Goal: Task Accomplishment & Management: Use online tool/utility

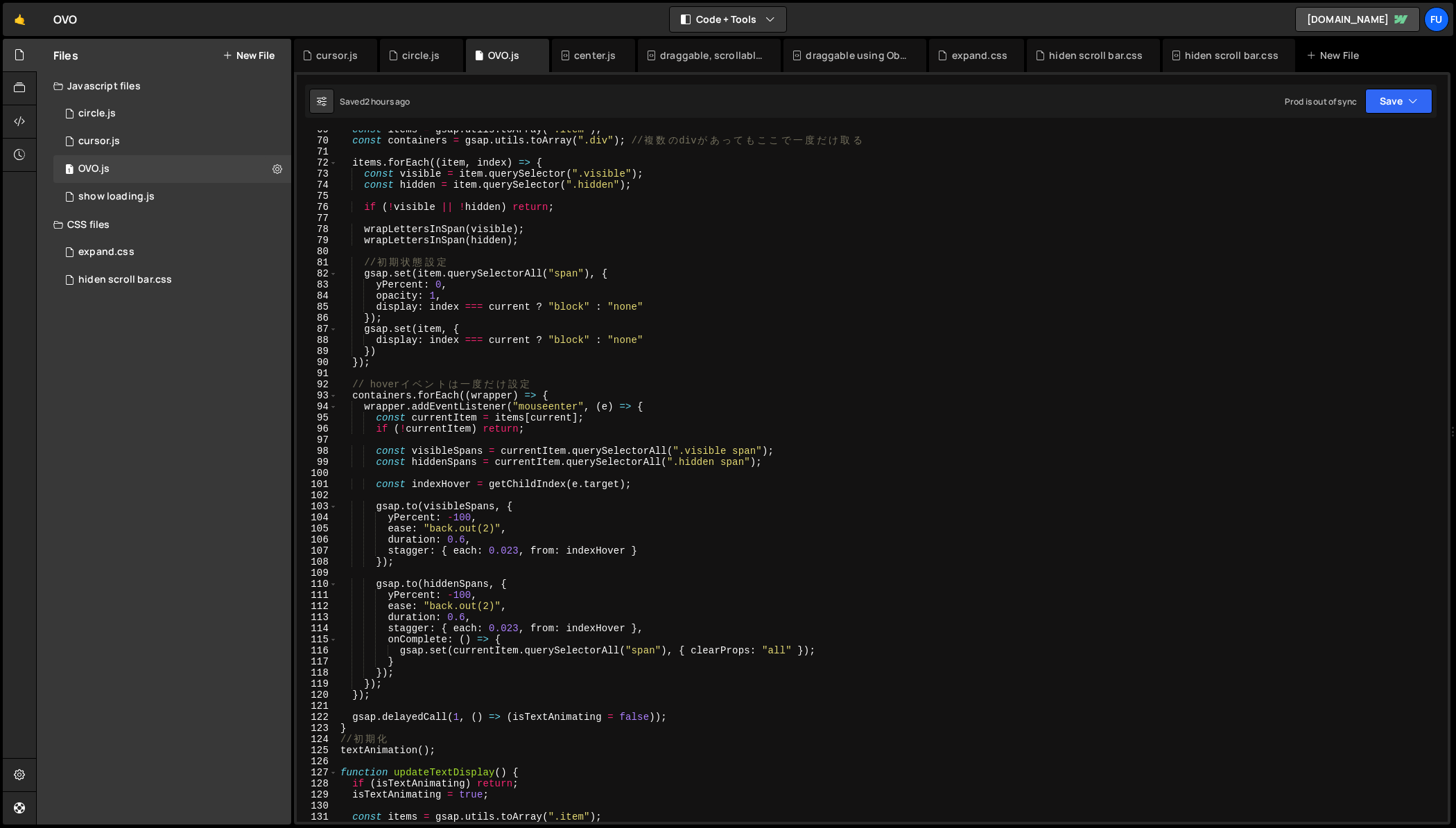
scroll to position [781, 0]
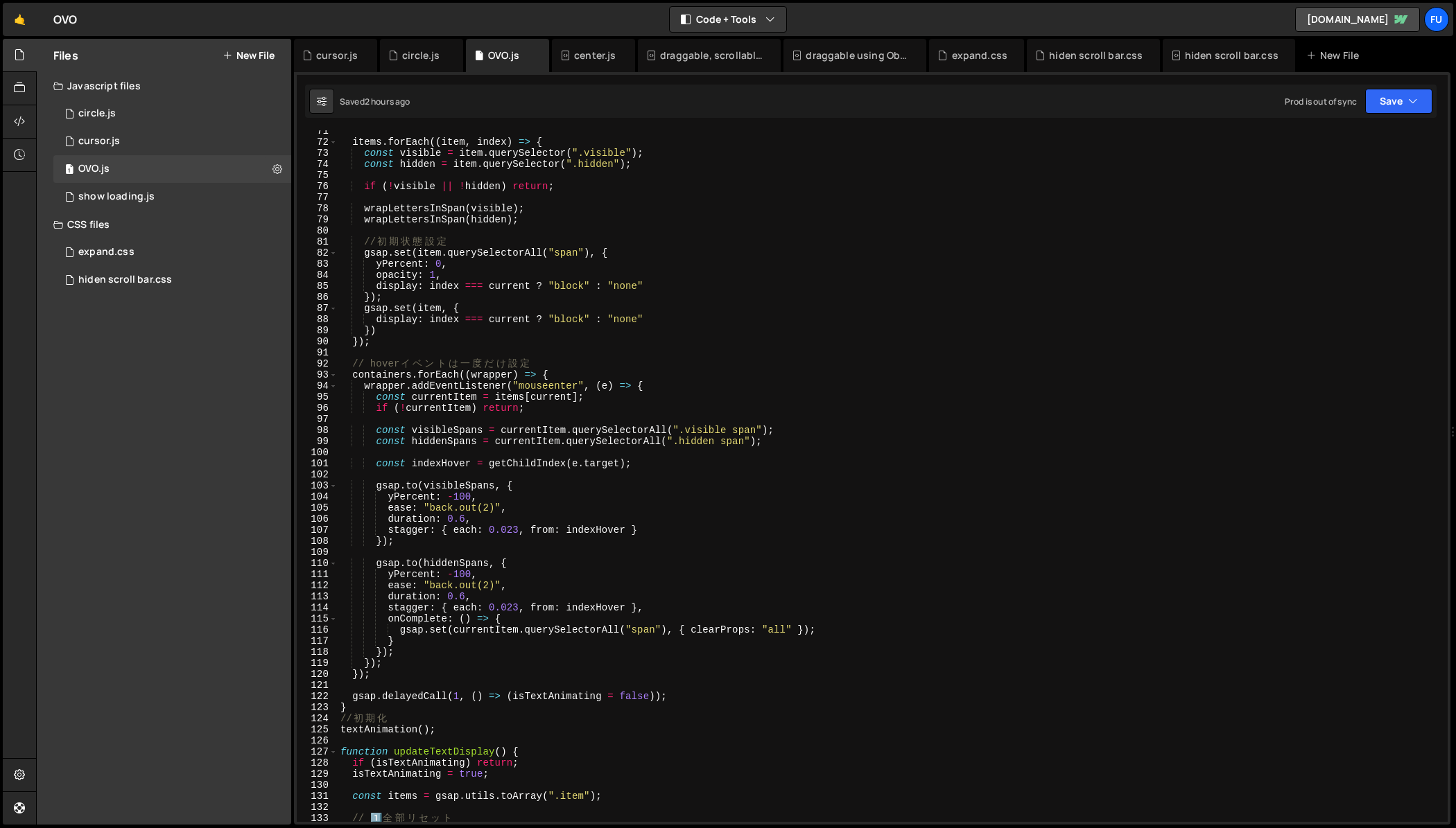
click at [624, 531] on div "items . forEach (( item , index ) => { const visible = item . querySelector ( "…" at bounding box center [890, 482] width 1105 height 713
type textarea "”"
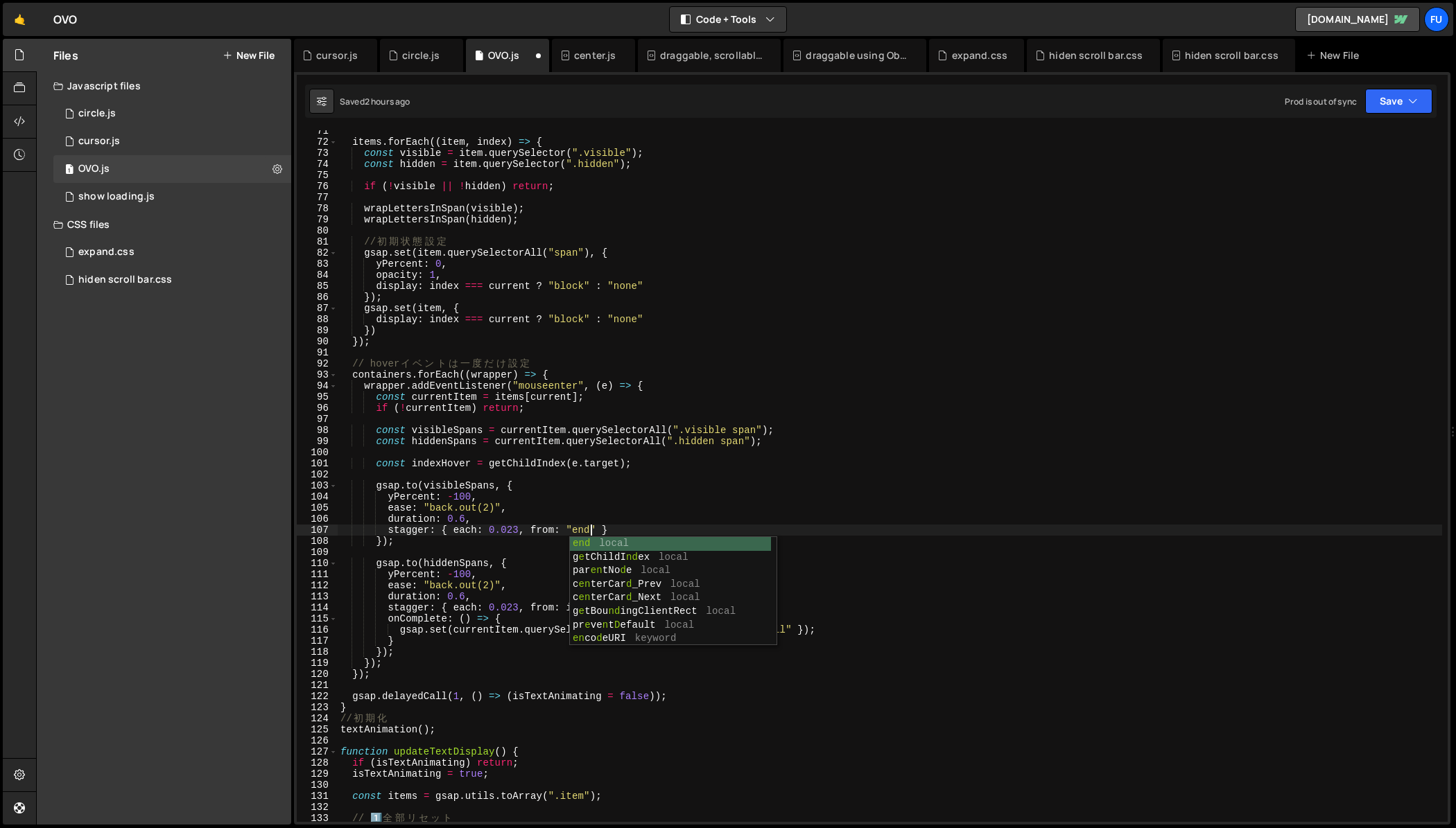
click at [694, 502] on div "items . forEach (( item , index ) => { const visible = item . querySelector ( "…" at bounding box center [890, 482] width 1105 height 713
type textarea "yPercent: -100,"
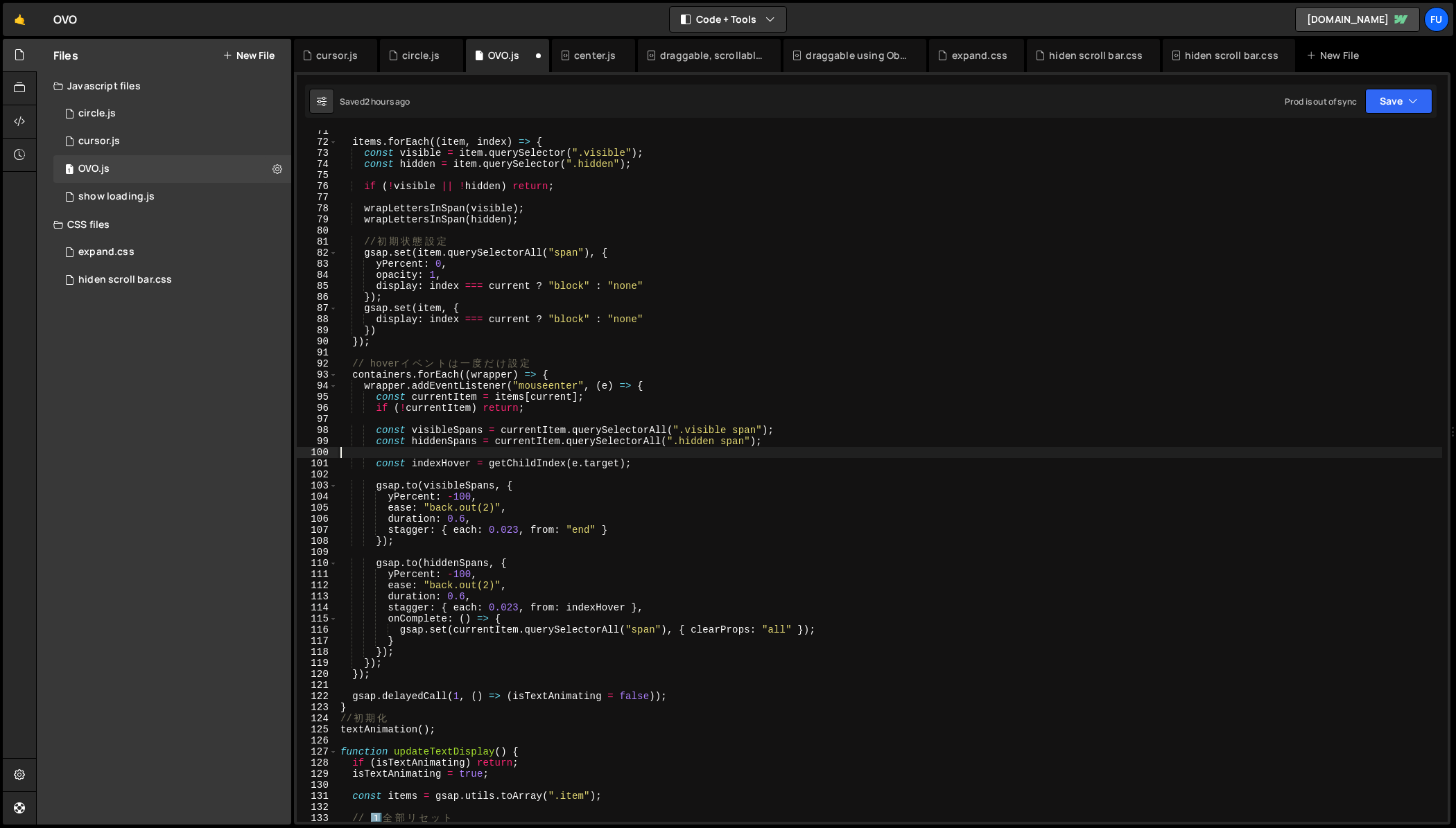
drag, startPoint x: 652, startPoint y: 449, endPoint x: 448, endPoint y: 453, distance: 204.0
click at [447, 453] on div "items . forEach (( item , index ) => { const visible = item . querySelector ( "…" at bounding box center [890, 482] width 1105 height 713
drag, startPoint x: 640, startPoint y: 466, endPoint x: 264, endPoint y: 469, distance: 376.0
click at [264, 469] on div "Files New File Javascript files 1 circle.js 0 1 cursor.js 0 1 OVO.js 0 1 0" at bounding box center [746, 432] width 1420 height 787
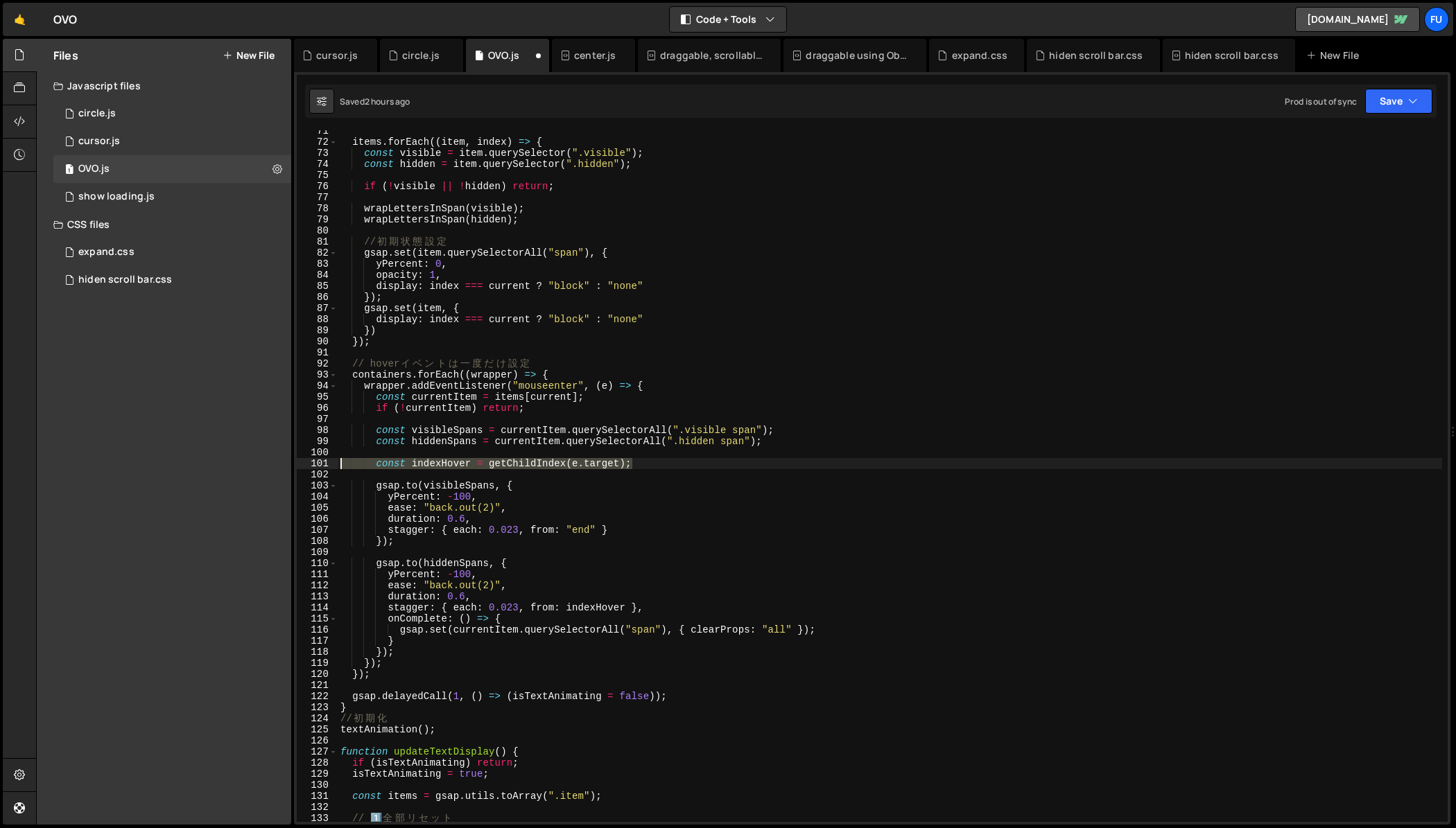
type textarea "const indexHover = getChildIndex([DOMAIN_NAME]);"
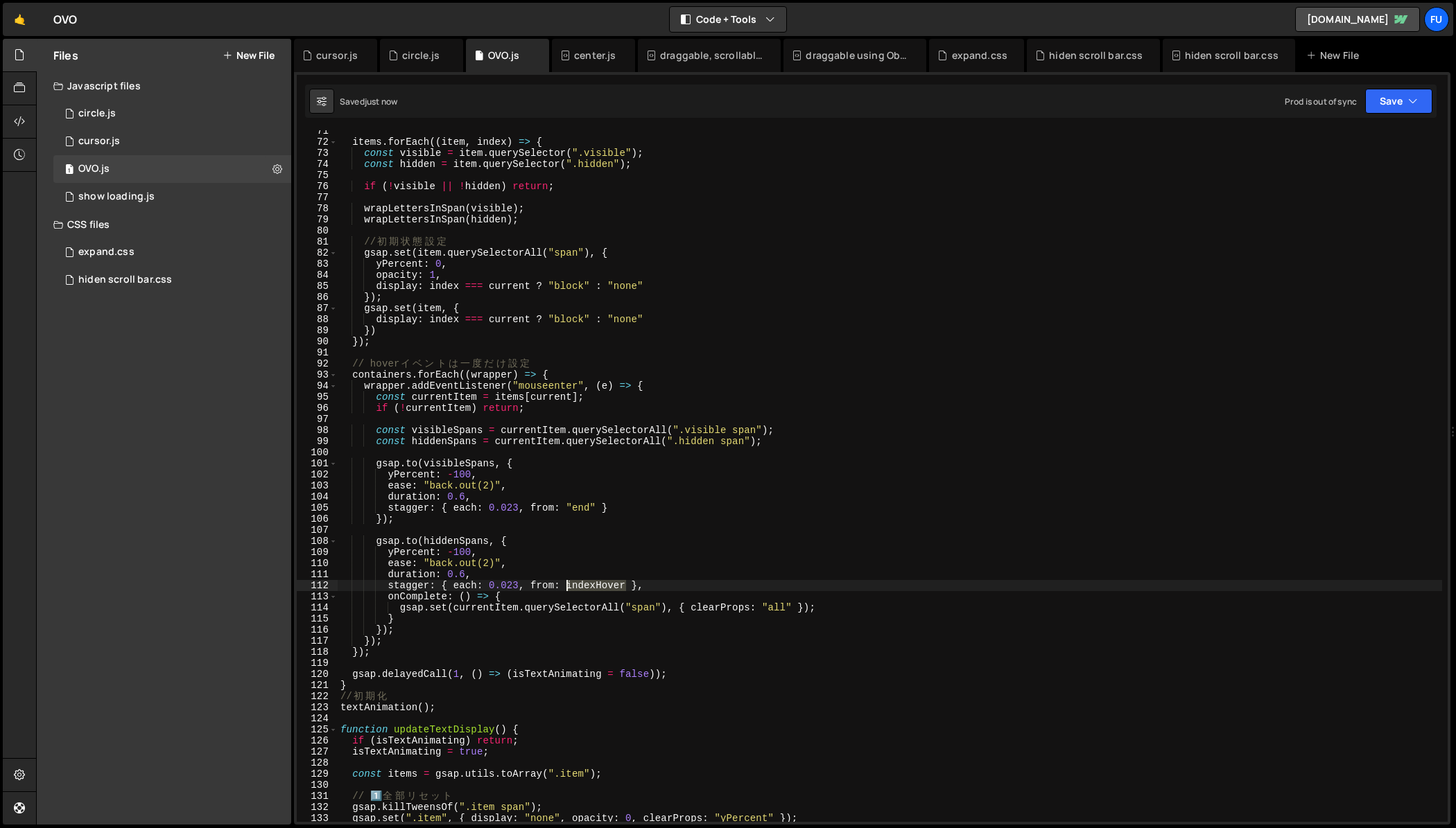
drag, startPoint x: 628, startPoint y: 587, endPoint x: 567, endPoint y: 586, distance: 61.0
click at [567, 586] on div "items . forEach (( item , index ) => { const visible = item . querySelector ( "…" at bounding box center [890, 482] width 1105 height 713
type textarea "stagger: { each: 0.023, from: "end" },"
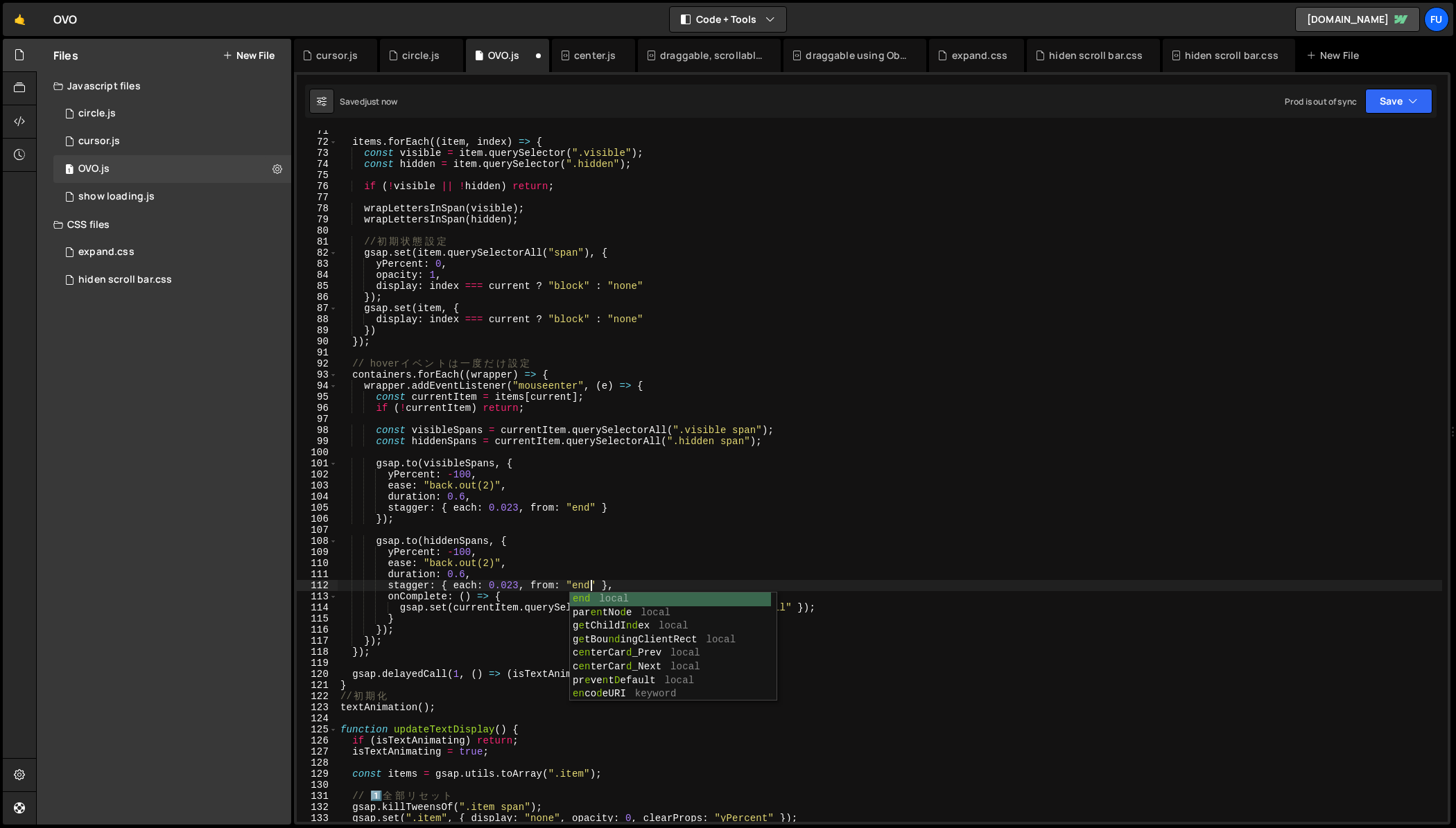
scroll to position [0, 17]
click at [990, 527] on div "items . forEach (( item , index ) => { const visible = item . querySelector ( "…" at bounding box center [890, 482] width 1105 height 713
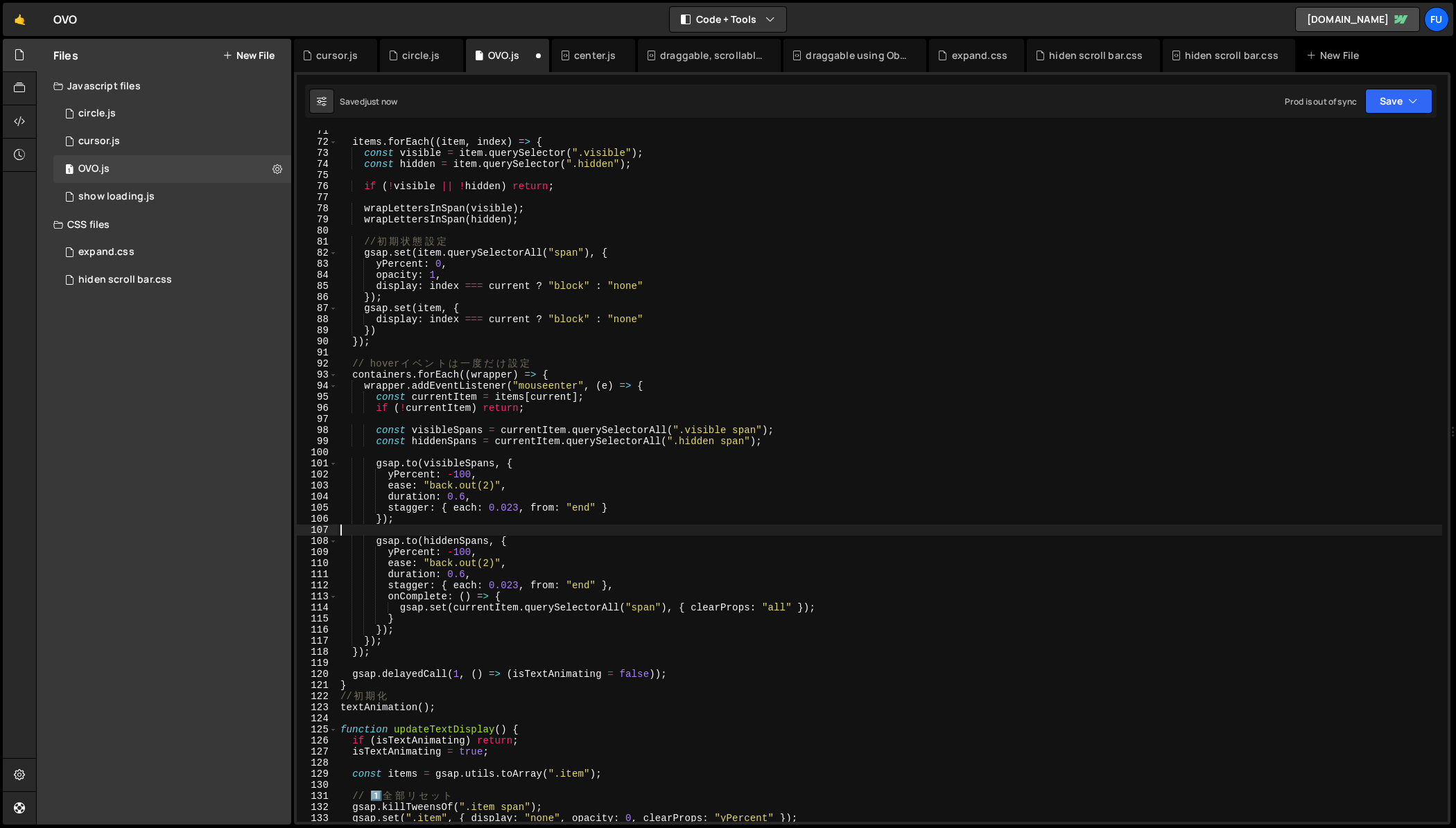
scroll to position [0, 0]
click at [715, 565] on div "items . forEach (( item , index ) => { const visible = item . querySelector ( "…" at bounding box center [890, 482] width 1105 height 713
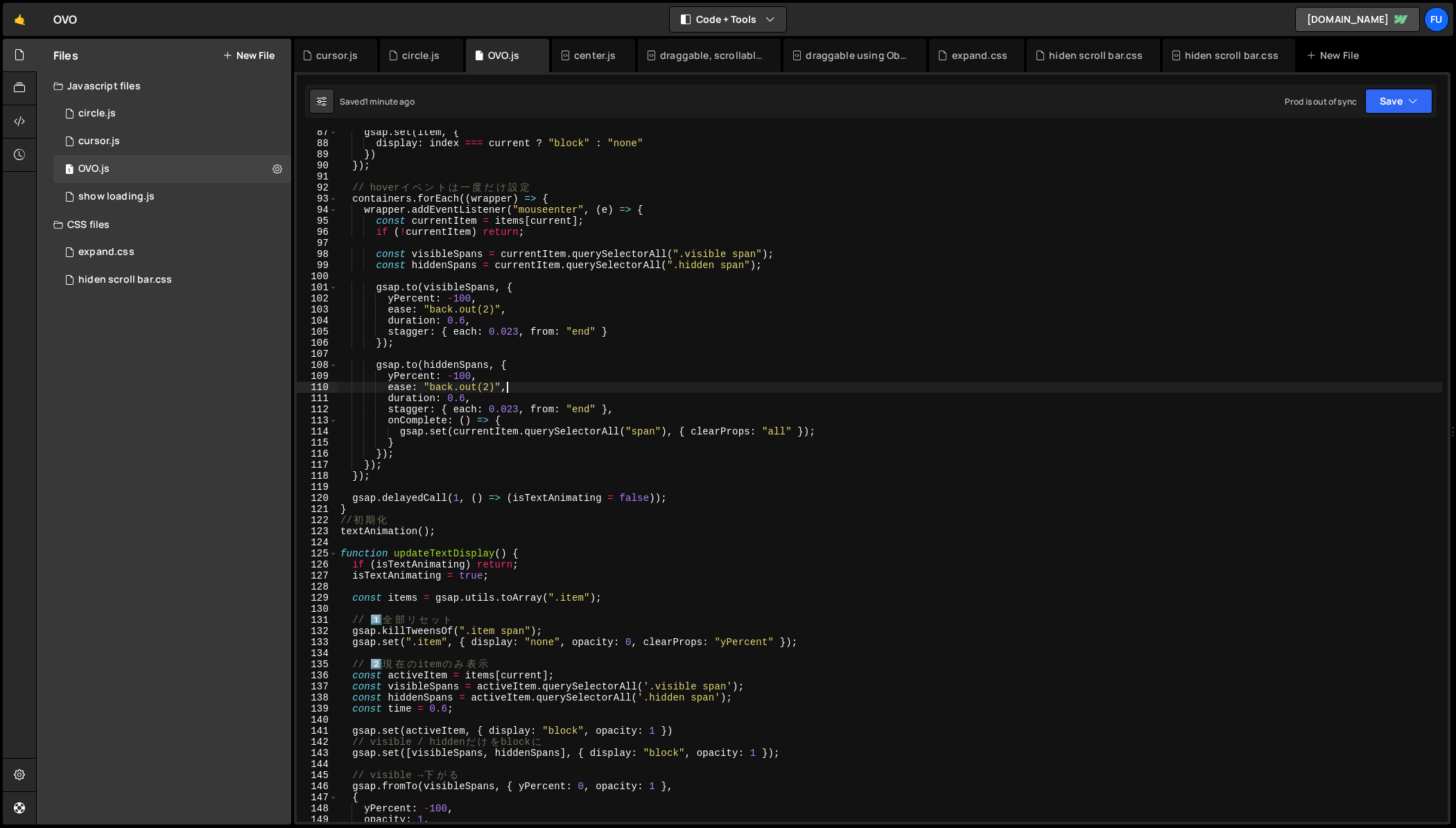
scroll to position [956, 0]
click at [531, 570] on div "gsap . set ( item , { display : index === current ? "block" : "none" }) }) ; //…" at bounding box center [890, 483] width 1105 height 713
drag, startPoint x: 521, startPoint y: 568, endPoint x: 315, endPoint y: 561, distance: 206.1
click at [315, 561] on div "if (isTextAnimating) return; 87 88 89 90 91 92 93 94 95 96 97 98 99 100 101 102…" at bounding box center [872, 476] width 1151 height 692
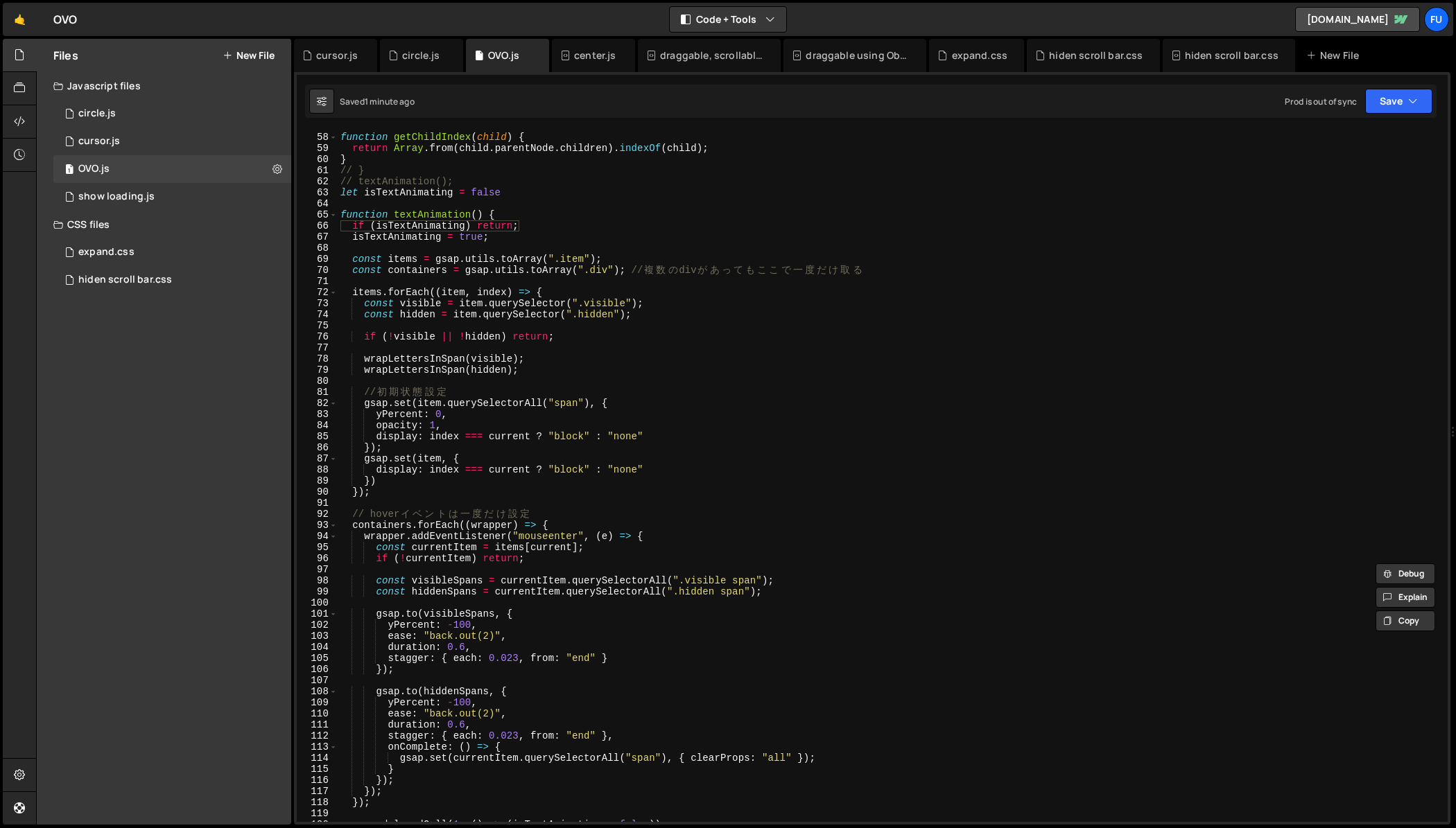
scroll to position [631, 0]
click at [520, 195] on div "function getChildIndex ( child ) { return Array . from ( child . parentNode . c…" at bounding box center [890, 478] width 1105 height 713
click at [517, 224] on div "function getChildIndex ( child ) { return Array . from ( child . parentNode . c…" at bounding box center [890, 478] width 1105 height 713
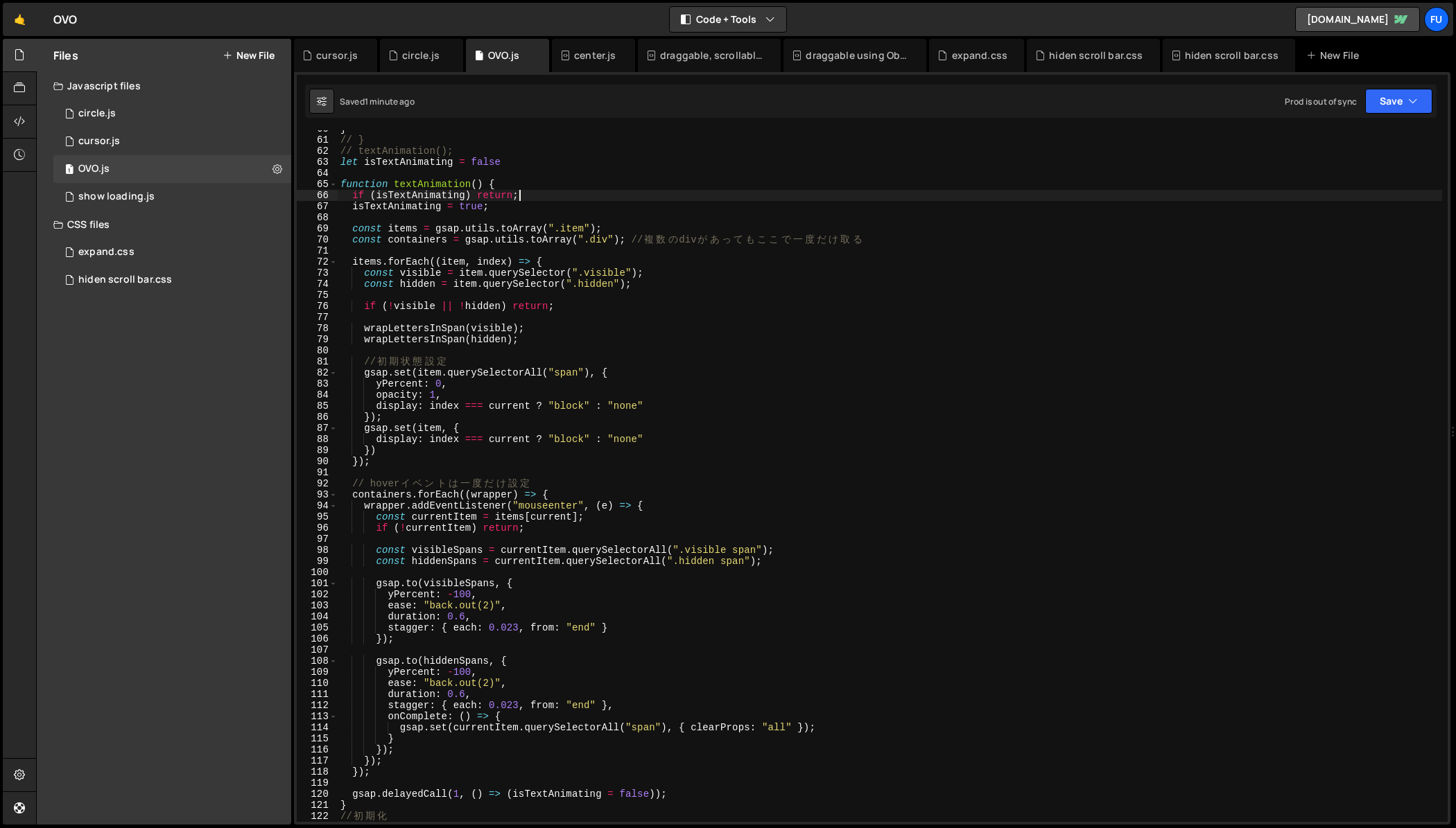
scroll to position [659, 0]
click at [375, 463] on div "} // } // textAnimation(); let isTextAnimating = false function textAnimation (…" at bounding box center [890, 481] width 1105 height 713
click at [366, 461] on div "} // } // textAnimation(); let isTextAnimating = false function textAnimation (…" at bounding box center [890, 481] width 1105 height 713
click at [497, 191] on div "} // } // textAnimation(); let isTextAnimating = false function textAnimation (…" at bounding box center [890, 481] width 1105 height 713
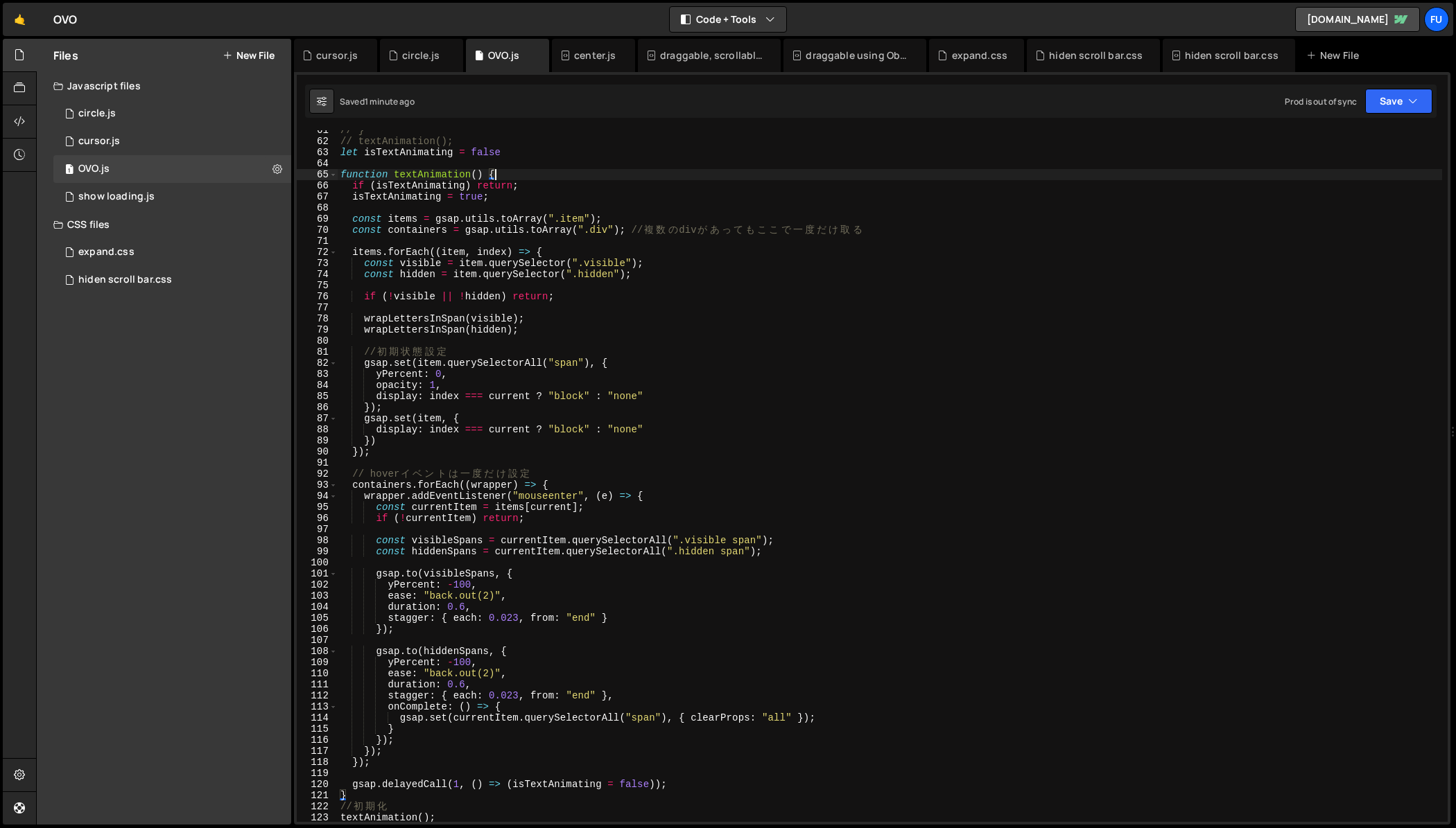
scroll to position [671, 0]
click at [466, 764] on div "// } // textAnimation(); let isTextAnimating = false function textAnimation ( )…" at bounding box center [890, 480] width 1105 height 713
type textarea "});"
click at [444, 769] on div "// } // textAnimation(); let isTextAnimating = false function textAnimation ( )…" at bounding box center [890, 480] width 1105 height 713
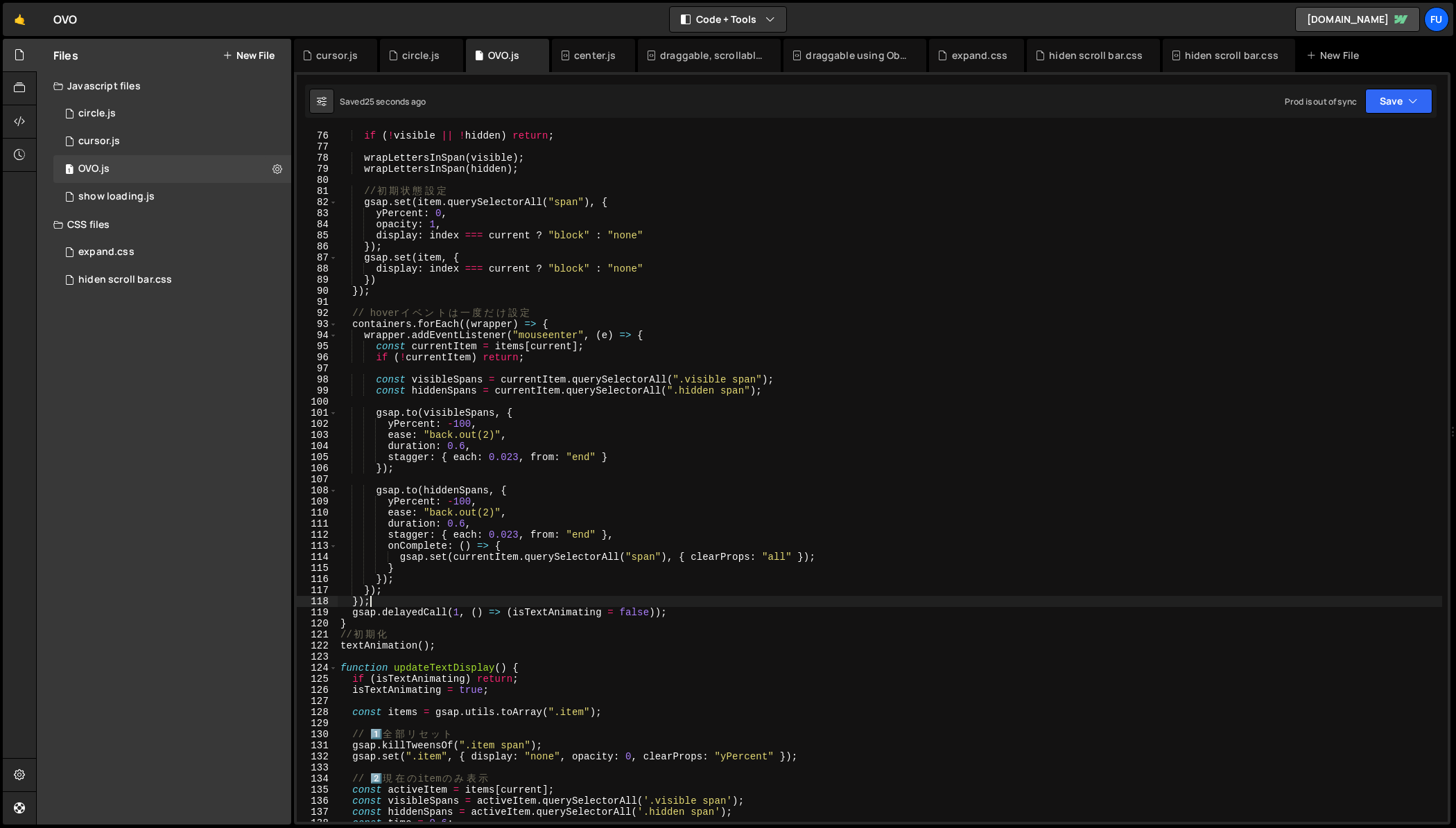
scroll to position [832, 0]
click at [595, 344] on div "if ( ! visible || ! hidden ) return ; wrapLettersInSpan ( visible ) ; wrapLette…" at bounding box center [890, 487] width 1105 height 713
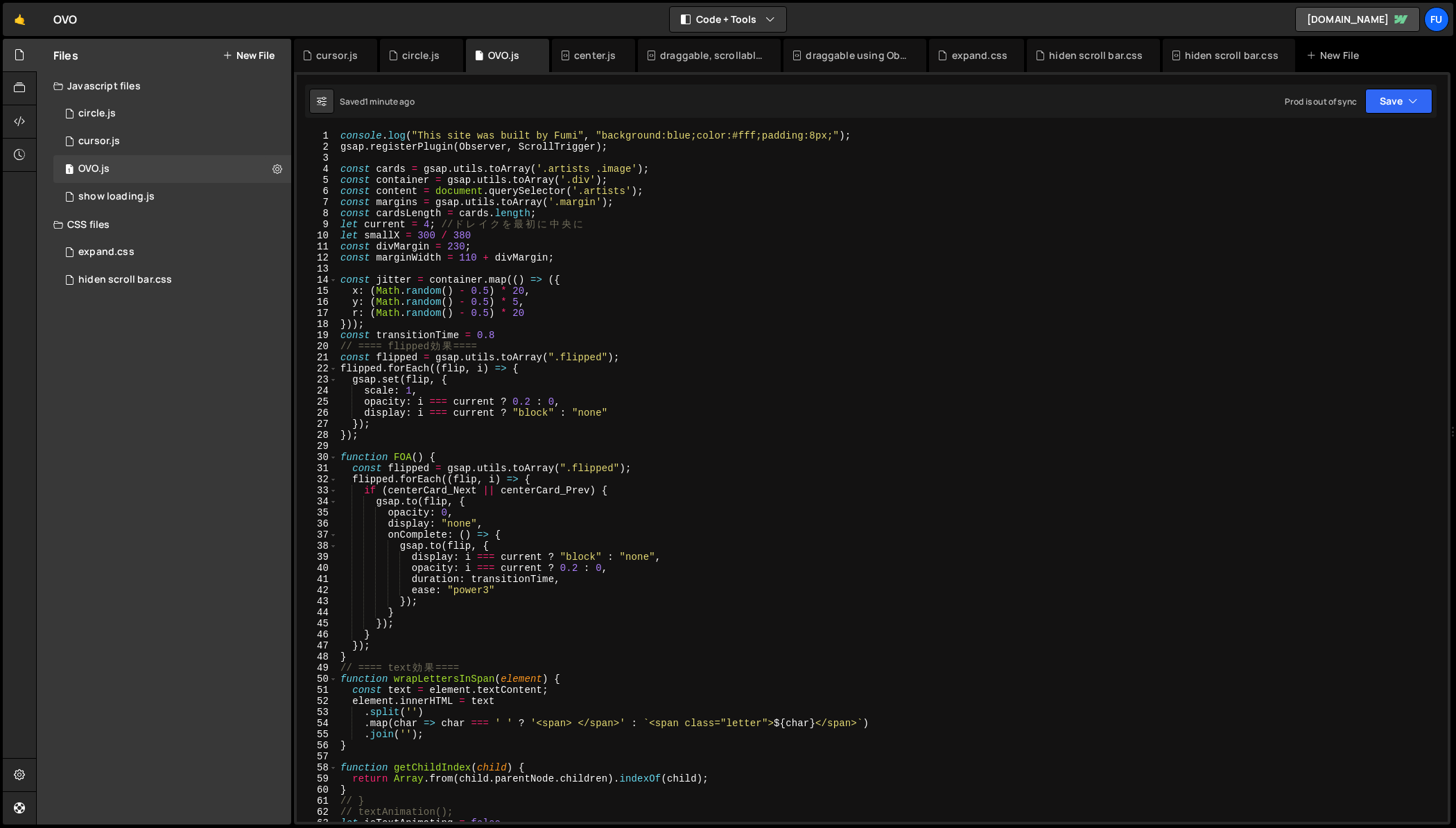
scroll to position [0, 0]
click at [655, 487] on div "console . log ( "This site was built by Fumi" , "background:blue;color:#fff;pad…" at bounding box center [890, 487] width 1105 height 713
click at [607, 517] on div "console . log ( "This site was built by Fumi" , "background:blue;color:#fff;pad…" at bounding box center [890, 487] width 1105 height 713
drag, startPoint x: 601, startPoint y: 489, endPoint x: 360, endPoint y: 494, distance: 241.1
click at [360, 494] on div "console . log ( "This site was built by Fumi" , "background:blue;color:#fff;pad…" at bounding box center [890, 487] width 1105 height 713
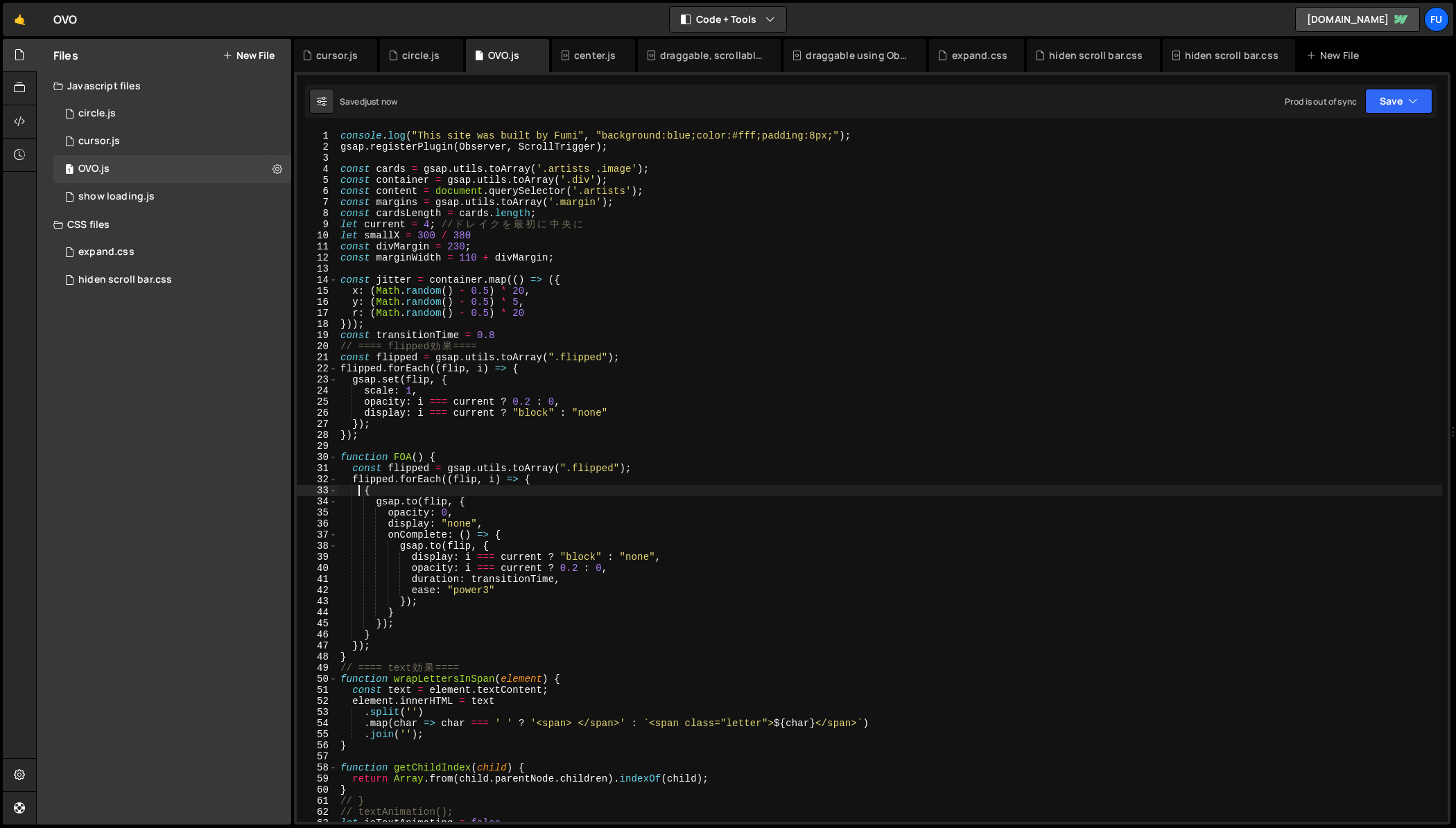
click at [375, 499] on div "console . log ( "This site was built by Fumi" , "background:blue;color:#fff;pad…" at bounding box center [890, 487] width 1105 height 713
click at [384, 493] on div "console . log ( "This site was built by Fumi" , "background:blue;color:#fff;pad…" at bounding box center [890, 487] width 1105 height 713
type textarea "{"
click at [370, 637] on div "console . log ( "This site was built by Fumi" , "background:blue;color:#fff;pad…" at bounding box center [890, 487] width 1105 height 713
type textarea "}"
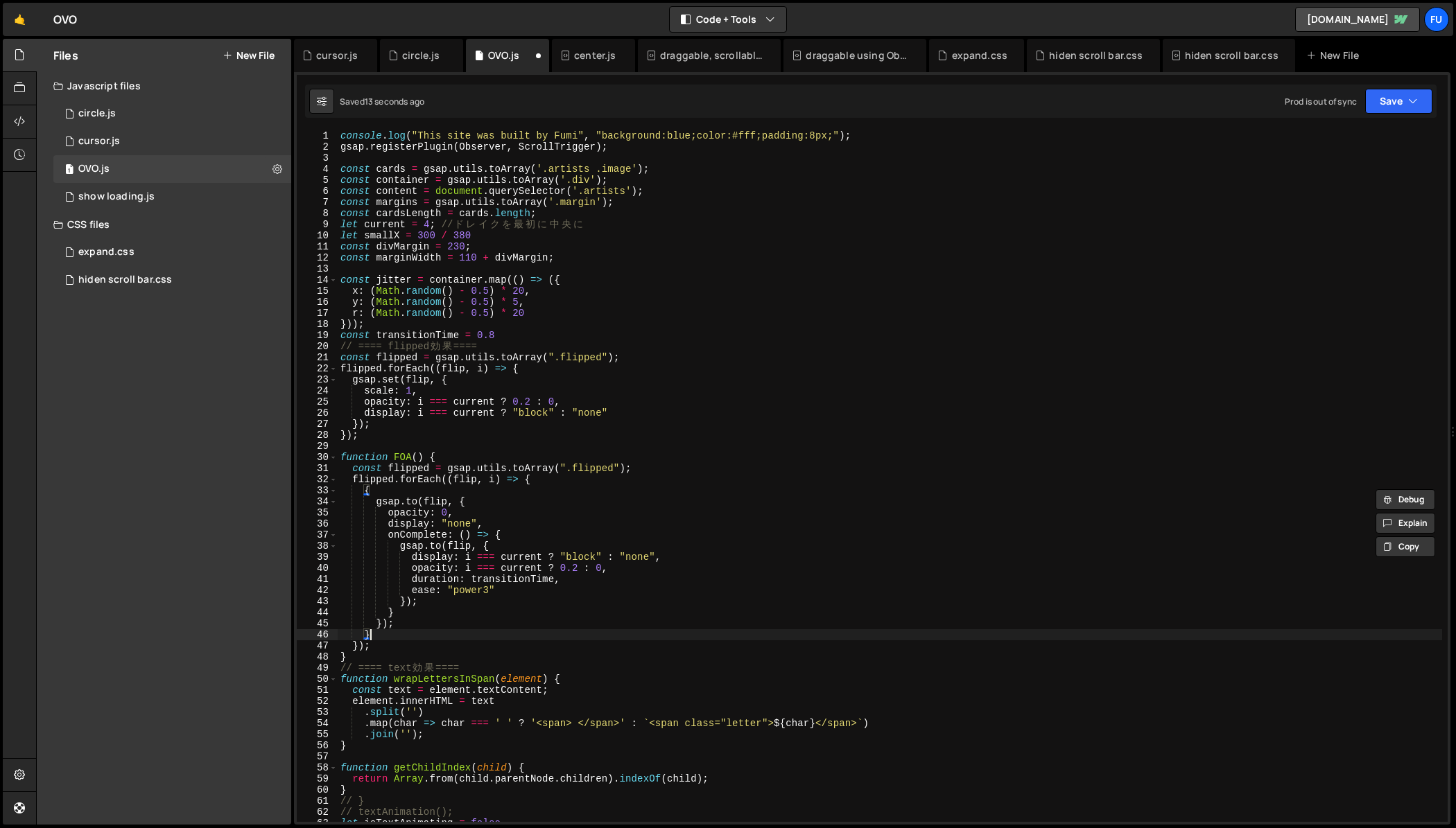
click at [371, 634] on div "console . log ( "This site was built by Fumi" , "background:blue;color:#fff;pad…" at bounding box center [890, 487] width 1105 height 713
type textarea "}"
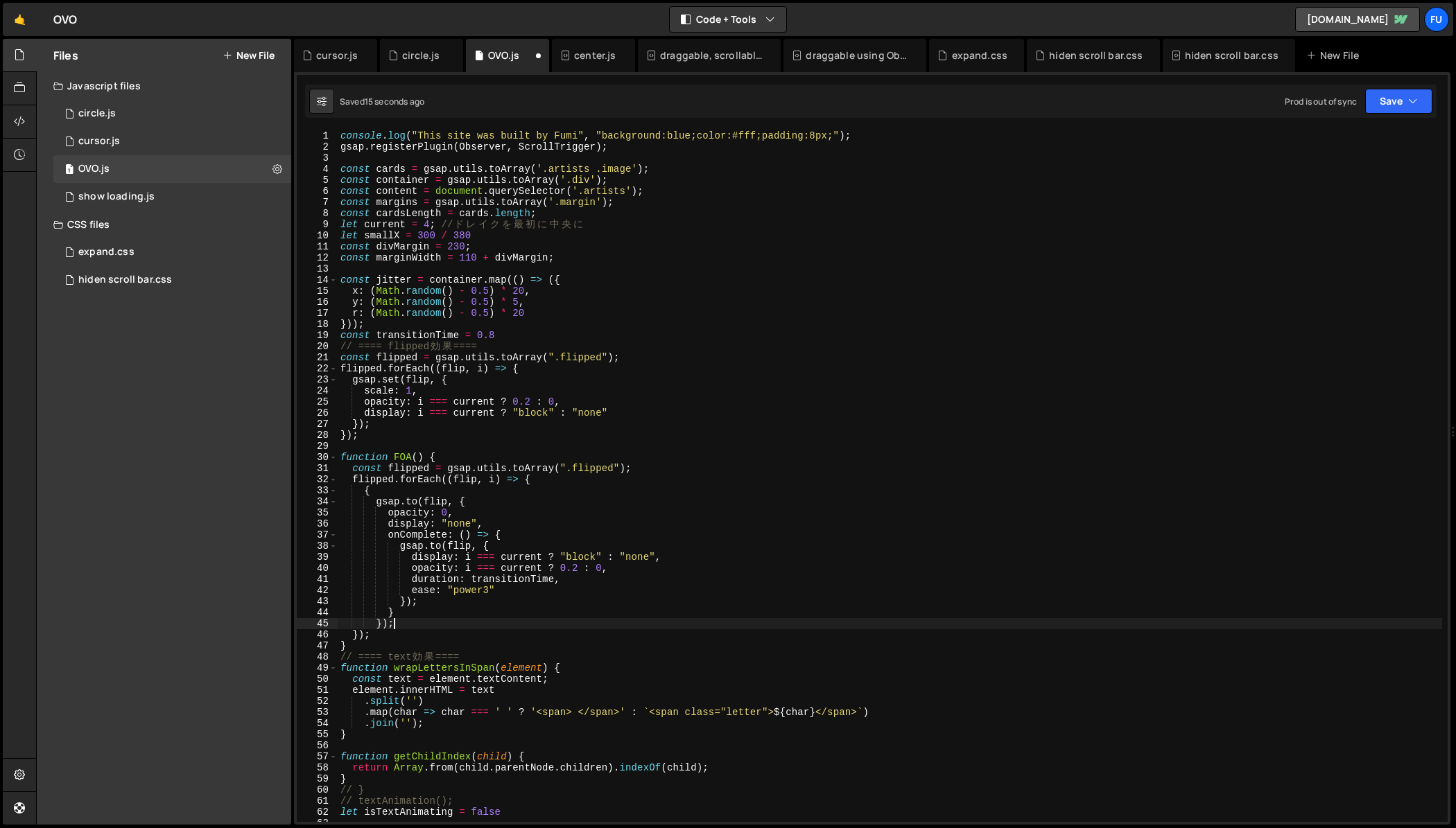
click at [388, 490] on div "console . log ( "This site was built by Fumi" , "background:blue;color:#fff;pad…" at bounding box center [890, 487] width 1105 height 713
type textarea "{"
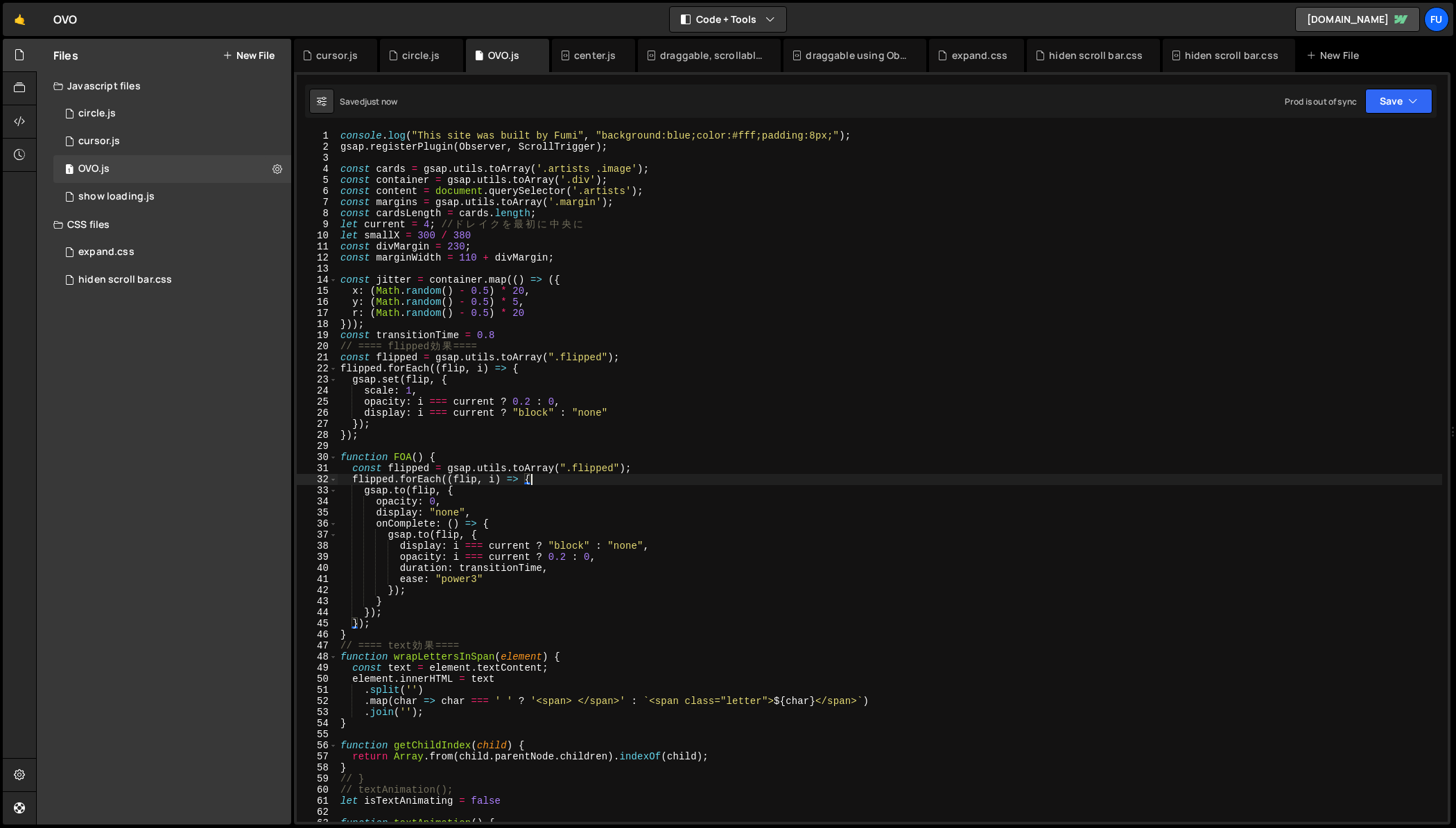
click at [362, 620] on div "console . log ( "This site was built by Fumi" , "background:blue;color:#fff;pad…" at bounding box center [890, 487] width 1105 height 713
click at [371, 613] on div "console . log ( "This site was built by Fumi" , "background:blue;color:#fff;pad…" at bounding box center [890, 487] width 1105 height 713
click at [451, 600] on div "console . log ( "This site was built by Fumi" , "background:blue;color:#fff;pad…" at bounding box center [890, 487] width 1105 height 713
click at [479, 589] on div "console . log ( "This site was built by Fumi" , "background:blue;color:#fff;pad…" at bounding box center [890, 487] width 1105 height 713
click at [460, 595] on div "console . log ( "This site was built by Fumi" , "background:blue;color:#fff;pad…" at bounding box center [890, 487] width 1105 height 713
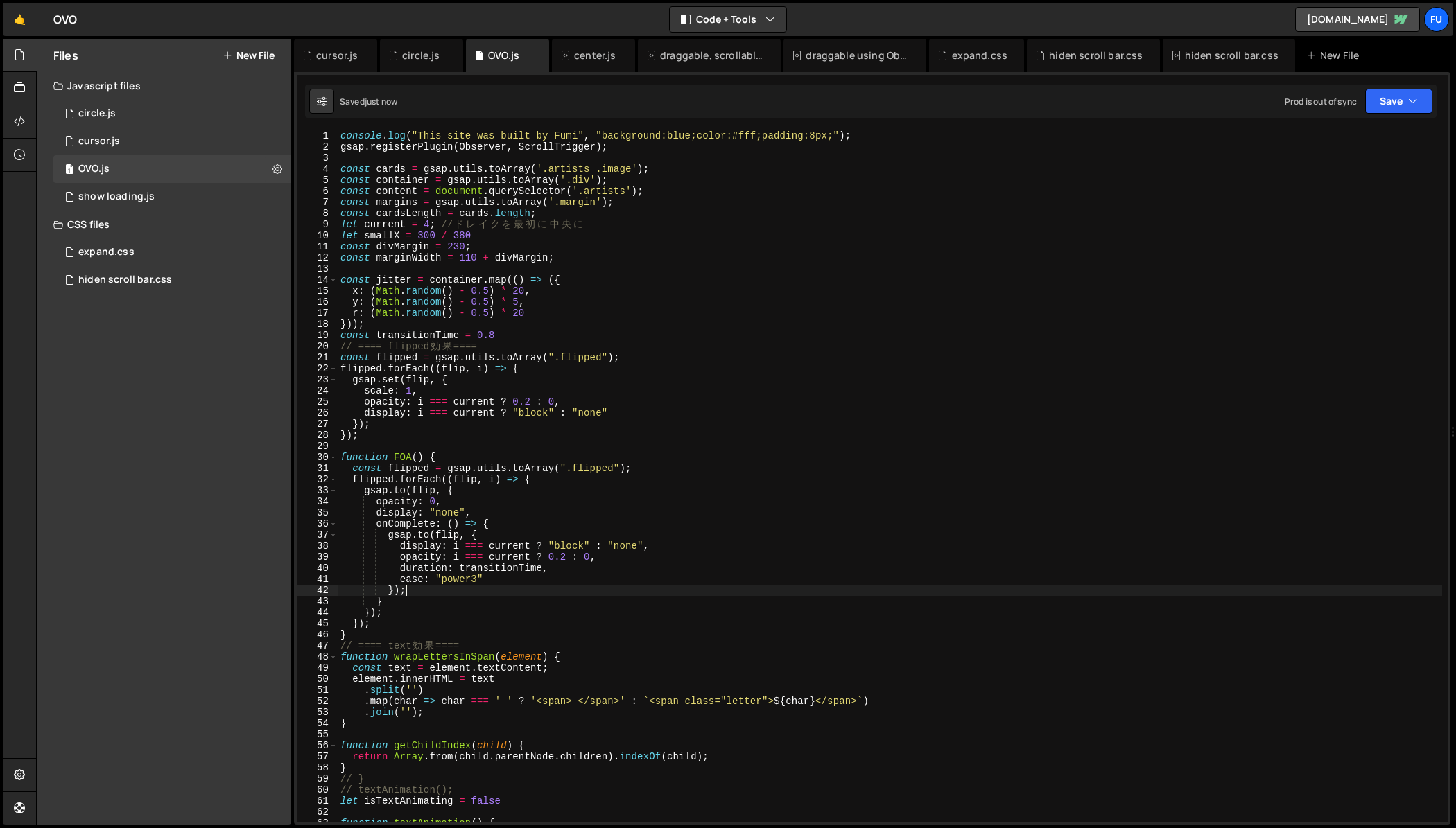
click at [446, 603] on div "console . log ( "This site was built by Fumi" , "background:blue;color:#fff;pad…" at bounding box center [890, 487] width 1105 height 713
click at [399, 594] on div "console . log ( "This site was built by Fumi" , "background:blue;color:#fff;pad…" at bounding box center [890, 487] width 1105 height 713
click at [411, 598] on div "console . log ( "This site was built by Fumi" , "background:blue;color:#fff;pad…" at bounding box center [890, 487] width 1105 height 713
click at [427, 593] on div "console . log ( "This site was built by Fumi" , "background:blue;color:#fff;pad…" at bounding box center [890, 487] width 1105 height 713
click at [660, 549] on div "console . log ( "This site was built by Fumi" , "background:blue;color:#fff;pad…" at bounding box center [890, 487] width 1105 height 713
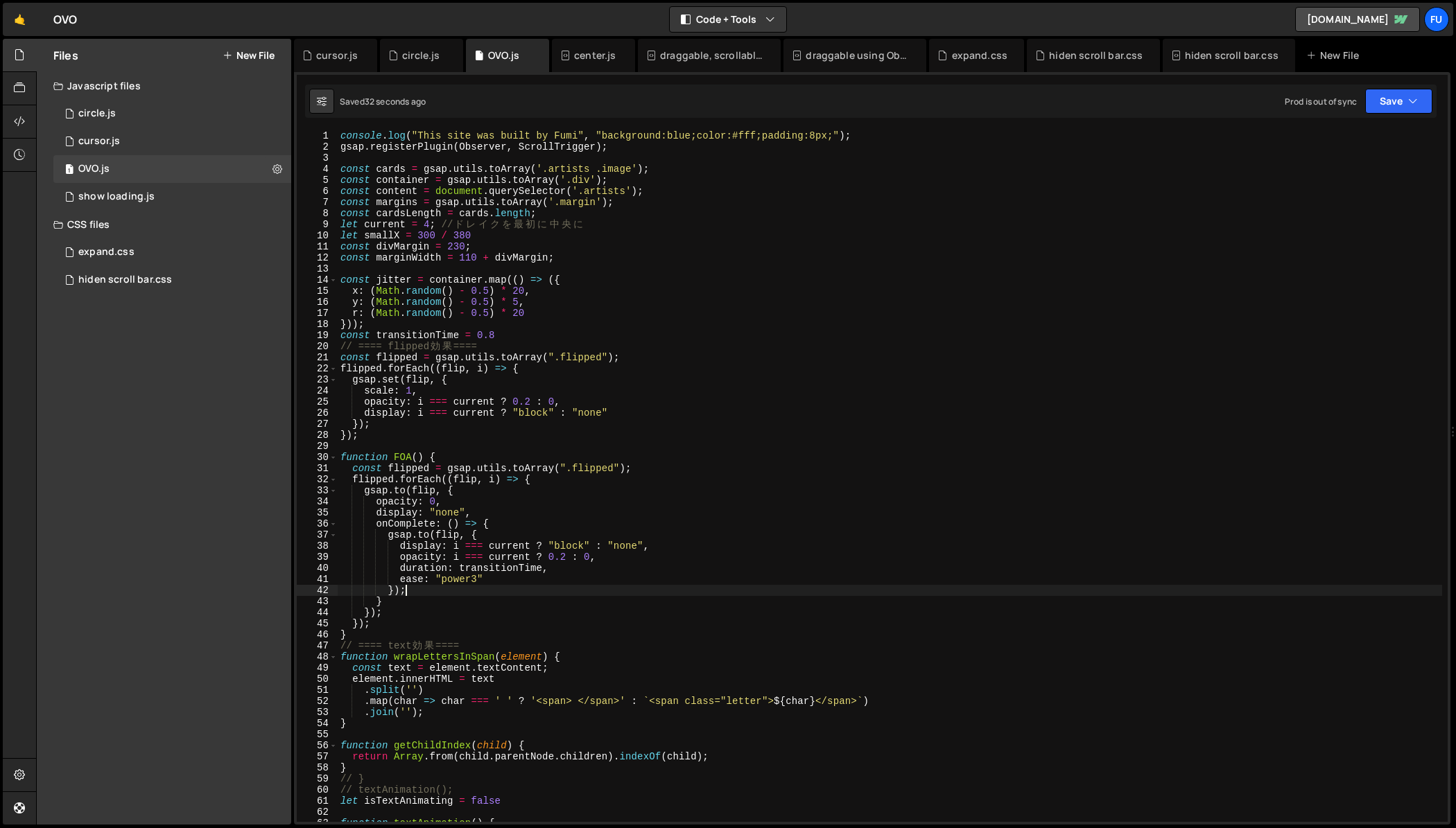
type textarea "display: i === current ? "block" : "none","
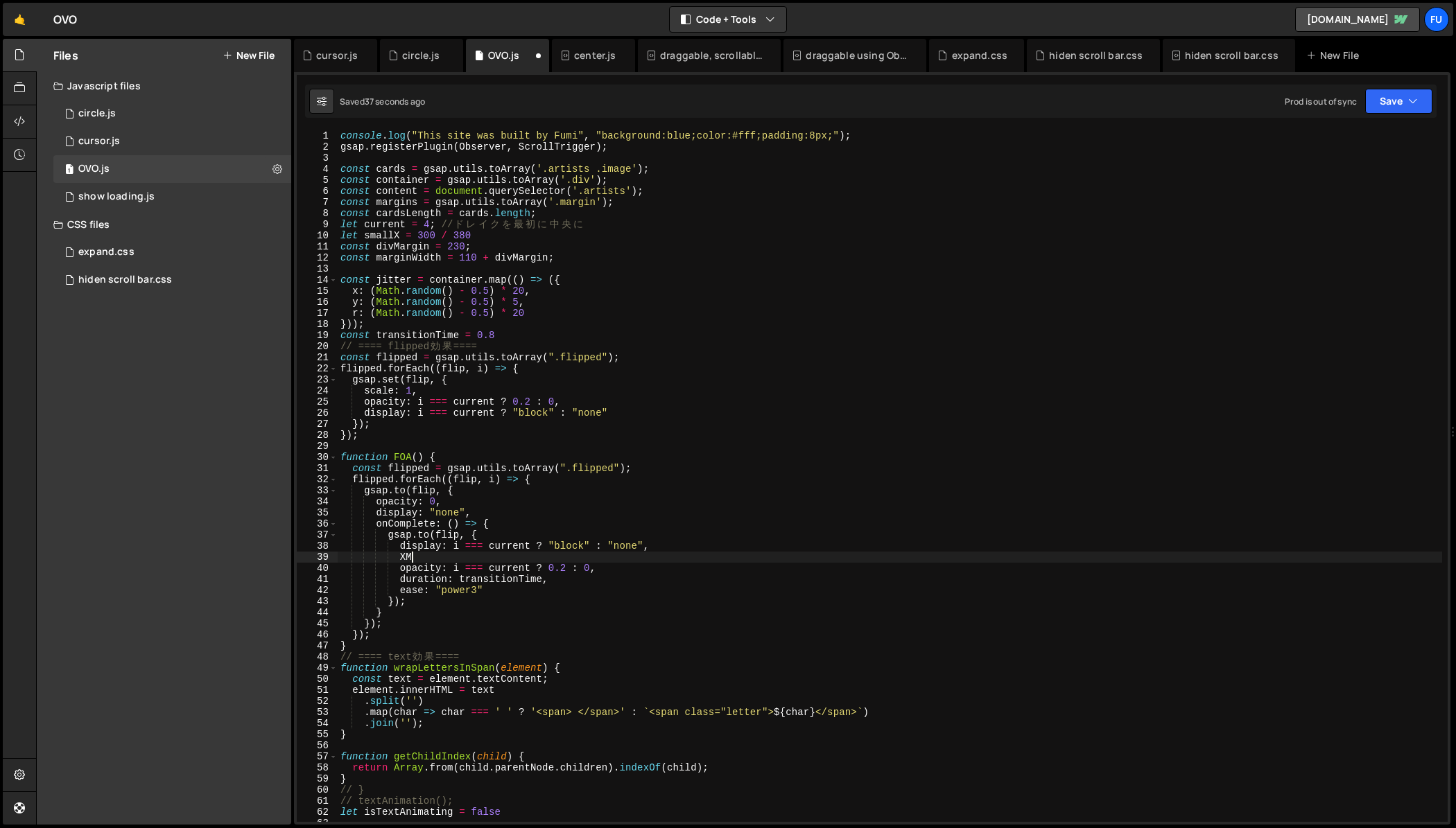
type textarea "X"
type textarea "x"
click at [621, 556] on div "console . log ( "This site was built by Fumi" , "background:blue;color:#fff;pad…" at bounding box center [890, 487] width 1105 height 713
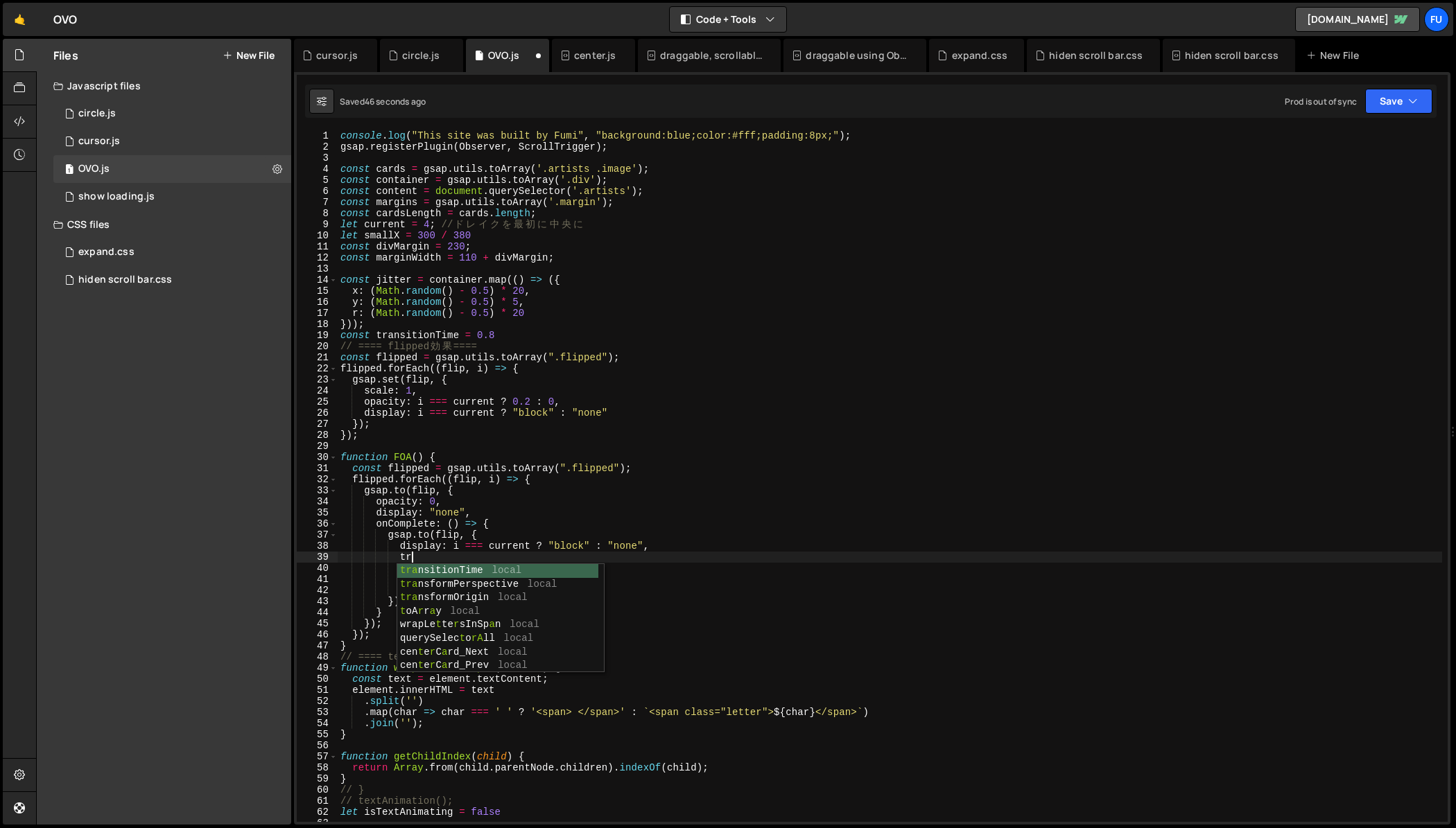
type textarea "t"
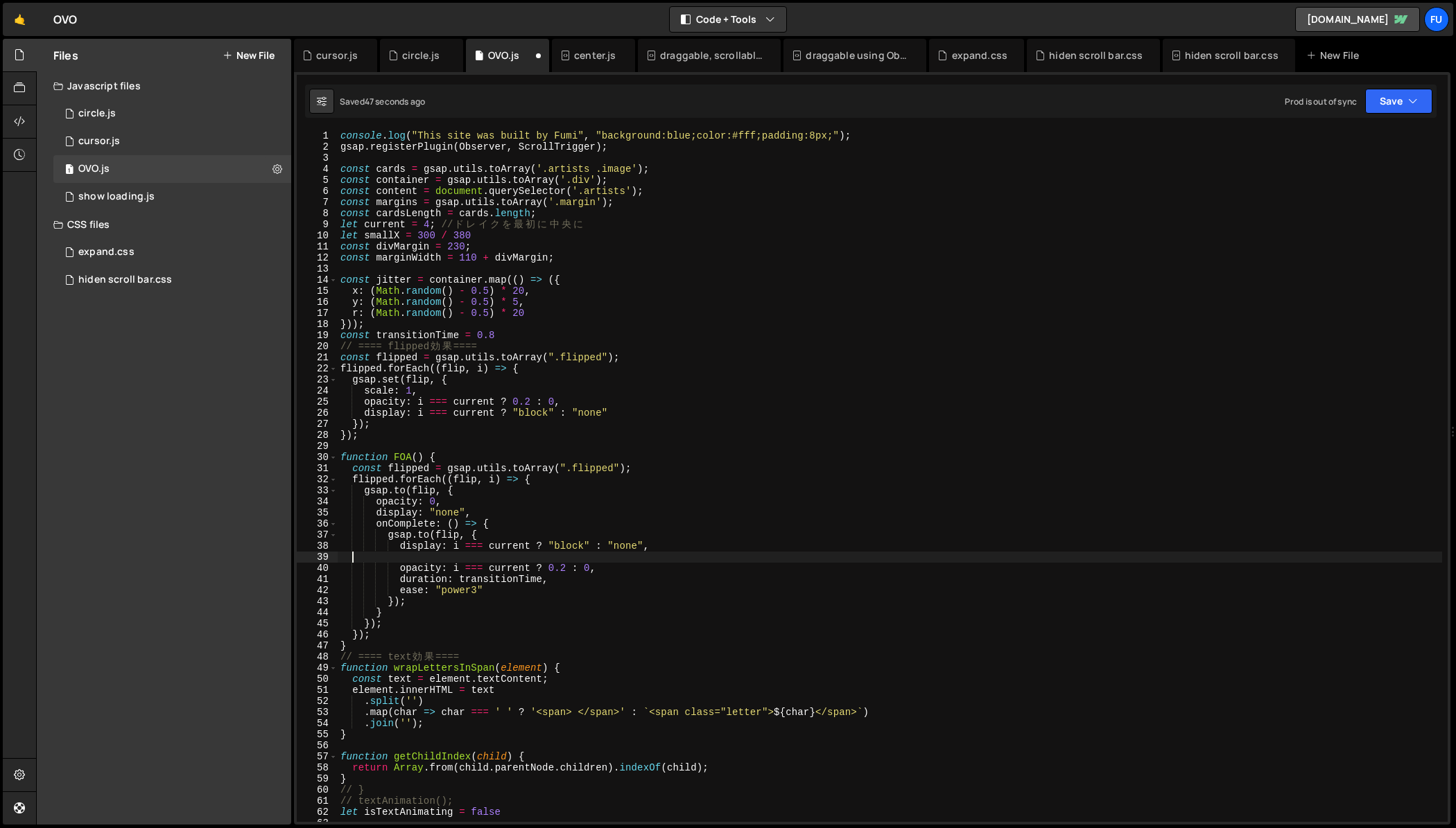
scroll to position [0, 0]
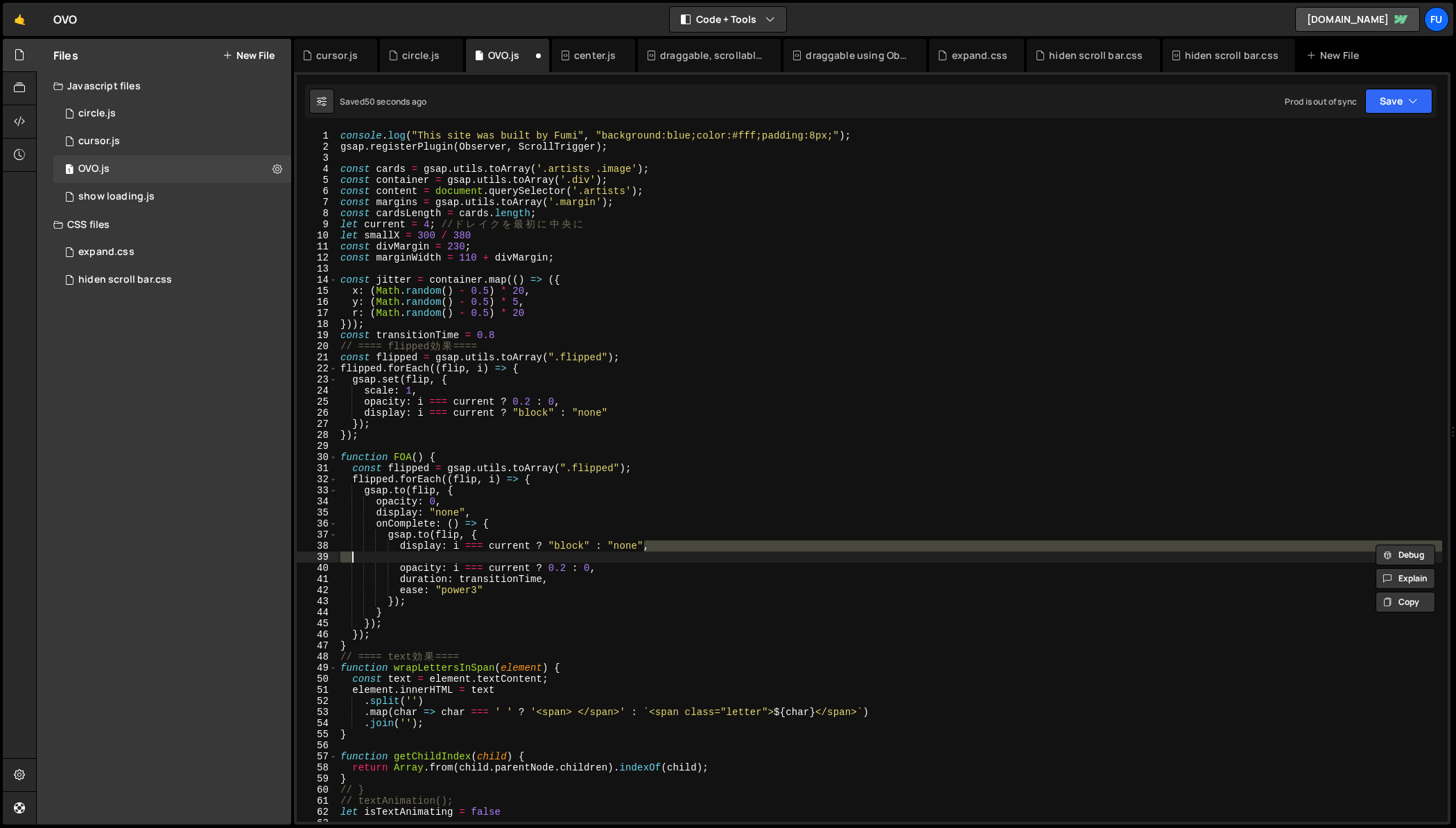
click at [637, 539] on div "console . log ( "This site was built by Fumi" , "background:blue;color:#fff;pad…" at bounding box center [890, 487] width 1105 height 713
type textarea "[DOMAIN_NAME](flip, {"
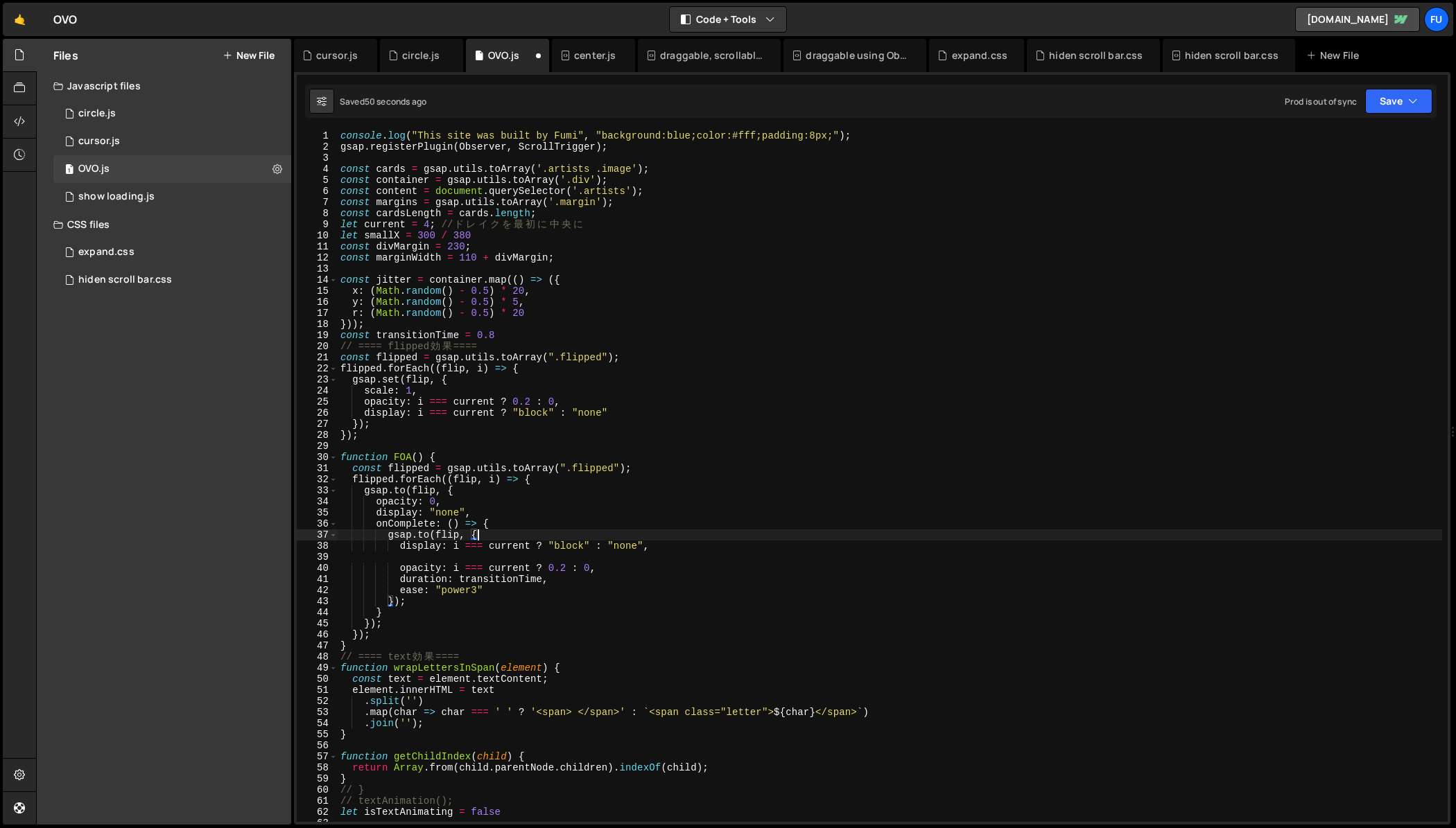
click at [609, 558] on div "console . log ( "This site was built by Fumi" , "background:blue;color:#fff;pad…" at bounding box center [890, 487] width 1105 height 713
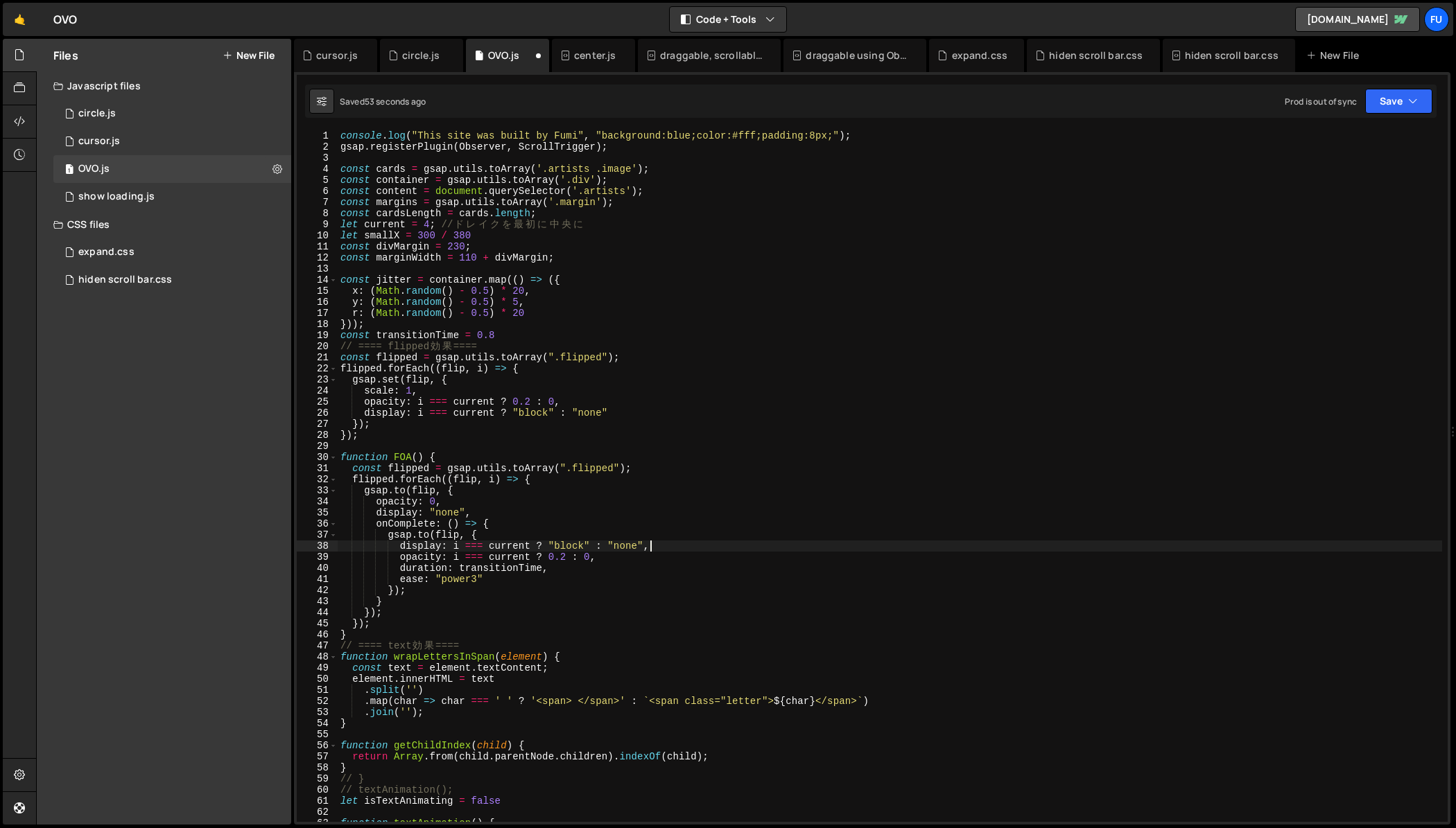
click at [536, 534] on div "console . log ( "This site was built by Fumi" , "background:blue;color:#fff;pad…" at bounding box center [890, 487] width 1105 height 713
type textarea "[DOMAIN_NAME](flip, {"
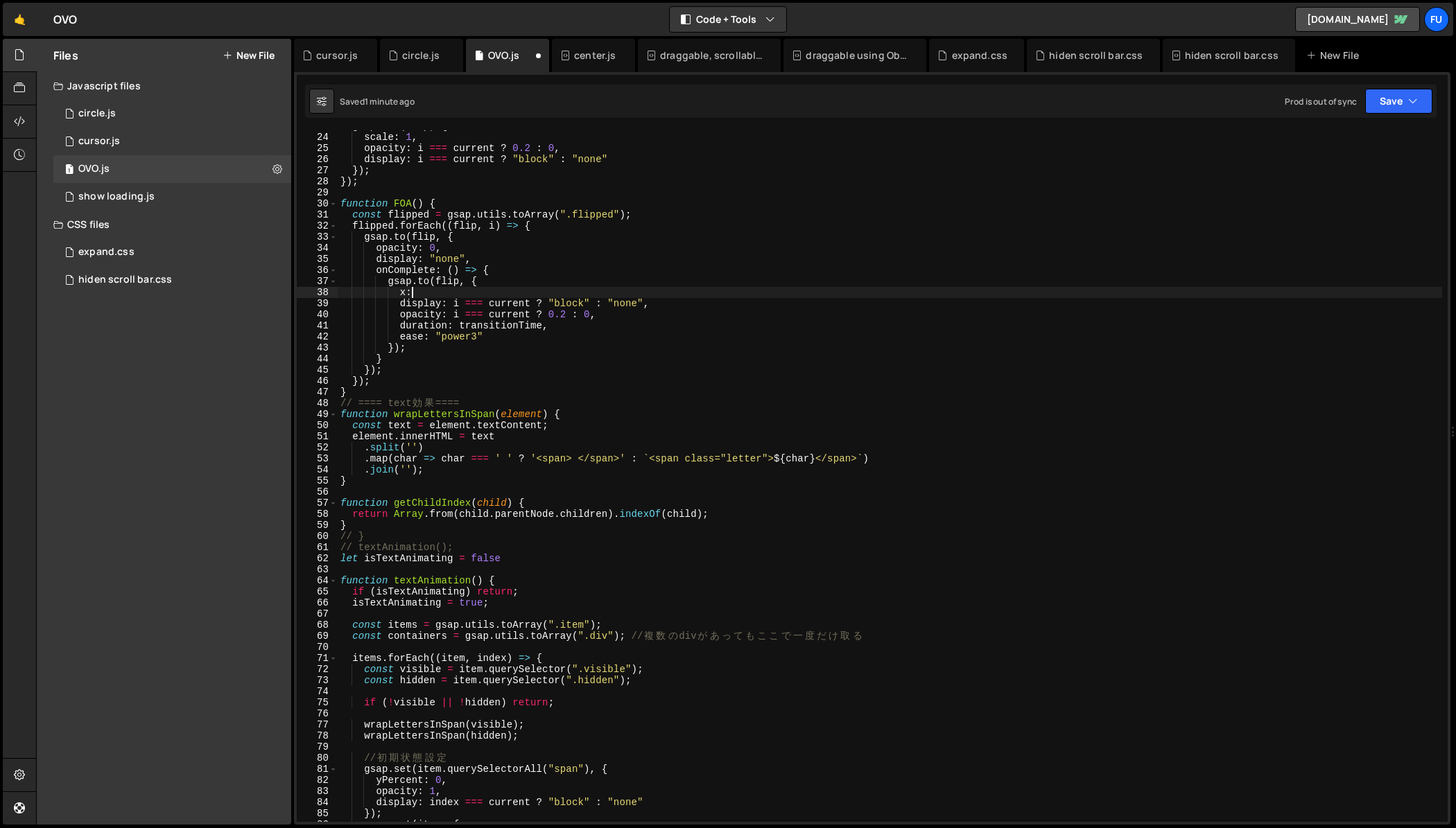
scroll to position [0, 4]
click at [551, 279] on div "gsap . set ( flip , { scale : 1 , opacity : i === current ? 0.2 : 0 , display :…" at bounding box center [890, 478] width 1105 height 713
type textarea "[DOMAIN_NAME](flip, {"
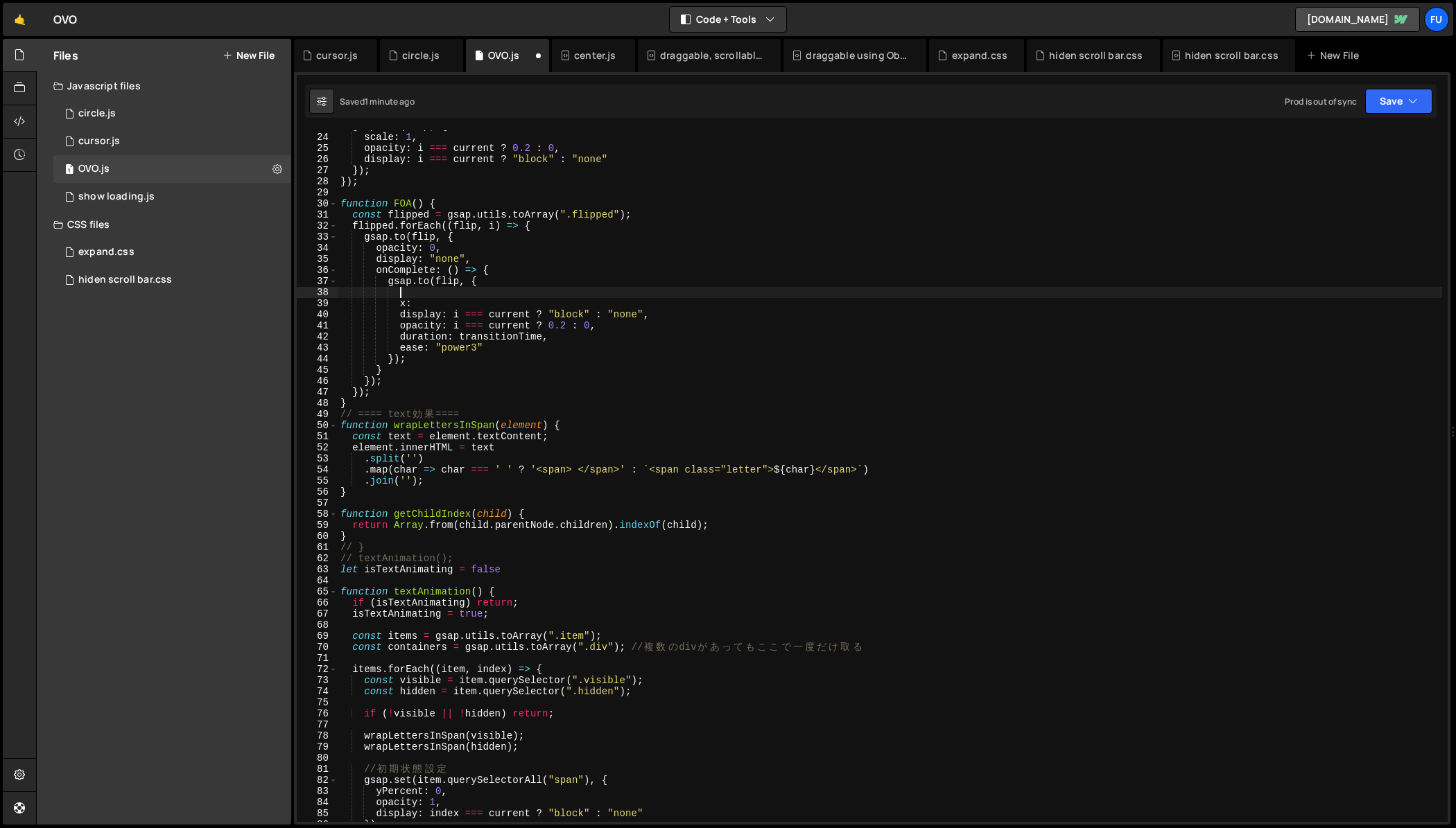
type textarea "o"
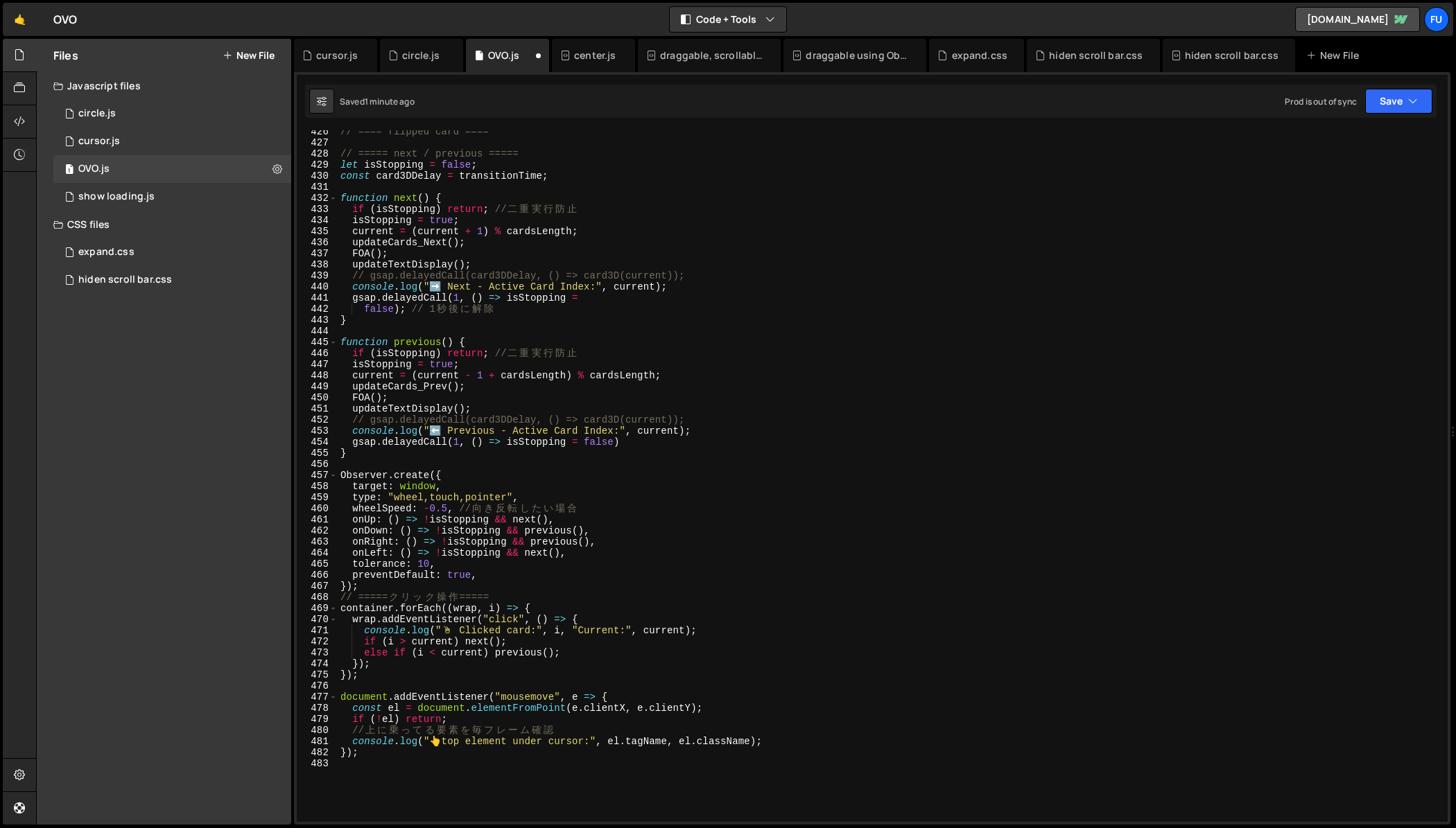
scroll to position [4715, 0]
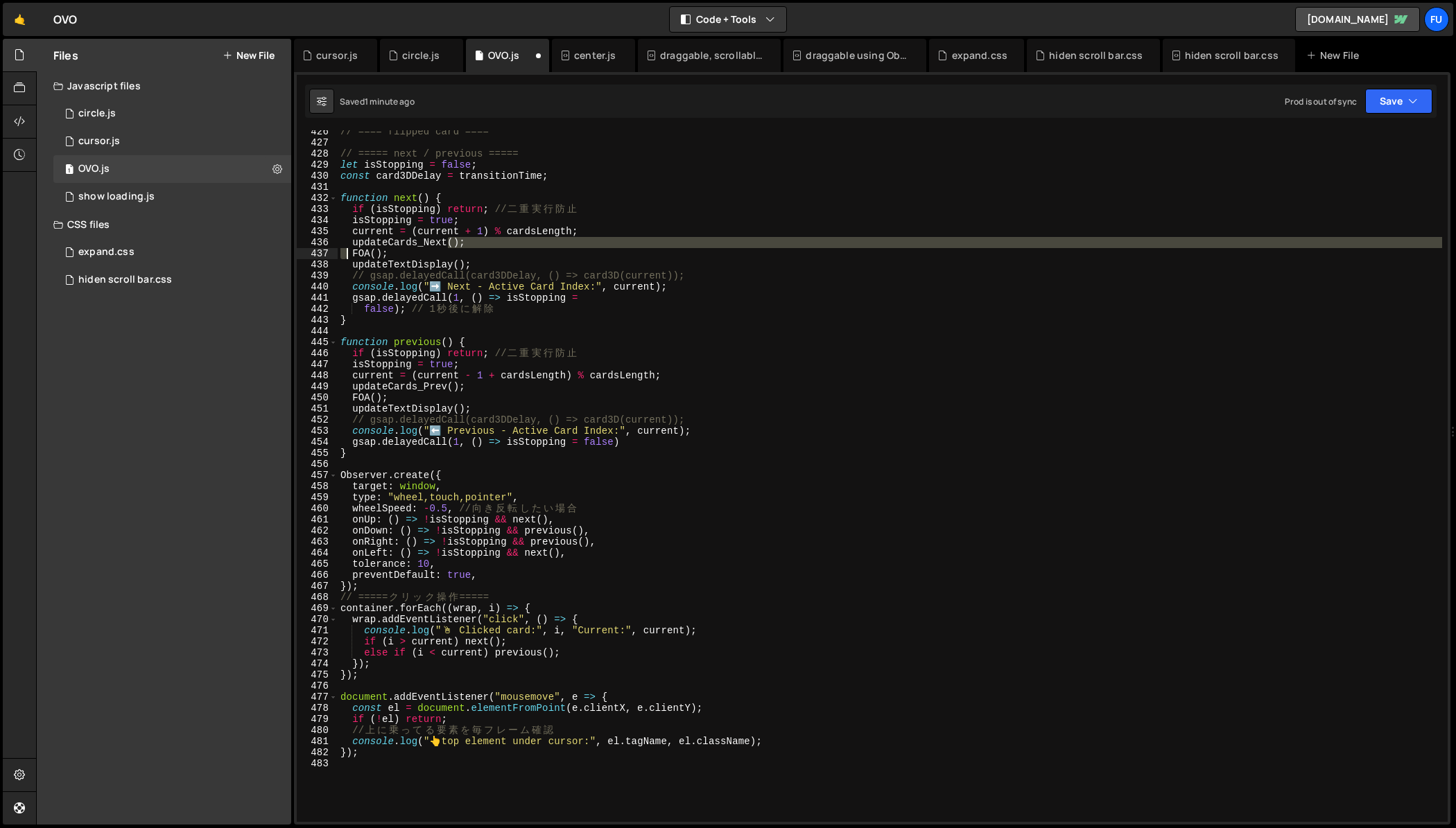
drag, startPoint x: 446, startPoint y: 246, endPoint x: 349, endPoint y: 248, distance: 97.0
click at [349, 248] on div "// ==== flipped card ==== // ===== next / previous ===== let isStopping = false…" at bounding box center [890, 483] width 1105 height 713
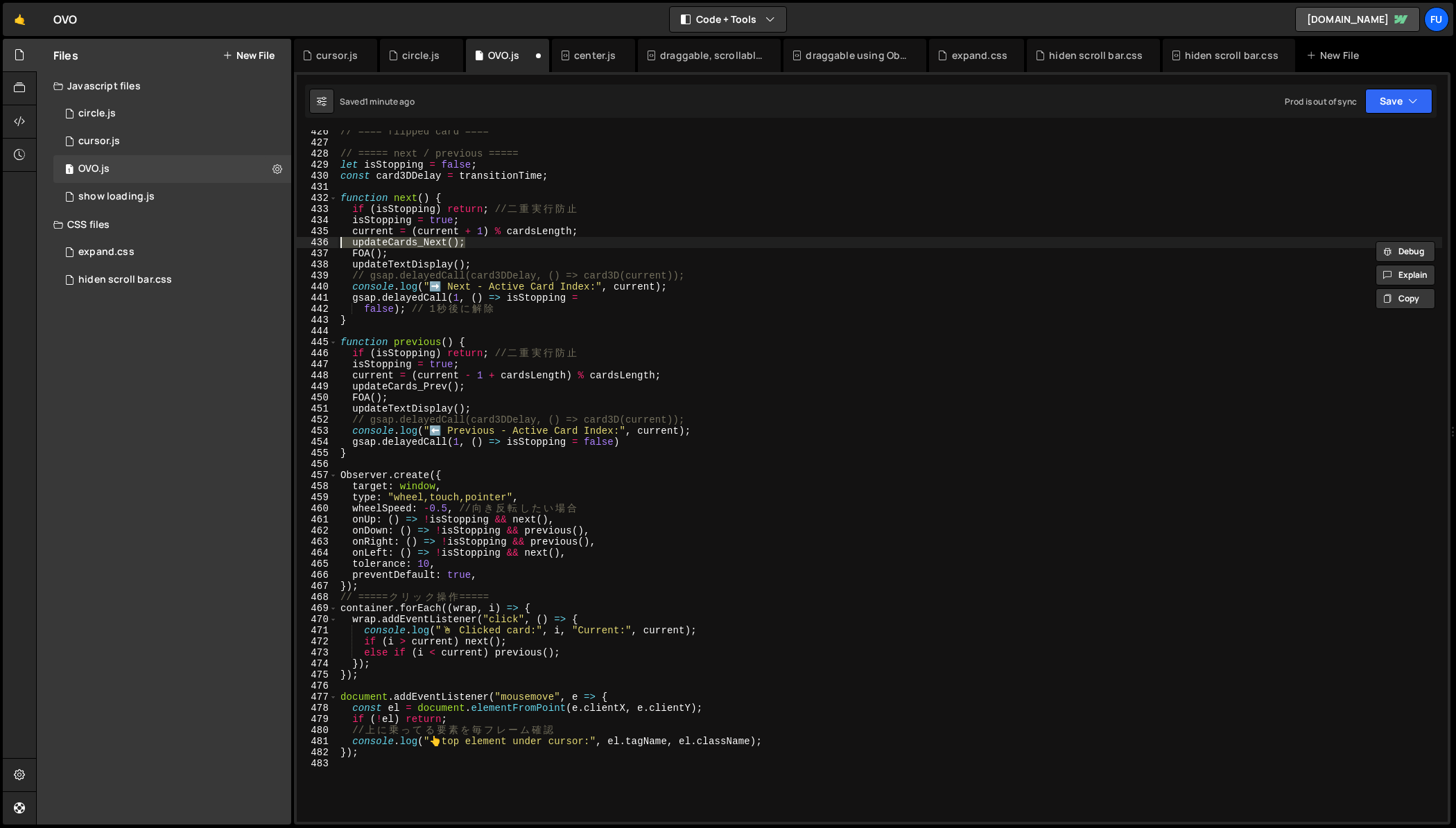
drag, startPoint x: 478, startPoint y: 240, endPoint x: 304, endPoint y: 242, distance: 174.0
click at [304, 242] on div "updateCards_Next(); 426 427 428 429 430 431 432 433 434 435 436 437 438 439 440…" at bounding box center [872, 476] width 1151 height 692
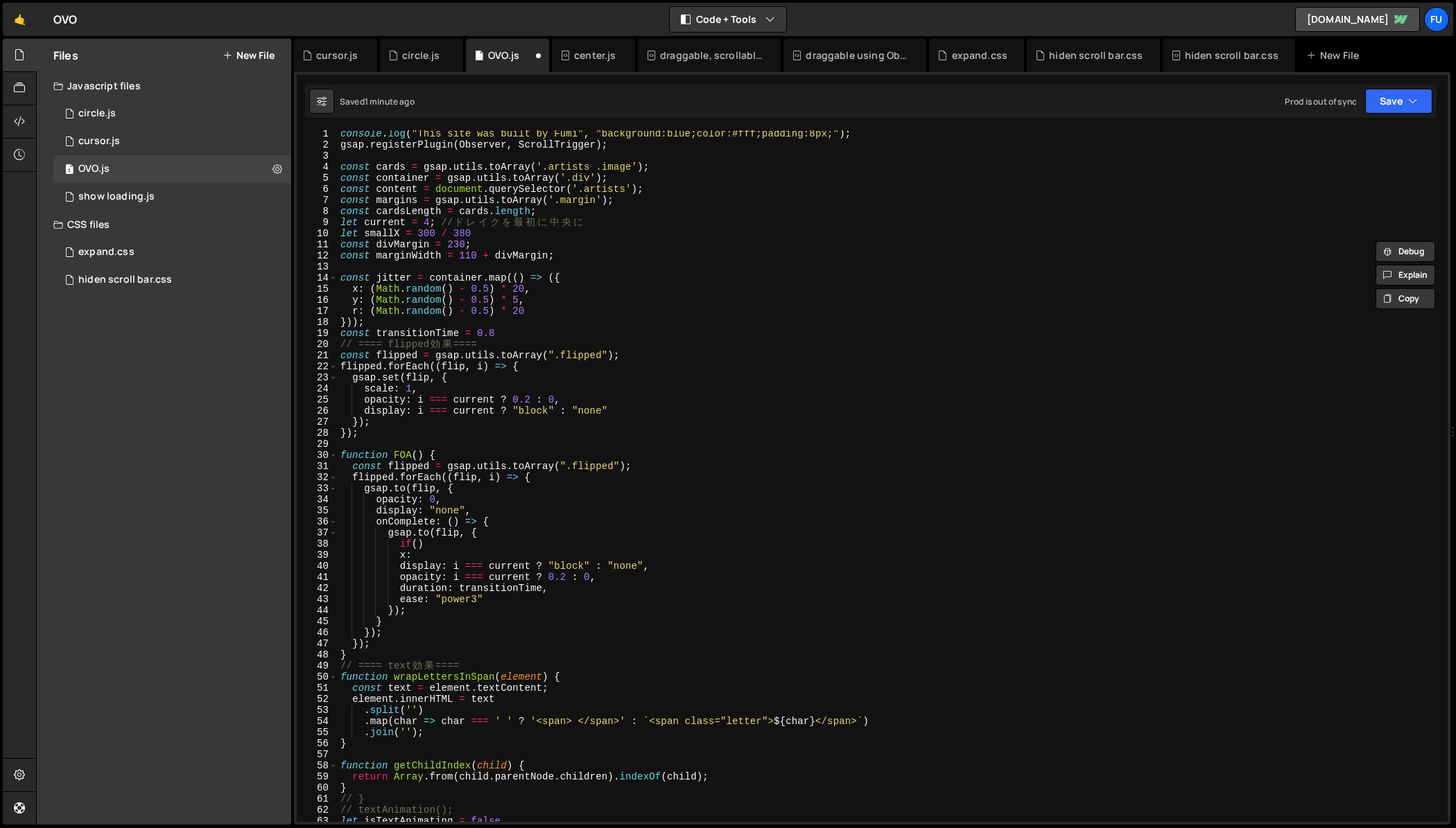
scroll to position [4, 0]
drag, startPoint x: 437, startPoint y: 539, endPoint x: 317, endPoint y: 539, distance: 120.0
click at [317, 539] on div "updateCards_Next(); 1 2 3 4 5 6 7 8 9 10 11 12 13 14 15 16 17 18 19 20 21 22 23…" at bounding box center [872, 476] width 1151 height 692
paste textarea "updateCards_Next();"
click at [351, 542] on div "console . log ( "This site was built by Fumi" , "background:blue;color:#fff;pad…" at bounding box center [890, 483] width 1105 height 713
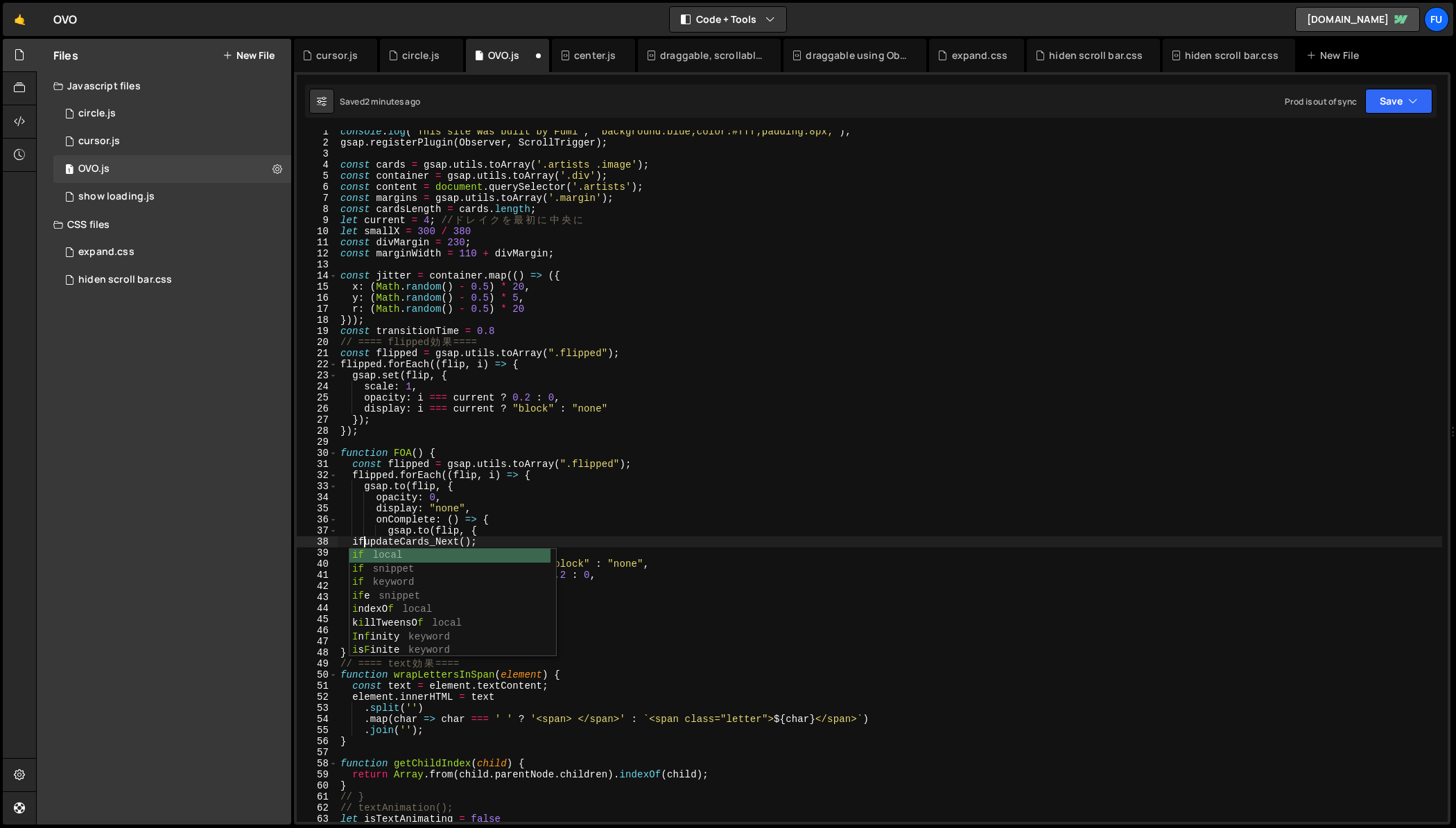
scroll to position [0, 2]
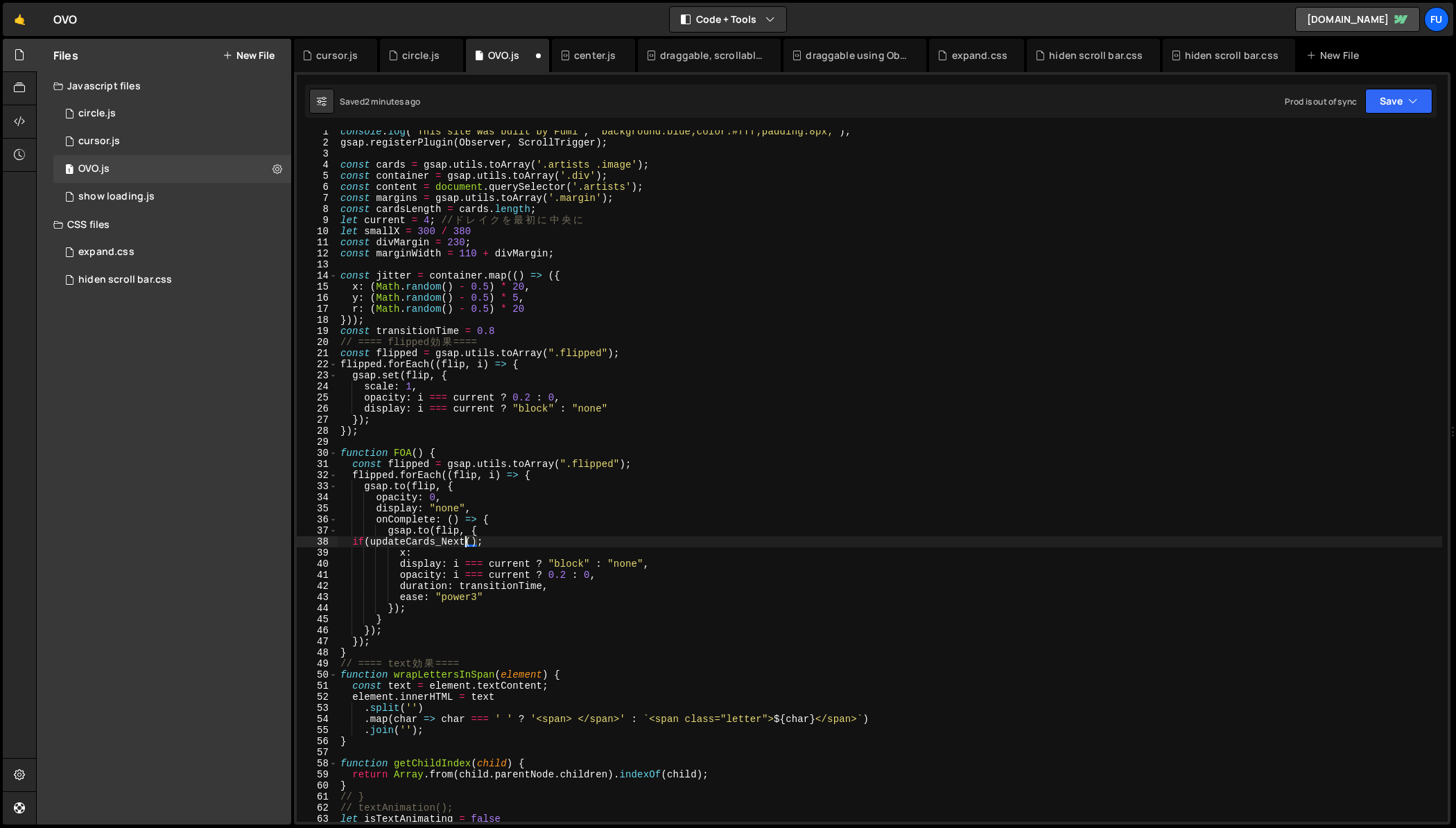
click at [464, 542] on div "console . log ( "This site was built by Fumi" , "background:blue;color:#fff;pad…" at bounding box center [890, 483] width 1105 height 713
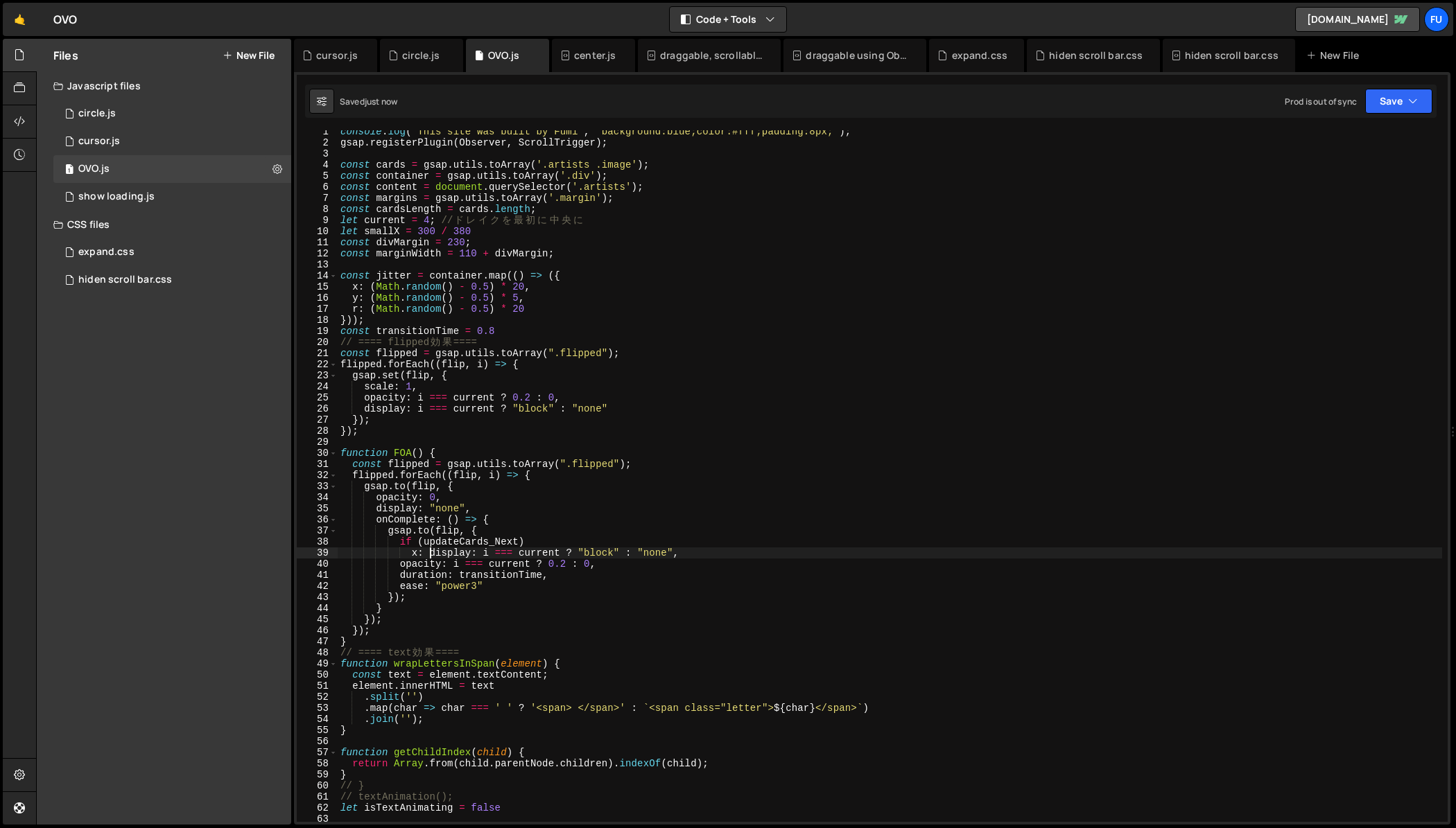
click at [430, 551] on div "console . log ( "This site was built by Fumi" , "background:blue;color:#fff;pad…" at bounding box center [890, 483] width 1105 height 713
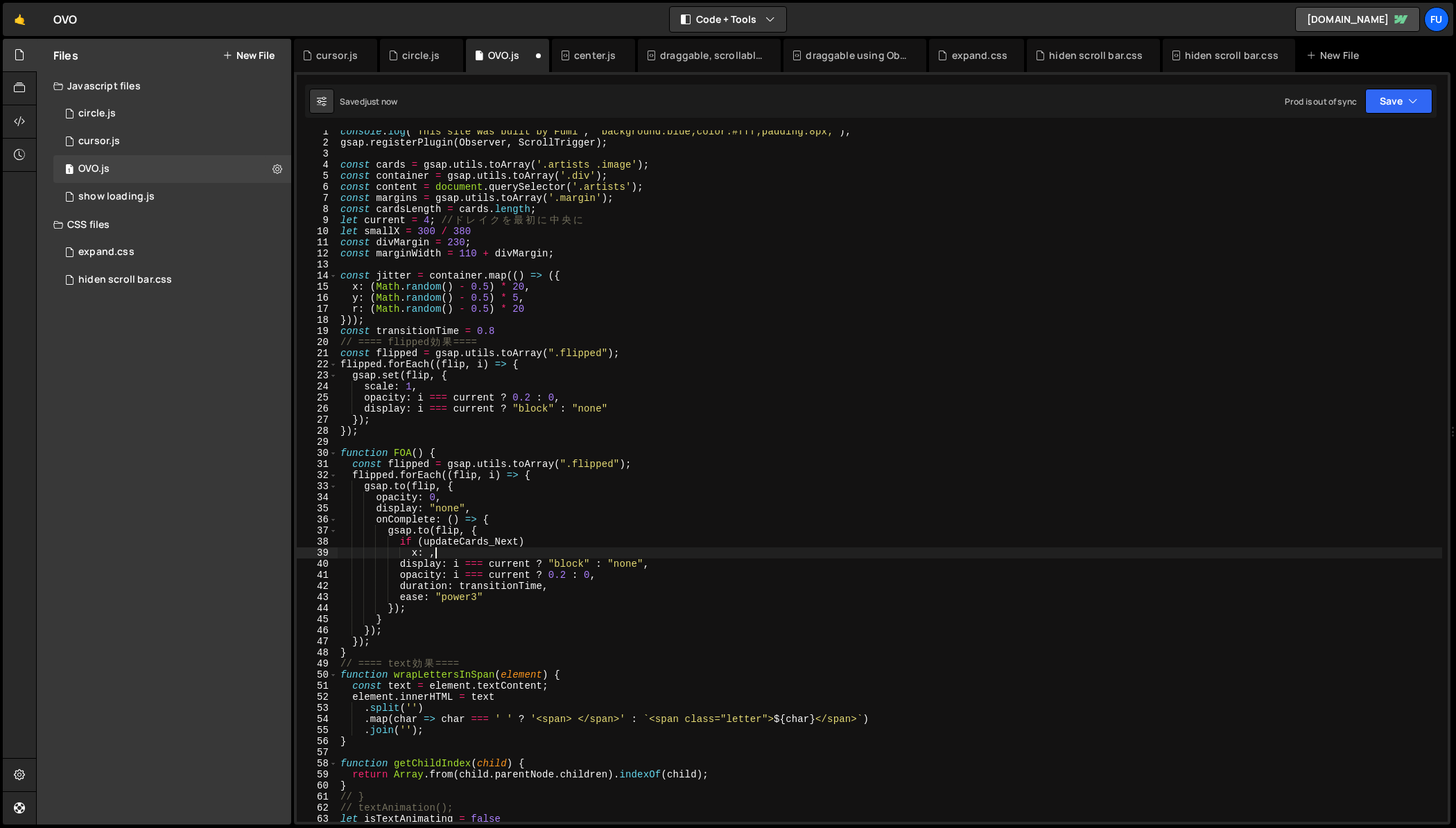
scroll to position [0, 5]
click at [497, 599] on div "console . log ( "This site was built by Fumi" , "background:blue;color:#fff;pad…" at bounding box center [890, 483] width 1105 height 713
click at [558, 581] on div "console . log ( "This site was built by Fumi" , "background:blue;color:#fff;pad…" at bounding box center [890, 483] width 1105 height 713
click at [494, 553] on div "console . log ( "This site was built by Fumi" , "background:blue;color:#fff;pad…" at bounding box center [890, 483] width 1105 height 713
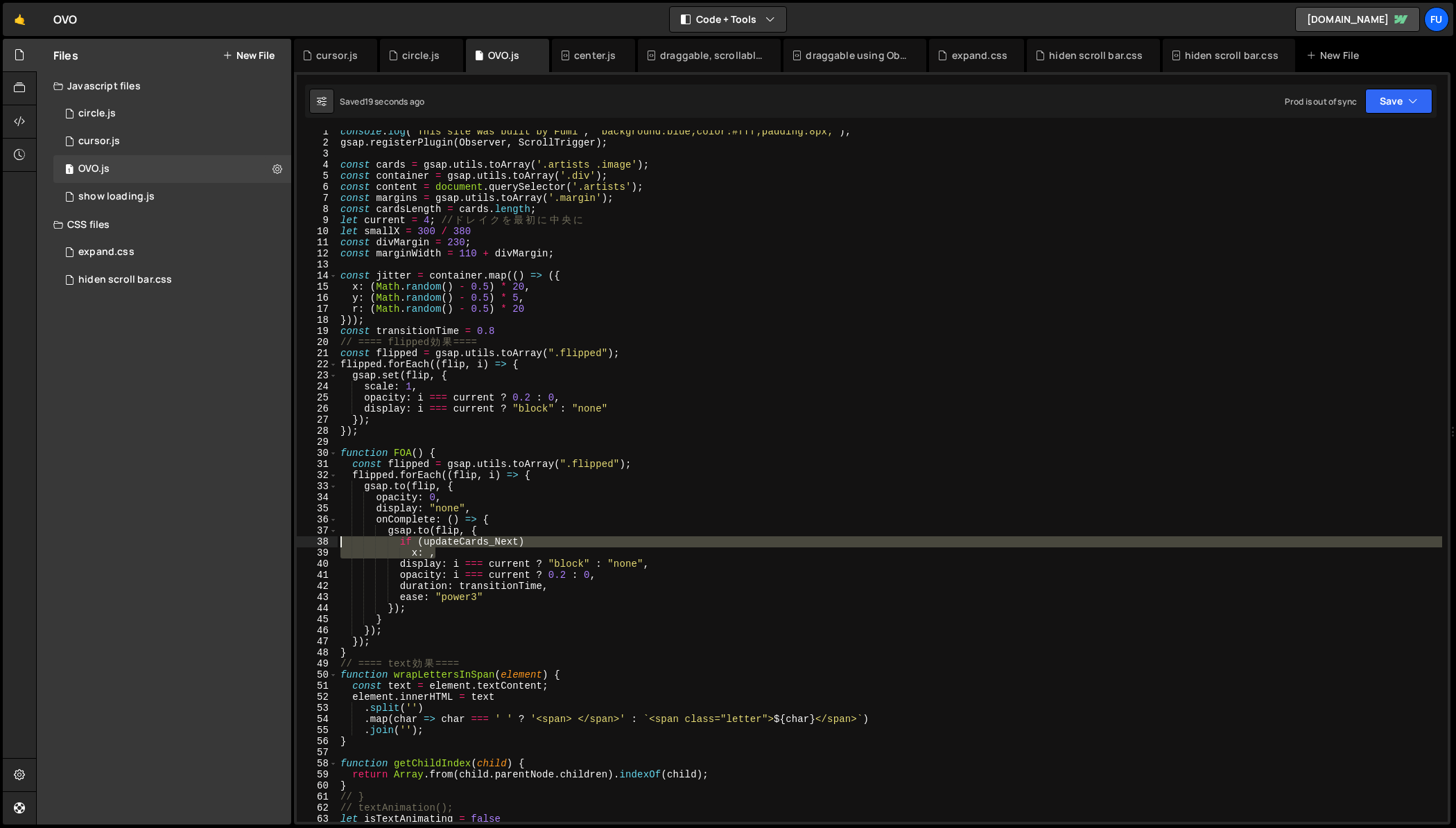
drag, startPoint x: 438, startPoint y: 551, endPoint x: 319, endPoint y: 538, distance: 119.7
click at [319, 538] on div "x: , 1 2 3 4 5 6 7 8 9 10 11 12 13 14 15 16 17 18 19 20 21 22 23 24 25 26 27 28…" at bounding box center [872, 476] width 1151 height 692
click at [527, 546] on div "console . log ( "This site was built by Fumi" , "background:blue;color:#fff;pad…" at bounding box center [890, 476] width 1105 height 692
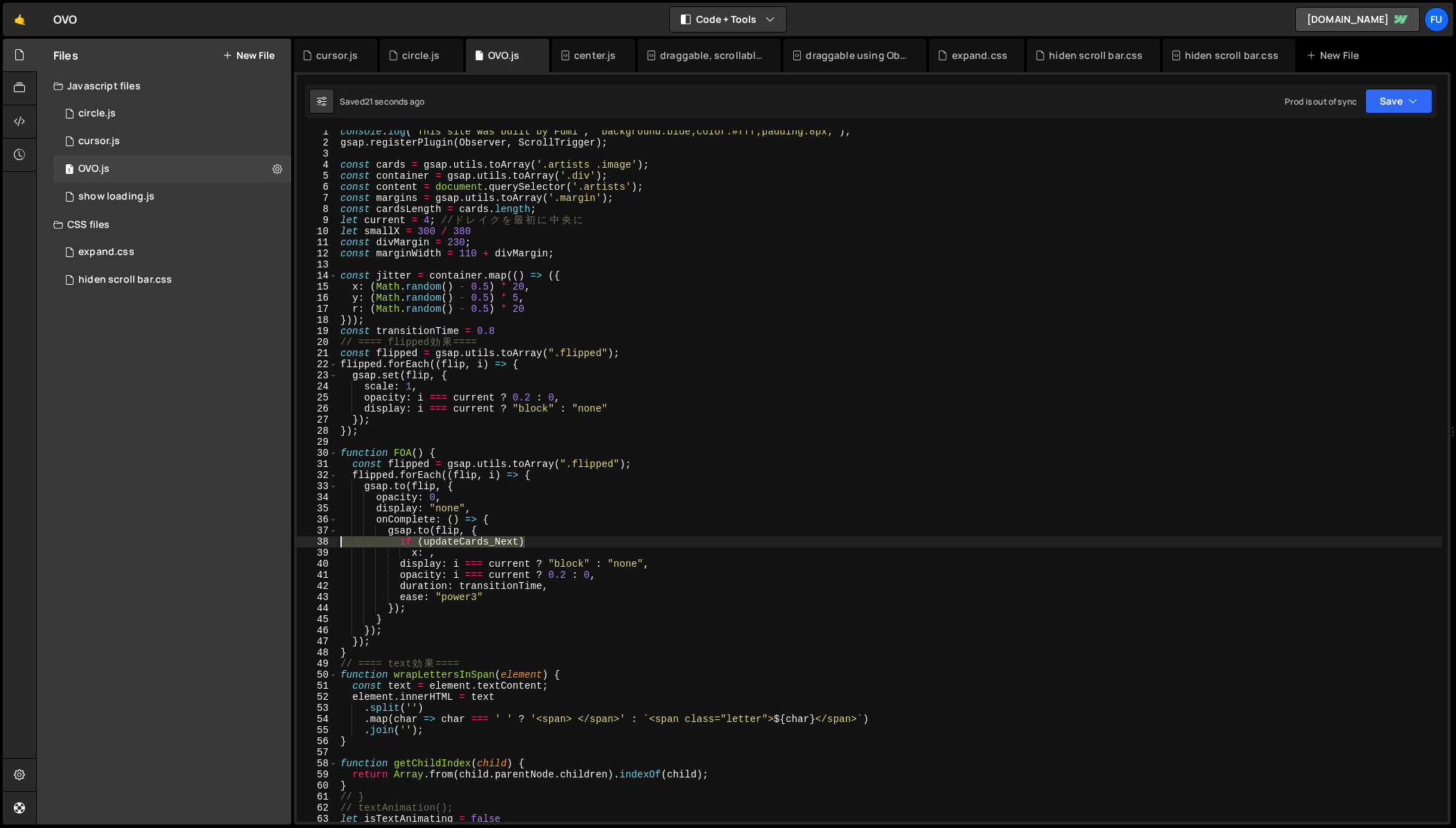
drag, startPoint x: 542, startPoint y: 546, endPoint x: 324, endPoint y: 548, distance: 218.0
click at [324, 548] on div "if (updateCards_Next) 1 2 3 4 5 6 7 8 9 10 11 12 13 14 15 16 17 18 19 20 21 22 …" at bounding box center [872, 476] width 1151 height 692
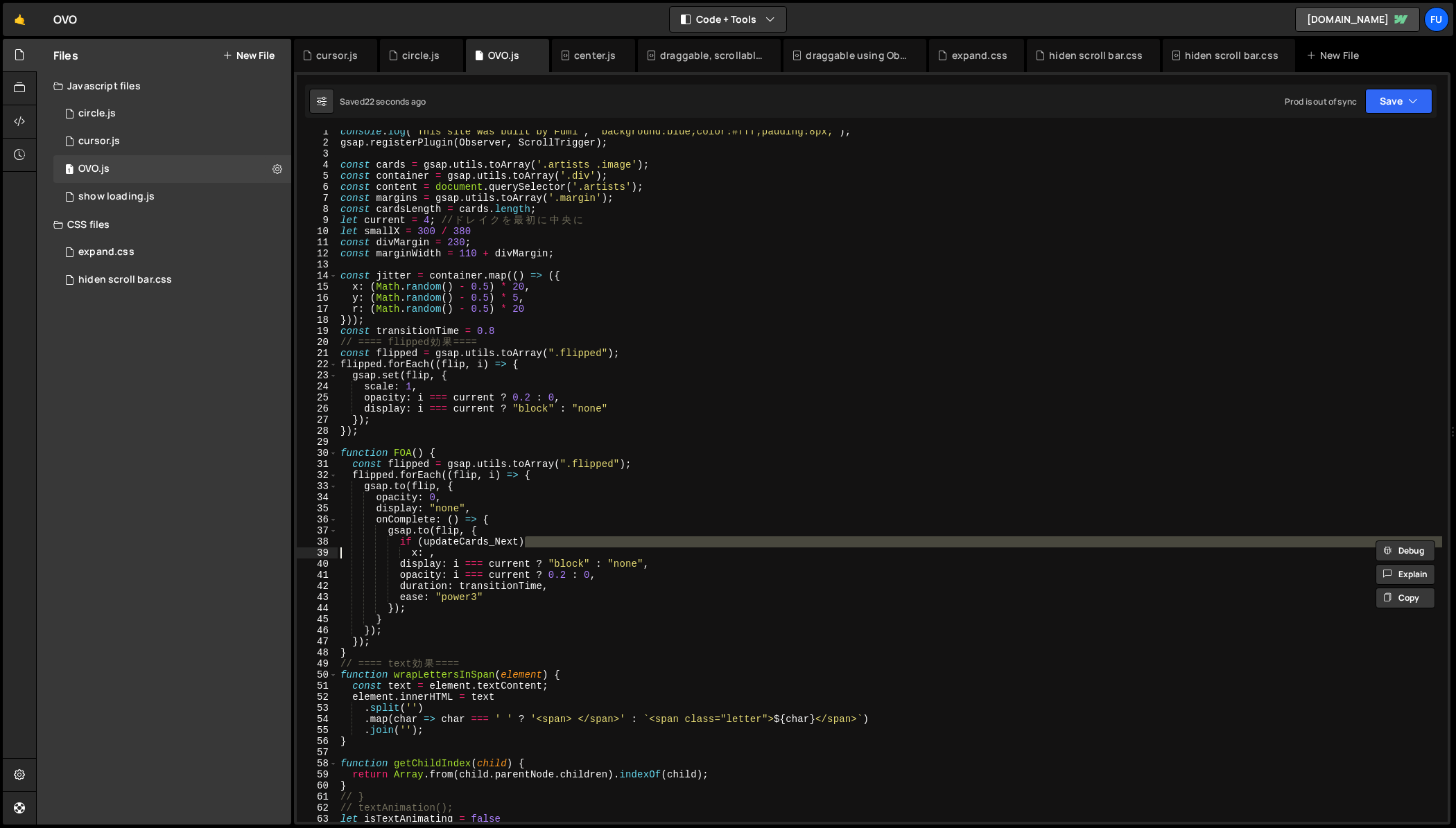
click at [562, 551] on div "console . log ( "This site was built by Fumi" , "background:blue;color:#fff;pad…" at bounding box center [890, 483] width 1105 height 713
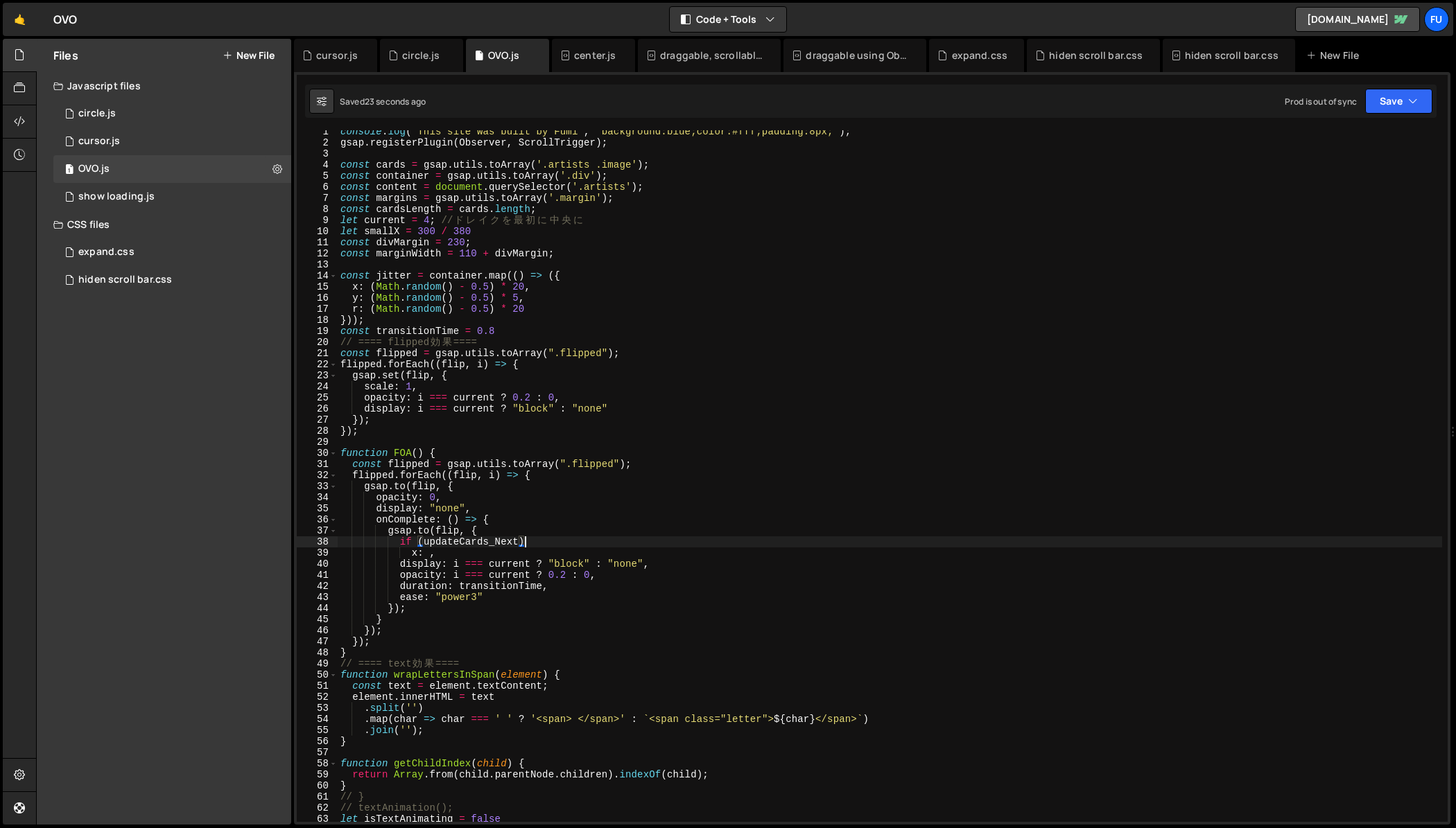
click at [545, 546] on div "console . log ( "This site was built by Fumi" , "background:blue;color:#fff;pad…" at bounding box center [890, 483] width 1105 height 713
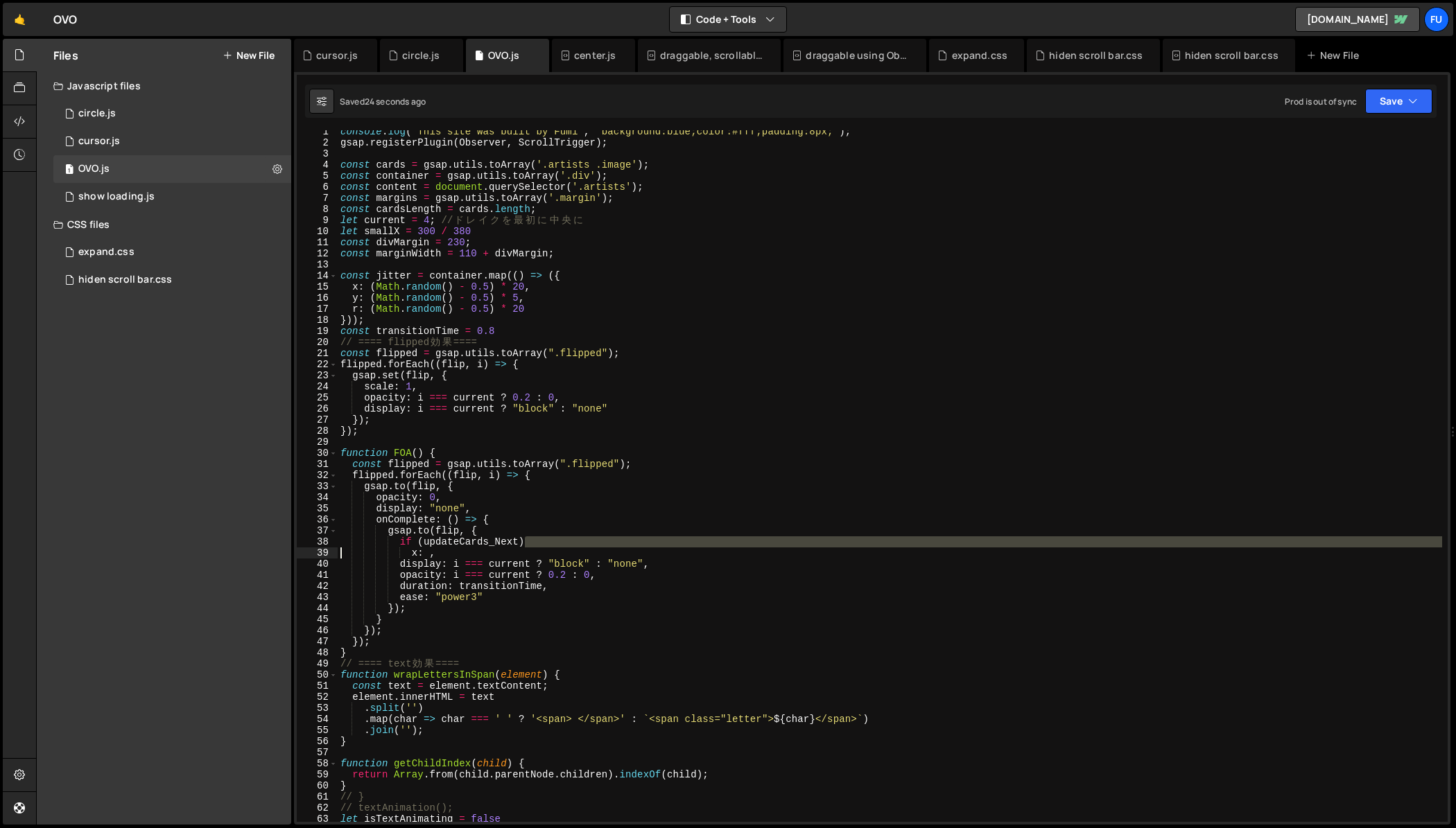
drag, startPoint x: 534, startPoint y: 545, endPoint x: 334, endPoint y: 548, distance: 200.0
click at [334, 548] on div "if (updateCards_Next) 1 2 3 4 5 6 7 8 9 10 11 12 13 14 15 16 17 18 19 20 21 22 …" at bounding box center [872, 476] width 1151 height 692
click at [533, 552] on div "console . log ( "This site was built by Fumi" , "background:blue;color:#fff;pad…" at bounding box center [890, 483] width 1105 height 713
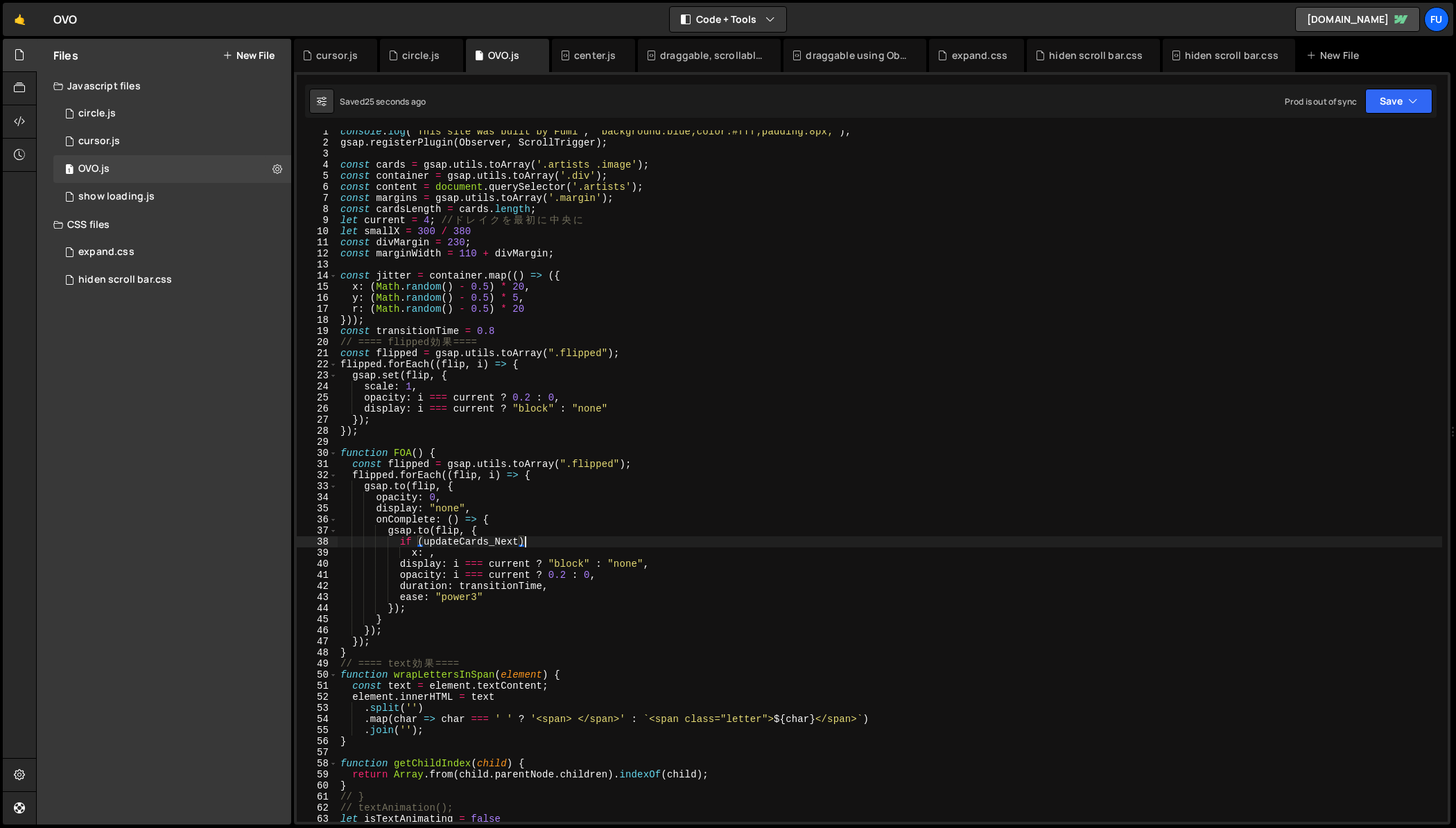
click at [542, 543] on div "console . log ( "This site was built by Fumi" , "background:blue;color:#fff;pad…" at bounding box center [890, 483] width 1105 height 713
type textarea "if (updateCards_Next)"
drag, startPoint x: 536, startPoint y: 541, endPoint x: 333, endPoint y: 542, distance: 203.0
click at [333, 542] on div "if (updateCards_Next) 1 2 3 4 5 6 7 8 9 10 11 12 13 14 15 16 17 18 19 20 21 22 …" at bounding box center [872, 476] width 1151 height 692
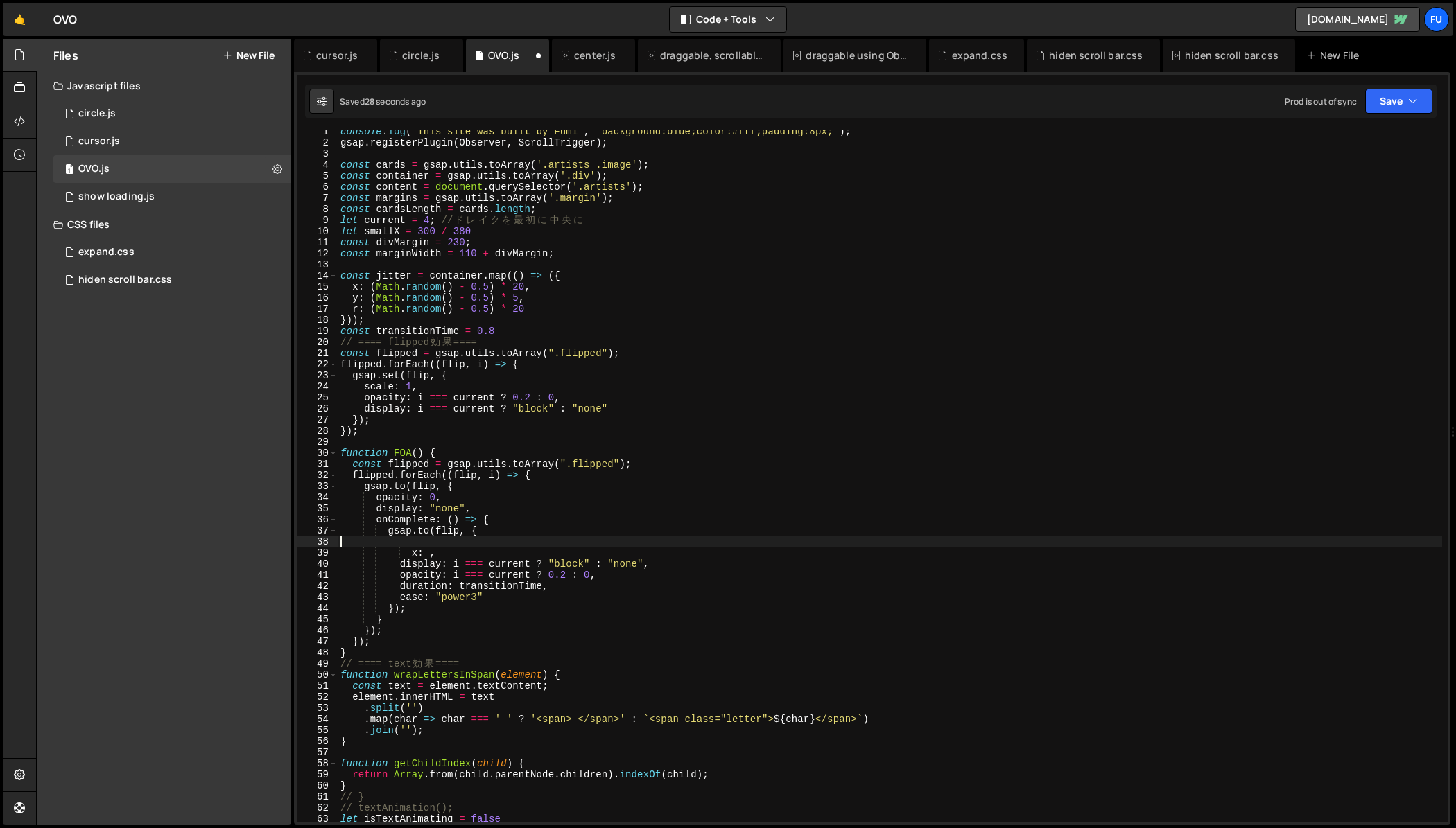
click at [506, 518] on div "console . log ( "This site was built by Fumi" , "background:blue;color:#fff;pad…" at bounding box center [890, 483] width 1105 height 713
type textarea "onComplete: () => {"
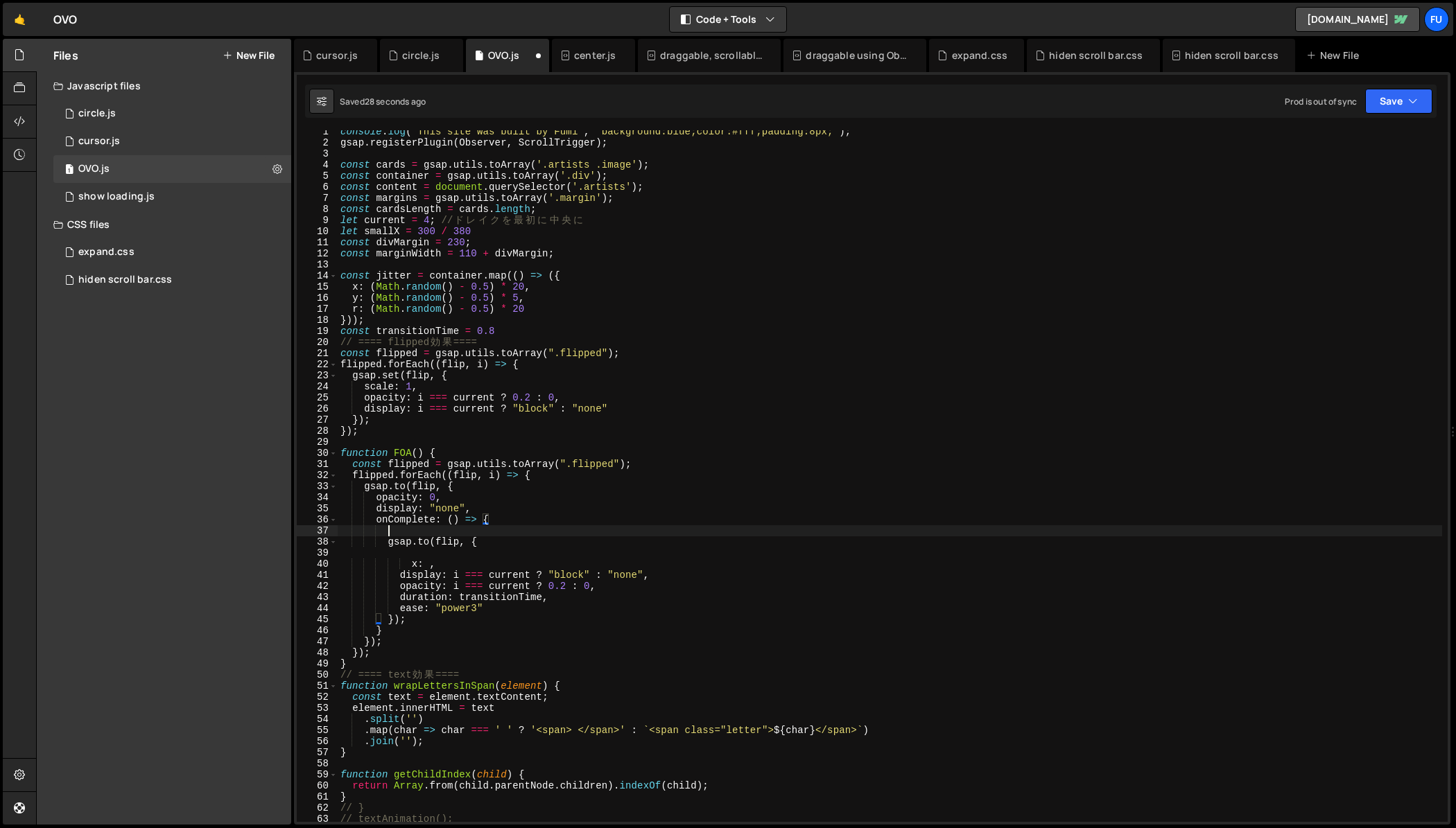
scroll to position [0, 3]
paste textarea "if (updateCards_Next)"
click at [423, 618] on div "console . log ( "This site was built by Fumi" , "background:blue;color:#fff;pad…" at bounding box center [890, 483] width 1105 height 713
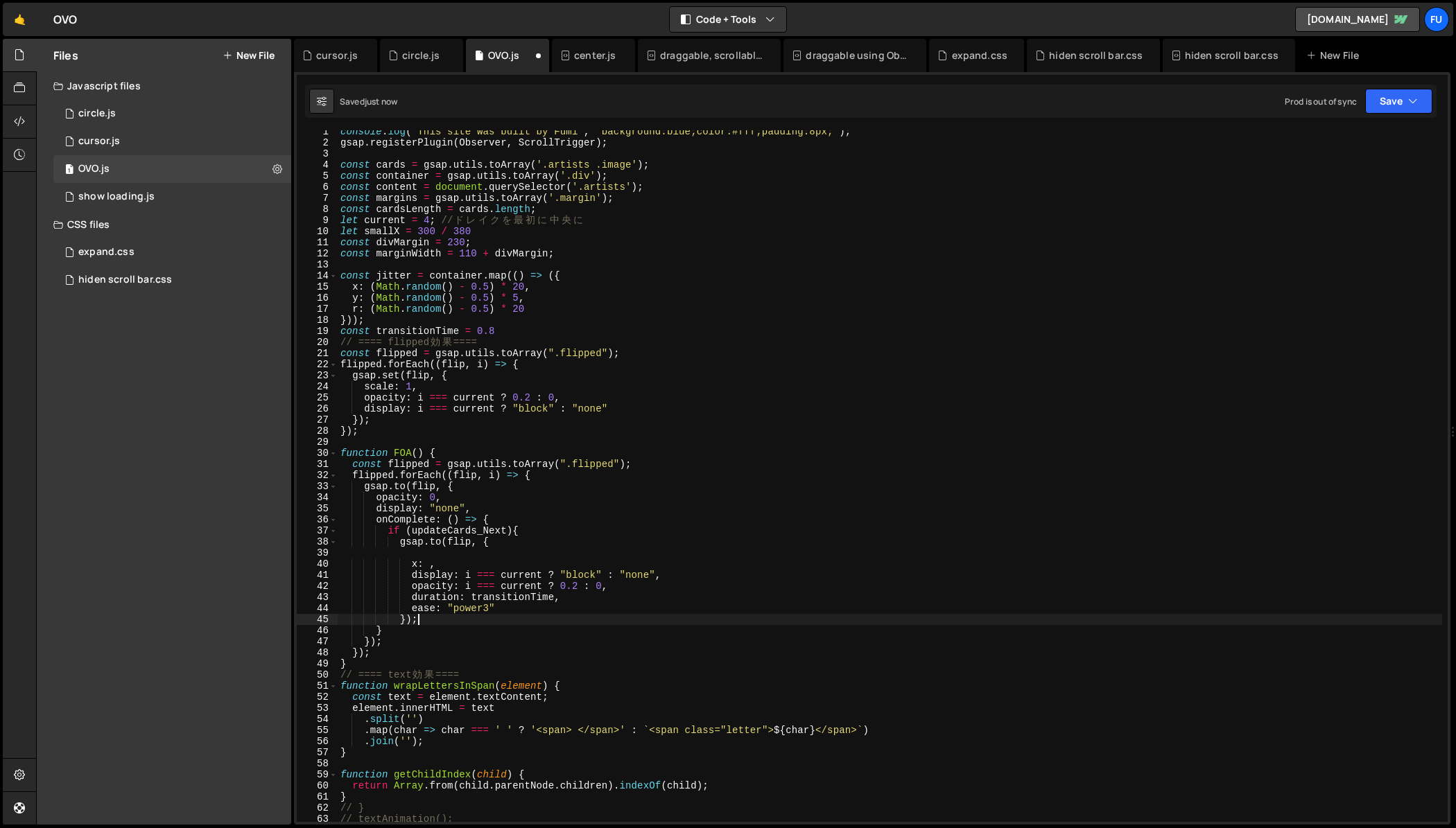
click at [423, 628] on div "console . log ( "This site was built by Fumi" , "background:blue;color:#fff;pad…" at bounding box center [890, 483] width 1105 height 713
type textarea "}"
click at [488, 553] on div "console . log ( "This site was built by Fumi" , "background:blue;color:#fff;pad…" at bounding box center [890, 483] width 1105 height 713
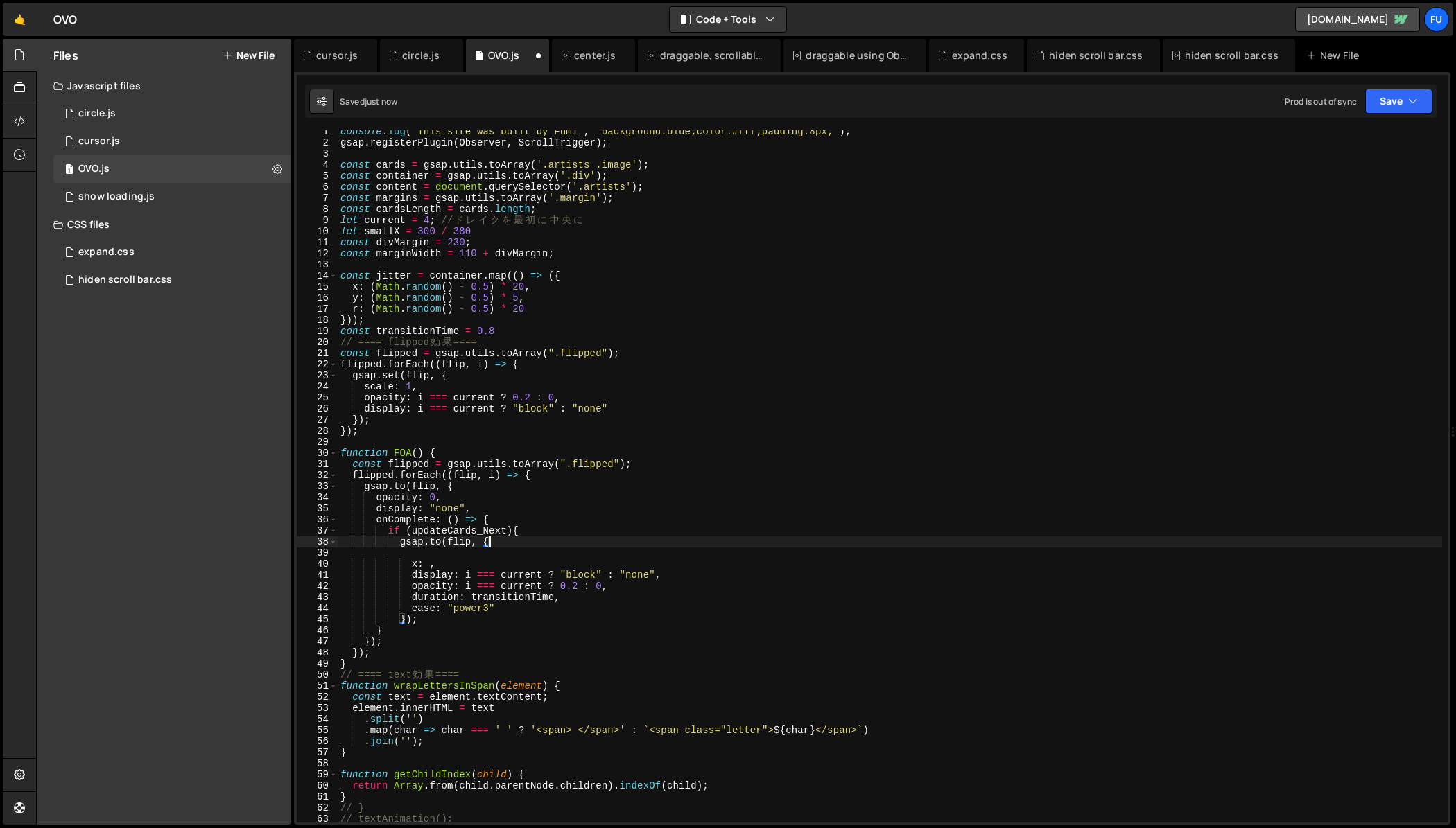
click at [498, 536] on div "console . log ( "This site was built by Fumi" , "background:blue;color:#fff;pad…" at bounding box center [890, 483] width 1105 height 713
click at [412, 617] on div "console . log ( "This site was built by Fumi" , "background:blue;color:#fff;pad…" at bounding box center [890, 483] width 1105 height 713
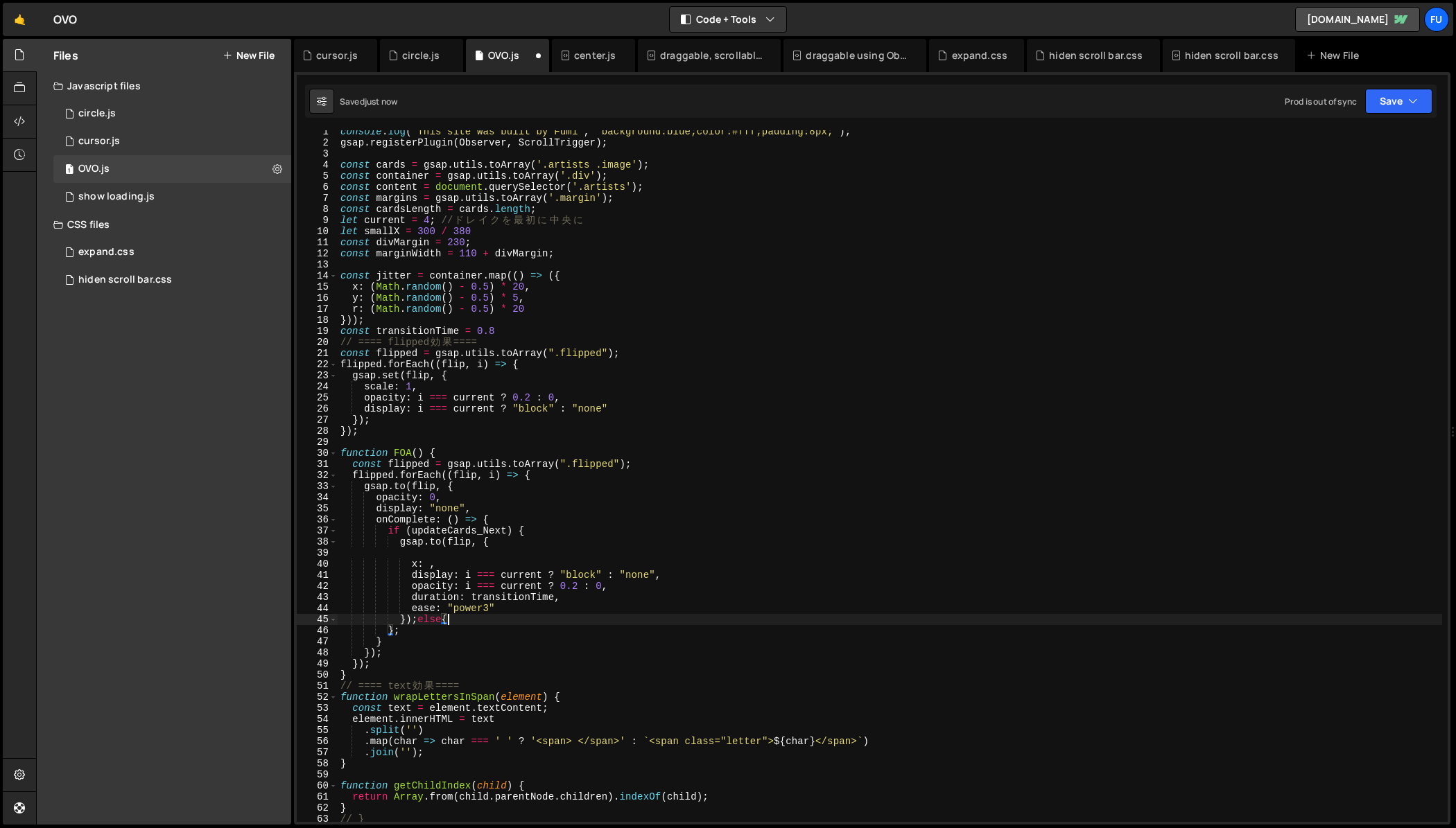
scroll to position [0, 7]
type textarea "});else{}"
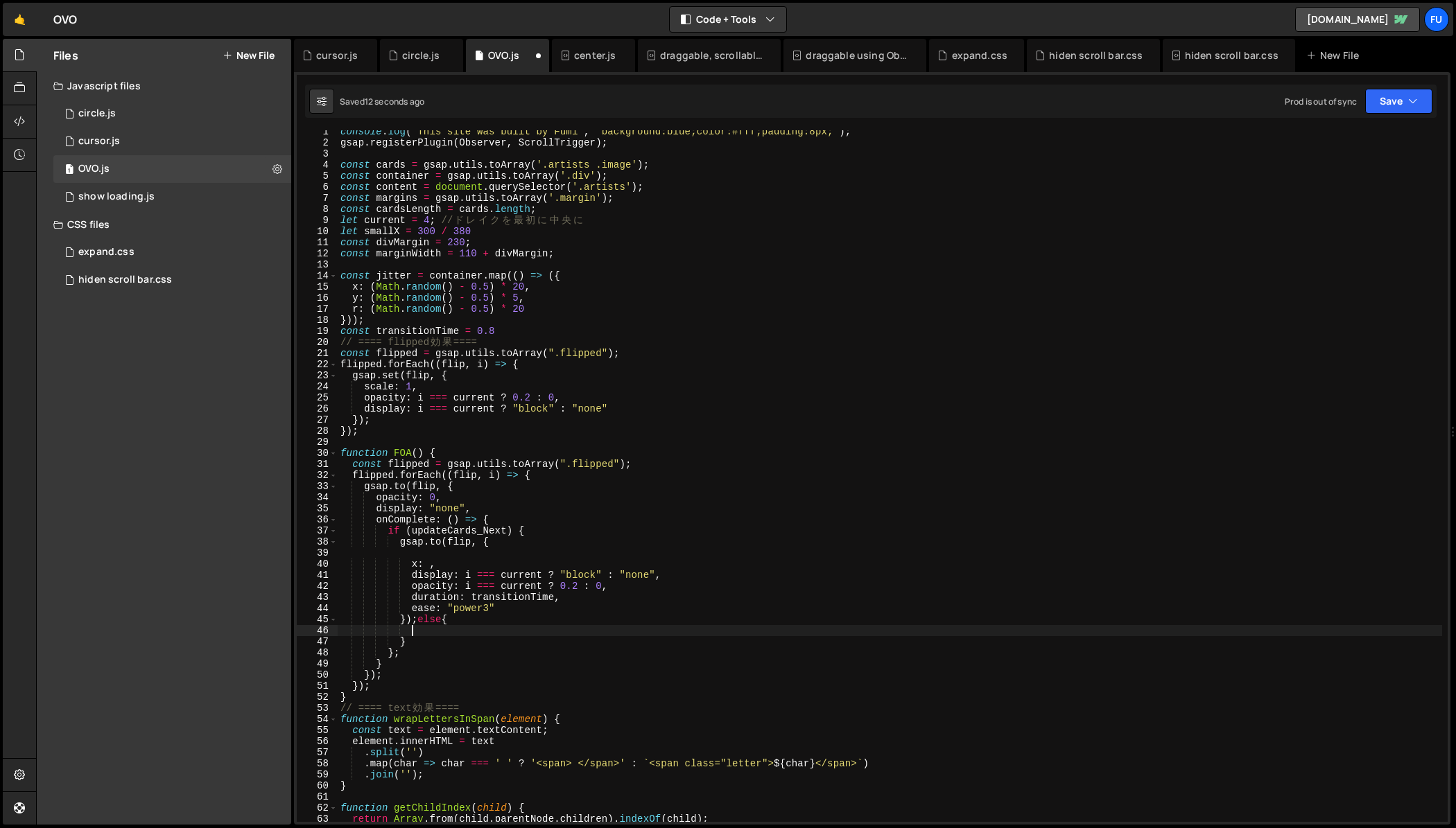
scroll to position [0, 4]
click at [412, 617] on div "console . log ( "This site was built by Fumi" , "background:blue;color:#fff;pad…" at bounding box center [890, 483] width 1105 height 713
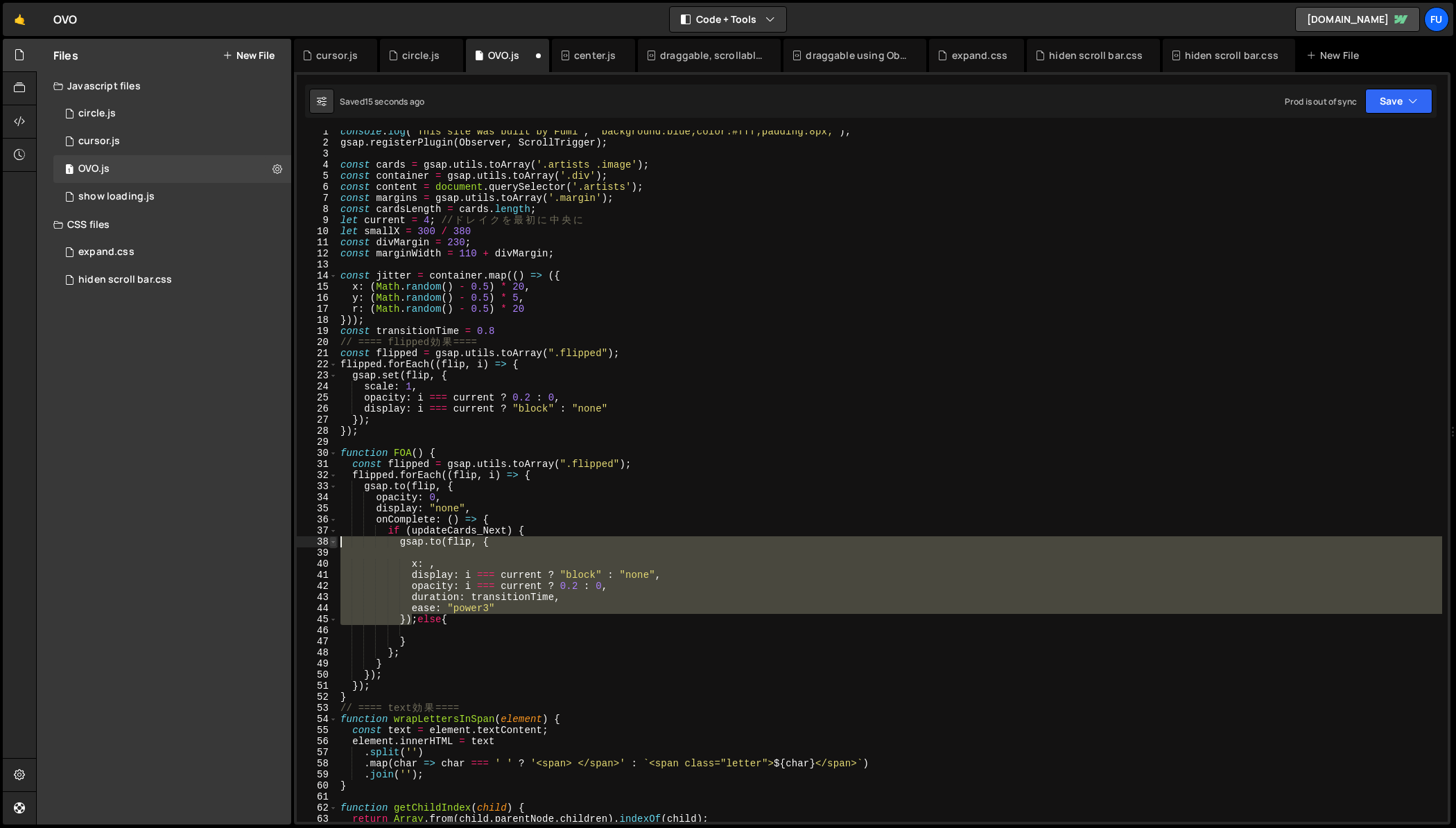
drag, startPoint x: 412, startPoint y: 620, endPoint x: 330, endPoint y: 539, distance: 115.3
click at [330, 539] on div "});else{ 1 2 3 4 5 6 7 8 9 10 11 12 13 14 15 16 17 18 19 20 21 22 23 24 25 26 2…" at bounding box center [872, 476] width 1151 height 692
type textarea "[DOMAIN_NAME](flip, {"
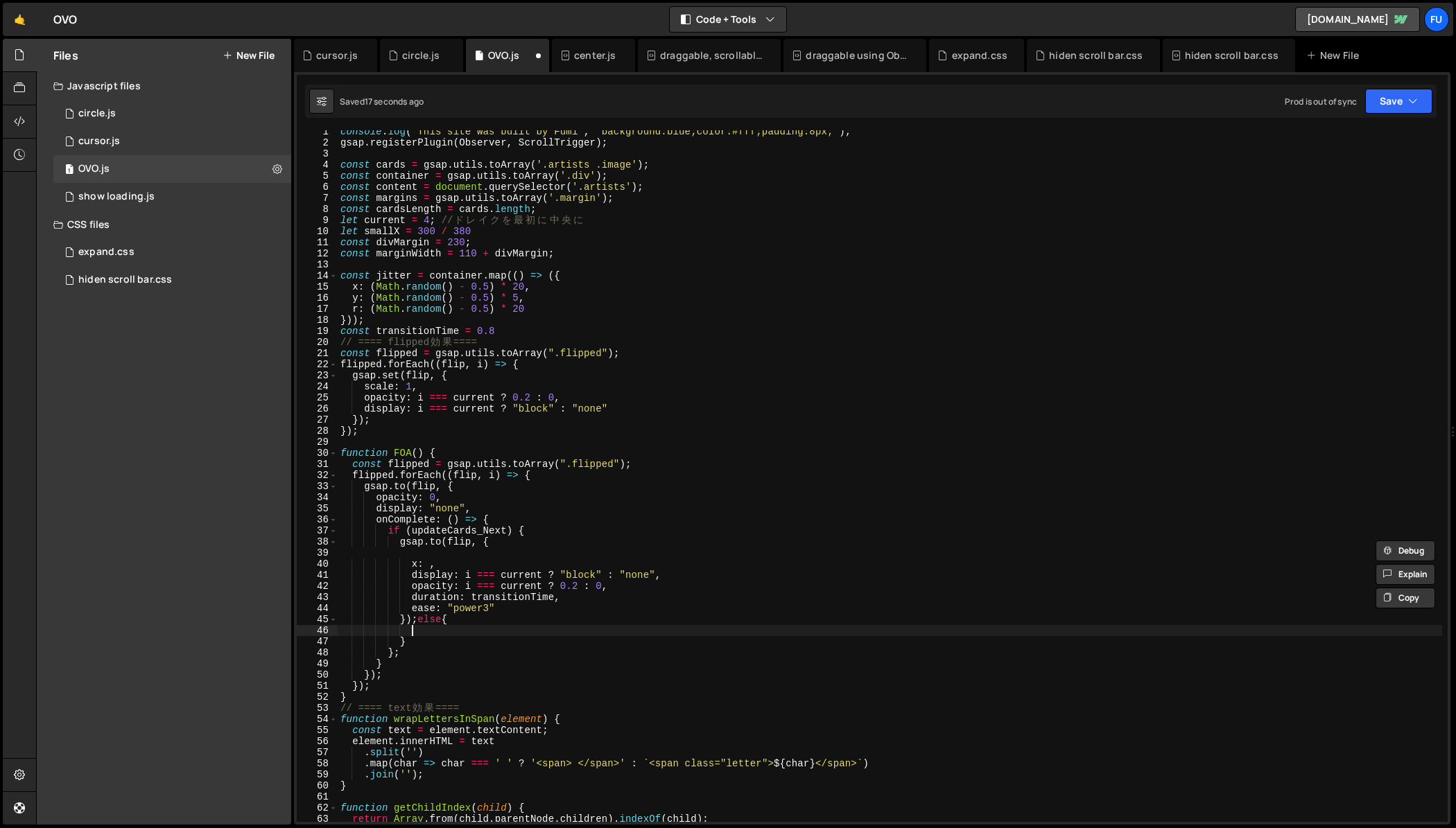
click at [420, 631] on div "console . log ( "This site was built by Fumi" , "background:blue;color:#fff;pad…" at bounding box center [890, 483] width 1105 height 713
paste textarea "})"
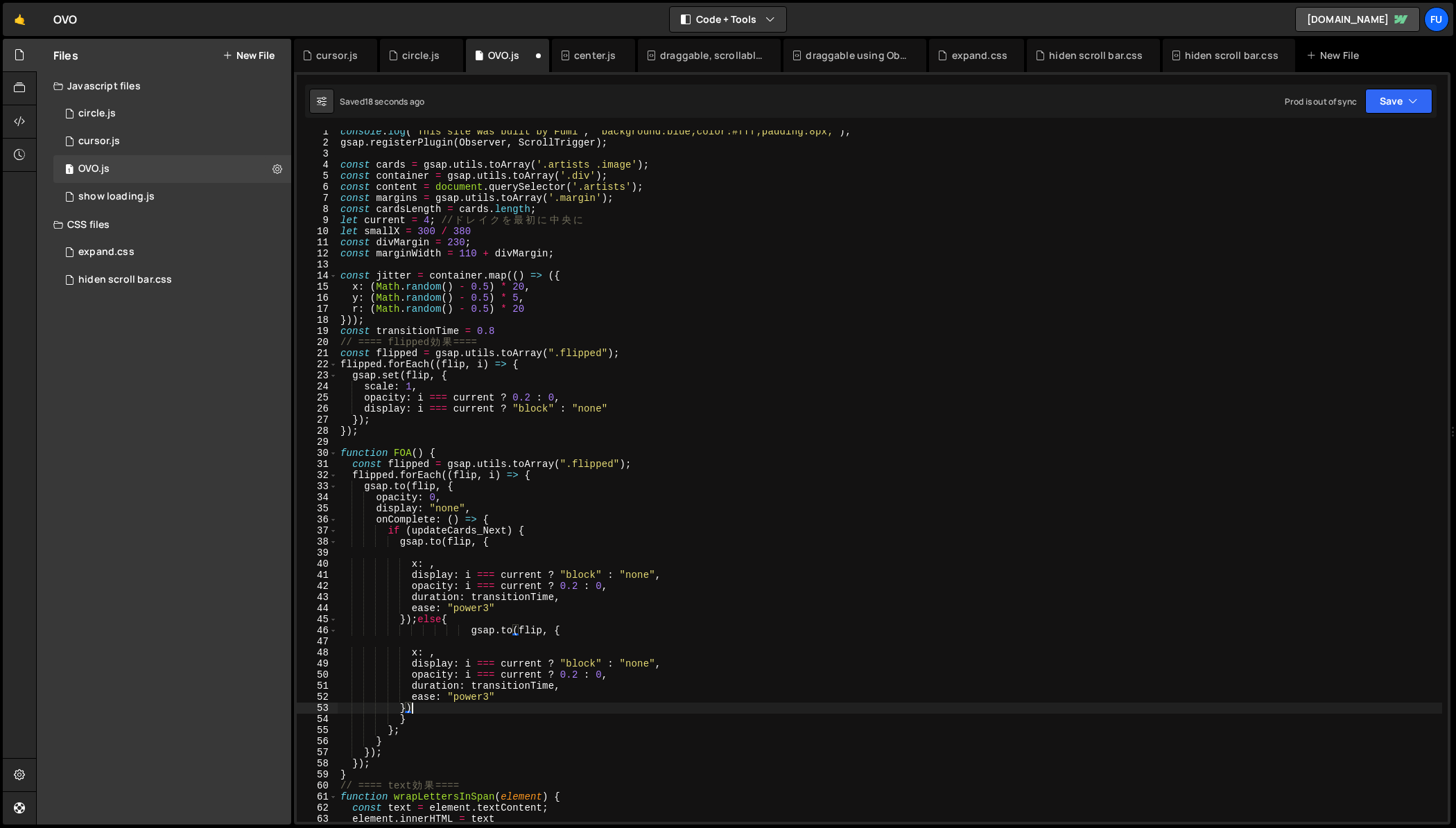
type textarea "ease: "power3""
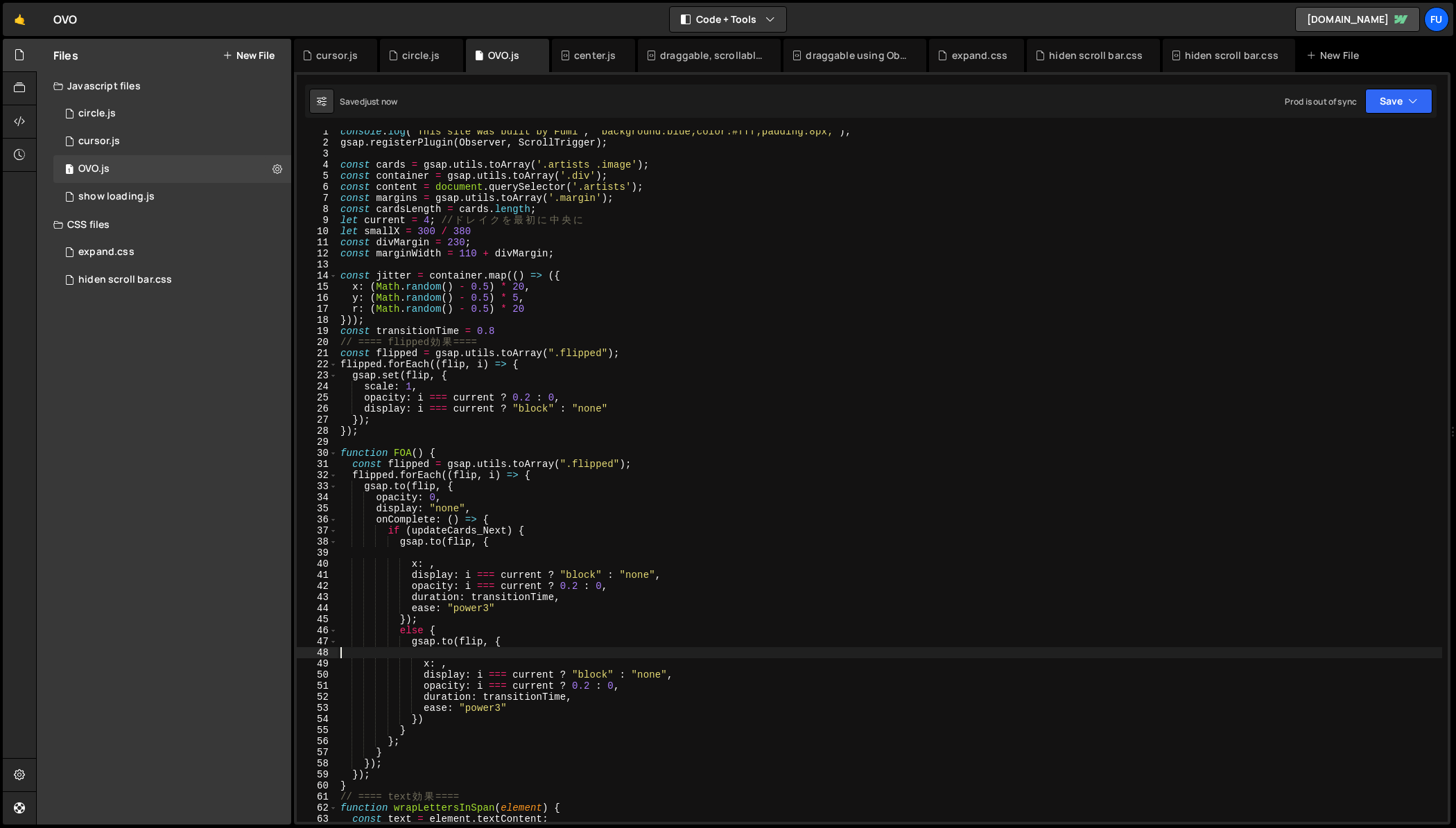
click at [467, 653] on div "console . log ( "This site was built by Fumi" , "background:blue;color:#fff;pad…" at bounding box center [890, 483] width 1105 height 713
click at [446, 560] on div "console . log ( "This site was built by Fumi" , "background:blue;color:#fff;pad…" at bounding box center [890, 483] width 1105 height 713
type textarea "x: ,"
click at [448, 552] on div "console . log ( "This site was built by Fumi" , "background:blue;color:#fff;pad…" at bounding box center [890, 483] width 1105 height 713
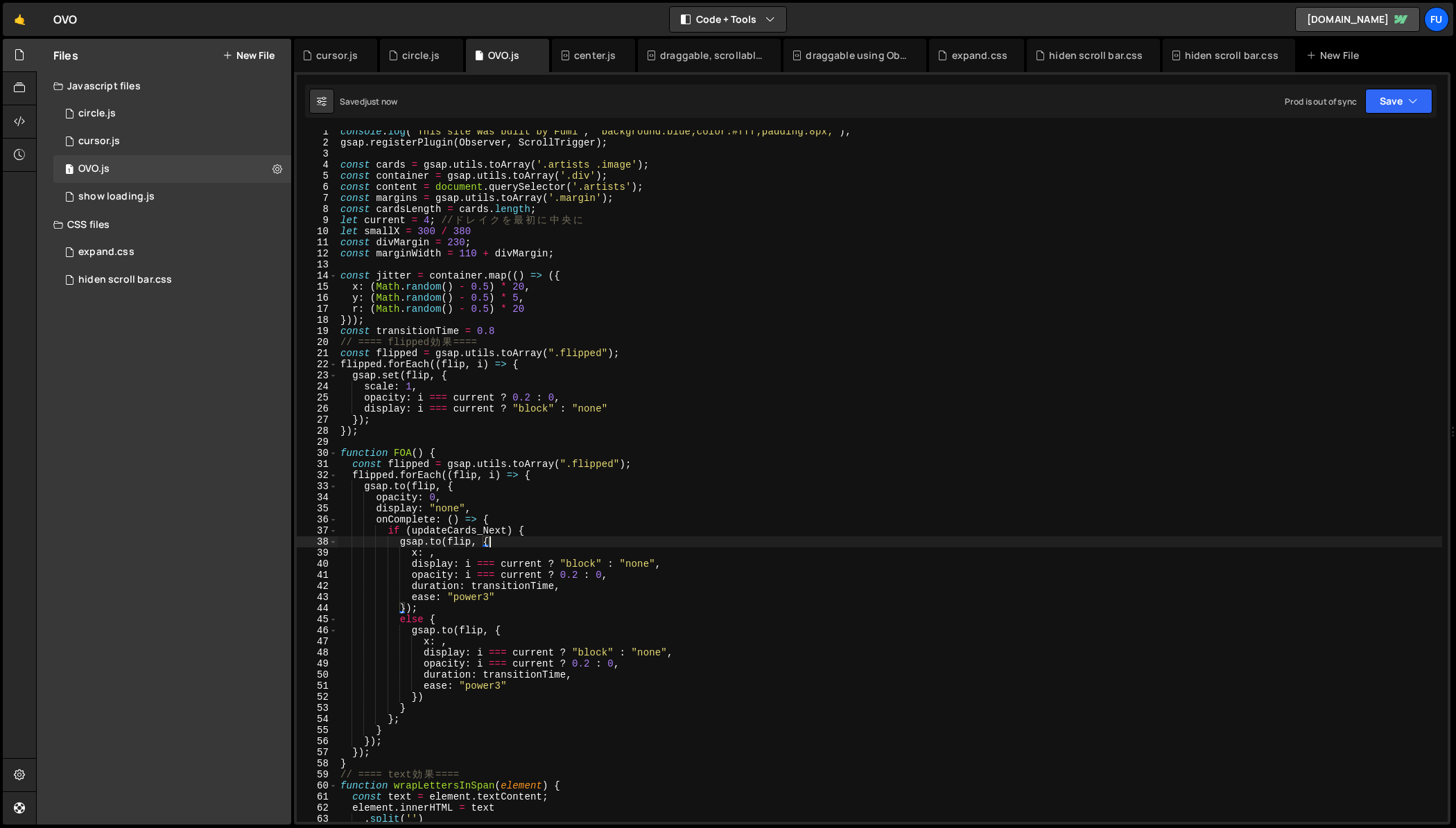
click at [430, 556] on div "console . log ( "This site was built by Fumi" , "background:blue;color:#fff;pad…" at bounding box center [890, 483] width 1105 height 713
click at [444, 643] on div "console . log ( "This site was built by Fumi" , "background:blue;color:#fff;pad…" at bounding box center [890, 483] width 1105 height 713
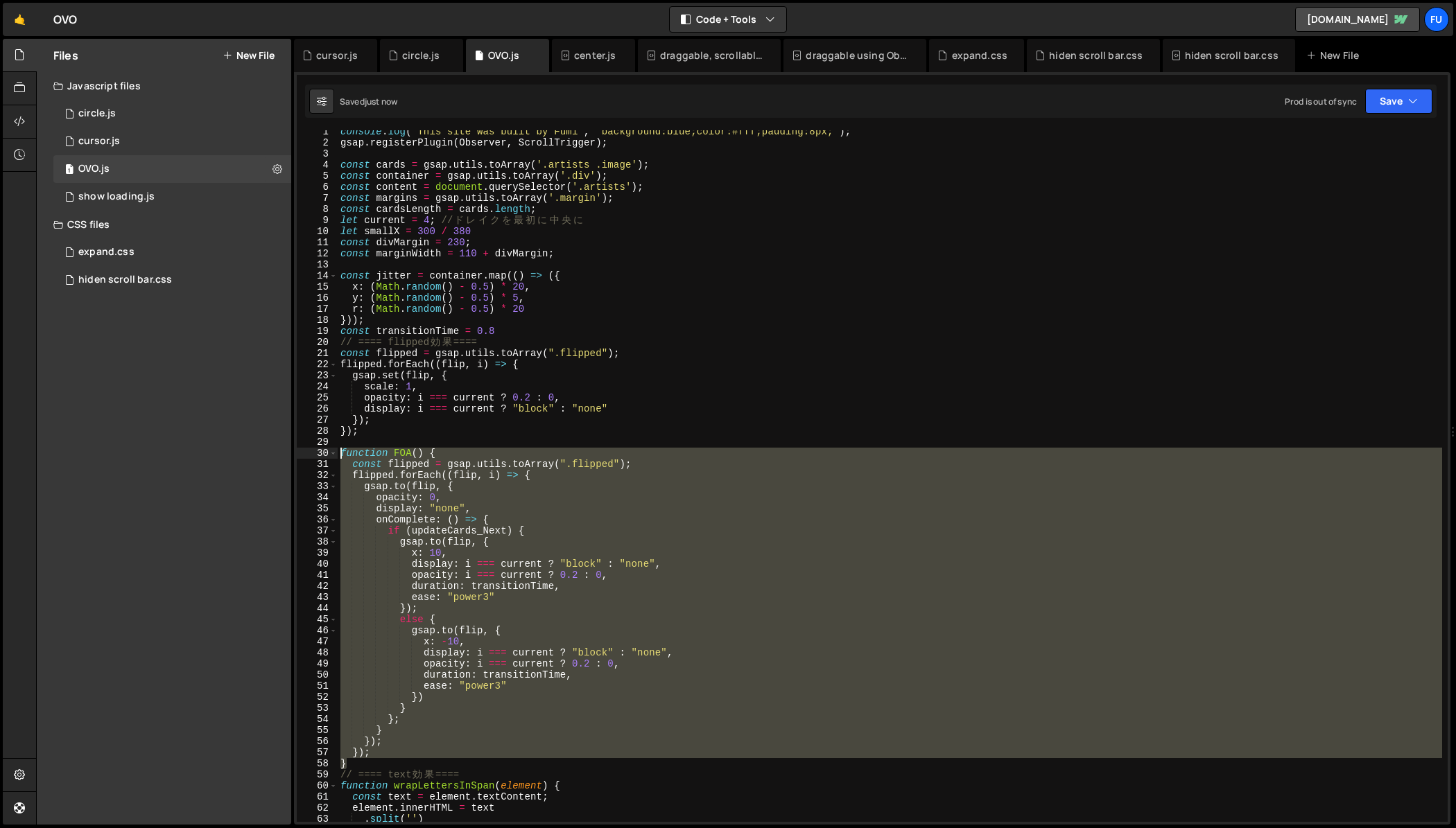
drag, startPoint x: 412, startPoint y: 763, endPoint x: 295, endPoint y: 456, distance: 328.5
click at [295, 456] on div "XXXXXXXXXXXXXXXXXXXXXXXXXXXXXXXXXXXXXXXXXXXXXXXXXXXXXXXXXXXXXXXXXXXXXXXXXXXXXXX…" at bounding box center [872, 448] width 1157 height 753
click at [462, 548] on div "console . log ( "This site was built by Fumi" , "background:blue;color:#fff;pad…" at bounding box center [890, 476] width 1105 height 692
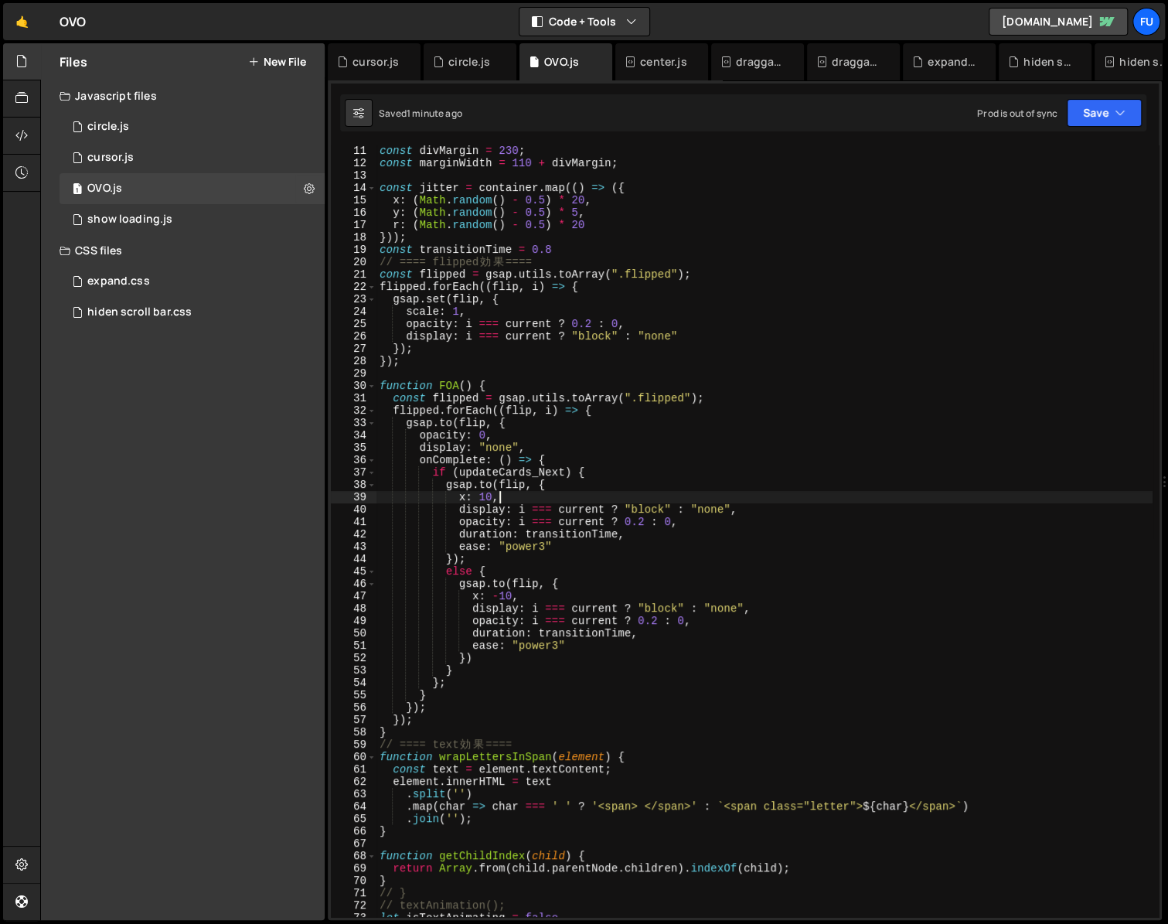
scroll to position [124, 0]
click at [454, 560] on div "const divMargin = 230 ; const marginWidth = 110 + divMargin ; const jitter = co…" at bounding box center [765, 543] width 776 height 796
click at [587, 479] on div "const divMargin = 230 ; const marginWidth = 110 + divMargin ; const jitter = co…" at bounding box center [765, 543] width 776 height 796
click at [594, 469] on div "const divMargin = 230 ; const marginWidth = 110 + divMargin ; const jitter = co…" at bounding box center [765, 543] width 776 height 796
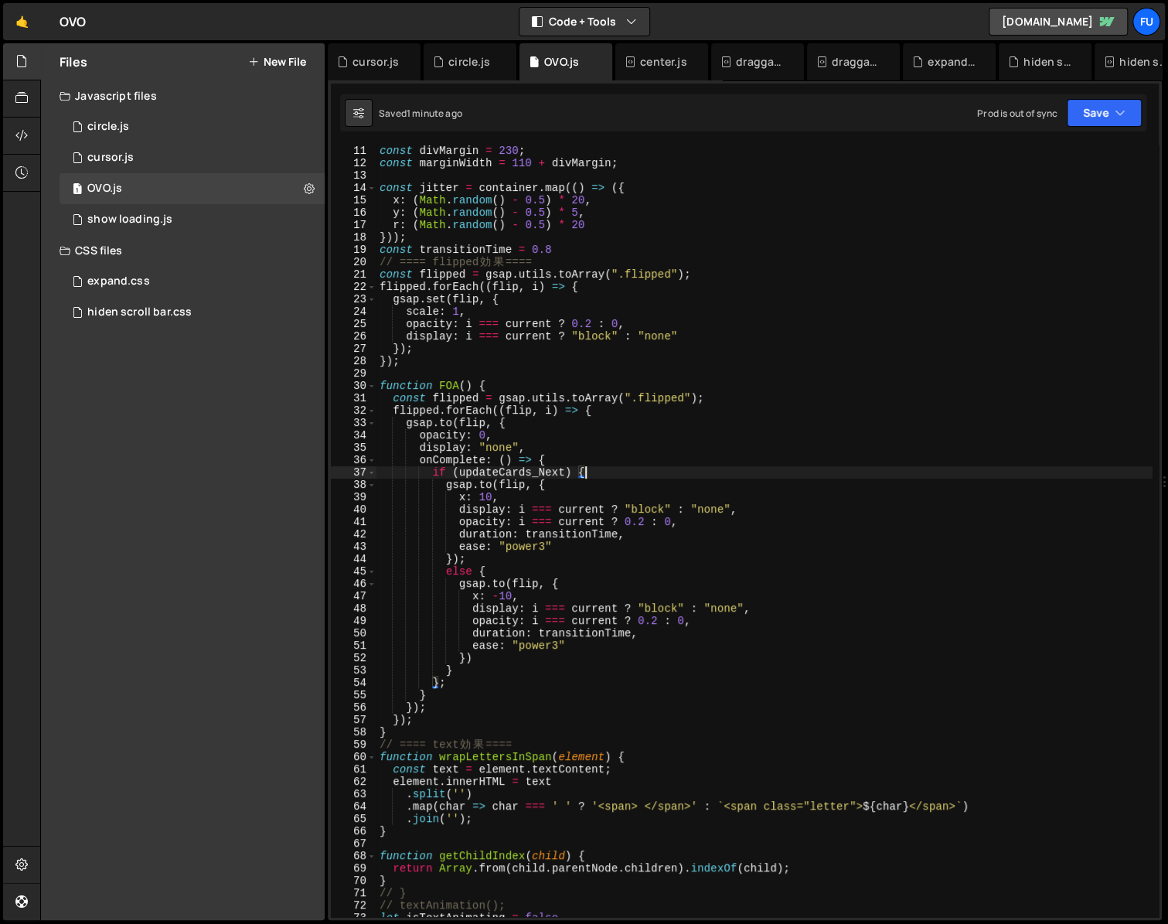
click at [442, 681] on div "const divMargin = 230 ; const marginWidth = 110 + divMargin ; const jitter = co…" at bounding box center [765, 543] width 776 height 796
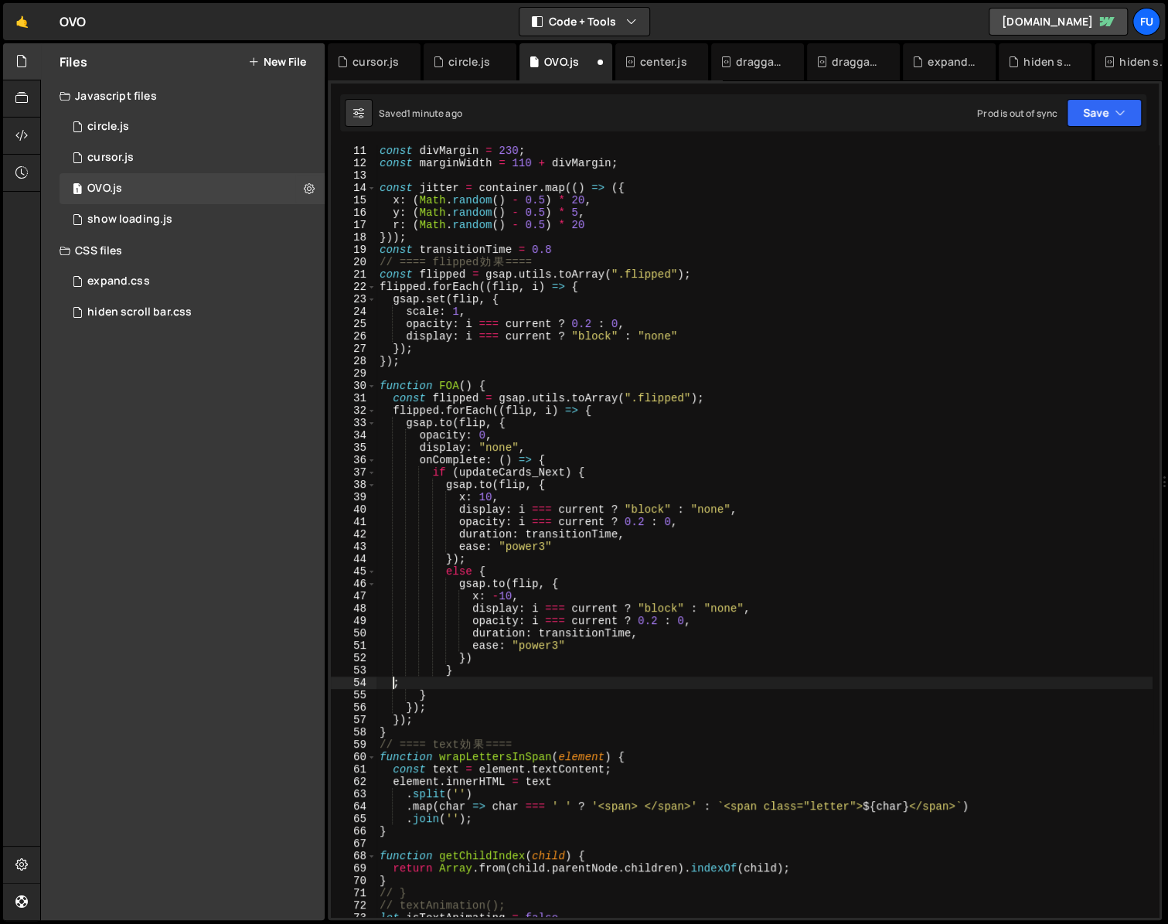
scroll to position [0, 0]
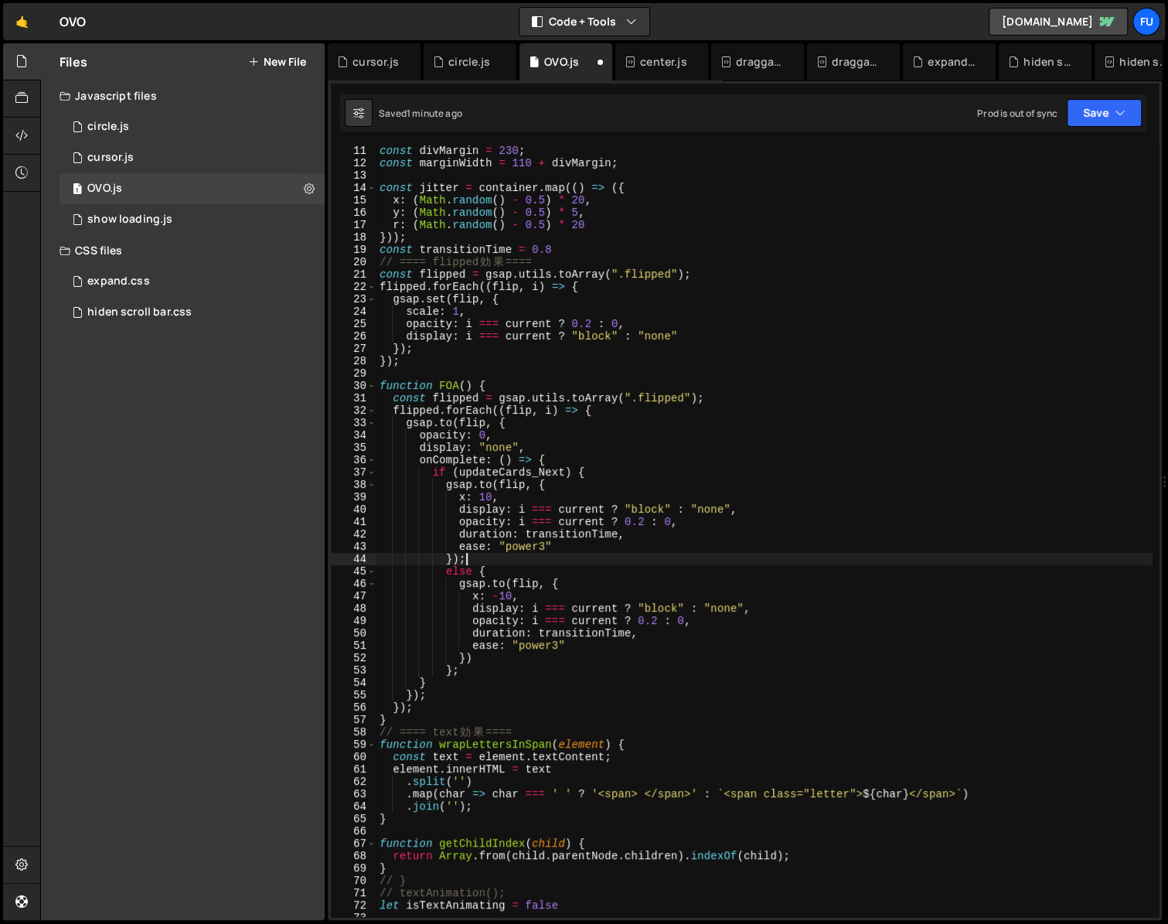
click at [480, 558] on div "const divMargin = 230 ; const marginWidth = 110 + divMargin ; const jitter = co…" at bounding box center [765, 543] width 776 height 796
type textarea "});"
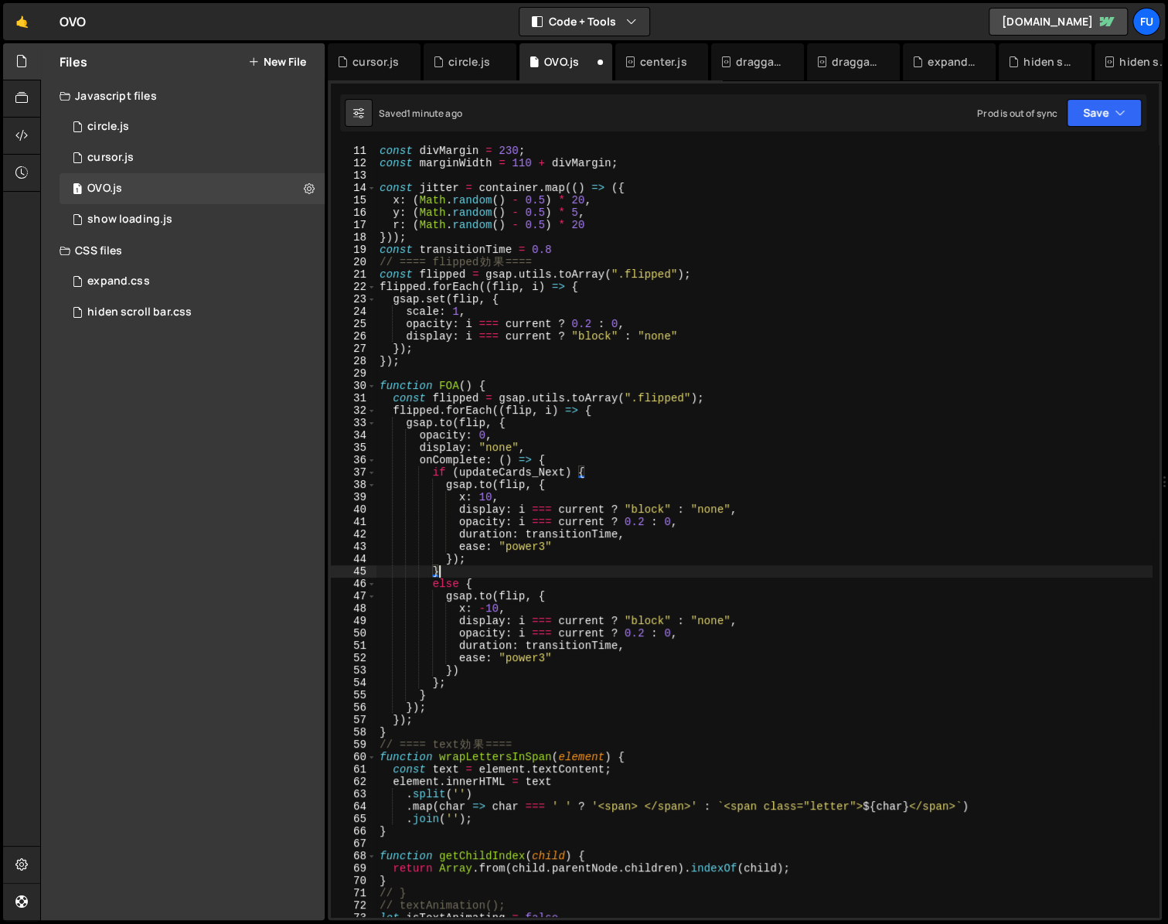
scroll to position [0, 3]
click at [434, 588] on div "const divMargin = 230 ; const marginWidth = 110 + divMargin ; const jitter = co…" at bounding box center [765, 543] width 776 height 796
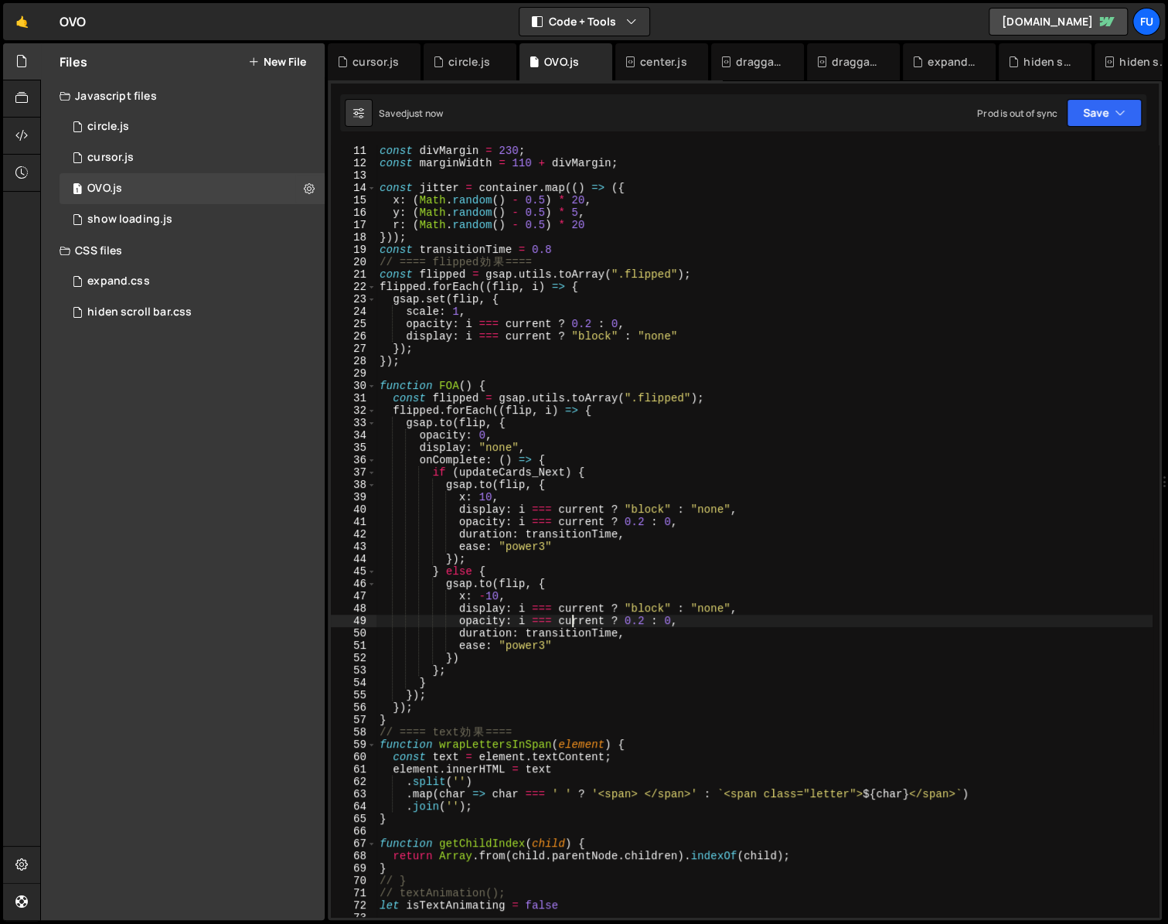
click at [570, 626] on div "const divMargin = 230 ; const marginWidth = 110 + divMargin ; const jitter = co…" at bounding box center [765, 543] width 776 height 796
click at [549, 461] on div "const divMargin = 230 ; const marginWidth = 110 + divMargin ; const jitter = co…" at bounding box center [765, 543] width 776 height 796
click at [441, 670] on div "const divMargin = 230 ; const marginWidth = 110 + divMargin ; const jitter = co…" at bounding box center [765, 543] width 776 height 796
click at [450, 661] on div "const divMargin = 230 ; const marginWidth = 110 + divMargin ; const jitter = co…" at bounding box center [765, 543] width 776 height 796
click at [468, 661] on div "const divMargin = 230 ; const marginWidth = 110 + divMargin ; const jitter = co…" at bounding box center [765, 543] width 776 height 796
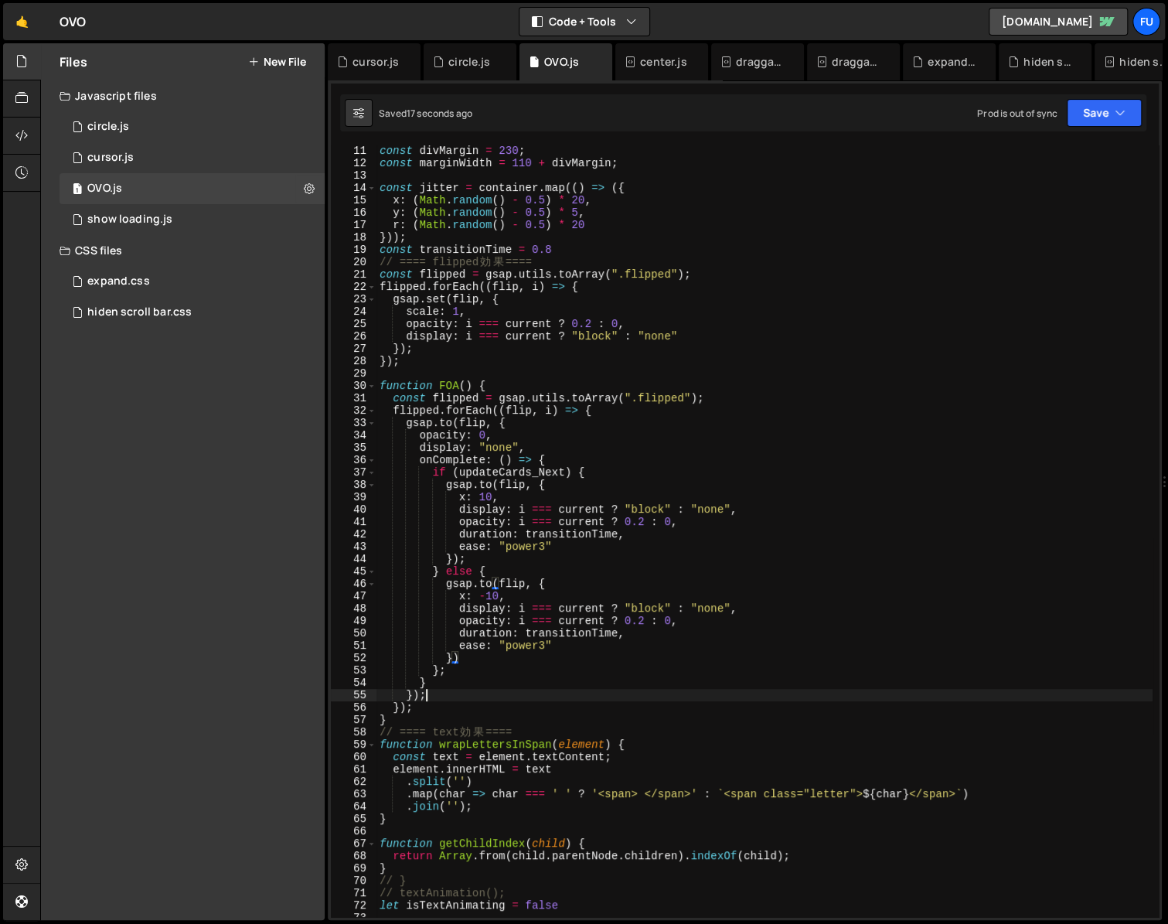
click at [531, 691] on div "const divMargin = 230 ; const marginWidth = 110 + divMargin ; const jitter = co…" at bounding box center [765, 543] width 776 height 796
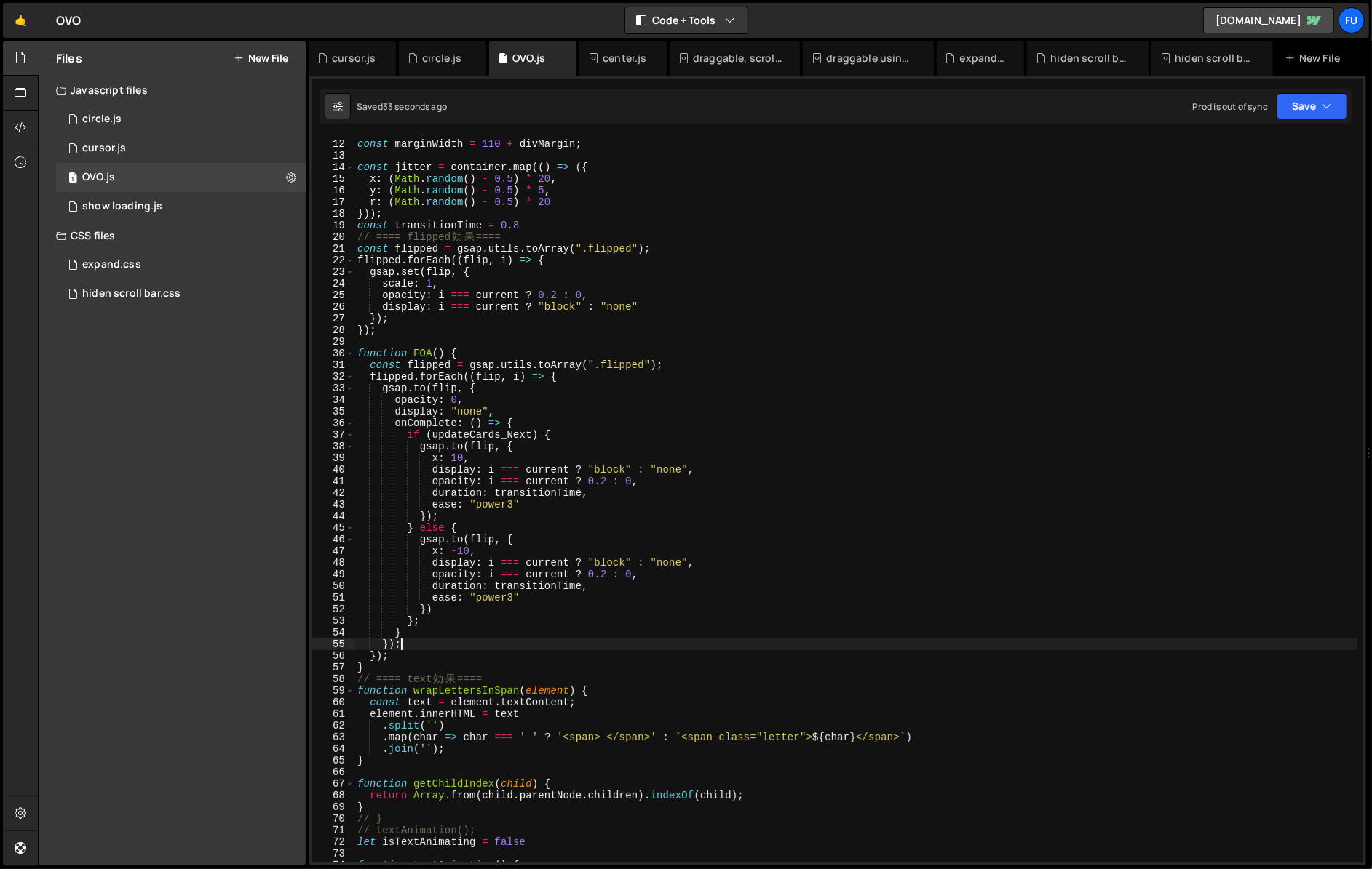
scroll to position [107, 0]
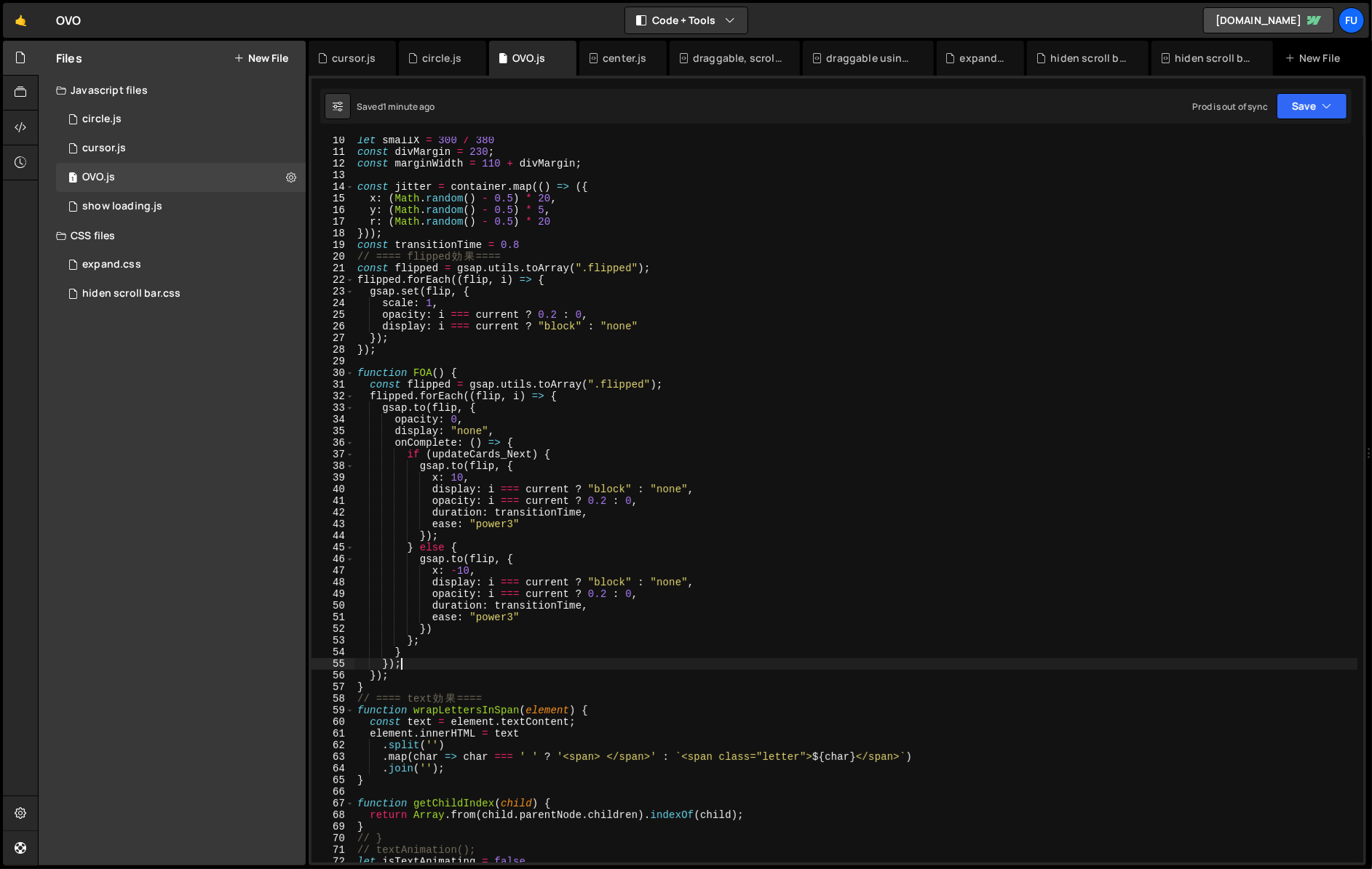
click at [466, 479] on div "let smallX = 300 / 380 const divMargin = 230 ; const marginWidth = 110 + divMar…" at bounding box center [855, 509] width 1002 height 749
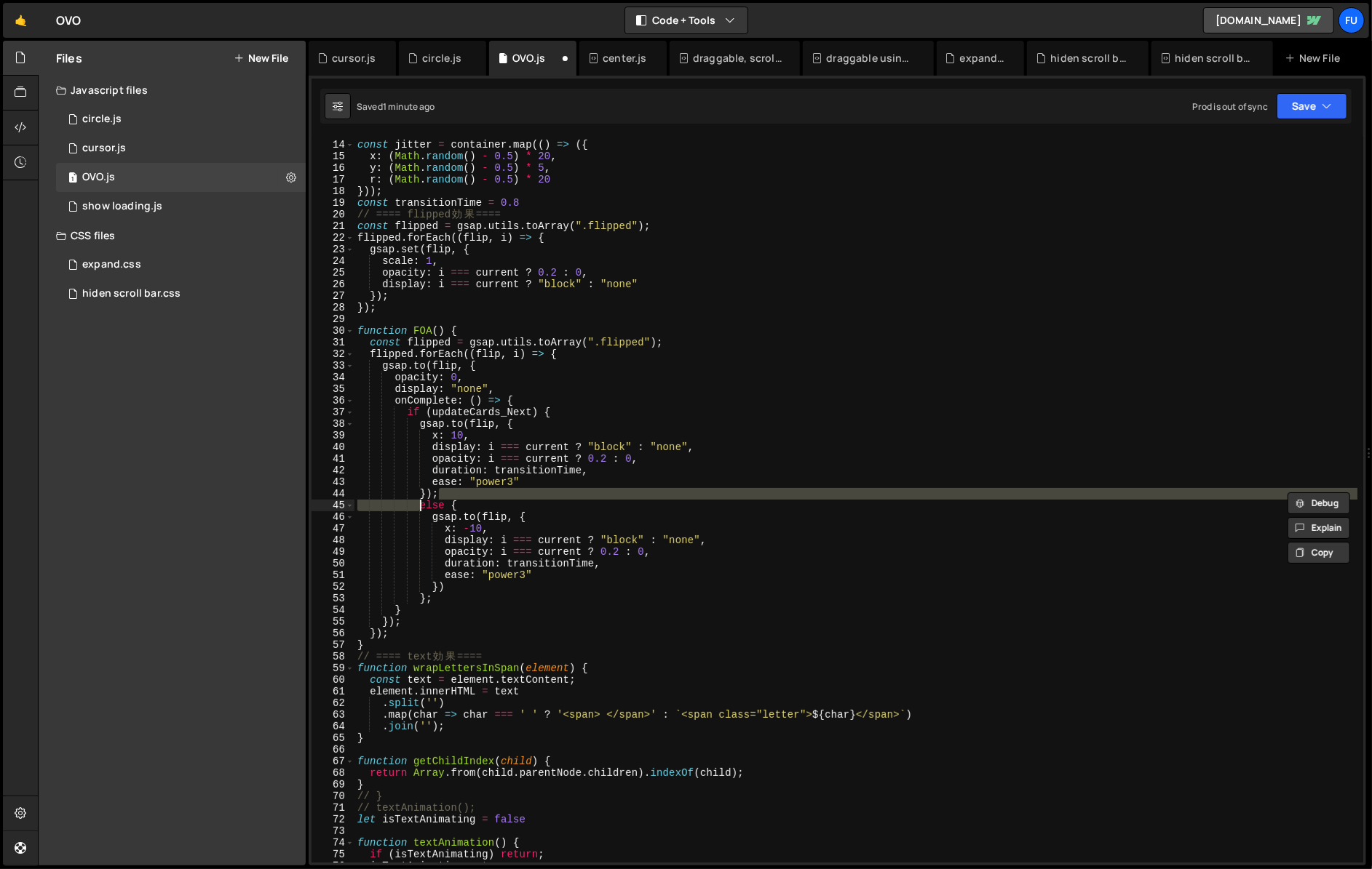
scroll to position [150, 0]
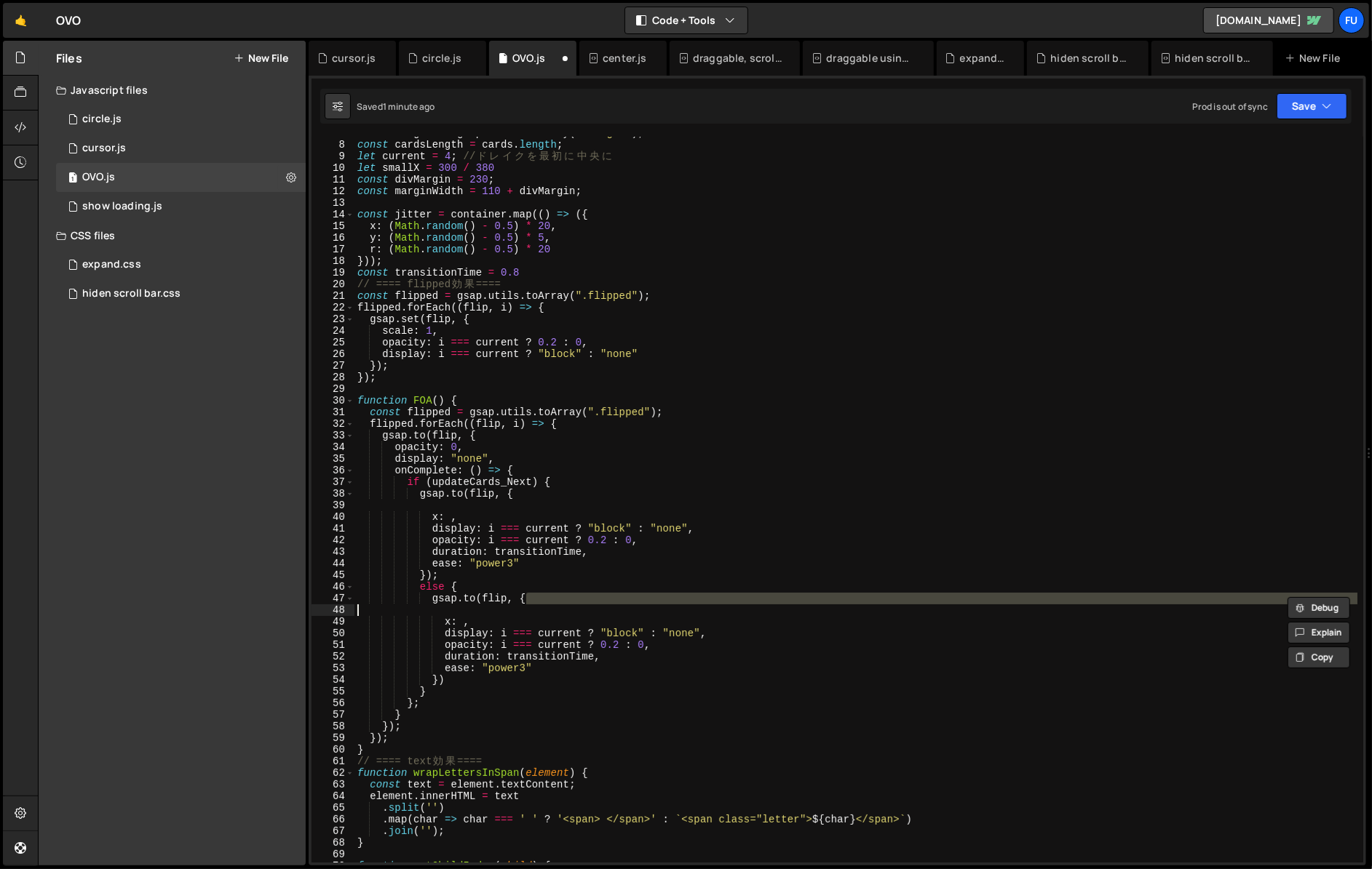
type textarea "});"
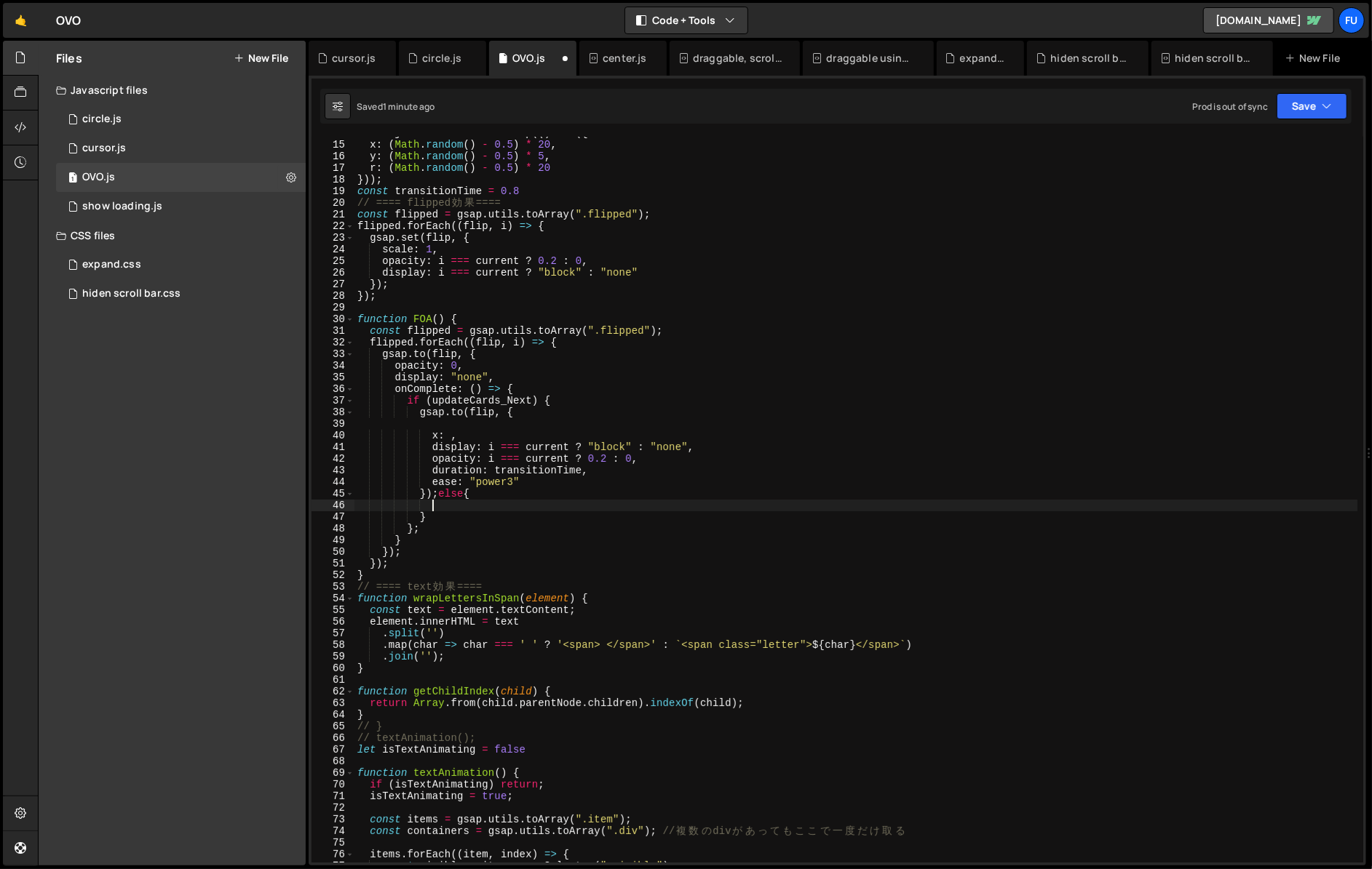
scroll to position [161, 0]
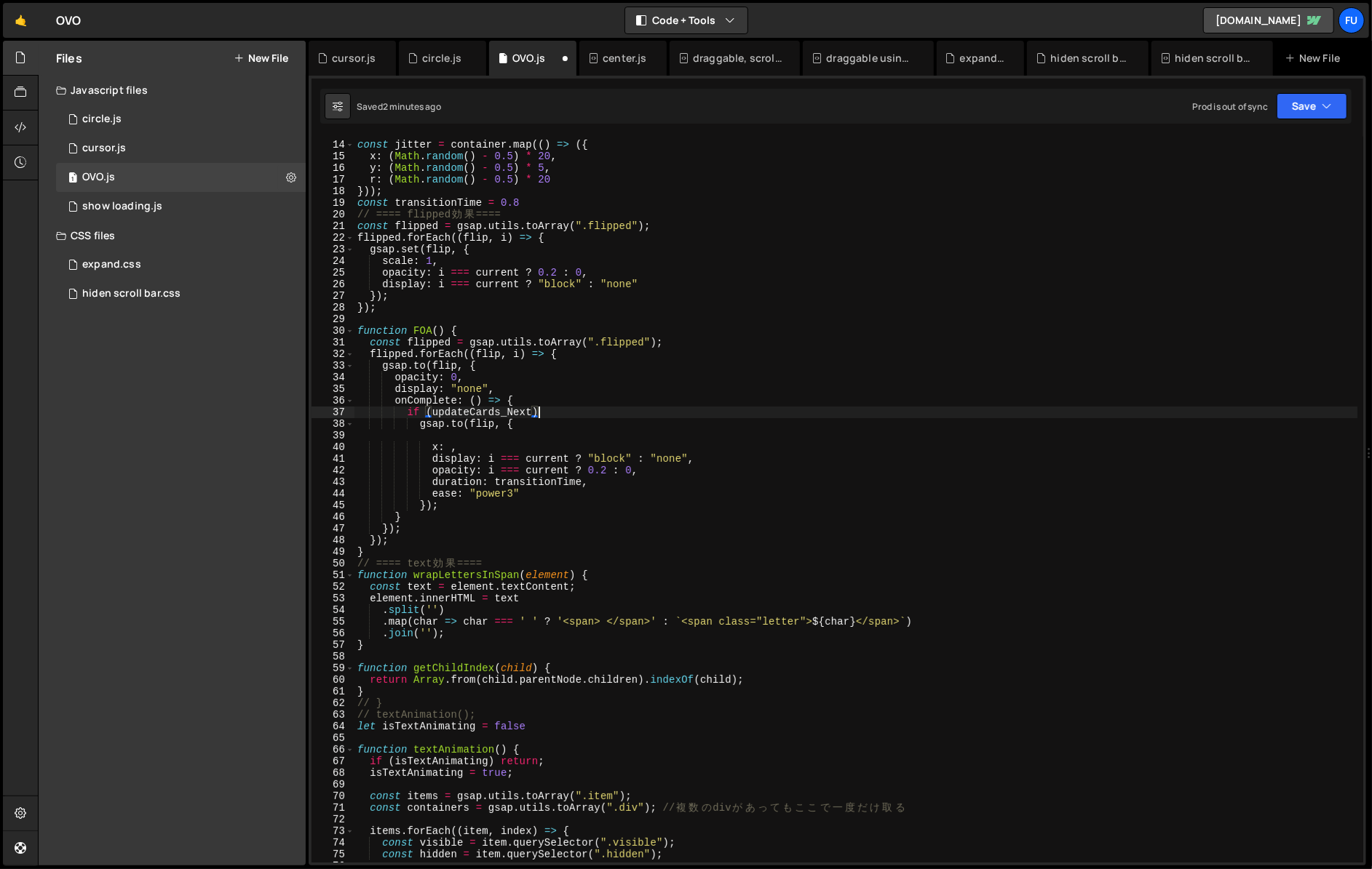
type textarea "});"
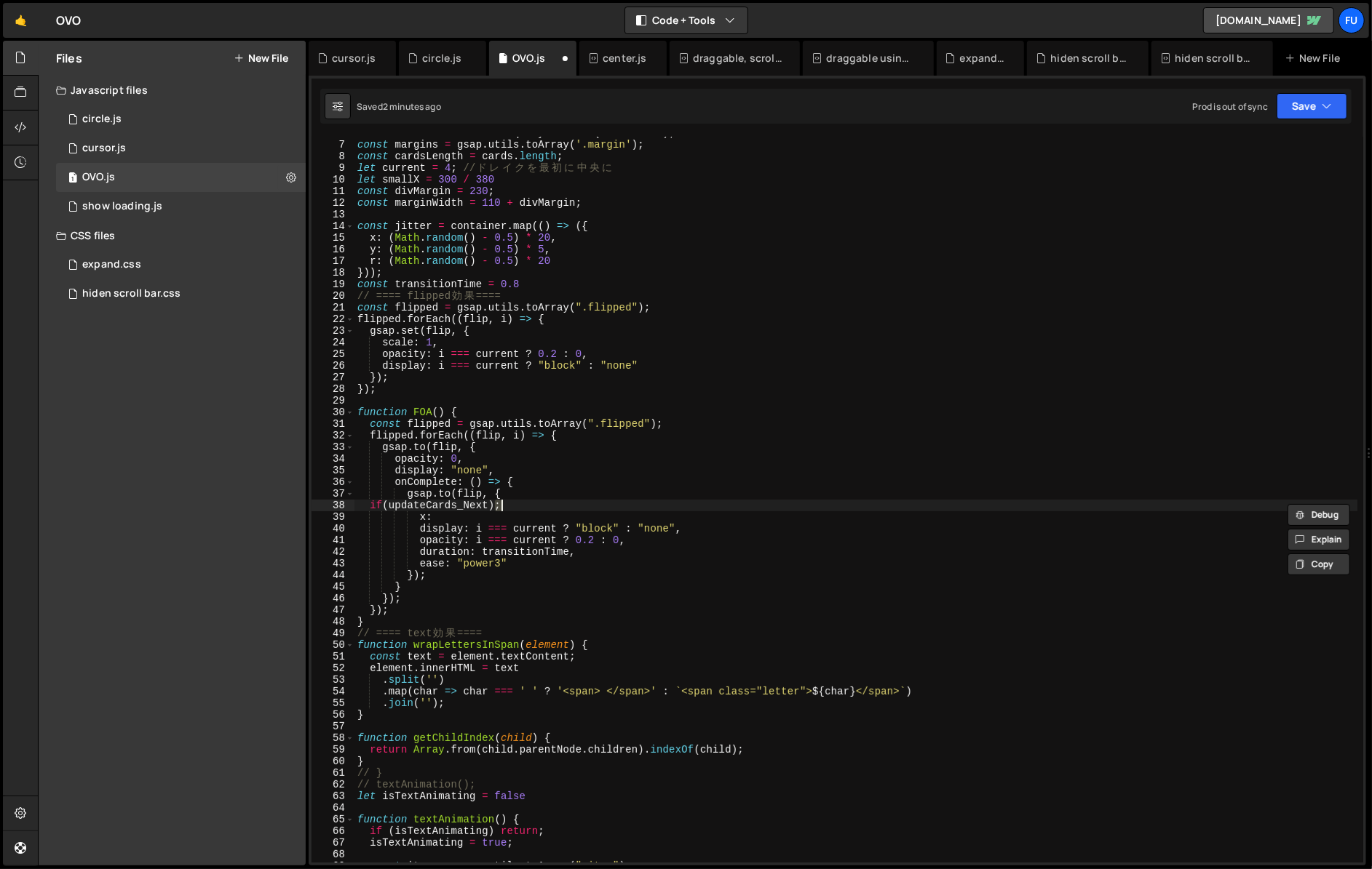
scroll to position [68, 0]
type textarea "if"
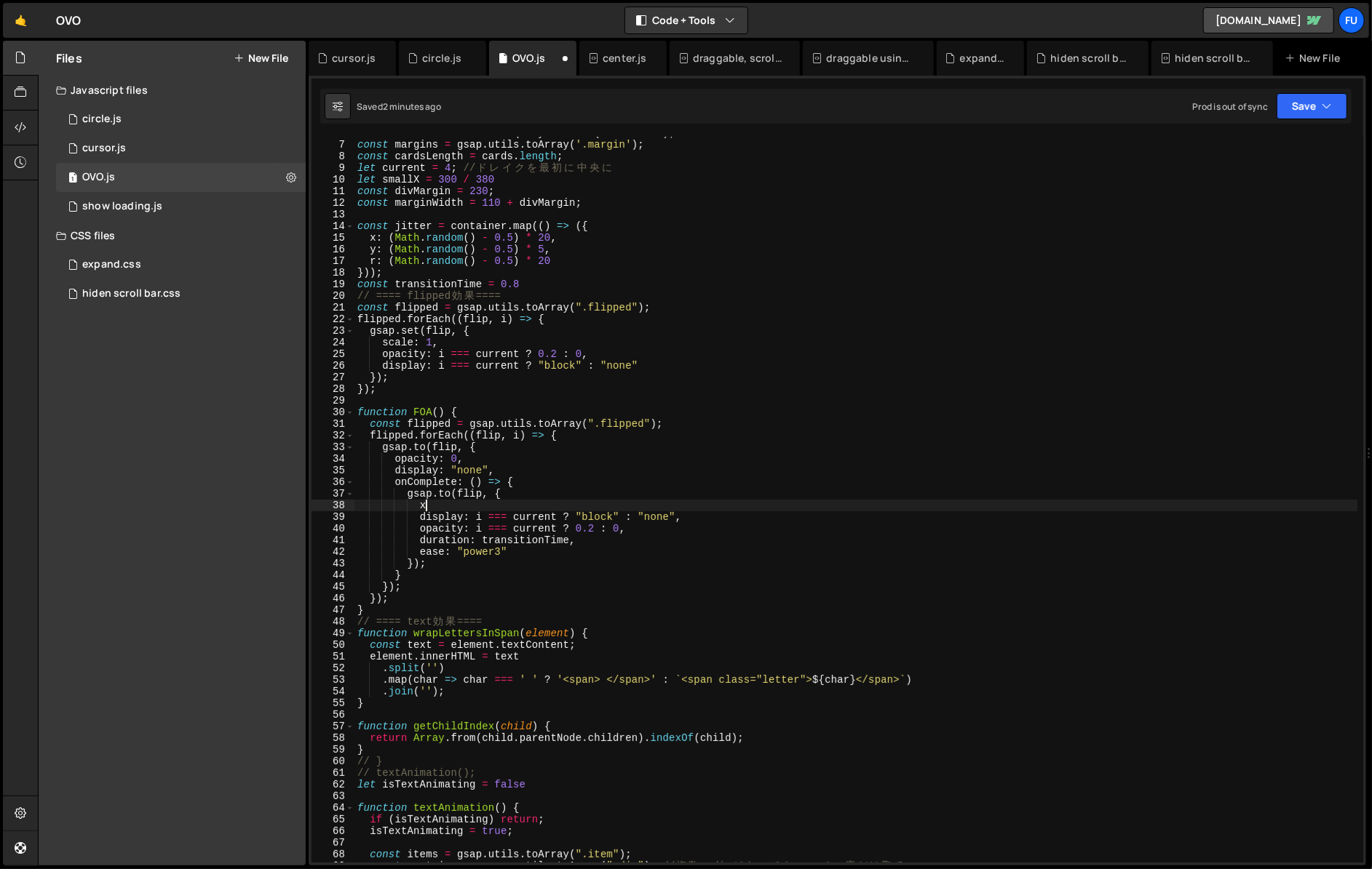
type textarea "x;"
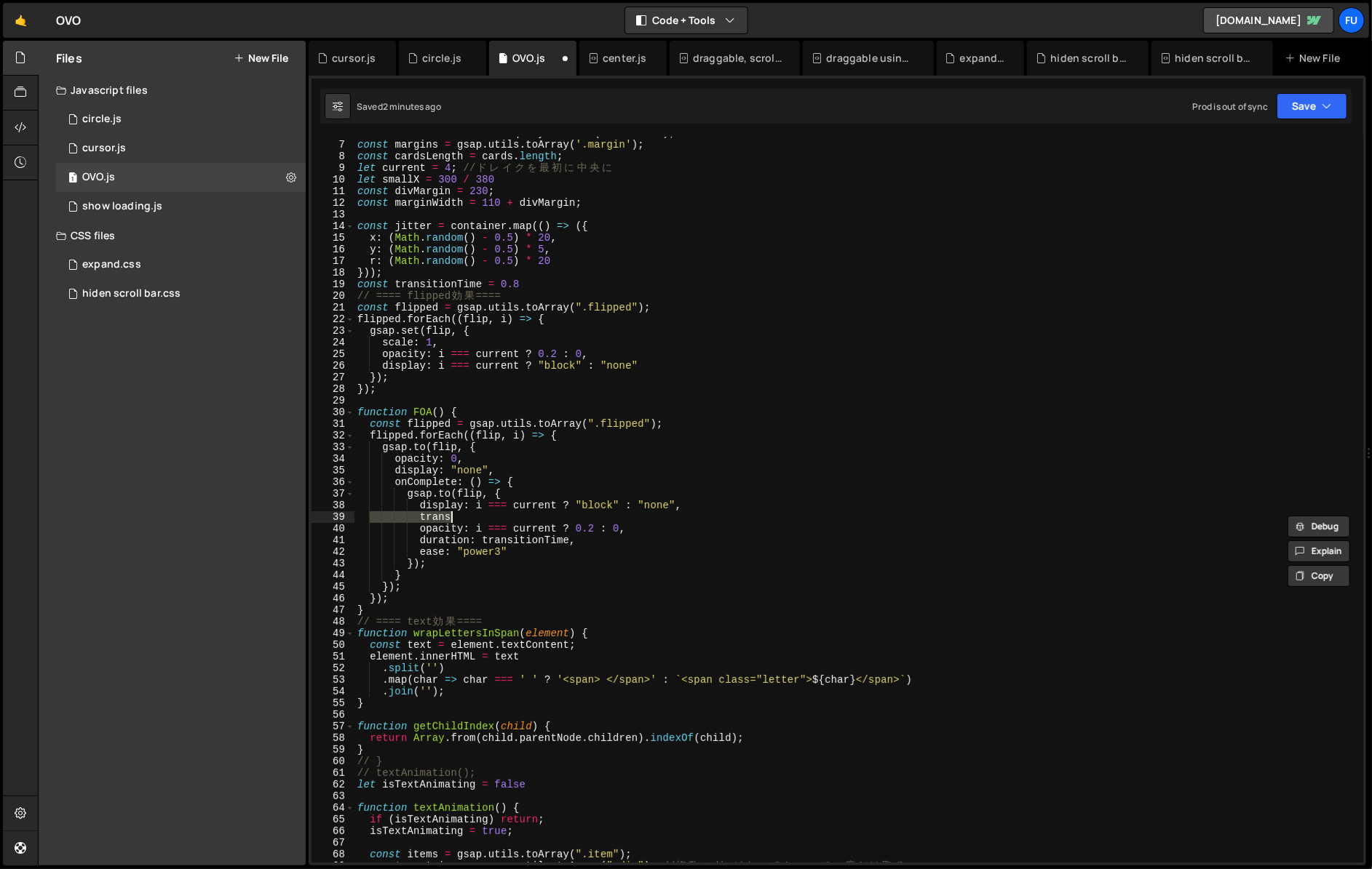
type textarea "tran"
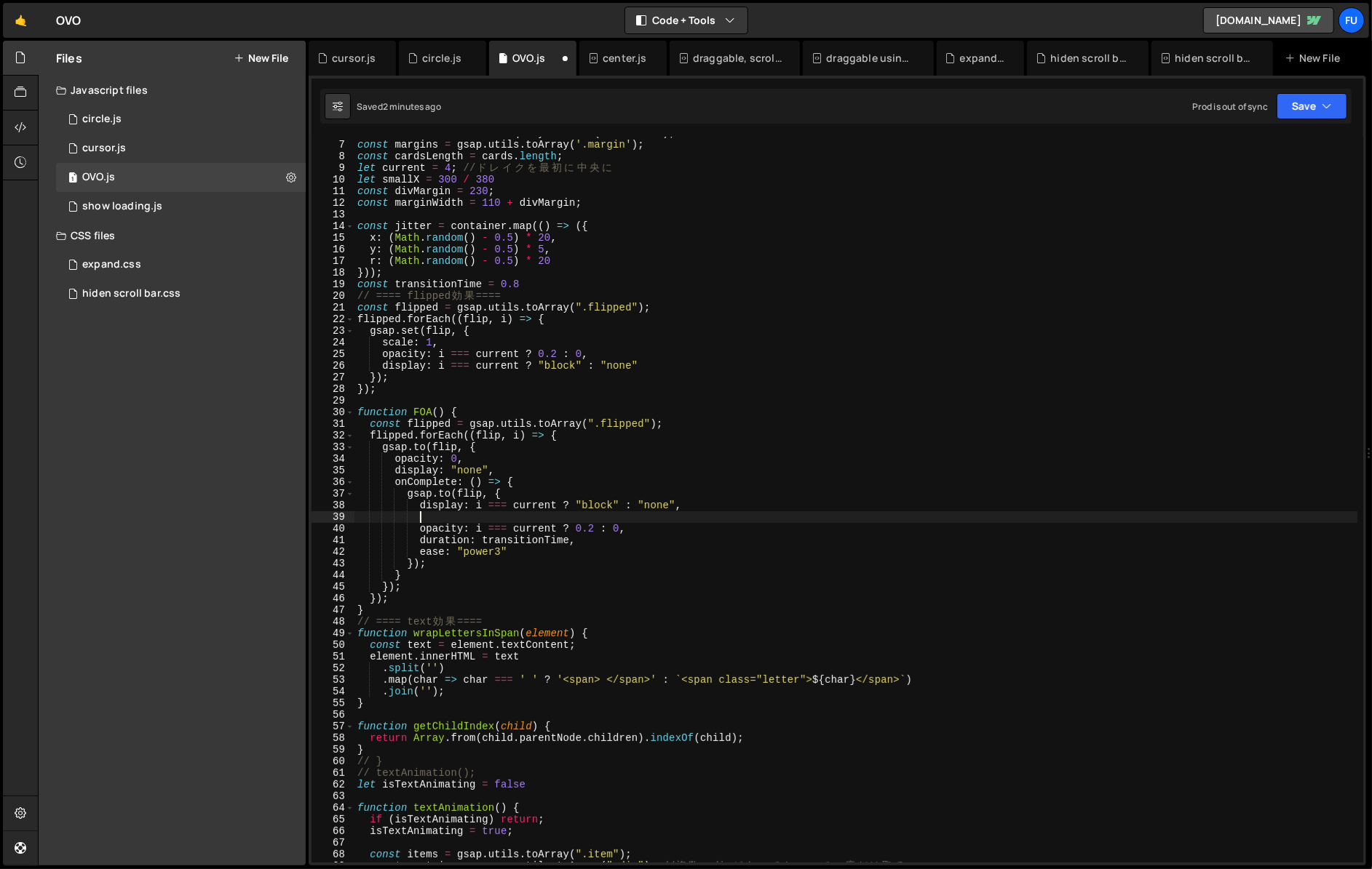
type textarea "x"
type textarea "XML"
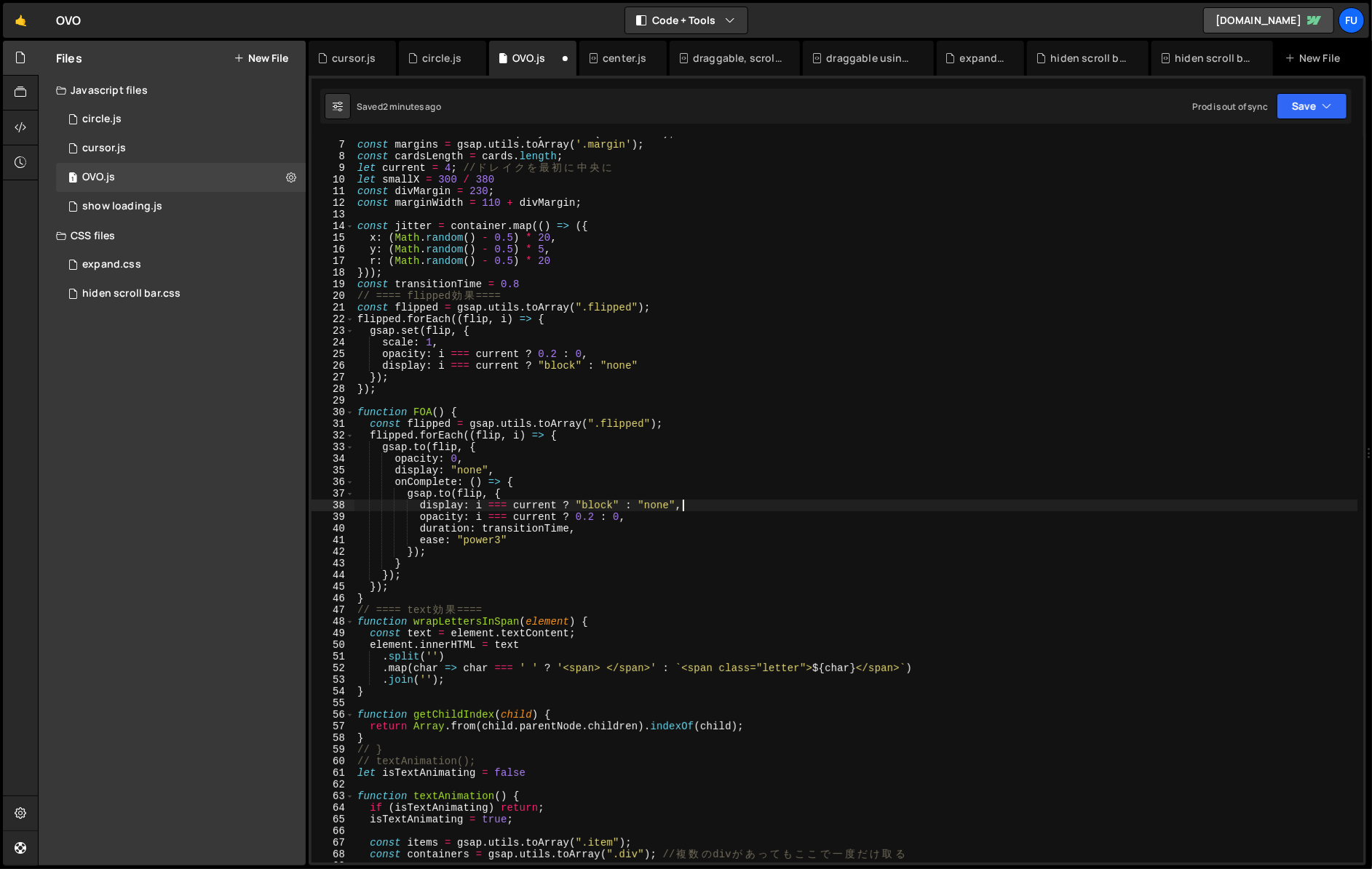
click at [525, 451] on div "const content = document . querySelector ( '.artists' ) ; const margins = gsap …" at bounding box center [855, 501] width 1002 height 749
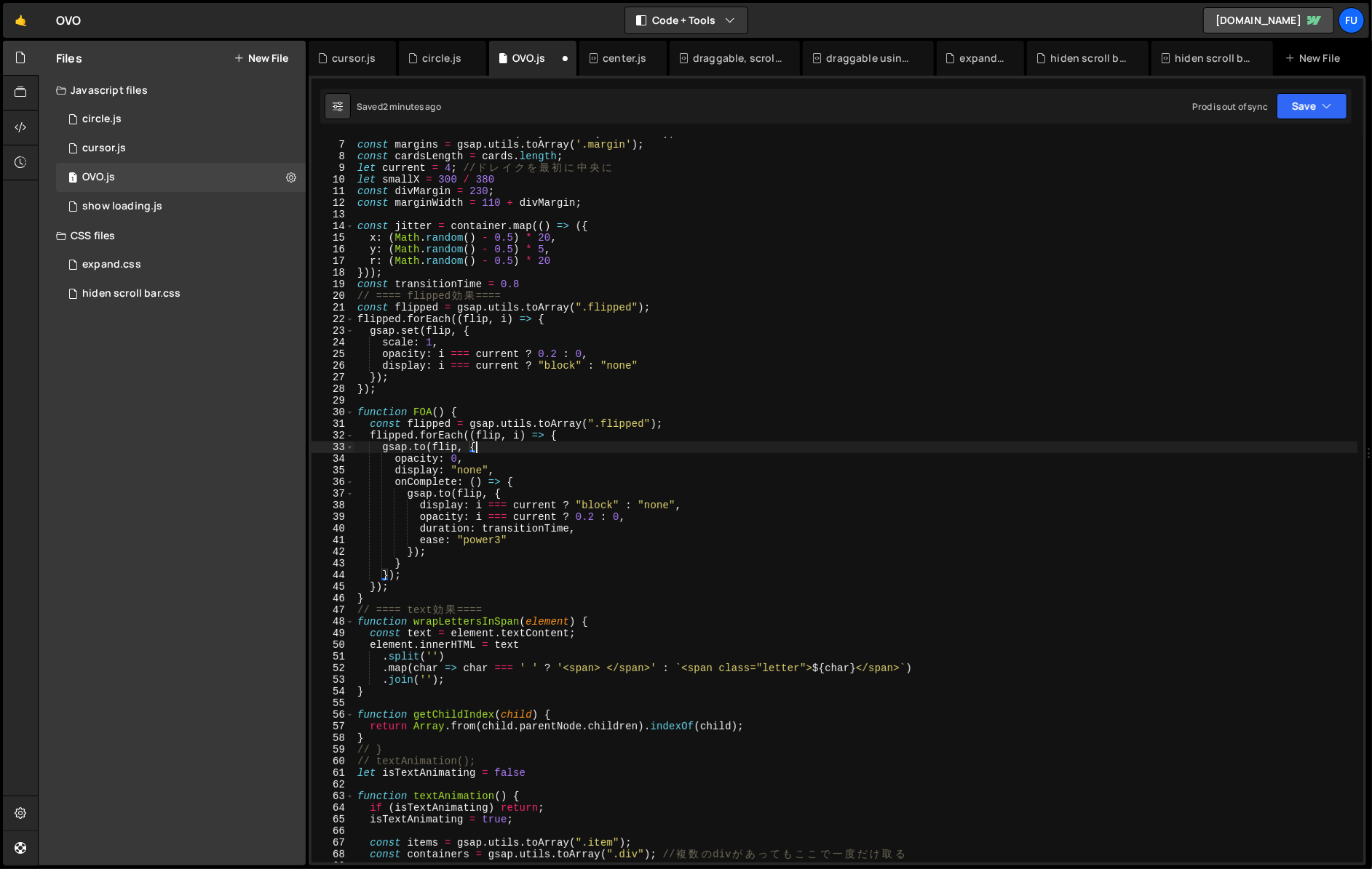
click at [608, 528] on div "const content = document . querySelector ( '.artists' ) ; const margins = gsap …" at bounding box center [855, 501] width 1002 height 749
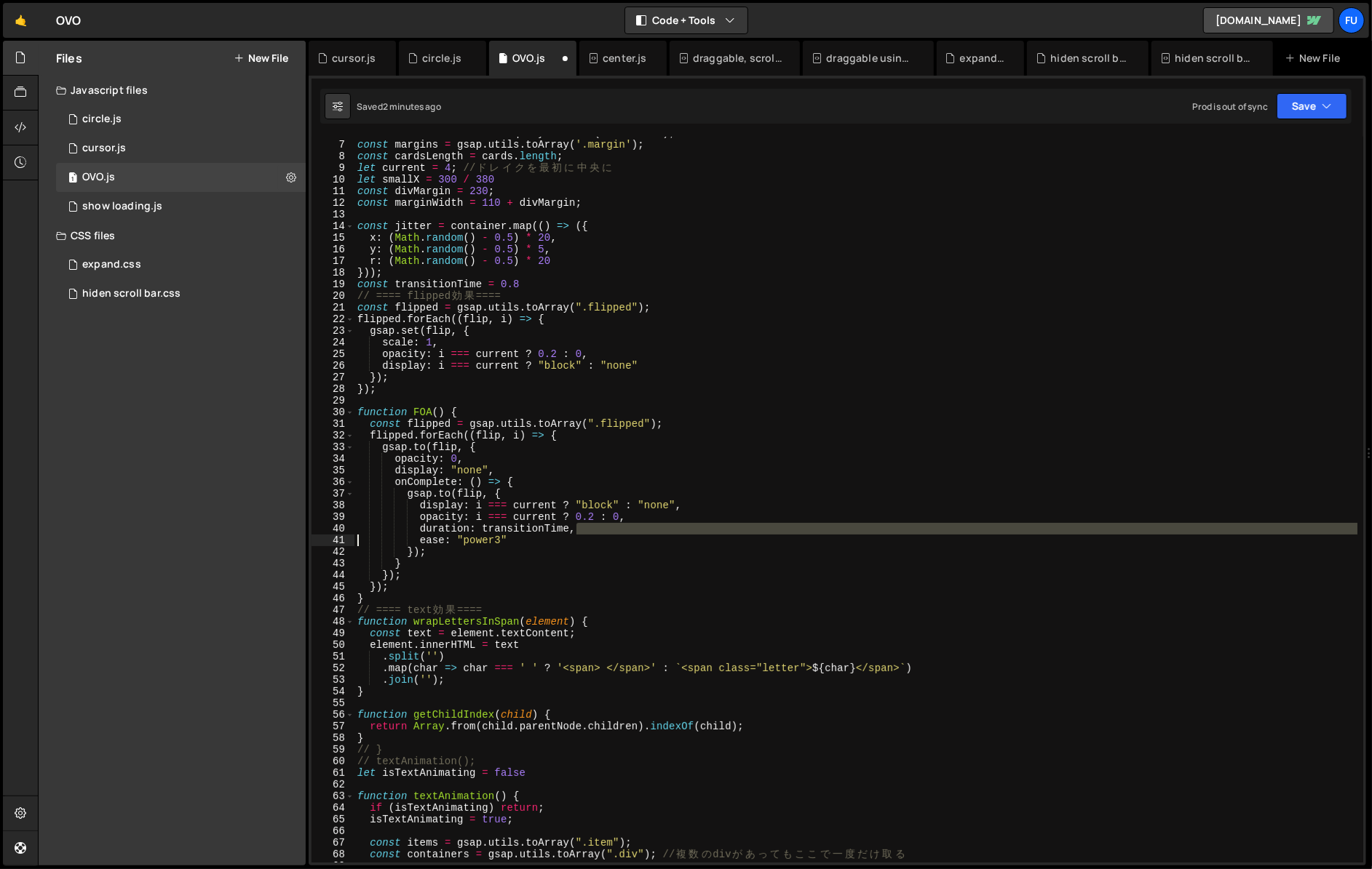
drag, startPoint x: 582, startPoint y: 532, endPoint x: 232, endPoint y: 534, distance: 350.0
click at [232, 534] on div "Files New File Javascript files 1 circle.js 0 1 cursor.js 0 1 OVO.js 0 1 0" at bounding box center [704, 453] width 1333 height 826
click at [232, 534] on div "Files New File Javascript files 1 circle.js 0 1 cursor.js 0 1 OVO.js 0 1 show l…" at bounding box center [172, 452] width 267 height 825
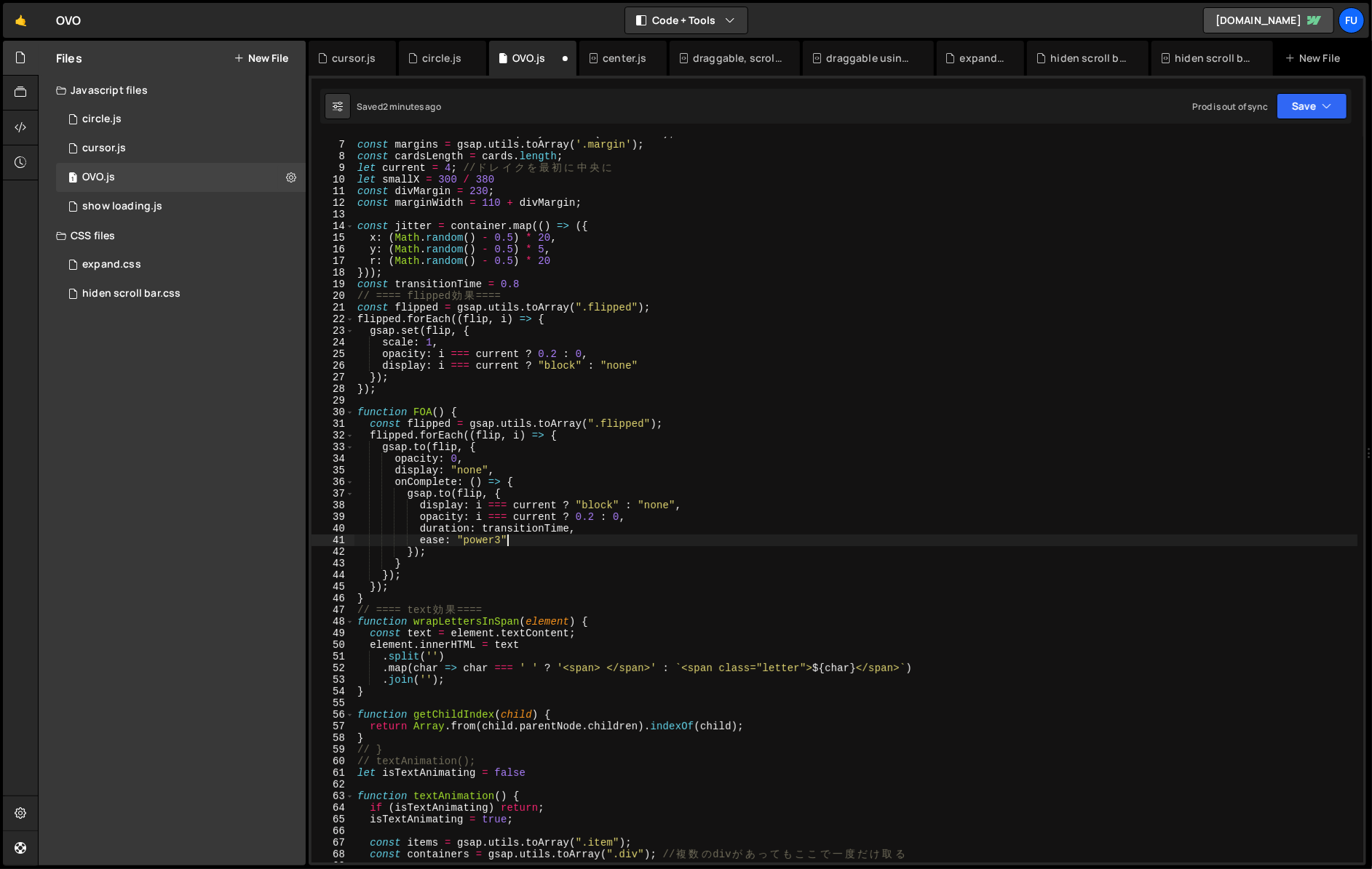
click at [573, 541] on div "const content = document . querySelector ( '.artists' ) ; const margins = gsap …" at bounding box center [855, 501] width 1002 height 749
click at [599, 522] on div "const content = document . querySelector ( '.artists' ) ; const margins = gsap …" at bounding box center [855, 501] width 1002 height 749
click at [590, 521] on div "const content = document . querySelector ( '.artists' ) ; const margins = gsap …" at bounding box center [855, 501] width 1002 height 749
click at [587, 531] on div "const content = document . querySelector ( '.artists' ) ; const margins = gsap …" at bounding box center [855, 501] width 1002 height 749
type textarea "duration: transitionTime,"
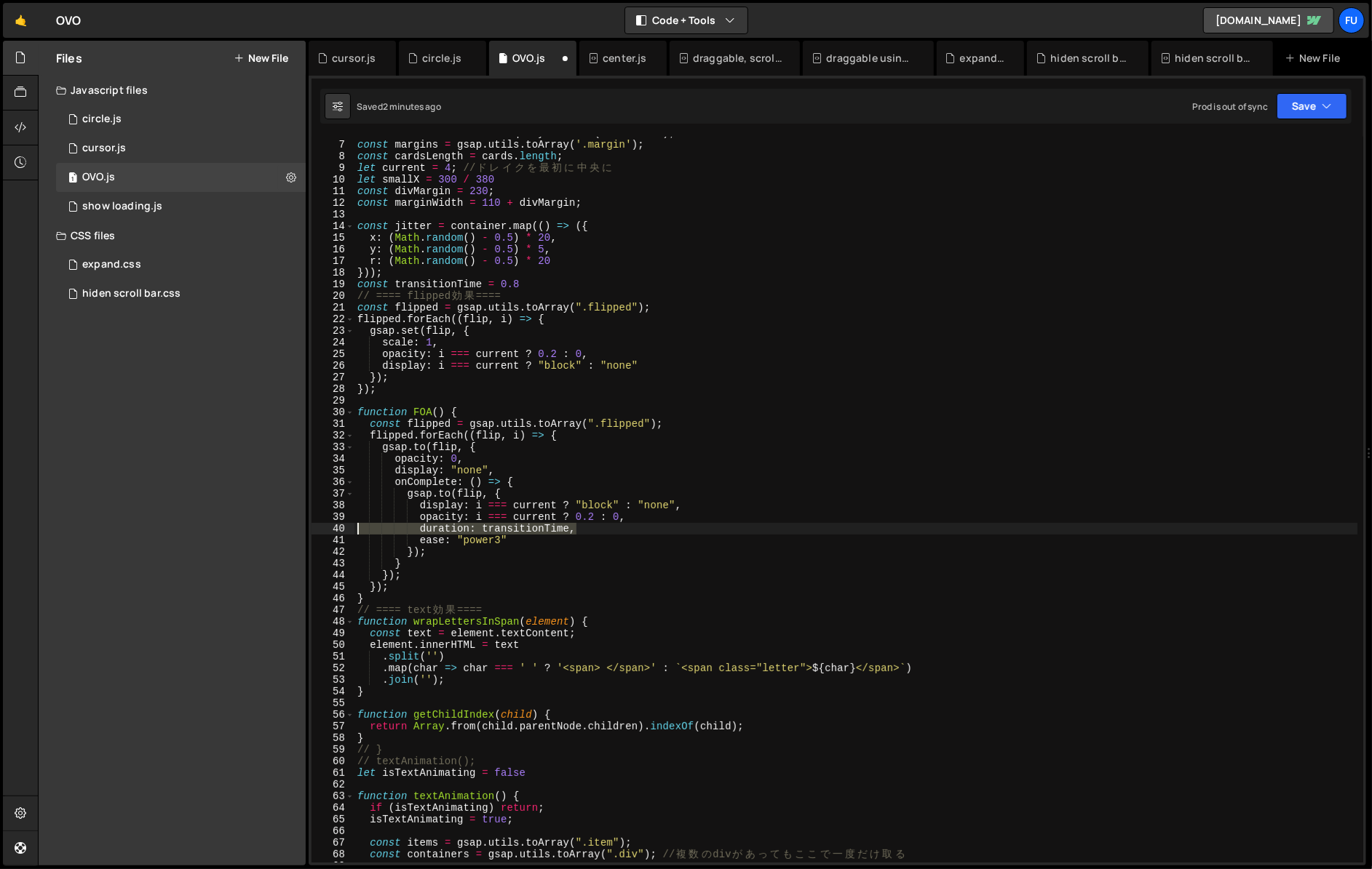
drag, startPoint x: 605, startPoint y: 529, endPoint x: 317, endPoint y: 526, distance: 288.0
click at [317, 526] on div "duration: transitionTime, 6 7 8 9 10 11 12 13 14 15 16 17 18 19 20 21 22 23 24 …" at bounding box center [837, 499] width 1051 height 726
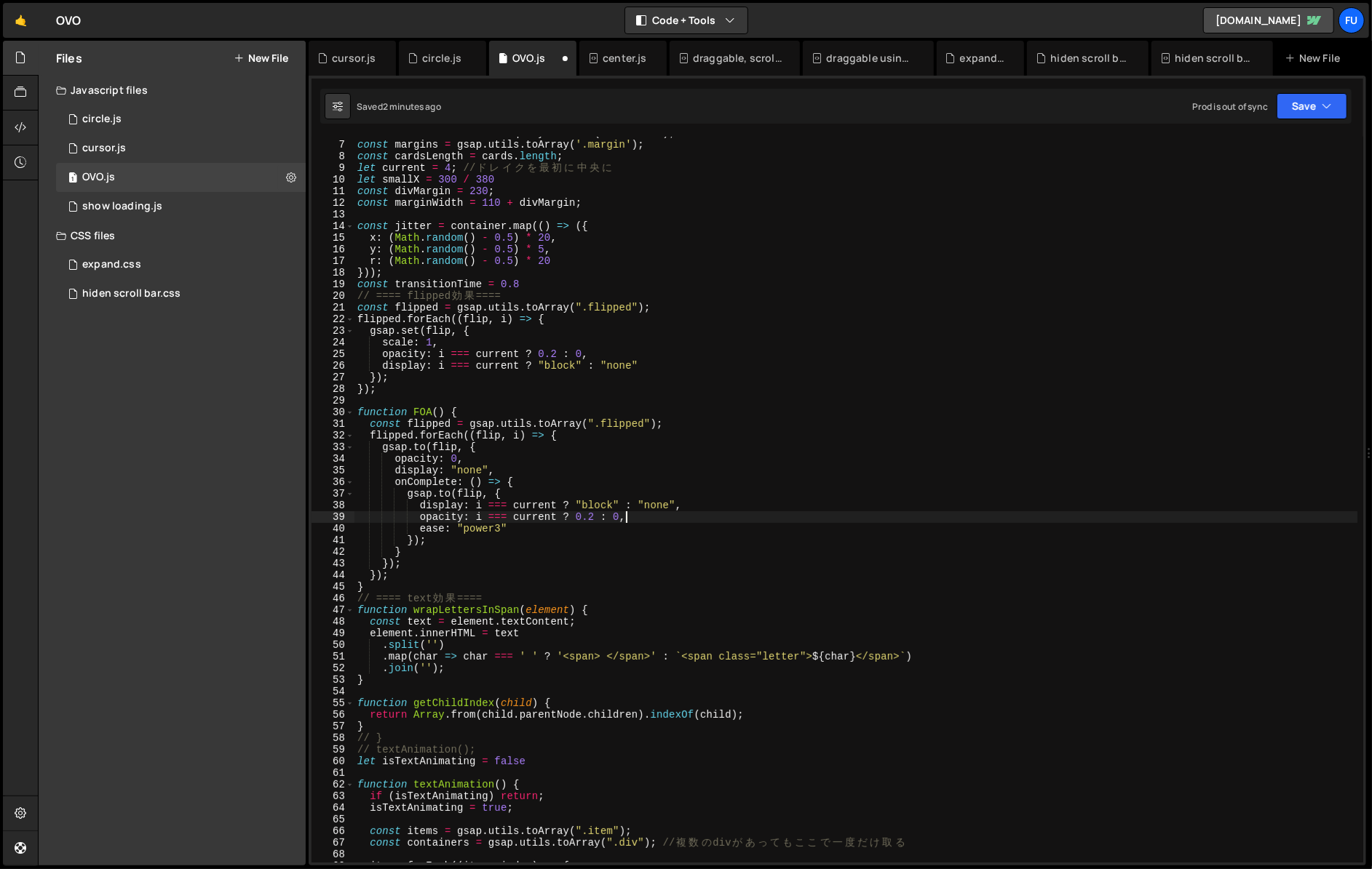
click at [499, 466] on div "const content = document . querySelector ( '.artists' ) ; const margins = gsap …" at bounding box center [855, 501] width 1002 height 749
type textarea "display: "none","
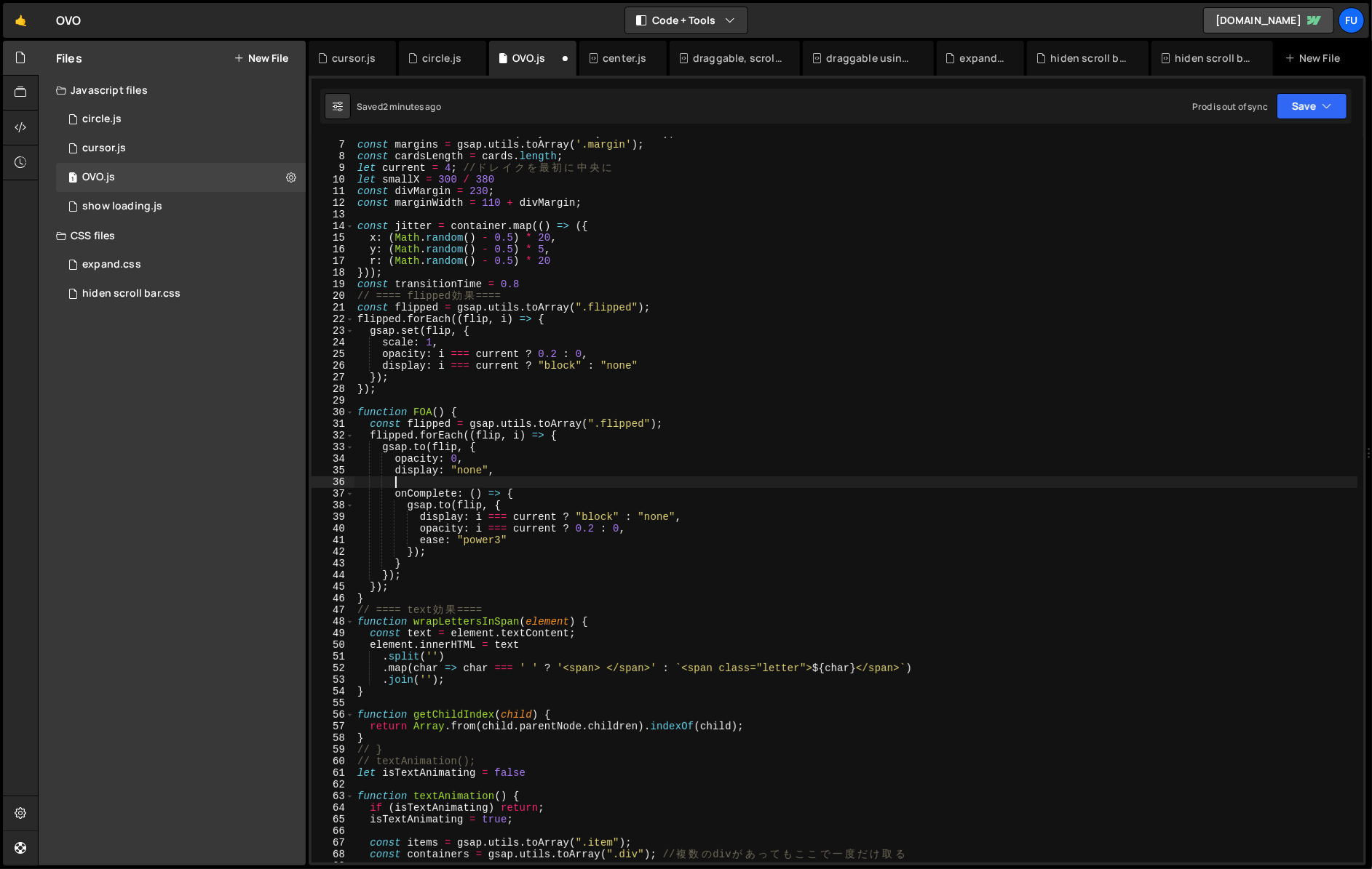
paste textarea "duration: transitionTime,"
click at [480, 456] on div "const content = document . querySelector ( '.artists' ) ; const margins = gsap …" at bounding box center [855, 501] width 1002 height 749
click at [498, 452] on div "const content = document . querySelector ( '.artists' ) ; const margins = gsap …" at bounding box center [855, 501] width 1002 height 749
type textarea "[DOMAIN_NAME](flip, {"
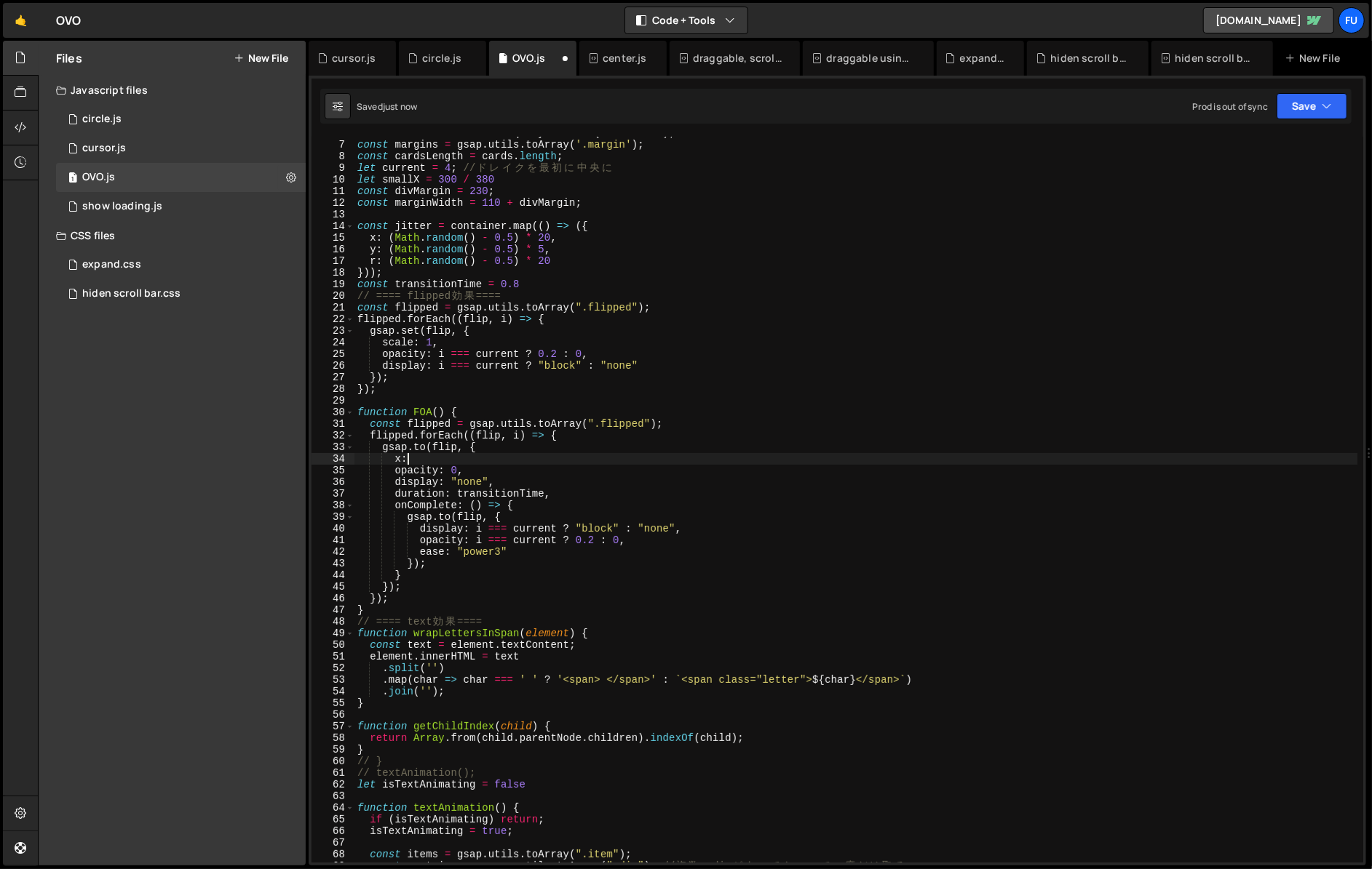
scroll to position [0, 3]
click at [513, 421] on div "const content = document . querySelector ( '.artists' ) ; const margins = gsap …" at bounding box center [855, 501] width 1002 height 749
click at [492, 440] on div "const content = document . querySelector ( '.artists' ) ; const margins = gsap …" at bounding box center [855, 501] width 1002 height 749
click at [501, 446] on div "const content = document . querySelector ( '.artists' ) ; const margins = gsap …" at bounding box center [855, 501] width 1002 height 749
click at [571, 434] on div "const content = document . querySelector ( '.artists' ) ; const margins = gsap …" at bounding box center [855, 501] width 1002 height 749
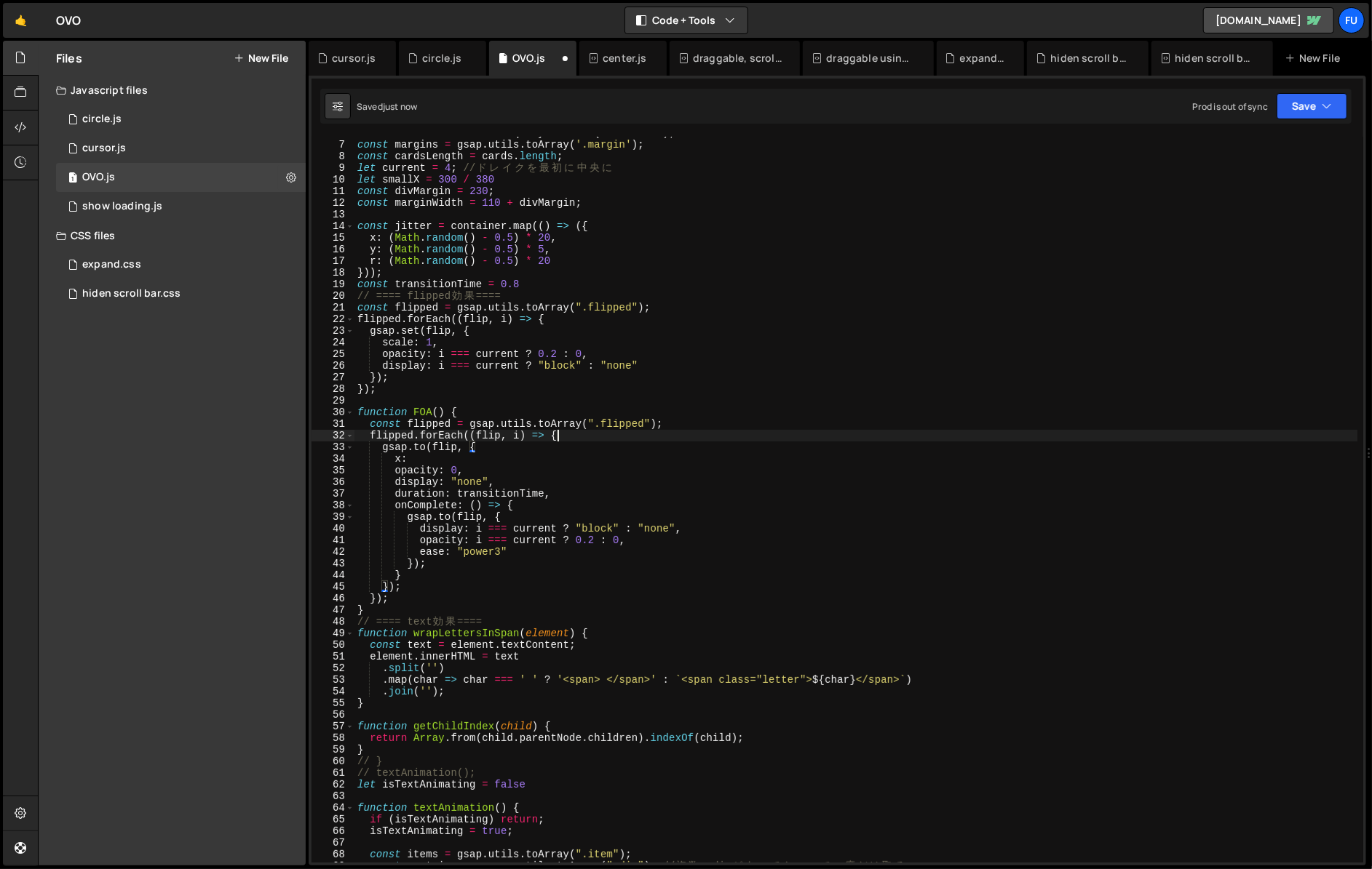
type textarea "flipped.forEach((flip, i) => {"
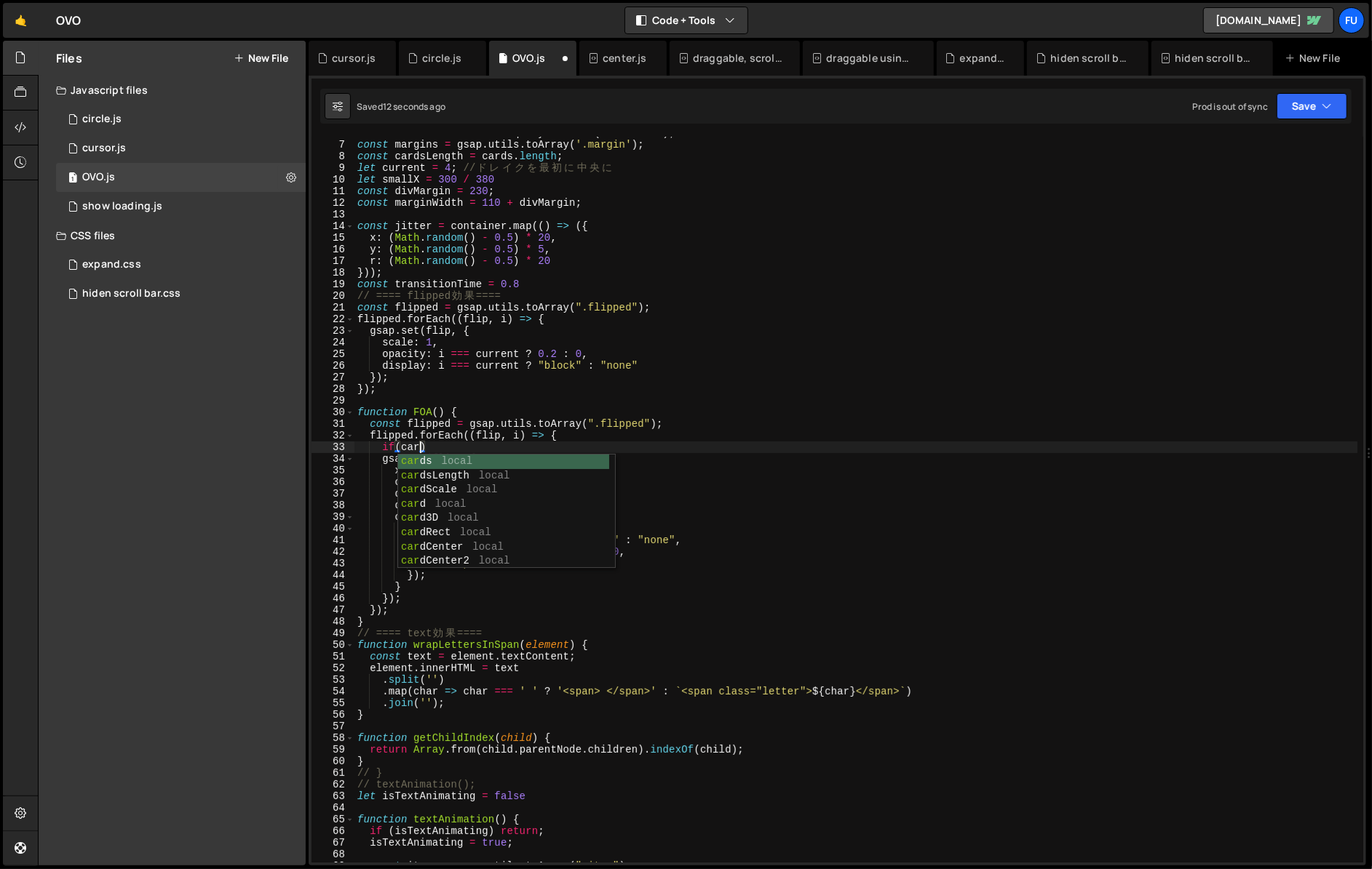
scroll to position [0, 5]
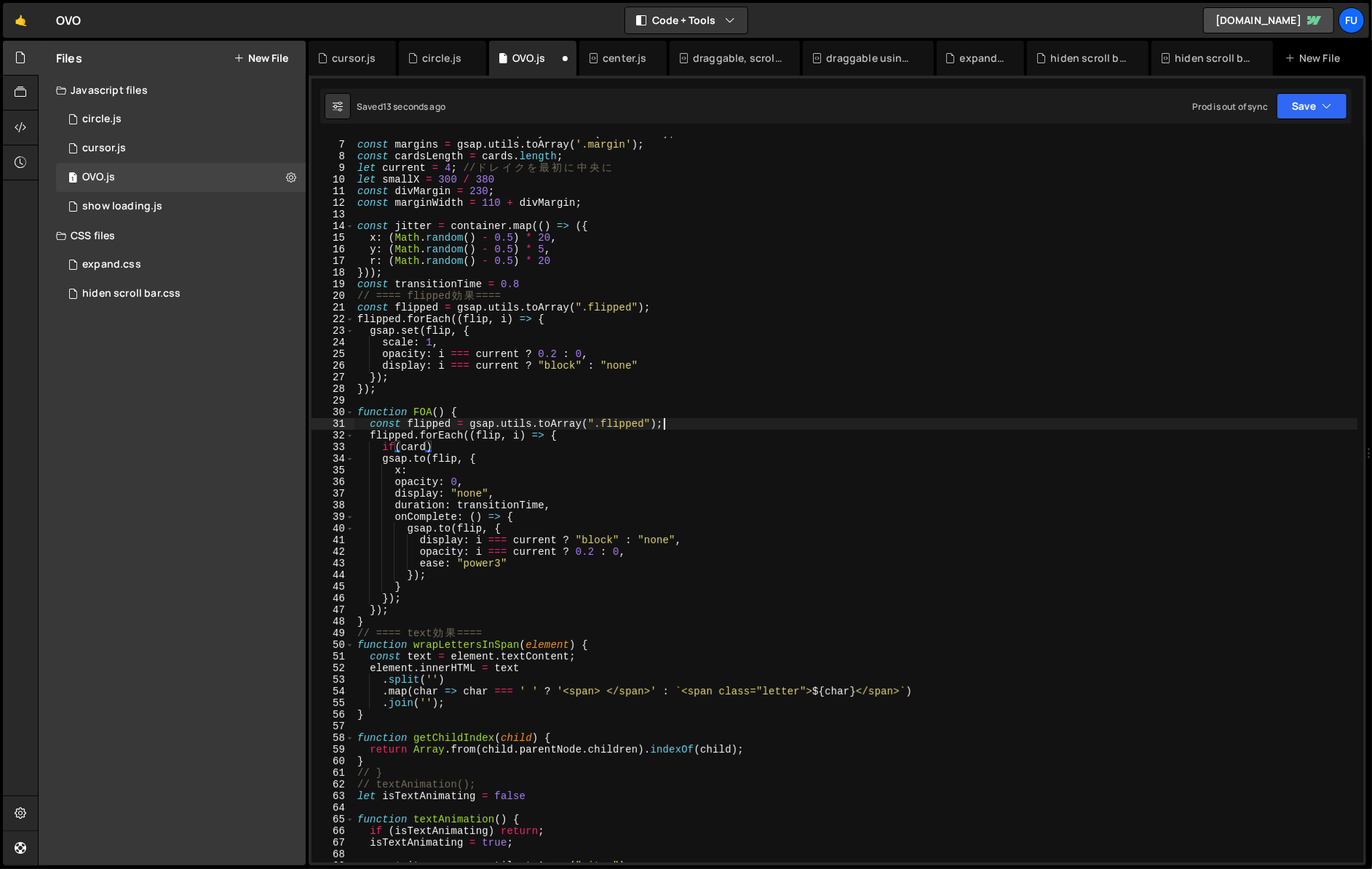
click at [718, 421] on div "const content = document . querySelector ( '.artists' ) ; const margins = gsap …" at bounding box center [855, 501] width 1002 height 749
drag, startPoint x: 444, startPoint y: 450, endPoint x: 387, endPoint y: 450, distance: 57.0
click at [387, 450] on div "const content = document . querySelector ( '.artists' ) ; const margins = gsap …" at bounding box center [855, 501] width 1002 height 749
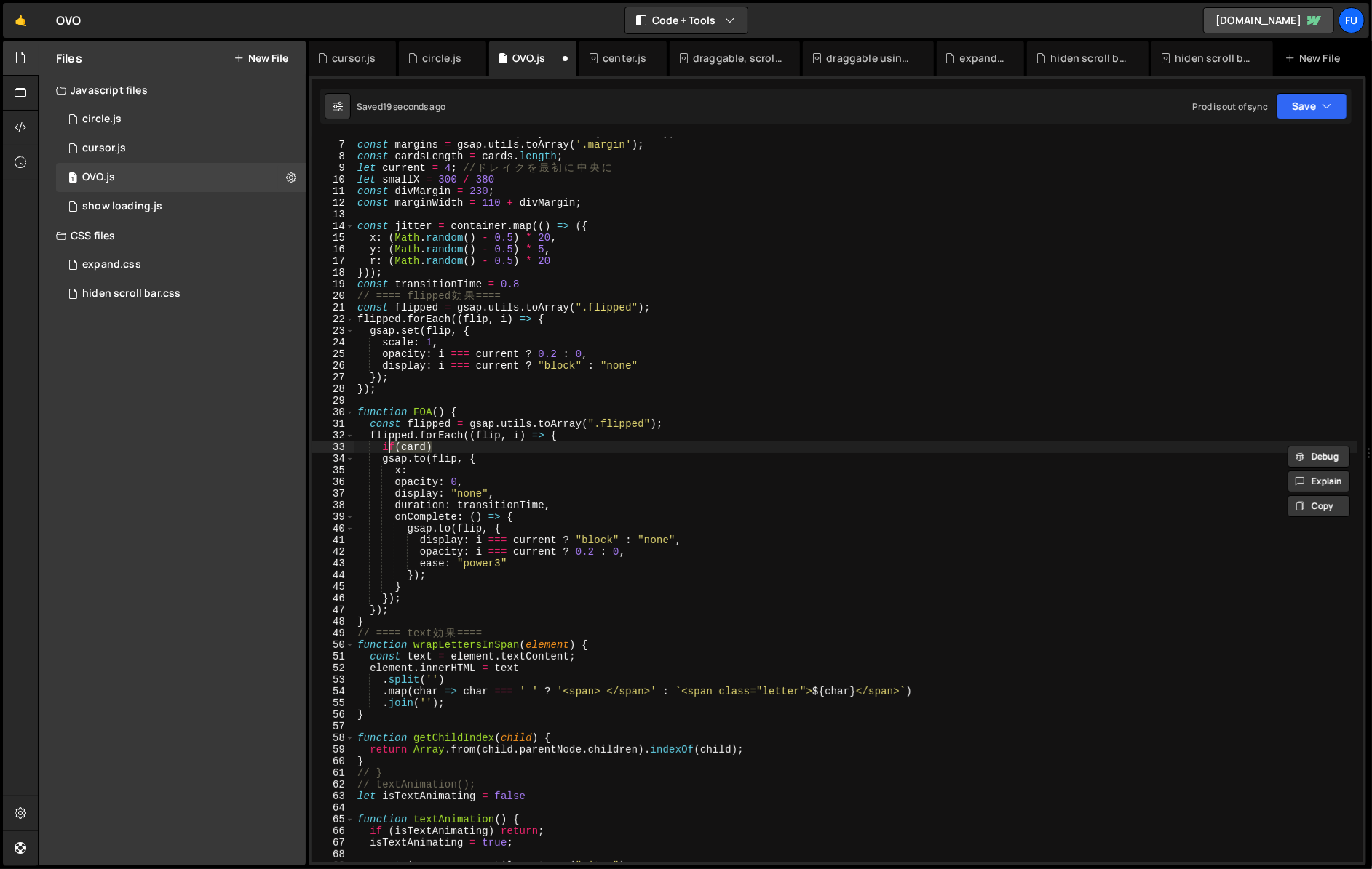
type textarea "i"
paste textarea "if (updateCards_Next)"
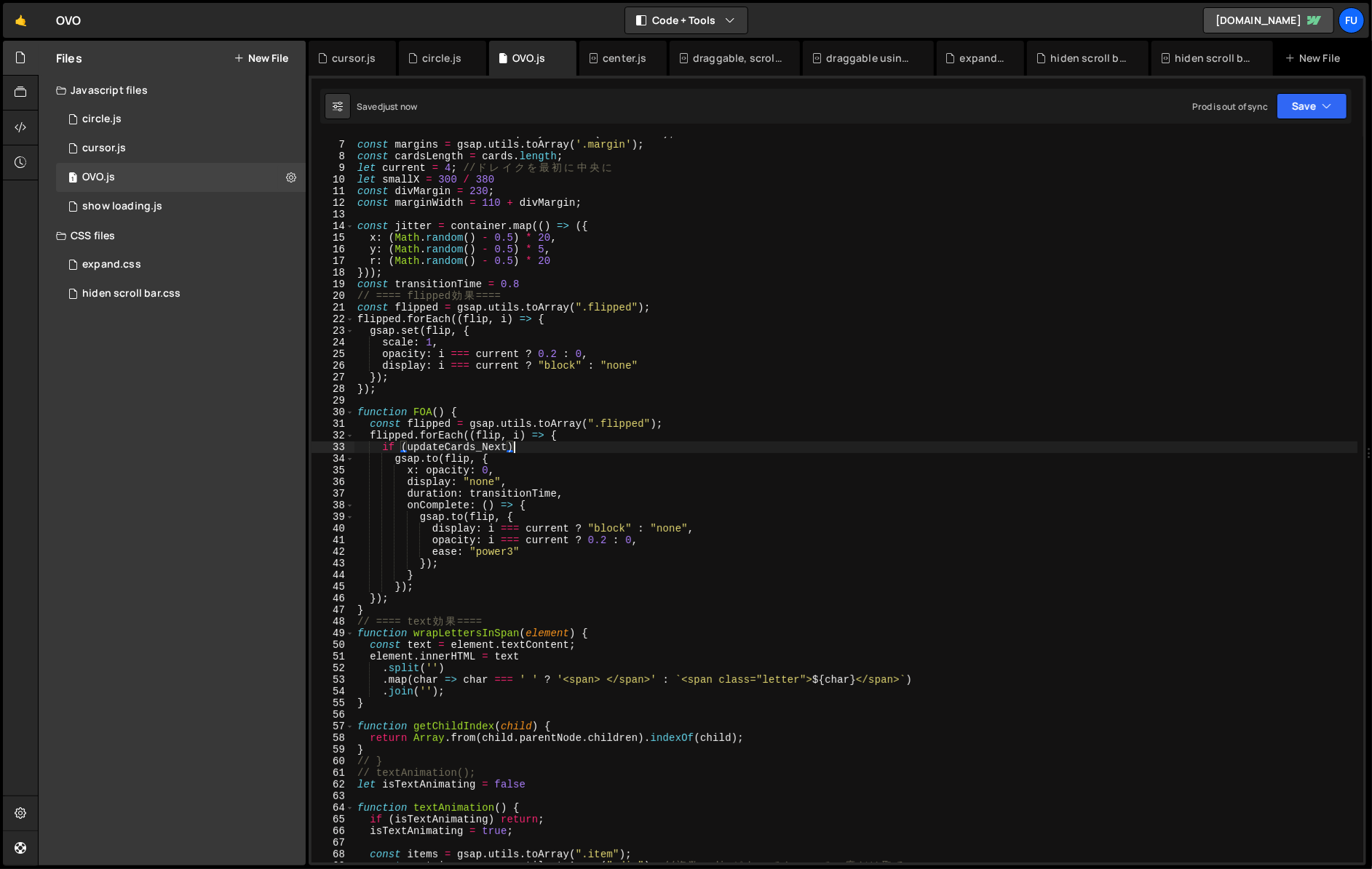
scroll to position [0, 10]
click at [417, 577] on div "const content = document . querySelector ( '.artists' ) ; const margins = gsap …" at bounding box center [855, 501] width 1002 height 749
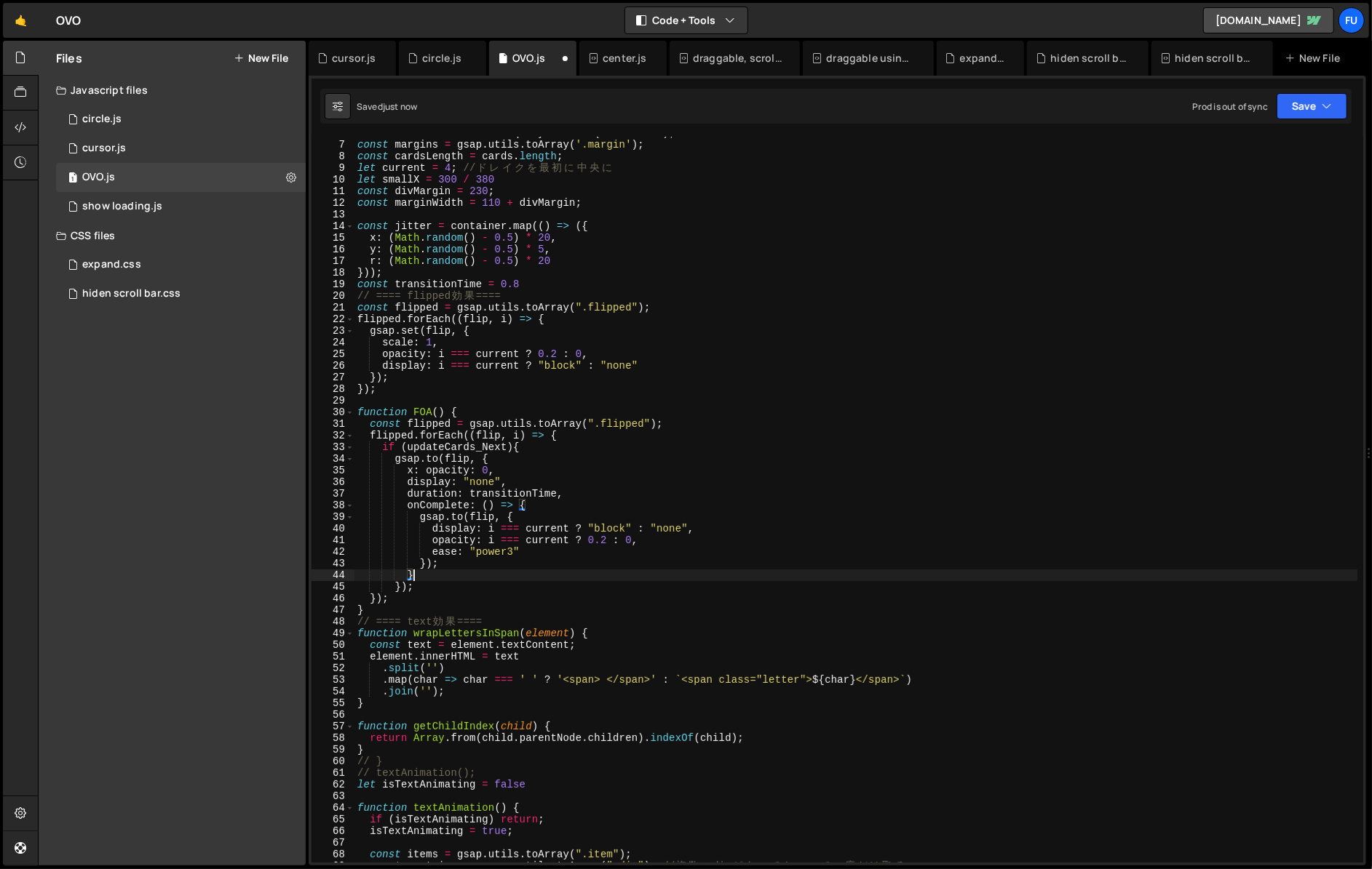
scroll to position [0, 3]
click at [441, 460] on div "const content = document . querySelector ( '.artists' ) ; const margins = gsap …" at bounding box center [855, 501] width 1002 height 749
click at [407, 589] on div "const content = document . querySelector ( '.artists' ) ; const margins = gsap …" at bounding box center [855, 501] width 1002 height 749
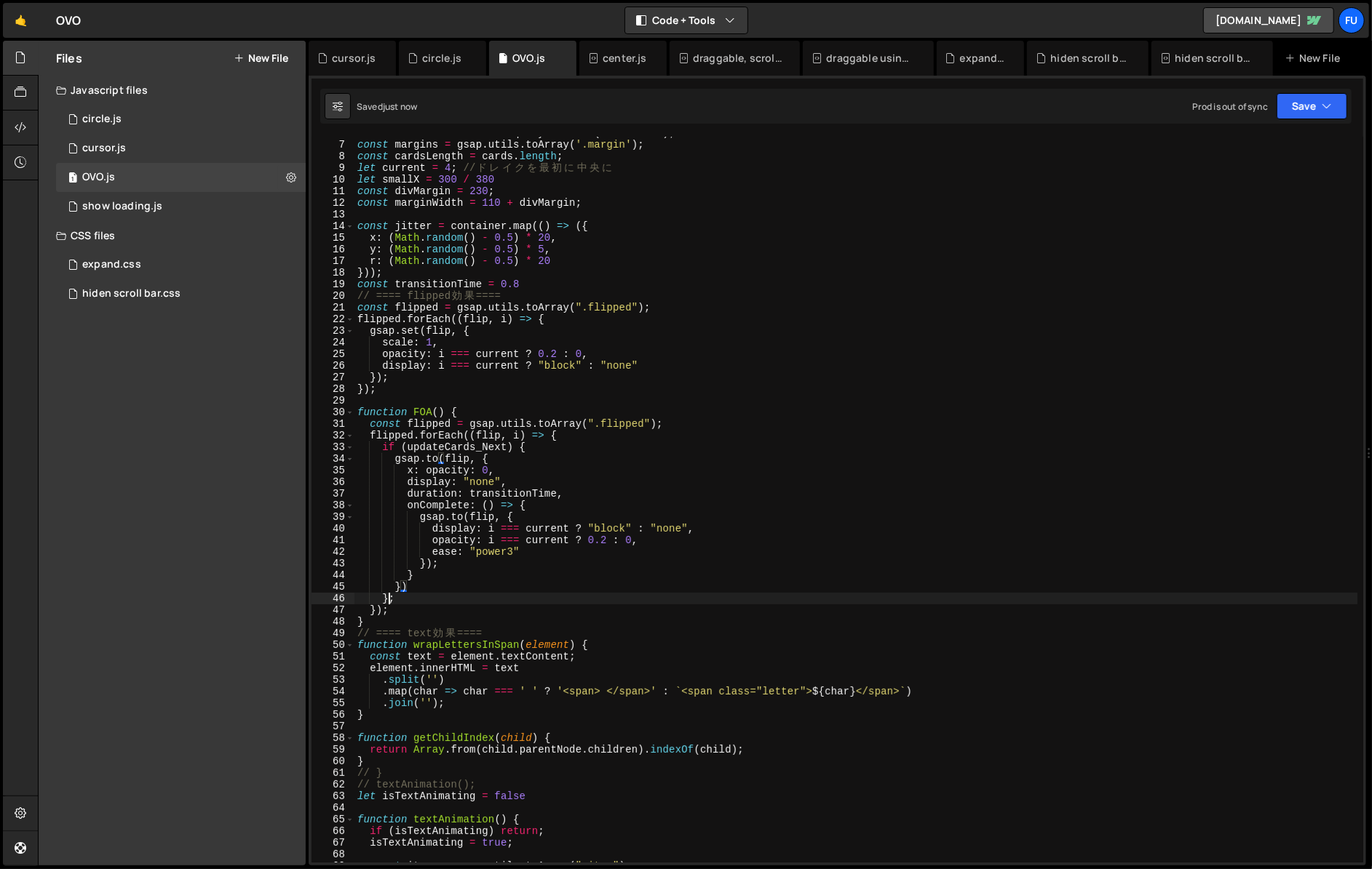
click at [388, 598] on div "const content = document . querySelector ( '.artists' ) ; const margins = gsap …" at bounding box center [855, 501] width 1002 height 749
type textarea "}else{};"
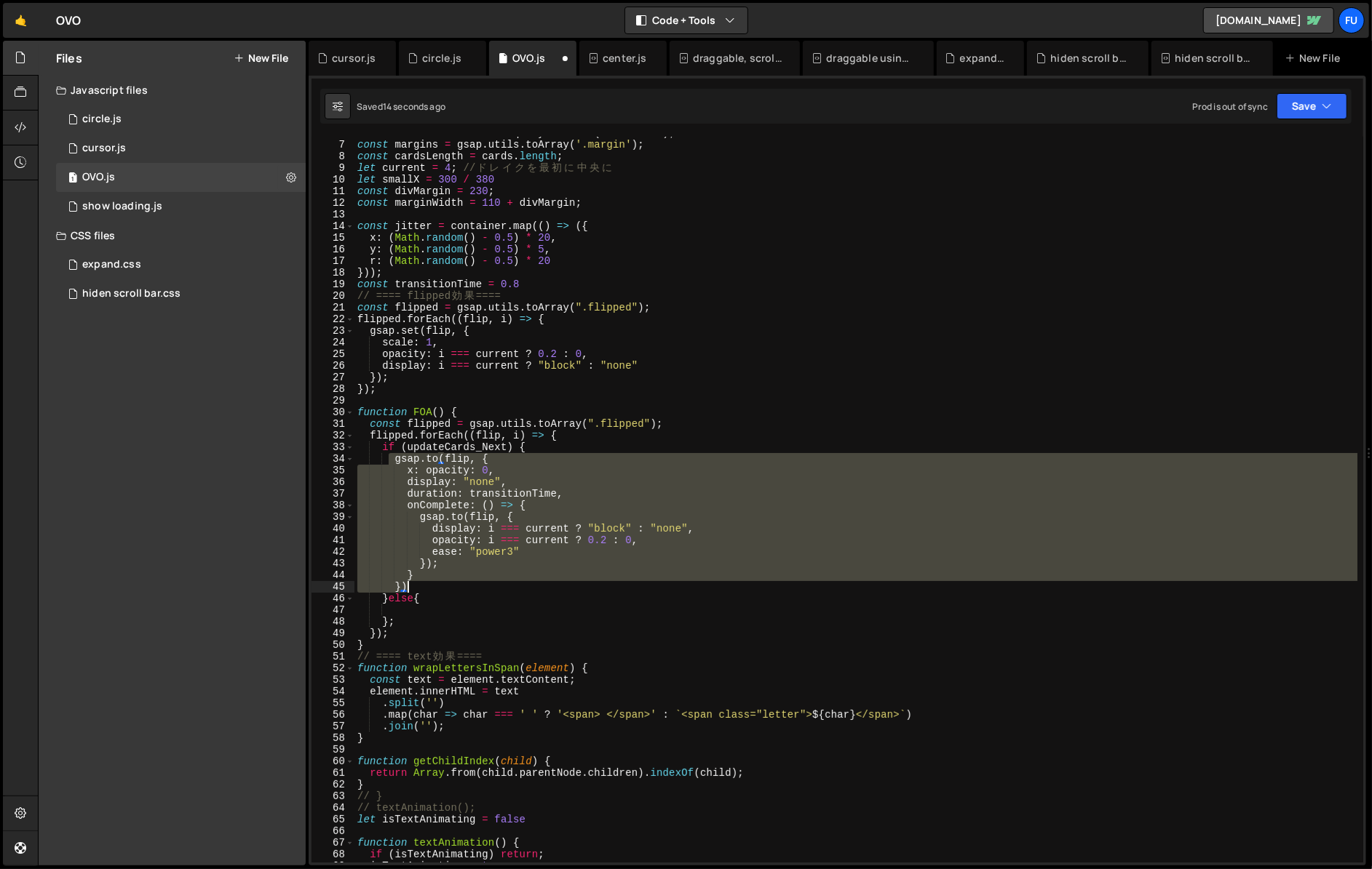
drag, startPoint x: 389, startPoint y: 460, endPoint x: 411, endPoint y: 588, distance: 129.9
click at [411, 588] on div "const content = document . querySelector ( '.artists' ) ; const margins = gsap …" at bounding box center [855, 501] width 1002 height 749
type textarea "} })"
click at [406, 607] on div "const content = document . querySelector ( '.artists' ) ; const margins = gsap …" at bounding box center [855, 501] width 1002 height 749
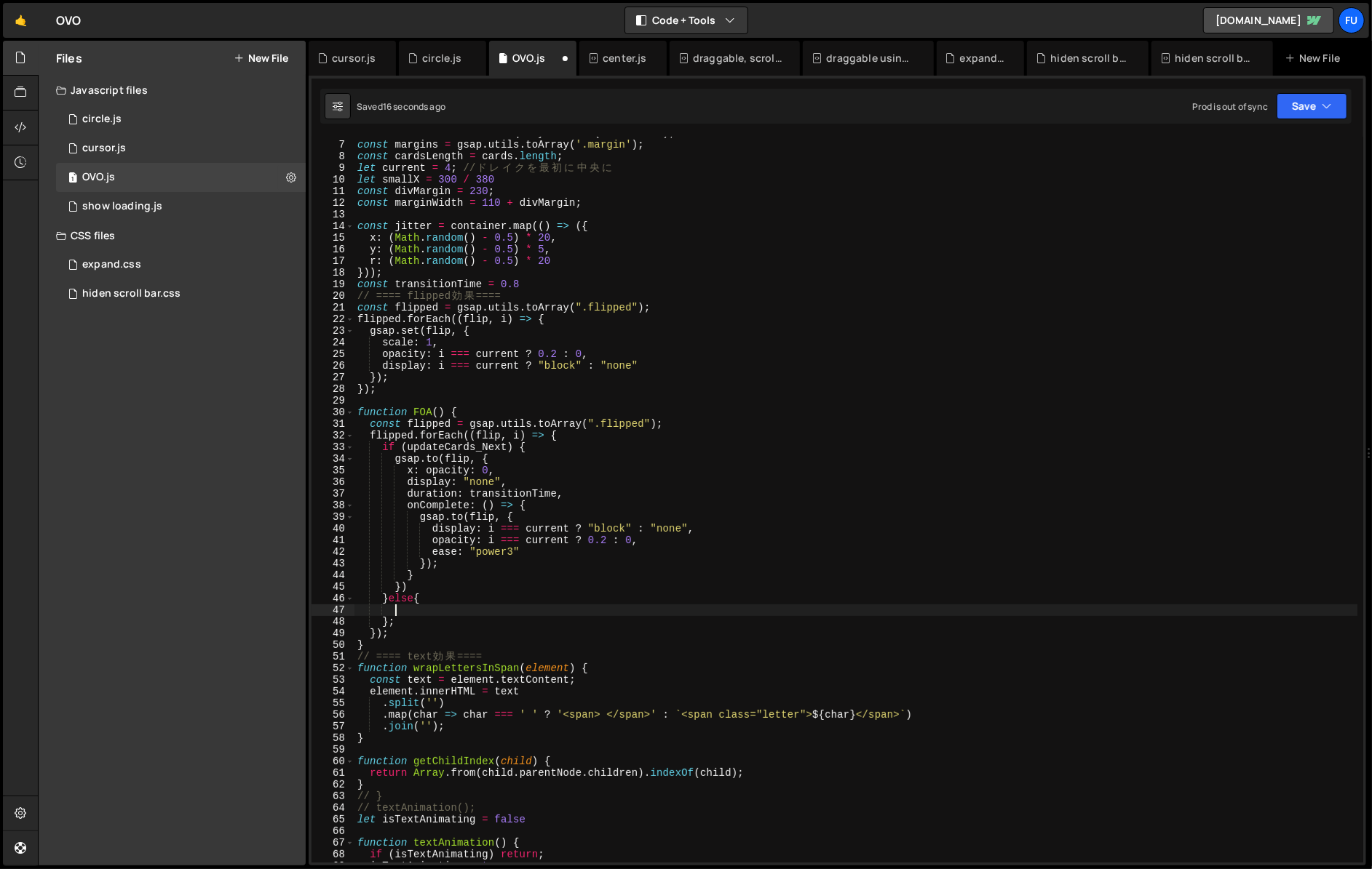
paste textarea "})"
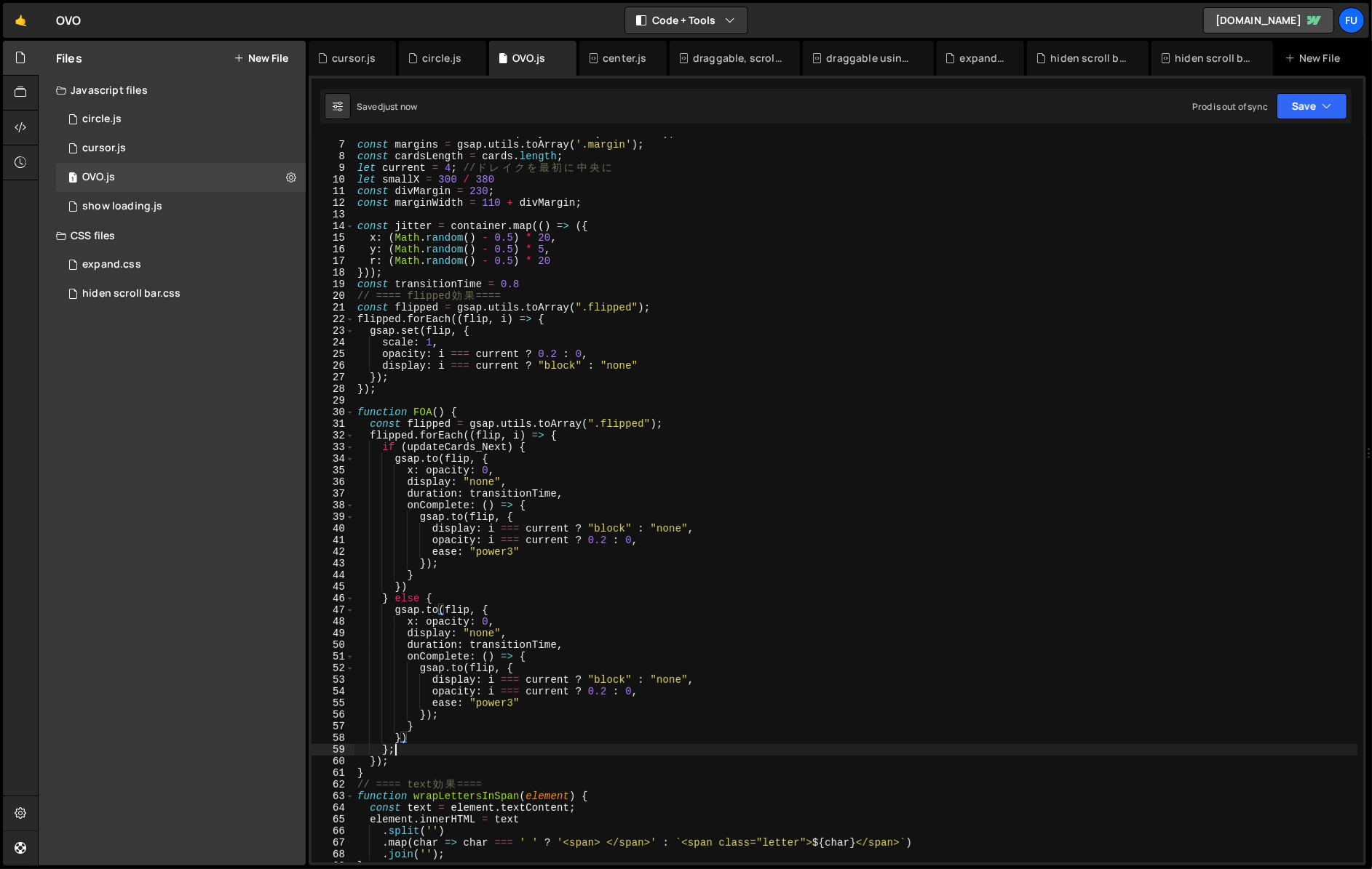
click at [406, 750] on div "const content = document . querySelector ( '.artists' ) ; const margins = gsap …" at bounding box center [855, 501] width 1002 height 749
click at [397, 750] on div "const content = document . querySelector ( '.artists' ) ; const margins = gsap …" at bounding box center [855, 501] width 1002 height 749
click at [425, 474] on div "const content = document . querySelector ( '.artists' ) ; const margins = gsap …" at bounding box center [855, 501] width 1002 height 749
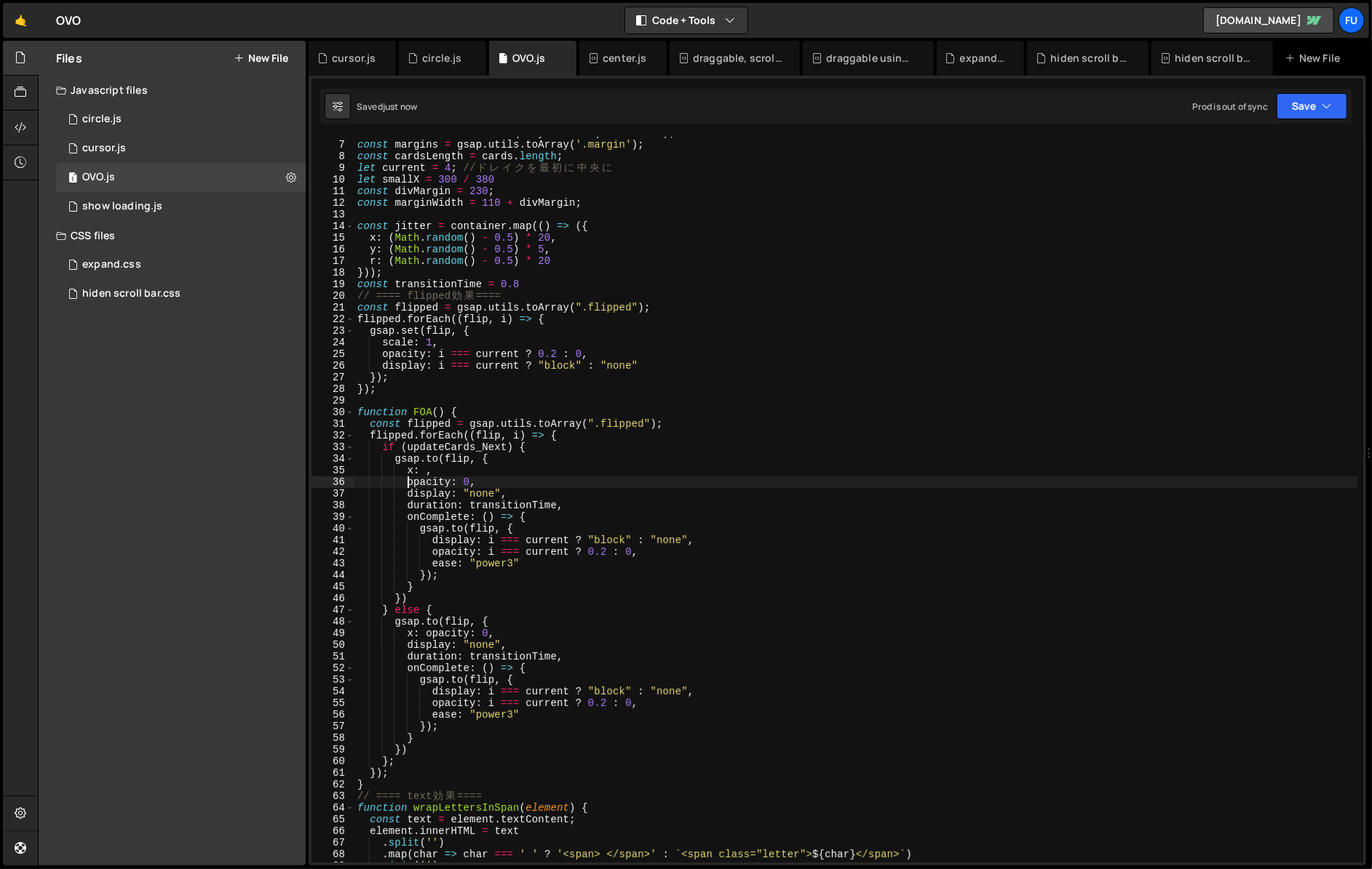
click at [423, 631] on div "const content = document . querySelector ( '.artists' ) ; const margins = gsap …" at bounding box center [855, 501] width 1002 height 749
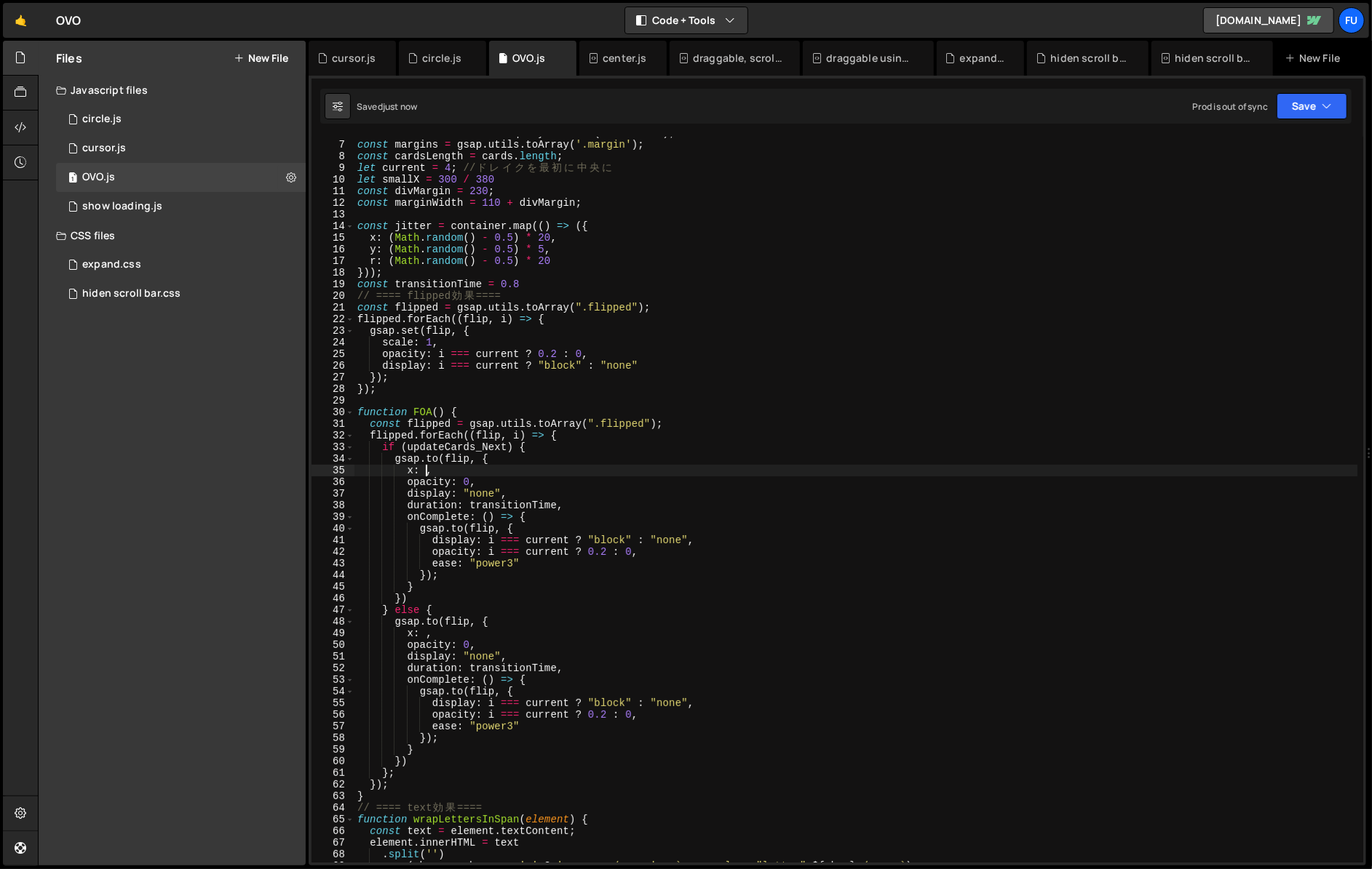
click at [426, 473] on div "const content = document . querySelector ( '.artists' ) ; const margins = gsap …" at bounding box center [855, 501] width 1002 height 749
click at [476, 673] on div "const content = document . querySelector ( '.artists' ) ; const margins = gsap …" at bounding box center [855, 501] width 1002 height 749
click at [428, 640] on div "const content = document . querySelector ( '.artists' ) ; const margins = gsap …" at bounding box center [855, 501] width 1002 height 749
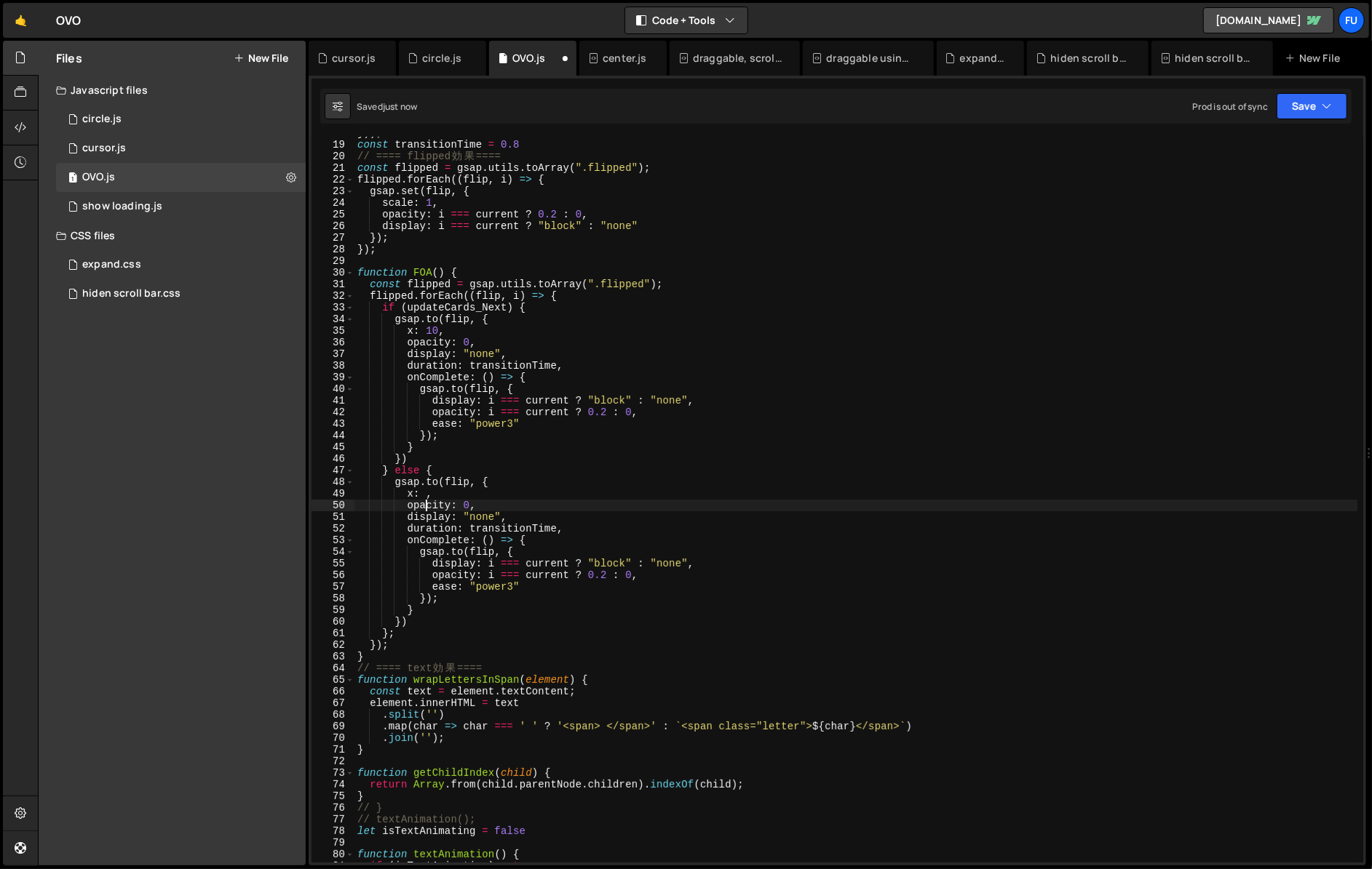
scroll to position [207, 0]
click at [428, 497] on div "})) ; const transitionTime = 0.8 // ==== flipped 効 果 ==== const flipped = gsap …" at bounding box center [855, 501] width 1002 height 749
click at [430, 332] on div "})) ; const transitionTime = 0.8 // ==== flipped 効 果 ==== const flipped = gsap …" at bounding box center [855, 501] width 1002 height 749
click at [428, 496] on div "})) ; const transitionTime = 0.8 // ==== flipped 効 果 ==== const flipped = gsap …" at bounding box center [855, 501] width 1002 height 749
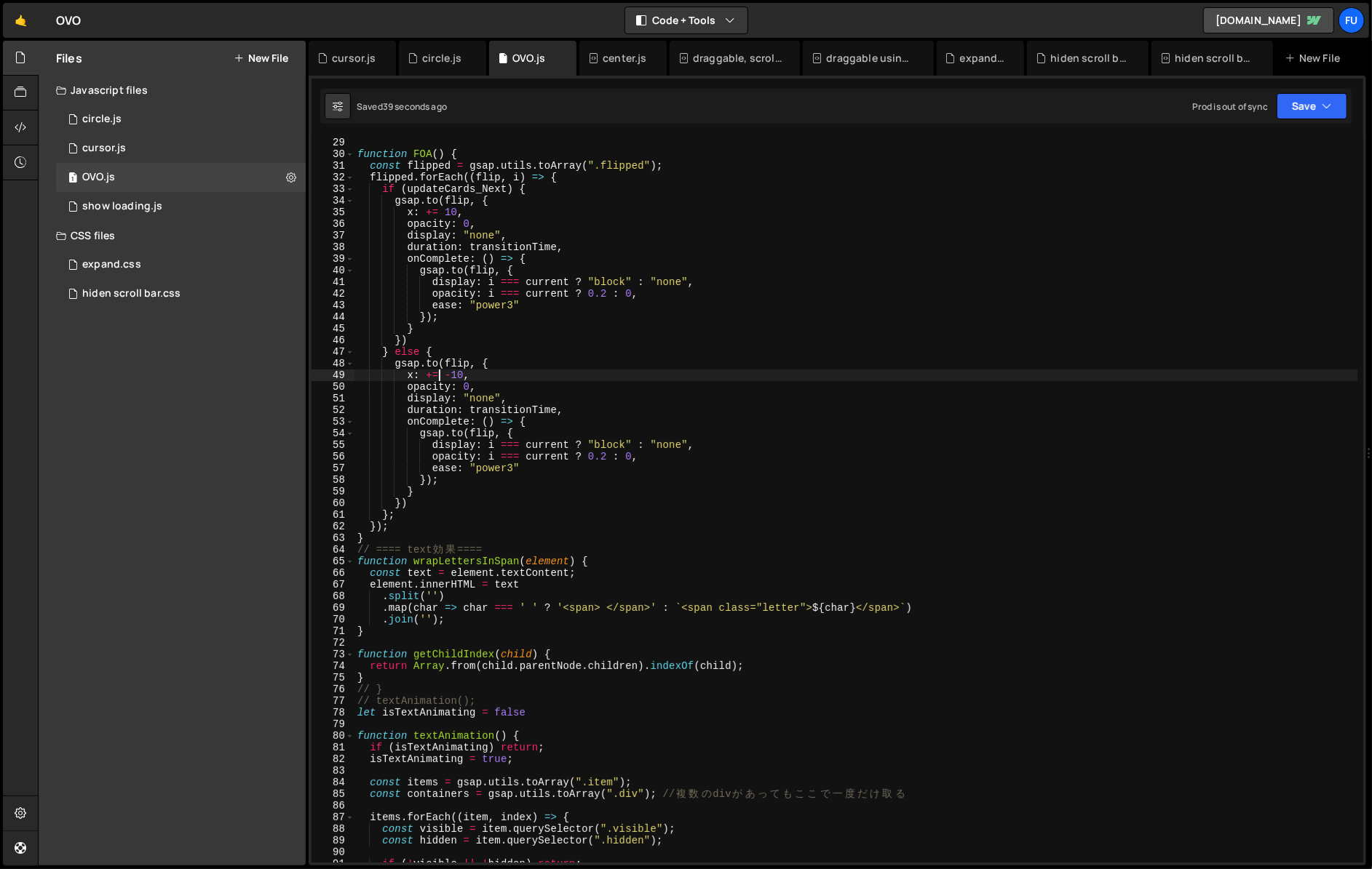
scroll to position [324, 0]
click at [430, 373] on div "}) ; function FOA ( ) { const flipped = gsap . utils . toArray ( ".flipped" ) ;…" at bounding box center [855, 501] width 1002 height 749
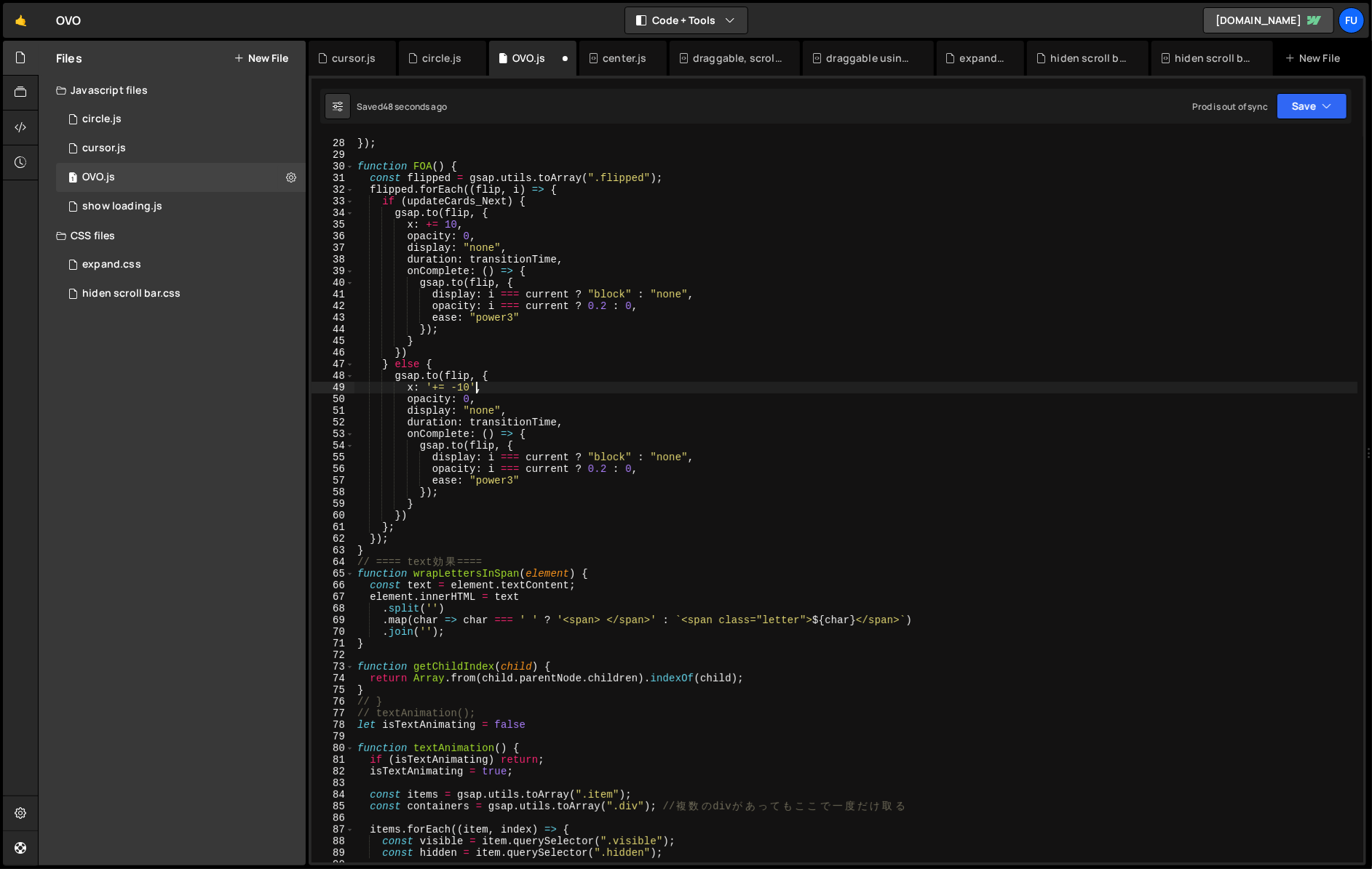
scroll to position [286, 0]
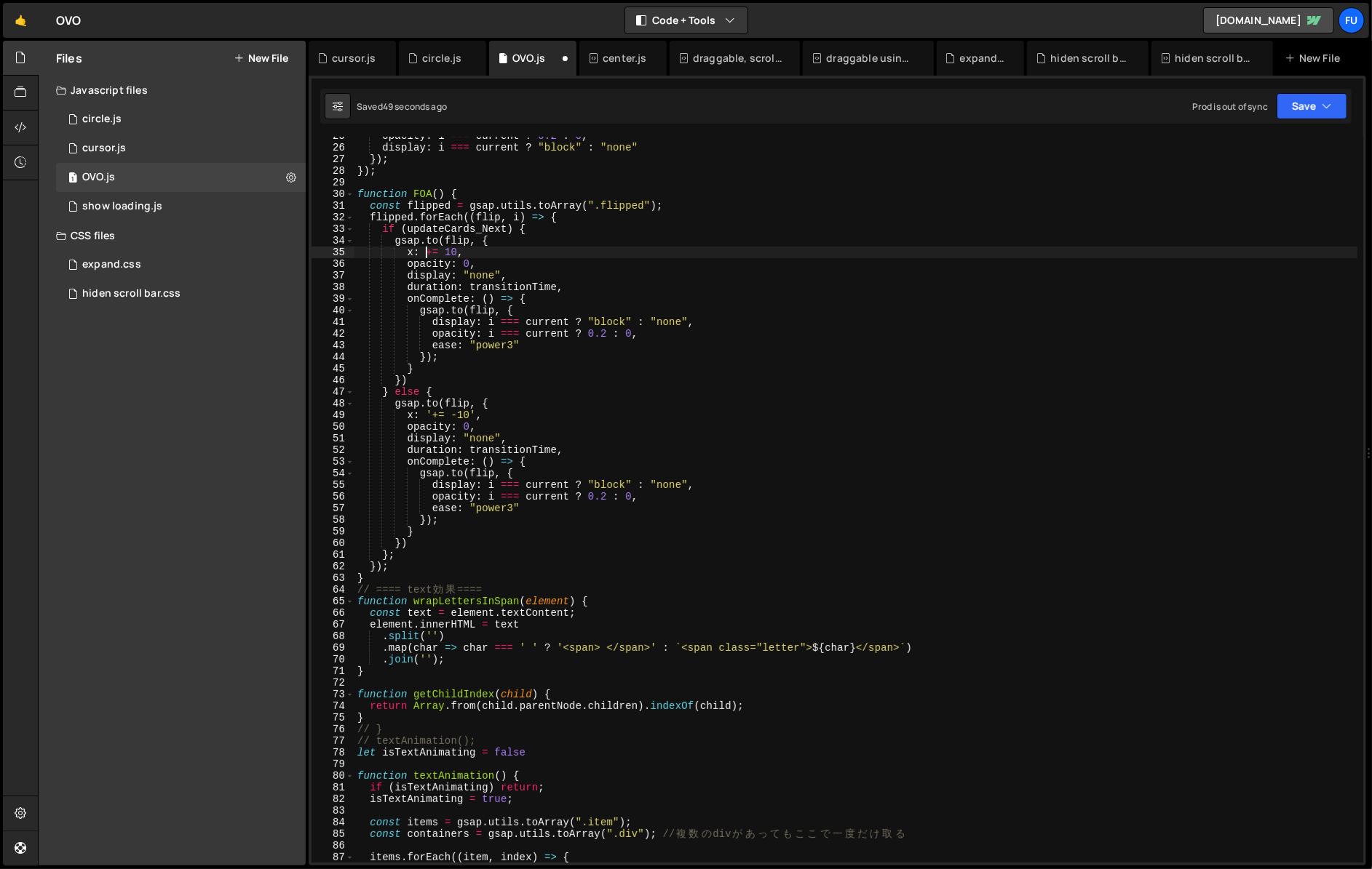
click at [425, 251] on div "opacity : i === current ? 0.2 : 0 , display : i === current ? "block" : "none" …" at bounding box center [855, 504] width 1002 height 749
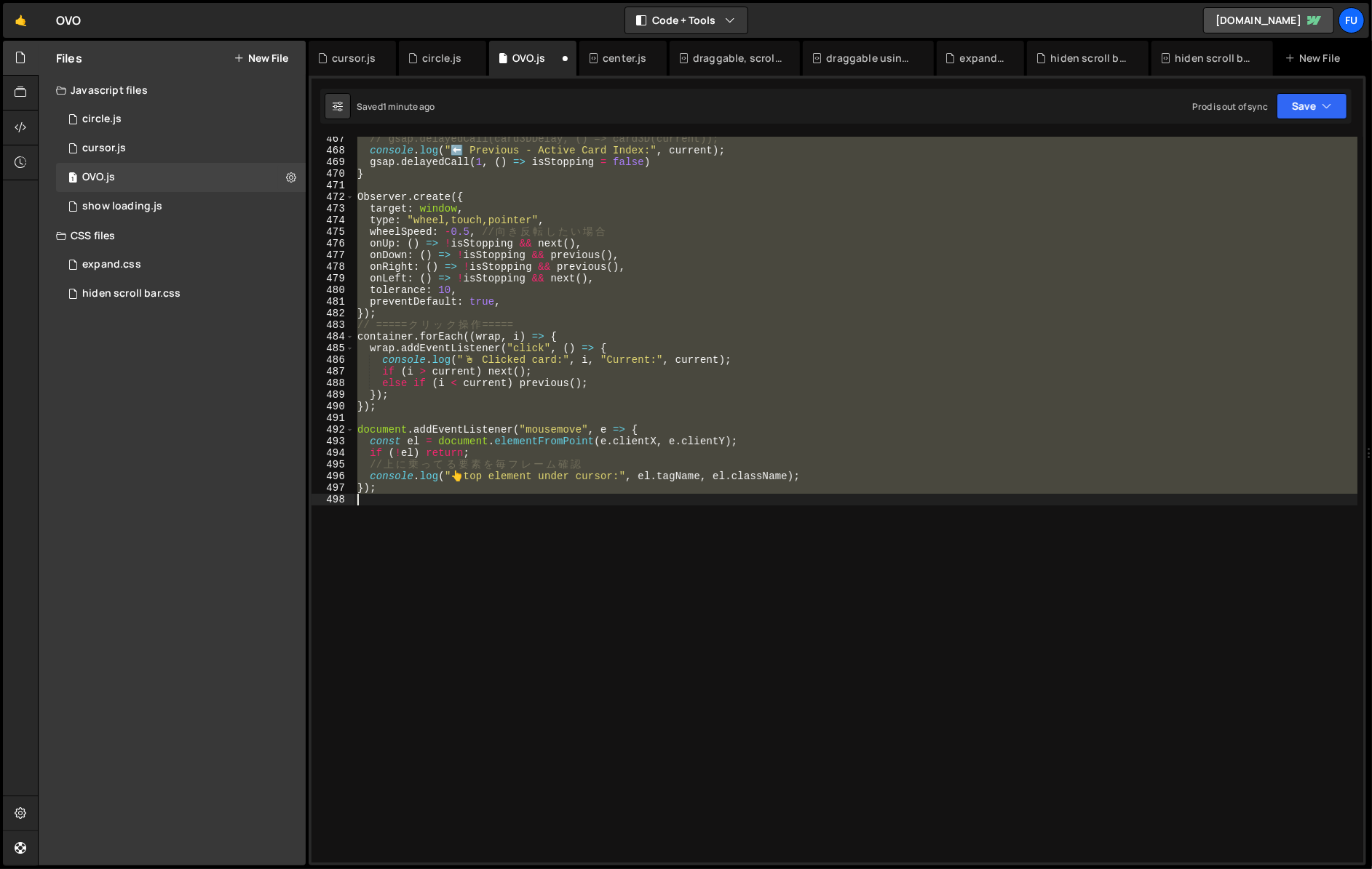
scroll to position [33, 0]
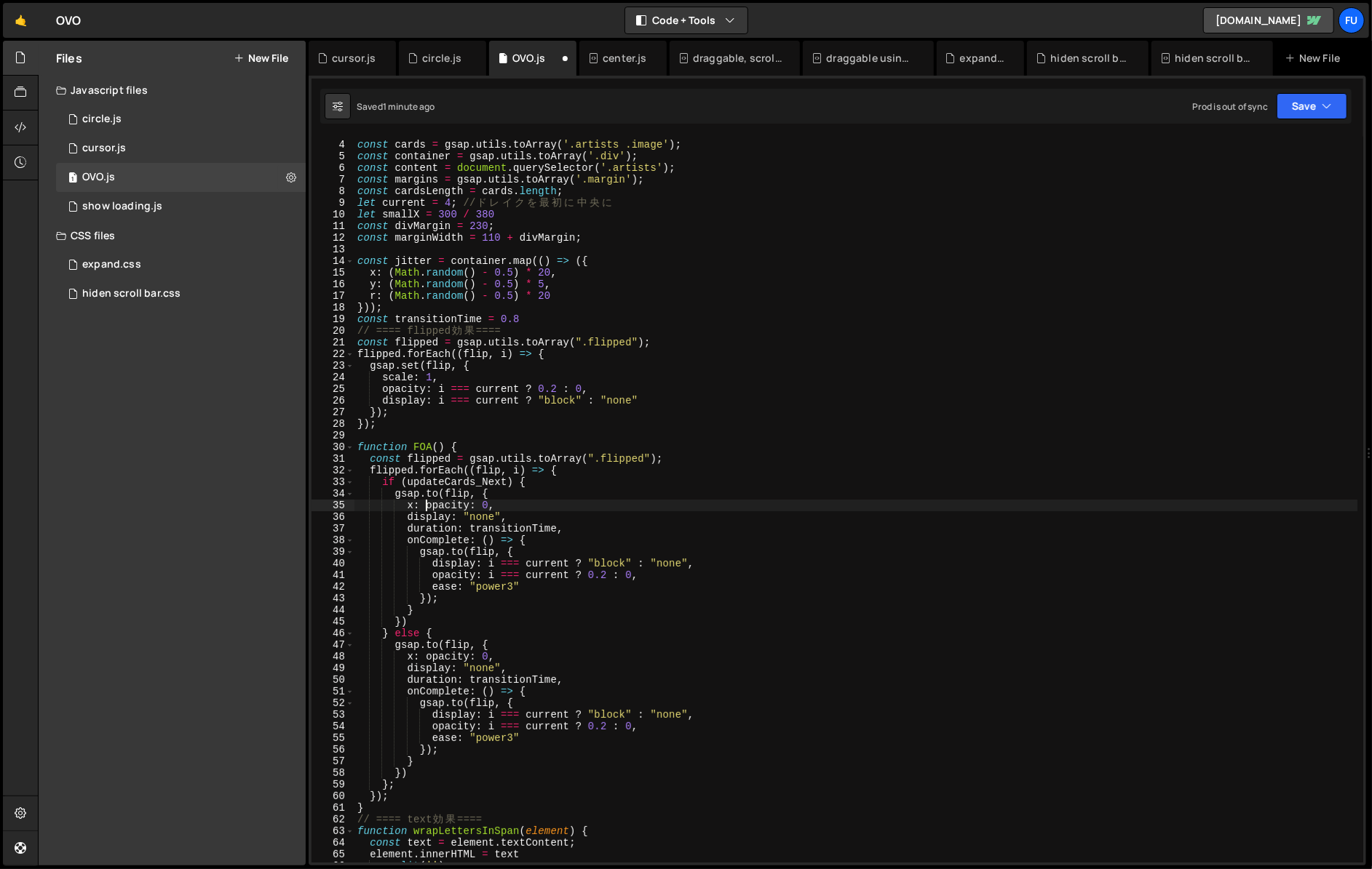
type textarea "});"
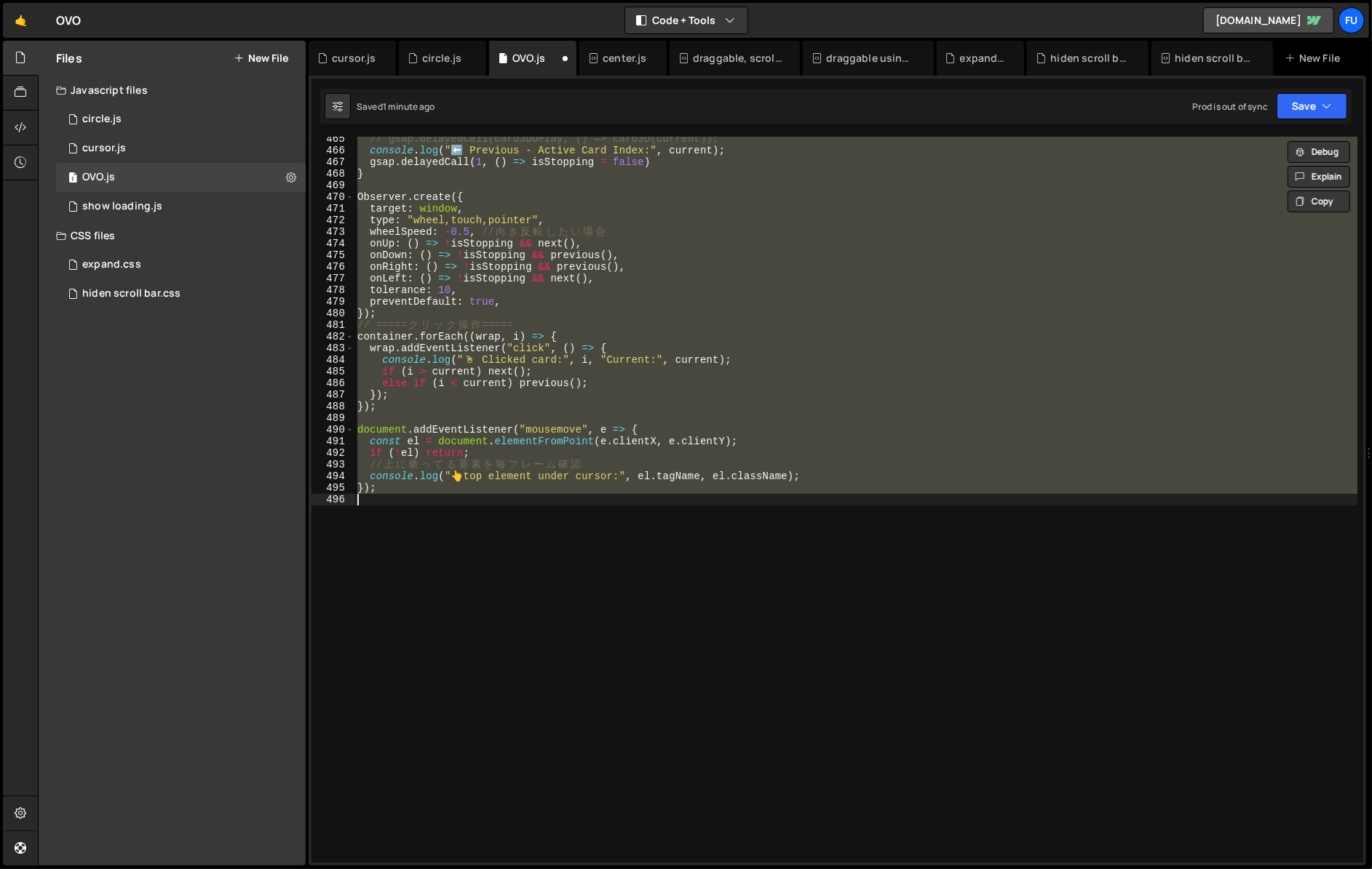
scroll to position [172, 0]
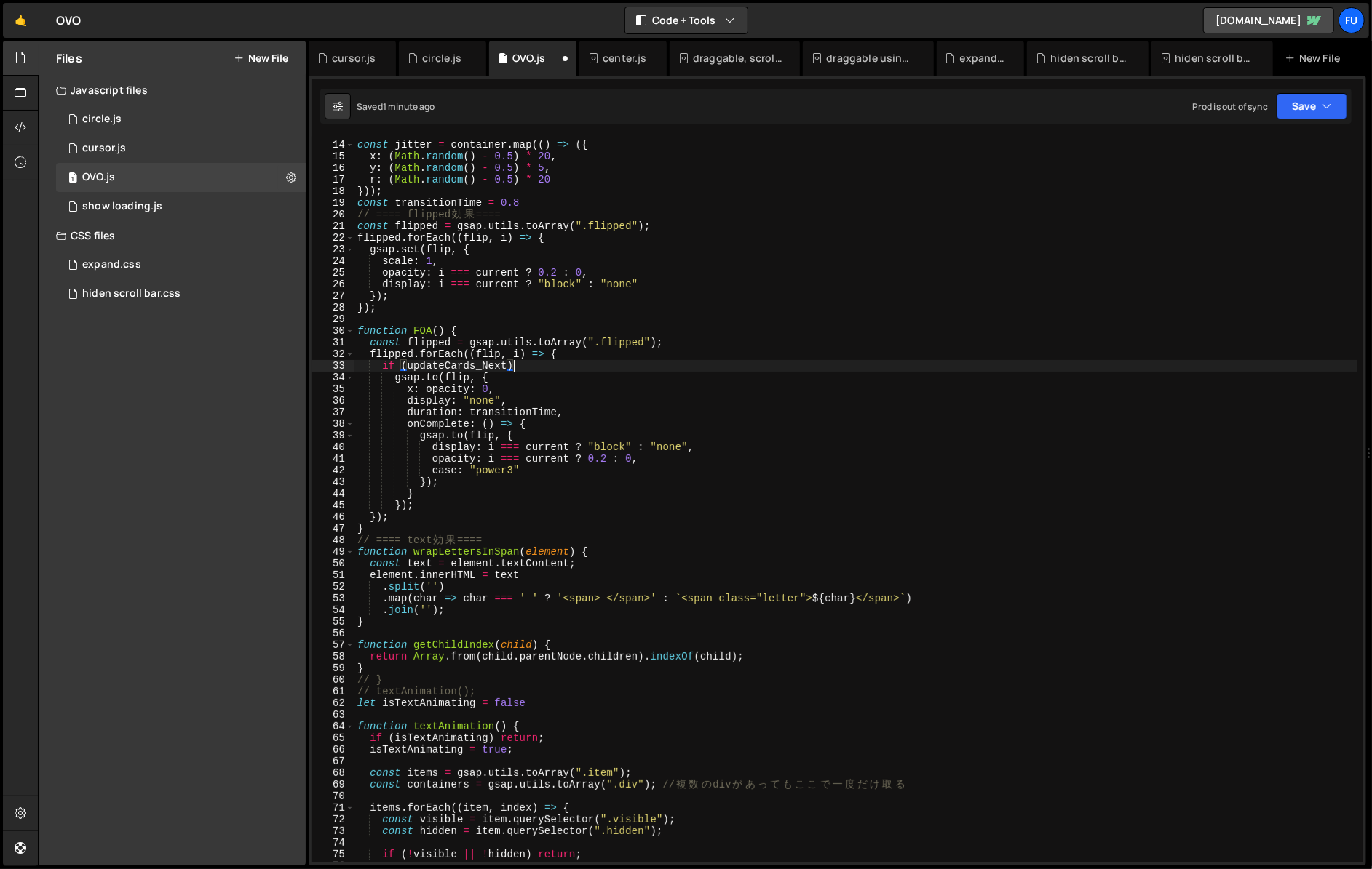
type textarea "});"
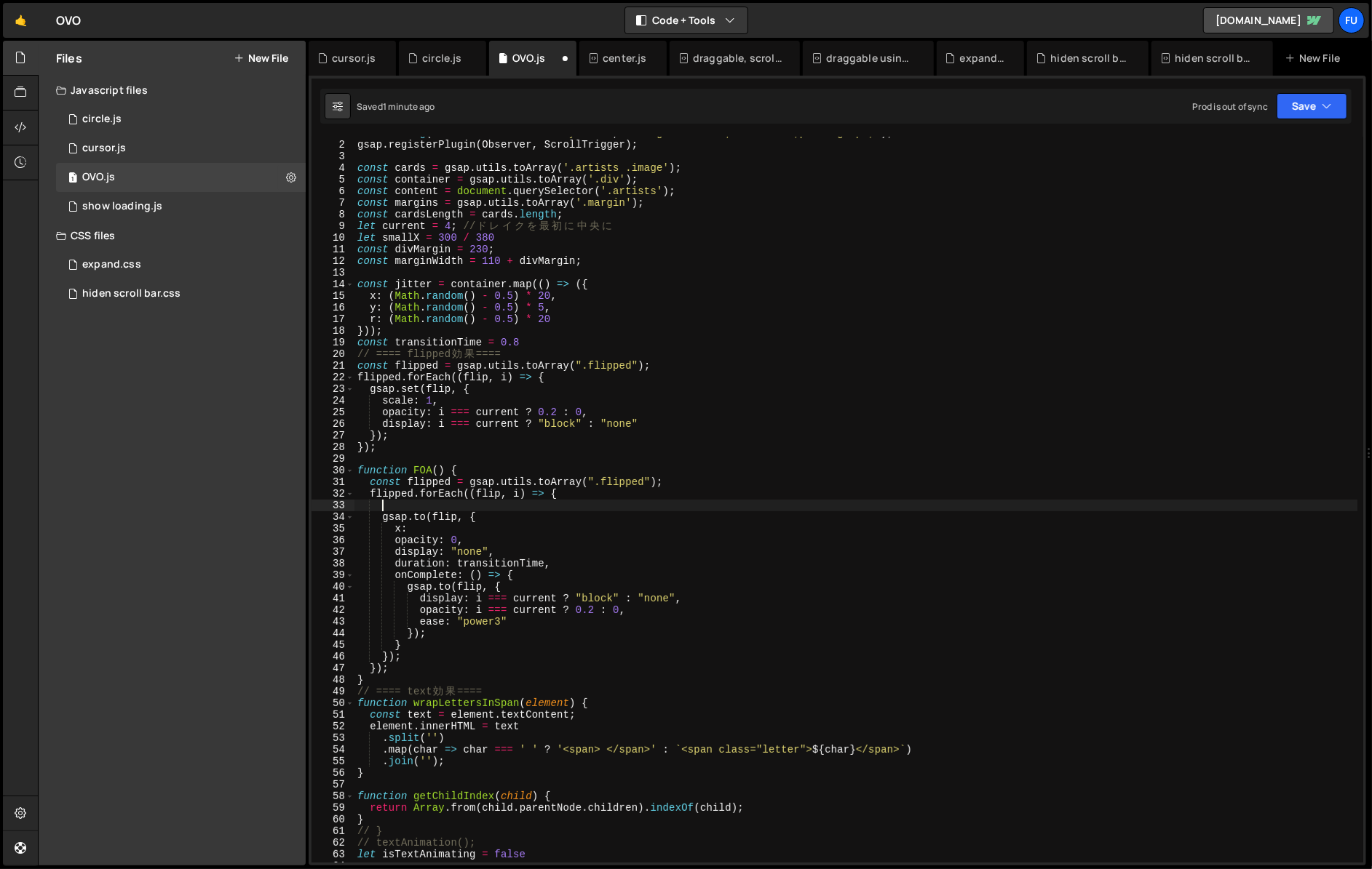
scroll to position [9, 0]
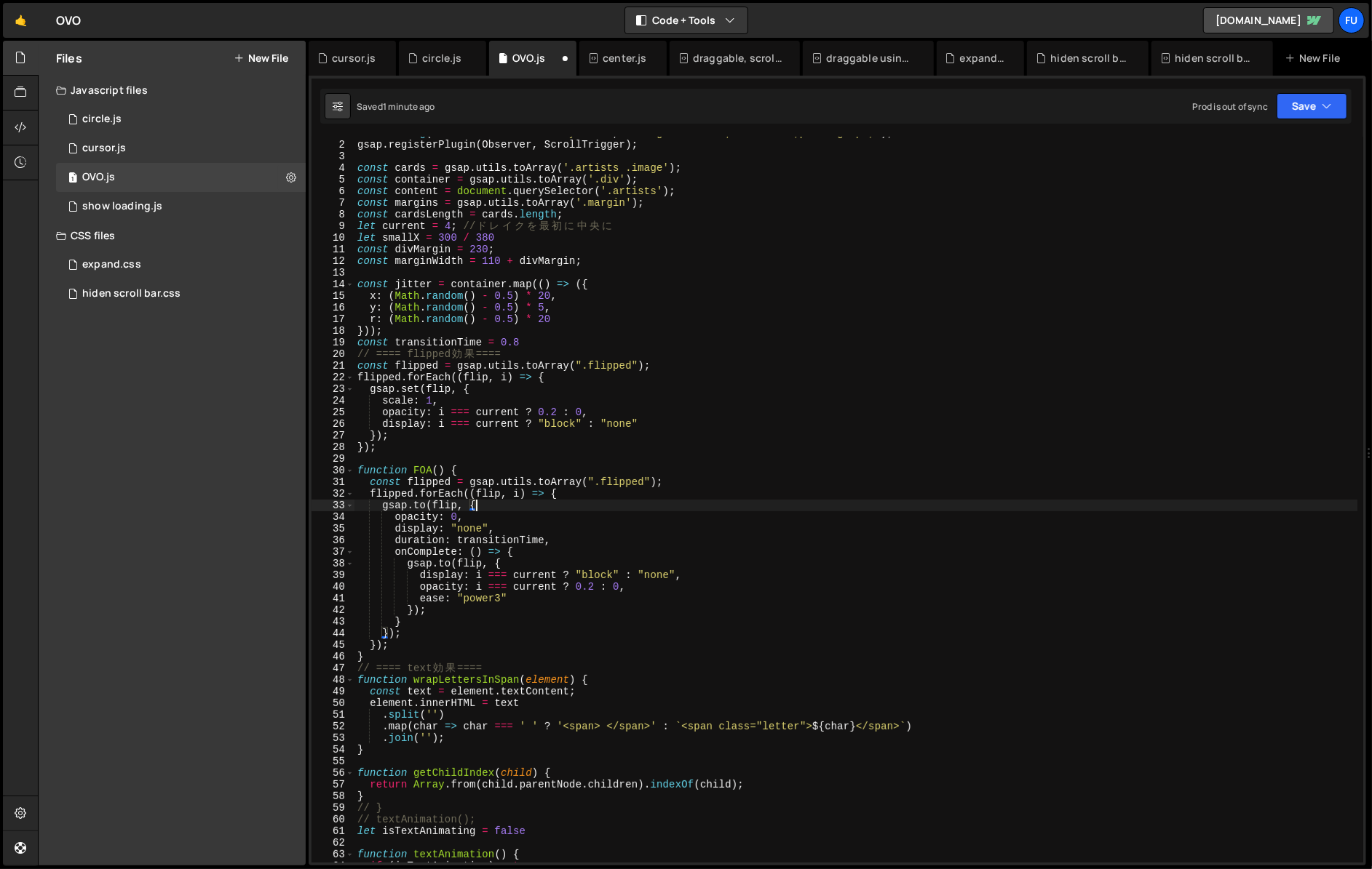
type textarea "});"
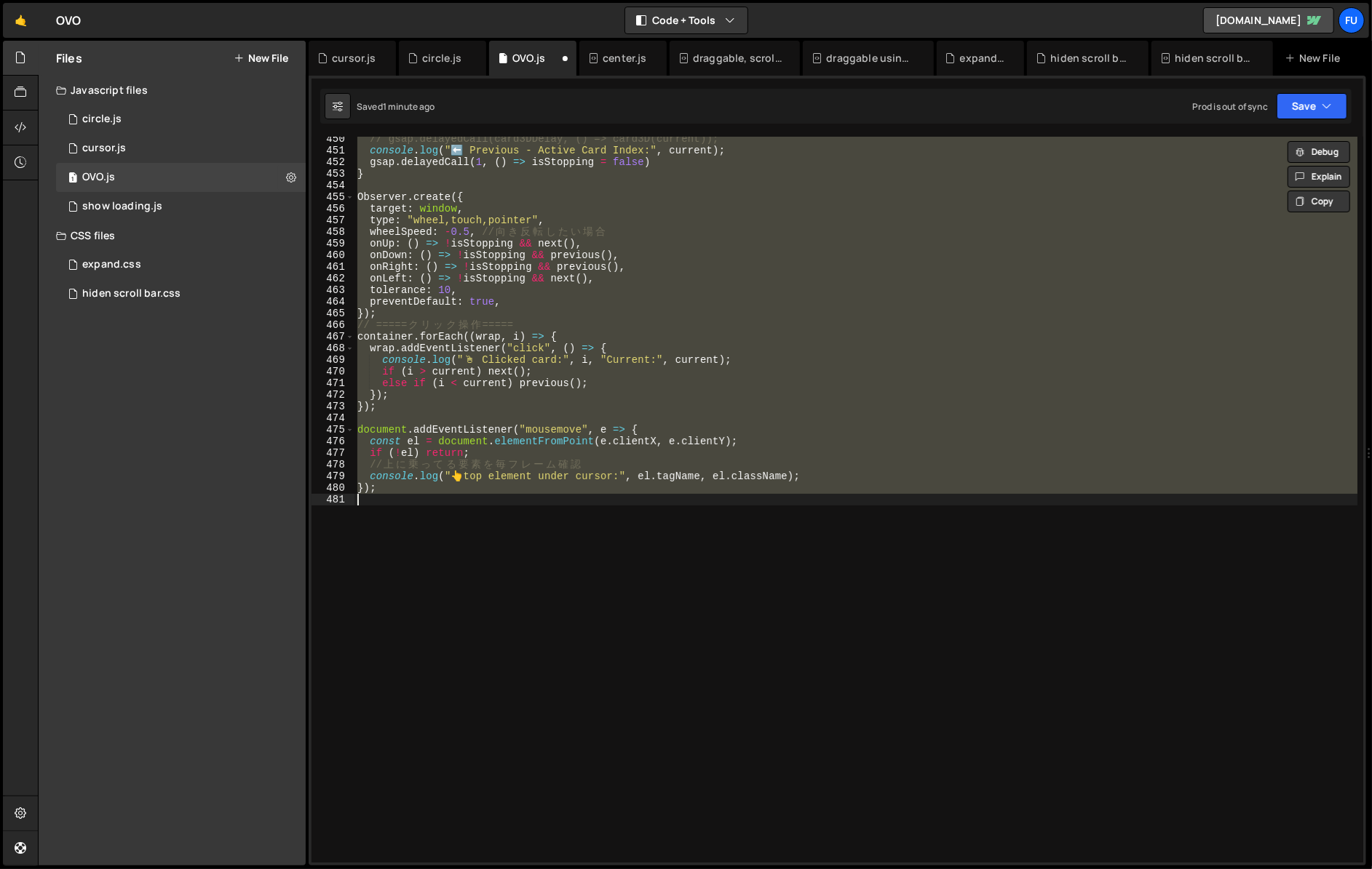
scroll to position [44, 0]
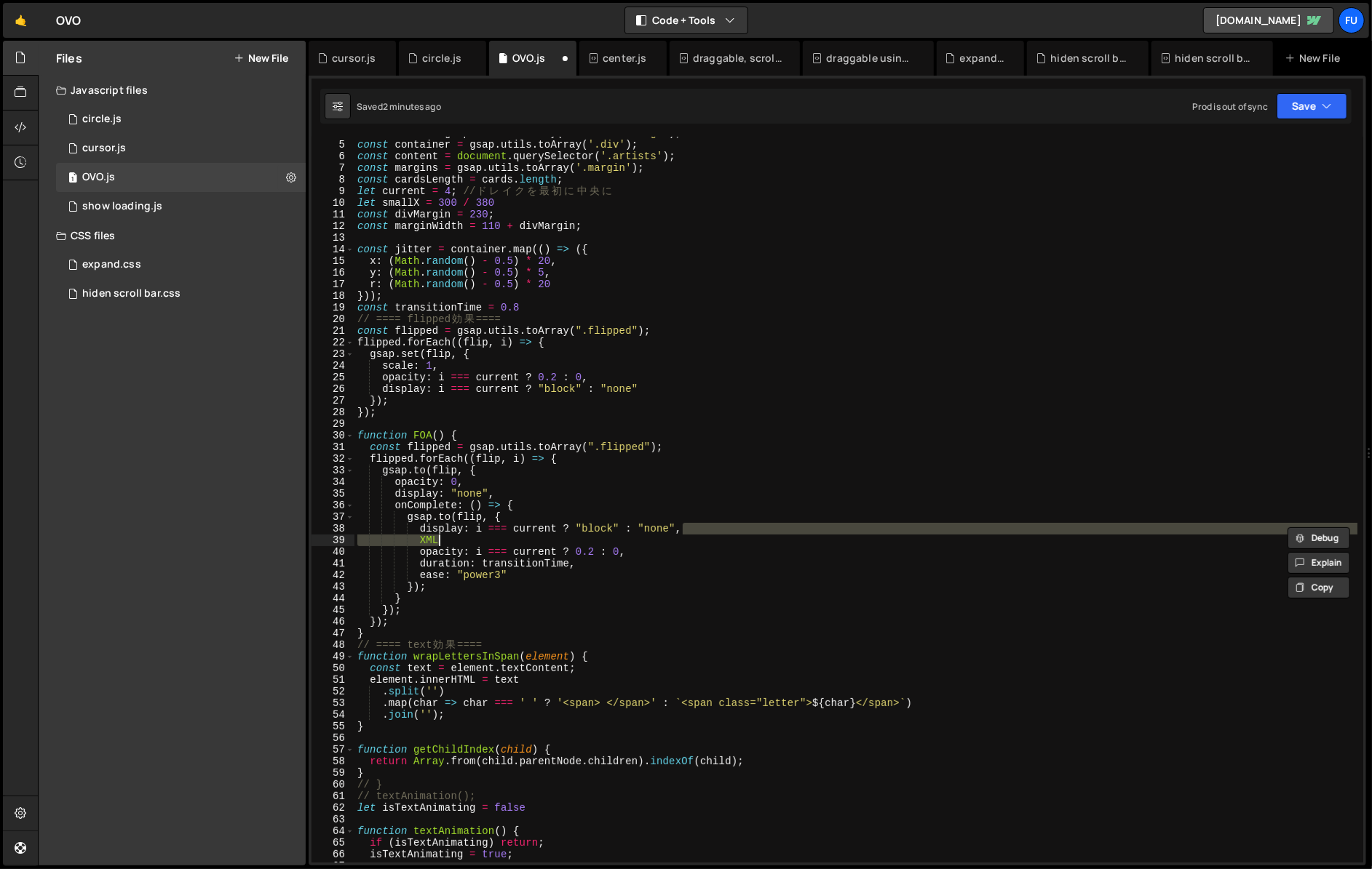
type textarea "display: i === current ? "block" : "none","
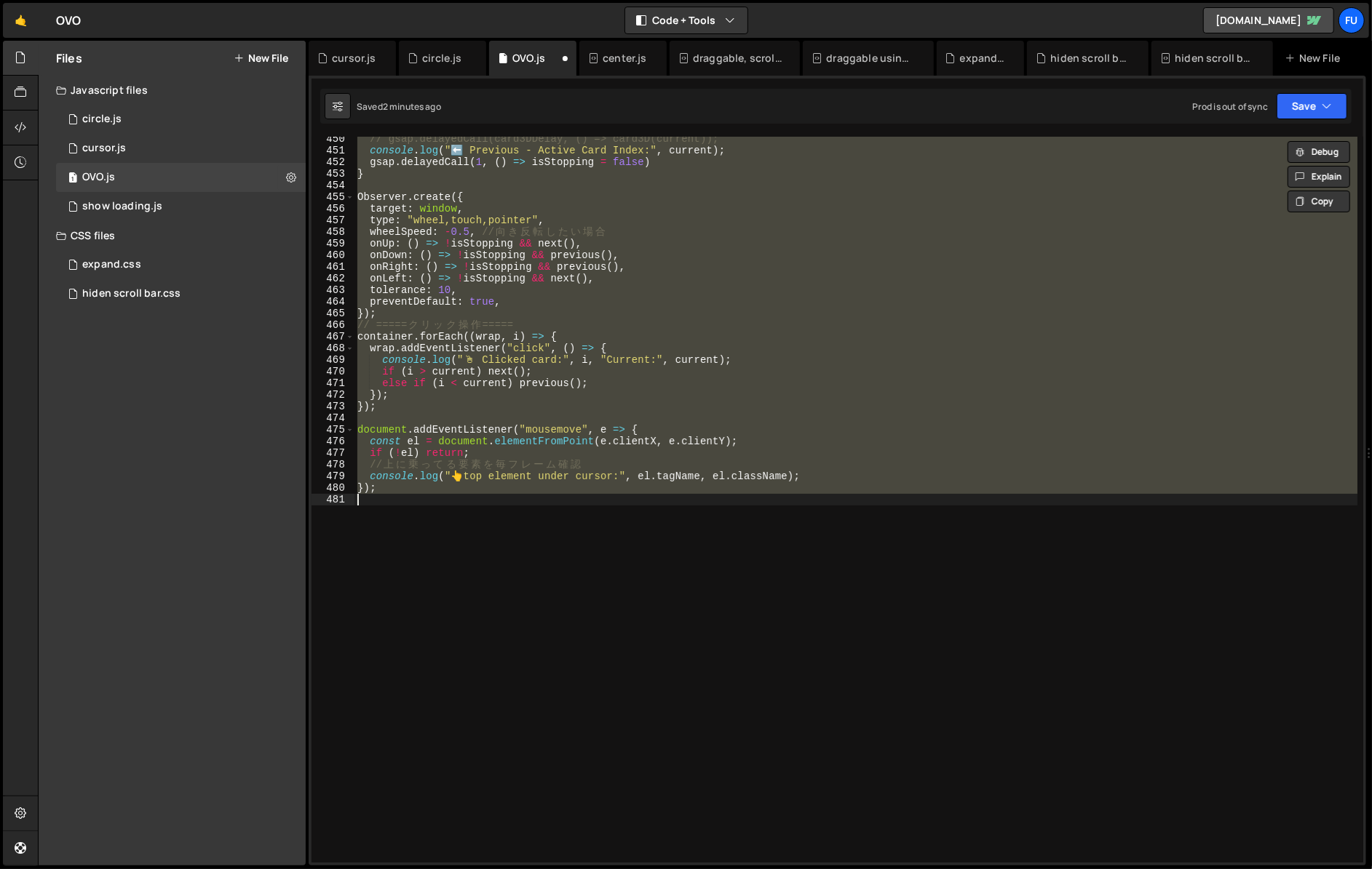
scroll to position [21, 0]
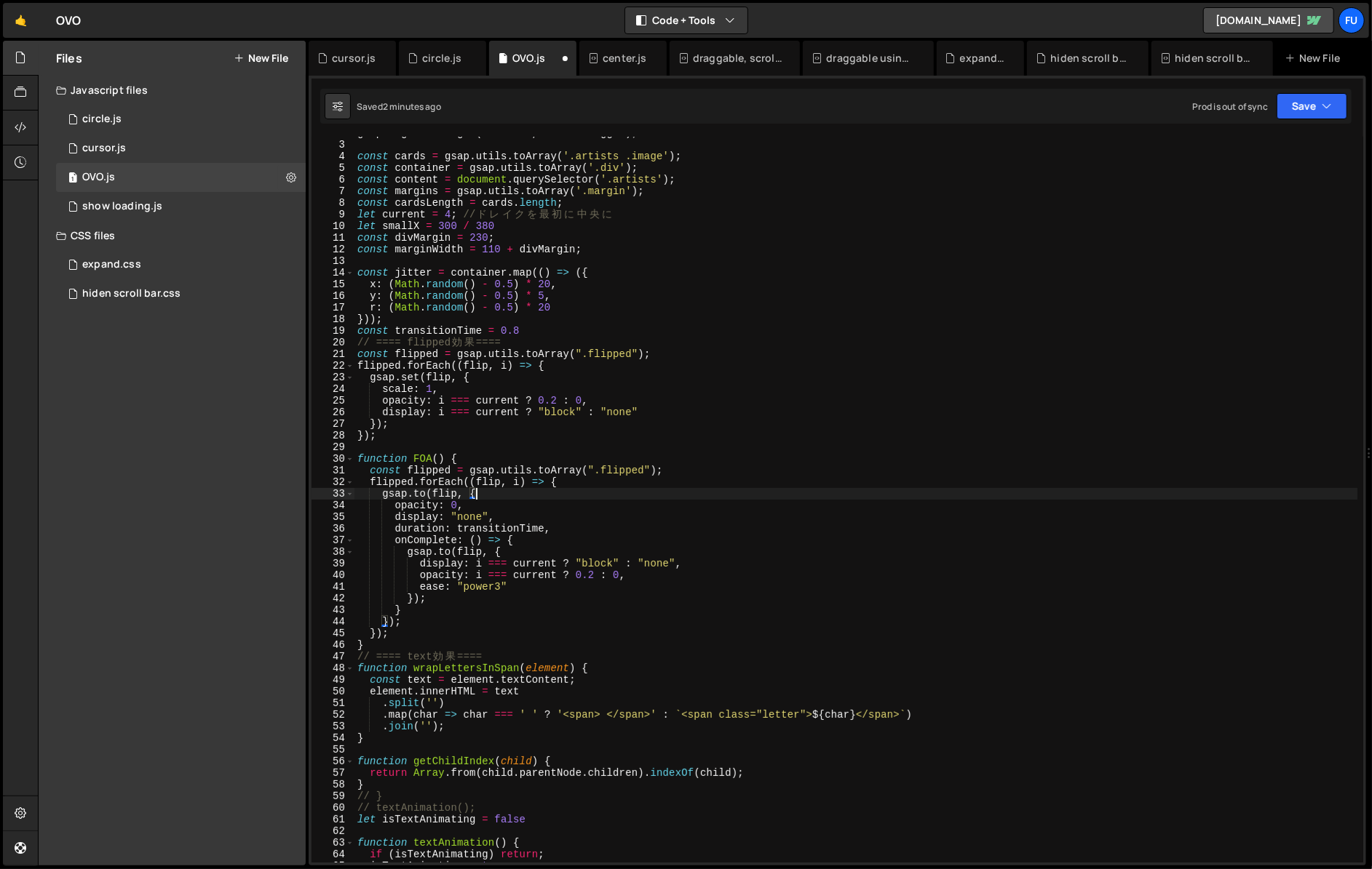
click at [608, 553] on div "gsap . registerPlugin ( Observer , ScrollTrigger ) ; const cards = gsap . utils…" at bounding box center [855, 501] width 1002 height 749
type textarea "[DOMAIN_NAME](flip, {"
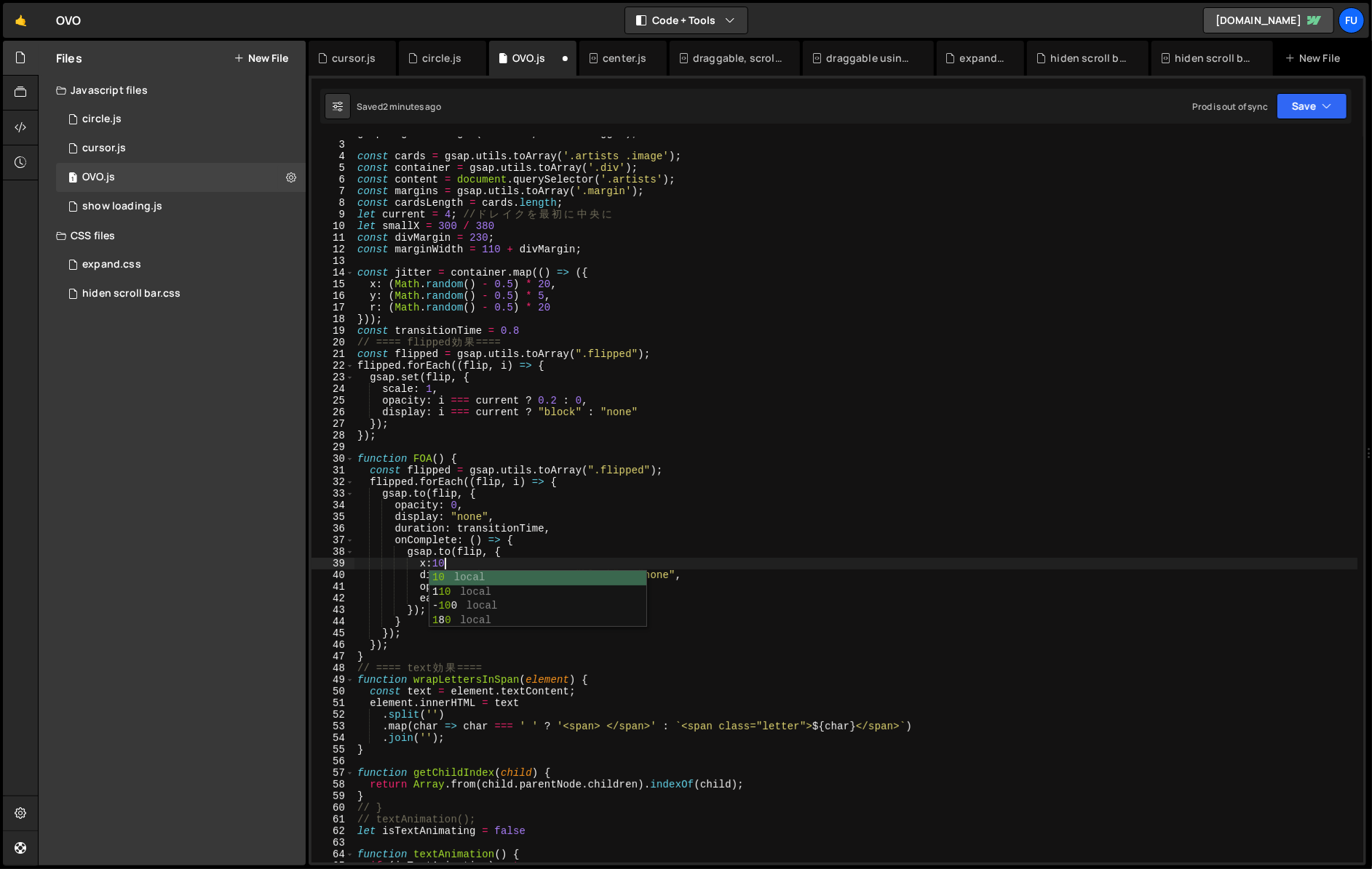
scroll to position [0, 6]
click at [492, 496] on div "gsap . registerPlugin ( Observer , ScrollTrigger ) ; const cards = gsap . utils…" at bounding box center [855, 501] width 1002 height 749
type textarea "[DOMAIN_NAME](flip, {"
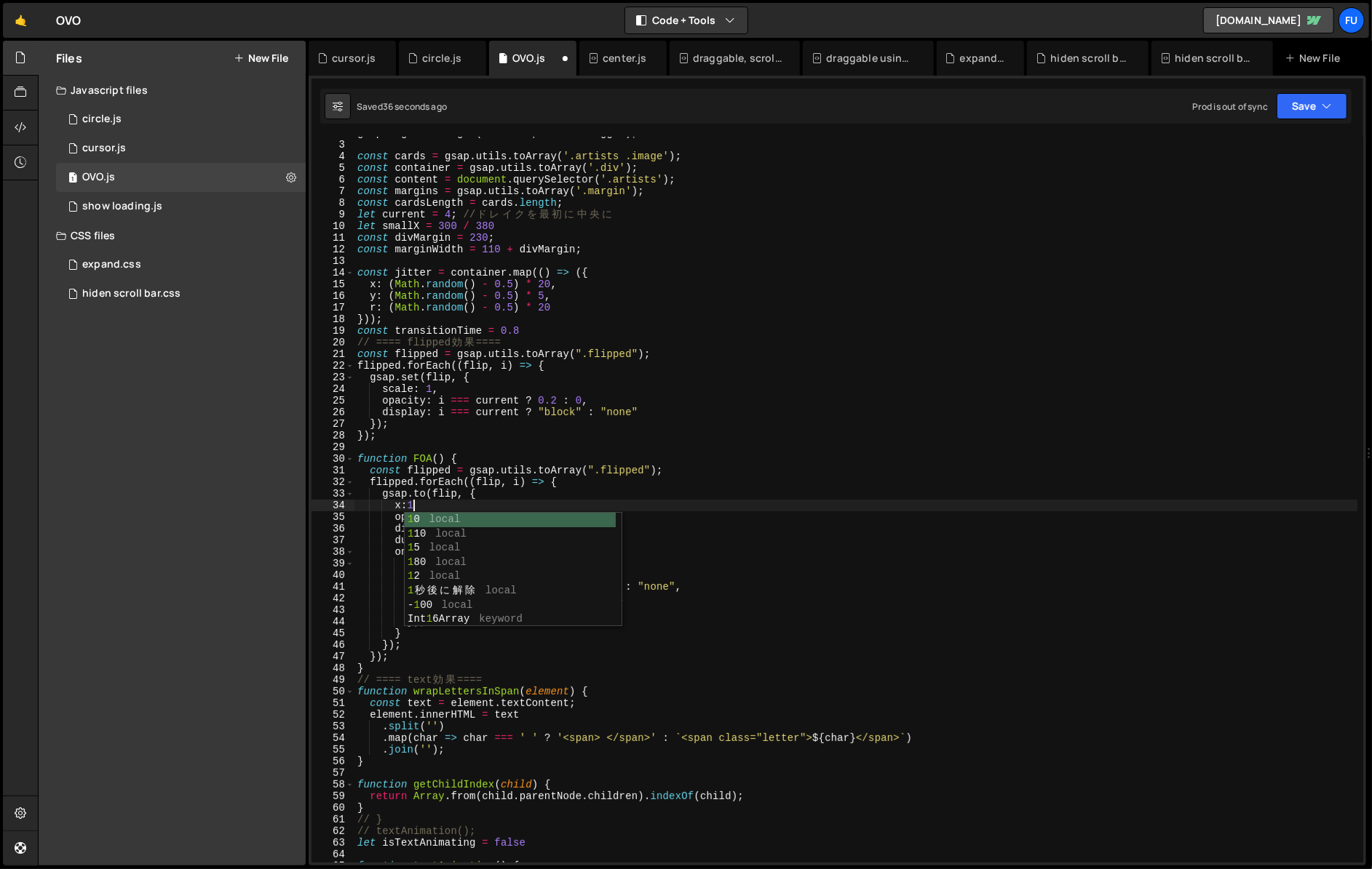
scroll to position [0, 4]
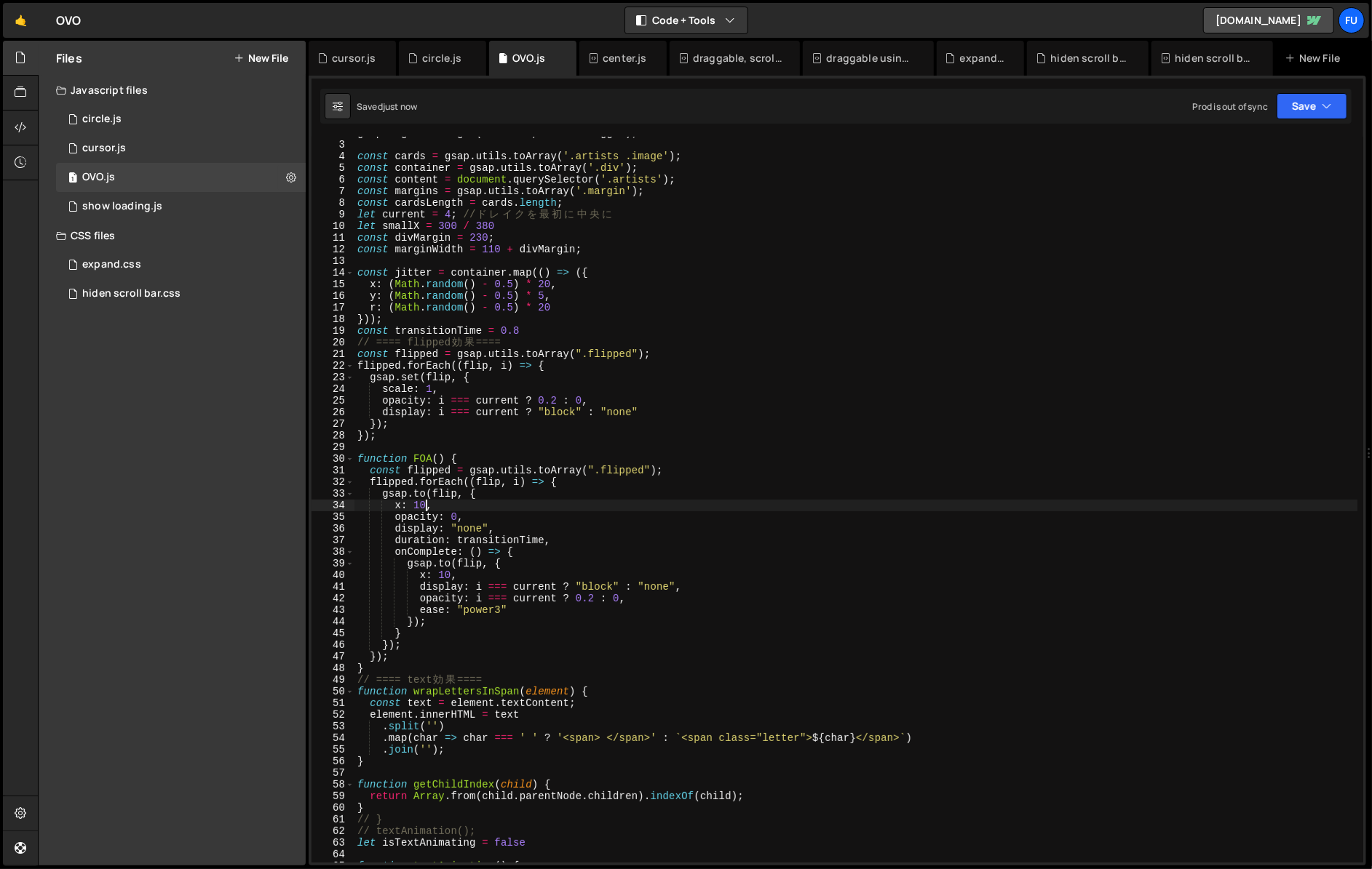
click at [414, 505] on div "gsap . registerPlugin ( Observer , ScrollTrigger ) ; const cards = gsap . utils…" at bounding box center [855, 501] width 1002 height 749
click at [438, 576] on div "gsap . registerPlugin ( Observer , ScrollTrigger ) ; const cards = gsap . utils…" at bounding box center [855, 501] width 1002 height 749
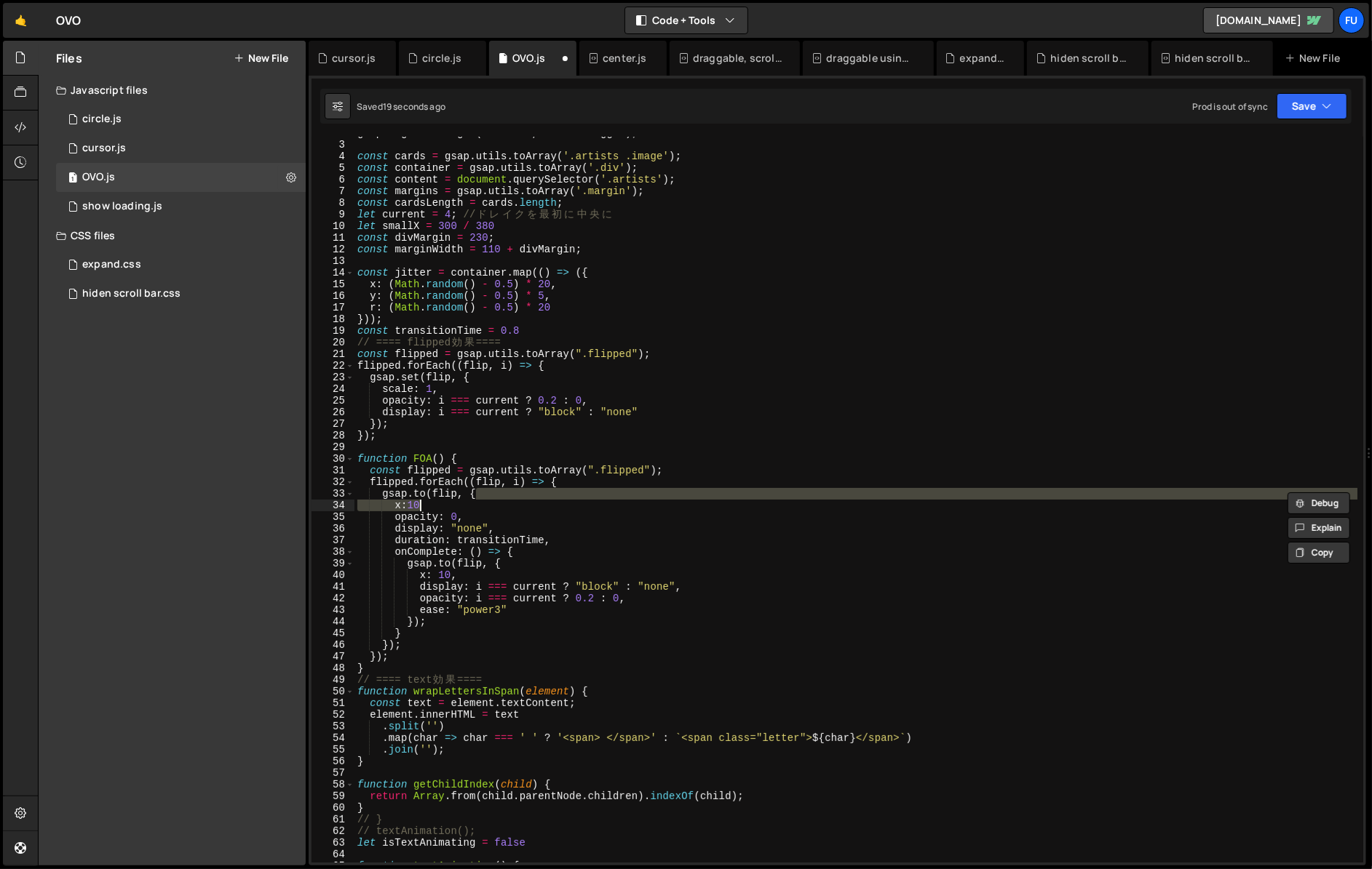
scroll to position [21, 0]
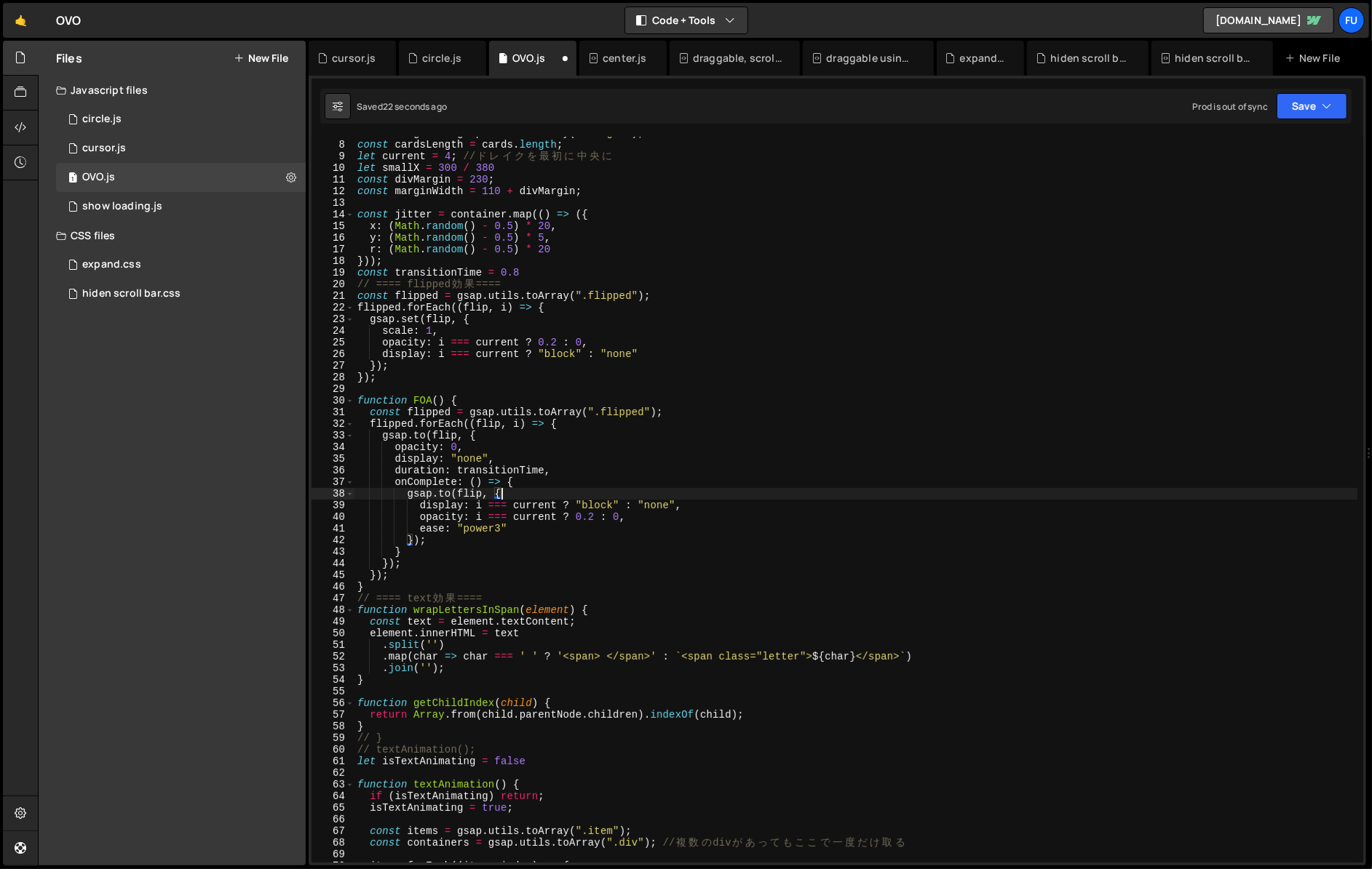
type textarea "});"
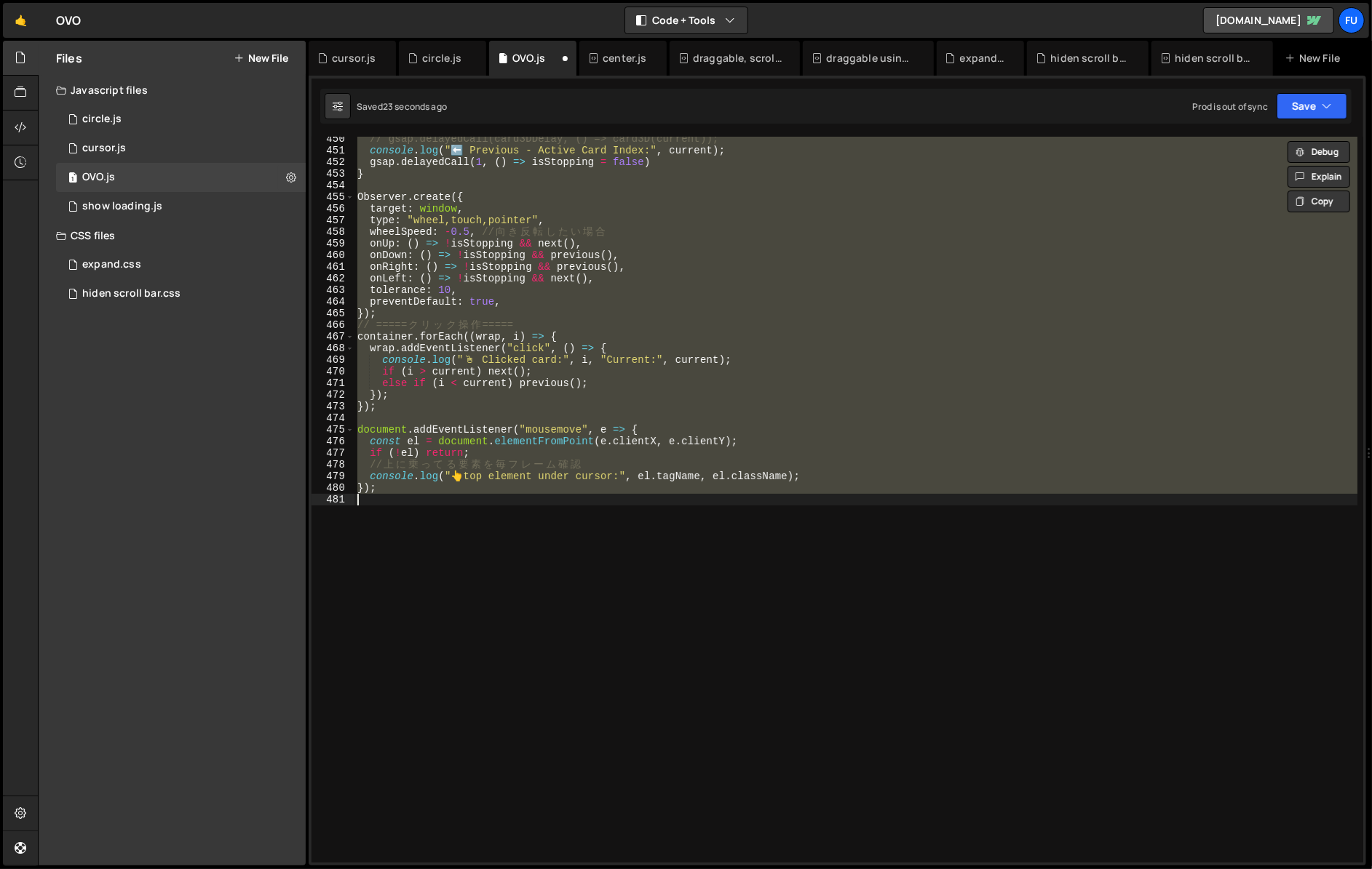
scroll to position [44, 0]
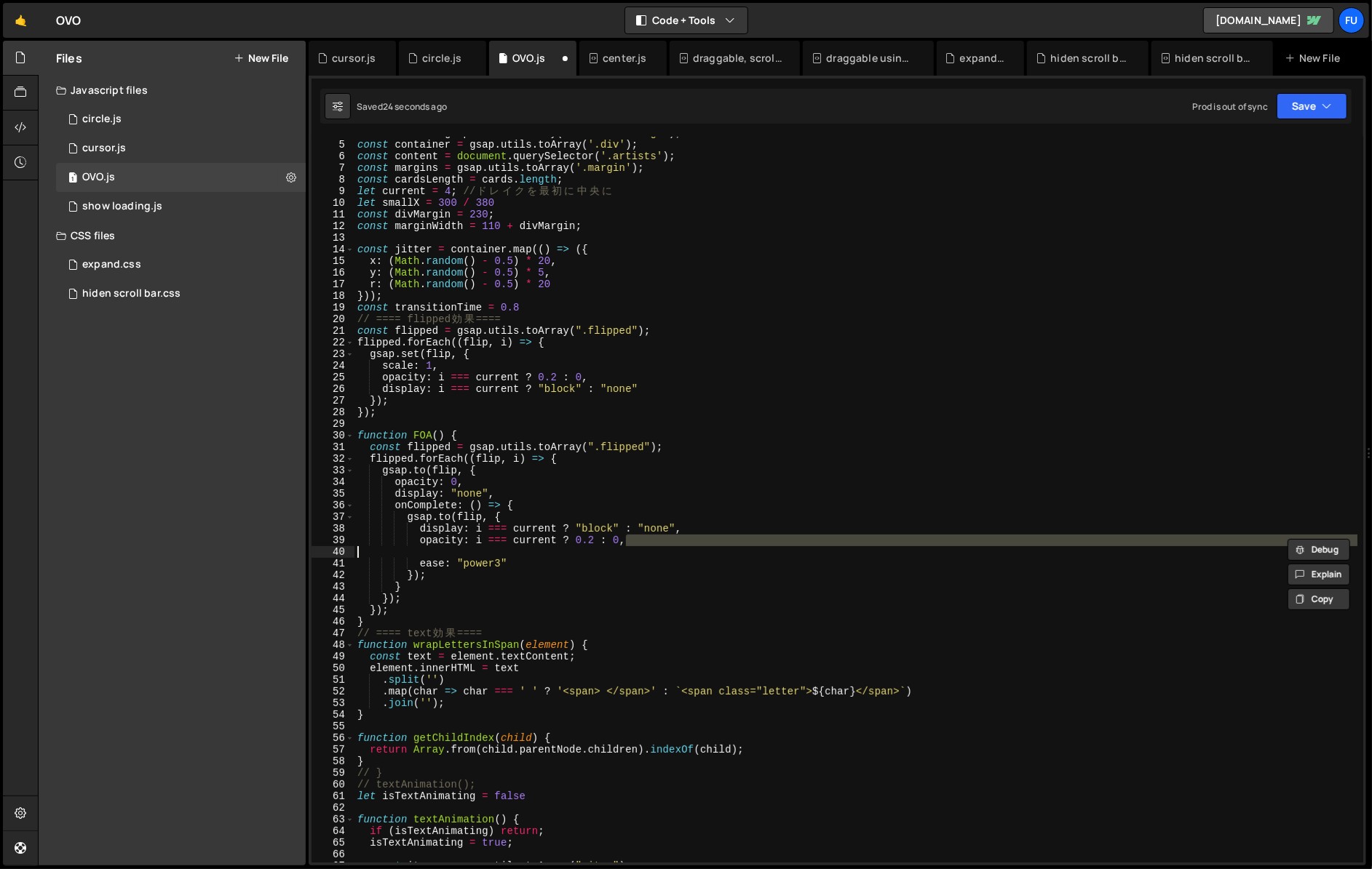
type textarea "display: i === current ? "block" : "none","
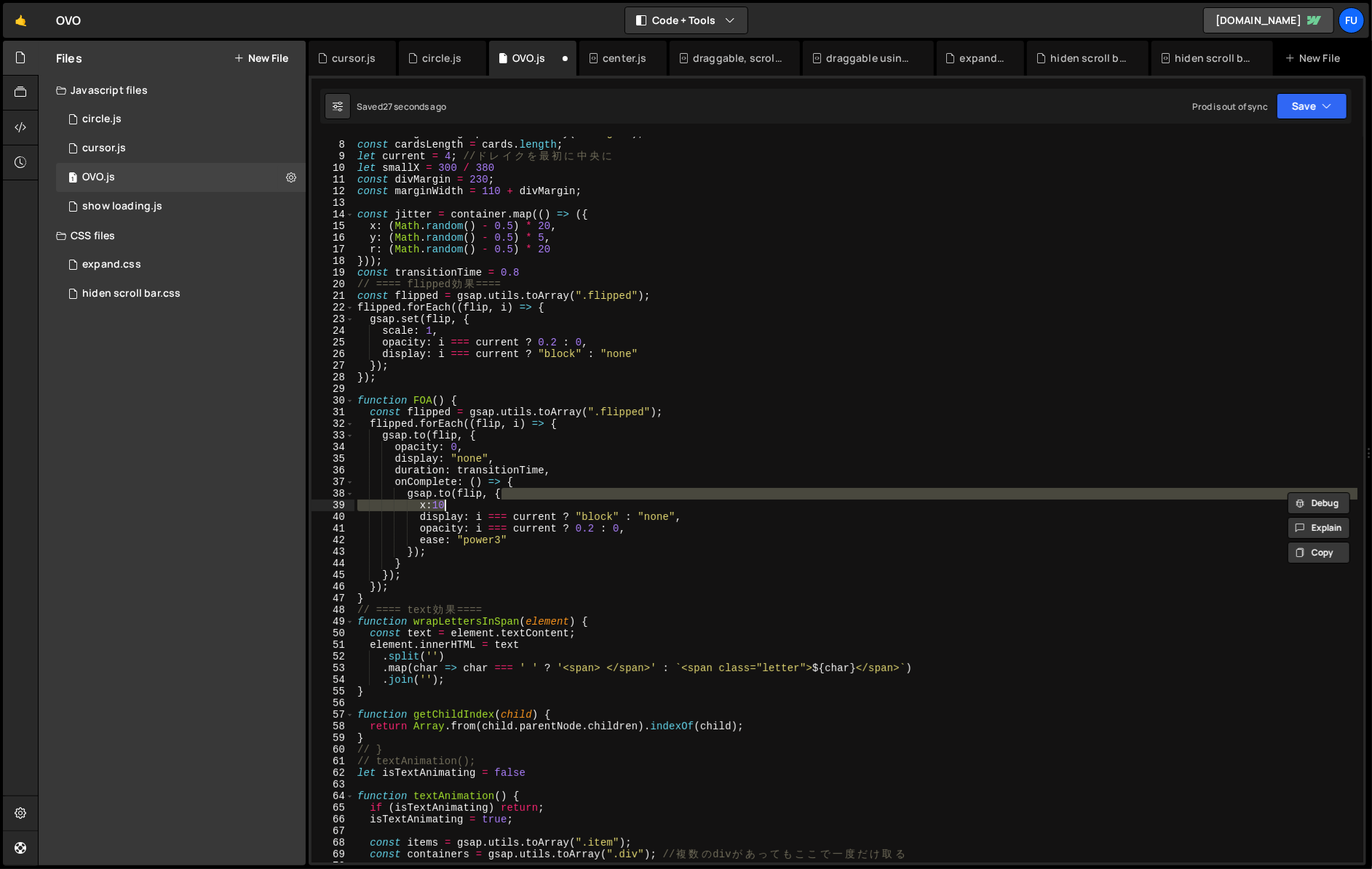
scroll to position [79, 0]
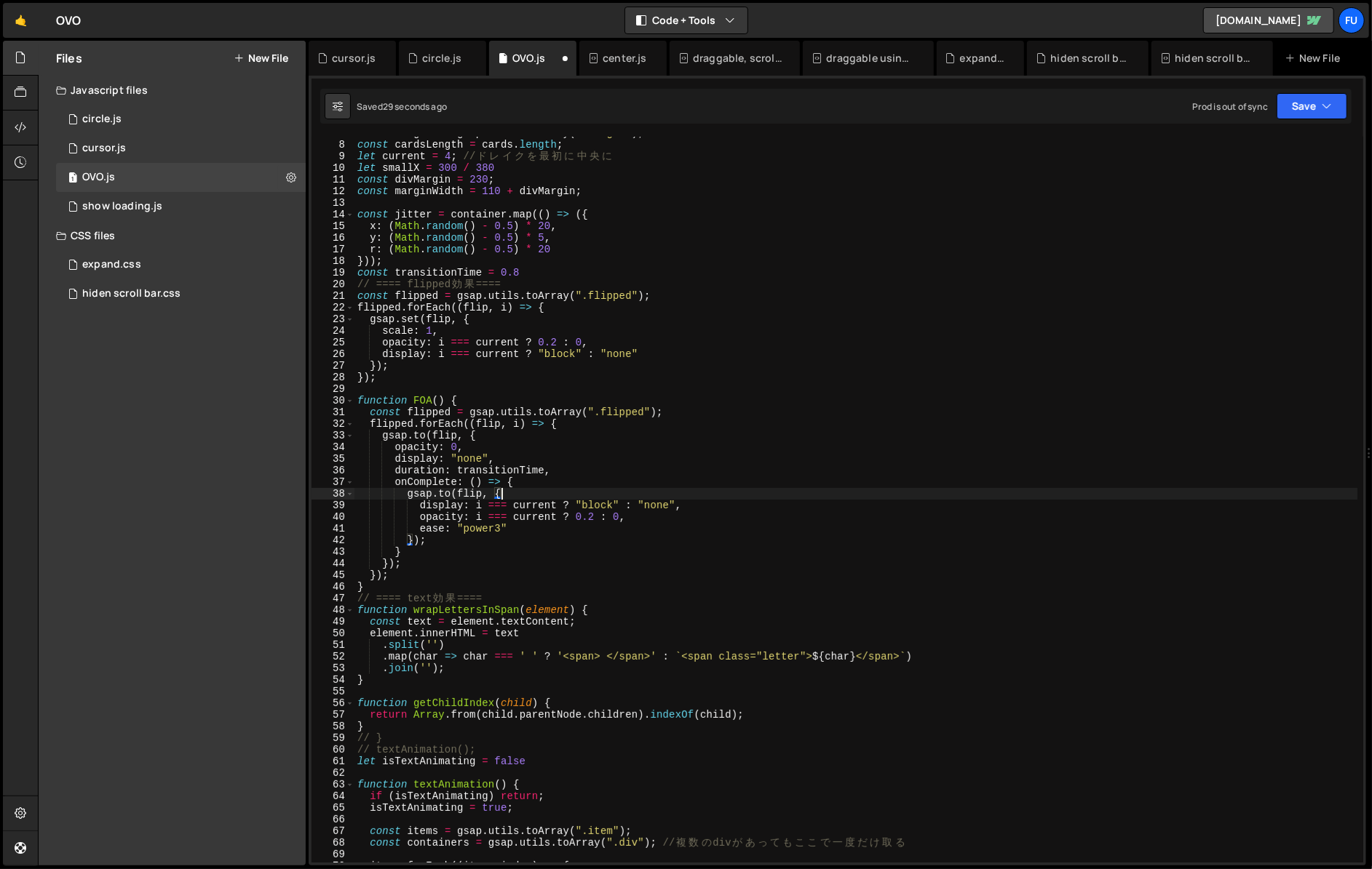
click at [550, 474] on div "const margins = gsap . utils . toArray ( '.margin' ) ; const cardsLength = card…" at bounding box center [855, 501] width 1002 height 749
click at [550, 465] on div "const margins = gsap . utils . toArray ( '.margin' ) ; const cardsLength = card…" at bounding box center [855, 501] width 1002 height 749
click at [553, 433] on div "const margins = gsap . utils . toArray ( '.margin' ) ; const cardsLength = card…" at bounding box center [855, 501] width 1002 height 749
click at [598, 428] on div "const margins = gsap . utils . toArray ( '.margin' ) ; const cardsLength = card…" at bounding box center [855, 501] width 1002 height 749
click at [470, 434] on div "const margins = gsap . utils . toArray ( '.margin' ) ; const cardsLength = card…" at bounding box center [855, 501] width 1002 height 749
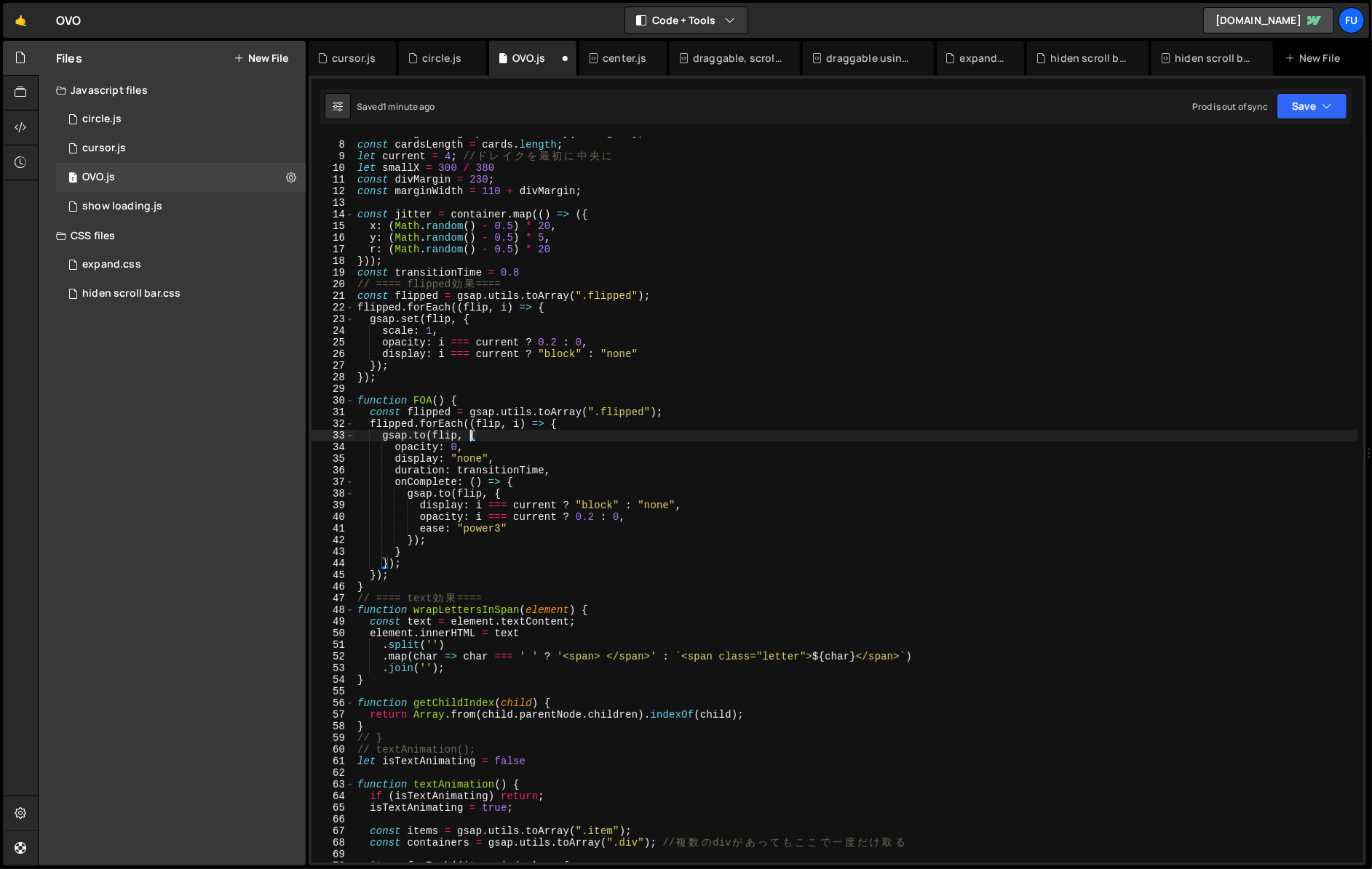
click at [494, 441] on div "const margins = gsap . utils . toArray ( '.margin' ) ; const cardsLength = card…" at bounding box center [855, 501] width 1002 height 749
click at [491, 433] on div "const margins = gsap . utils . toArray ( '.margin' ) ; const cardsLength = card…" at bounding box center [855, 501] width 1002 height 749
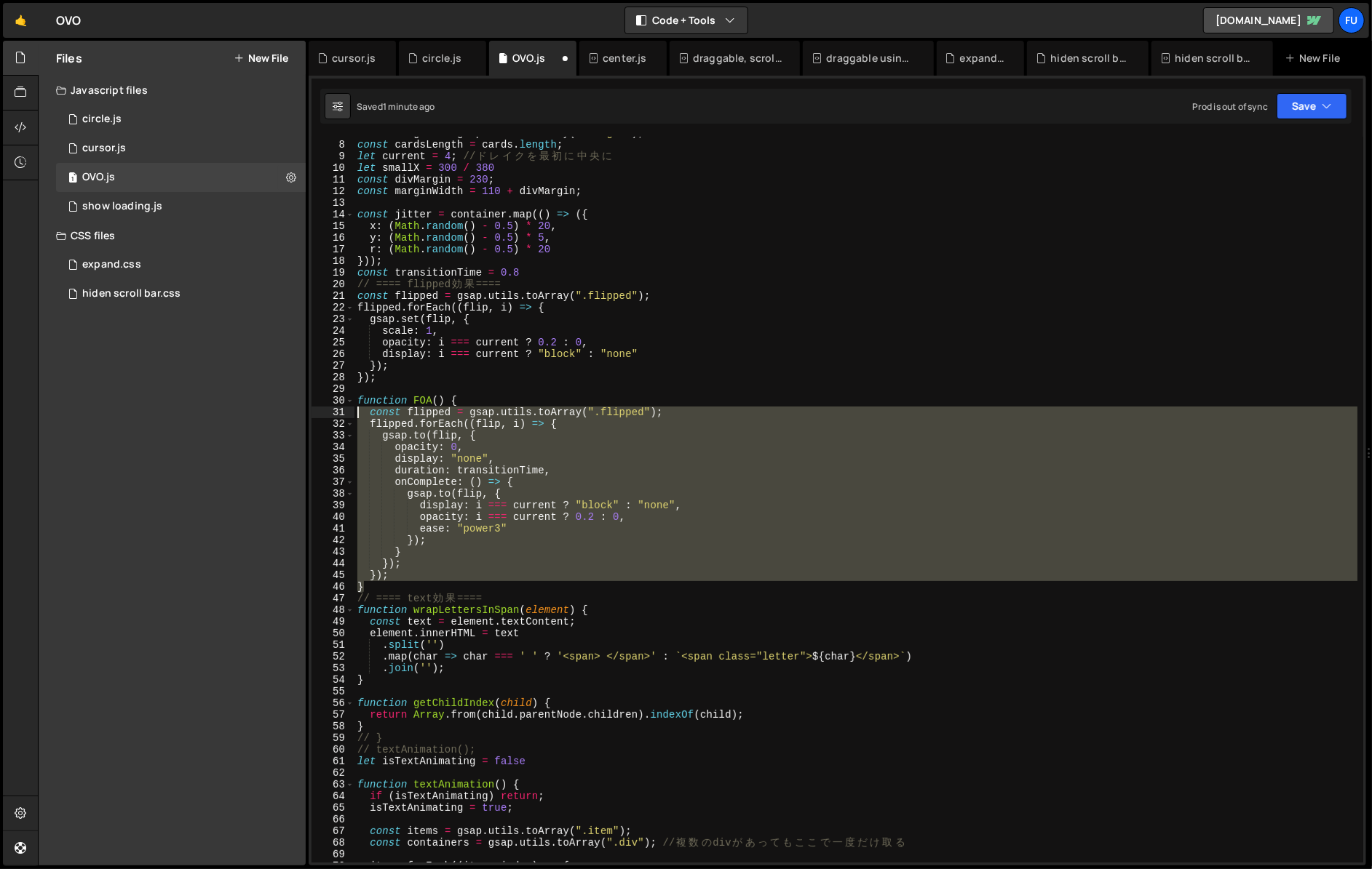
drag, startPoint x: 381, startPoint y: 592, endPoint x: 338, endPoint y: 412, distance: 185.1
click at [339, 411] on div "[DOMAIN_NAME](flip, { 7 8 9 10 11 12 13 14 15 16 17 18 19 20 21 22 23 24 25 26 …" at bounding box center [837, 499] width 1051 height 726
click at [338, 412] on div "31" at bounding box center [333, 412] width 43 height 11
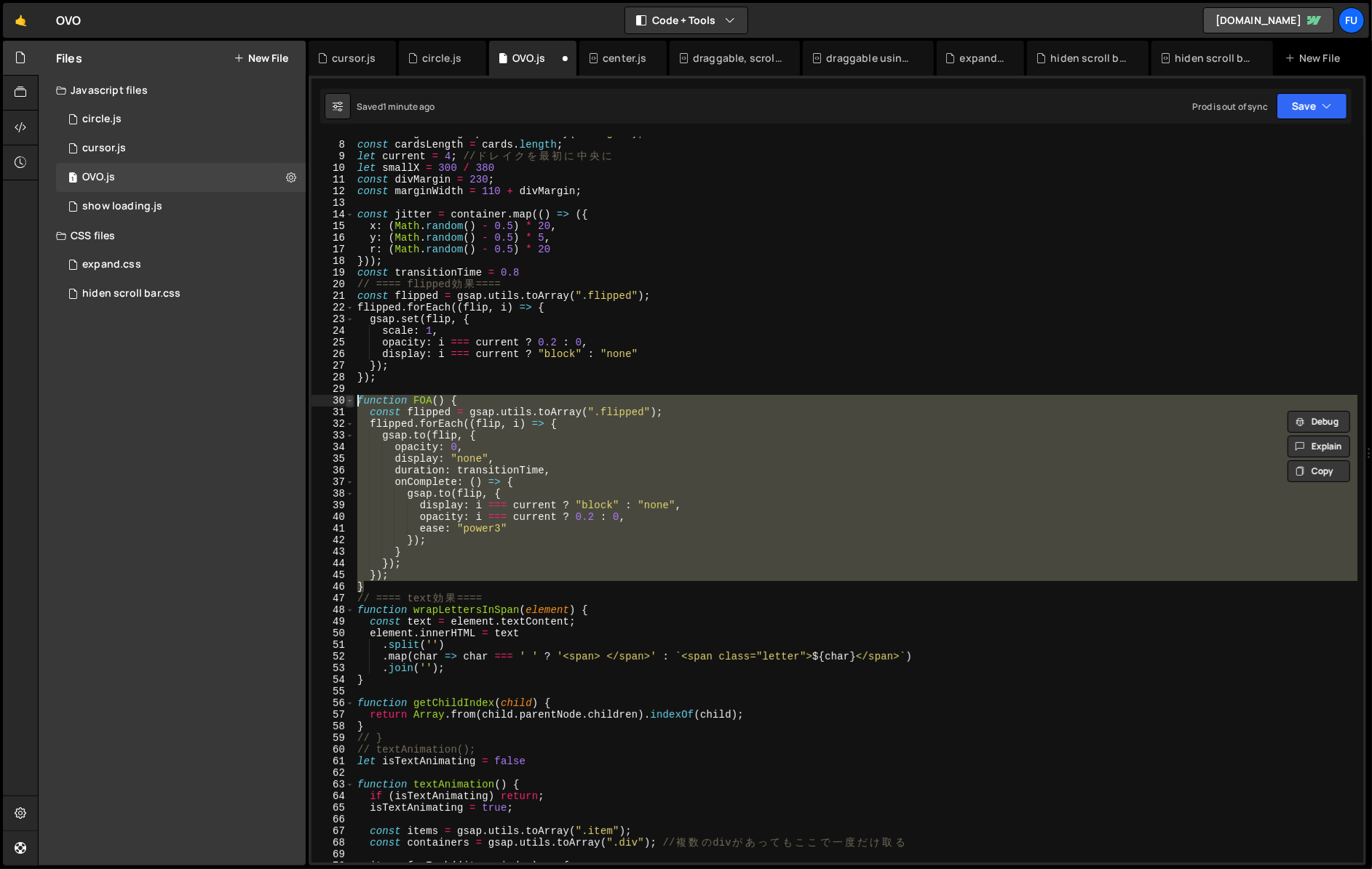
drag, startPoint x: 374, startPoint y: 586, endPoint x: 353, endPoint y: 405, distance: 182.2
click at [353, 405] on div "const flipped = gsap.utils.toArray(".flipped"); flipped.forEach((flip, i) => { …" at bounding box center [837, 499] width 1051 height 726
click at [487, 473] on div "const margins = gsap . utils . toArray ( '.margin' ) ; const cardsLength = card…" at bounding box center [855, 499] width 1002 height 726
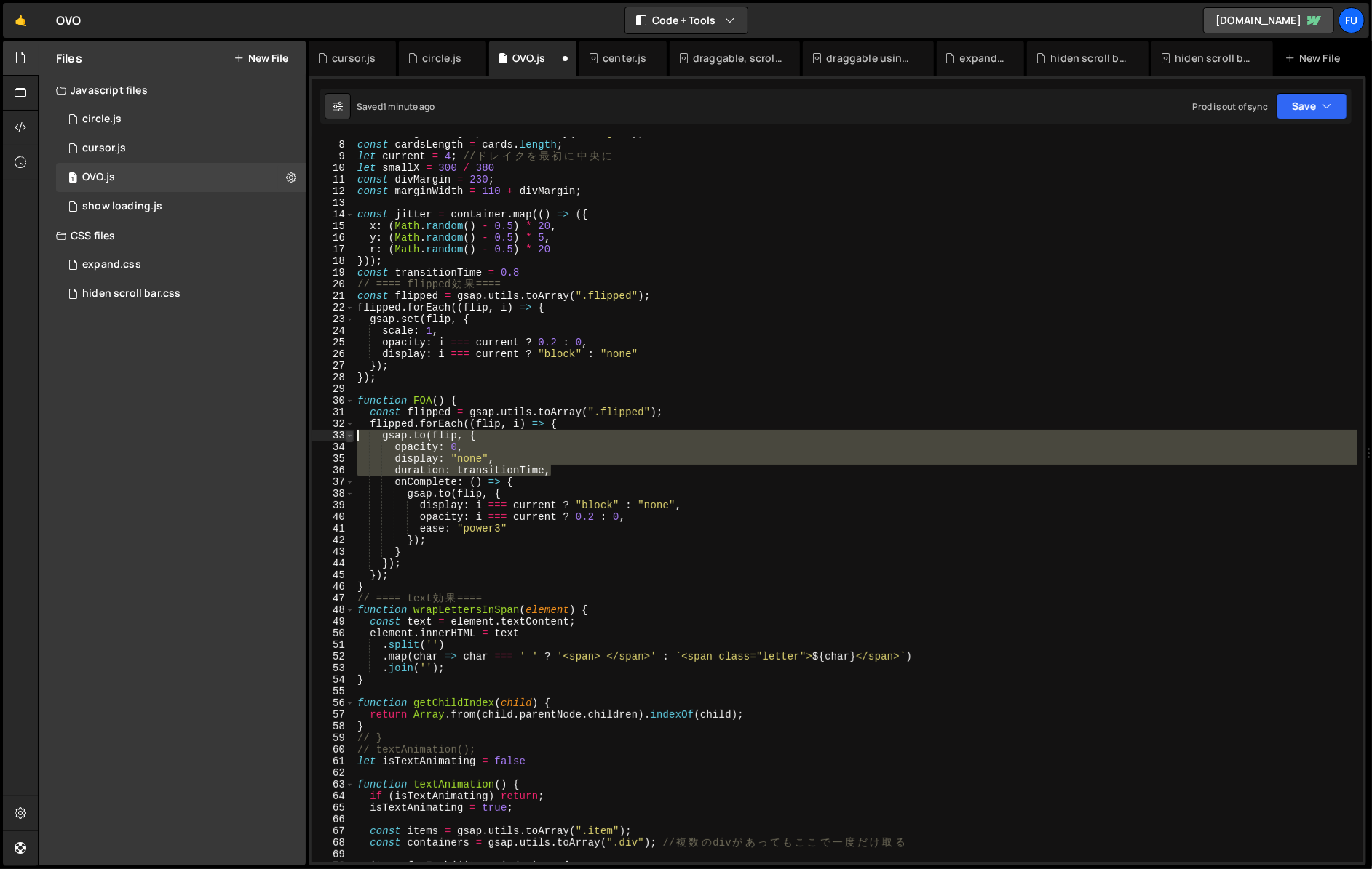
drag, startPoint x: 557, startPoint y: 473, endPoint x: 353, endPoint y: 435, distance: 207.5
click at [353, 435] on div "duration: transitionTime, 7 8 9 10 11 12 13 14 15 16 17 18 19 20 21 22 23 24 25…" at bounding box center [837, 499] width 1051 height 726
click at [407, 543] on div "const margins = gsap . utils . toArray ( '.margin' ) ; const cardsLength = card…" at bounding box center [855, 501] width 1002 height 749
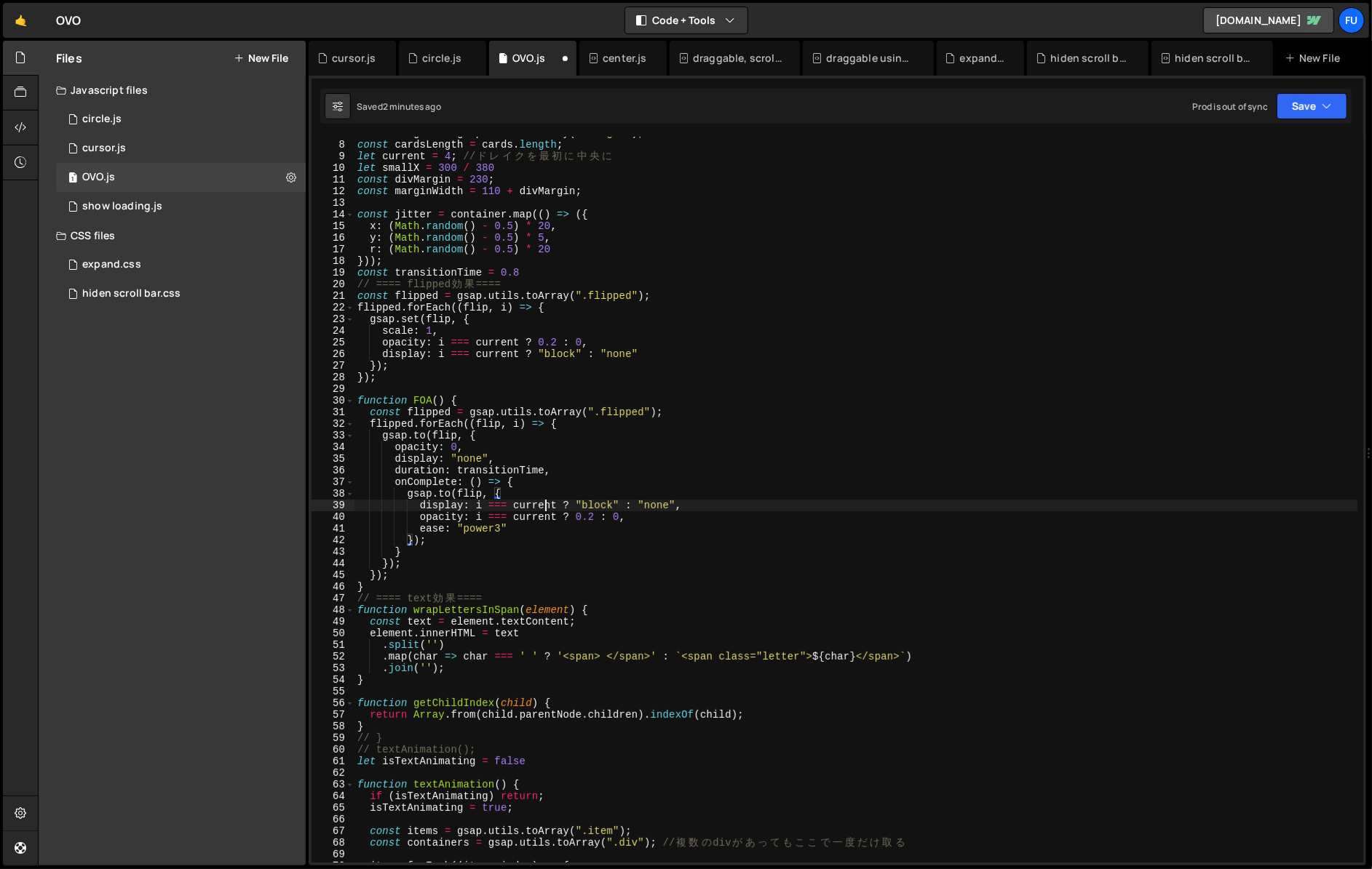
click at [543, 501] on div "const margins = gsap . utils . toArray ( '.margin' ) ; const cardsLength = card…" at bounding box center [855, 501] width 1002 height 749
click at [538, 492] on div "const margins = gsap . utils . toArray ( '.margin' ) ; const cardsLength = card…" at bounding box center [855, 501] width 1002 height 749
click at [546, 482] on div "const margins = gsap . utils . toArray ( '.margin' ) ; const cardsLength = card…" at bounding box center [855, 501] width 1002 height 749
click at [526, 491] on div "const margins = gsap . utils . toArray ( '.margin' ) ; const cardsLength = card…" at bounding box center [855, 501] width 1002 height 749
type textarea "[DOMAIN_NAME](flip, {"
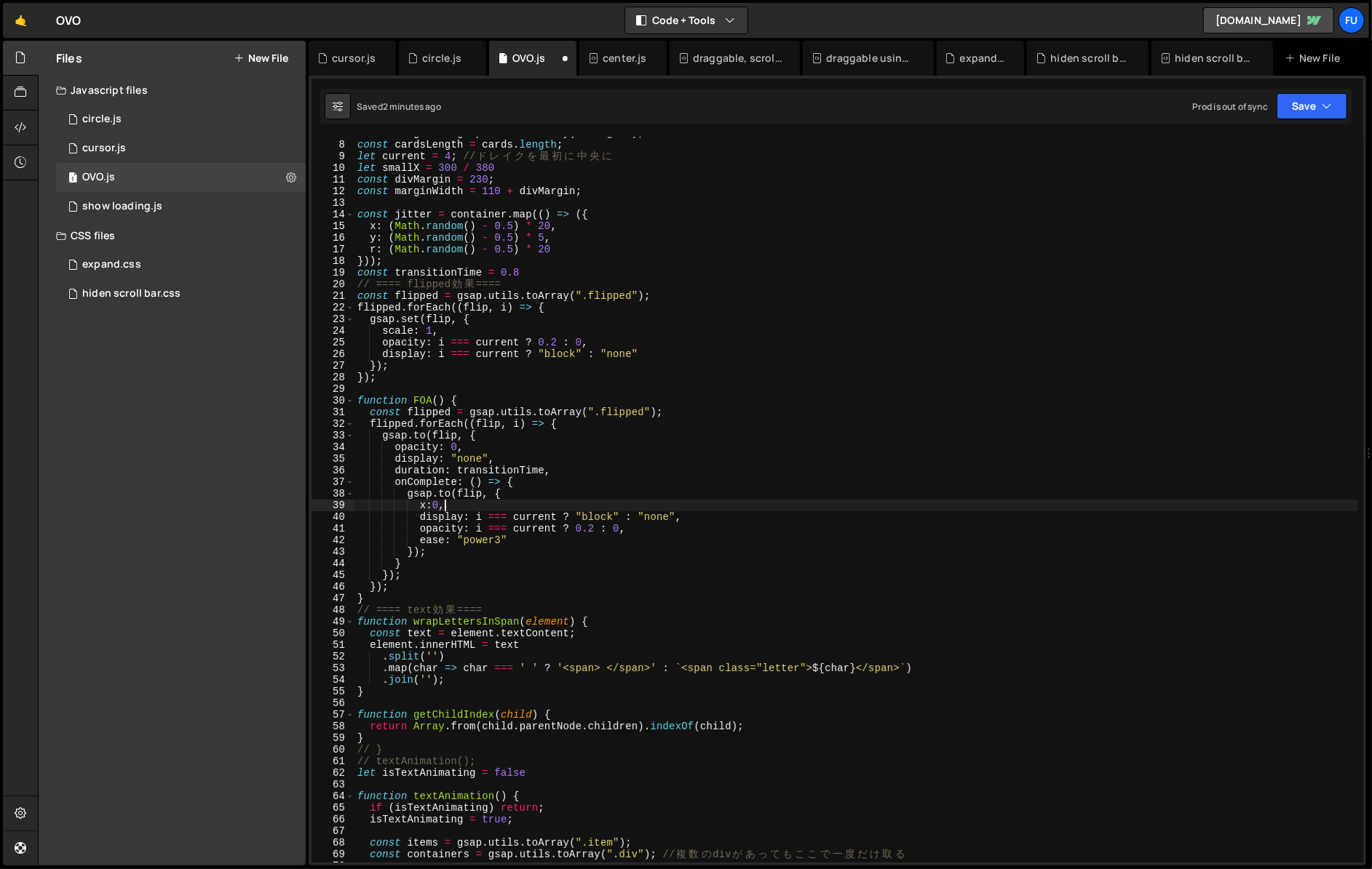
scroll to position [0, 5]
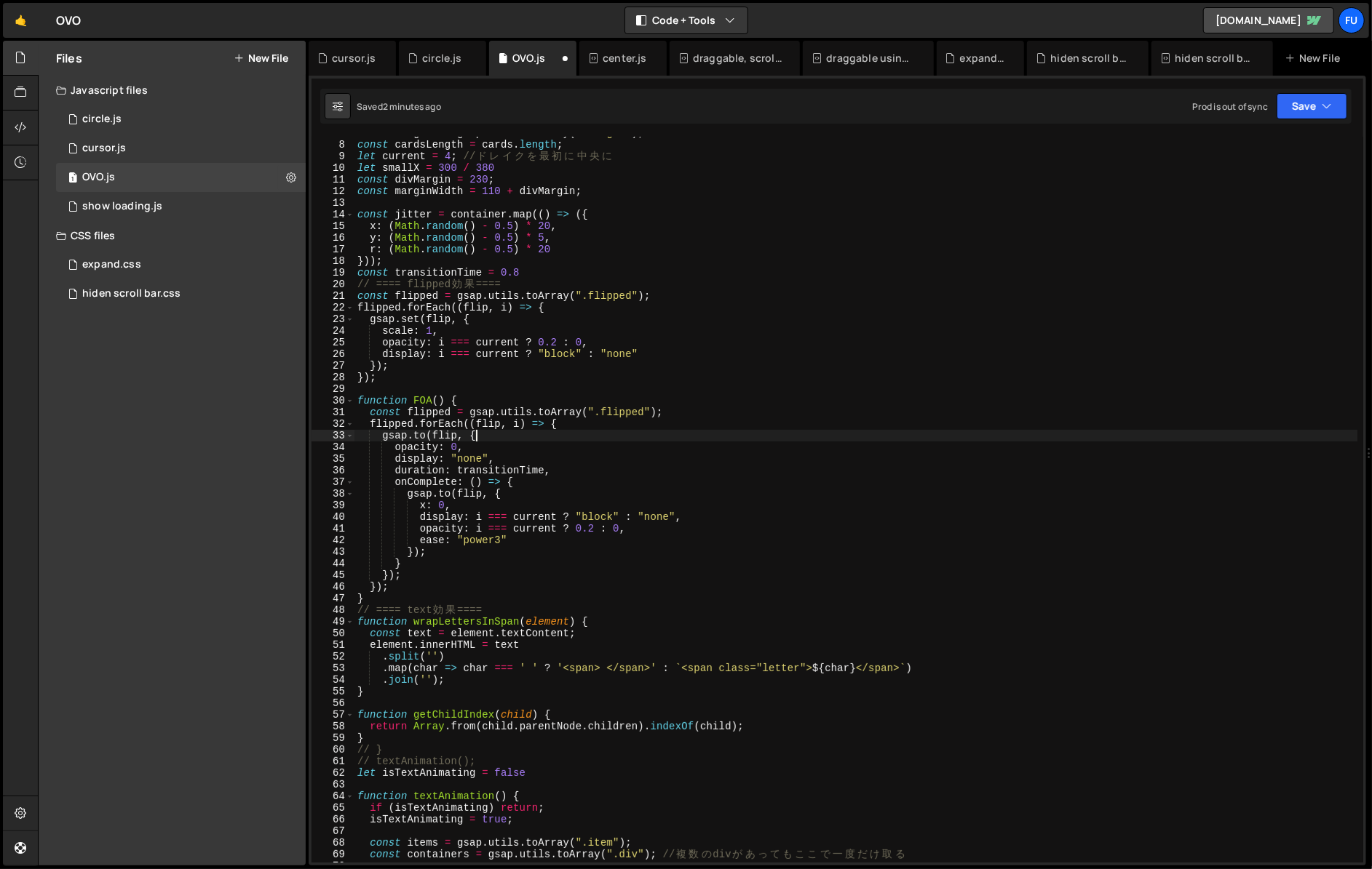
click at [483, 435] on div "const margins = gsap . utils . toArray ( '.margin' ) ; const cardsLength = card…" at bounding box center [855, 501] width 1002 height 749
type textarea "[DOMAIN_NAME](flip, {"
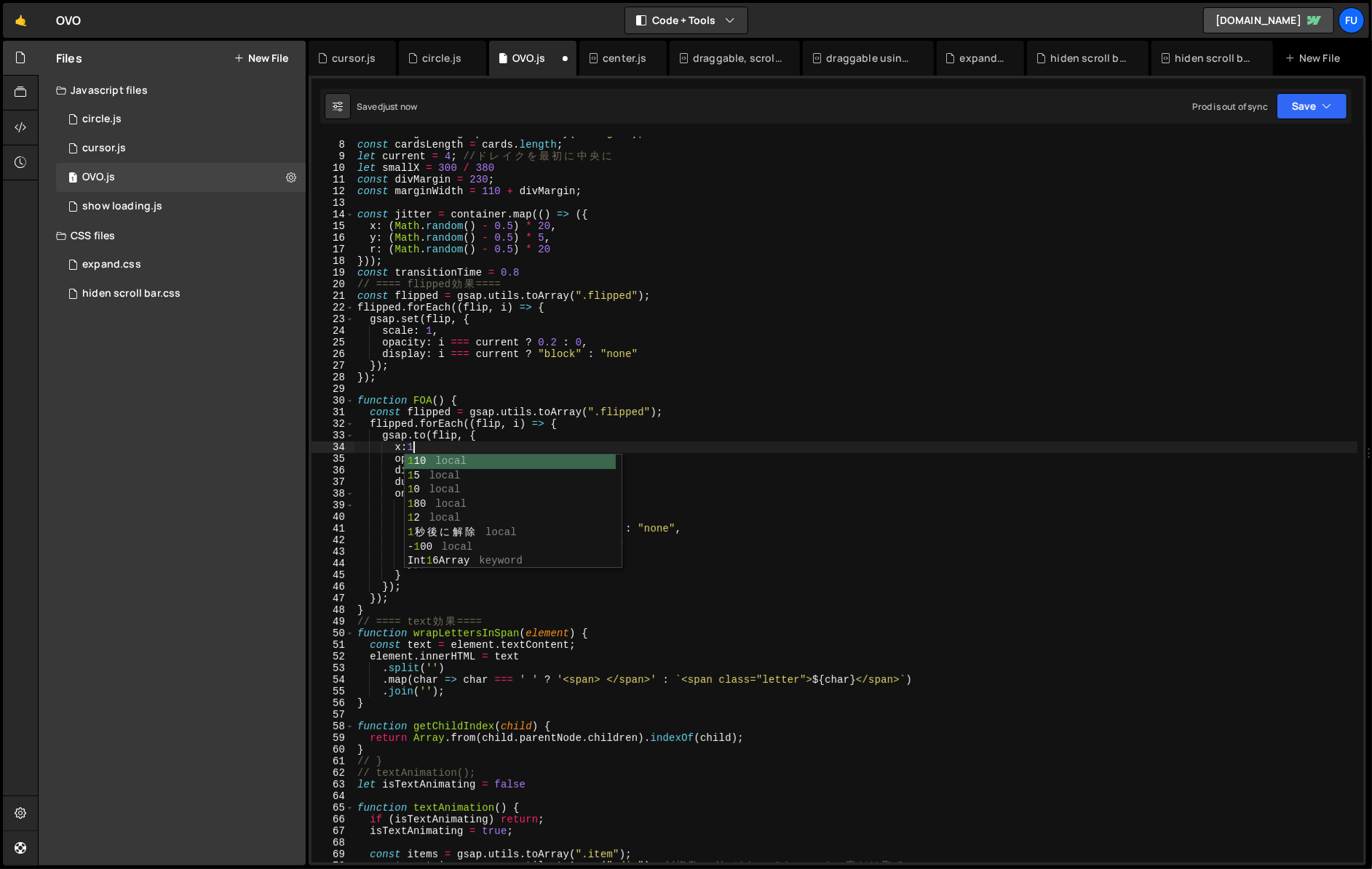
scroll to position [0, 4]
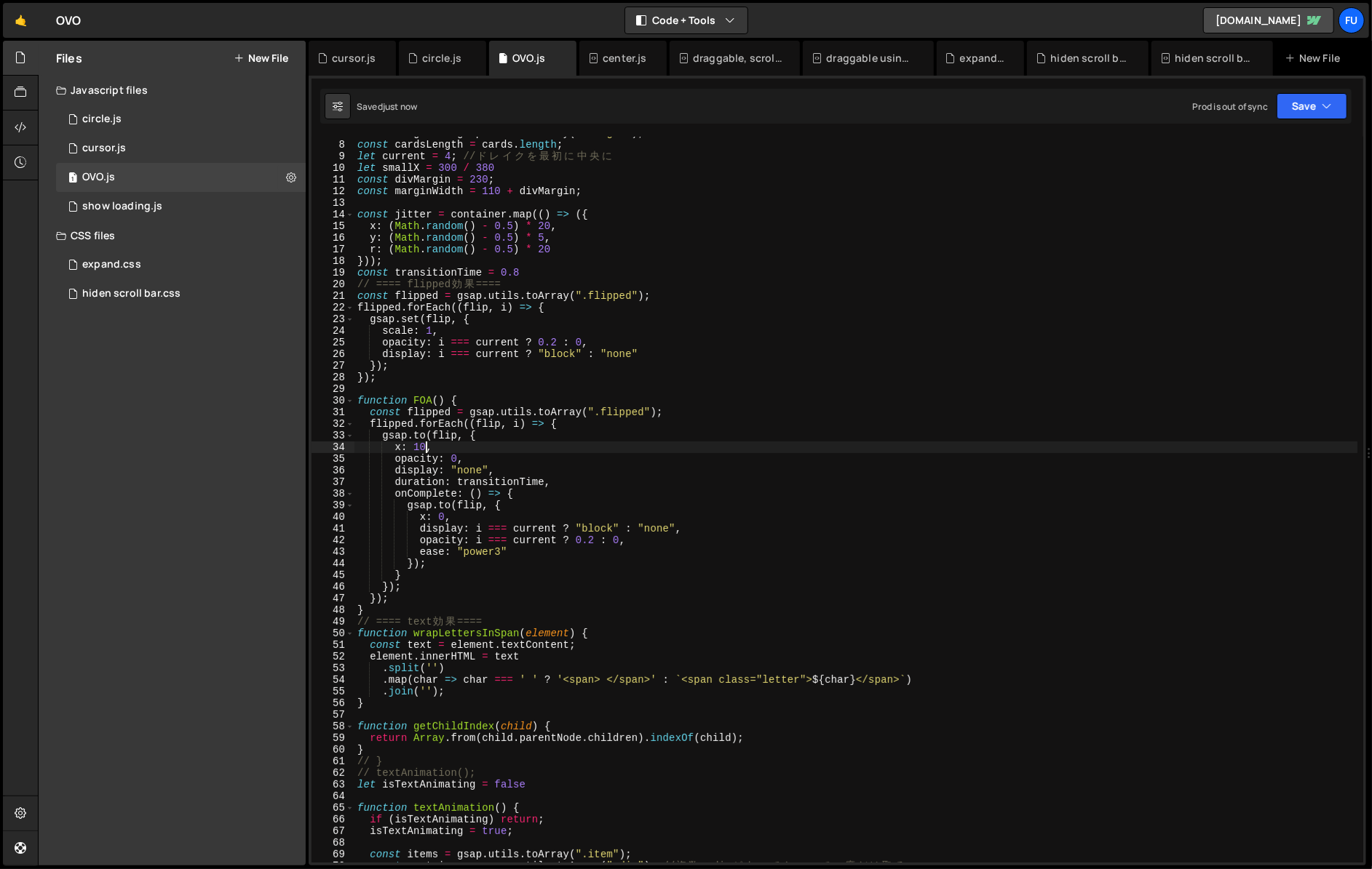
click at [566, 483] on div "const margins = gsap . utils . toArray ( '.margin' ) ; const cardsLength = card…" at bounding box center [855, 501] width 1002 height 749
type textarea "duration: transitionTime,"
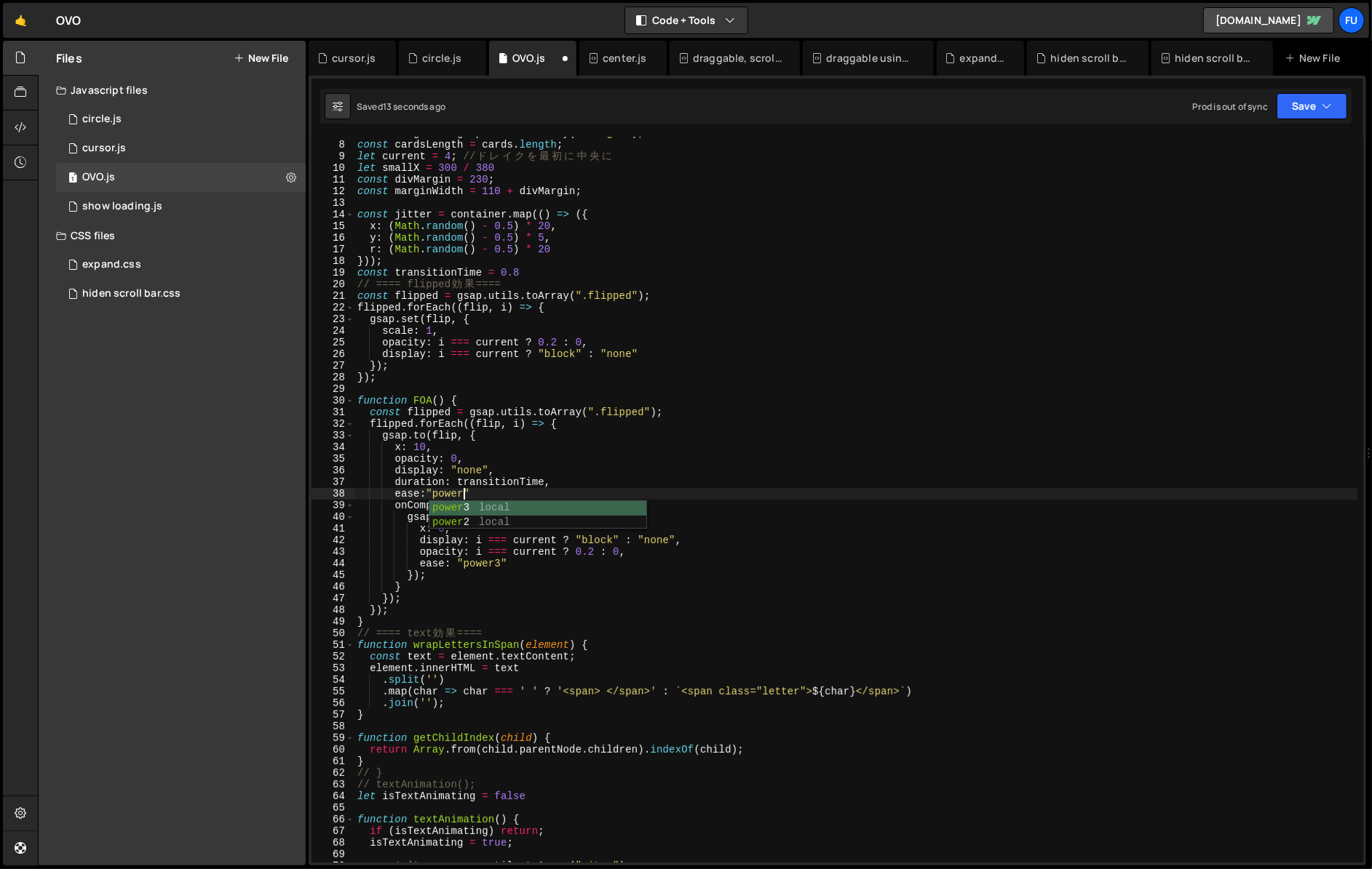
scroll to position [0, 7]
type textarea "ease:"power""
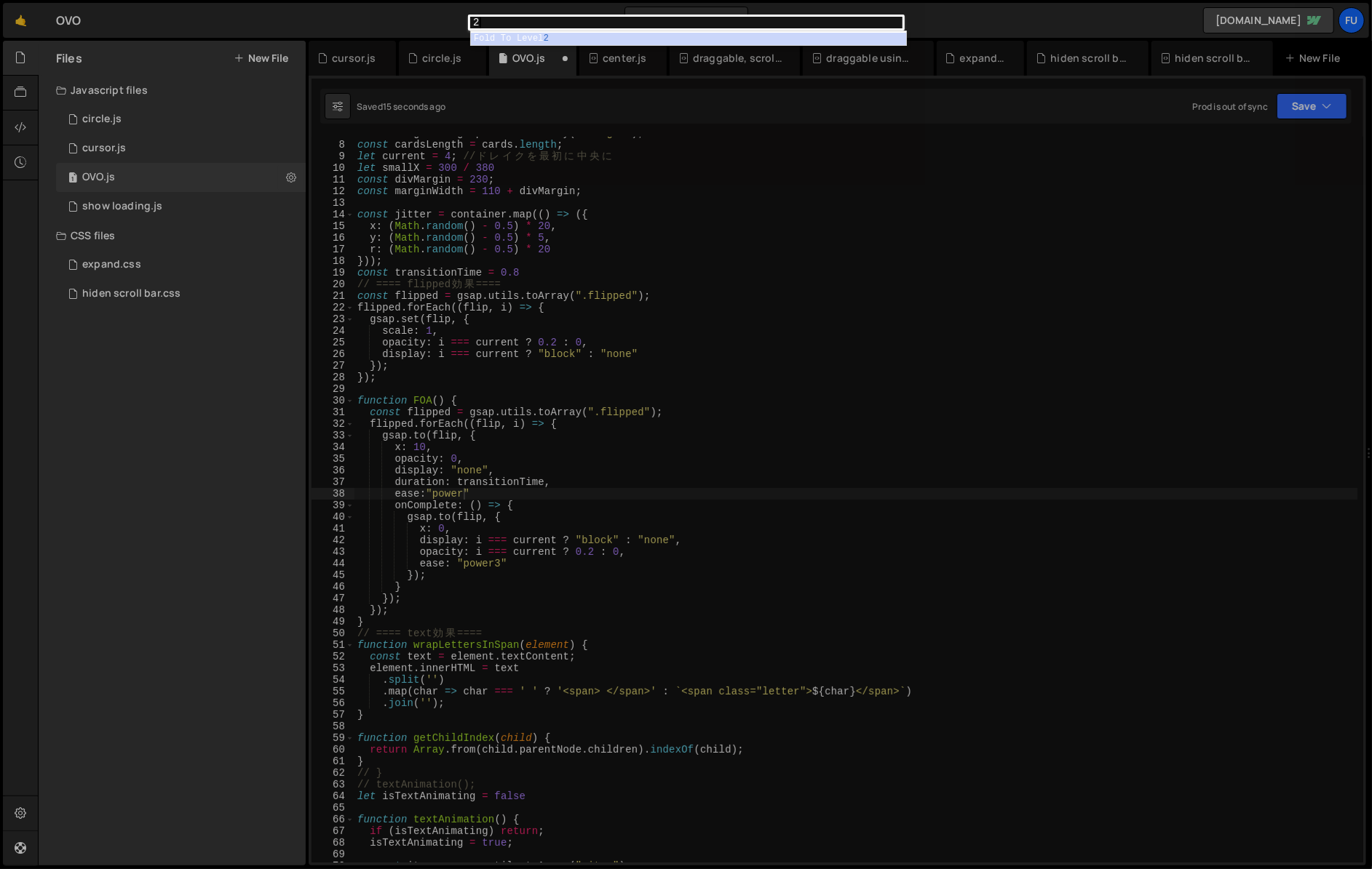
type textarea "2"
click at [566, 486] on div "2 2 ההההההההההההההההההההההההההההההההההההההההההההההההההההההההההההההההההההההההההה…" at bounding box center [686, 434] width 1372 height 869
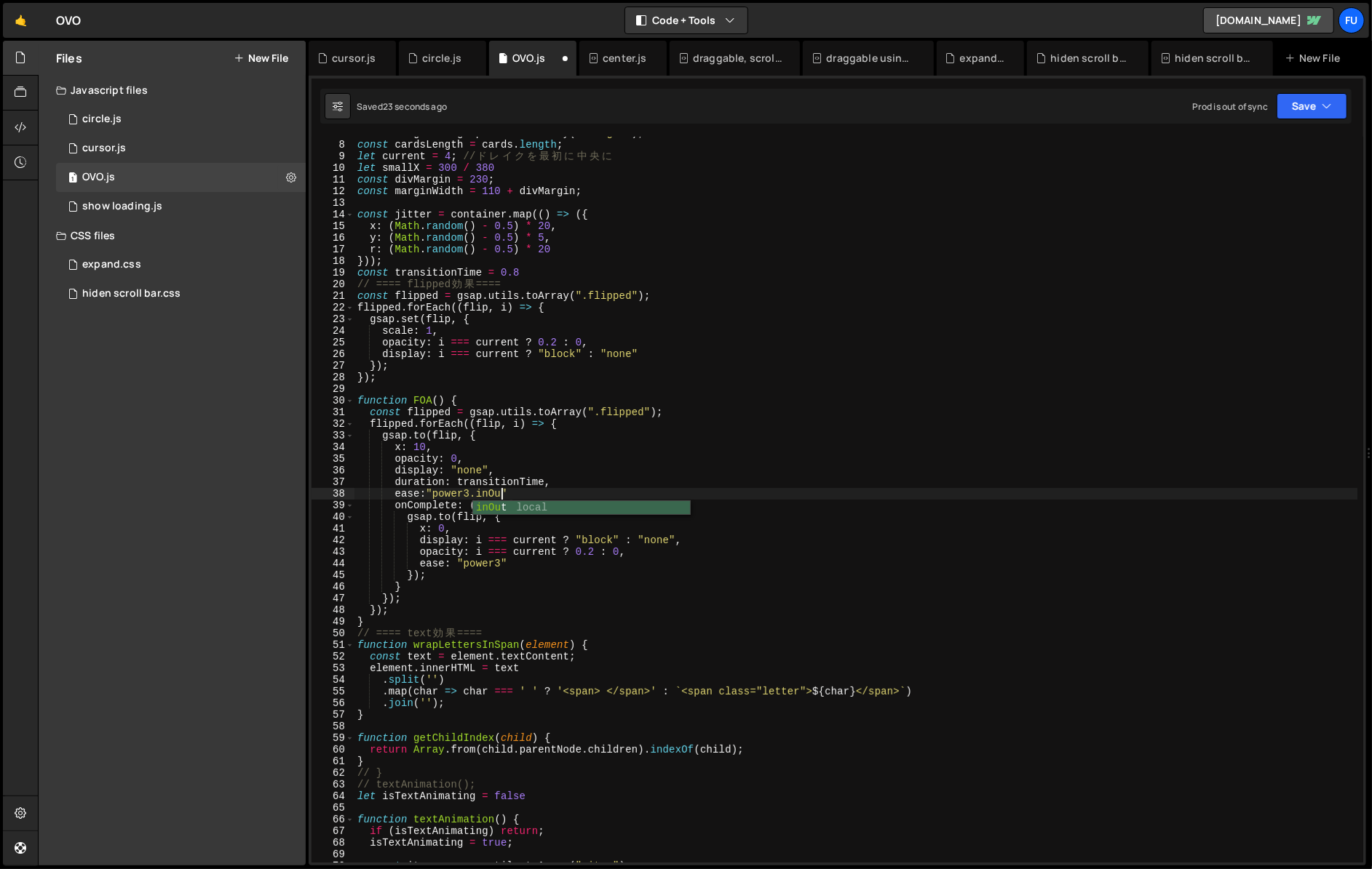
scroll to position [0, 10]
click at [562, 497] on div "const margins = gsap . utils . toArray ( '.margin' ) ; const cardsLength = card…" at bounding box center [855, 501] width 1002 height 749
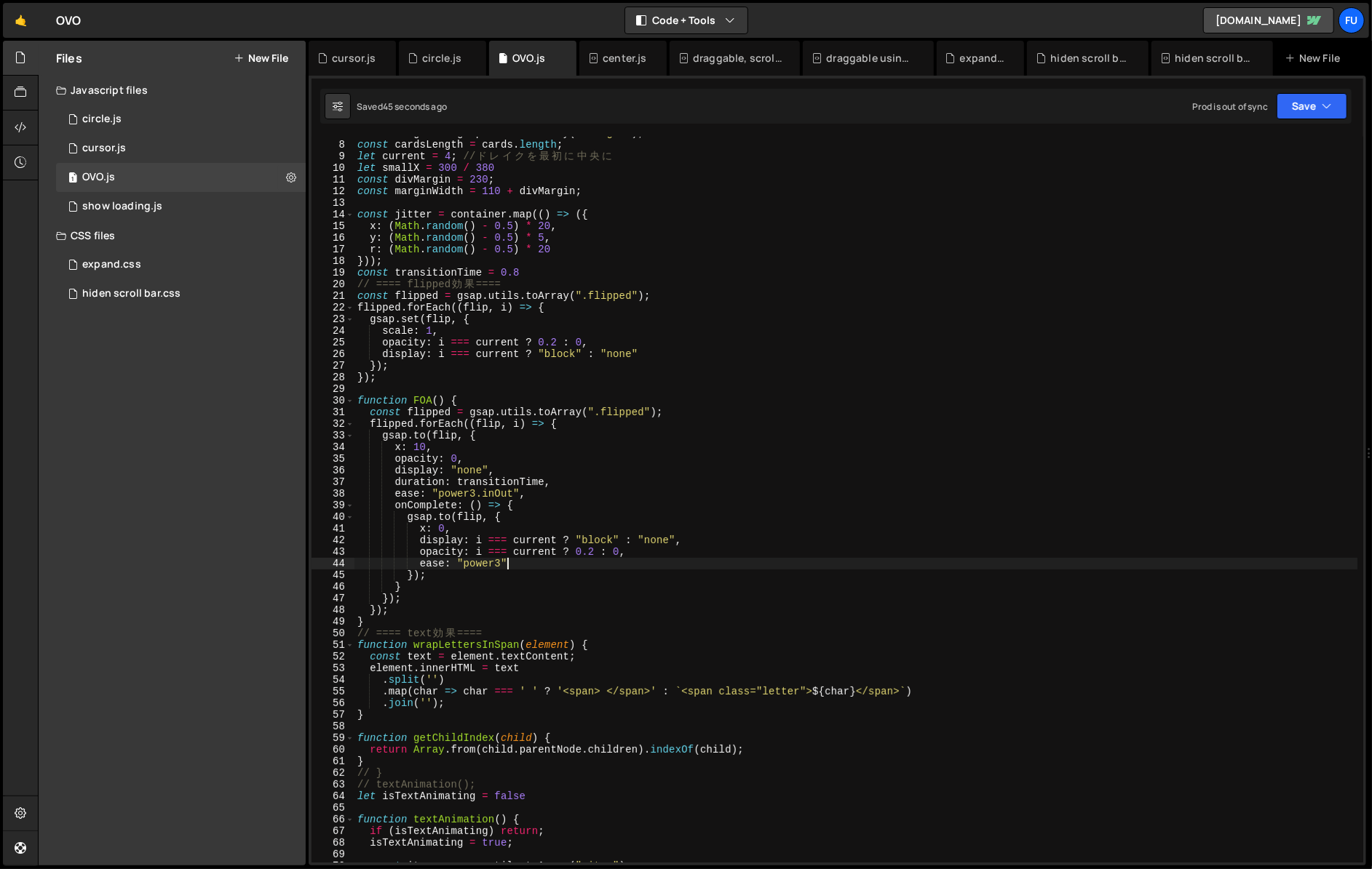
click at [516, 566] on div "const margins = gsap . utils . toArray ( '.margin' ) ; const cardsLength = card…" at bounding box center [855, 501] width 1002 height 749
click at [440, 523] on div "const margins = gsap . utils . toArray ( '.margin' ) ; const cardsLength = card…" at bounding box center [855, 501] width 1002 height 749
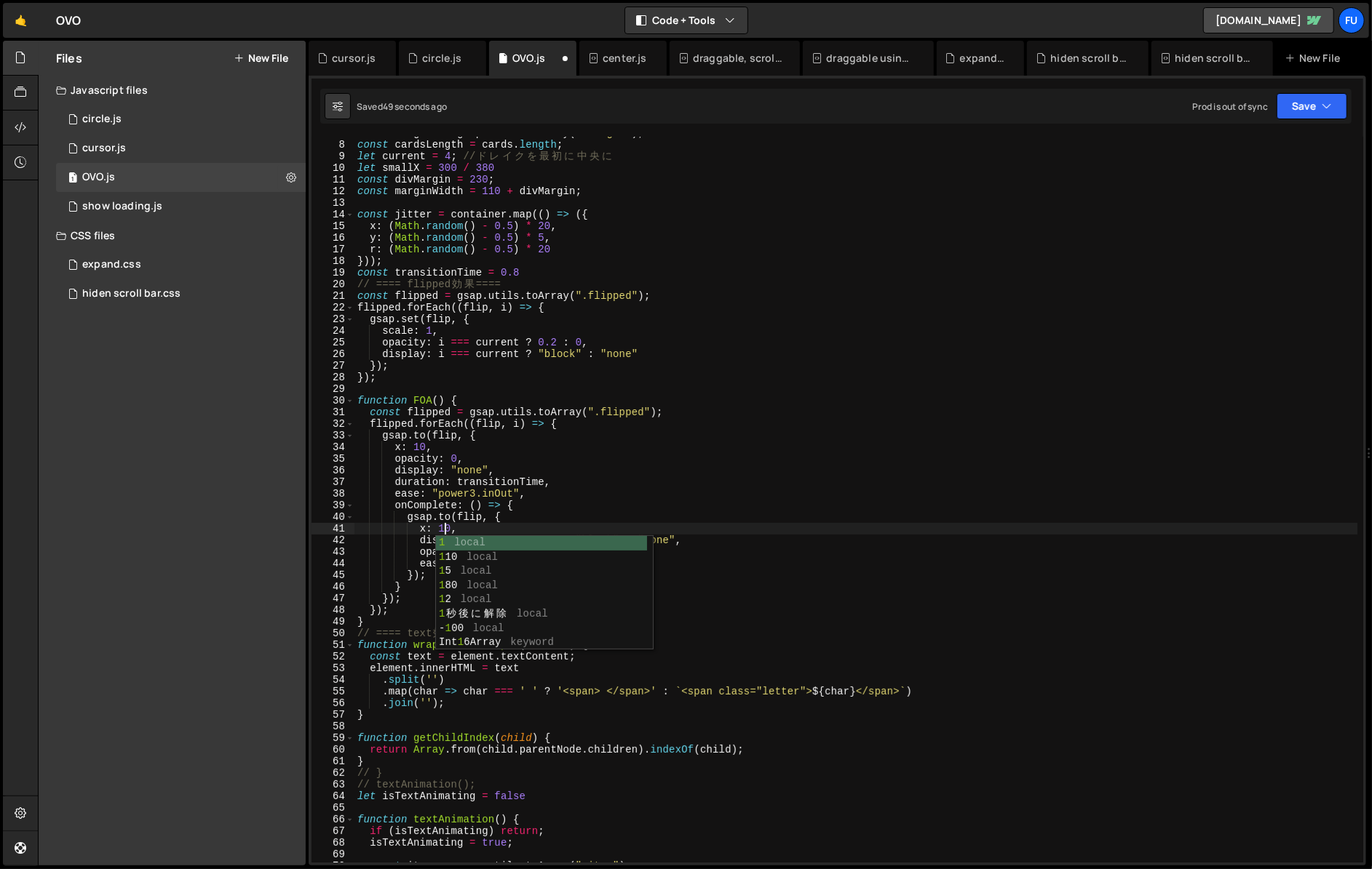
click at [418, 446] on div "const margins = gsap . utils . toArray ( '.margin' ) ; const cardsLength = card…" at bounding box center [855, 501] width 1002 height 749
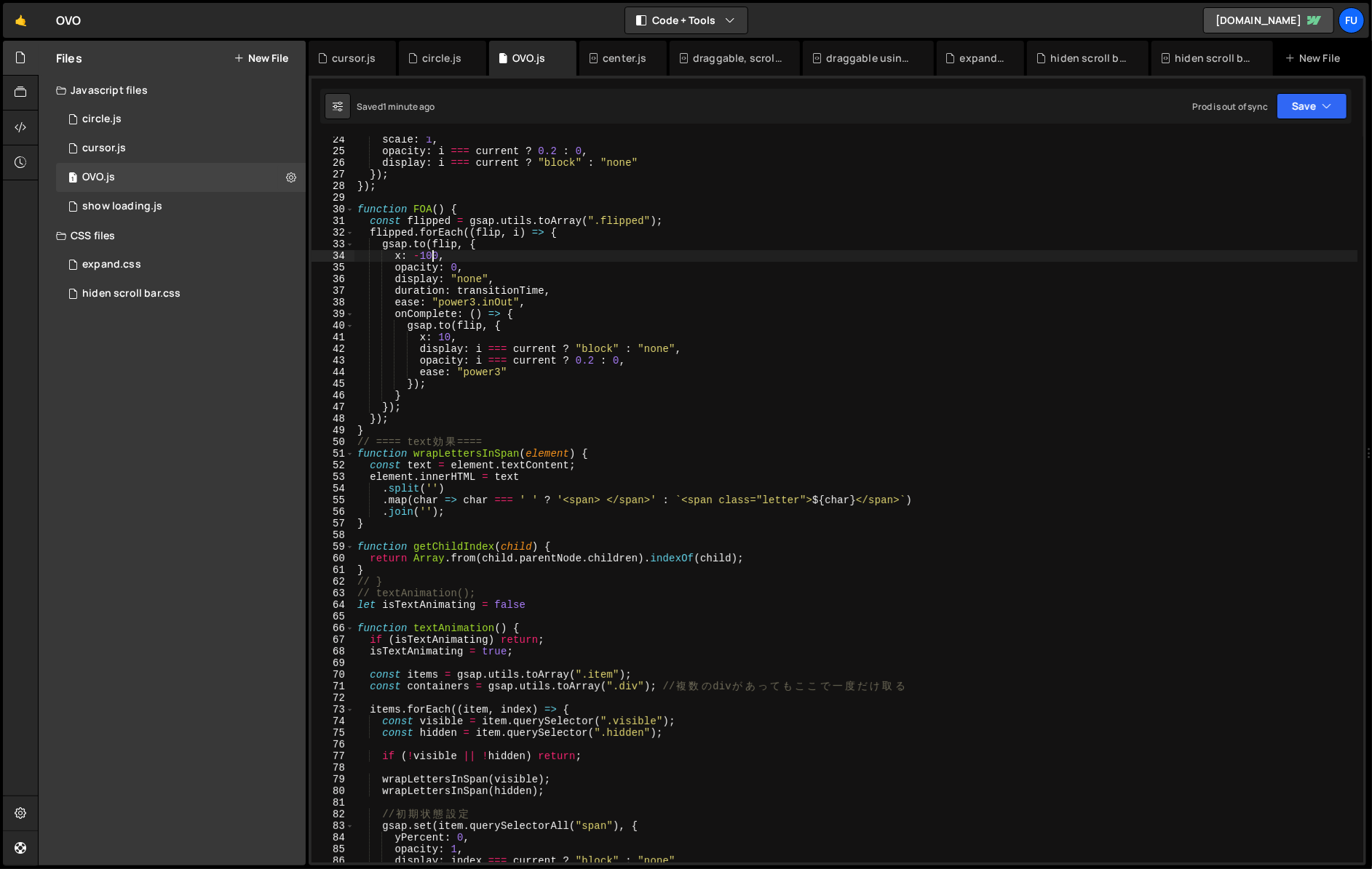
scroll to position [0, 0]
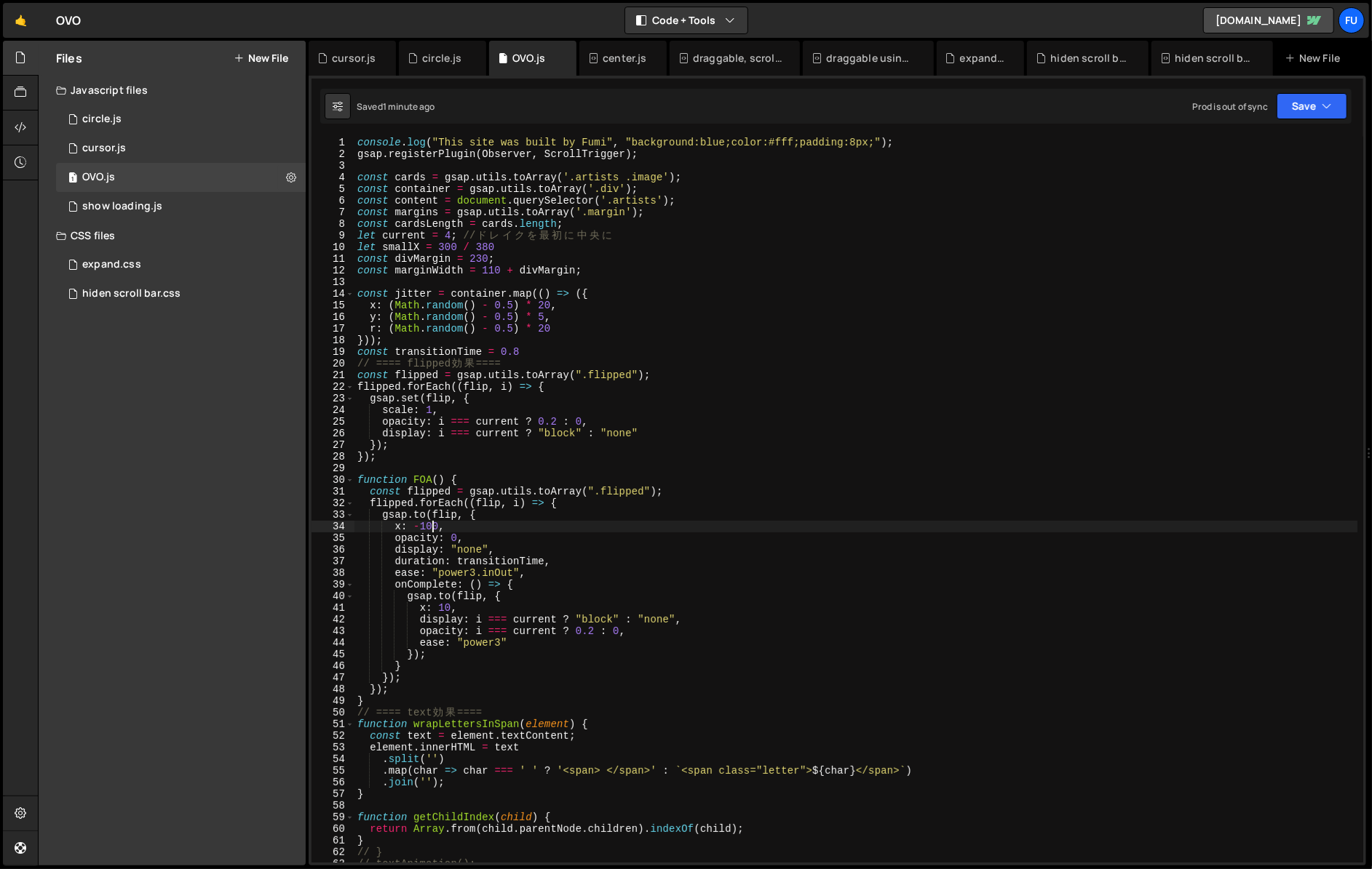
click at [451, 609] on div "console . log ( "This site was built by Fumi" , "background:blue;color:#fff;pad…" at bounding box center [855, 511] width 1002 height 749
click at [439, 596] on div "console . log ( "This site was built by Fumi" , "background:blue;color:#fff;pad…" at bounding box center [855, 511] width 1002 height 749
click at [509, 598] on div "console . log ( "This site was built by Fumi" , "background:blue;color:#fff;pad…" at bounding box center [855, 511] width 1002 height 749
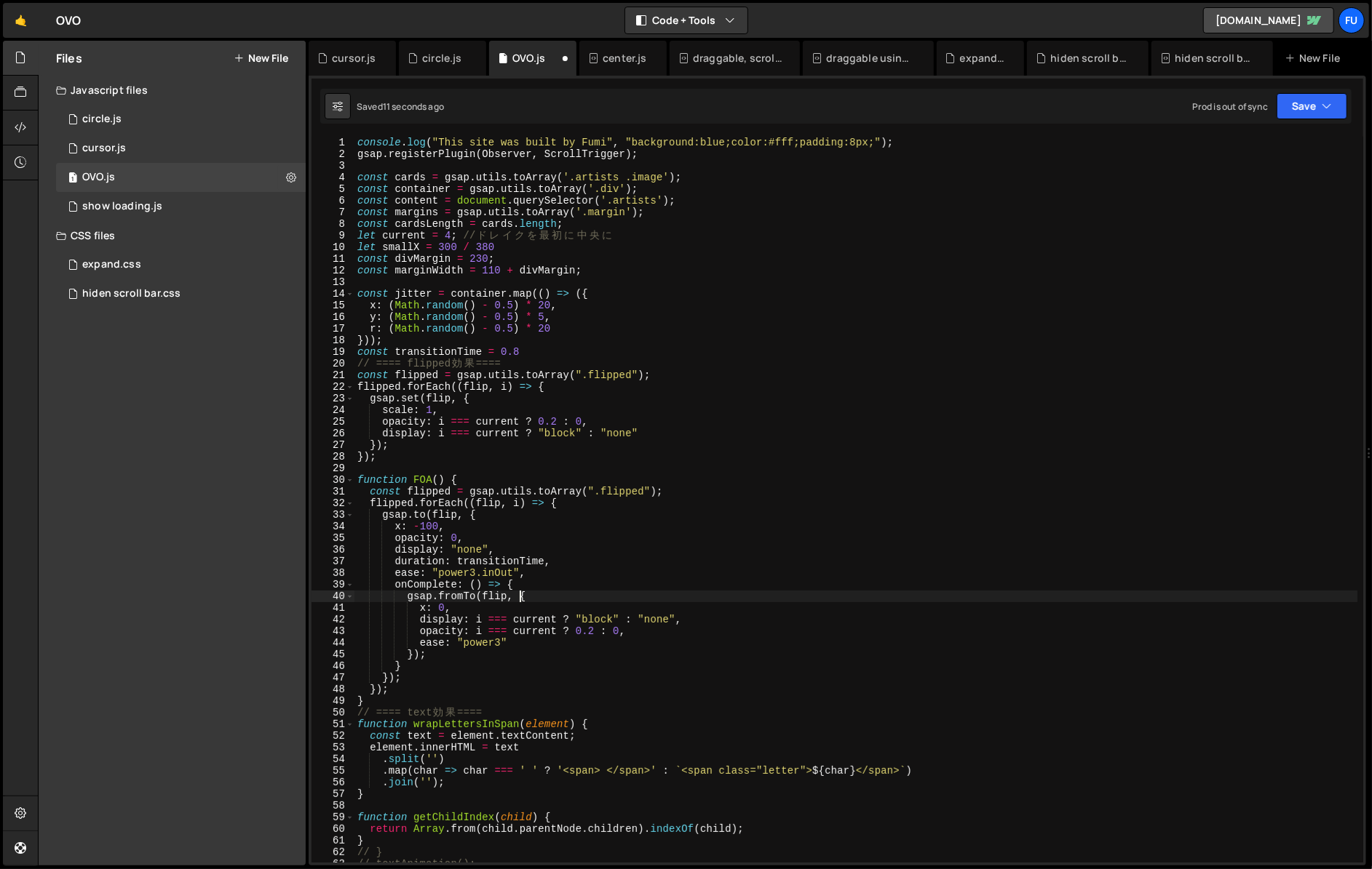
click at [518, 597] on div "console . log ( "This site was built by Fumi" , "background:blue;color:#fff;pad…" at bounding box center [855, 511] width 1002 height 749
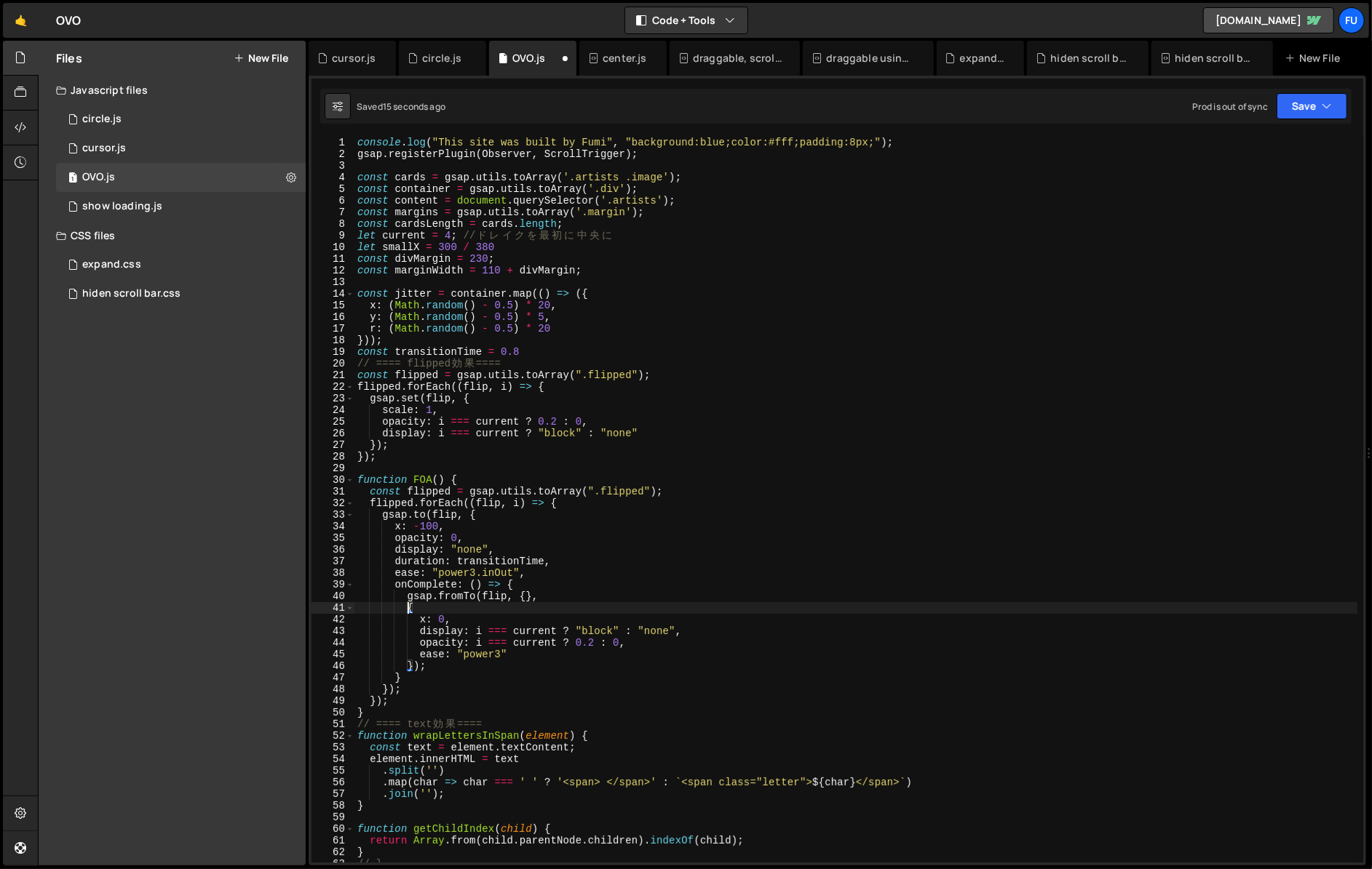
click at [528, 599] on div "console . log ( "This site was built by Fumi" , "background:blue;color:#fff;pad…" at bounding box center [855, 511] width 1002 height 749
click at [626, 601] on div "console . log ( "This site was built by Fumi" , "background:blue;color:#fff;pad…" at bounding box center [855, 511] width 1002 height 749
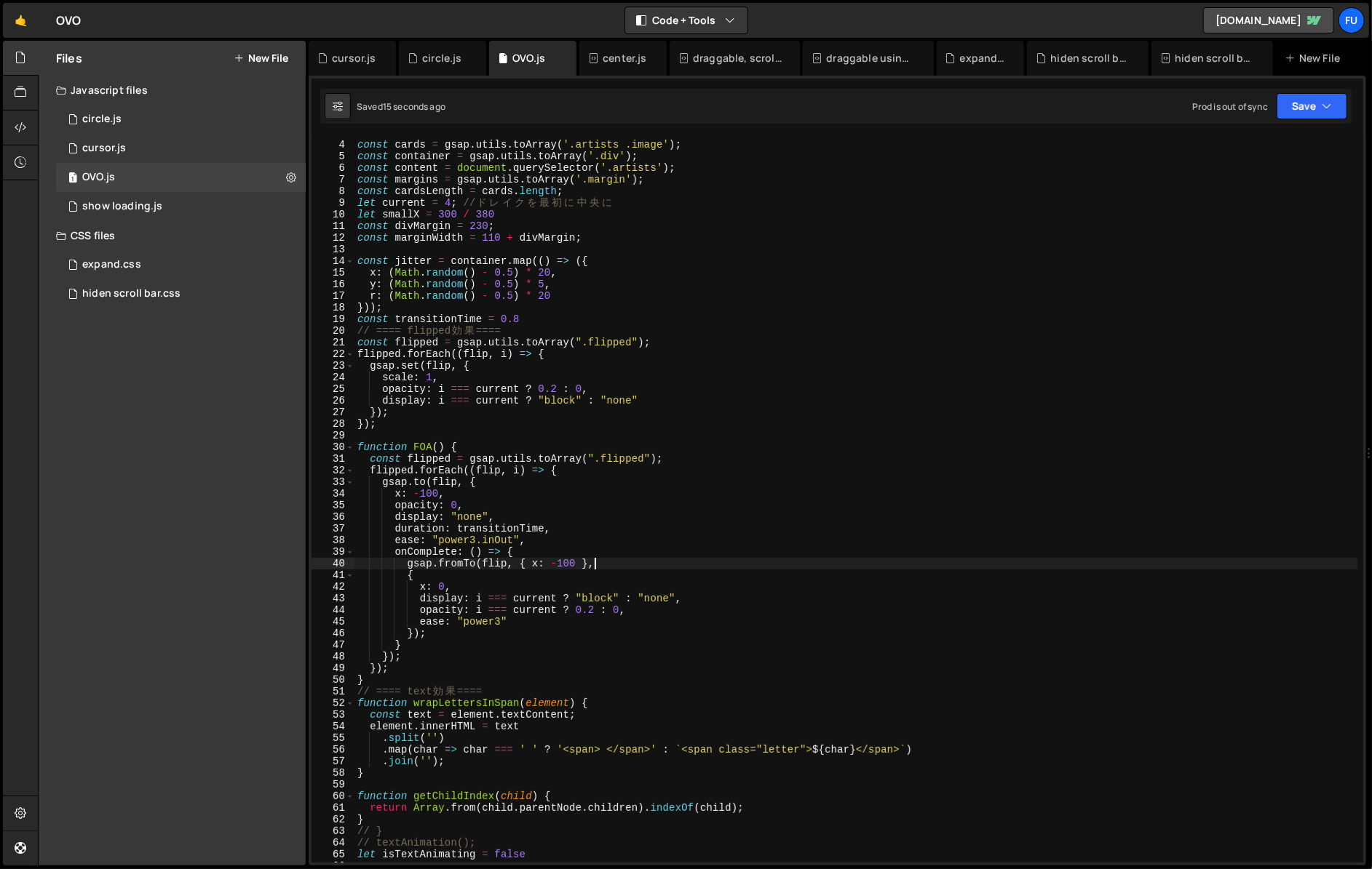
scroll to position [33, 0]
click at [558, 566] on div "const cards = gsap . utils . toArray ( '.artists .image' ) ; const container = …" at bounding box center [855, 501] width 1002 height 749
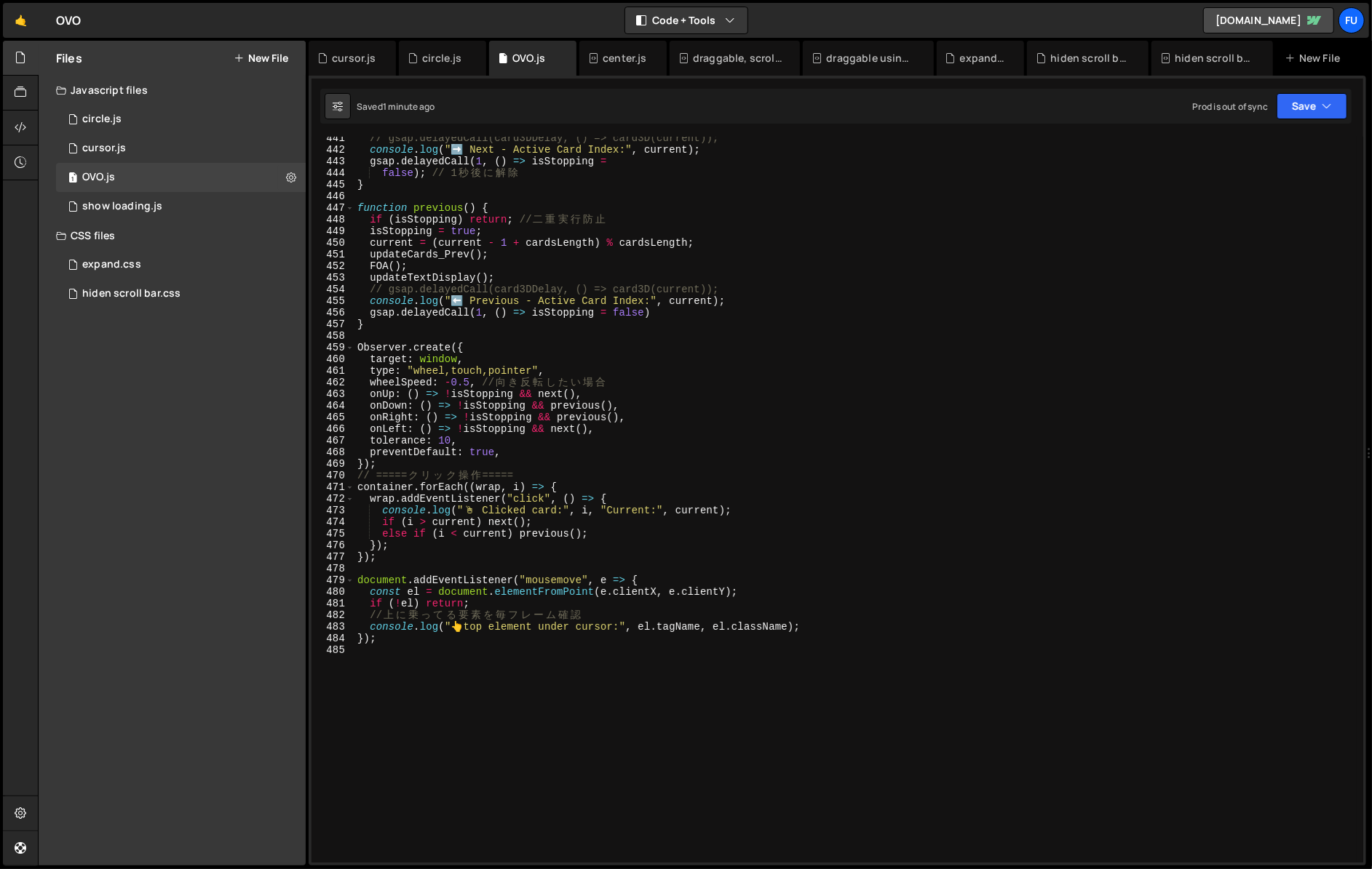
scroll to position [5059, 0]
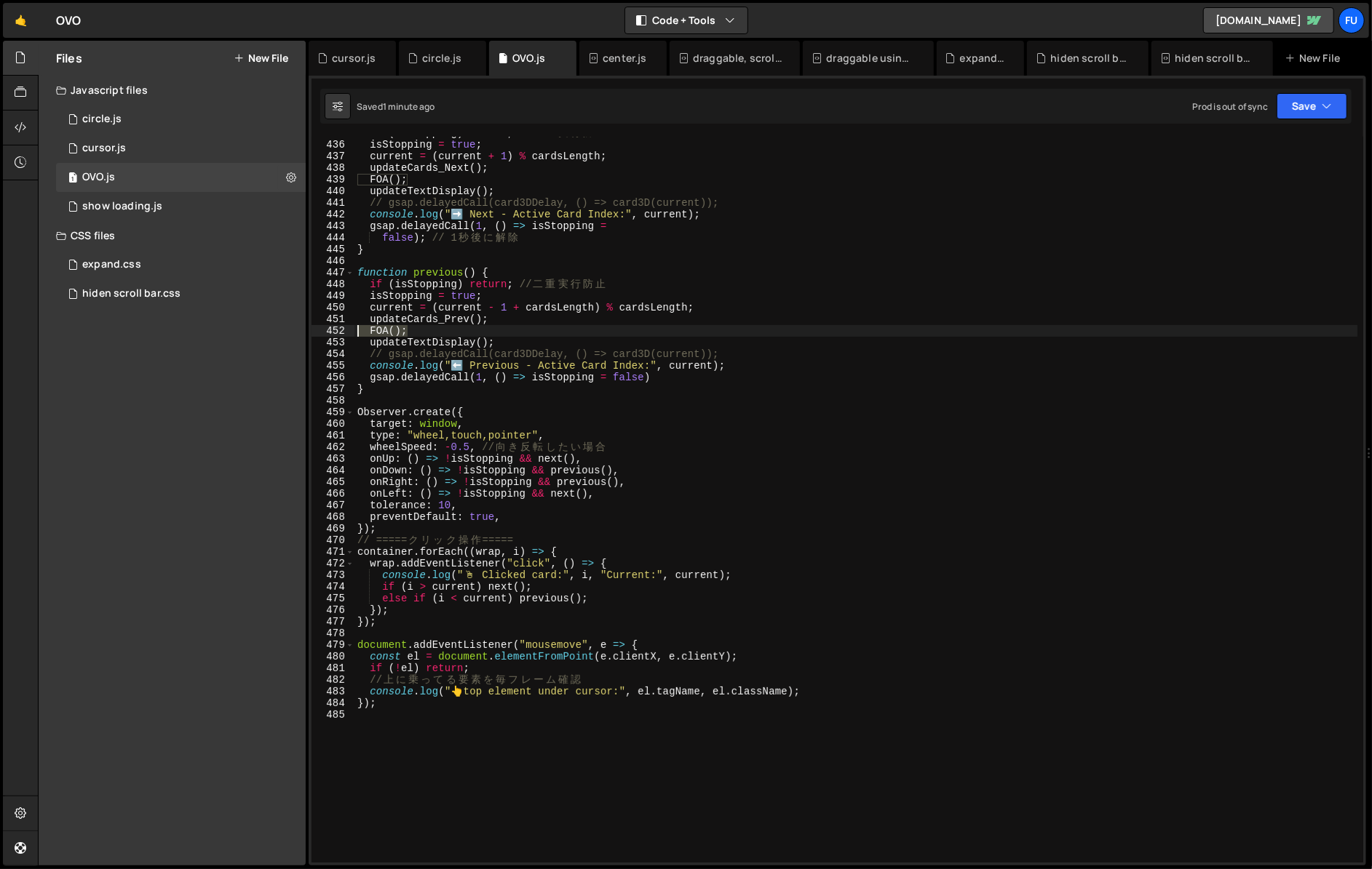
drag, startPoint x: 425, startPoint y: 331, endPoint x: 334, endPoint y: 331, distance: 91.0
click at [334, 331] on div "gsap.fromTo(flip, { x: 100 }, 435 436 437 438 439 440 441 442 443 444 445 446 4…" at bounding box center [837, 499] width 1051 height 726
type textarea "FOA();"
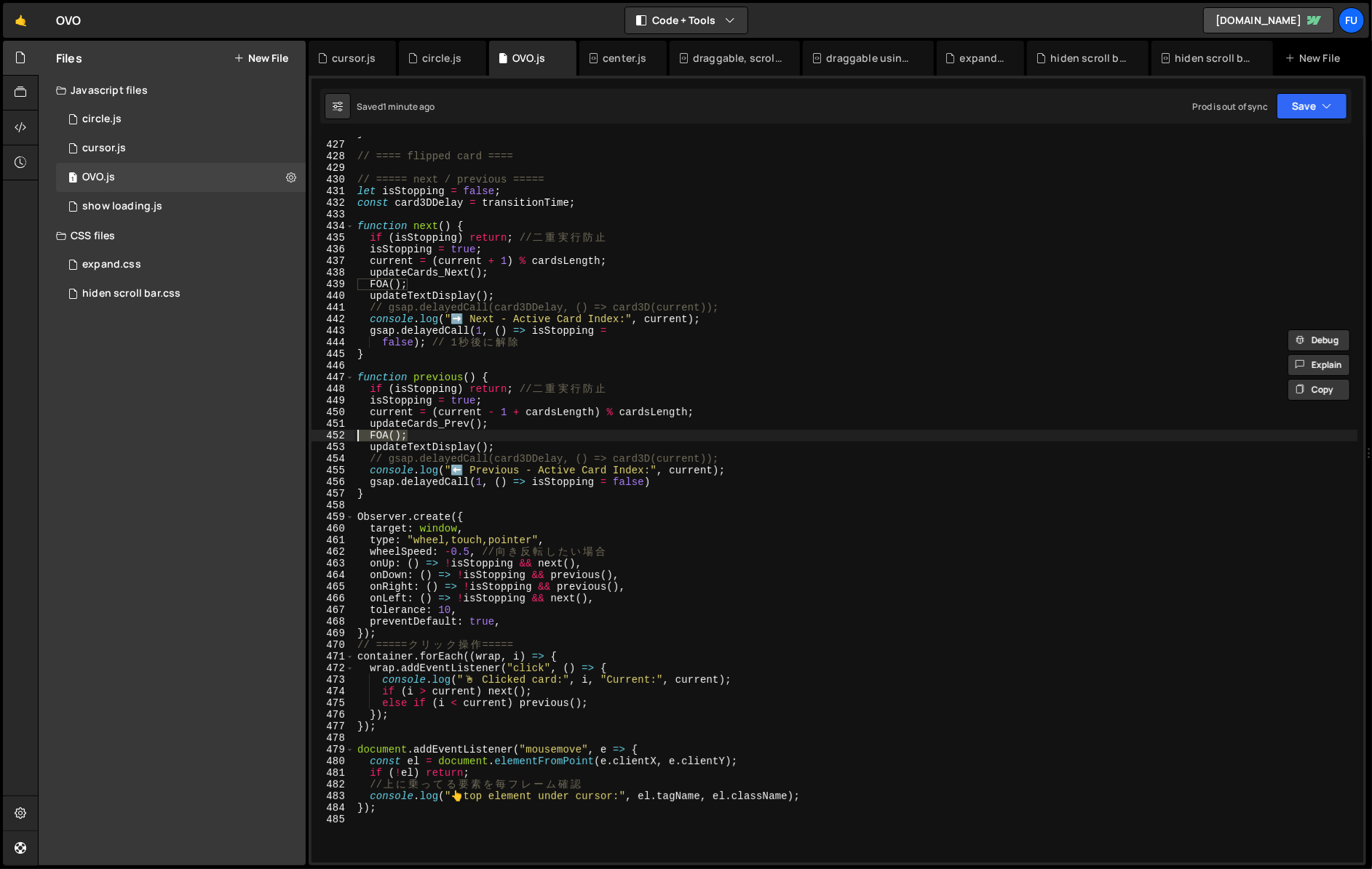
scroll to position [4932, 0]
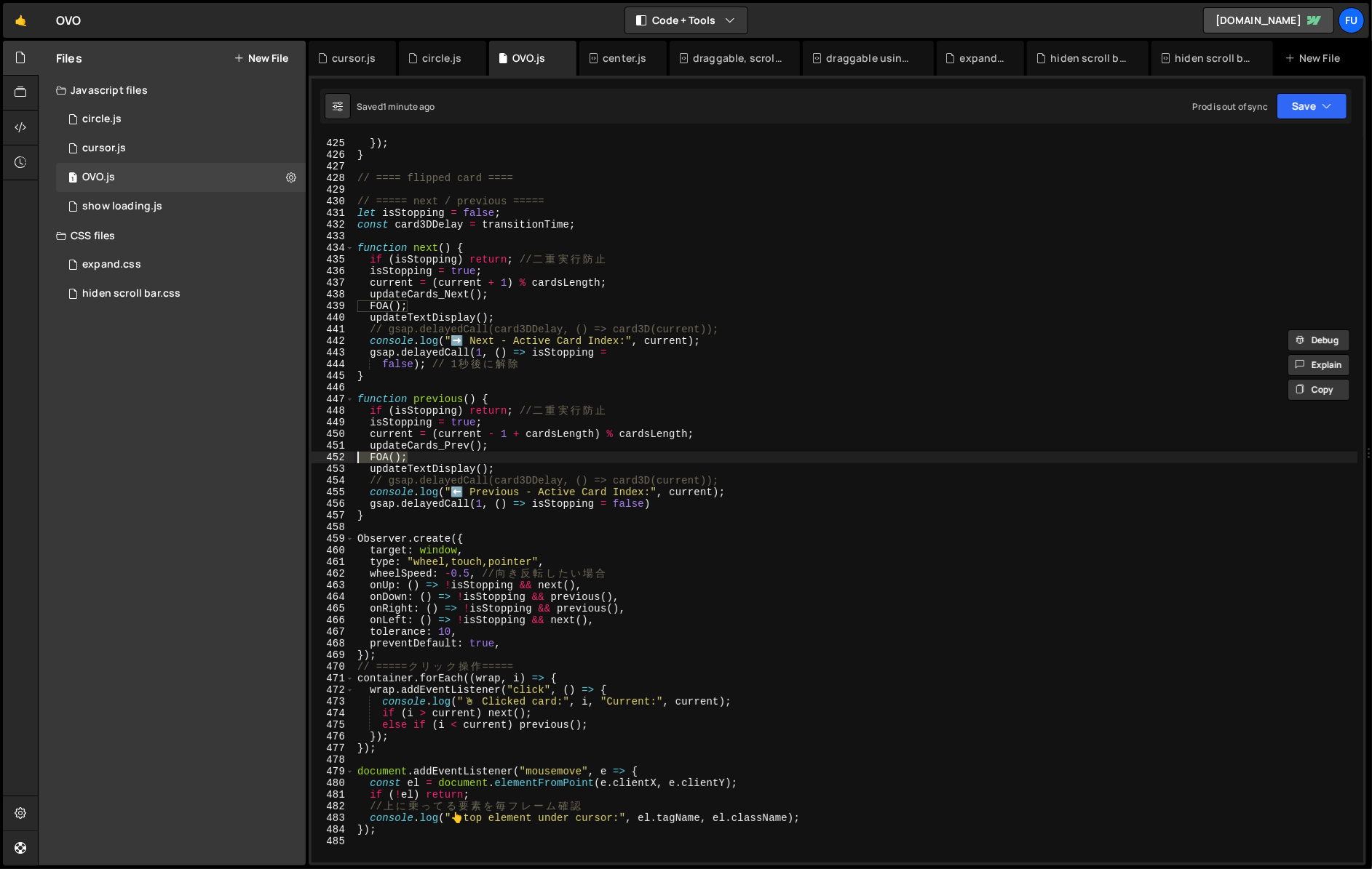
click at [404, 303] on div "wrap . style . zIndex = isActive ? 20 : 10 - Math . abs ( i - current ) ; }) ; …" at bounding box center [855, 500] width 1002 height 749
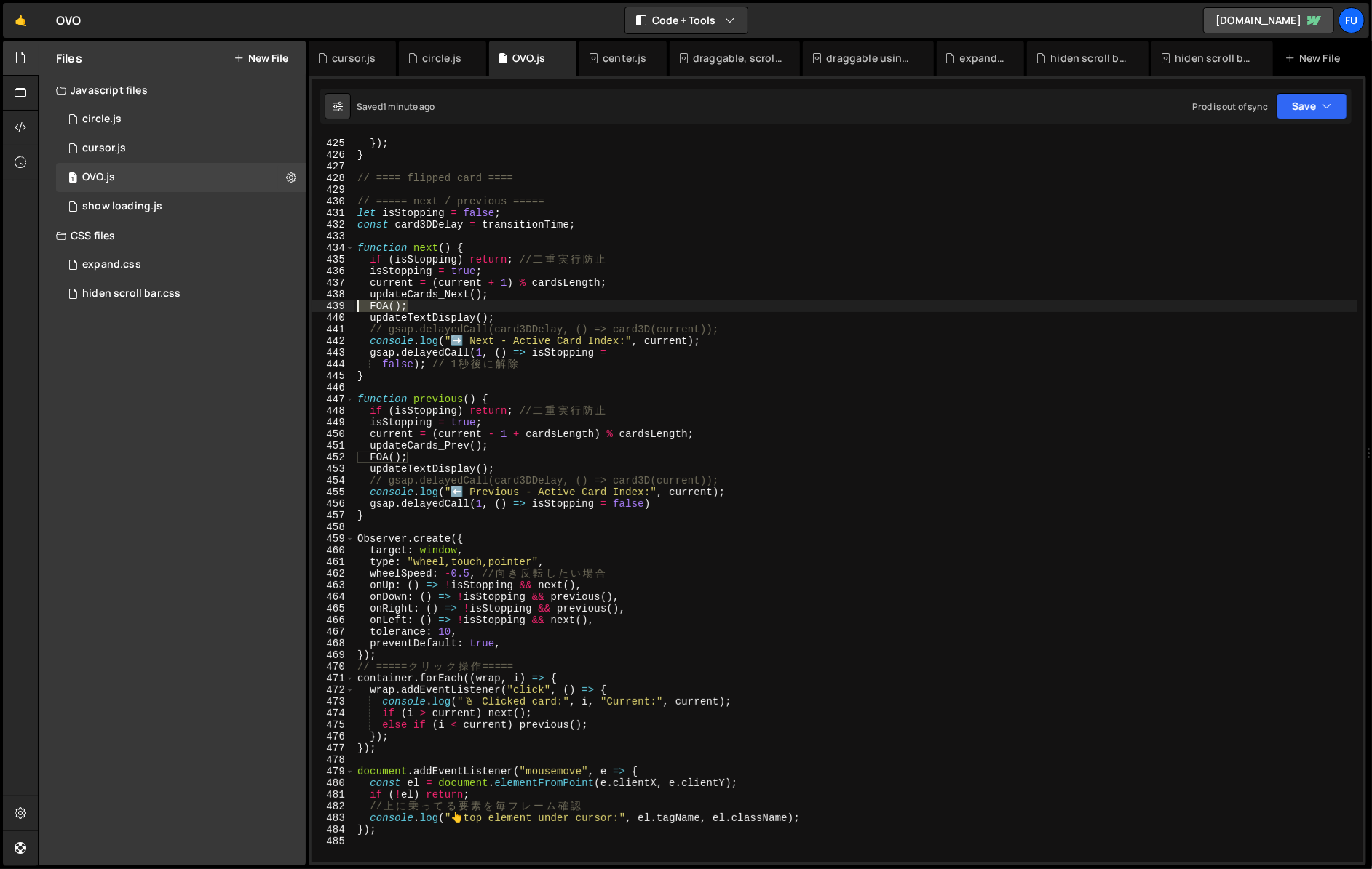
drag, startPoint x: 422, startPoint y: 303, endPoint x: 338, endPoint y: 306, distance: 84.1
click at [338, 306] on div "FOA(); 424 425 426 427 428 429 430 431 432 433 434 435 436 437 438 439 440 441 …" at bounding box center [837, 499] width 1051 height 726
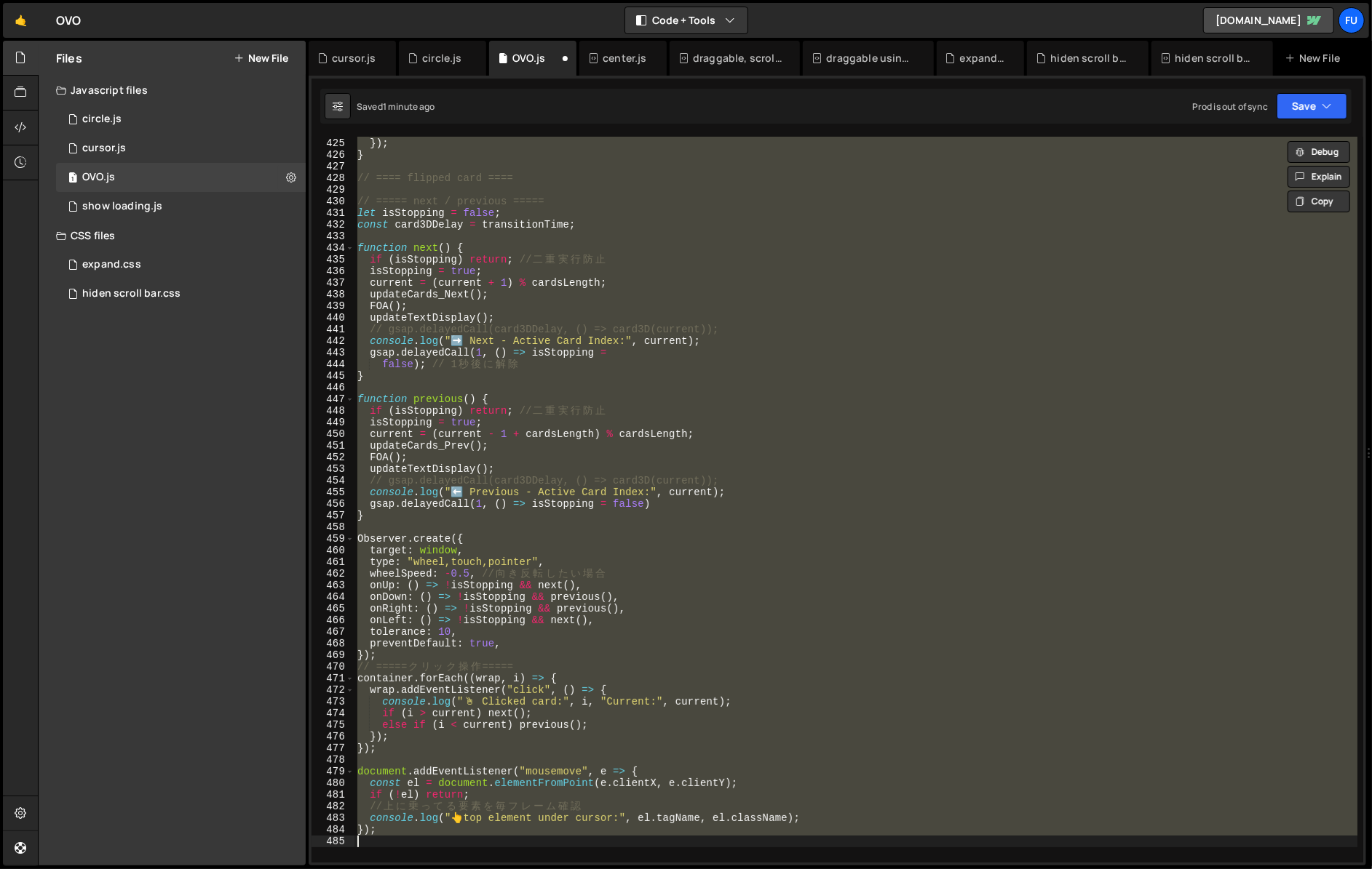
click at [401, 308] on div "wrap . style . zIndex = isActive ? 20 : 10 - Math . abs ( i - current ) ; }) ; …" at bounding box center [855, 499] width 1002 height 726
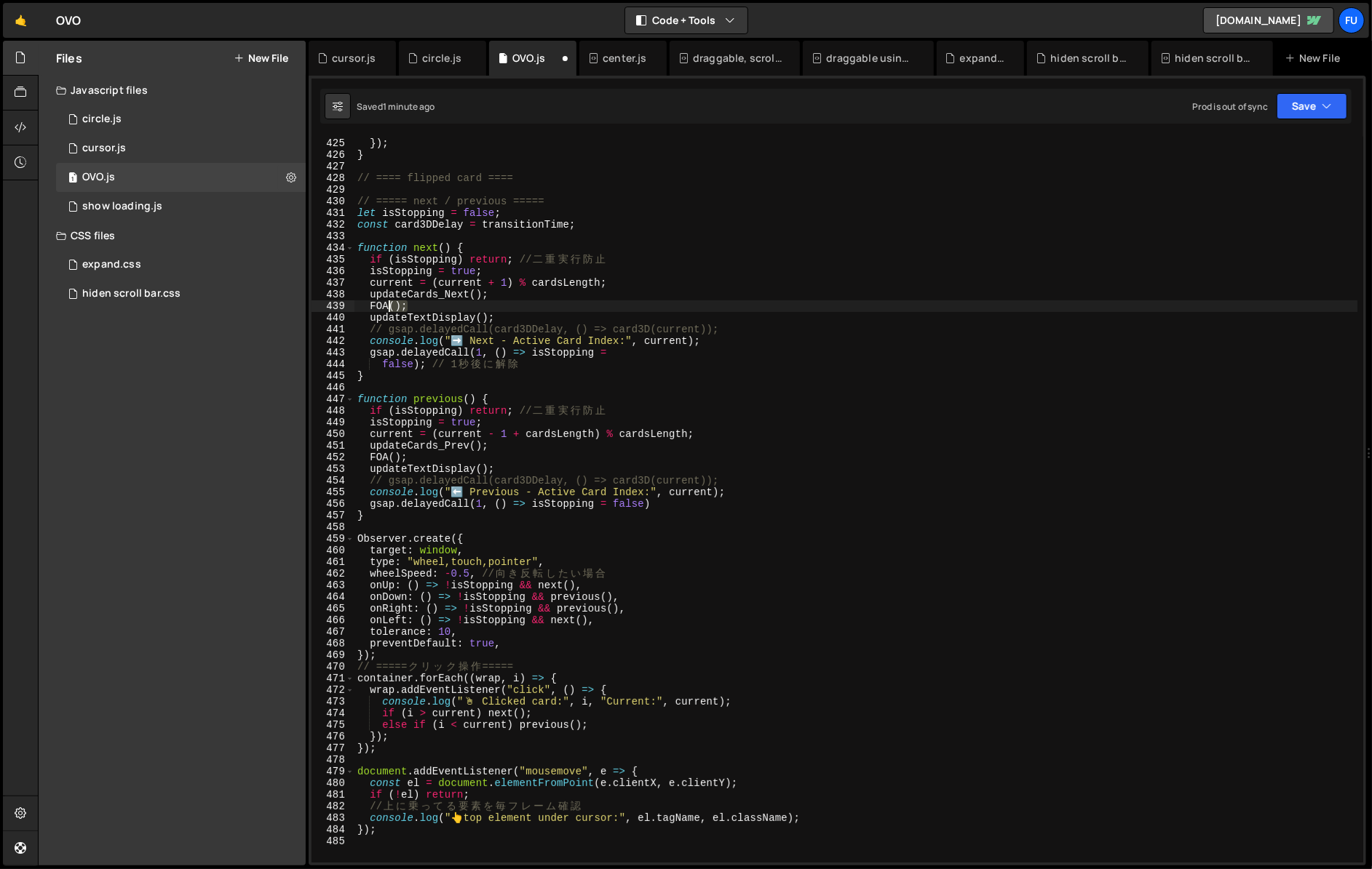
drag, startPoint x: 414, startPoint y: 308, endPoint x: 329, endPoint y: 306, distance: 85.0
click at [329, 306] on div "FOA(); 424 425 426 427 428 429 430 431 432 433 434 435 436 437 438 439 440 441 …" at bounding box center [837, 499] width 1051 height 726
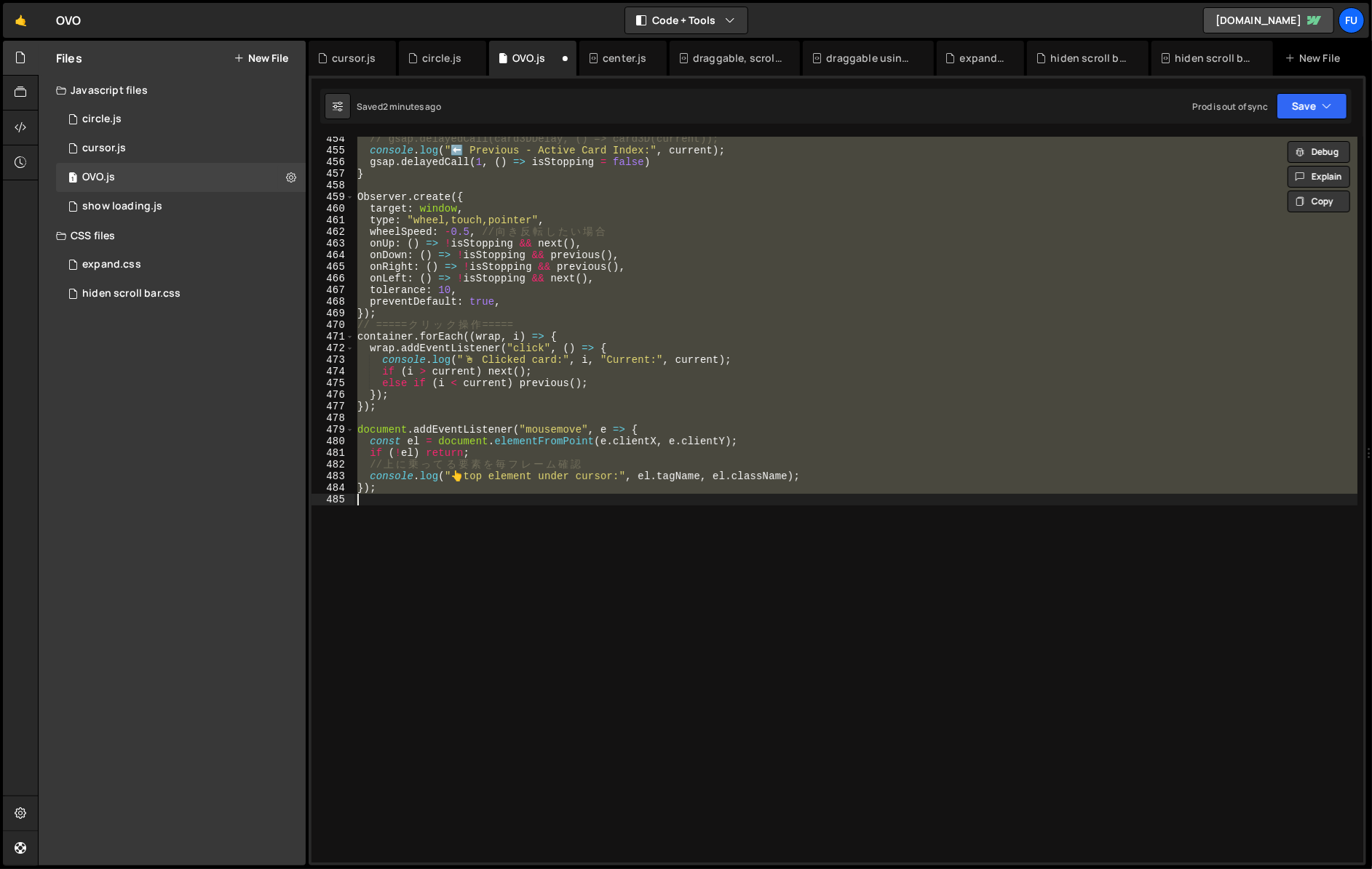
scroll to position [5274, 0]
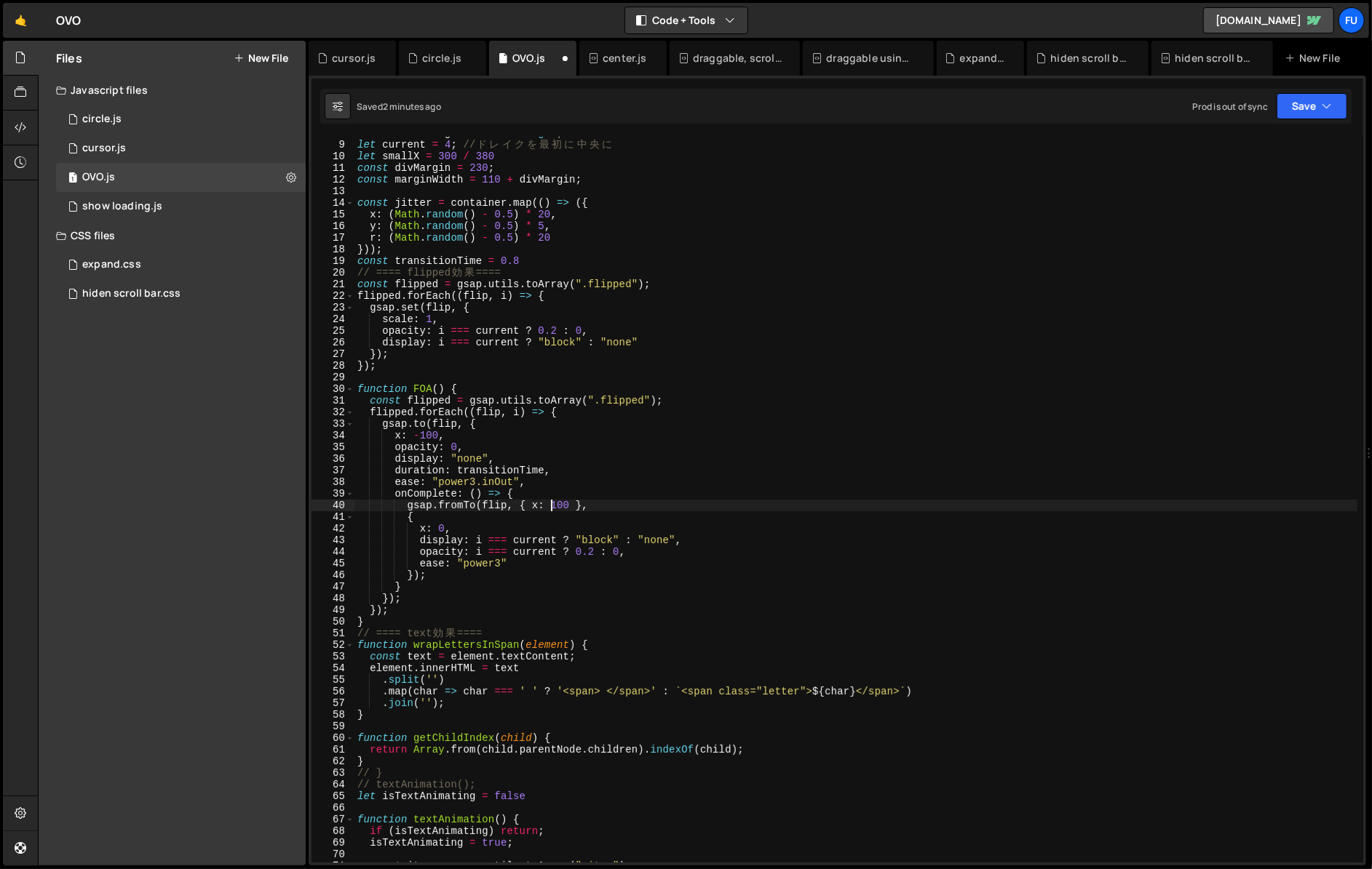
type textarea "});"
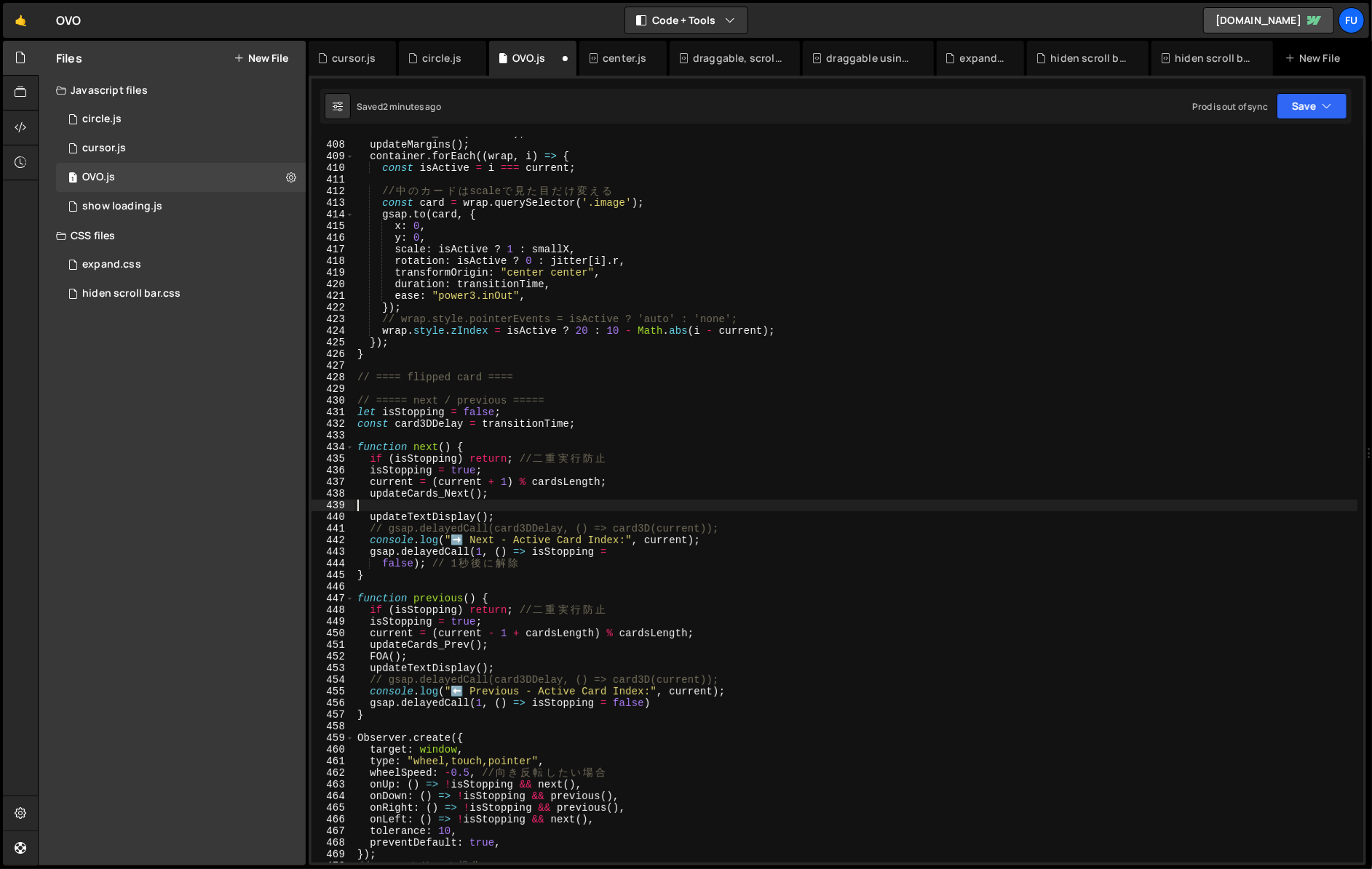
scroll to position [4733, 0]
type textarea "FOA();"
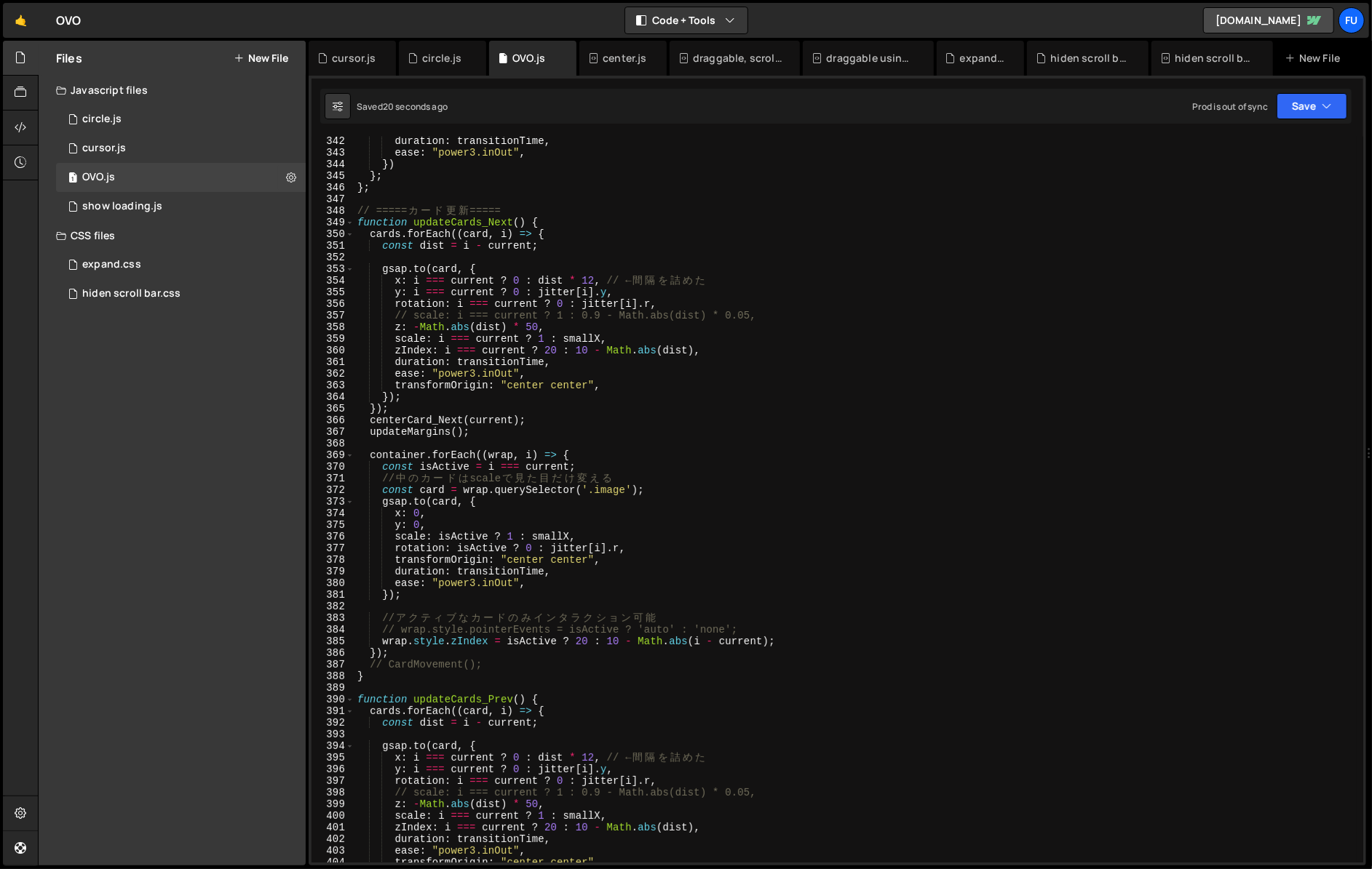
scroll to position [3943, 0]
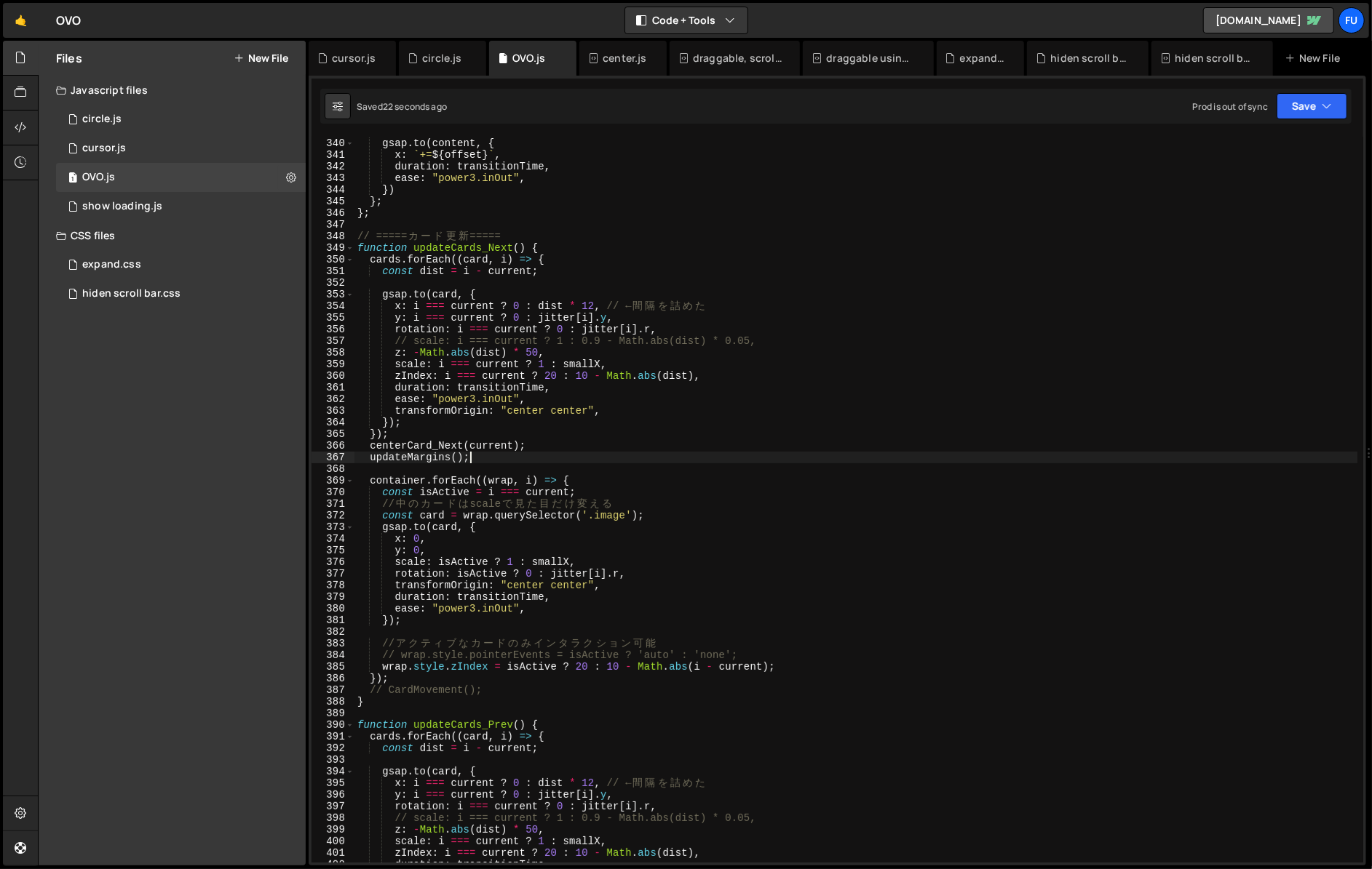
click at [494, 462] on div "} else { gsap . to ( content , { x : ` += ${ offset } ` , duration : transition…" at bounding box center [855, 500] width 1002 height 749
type textarea "updateMargins();"
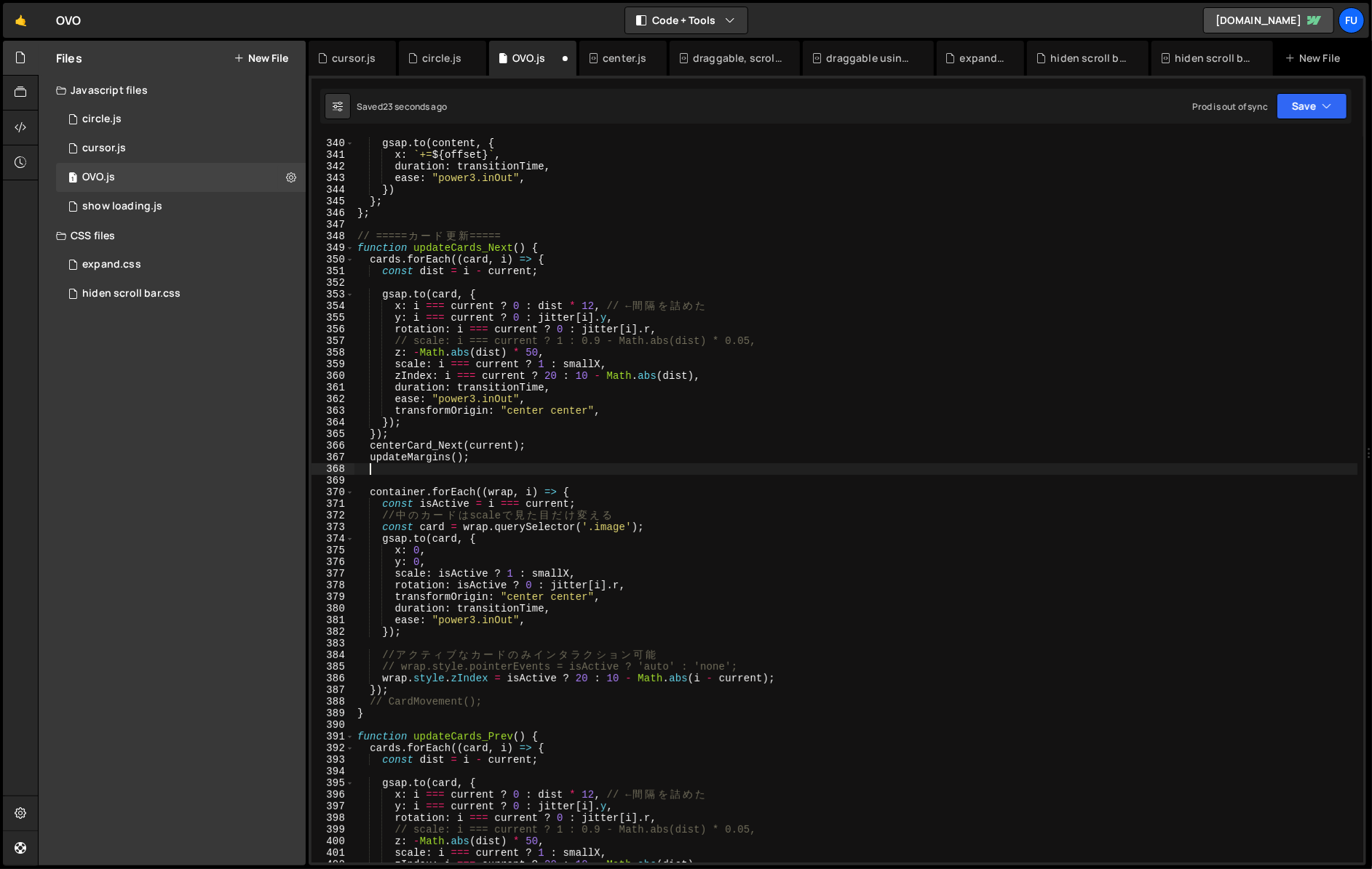
paste textarea "FOA();"
type textarea "FOA();"
drag, startPoint x: 422, startPoint y: 466, endPoint x: 340, endPoint y: 473, distance: 82.3
click at [340, 473] on div "FOA(); 339 340 341 342 343 344 345 346 347 348 349 350 351 352 353 354 355 356 …" at bounding box center [837, 499] width 1051 height 726
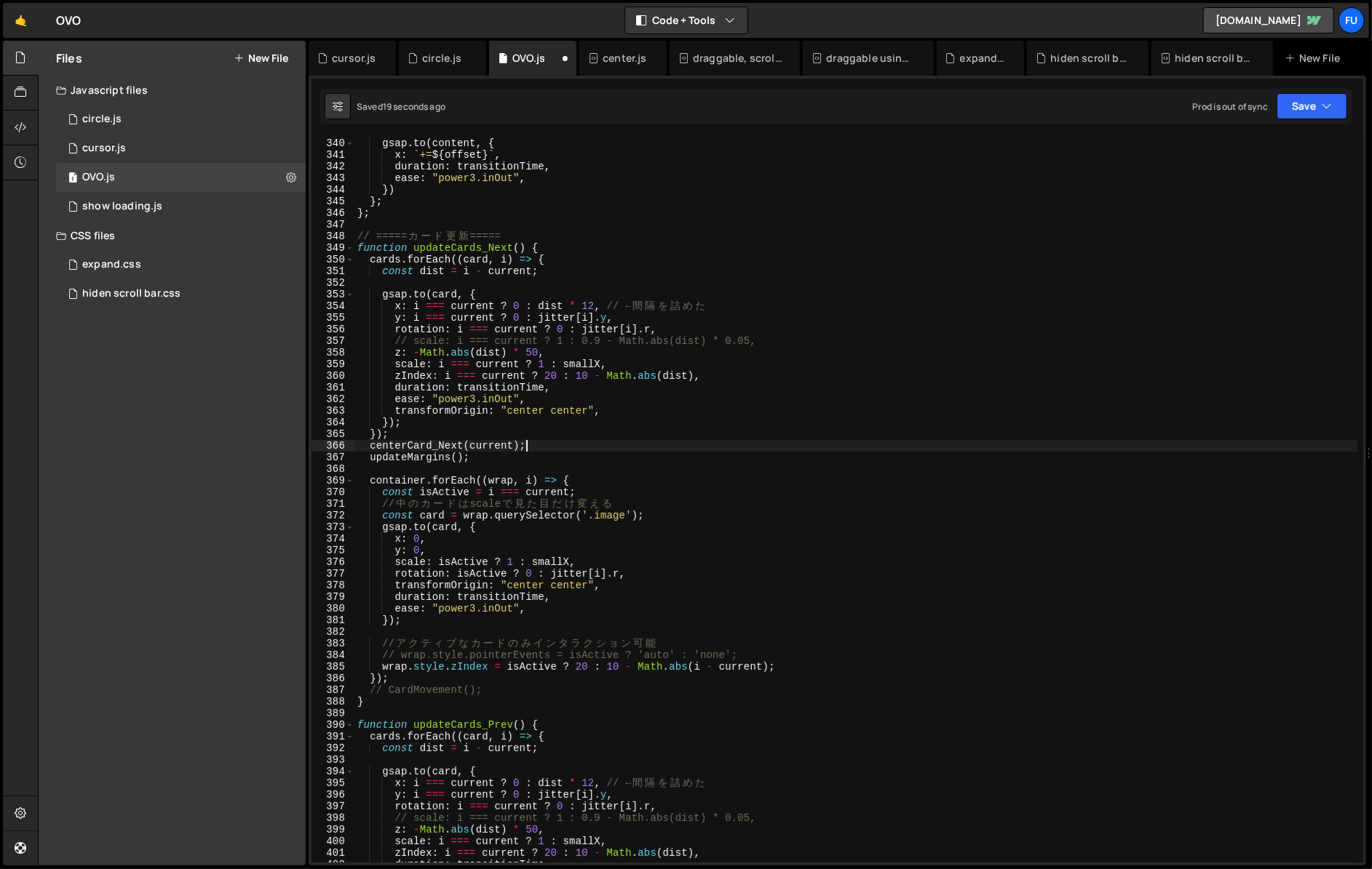
click at [534, 447] on div "} else { gsap . to ( content , { x : ` += ${ offset } ` , duration : transition…" at bounding box center [855, 500] width 1002 height 749
type textarea "centerCard_Next(current);"
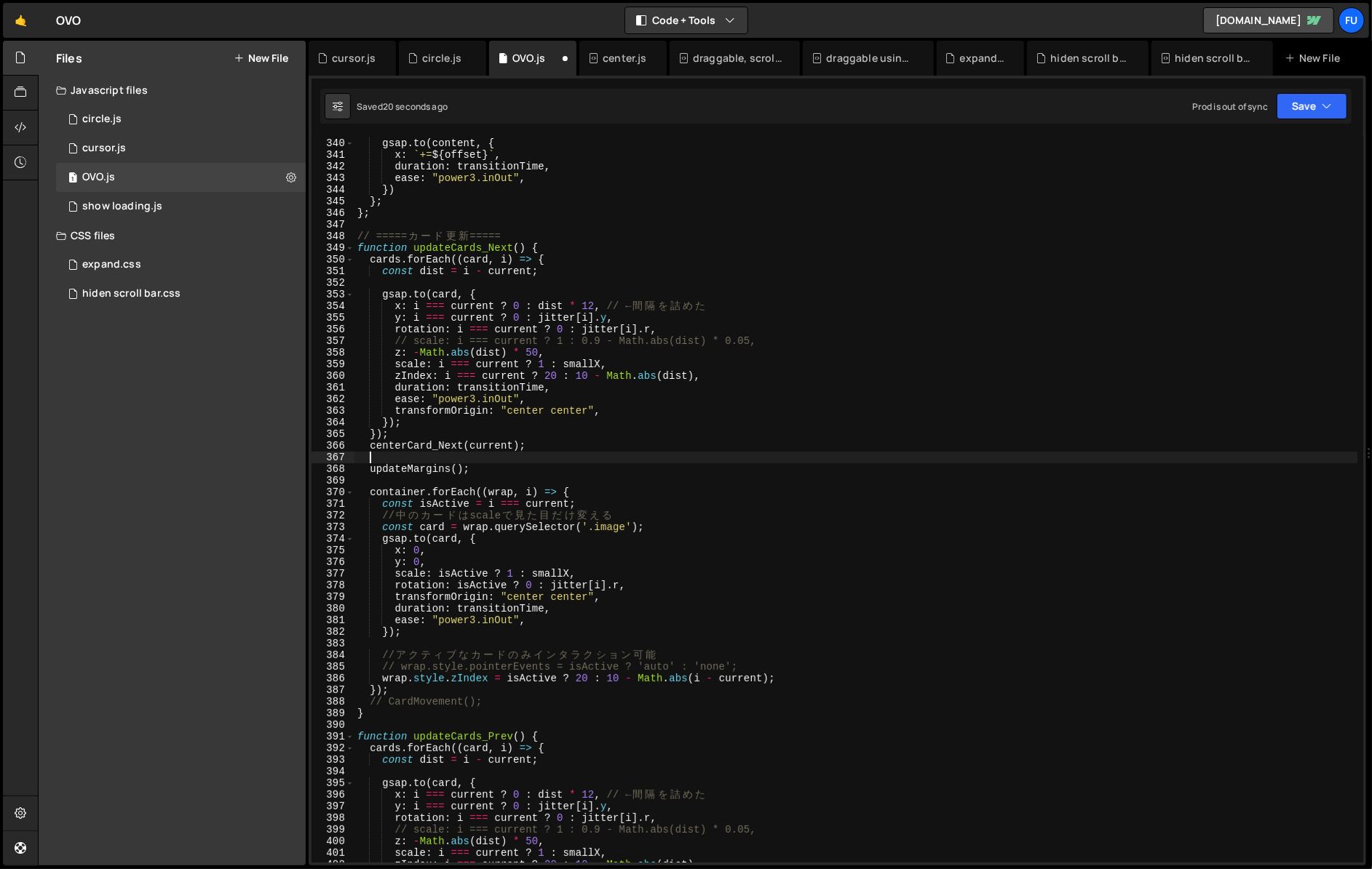
paste textarea "FOA();"
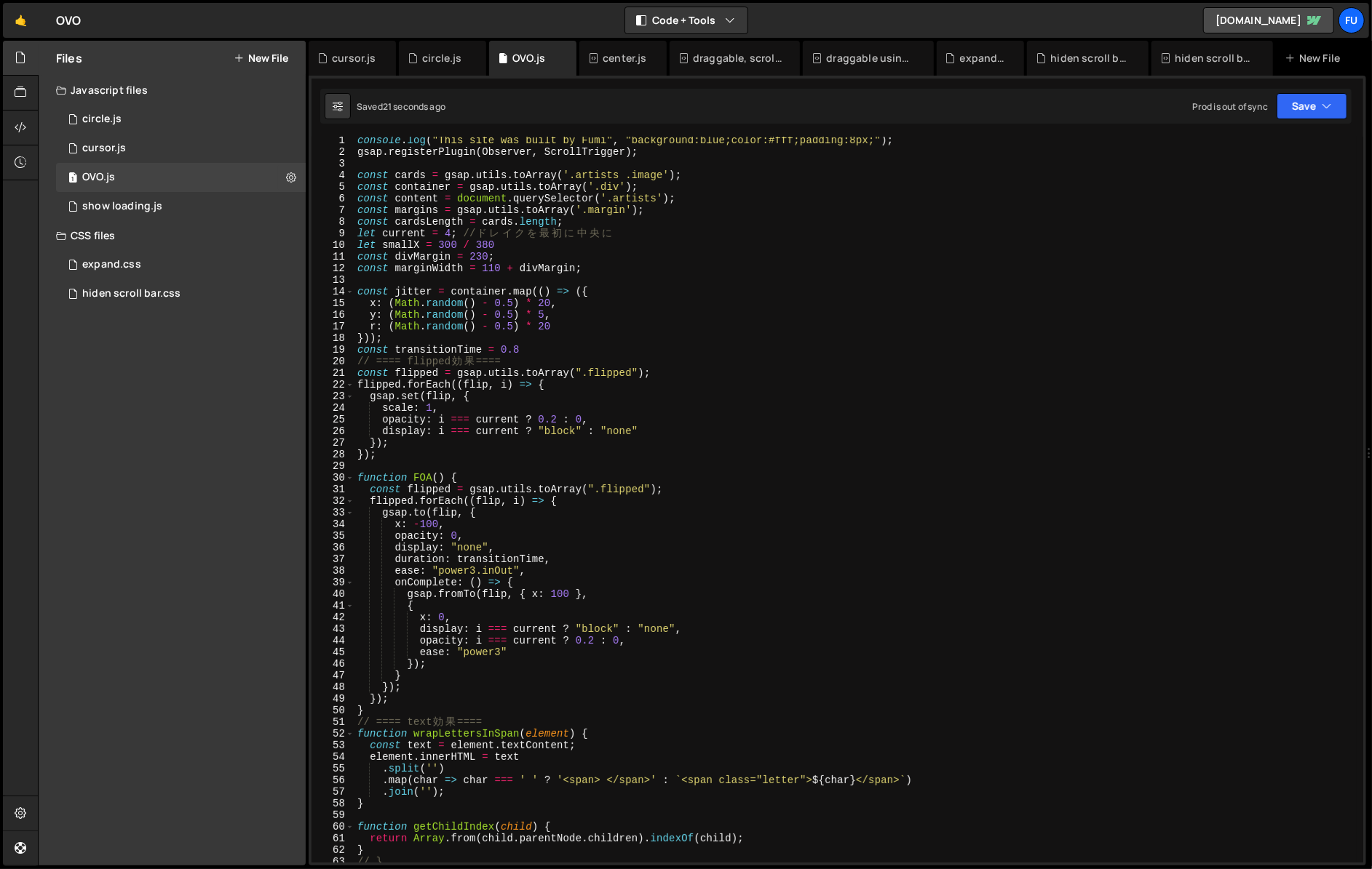
scroll to position [24, 0]
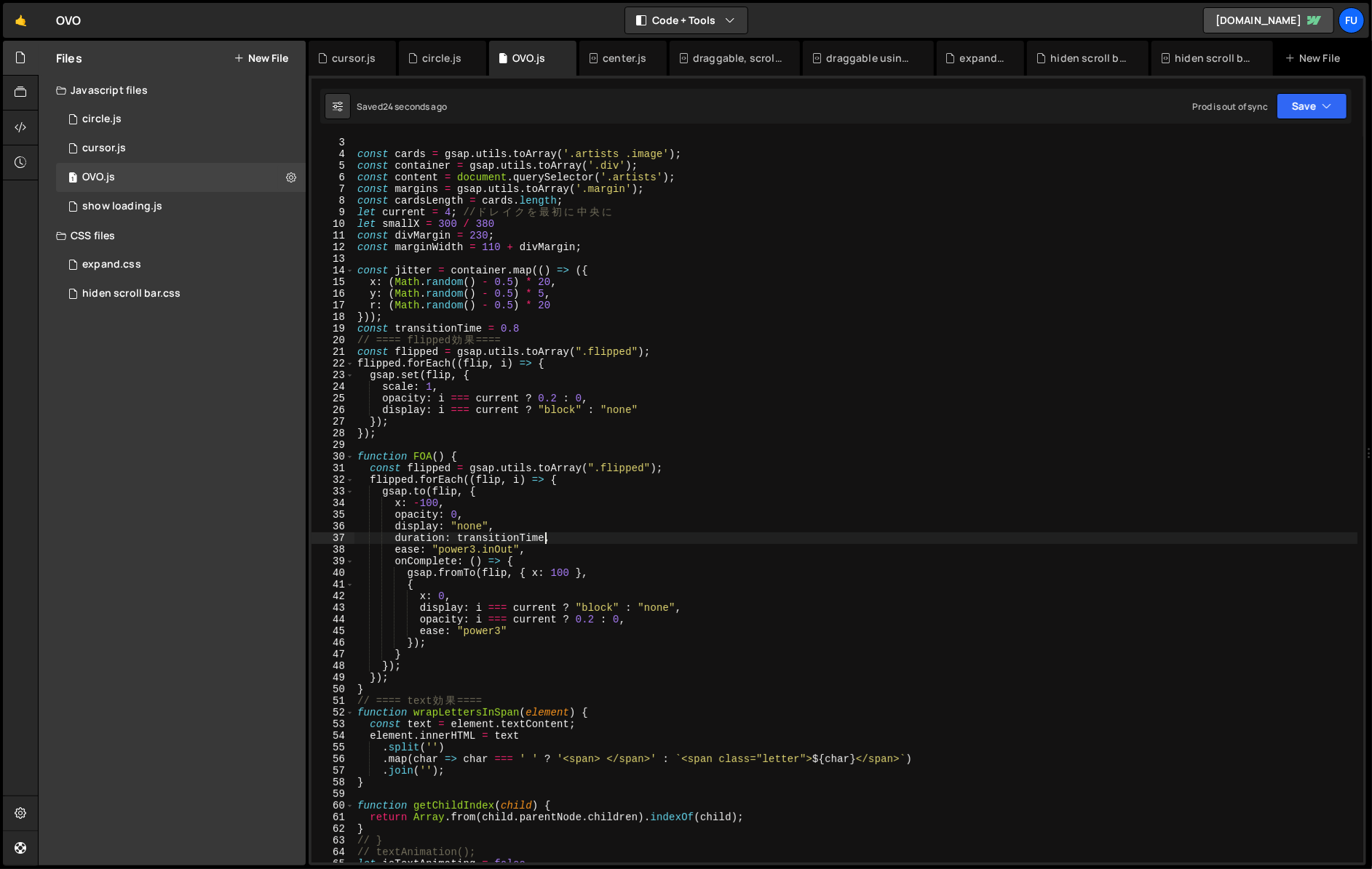
click at [547, 541] on div "const cards = gsap . utils . toArray ( '.artists .image' ) ; const container = …" at bounding box center [855, 511] width 1002 height 749
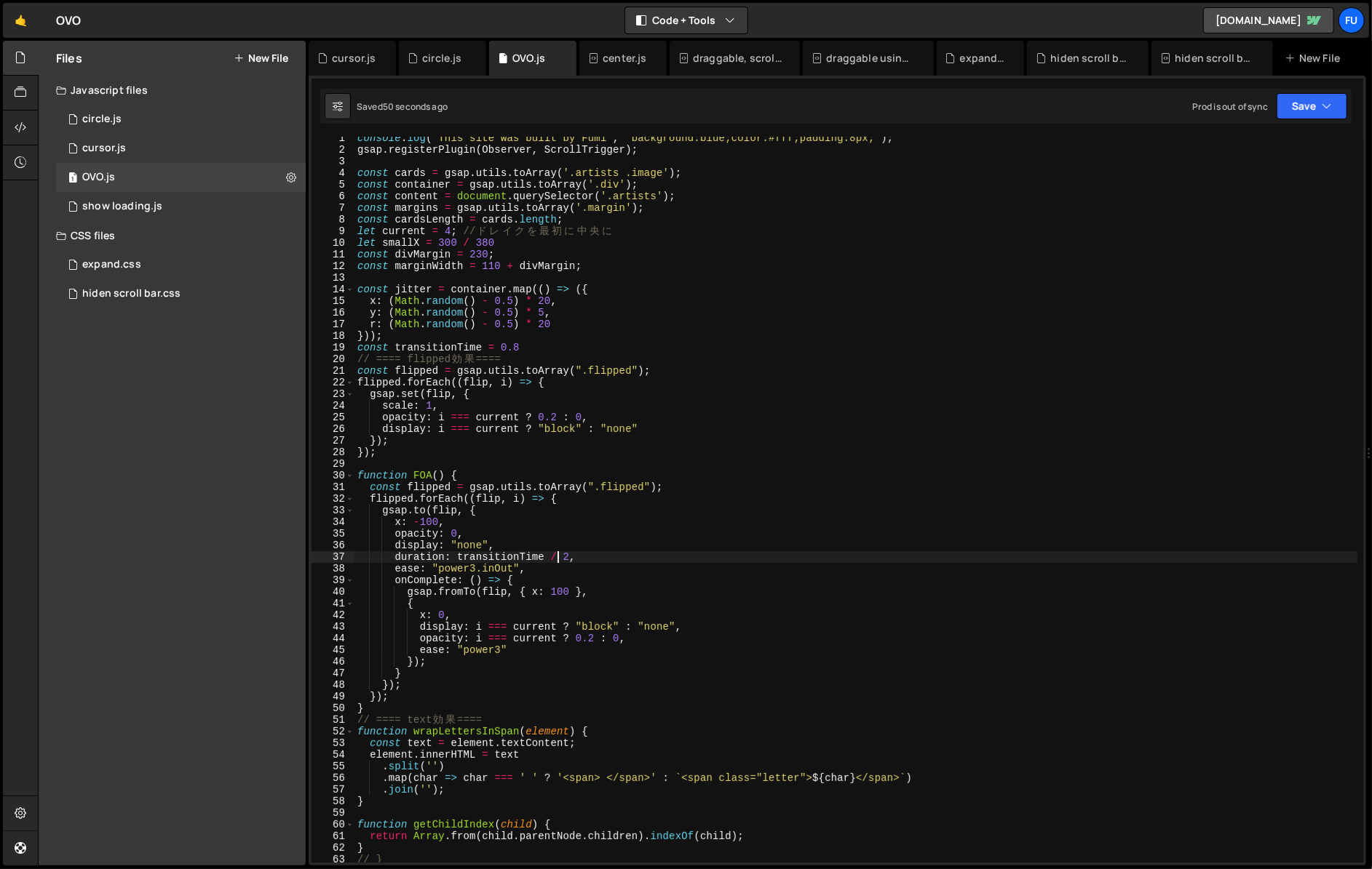
scroll to position [0, 0]
click at [432, 482] on div "console . log ( "This site was built by Fumi" , "background:blue;color:#fff;pad…" at bounding box center [855, 511] width 1002 height 749
click at [380, 714] on div "console . log ( "This site was built by Fumi" , "background:blue;color:#fff;pad…" at bounding box center [855, 511] width 1002 height 749
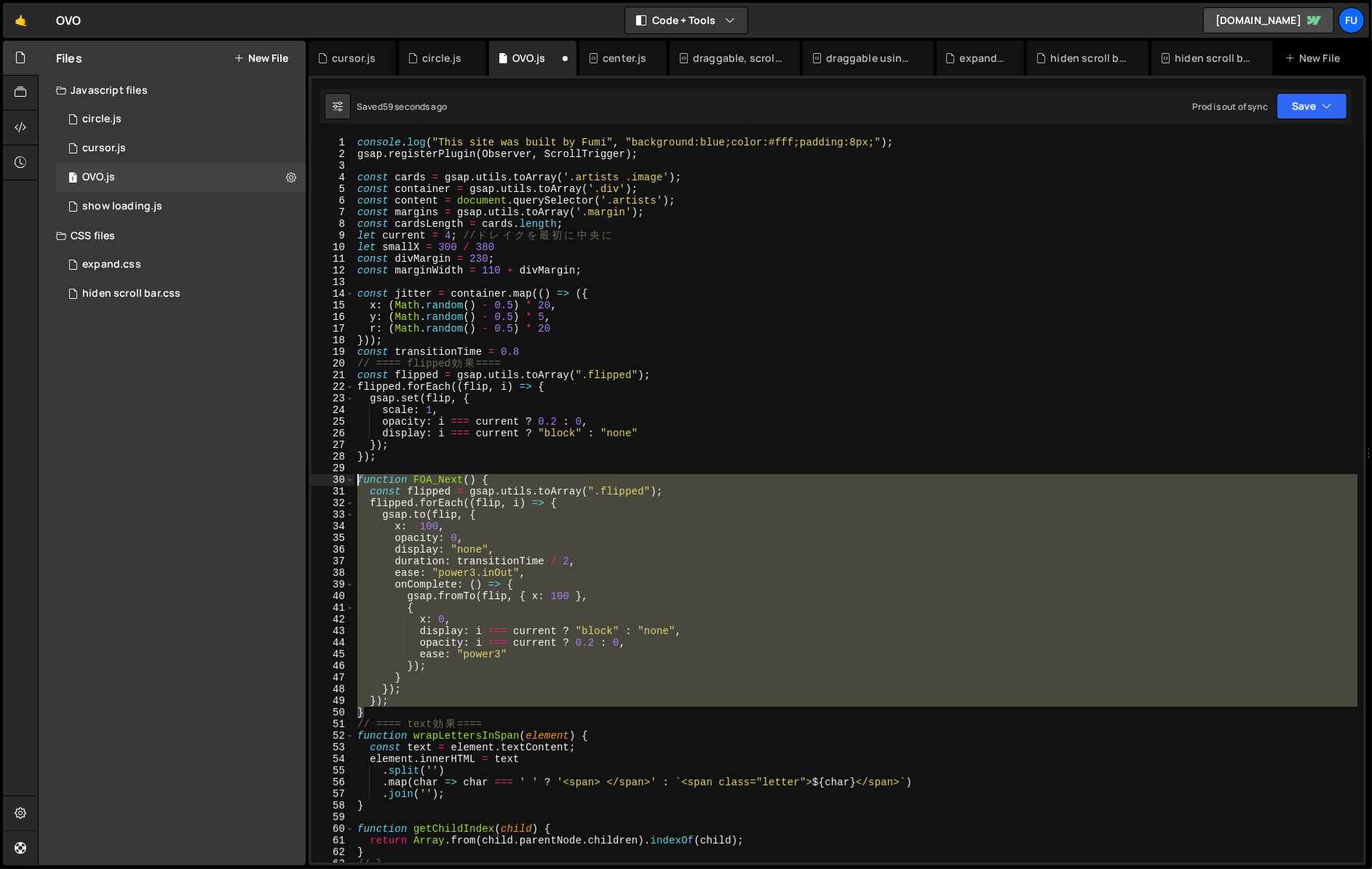
drag, startPoint x: 383, startPoint y: 709, endPoint x: 341, endPoint y: 482, distance: 230.9
click at [341, 482] on div "} 1 2 3 4 5 6 7 8 9 10 11 12 13 14 15 16 17 18 19 20 21 22 23 24 25 26 27 28 29…" at bounding box center [837, 499] width 1051 height 726
click at [377, 713] on div "console . log ( "This site was built by Fumi" , "background:blue;color:#fff;pad…" at bounding box center [855, 499] width 1002 height 726
type textarea "}"
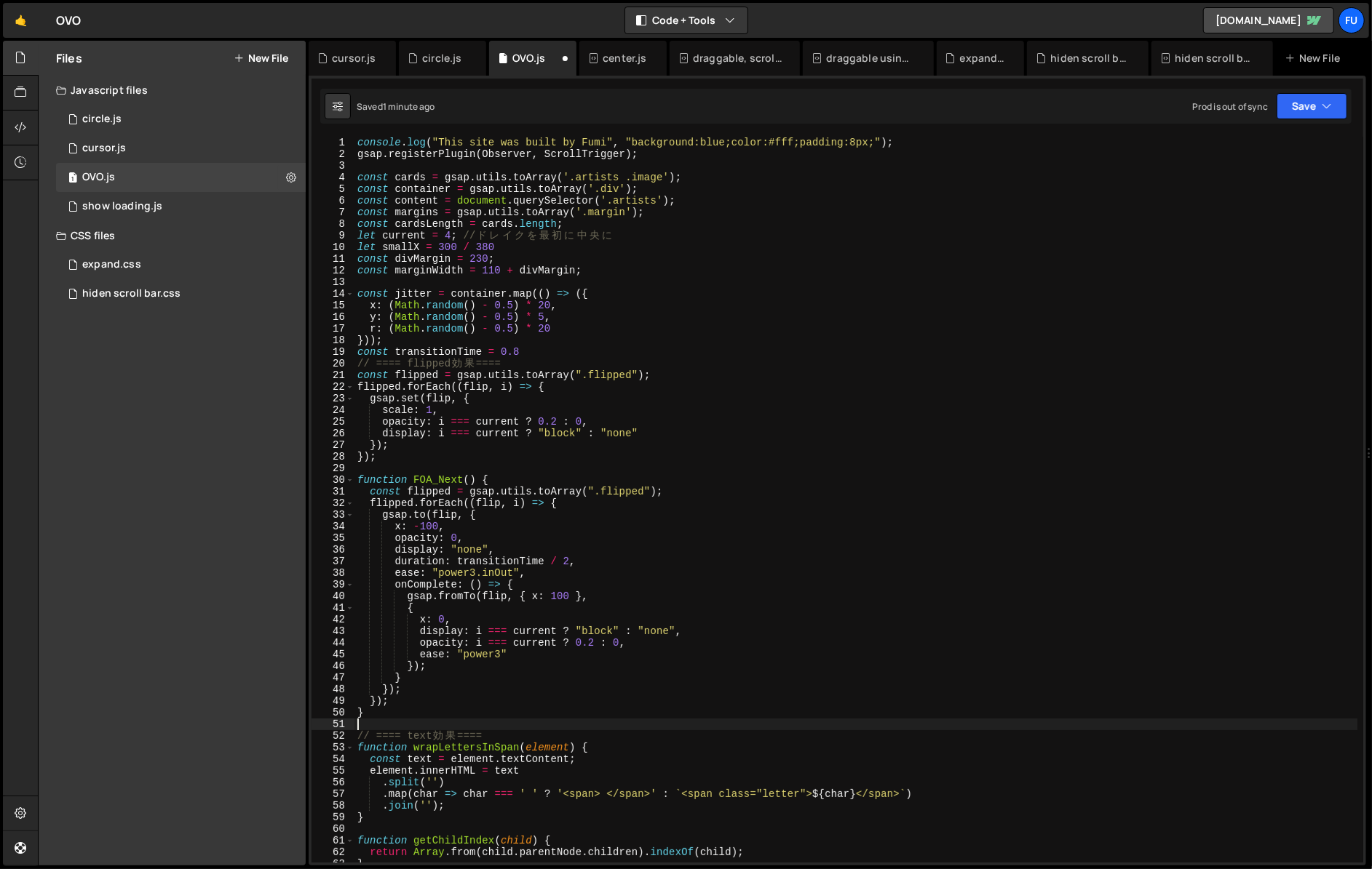
paste textarea "}"
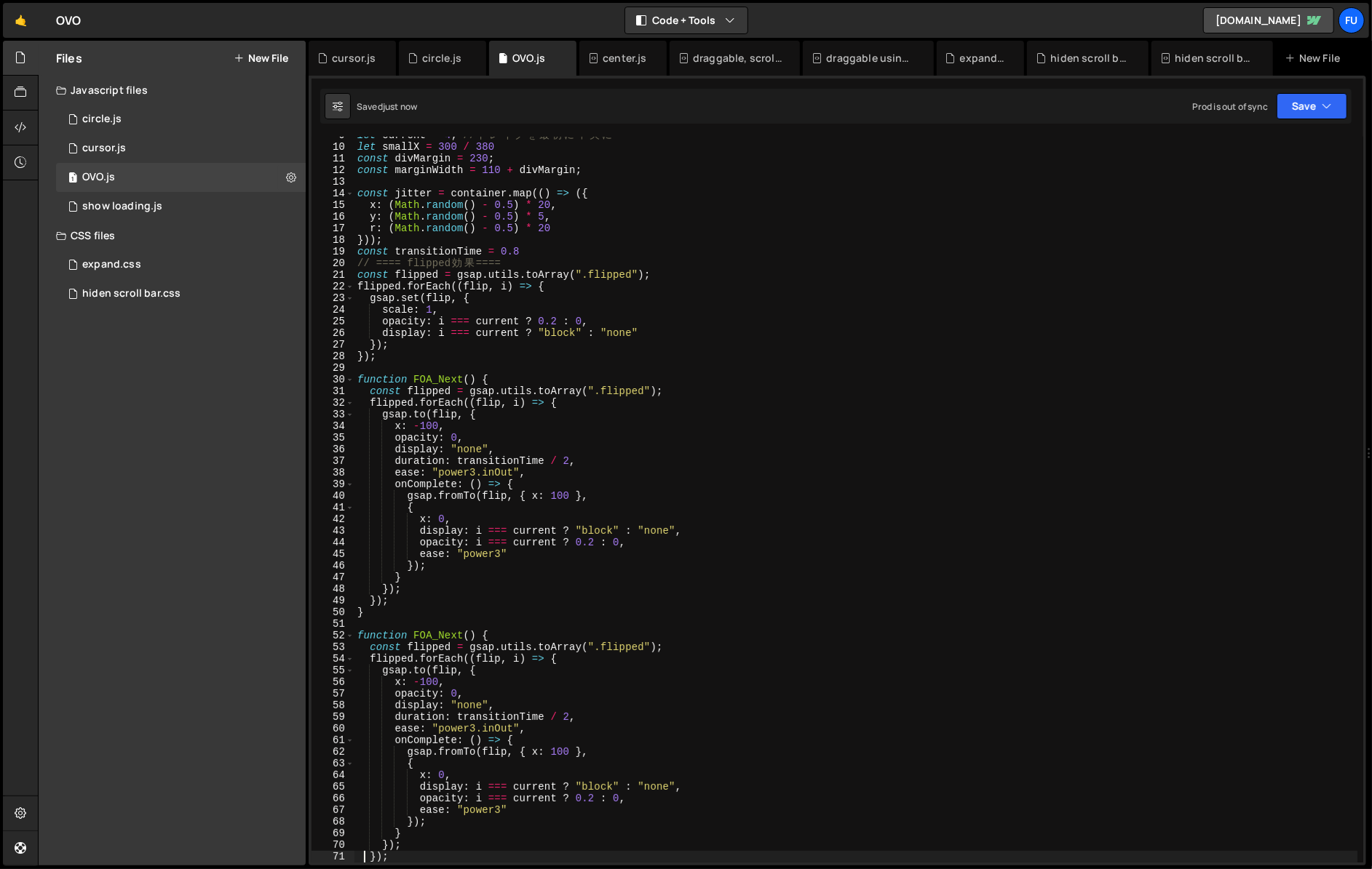
click at [463, 631] on div "let current = 4 ; // ド レ イ ク を 最 初 に 中 央 に let smallX = 300 / 380 const divMarg…" at bounding box center [855, 504] width 1002 height 749
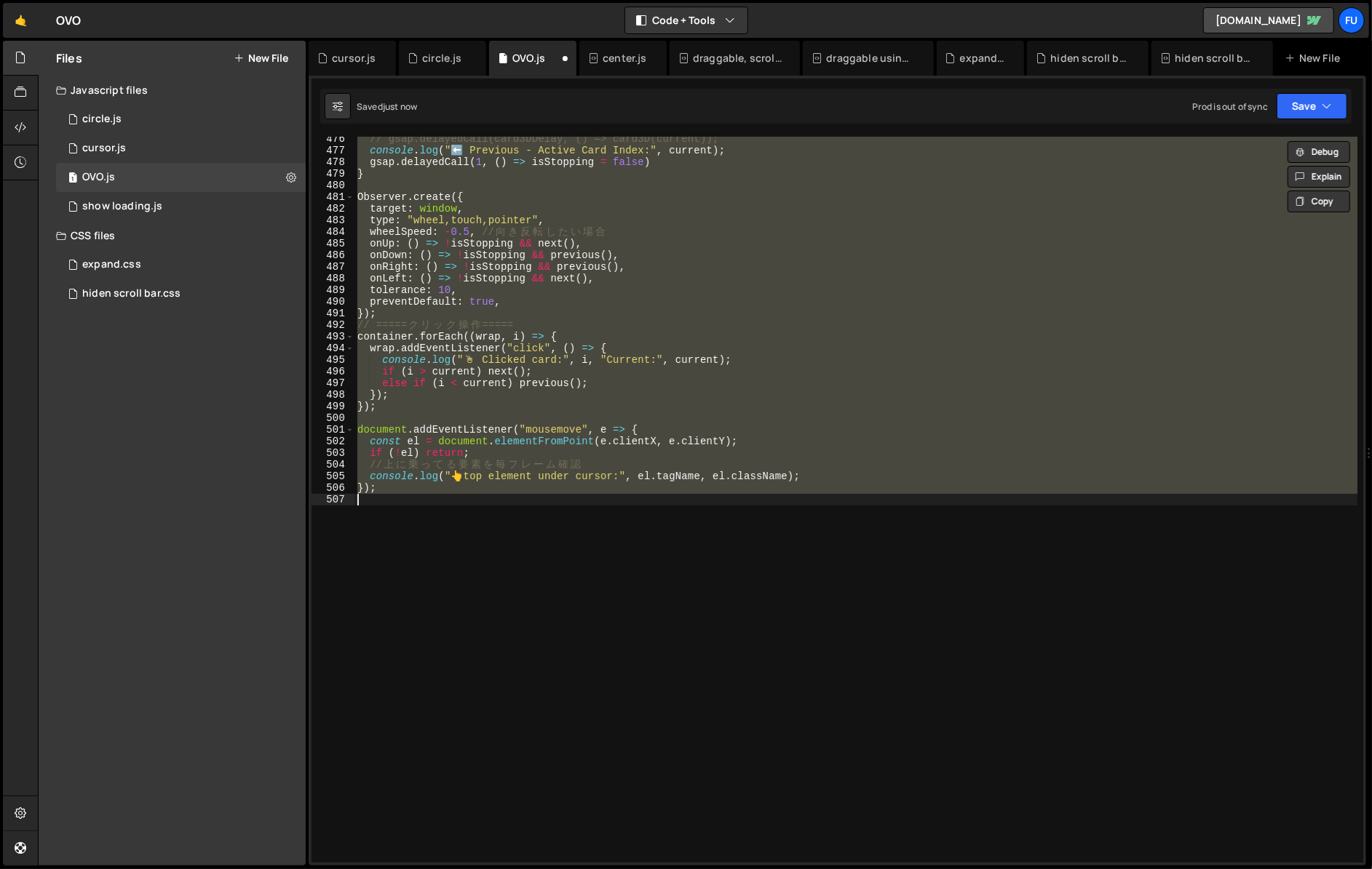
scroll to position [230, 0]
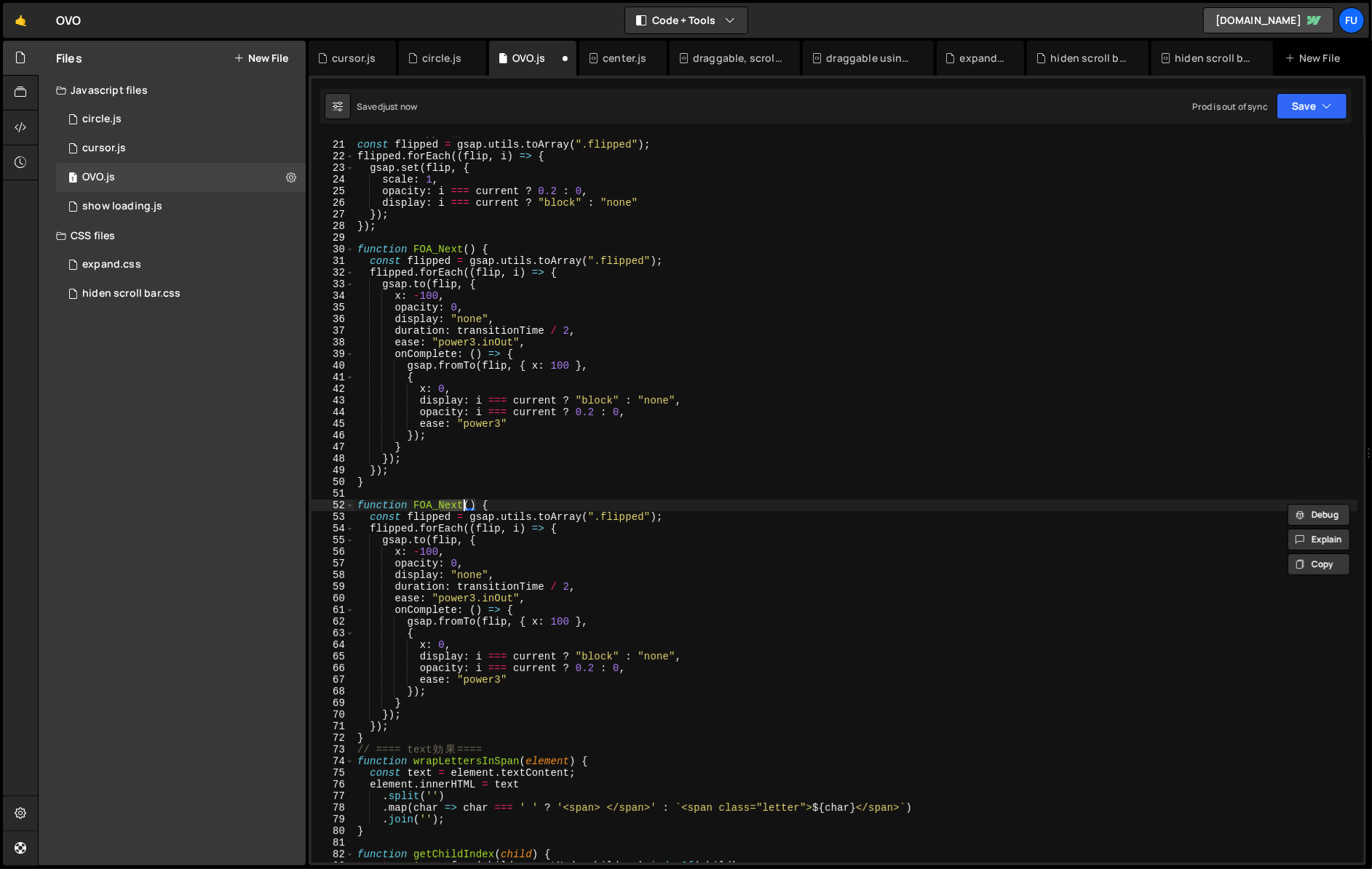
type textarea "});"
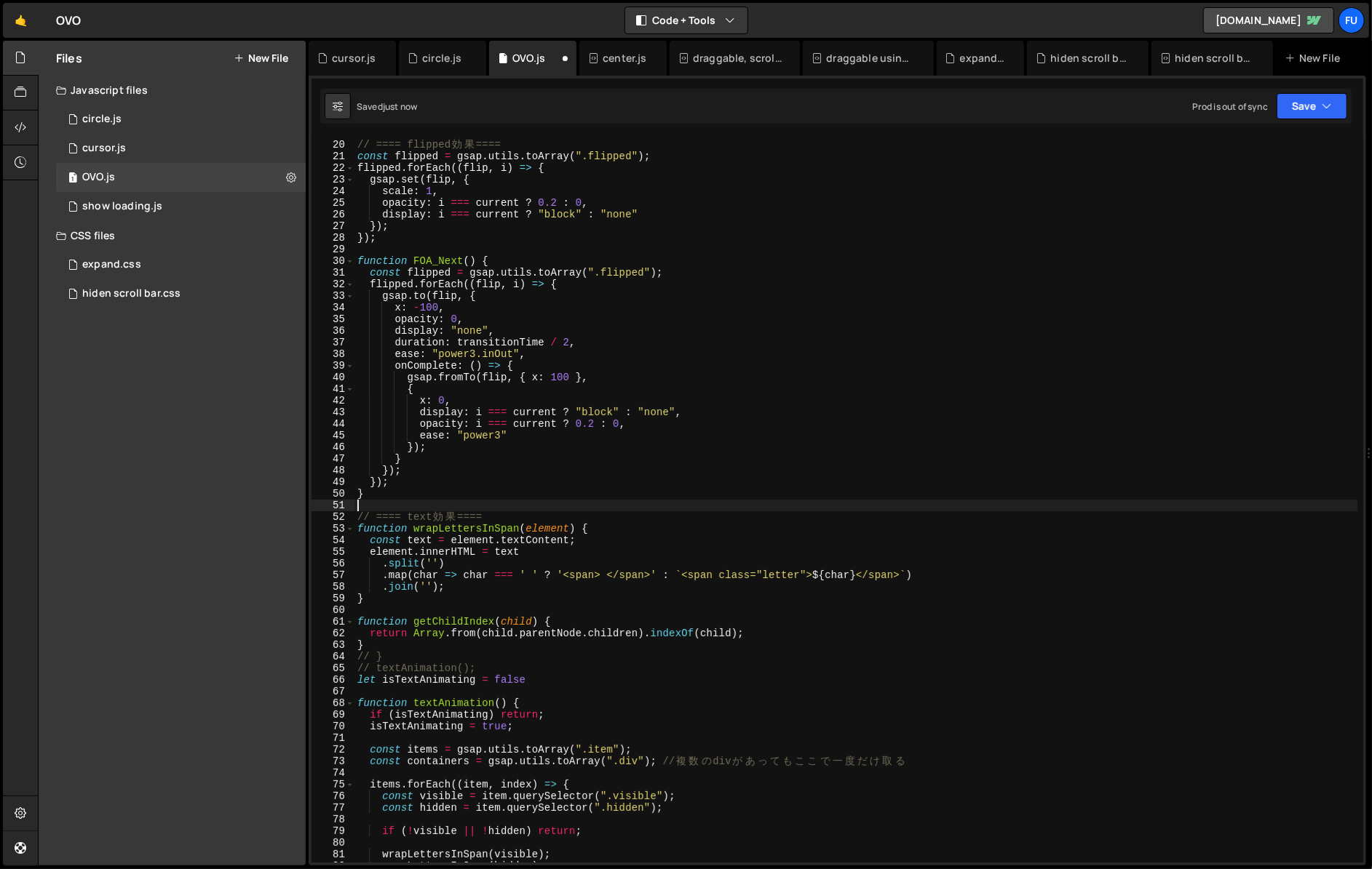
scroll to position [219, 0]
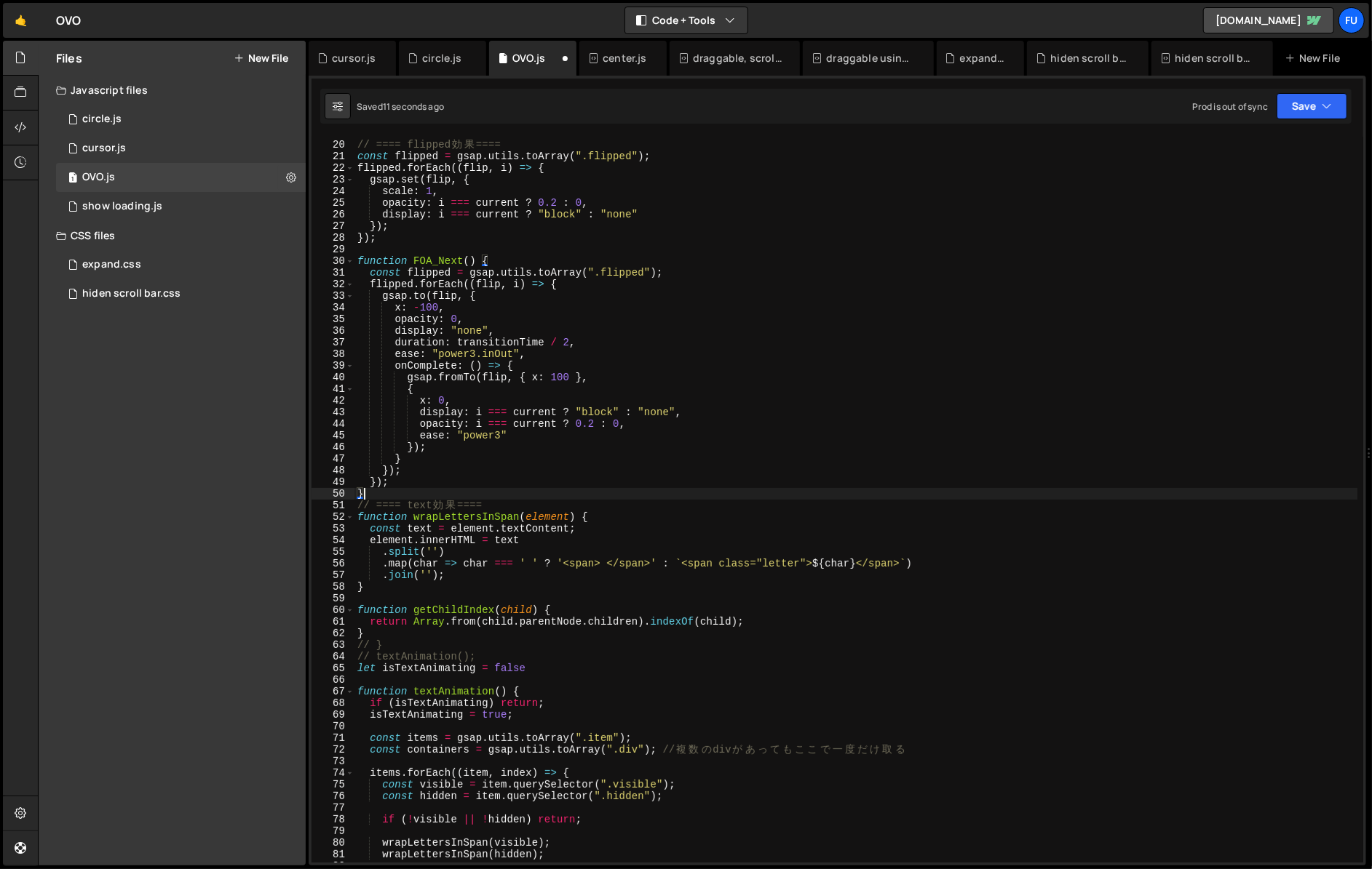
click at [541, 284] on div "const transitionTime = 0.8 // ==== flipped 効 果 ==== const flipped = gsap . util…" at bounding box center [855, 501] width 1002 height 749
type textarea "flipped.forEach((flip, i) => {"
click at [621, 284] on div "const transitionTime = 0.8 // ==== flipped 効 果 ==== const flipped = gsap . util…" at bounding box center [855, 501] width 1002 height 749
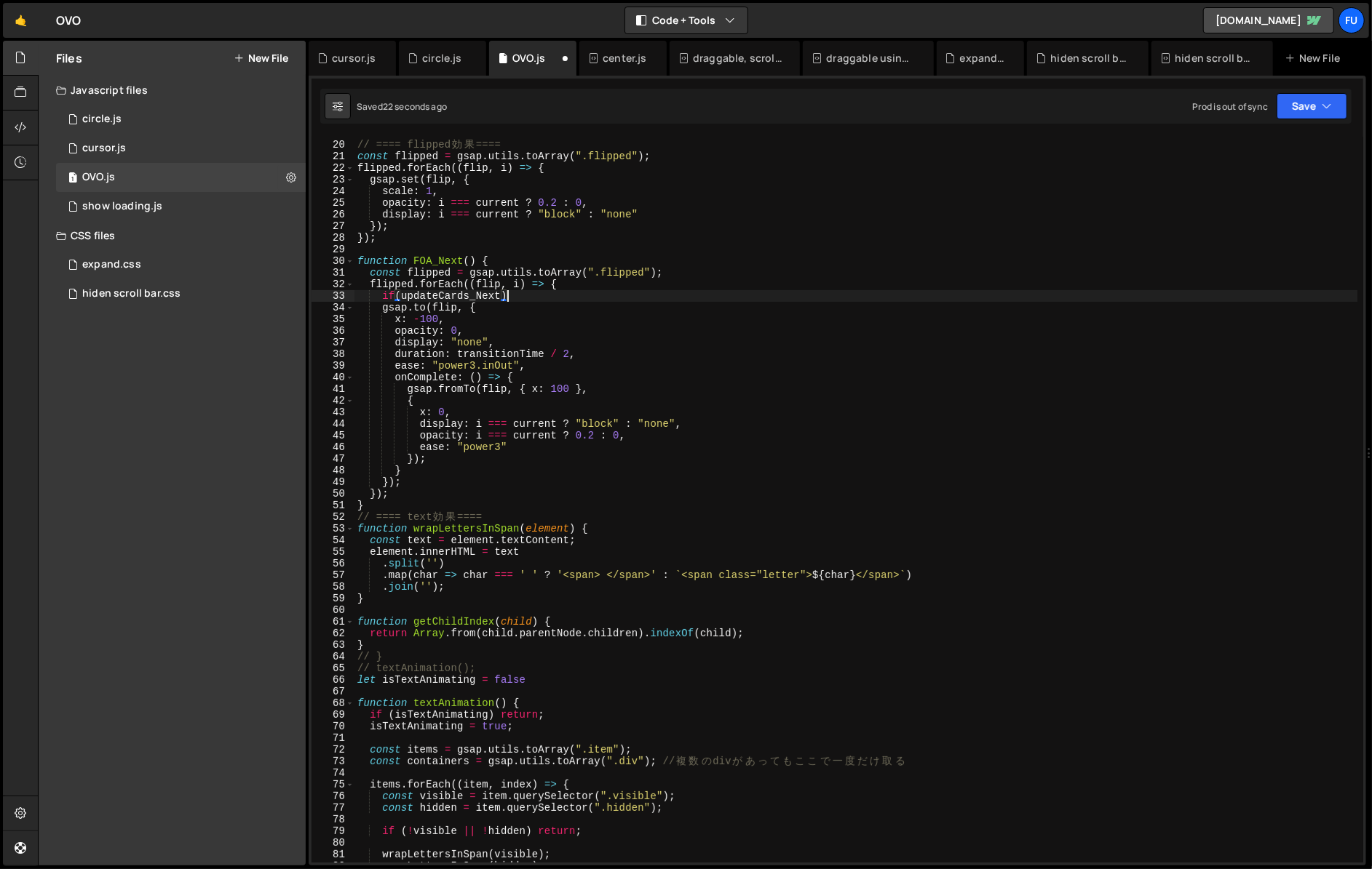
scroll to position [0, 10]
click at [430, 307] on div "const transitionTime = 0.8 // ==== flipped 効 果 ==== const flipped = gsap . util…" at bounding box center [855, 501] width 1002 height 749
click at [394, 485] on div "const transitionTime = 0.8 // ==== flipped 効 果 ==== const flipped = gsap . util…" at bounding box center [855, 501] width 1002 height 749
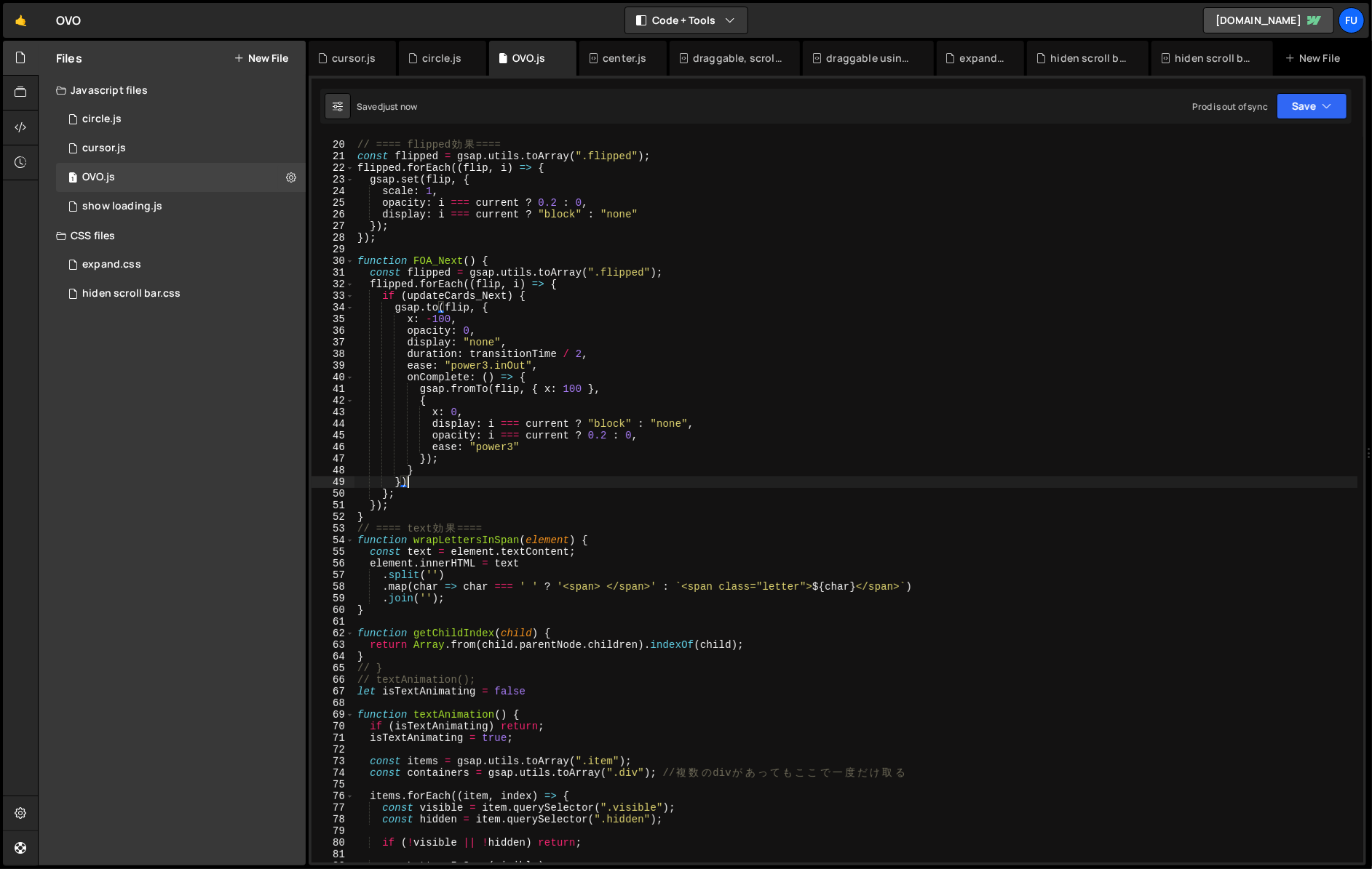
scroll to position [0, 2]
click at [428, 471] on div "const transitionTime = 0.8 // ==== flipped 効 果 ==== const flipped = gsap . util…" at bounding box center [855, 501] width 1002 height 749
click at [419, 476] on div "const transitionTime = 0.8 // ==== flipped 効 果 ==== const flipped = gsap . util…" at bounding box center [855, 501] width 1002 height 749
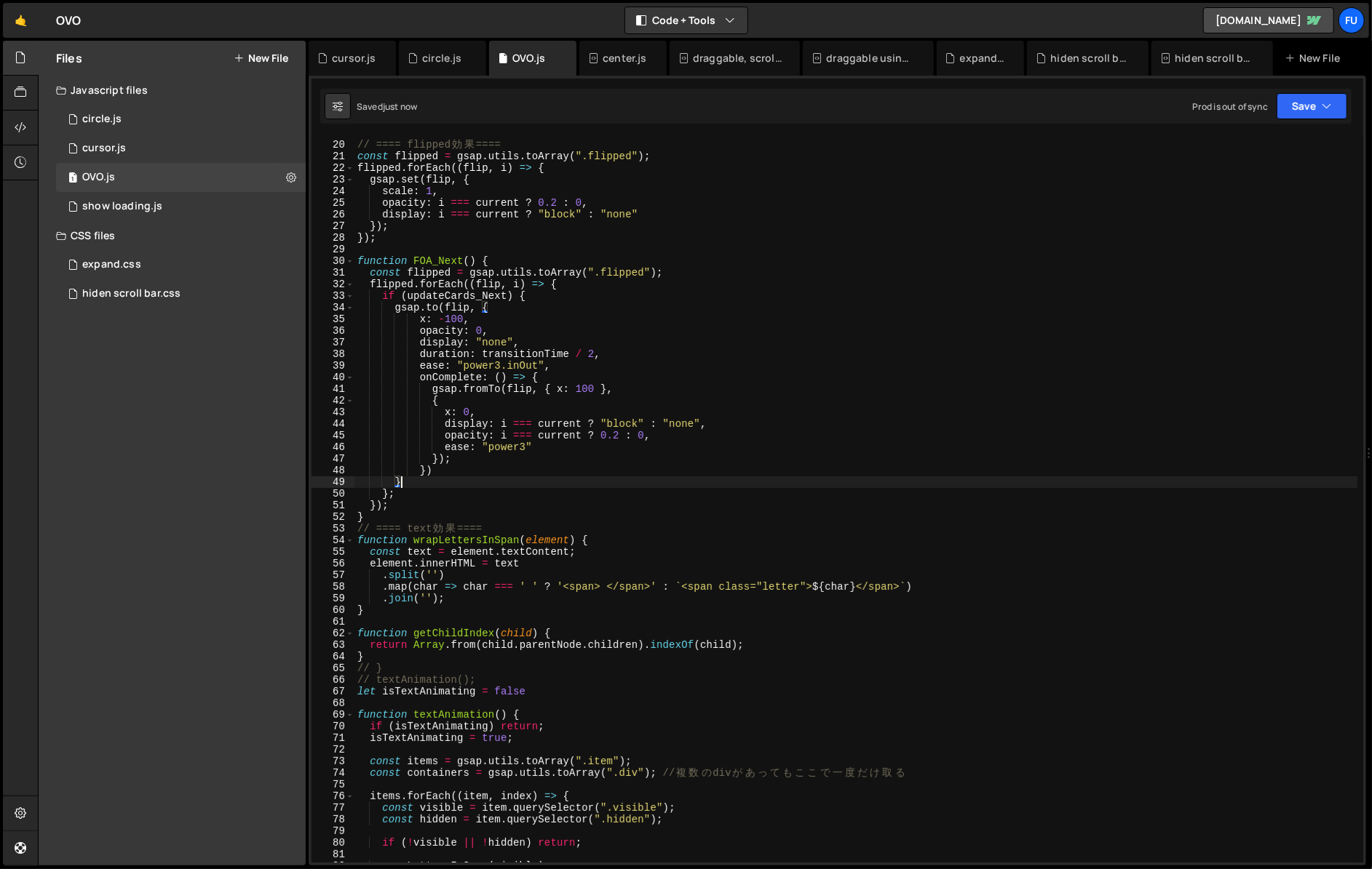
click at [418, 481] on div "const transitionTime = 0.8 // ==== flipped 効 果 ==== const flipped = gsap . util…" at bounding box center [855, 501] width 1002 height 749
click at [412, 492] on div "const transitionTime = 0.8 // ==== flipped 効 果 ==== const flipped = gsap . util…" at bounding box center [855, 501] width 1002 height 749
click at [428, 472] on div "const transitionTime = 0.8 // ==== flipped 効 果 ==== const flipped = gsap . util…" at bounding box center [855, 501] width 1002 height 749
click at [447, 471] on div "const transitionTime = 0.8 // ==== flipped 効 果 ==== const flipped = gsap . util…" at bounding box center [855, 501] width 1002 height 749
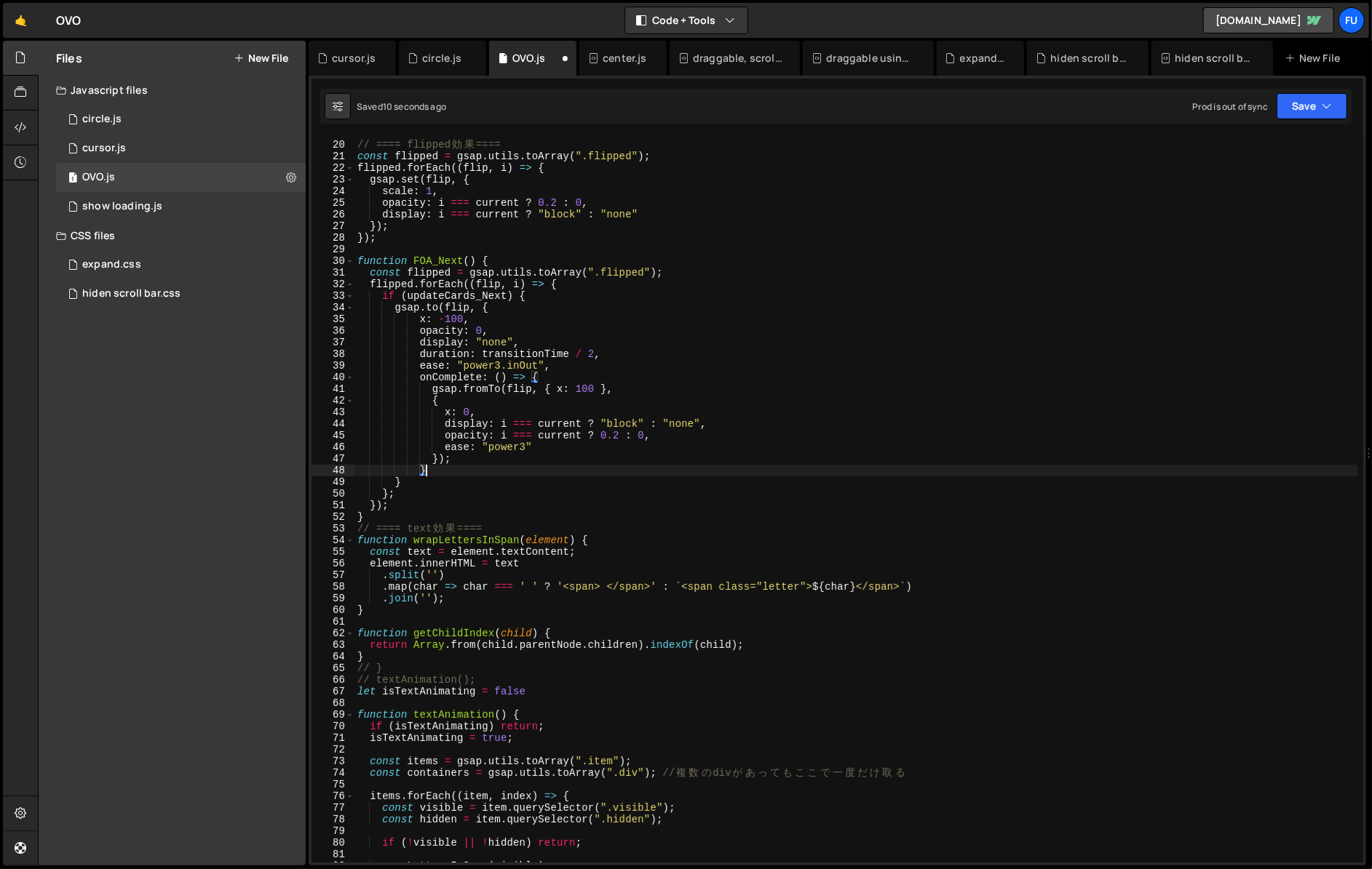
click at [406, 480] on div "const transitionTime = 0.8 // ==== flipped 効 果 ==== const flipped = gsap . util…" at bounding box center [855, 501] width 1002 height 749
type textarea "}else{};"
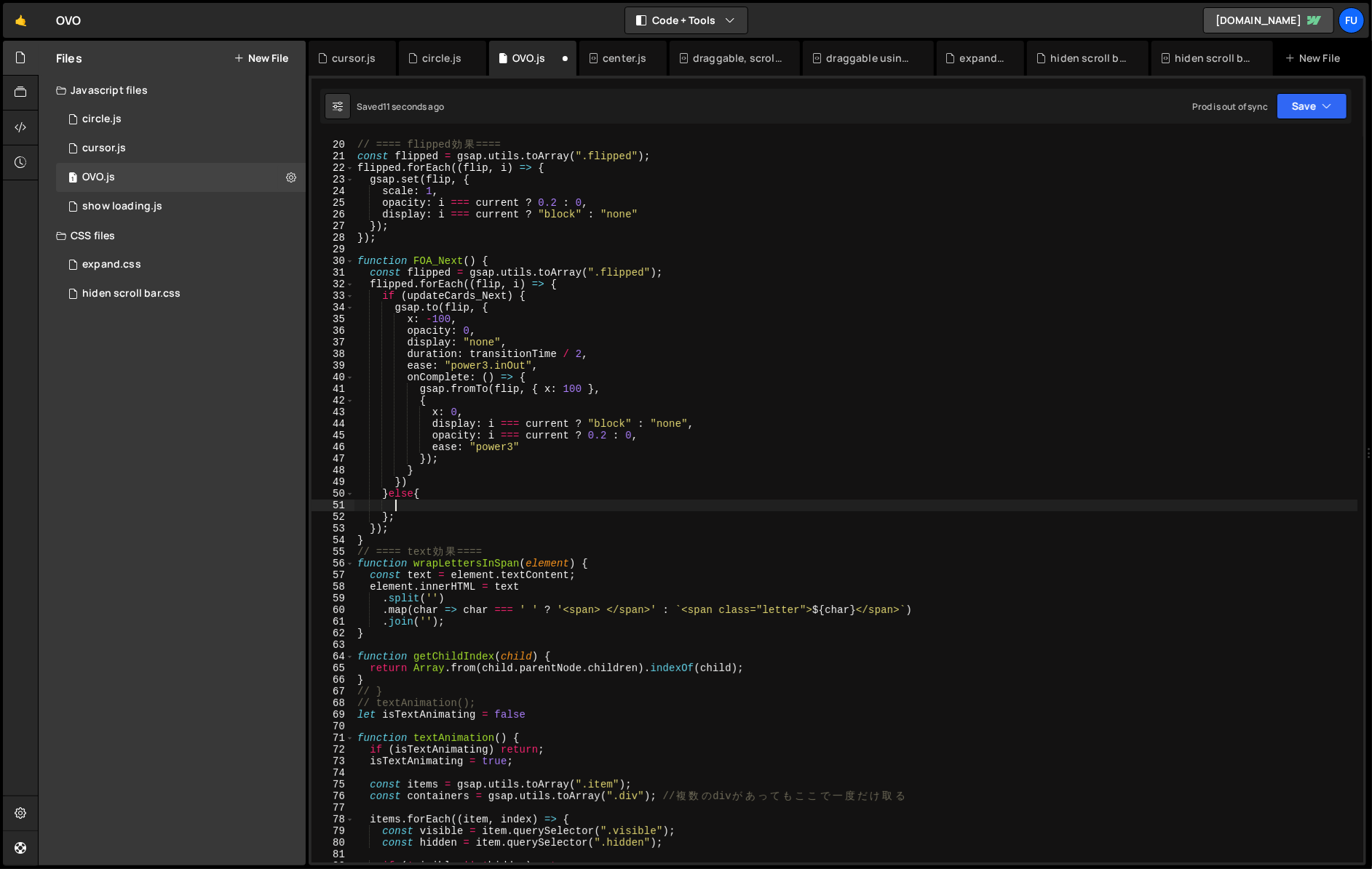
click at [534, 452] on div "const transitionTime = 0.8 // ==== flipped 効 果 ==== const flipped = gsap . util…" at bounding box center [855, 501] width 1002 height 749
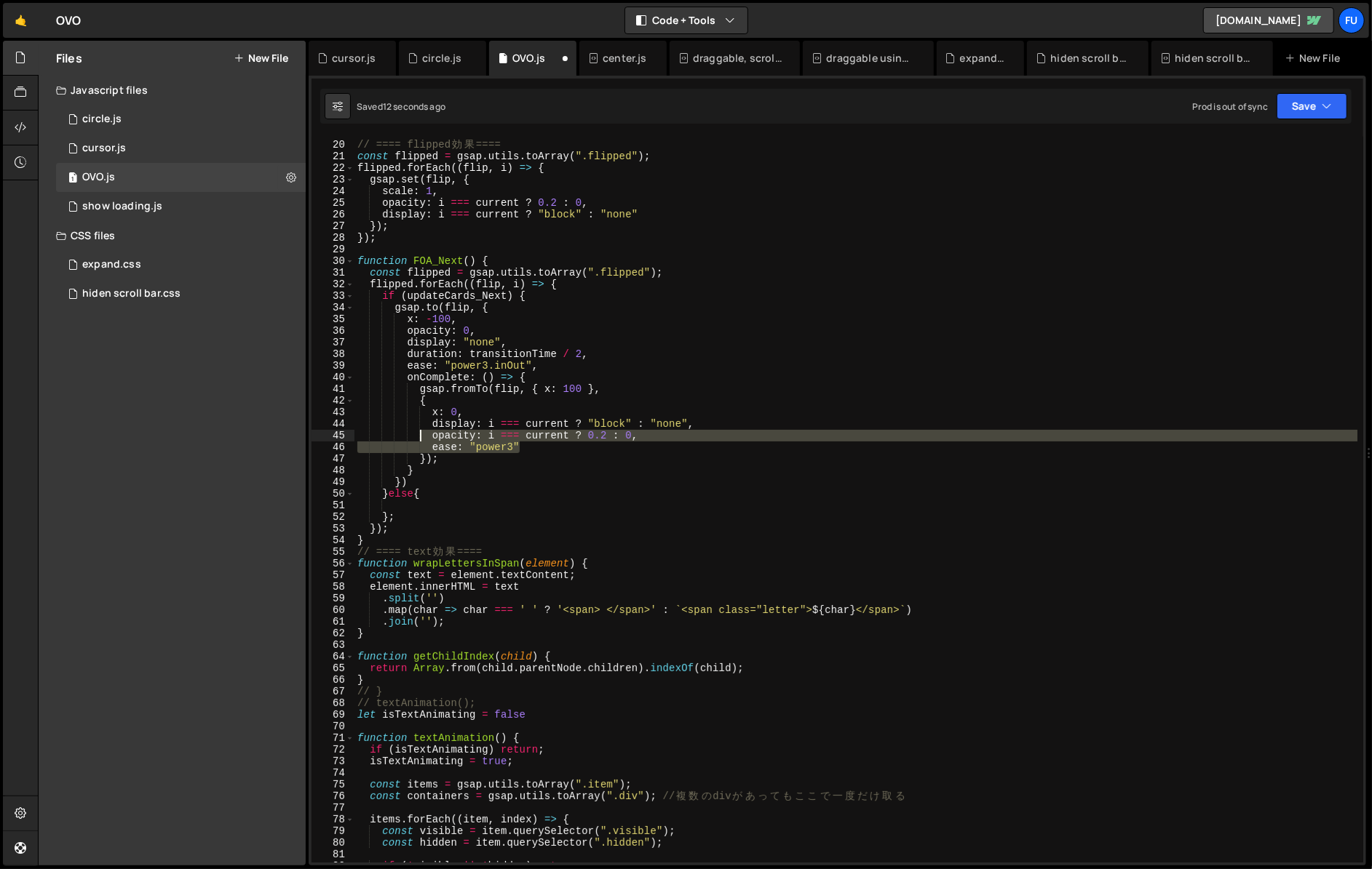
drag, startPoint x: 538, startPoint y: 452, endPoint x: 415, endPoint y: 435, distance: 124.2
click at [415, 432] on div "const transitionTime = 0.8 // ==== flipped 効 果 ==== const flipped = gsap . util…" at bounding box center [855, 501] width 1002 height 749
click at [427, 457] on div "const transitionTime = 0.8 // ==== flipped 効 果 ==== const flipped = gsap . util…" at bounding box center [855, 501] width 1002 height 749
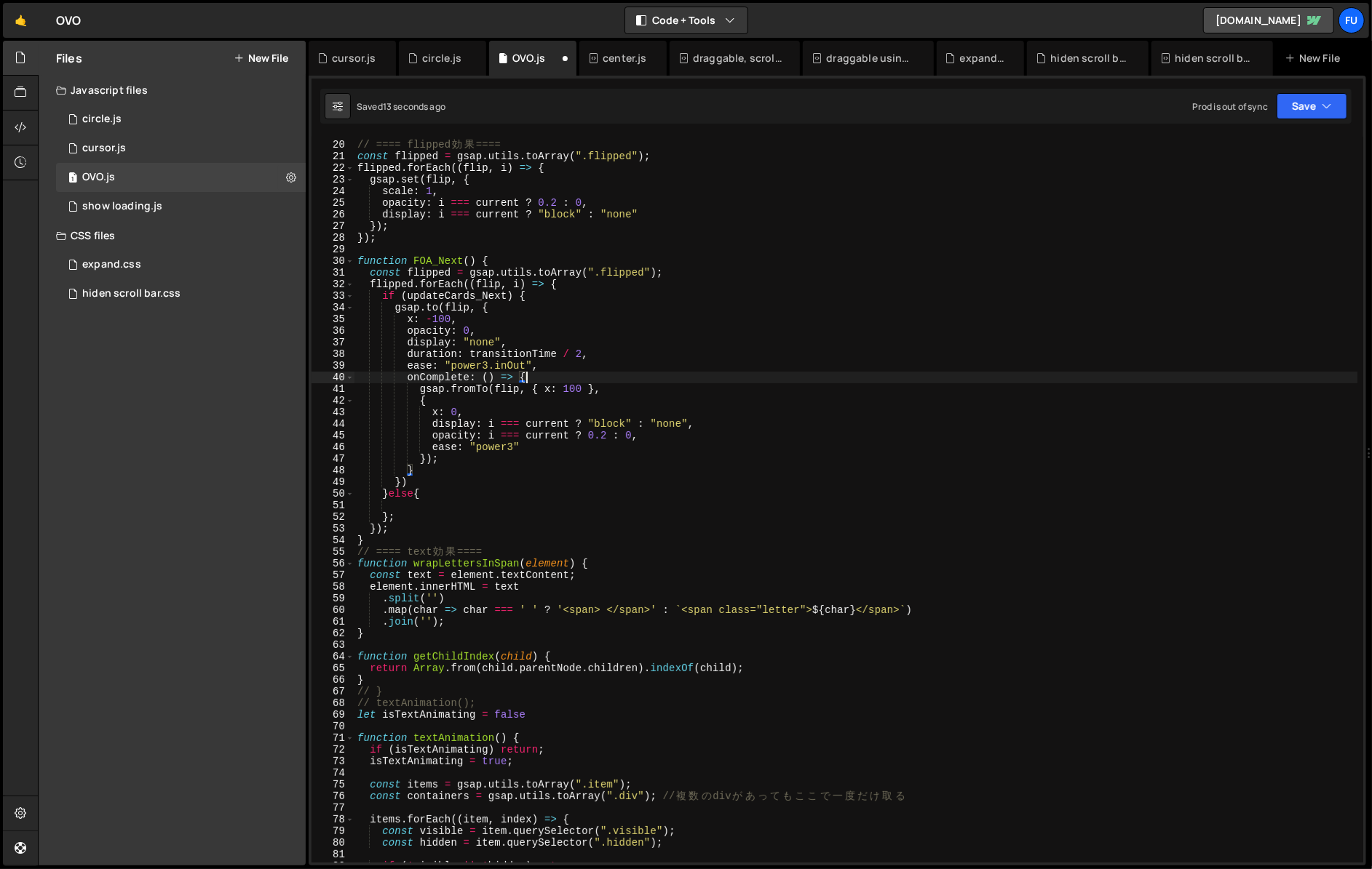
click at [526, 376] on div "const transitionTime = 0.8 // ==== flipped 効 果 ==== const flipped = gsap . util…" at bounding box center [855, 501] width 1002 height 749
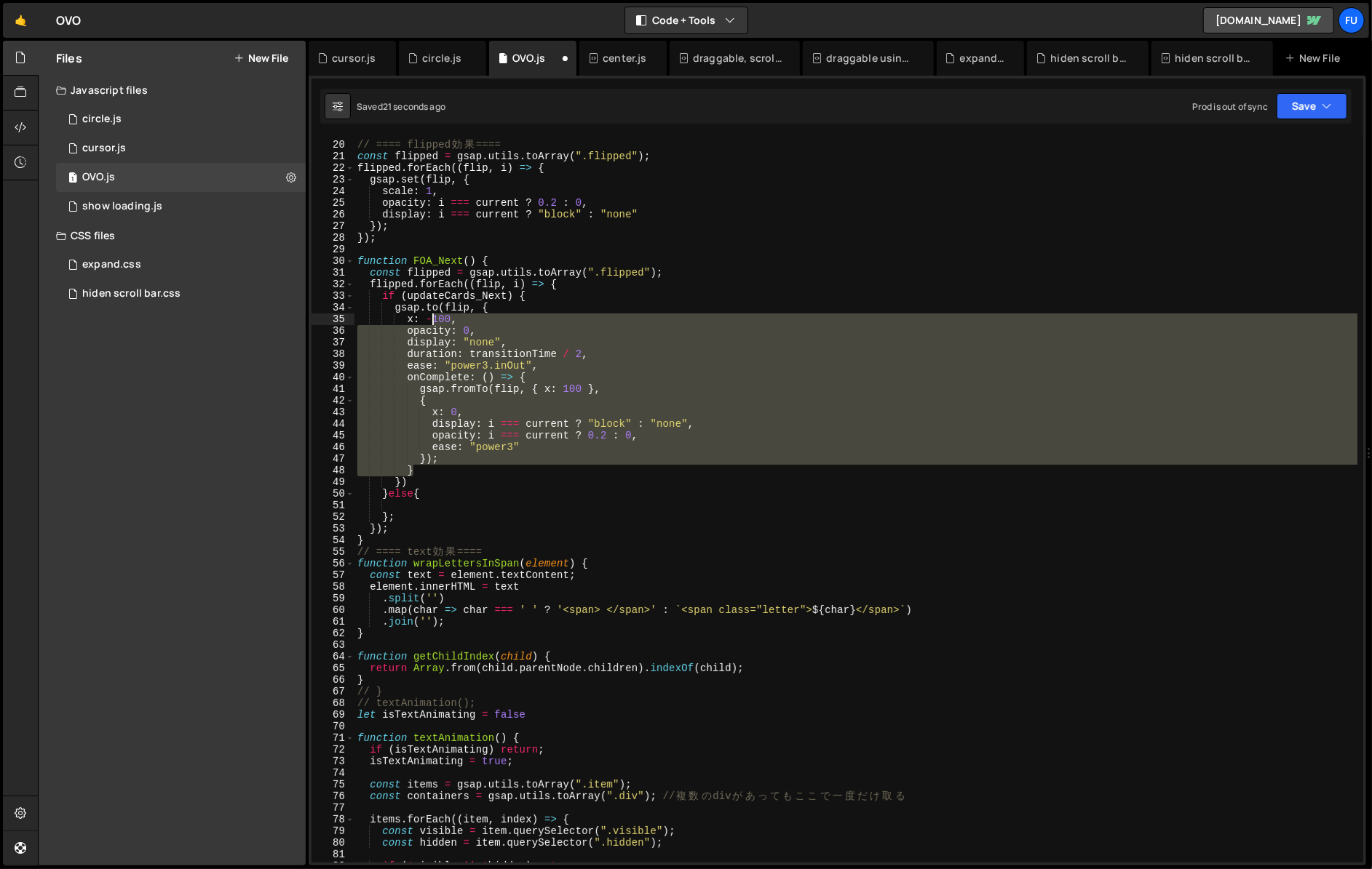
drag, startPoint x: 423, startPoint y: 471, endPoint x: 435, endPoint y: 318, distance: 153.5
click at [435, 318] on div "const transitionTime = 0.8 // ==== flipped 効 果 ==== const flipped = gsap . util…" at bounding box center [855, 501] width 1002 height 749
click at [410, 474] on div "const transitionTime = 0.8 // ==== flipped 効 果 ==== const flipped = gsap . util…" at bounding box center [855, 499] width 1002 height 726
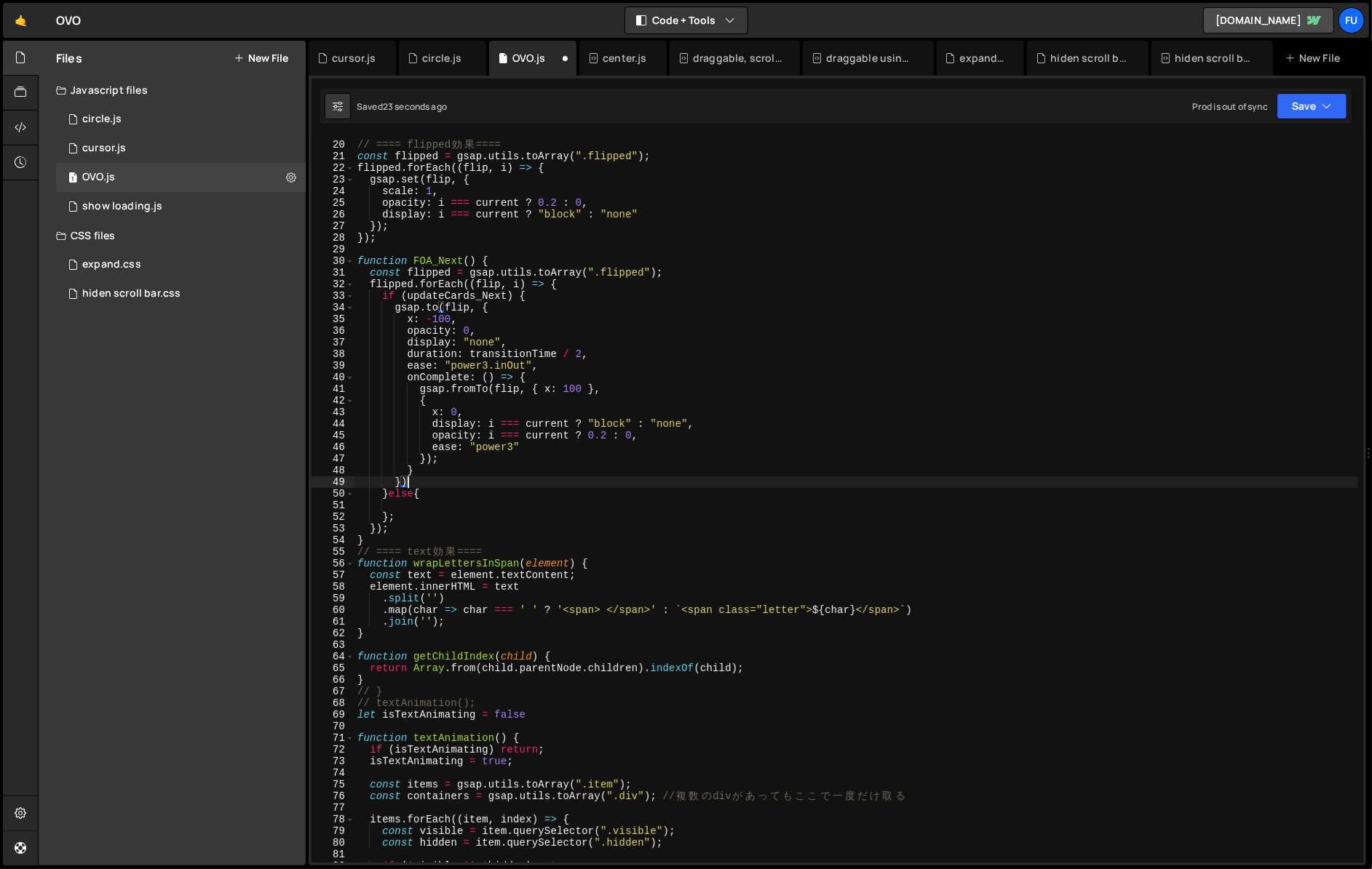
click at [415, 482] on div "const transitionTime = 0.8 // ==== flipped 効 果 ==== const flipped = gsap . util…" at bounding box center [855, 501] width 1002 height 749
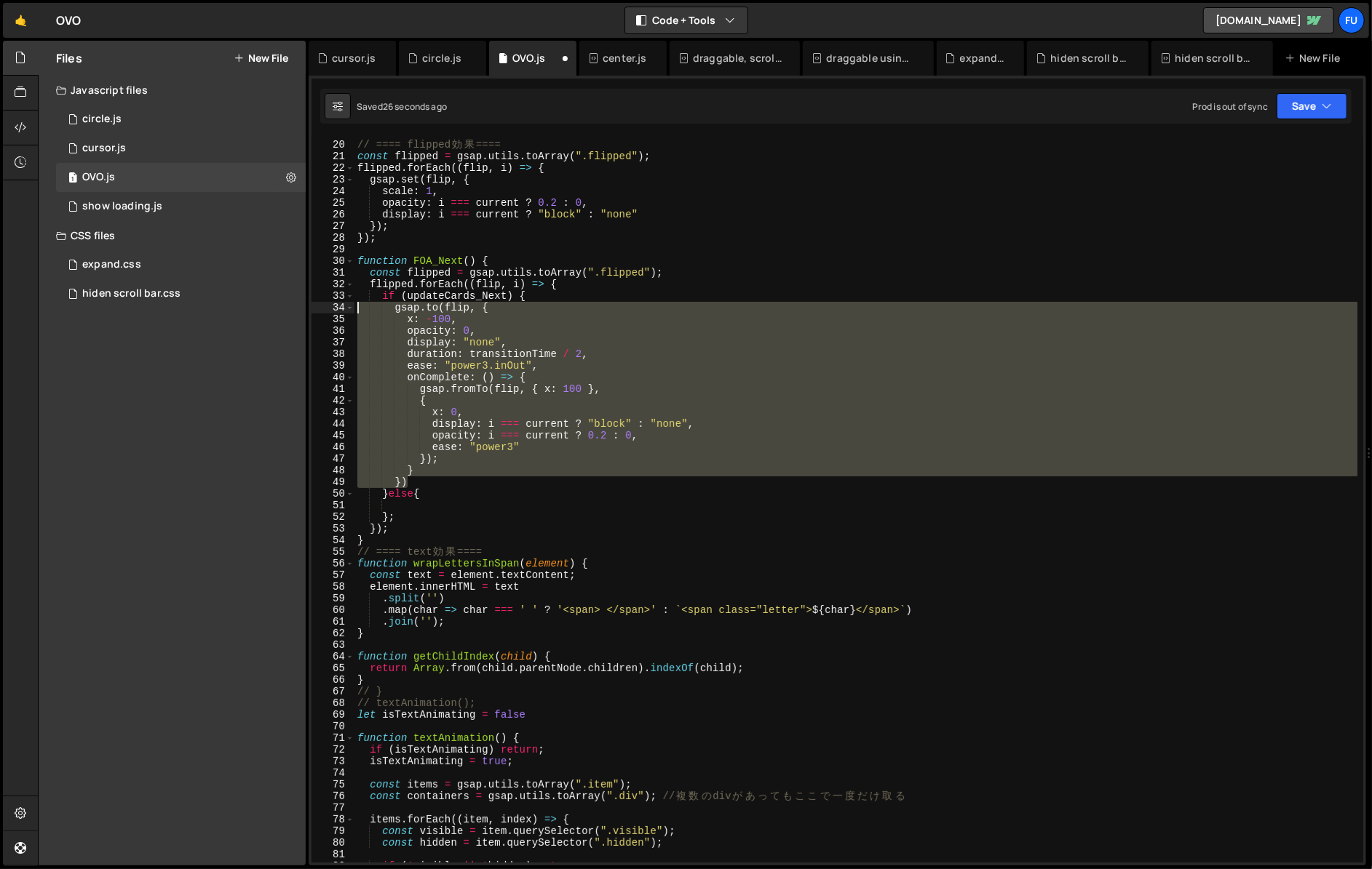
drag, startPoint x: 416, startPoint y: 482, endPoint x: 339, endPoint y: 311, distance: 187.5
click at [339, 310] on div "}) 19 20 21 22 23 24 25 26 27 28 29 30 31 32 33 34 35 36 37 38 39 40 41 42 43 4…" at bounding box center [837, 499] width 1051 height 726
type textarea "[DOMAIN_NAME](flip, { x: -100,"
click at [423, 507] on div "const transitionTime = 0.8 // ==== flipped 効 果 ==== const flipped = gsap . util…" at bounding box center [855, 501] width 1002 height 749
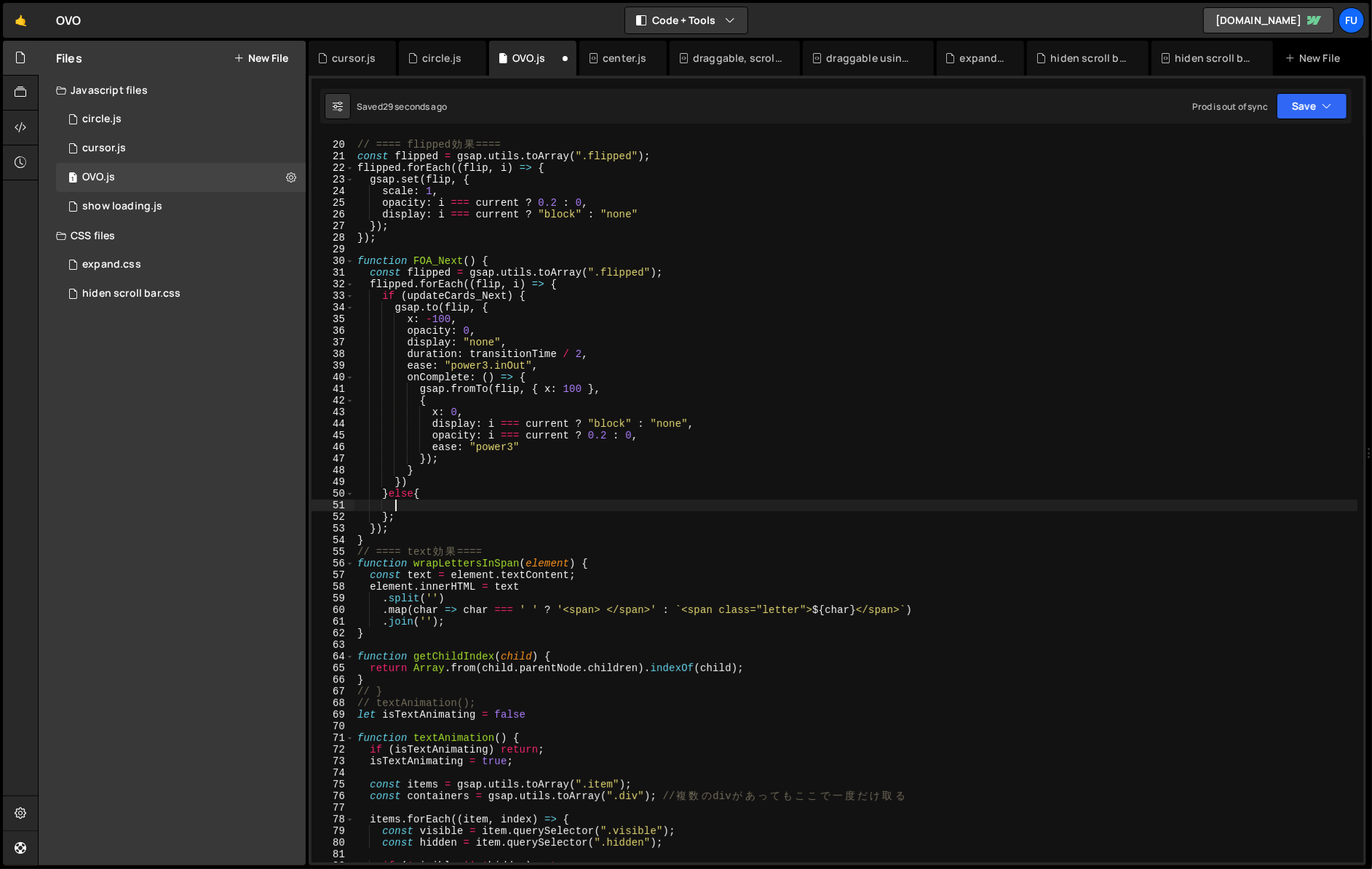
paste textarea "})"
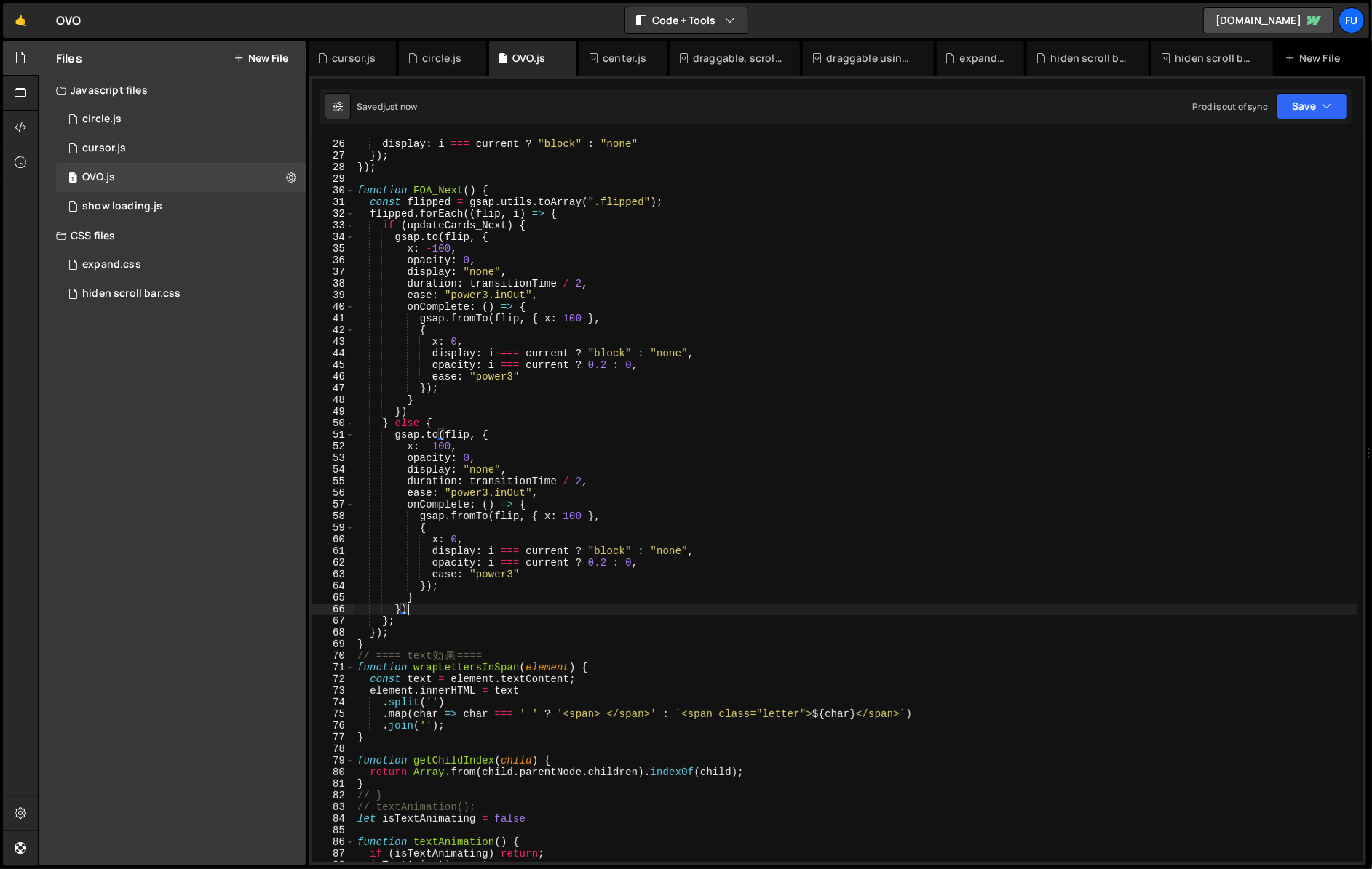
scroll to position [289, 0]
click at [466, 189] on div "opacity : i === current ? 0.2 : 0 , display : i === current ? "block" : "none" …" at bounding box center [855, 501] width 1002 height 749
type textarea "function FOA_Next() {"
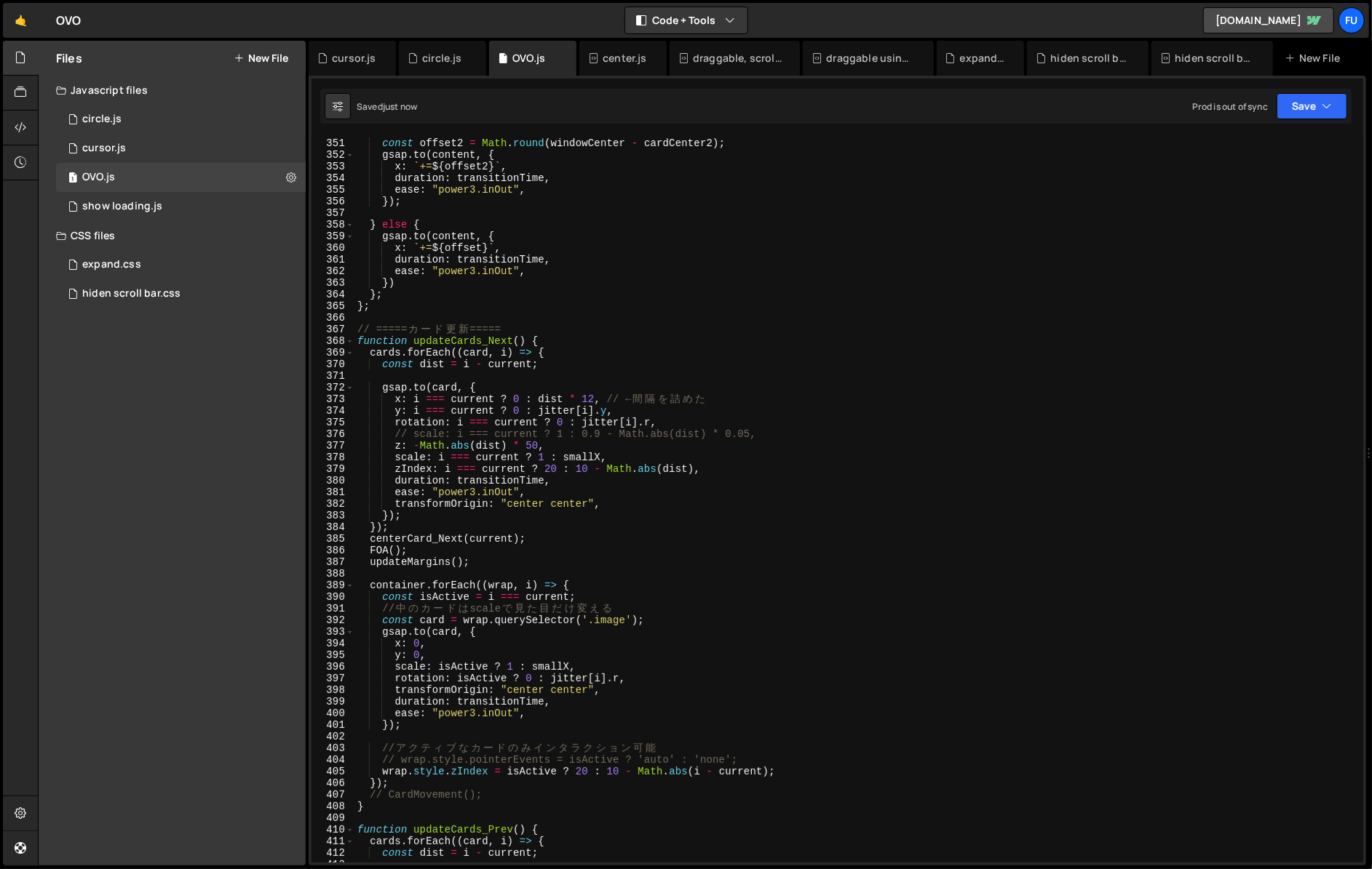
scroll to position [4071, 0]
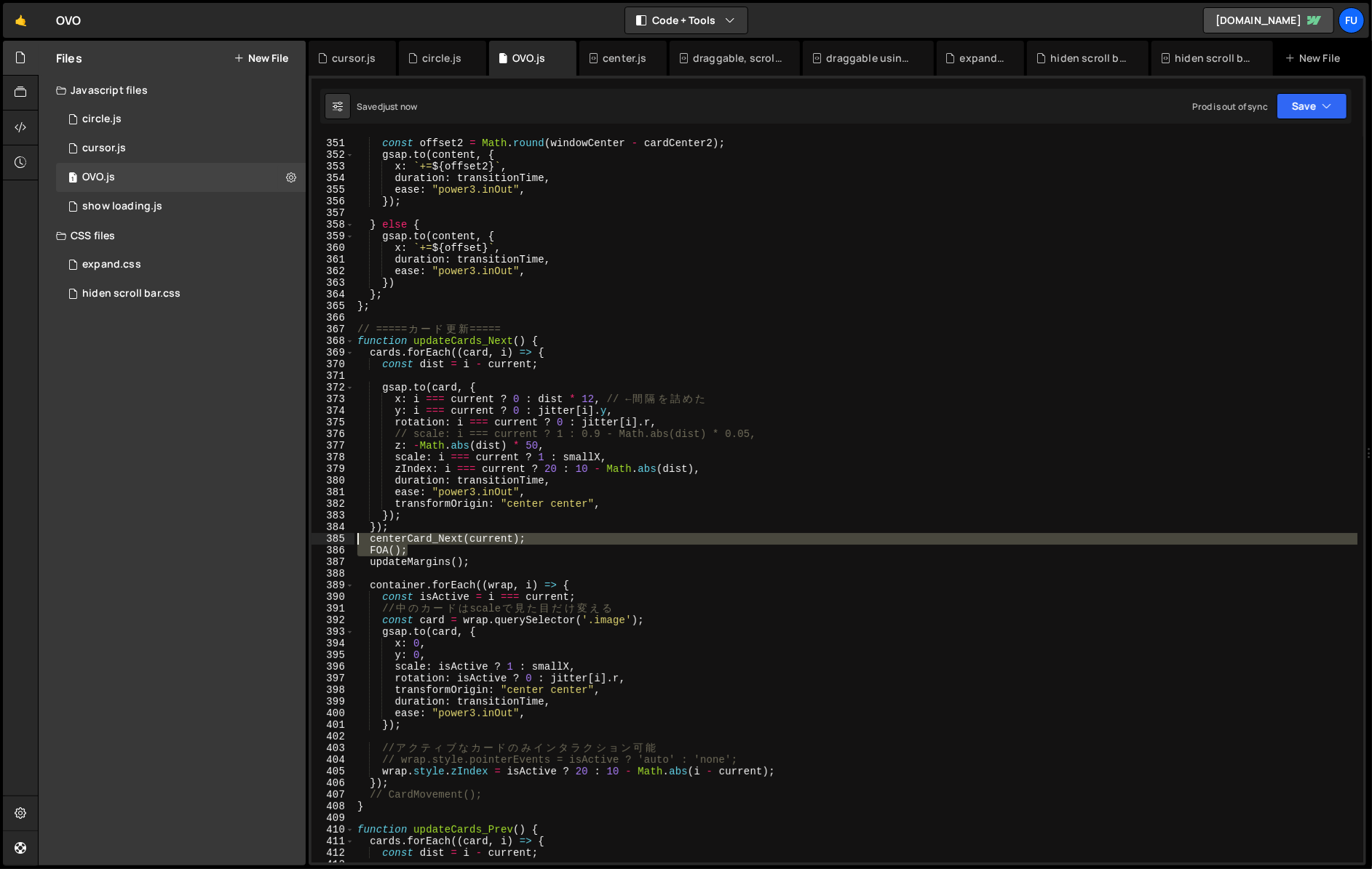
drag, startPoint x: 429, startPoint y: 552, endPoint x: 320, endPoint y: 544, distance: 109.3
click at [320, 544] on div "function FOA() { 350 351 352 353 354 355 356 357 358 359 360 361 362 363 364 36…" at bounding box center [837, 499] width 1051 height 726
click at [440, 553] on div "const cardCenter2 = cardRect . left + cardRect . width / 2 - marginWidth ; cons…" at bounding box center [855, 499] width 1002 height 726
type textarea "FOA();"
drag, startPoint x: 456, startPoint y: 553, endPoint x: 355, endPoint y: 552, distance: 101.0
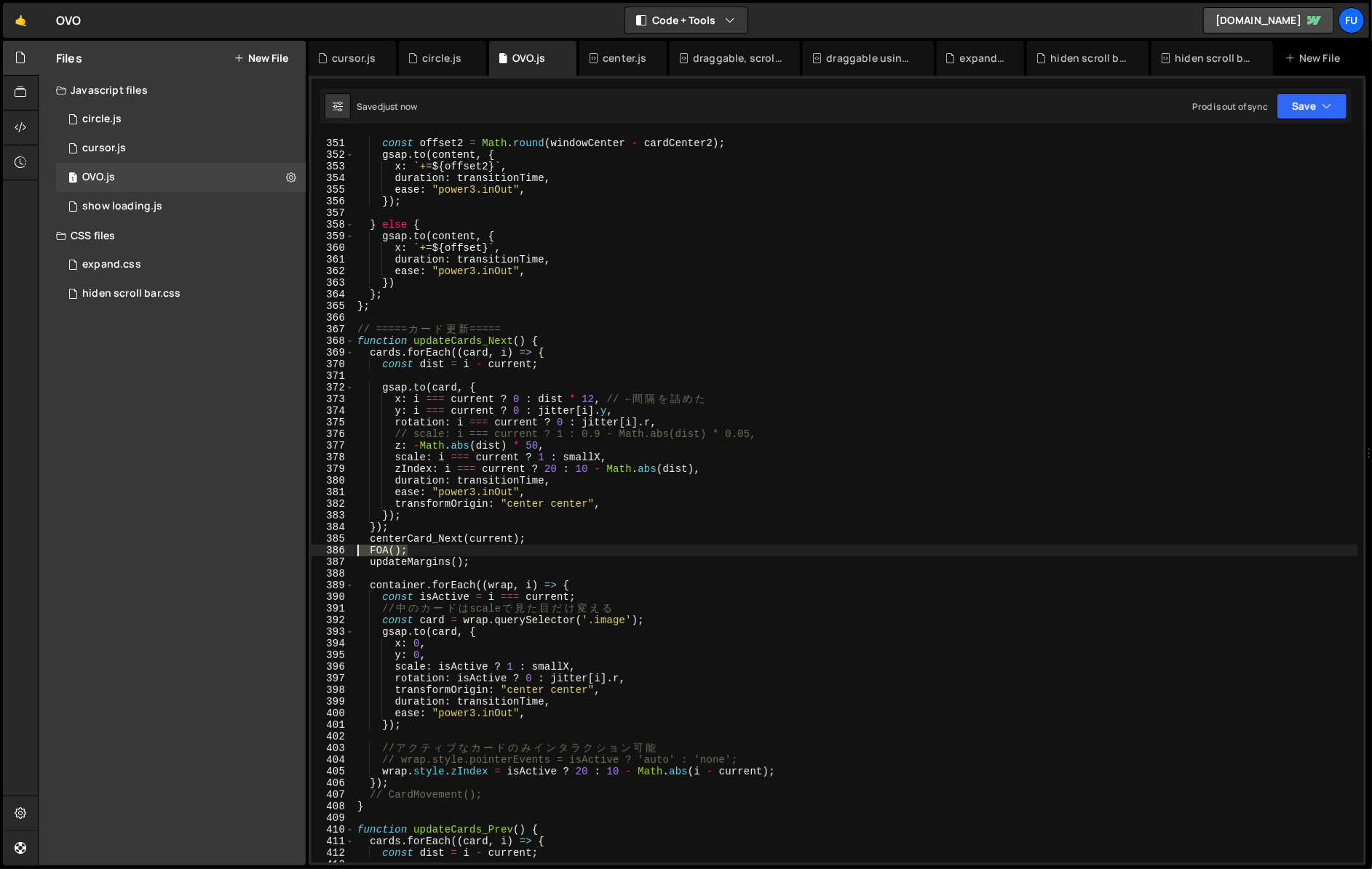
click at [343, 550] on div "FOA(); 350 351 352 353 354 355 356 357 358 359 360 361 362 363 364 365 366 367 …" at bounding box center [837, 499] width 1051 height 726
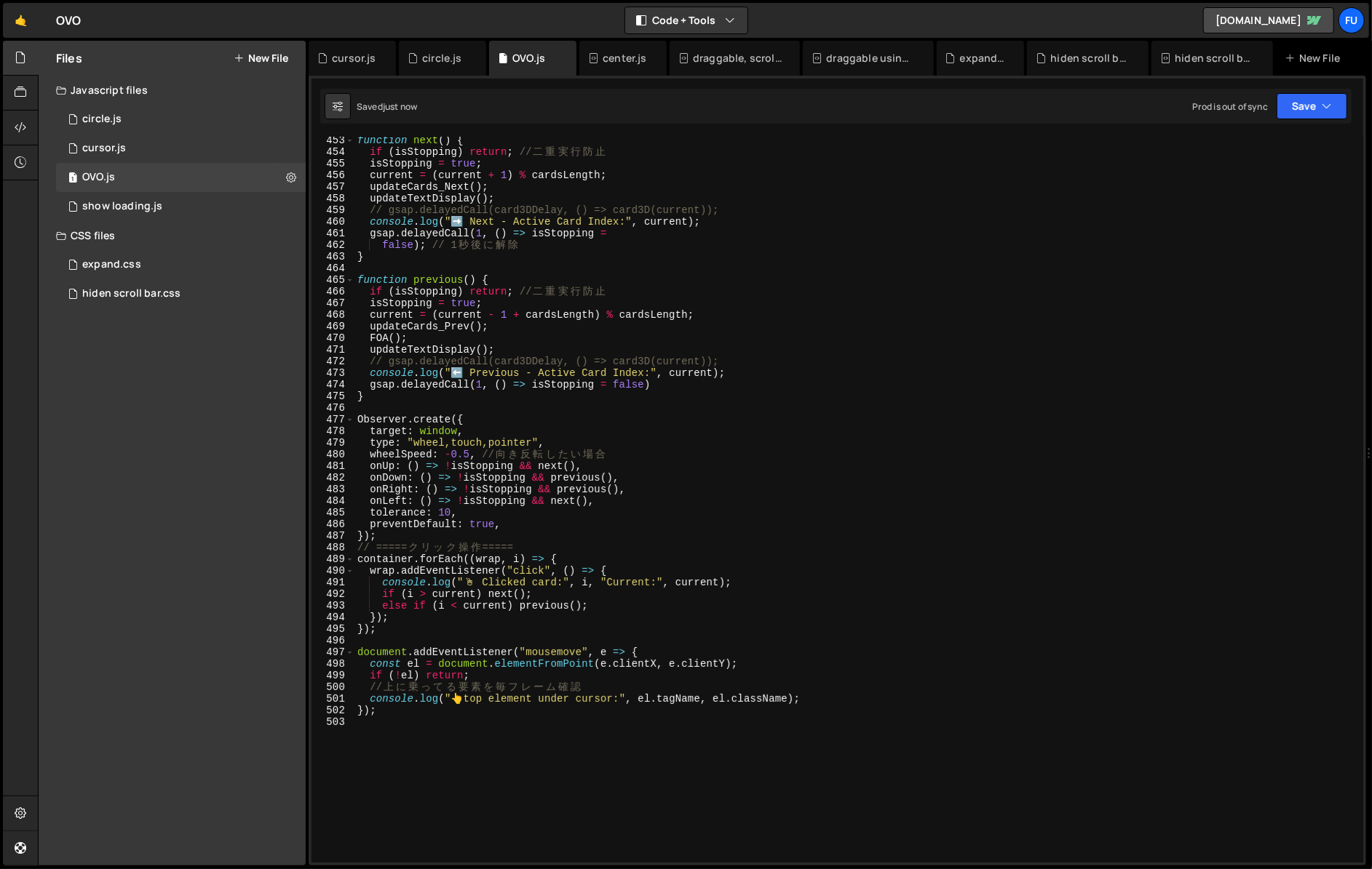
scroll to position [5019, 0]
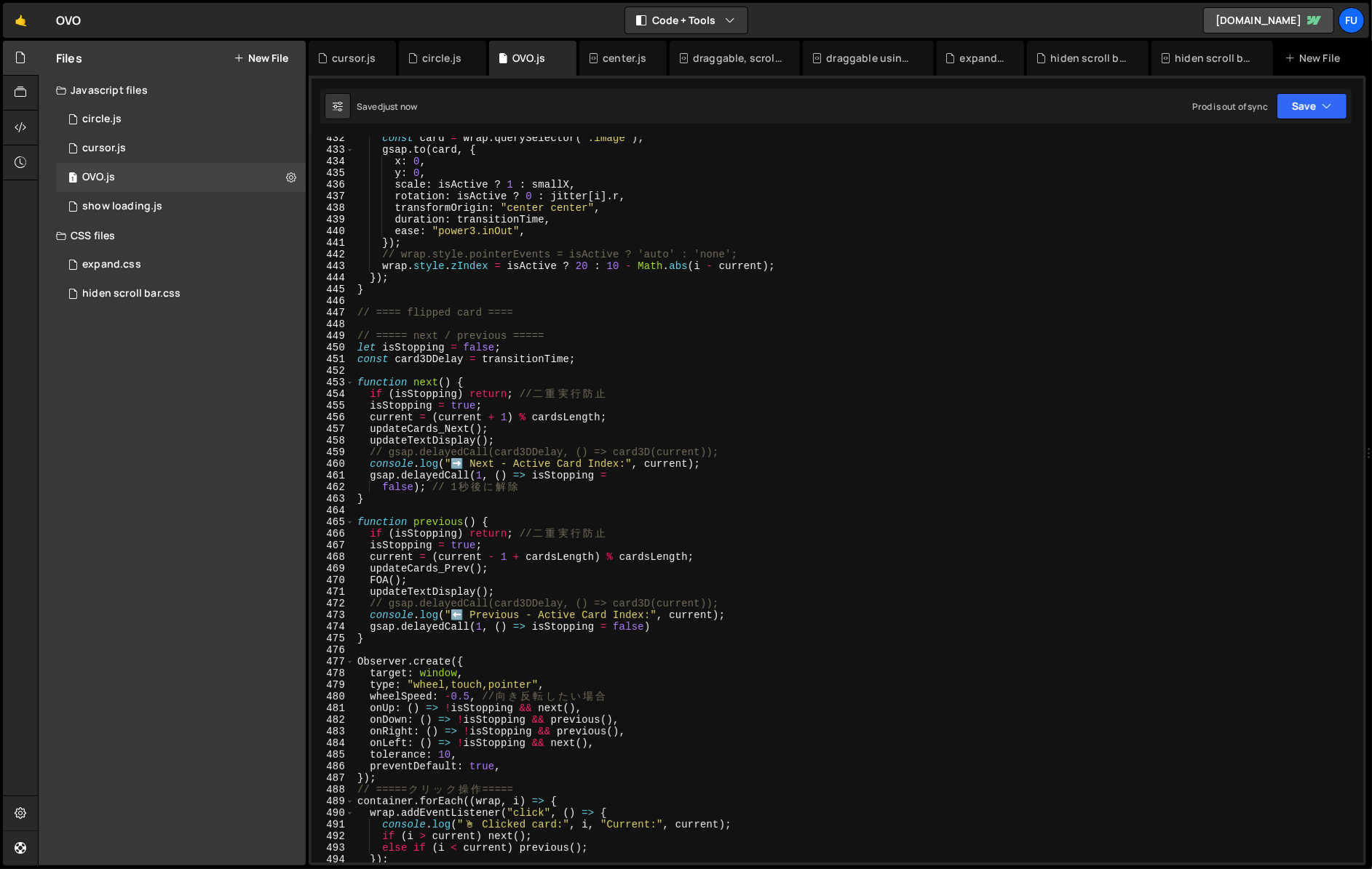
click at [523, 428] on div "const card = wrap . querySelector ( '.image' ) ; gsap . to ( card , { x : 0 , y…" at bounding box center [855, 507] width 1002 height 749
type textarea "updateCards_Next();"
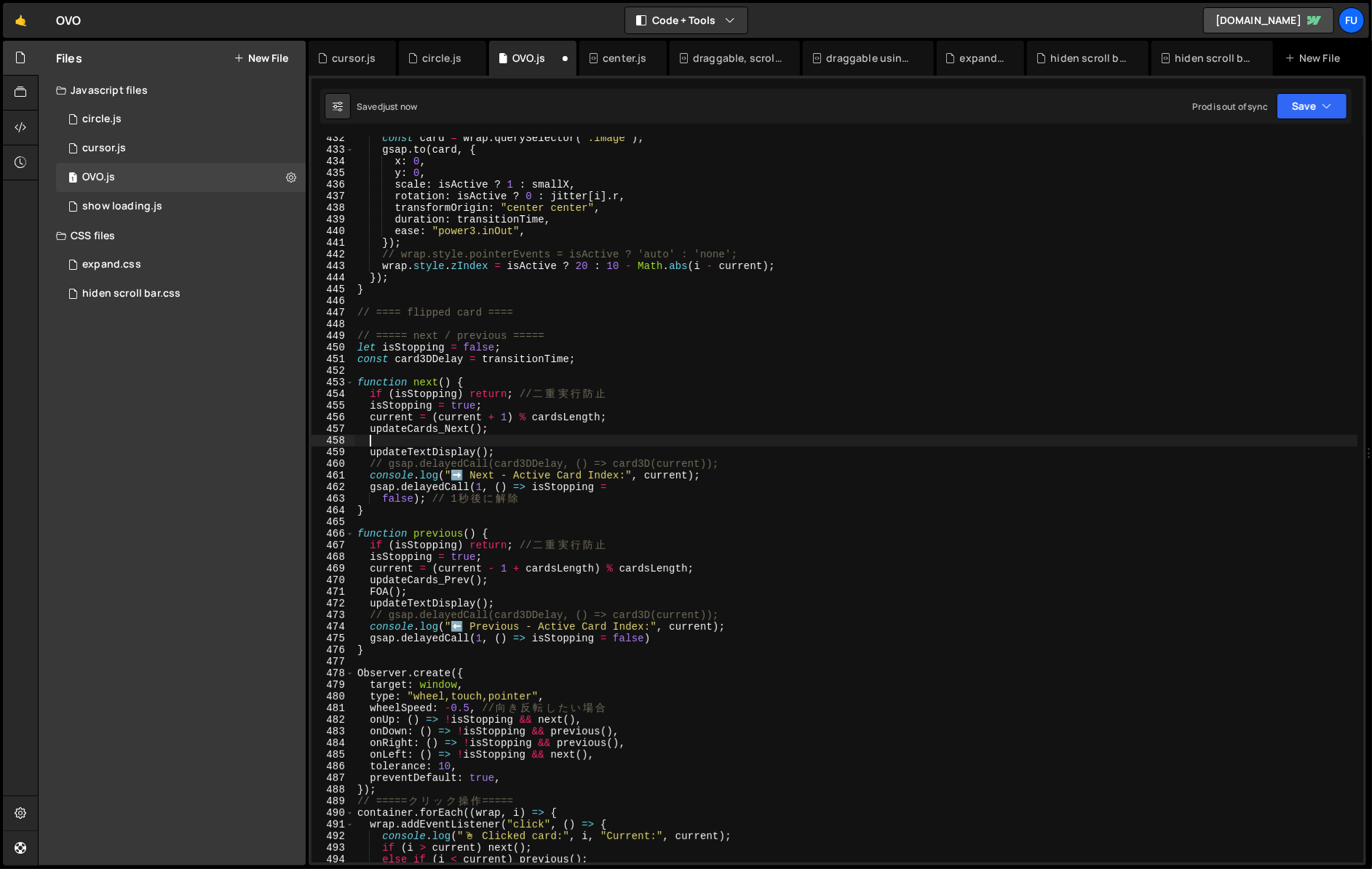
paste textarea "FOA();"
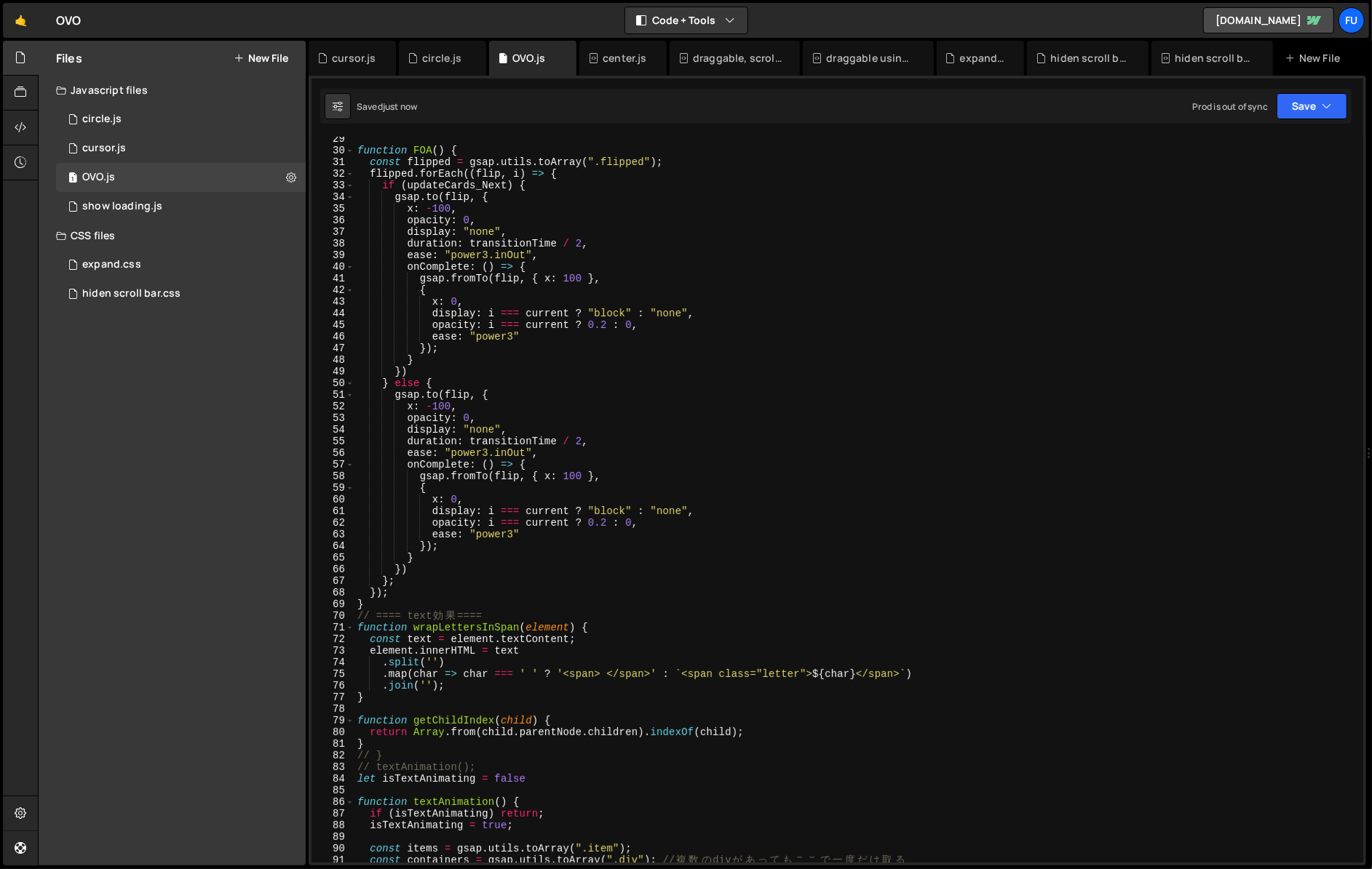
scroll to position [222, 0]
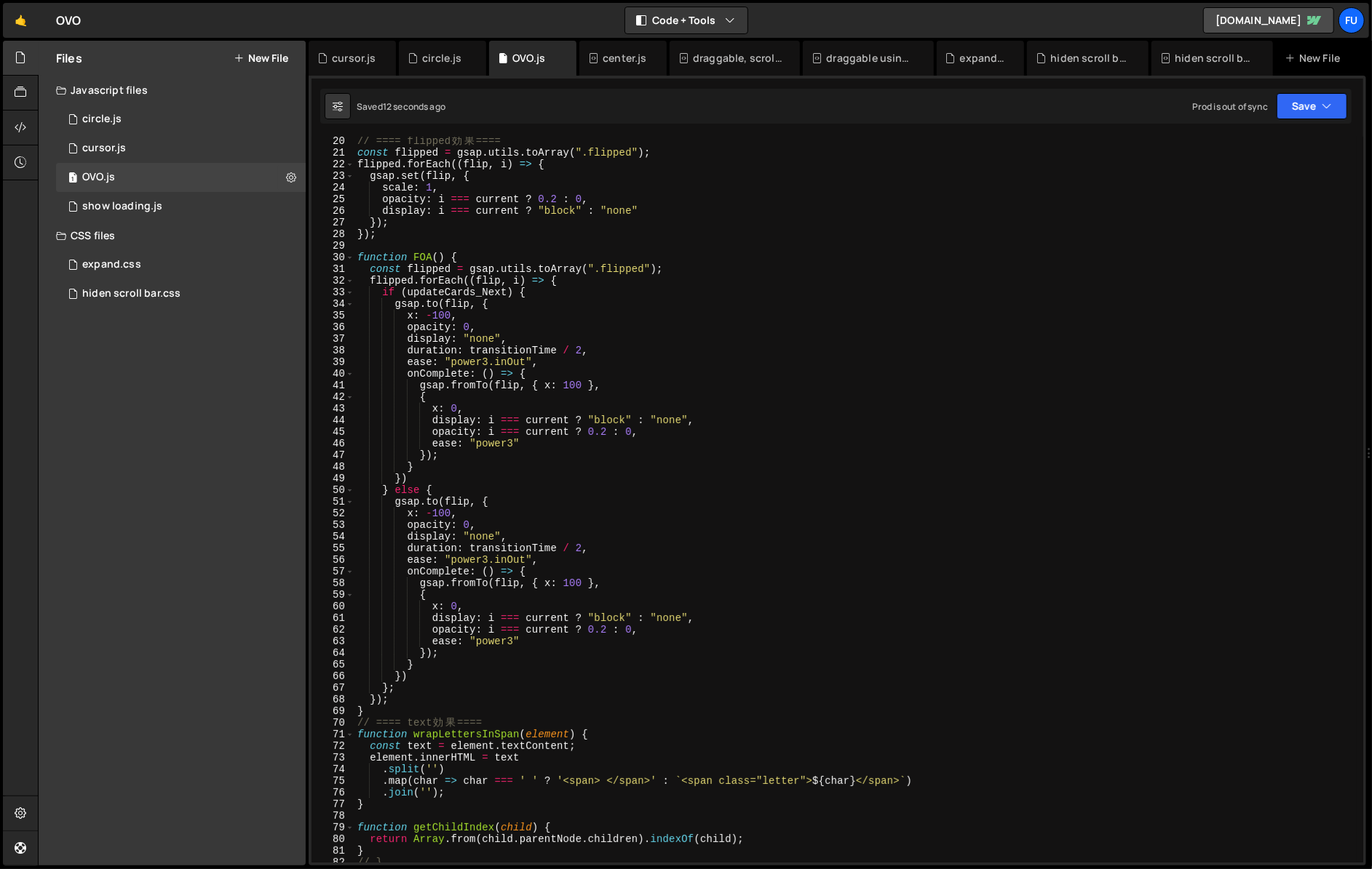
click at [429, 514] on div "// ==== flipped 効 果 ==== const flipped = gsap . utils . toArray ( ".flipped" ) …" at bounding box center [855, 510] width 1002 height 749
click at [563, 582] on div "// ==== flipped 効 果 ==== const flipped = gsap . utils . toArray ( ".flipped" ) …" at bounding box center [855, 510] width 1002 height 749
click at [423, 708] on div "// ==== flipped 効 果 ==== const flipped = gsap . utils . toArray ( ".flipped" ) …" at bounding box center [855, 510] width 1002 height 749
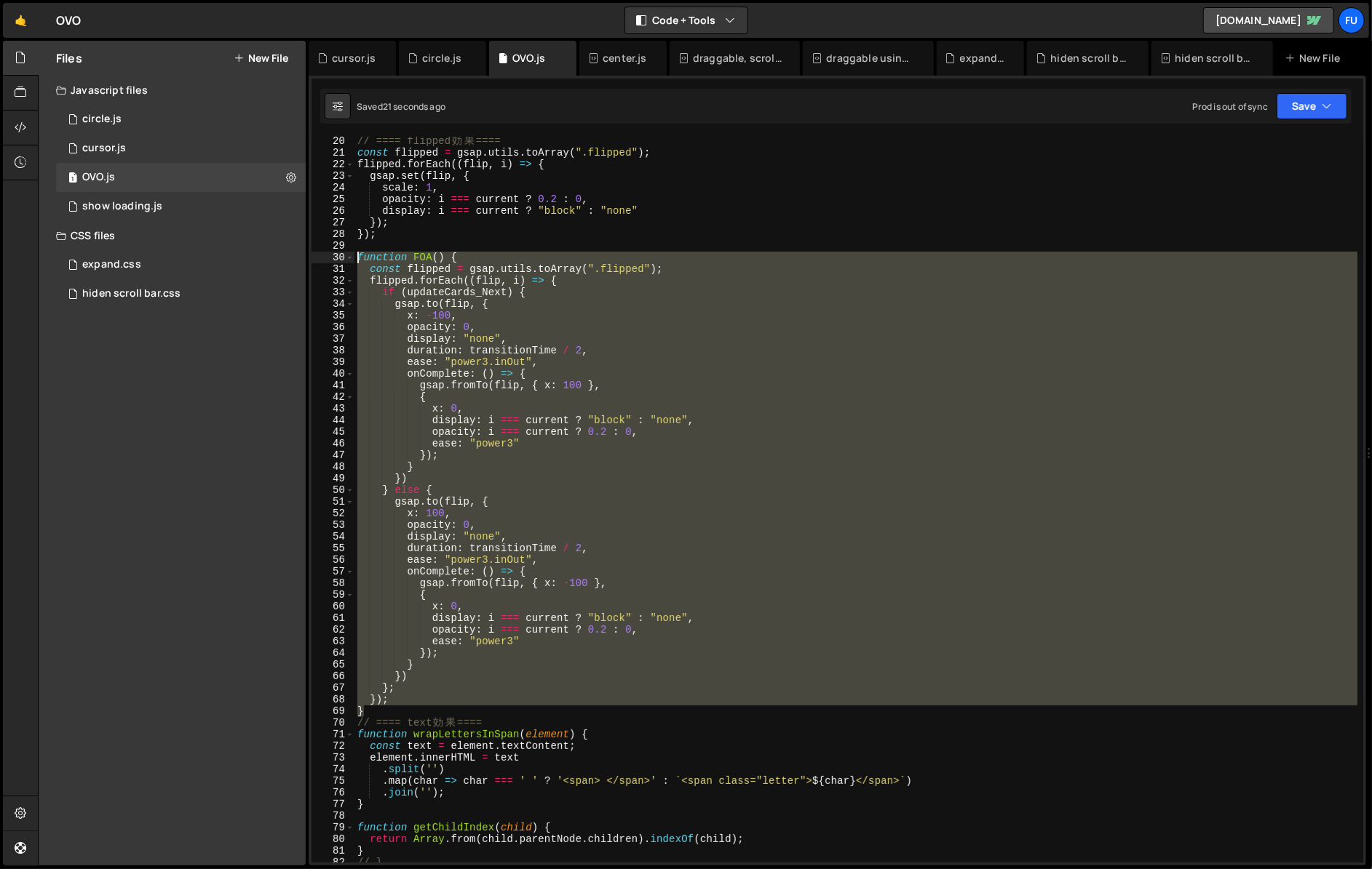
drag, startPoint x: 419, startPoint y: 707, endPoint x: 316, endPoint y: 254, distance: 464.6
click at [316, 254] on div "} 20 21 22 23 24 25 26 27 28 29 30 31 32 33 34 35 36 37 38 39 40 41 42 43 44 45…" at bounding box center [837, 499] width 1051 height 726
click at [589, 681] on div "// ==== flipped 効 果 ==== const flipped = gsap . utils . toArray ( ".flipped" ) …" at bounding box center [855, 499] width 1002 height 726
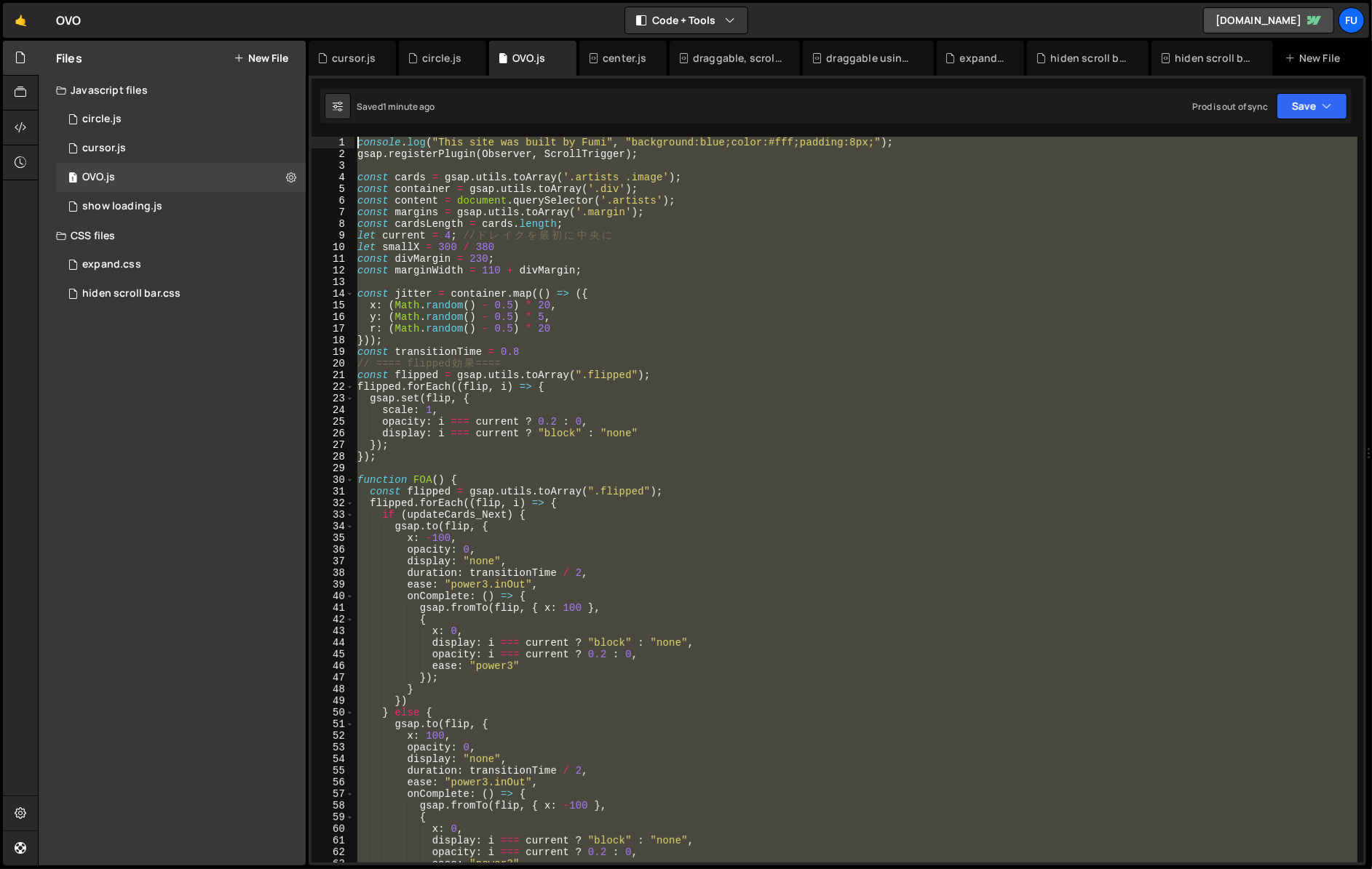
drag, startPoint x: 575, startPoint y: 612, endPoint x: 291, endPoint y: 39, distance: 639.5
click at [291, 39] on div "Hold on a sec... Are you certain you wish to leave this page? Any changes you'v…" at bounding box center [686, 434] width 1372 height 869
click at [651, 435] on div "console . log ( "This site was built by Fumi" , "background:blue;color:#fff;pad…" at bounding box center [855, 511] width 1002 height 749
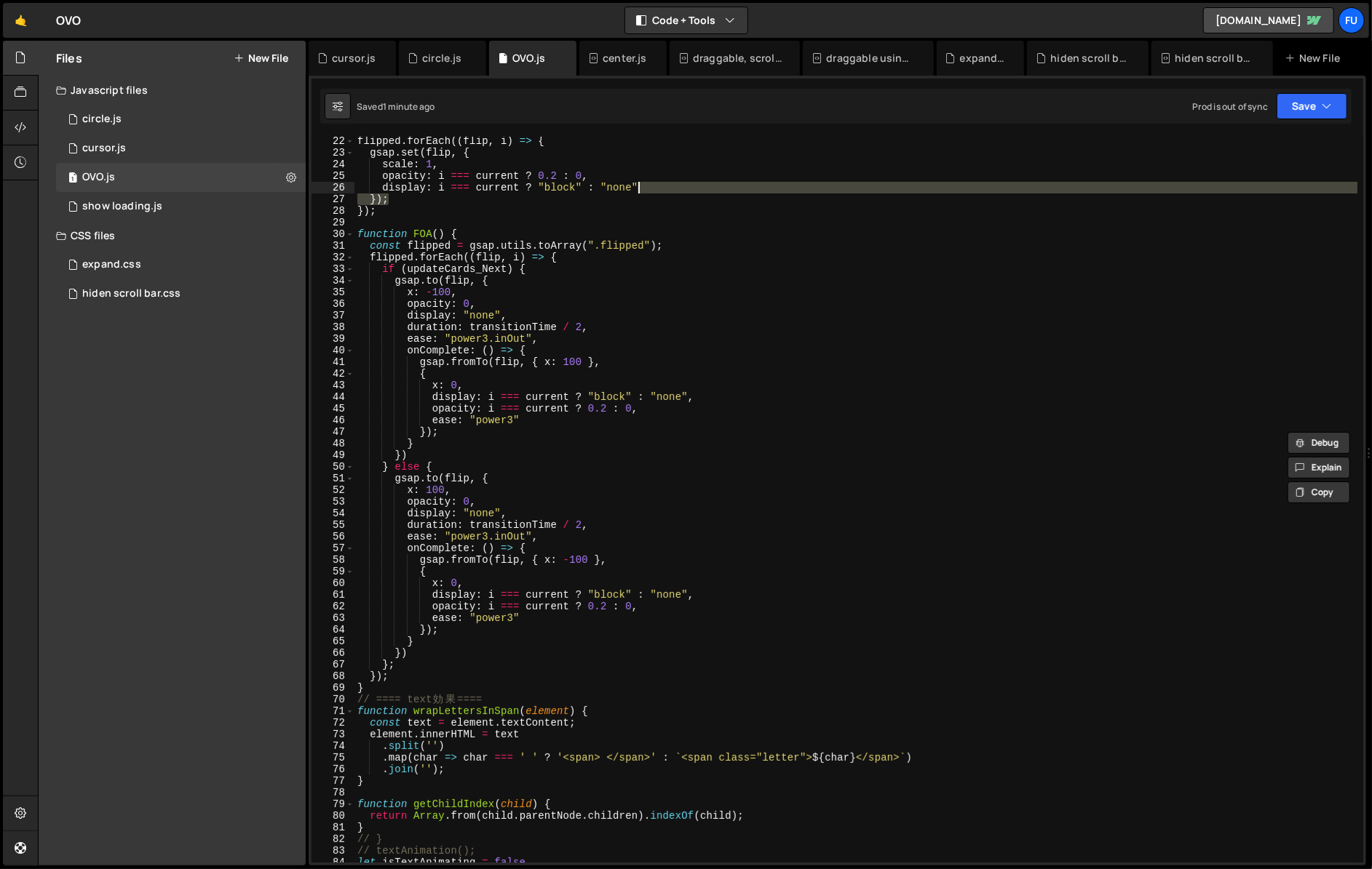
scroll to position [245, 0]
click at [628, 431] on div "flipped . forEach (( flip , i ) => { gsap . set ( flip , { scale : 1 , opacity …" at bounding box center [855, 510] width 1002 height 749
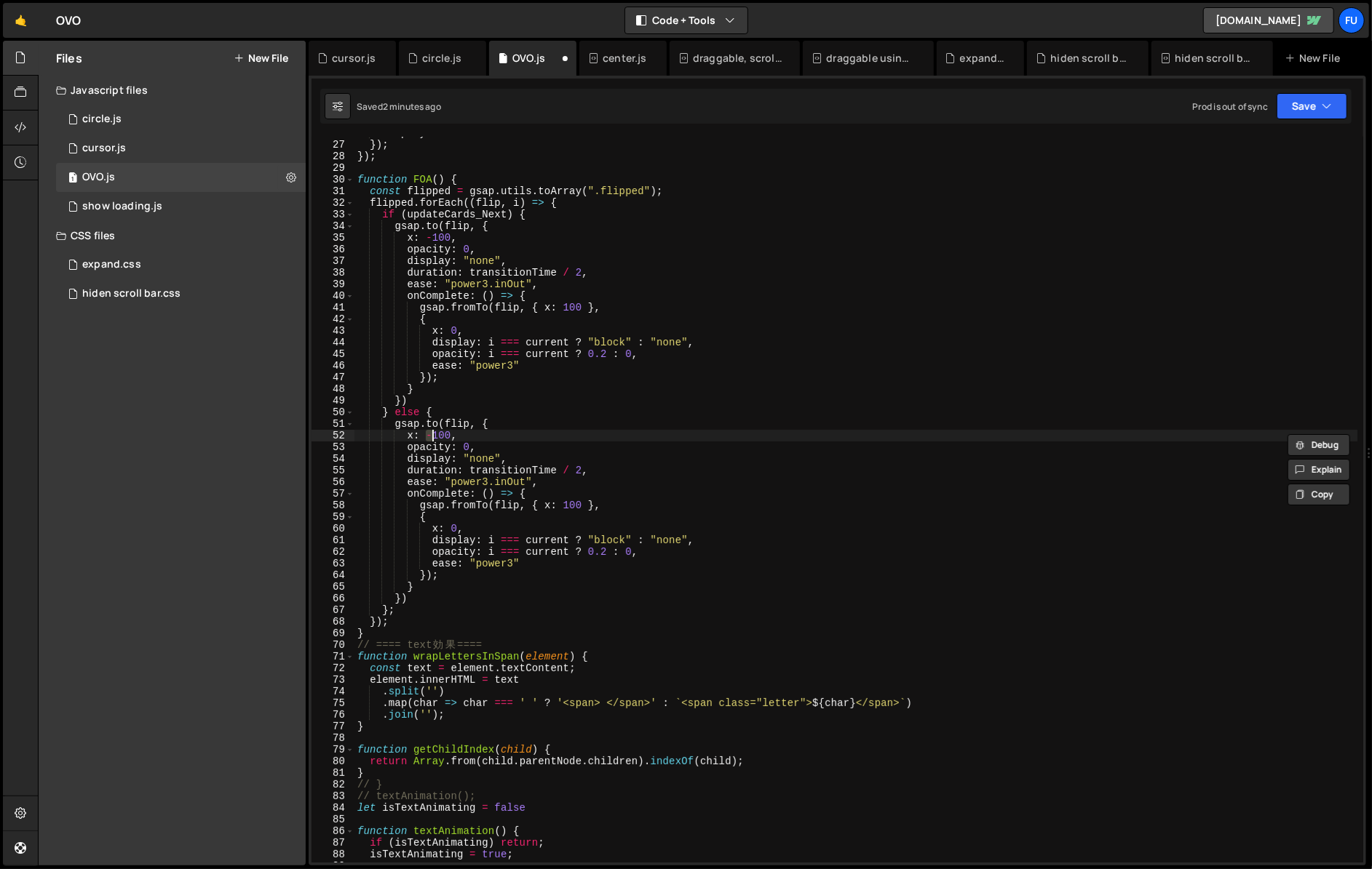
type textarea "});"
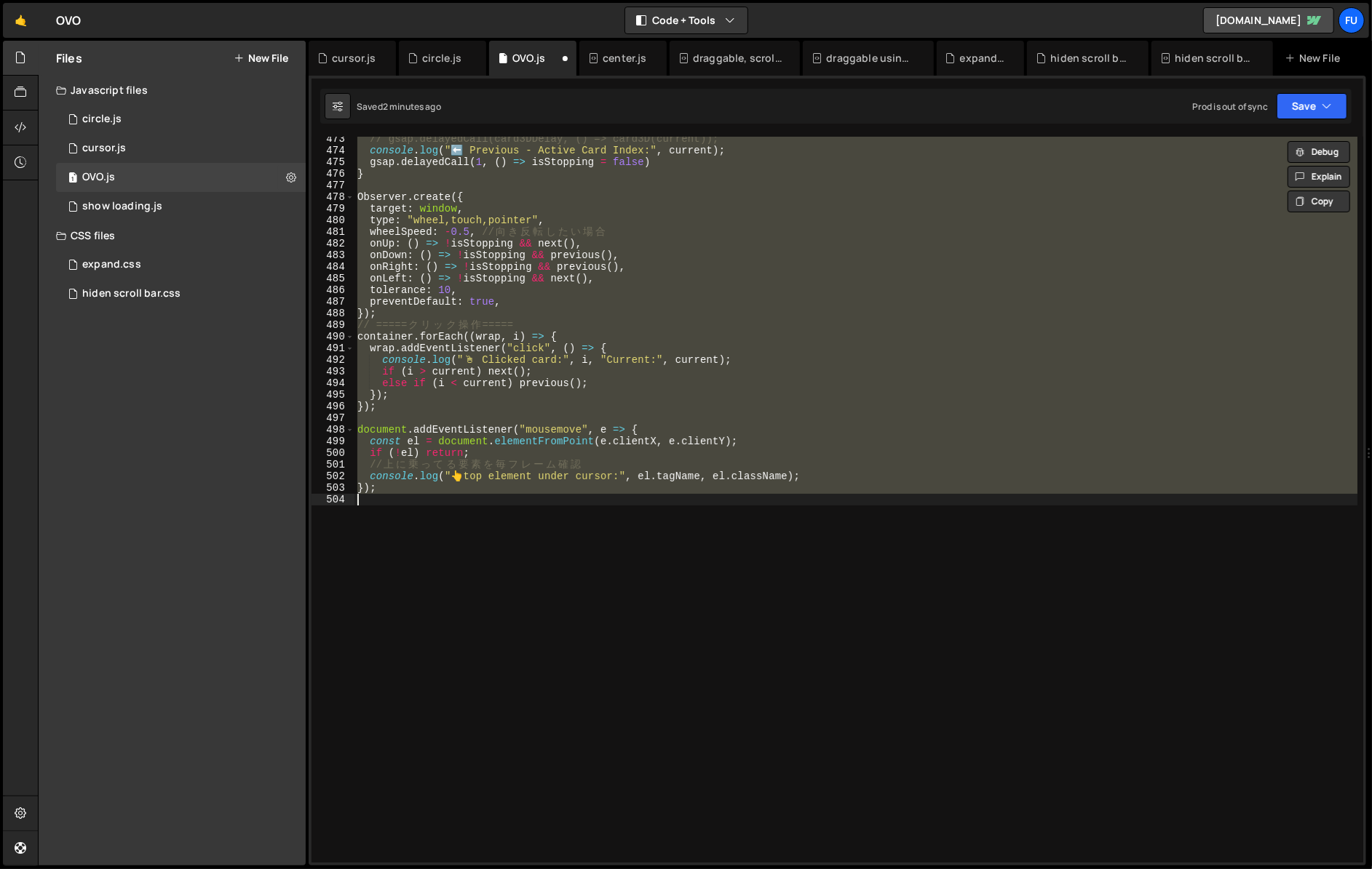
scroll to position [0, 0]
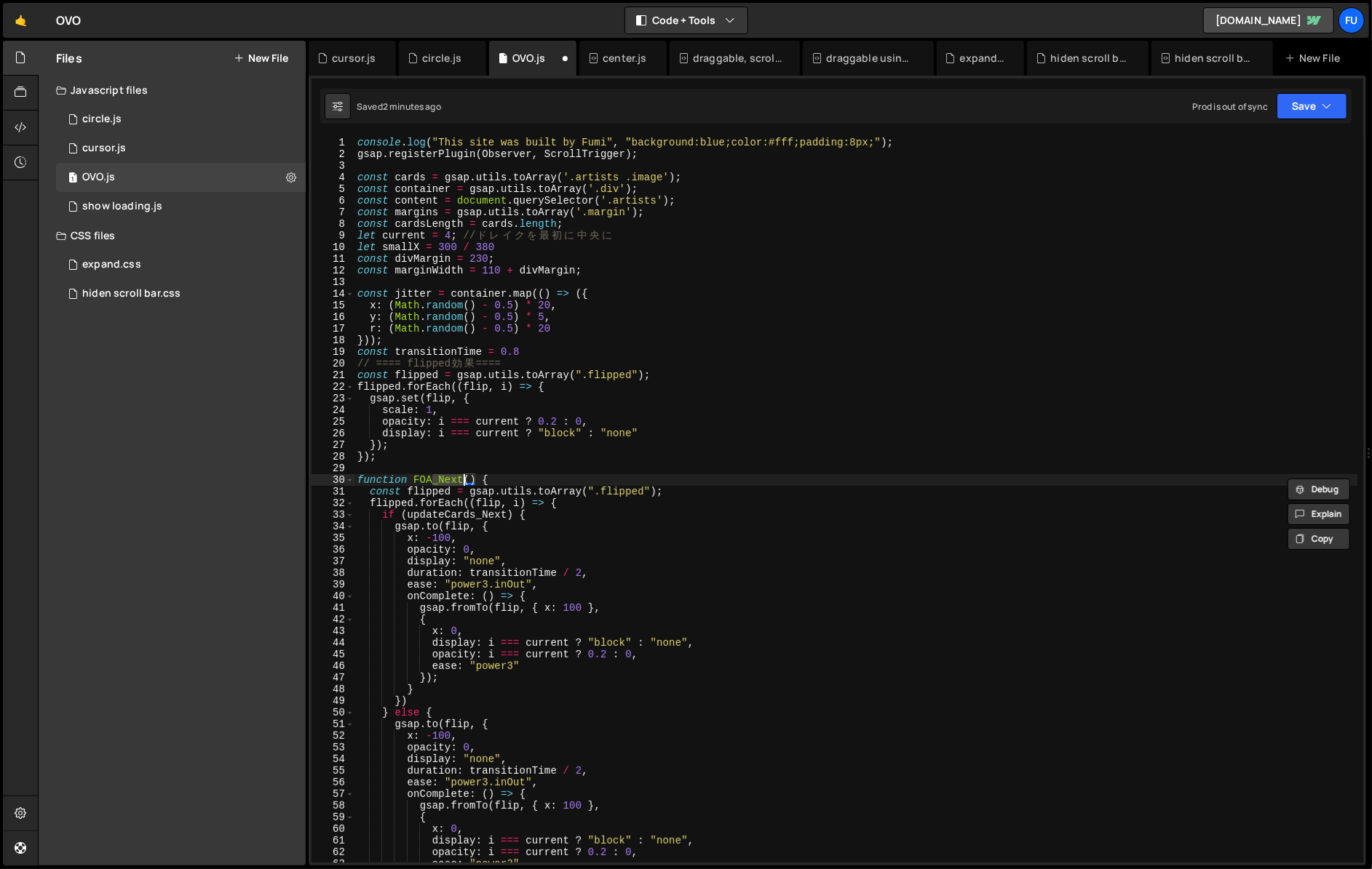
type textarea "});"
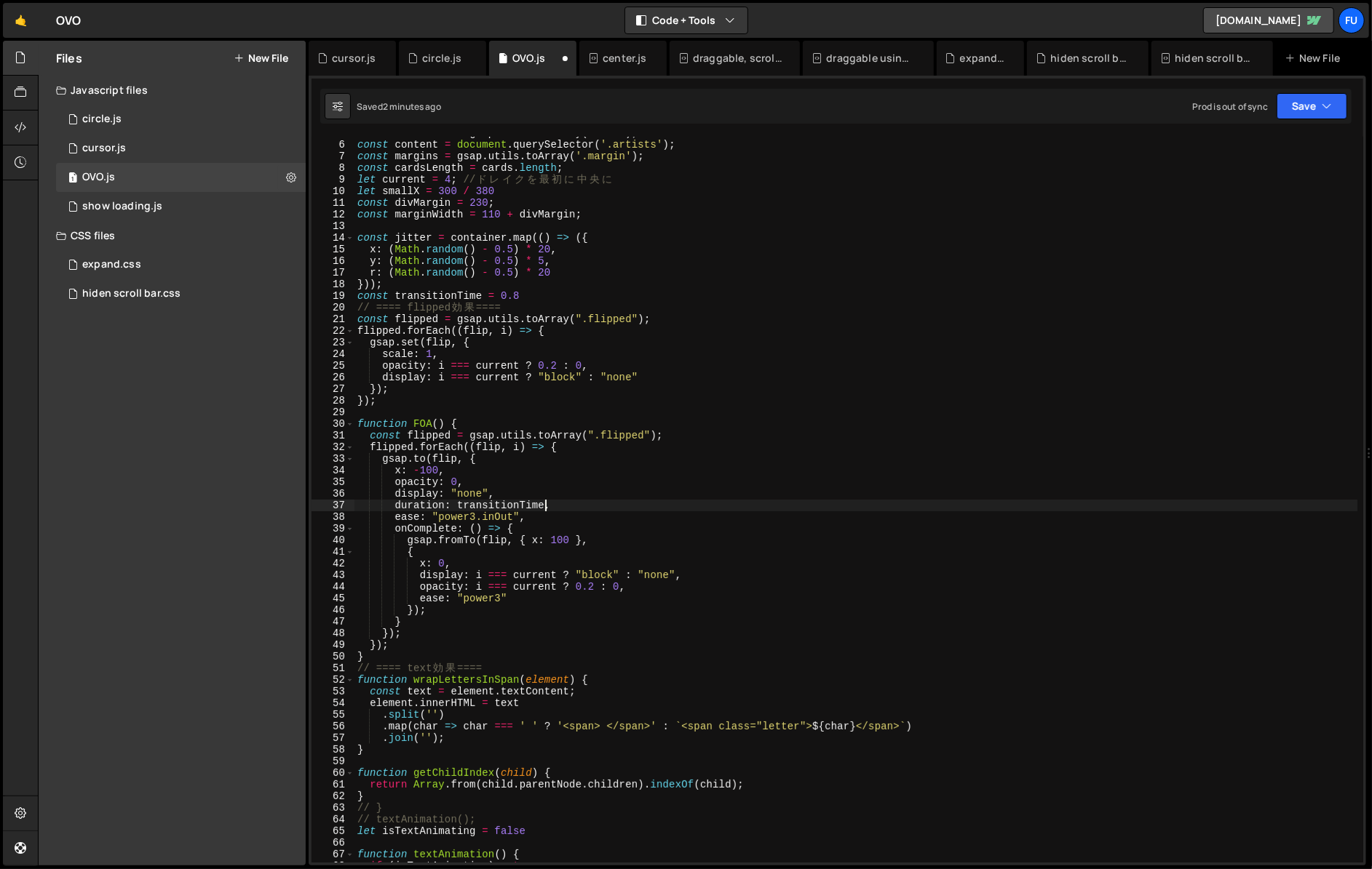
scroll to position [56, 0]
type textarea "});"
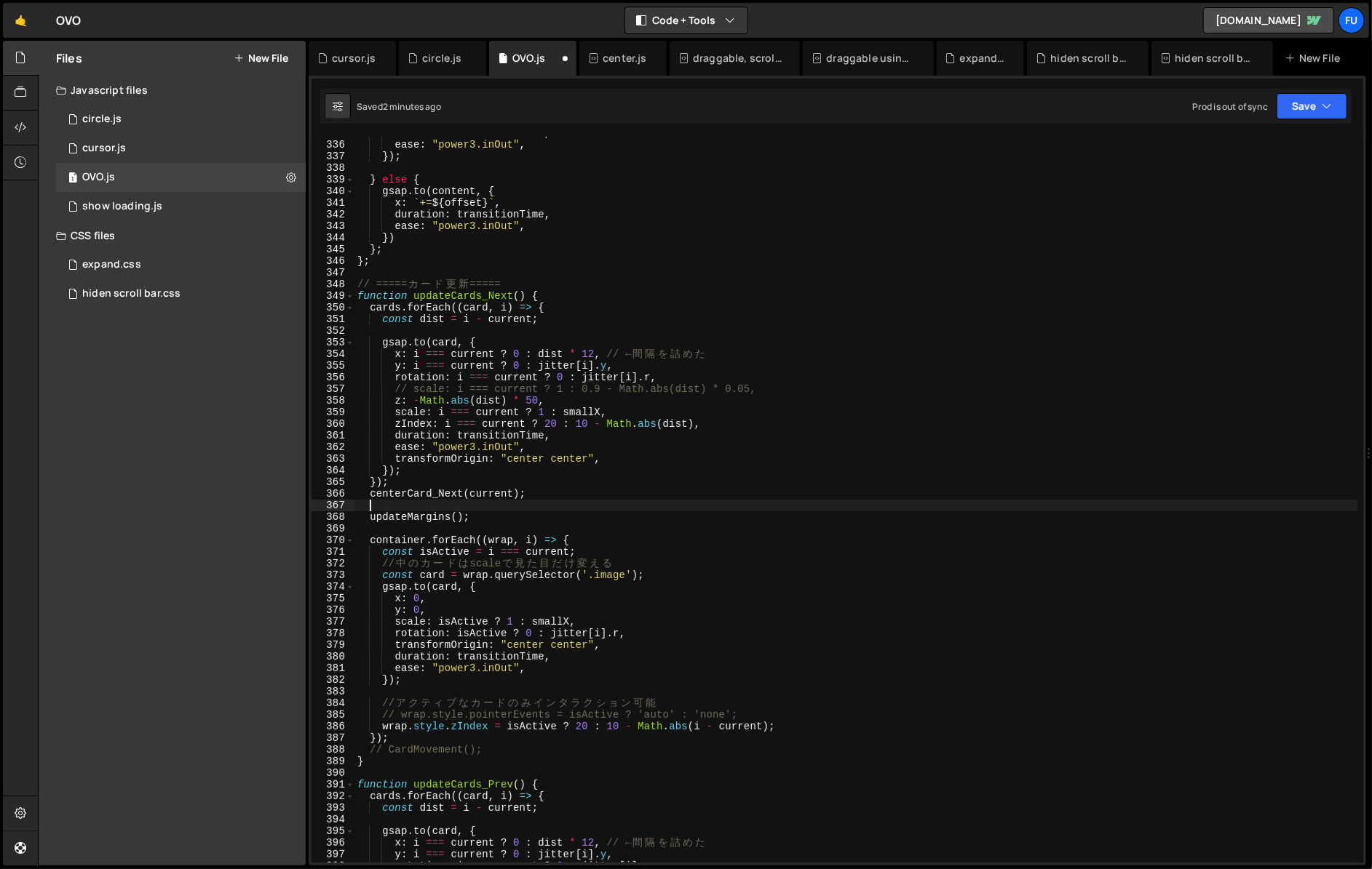
scroll to position [3895, 0]
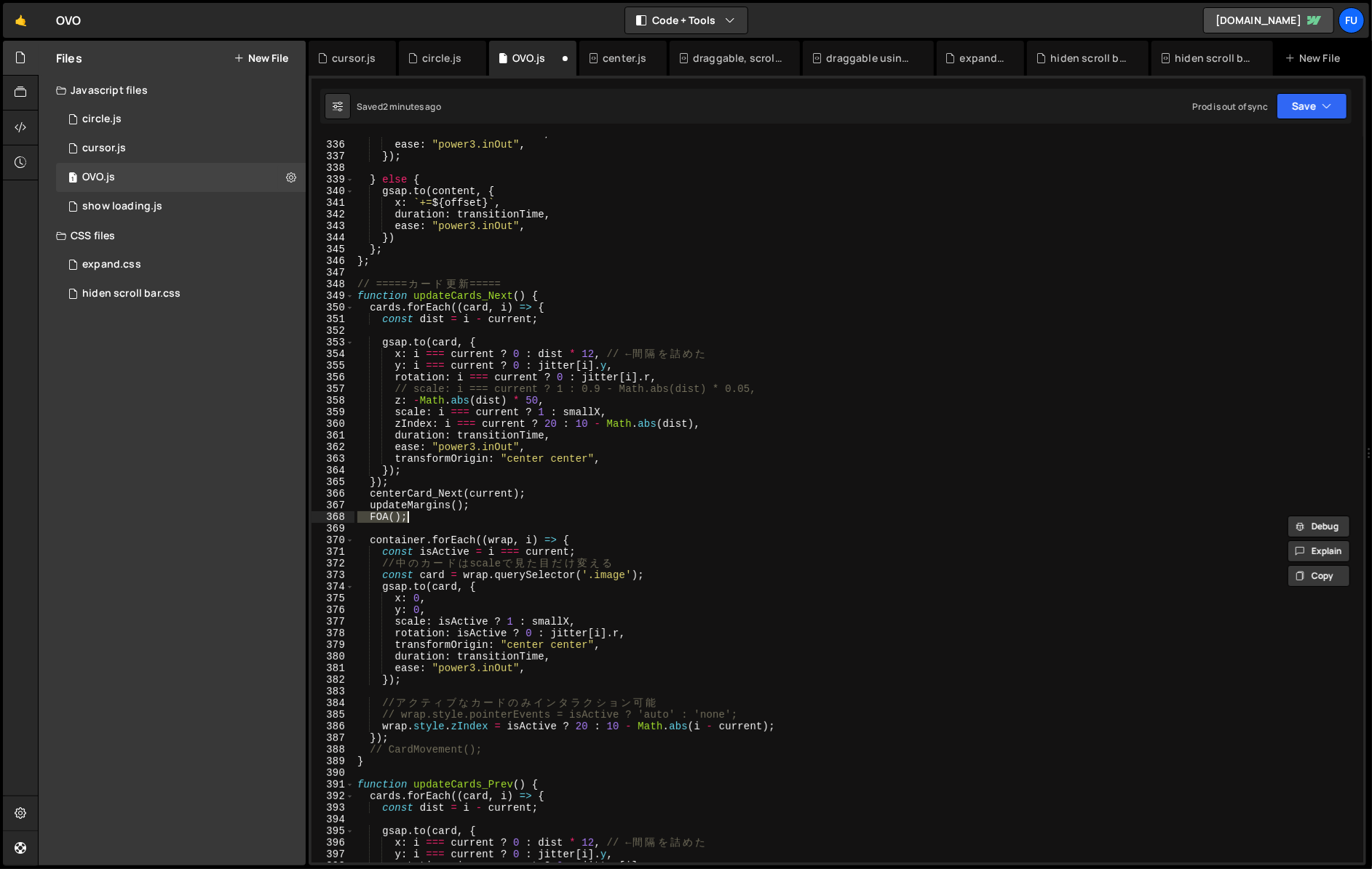
type textarea "});"
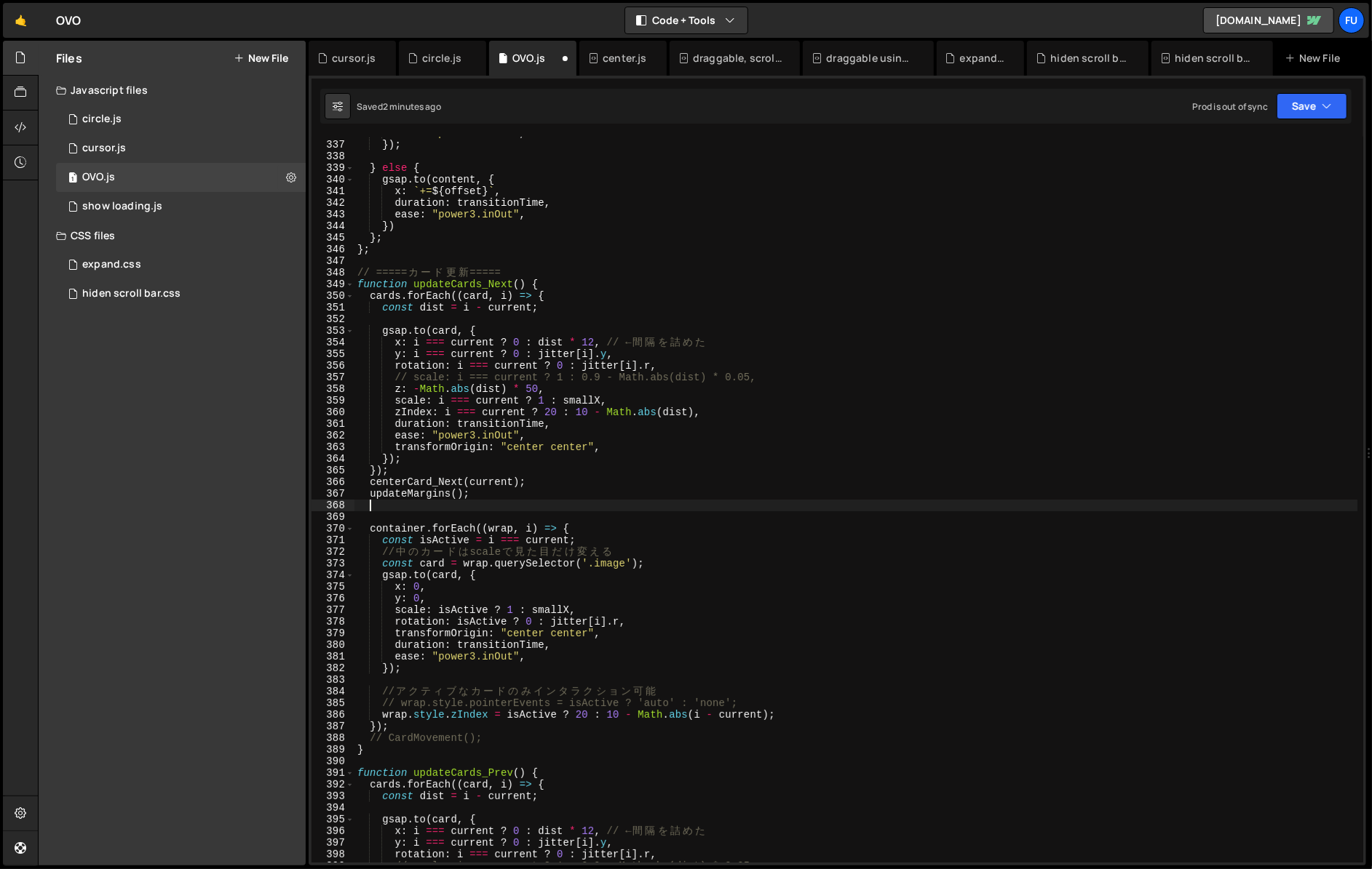
scroll to position [3908, 0]
type textarea "});"
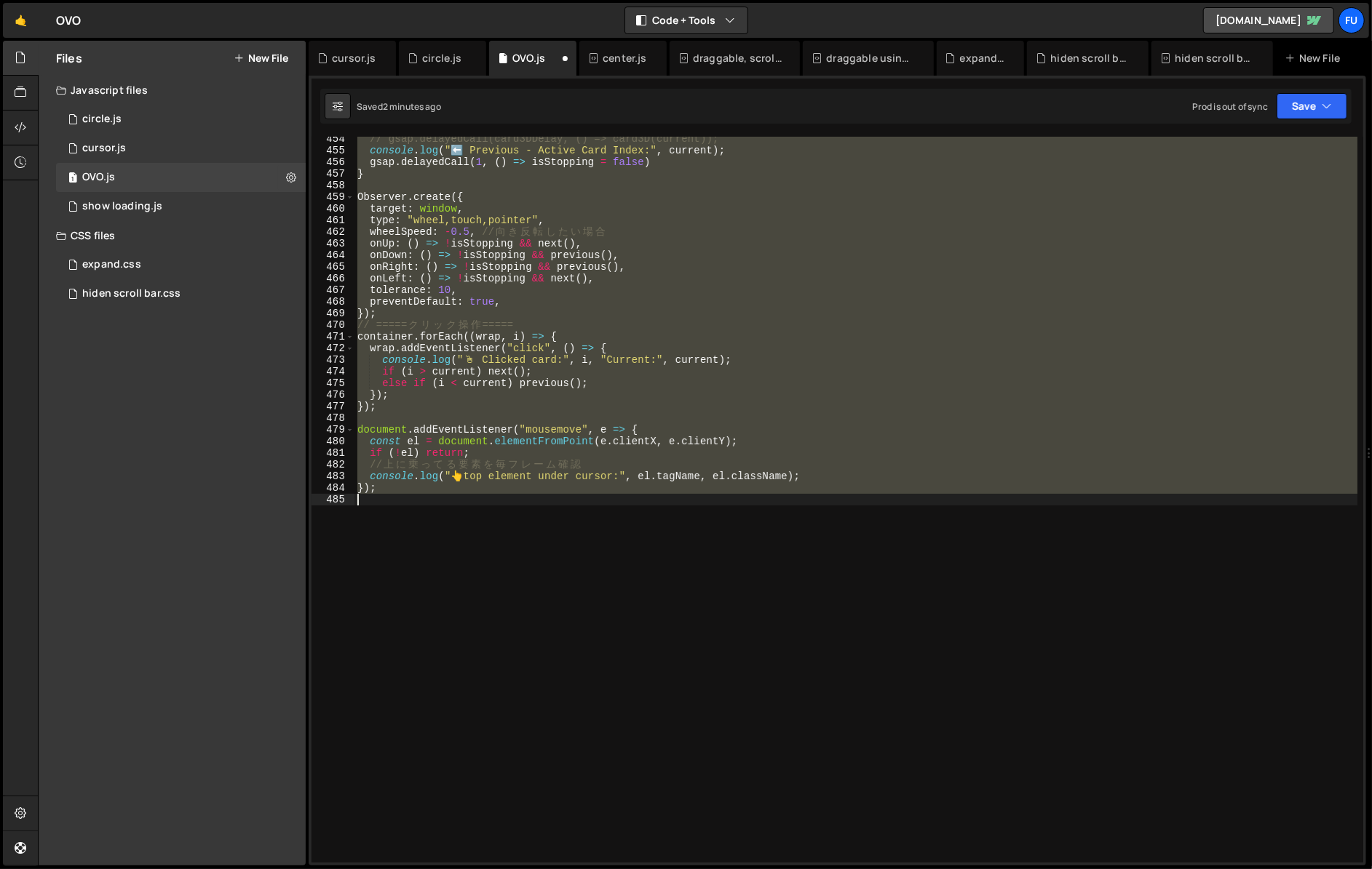
scroll to position [0, 0]
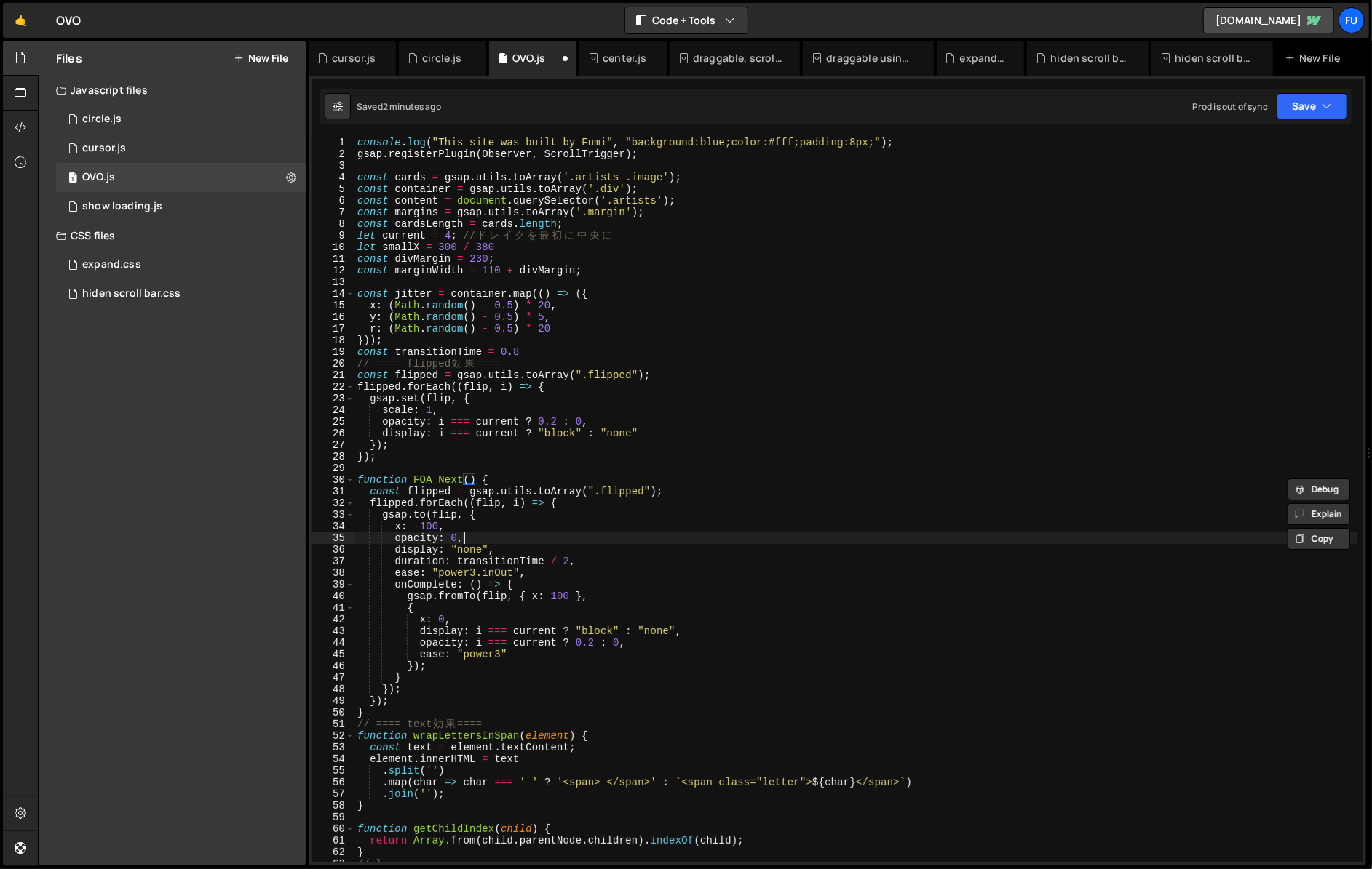
click at [501, 541] on div "console . log ( "This site was built by Fumi" , "background:blue;color:#fff;pad…" at bounding box center [855, 511] width 1002 height 749
click at [570, 500] on div "console . log ( "This site was built by Fumi" , "background:blue;color:#fff;pad…" at bounding box center [855, 511] width 1002 height 749
click at [384, 708] on div "console . log ( "This site was built by Fumi" , "background:blue;color:#fff;pad…" at bounding box center [855, 511] width 1002 height 749
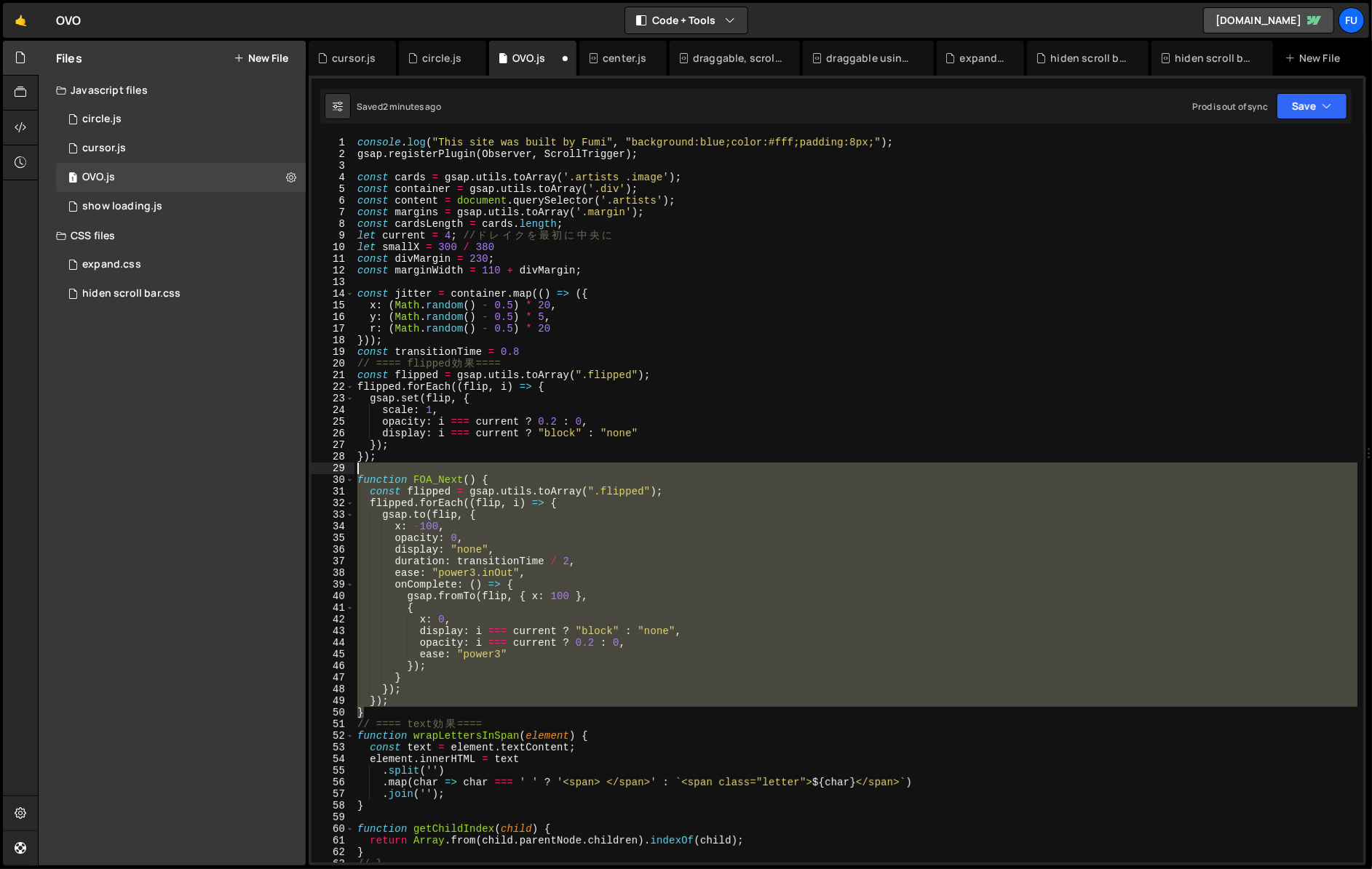
drag, startPoint x: 384, startPoint y: 712, endPoint x: 302, endPoint y: 466, distance: 259.3
click at [302, 466] on div "Files New File Javascript files 1 circle.js 0 1 cursor.js 0 1 OVO.js 0 1 0" at bounding box center [704, 453] width 1333 height 826
click at [432, 547] on div "console . log ( "This site was built by Fumi" , "background:blue;color:#fff;pad…" at bounding box center [855, 499] width 1002 height 726
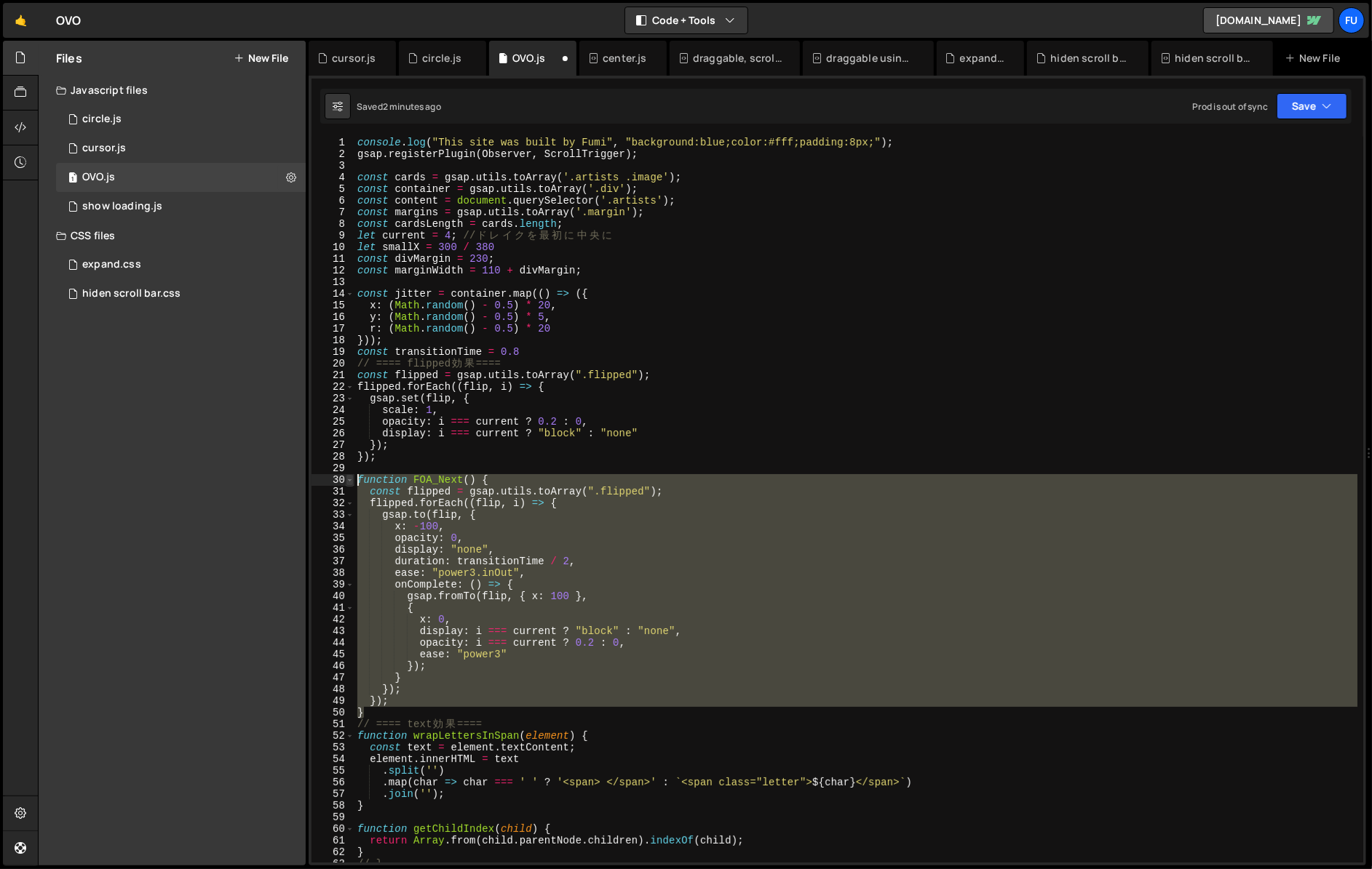
drag, startPoint x: 390, startPoint y: 713, endPoint x: 346, endPoint y: 480, distance: 237.1
click at [346, 480] on div "display: "none", 1 2 3 4 5 6 7 8 9 10 11 12 13 14 15 16 17 18 19 20 21 22 23 24…" at bounding box center [837, 499] width 1051 height 726
click at [441, 706] on div "console . log ( "This site was built by Fumi" , "background:blue;color:#fff;pad…" at bounding box center [855, 499] width 1002 height 726
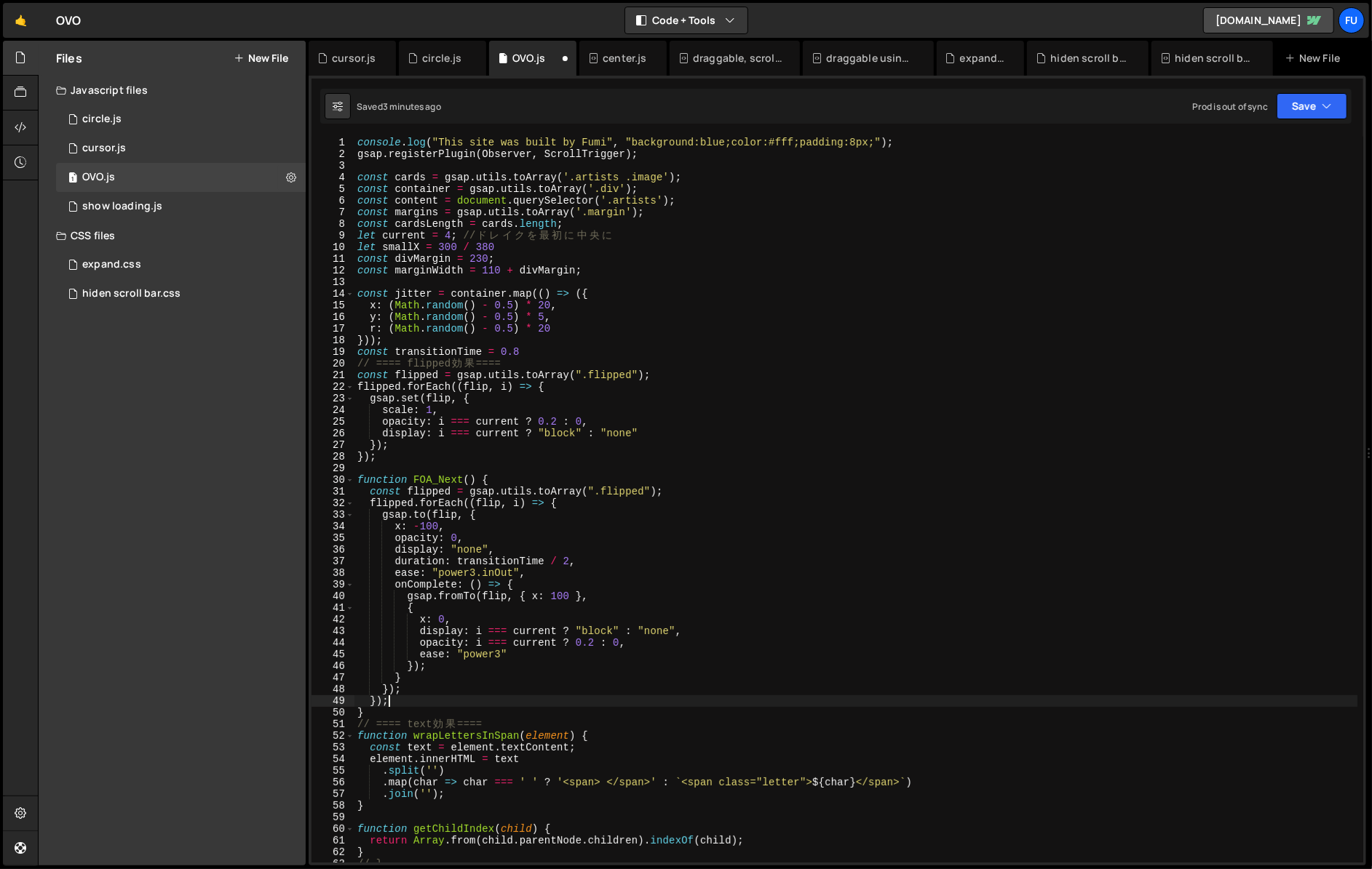
click at [441, 717] on div "console . log ( "This site was built by Fumi" , "background:blue;color:#fff;pad…" at bounding box center [855, 511] width 1002 height 749
type textarea "}"
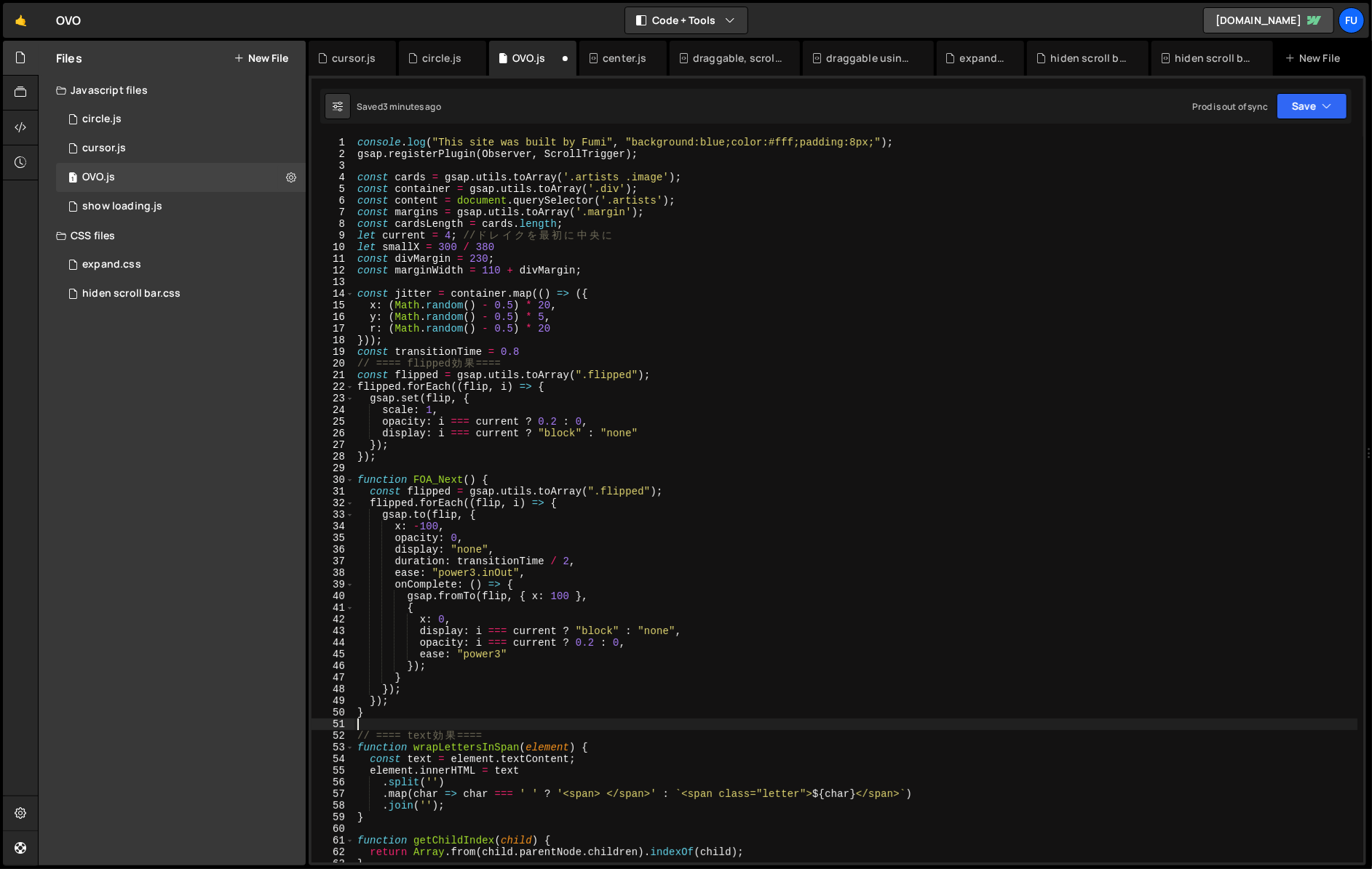
paste textarea "}"
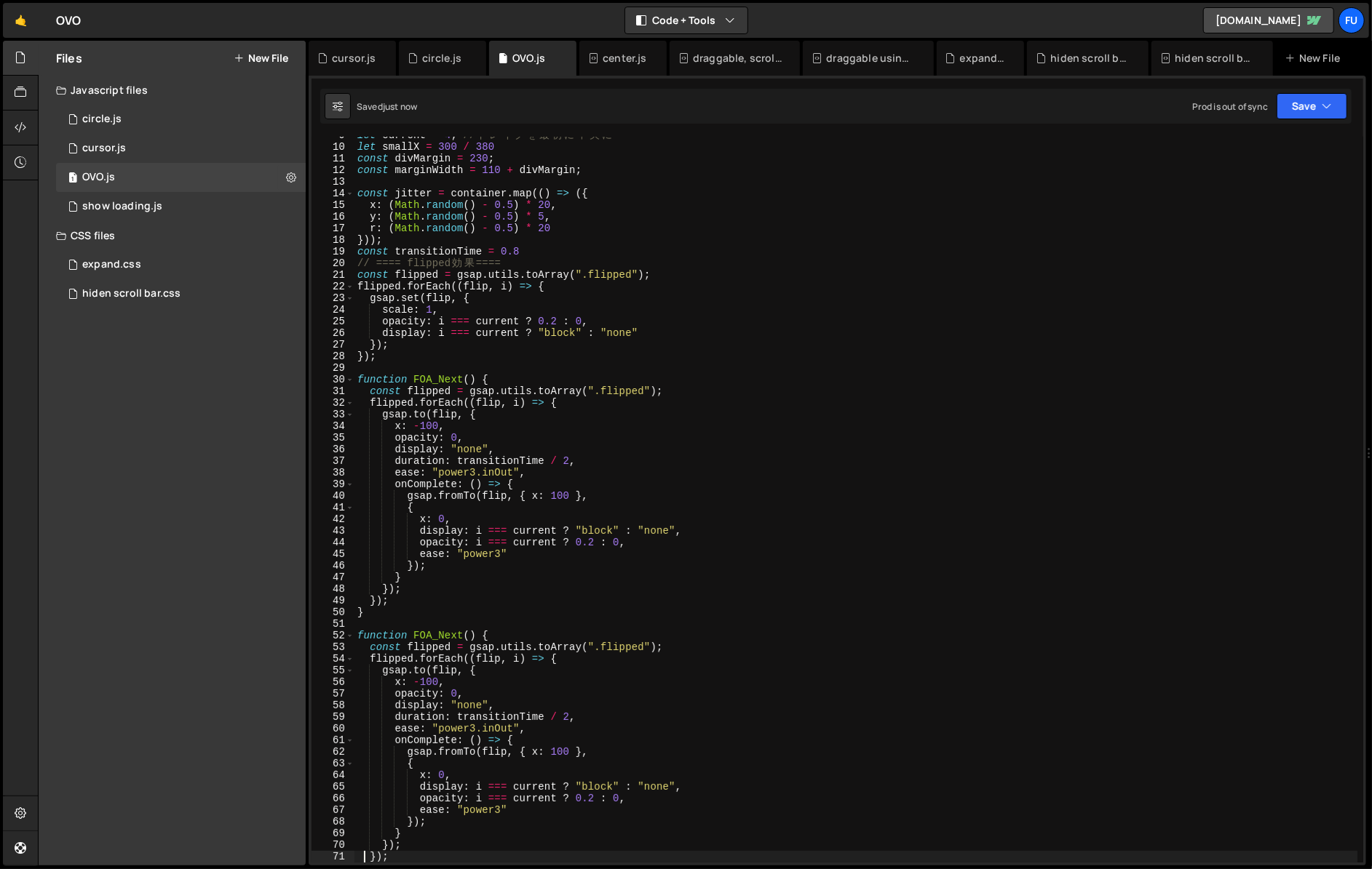
click at [459, 638] on div "let current = 4 ; // ド レ イ ク を 最 初 に 中 央 に let smallX = 300 / 380 const divMarg…" at bounding box center [855, 504] width 1002 height 749
click at [416, 678] on div "let current = 4 ; // ド レ イ ク を 最 初 に 中 央 に let smallX = 300 / 380 const divMarg…" at bounding box center [855, 499] width 1002 height 749
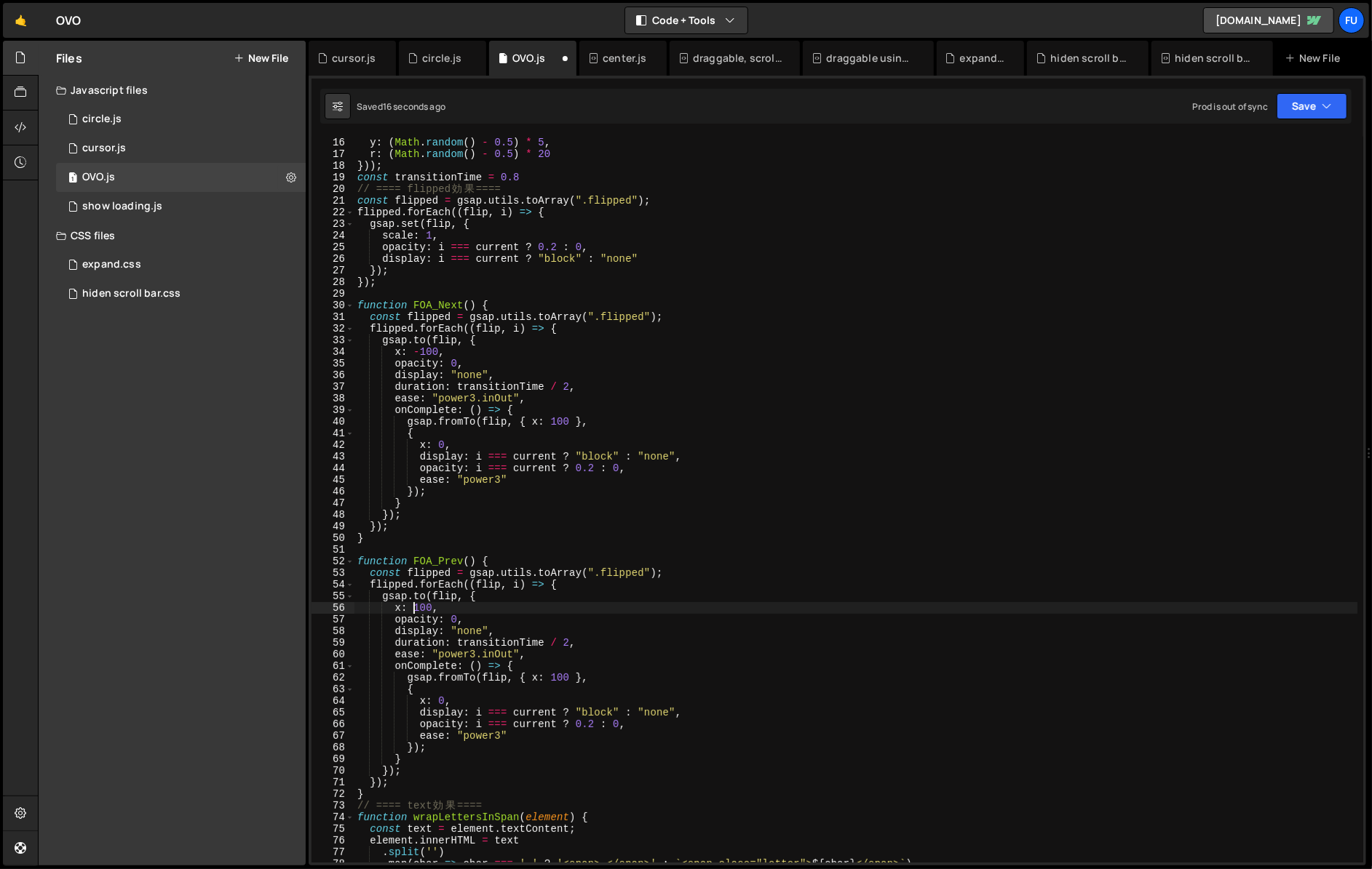
scroll to position [185, 0]
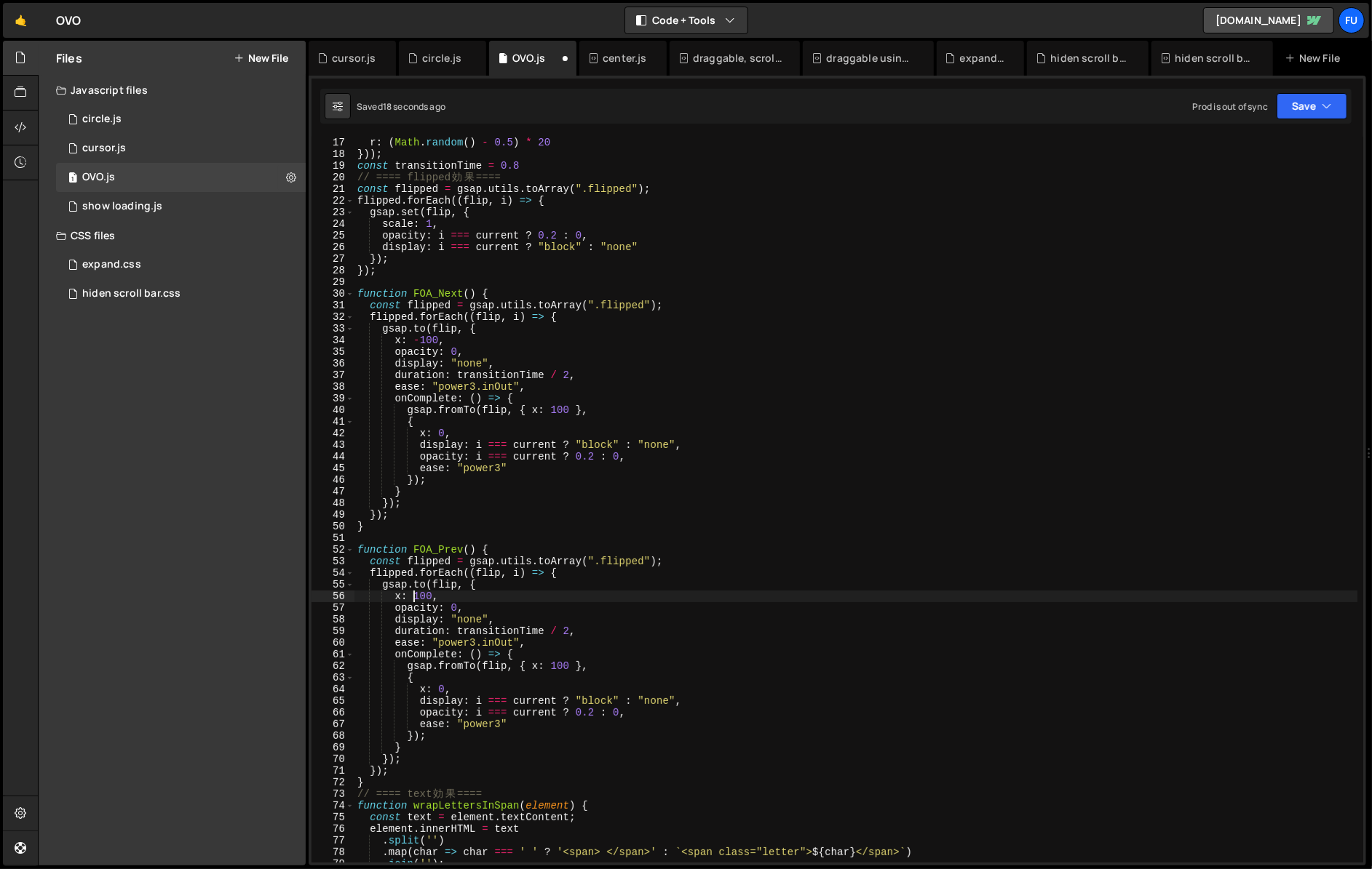
click at [553, 665] on div "y : ( Math . random ( ) - 0.5 ) * 5 , r : ( Math . random ( ) - 0.5 ) * 20 })) …" at bounding box center [855, 499] width 1002 height 749
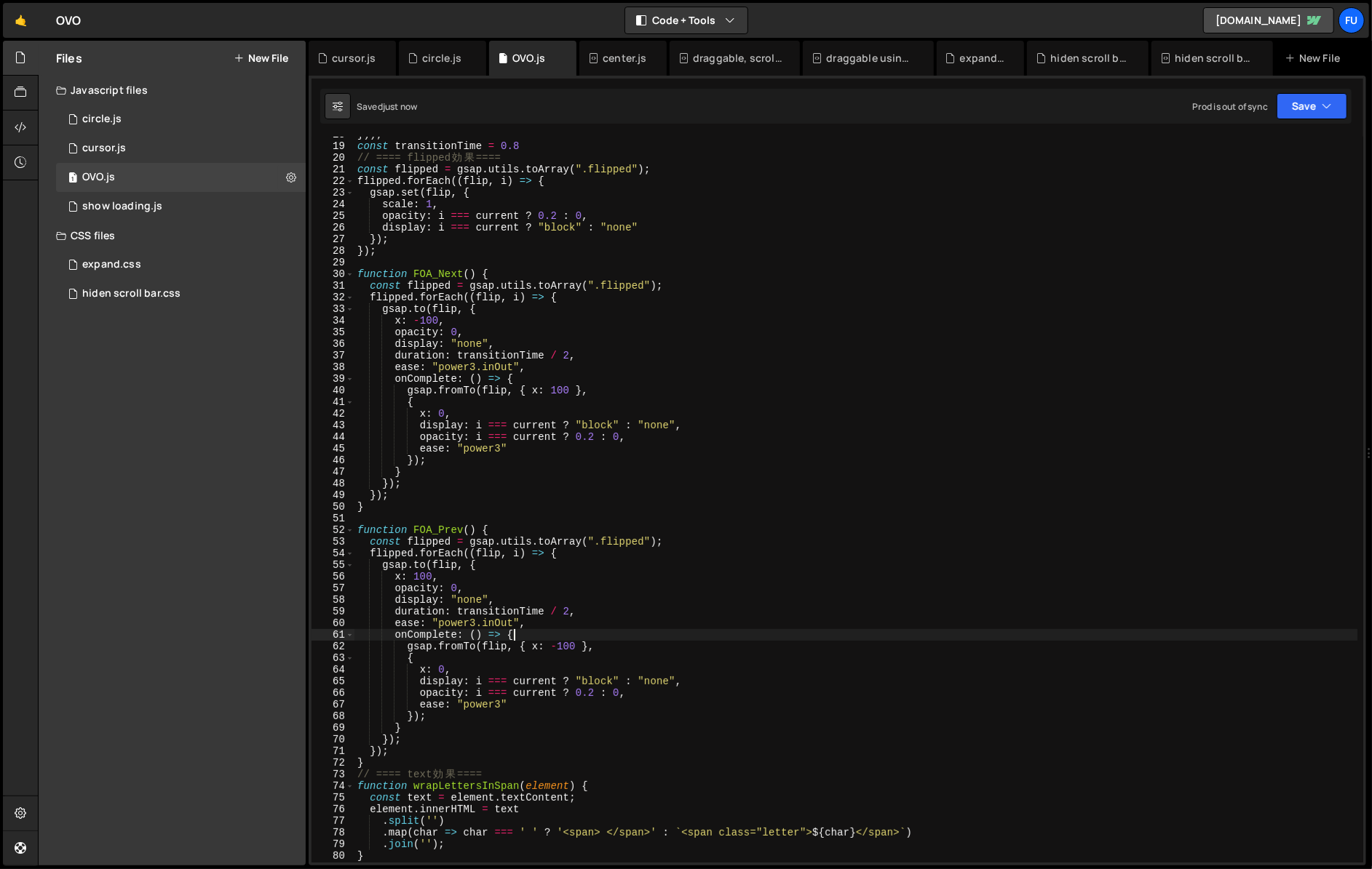
click at [515, 637] on div "})) ; const transitionTime = 0.8 // ==== flipped 効 果 ==== const flipped = gsap …" at bounding box center [855, 503] width 1002 height 749
click at [454, 659] on div "})) ; const transitionTime = 0.8 // ==== flipped 効 果 ==== const flipped = gsap …" at bounding box center [855, 503] width 1002 height 749
click at [483, 646] on div "})) ; const transitionTime = 0.8 // ==== flipped 効 果 ==== const flipped = gsap …" at bounding box center [855, 503] width 1002 height 749
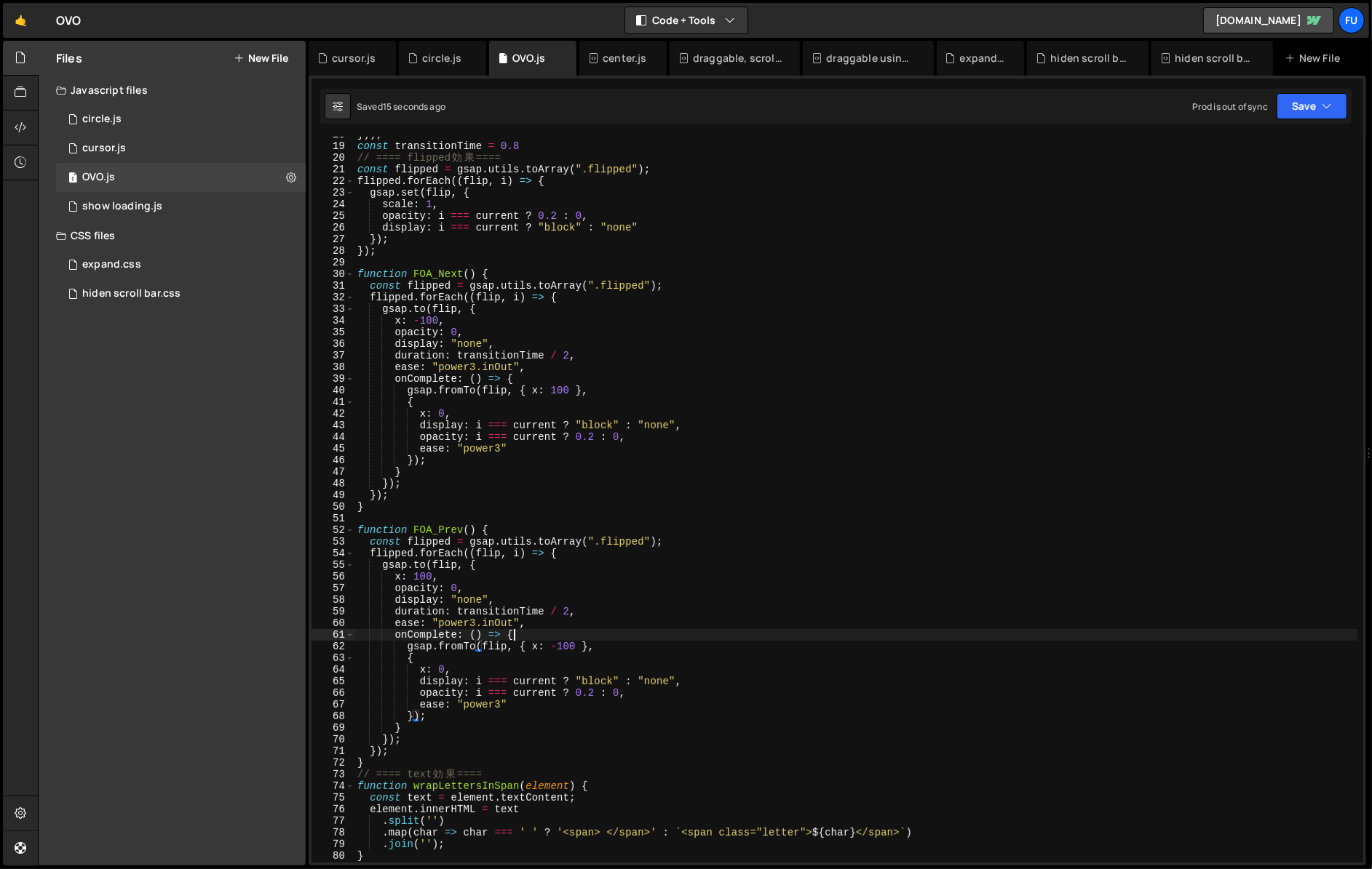
click at [528, 635] on div "})) ; const transitionTime = 0.8 // ==== flipped 効 果 ==== const flipped = gsap …" at bounding box center [855, 503] width 1002 height 749
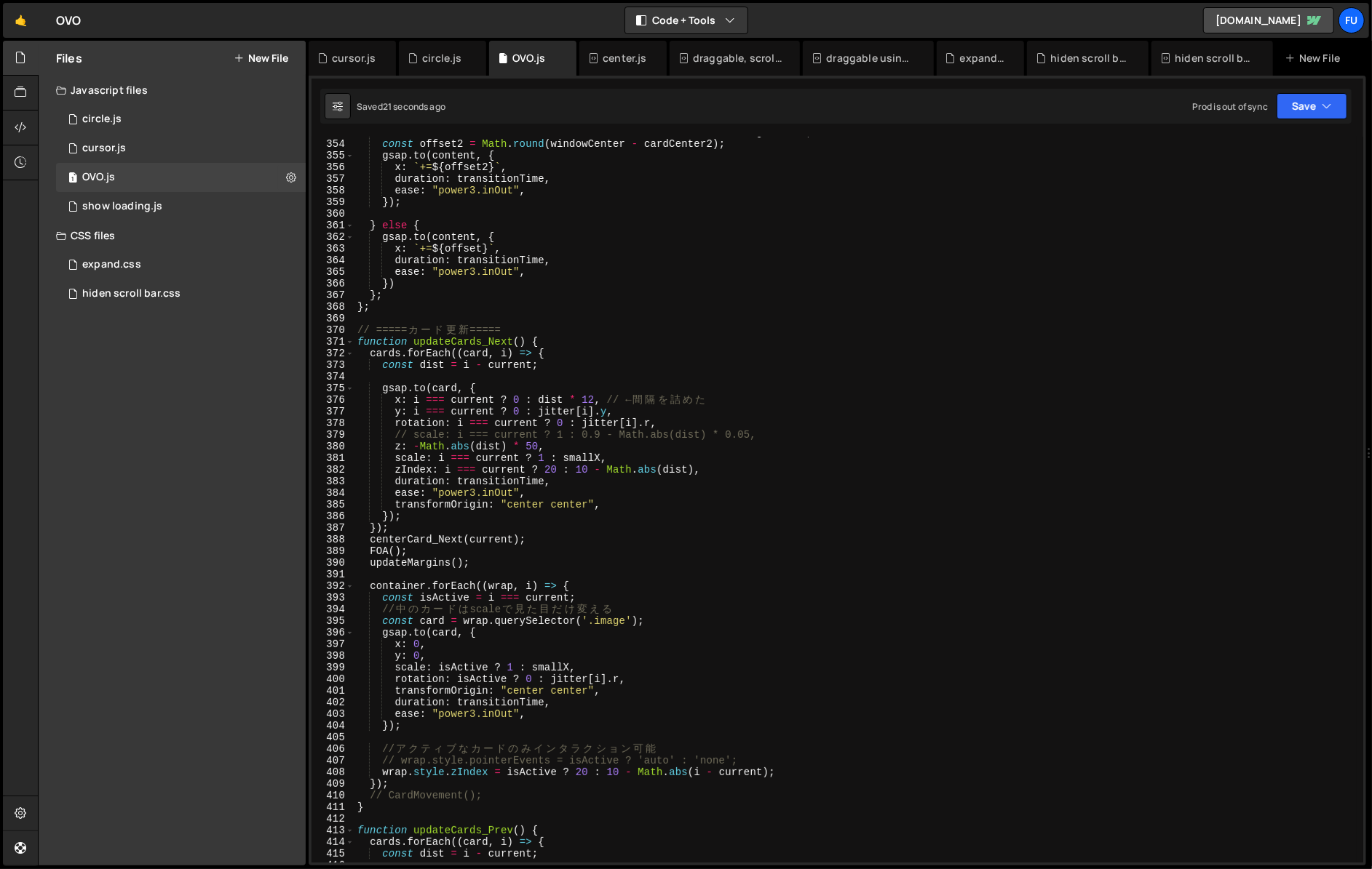
scroll to position [4106, 0]
drag, startPoint x: 416, startPoint y: 548, endPoint x: 318, endPoint y: 548, distance: 98.0
click at [318, 548] on div "onComplete: () => { 353 354 355 356 357 358 359 360 361 362 363 364 365 366 367…" at bounding box center [837, 499] width 1051 height 726
type textarea "FOA();"
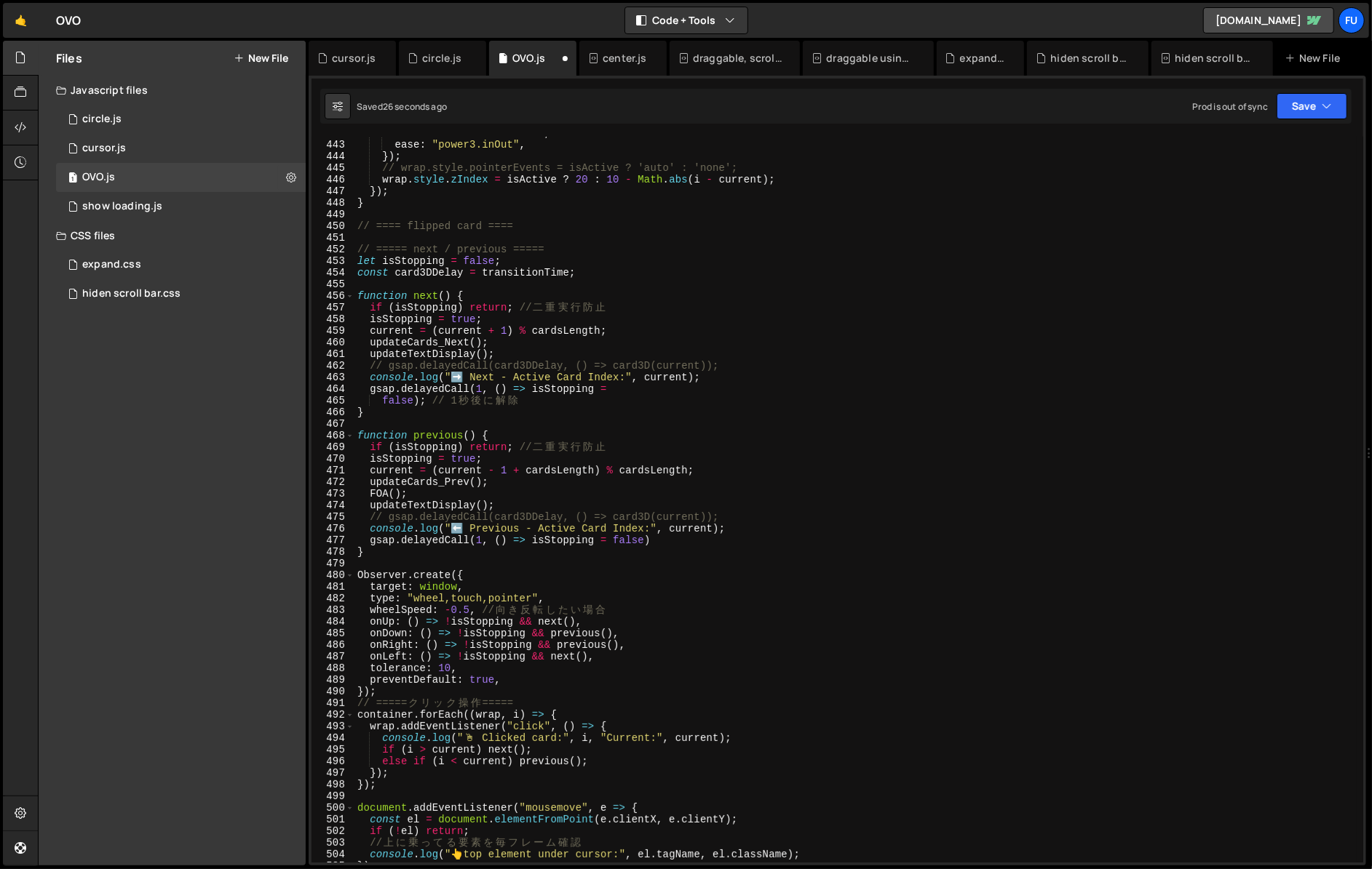
scroll to position [5091, 0]
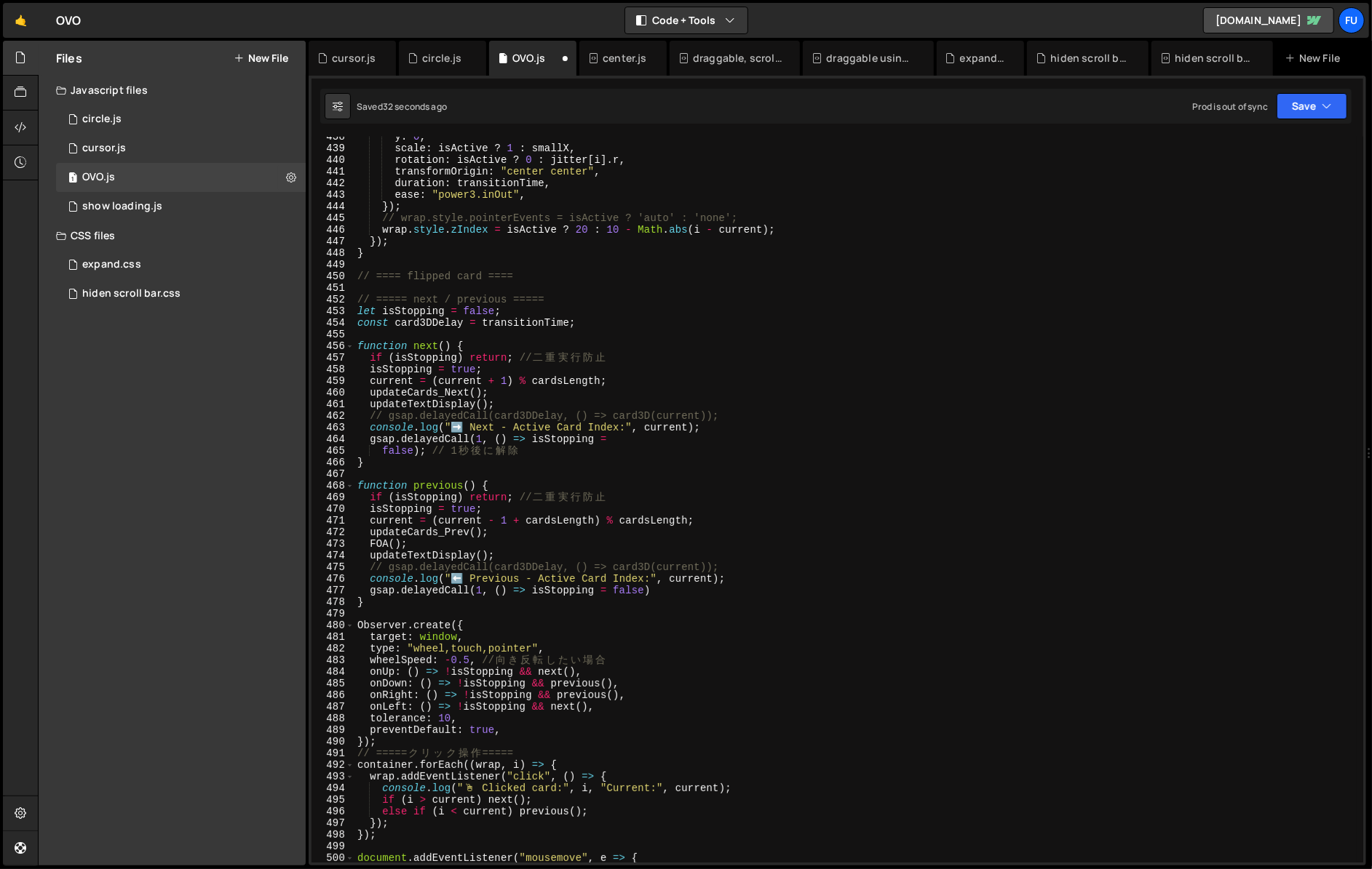
click at [498, 393] on div "y : 0 , scale : isActive ? 1 : smallX , rotation : isActive ? 0 : jitter [ i ] …" at bounding box center [855, 505] width 1002 height 749
type textarea "updateCards_Next();"
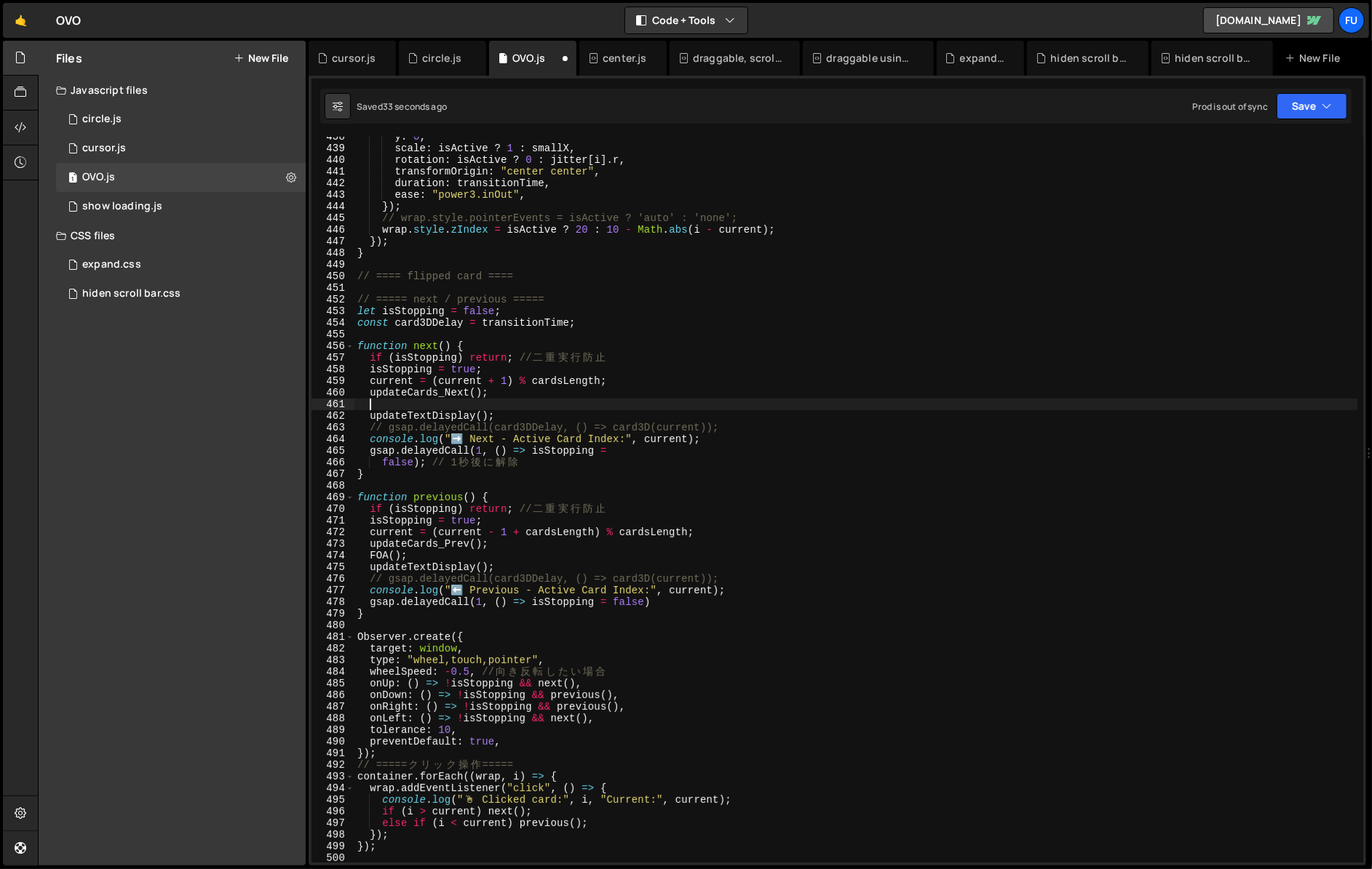
paste textarea "FOA();"
click at [387, 404] on div "y : 0 , scale : isActive ? 1 : smallX , rotation : isActive ? 0 : jitter [ i ] …" at bounding box center [855, 505] width 1002 height 749
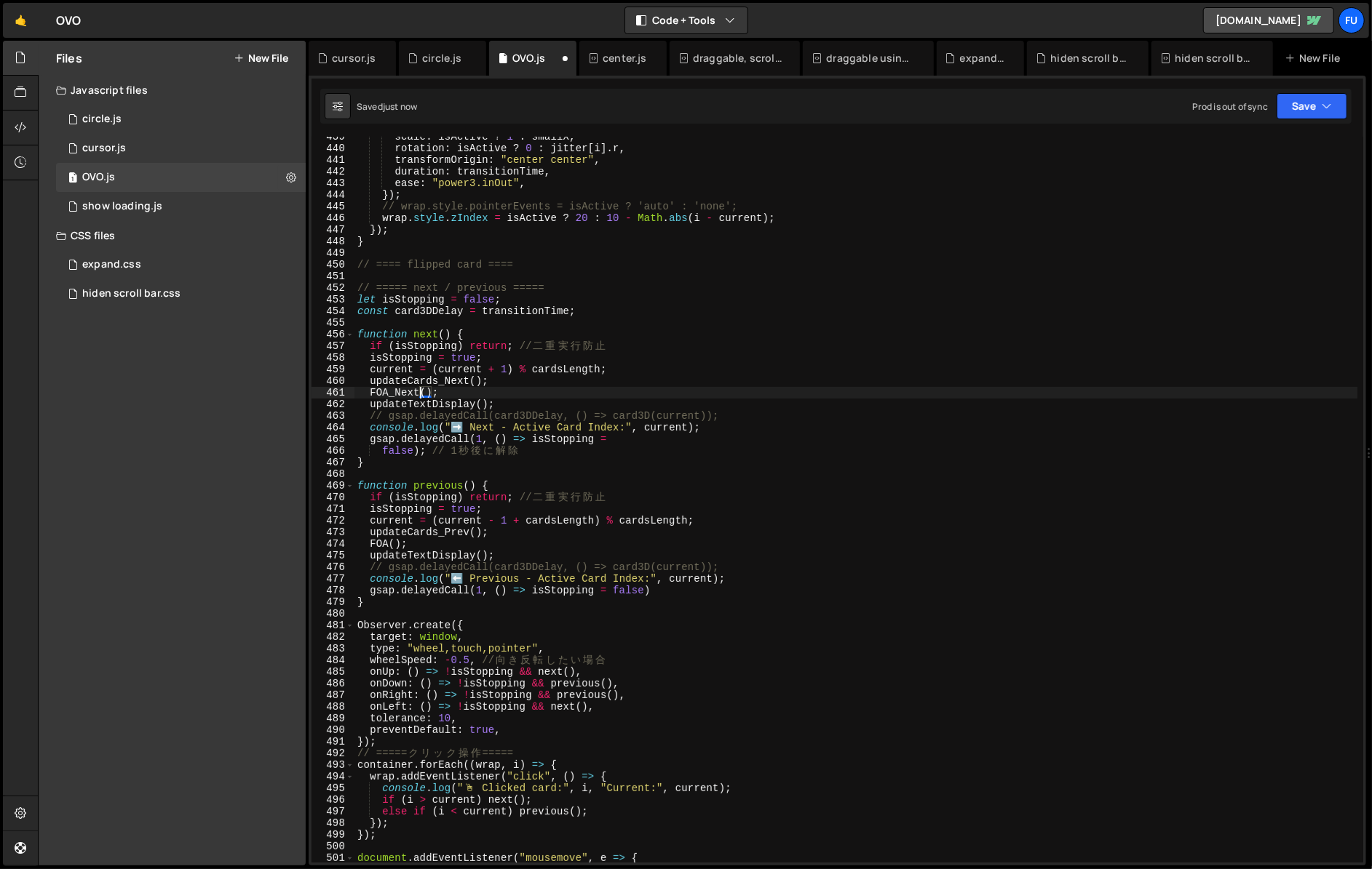
scroll to position [5103, 0]
click at [388, 545] on div "scale : isActive ? 1 : smallX , rotation : isActive ? 0 : jitter [ i ] . r , tr…" at bounding box center [855, 503] width 1002 height 749
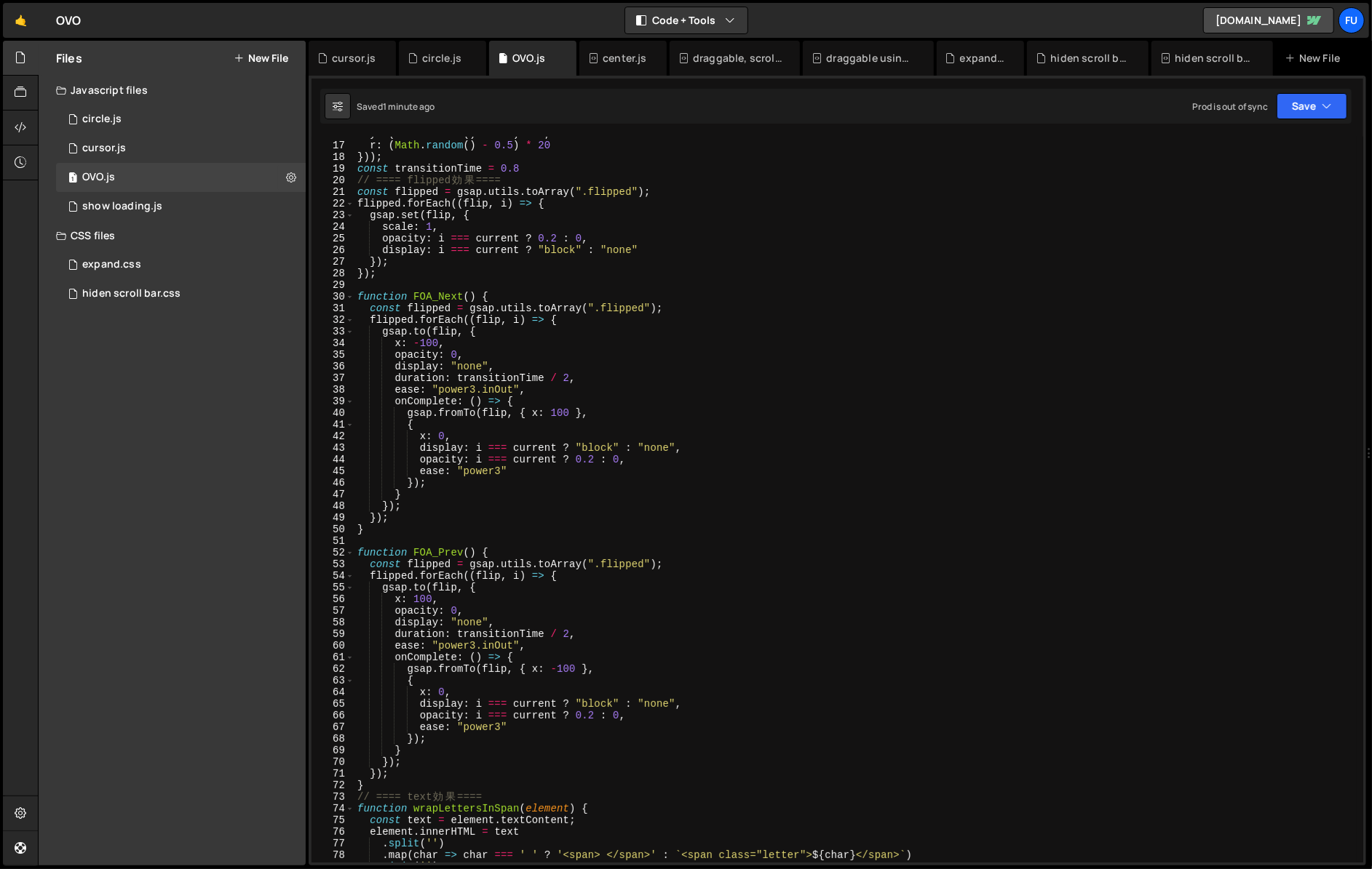
scroll to position [183, 0]
click at [585, 321] on div "y : ( Math . random ( ) - 0.5 ) * 5 , r : ( Math . random ( ) - 0.5 ) * 20 })) …" at bounding box center [855, 502] width 1002 height 749
type textarea "flipped.forEach((flip, i) => {"
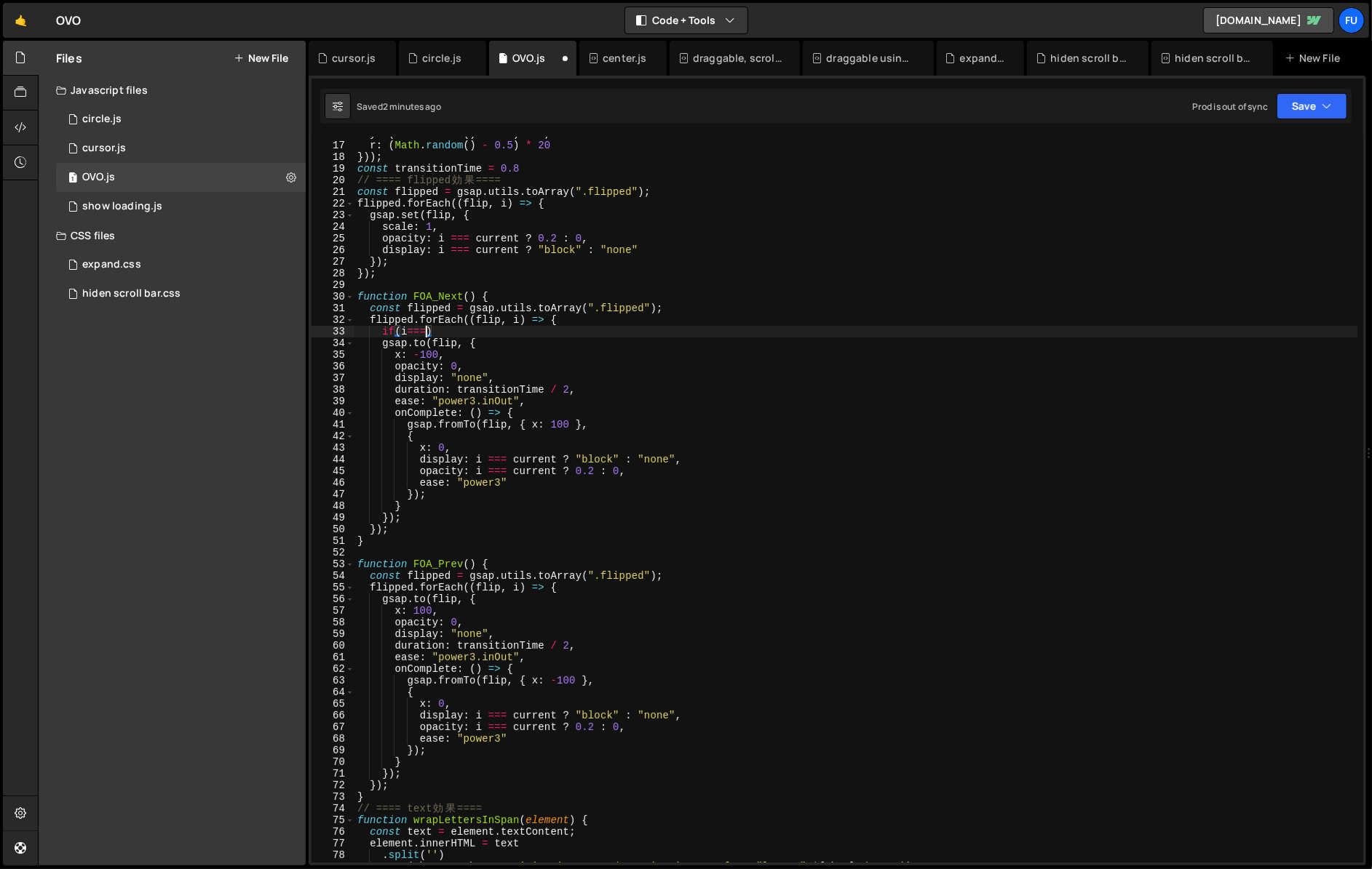
scroll to position [0, 5]
click at [536, 332] on div "y : ( Math . random ( ) - 0.5 ) * 5 , r : ( Math . random ( ) - 0.5 ) * 20 })) …" at bounding box center [855, 502] width 1002 height 749
click at [430, 347] on div "y : ( Math . random ( ) - 0.5 ) * 5 , r : ( Math . random ( ) - 0.5 ) * 20 })) …" at bounding box center [855, 502] width 1002 height 749
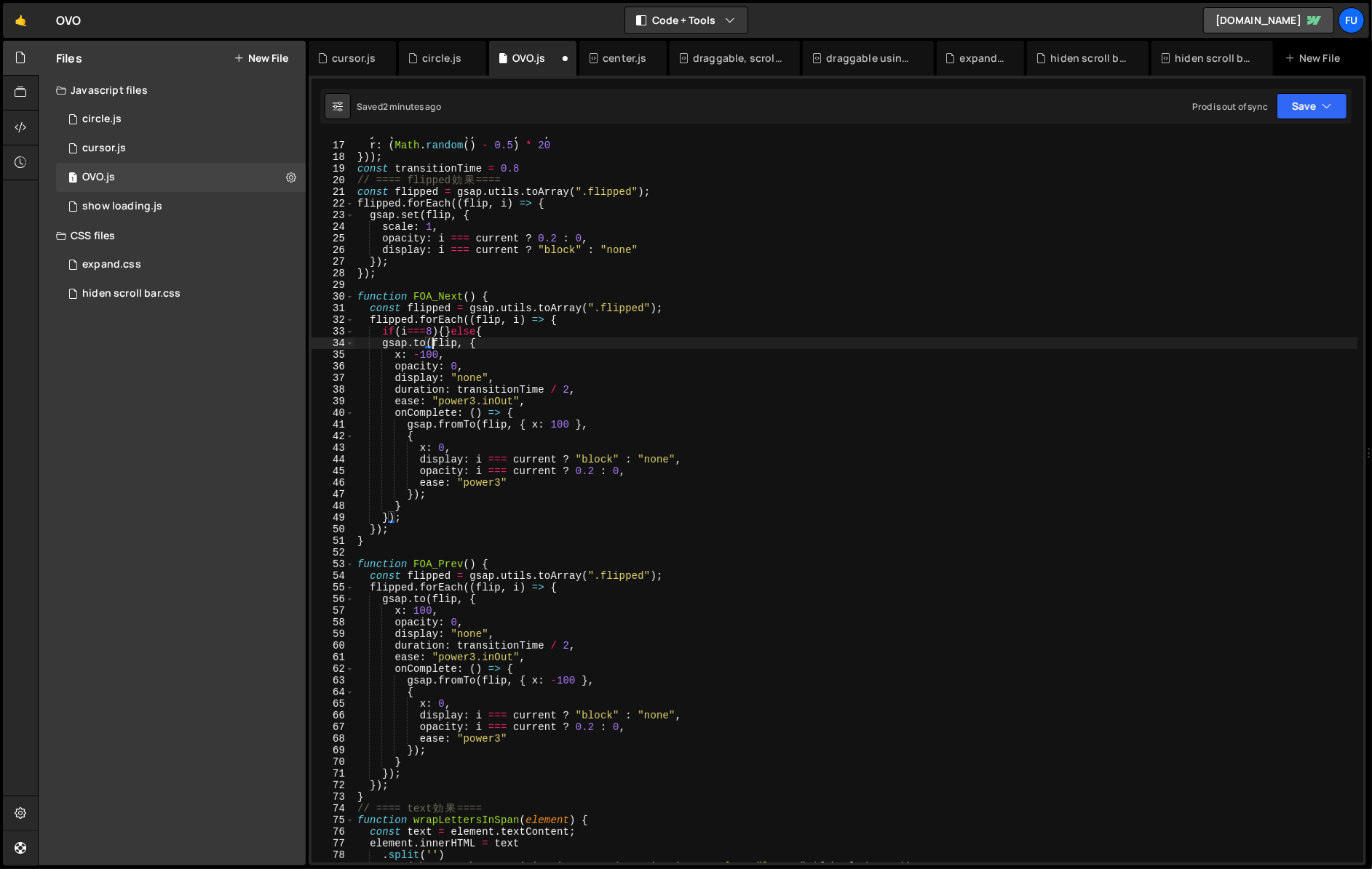
click at [393, 520] on div "y : ( Math . random ( ) - 0.5 ) * 5 , r : ( Math . random ( ) - 0.5 ) * 20 })) …" at bounding box center [855, 502] width 1002 height 749
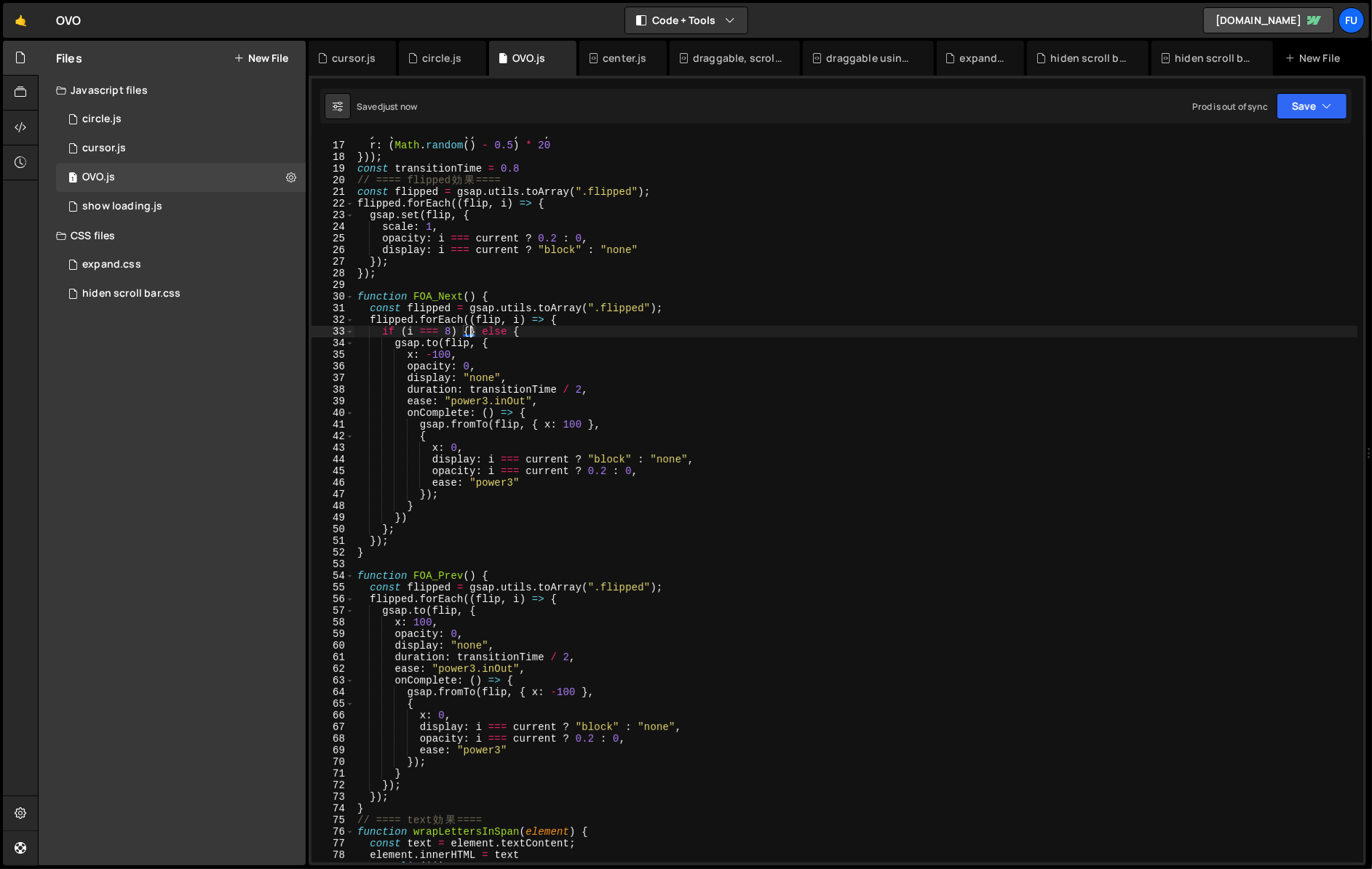
click at [470, 332] on div "y : ( Math . random ( ) - 0.5 ) * 5 , r : ( Math . random ( ) - 0.5 ) * 20 })) …" at bounding box center [855, 502] width 1002 height 749
type textarea "if (i === 8) {} else {"
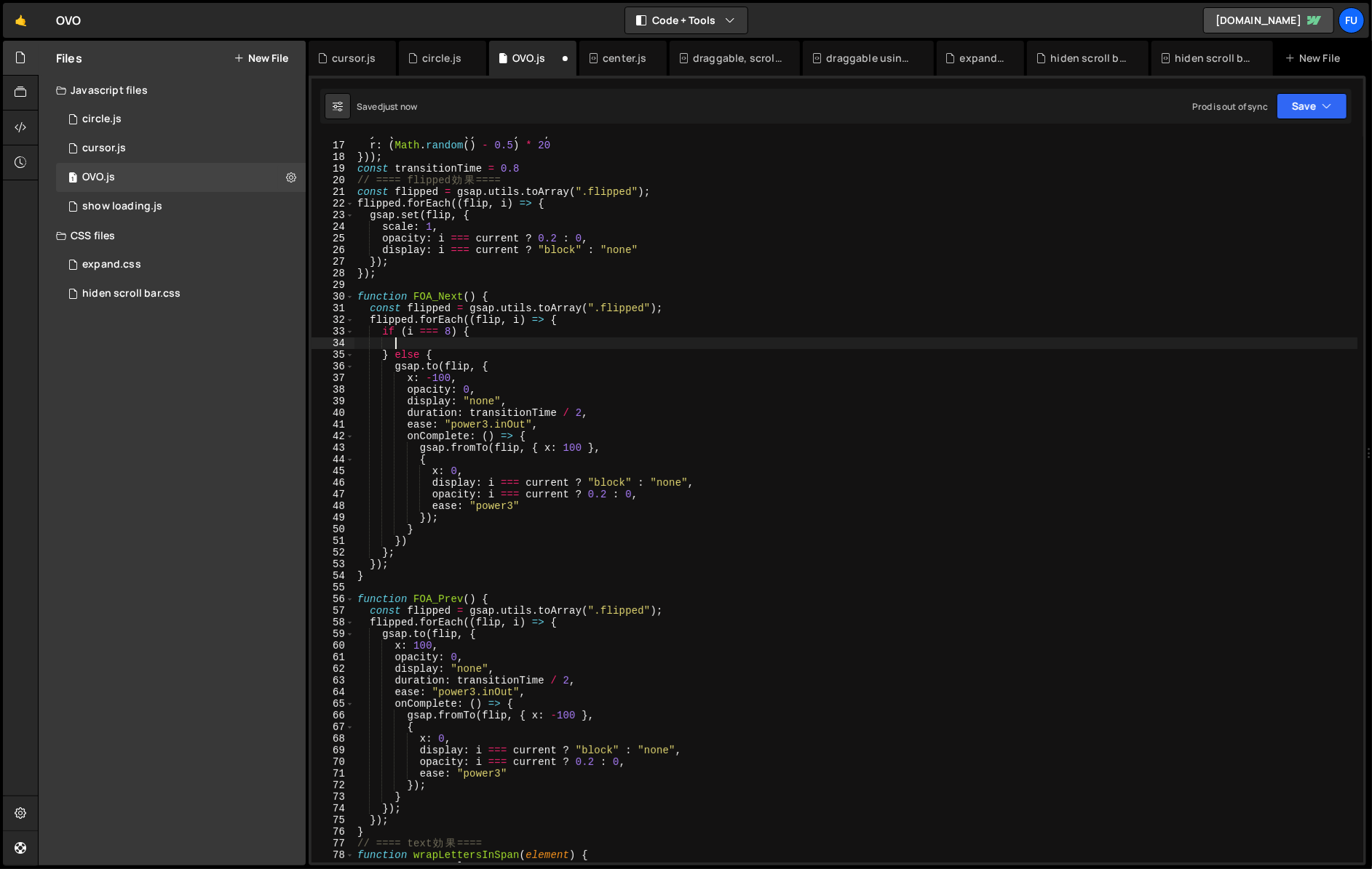
scroll to position [0, 2]
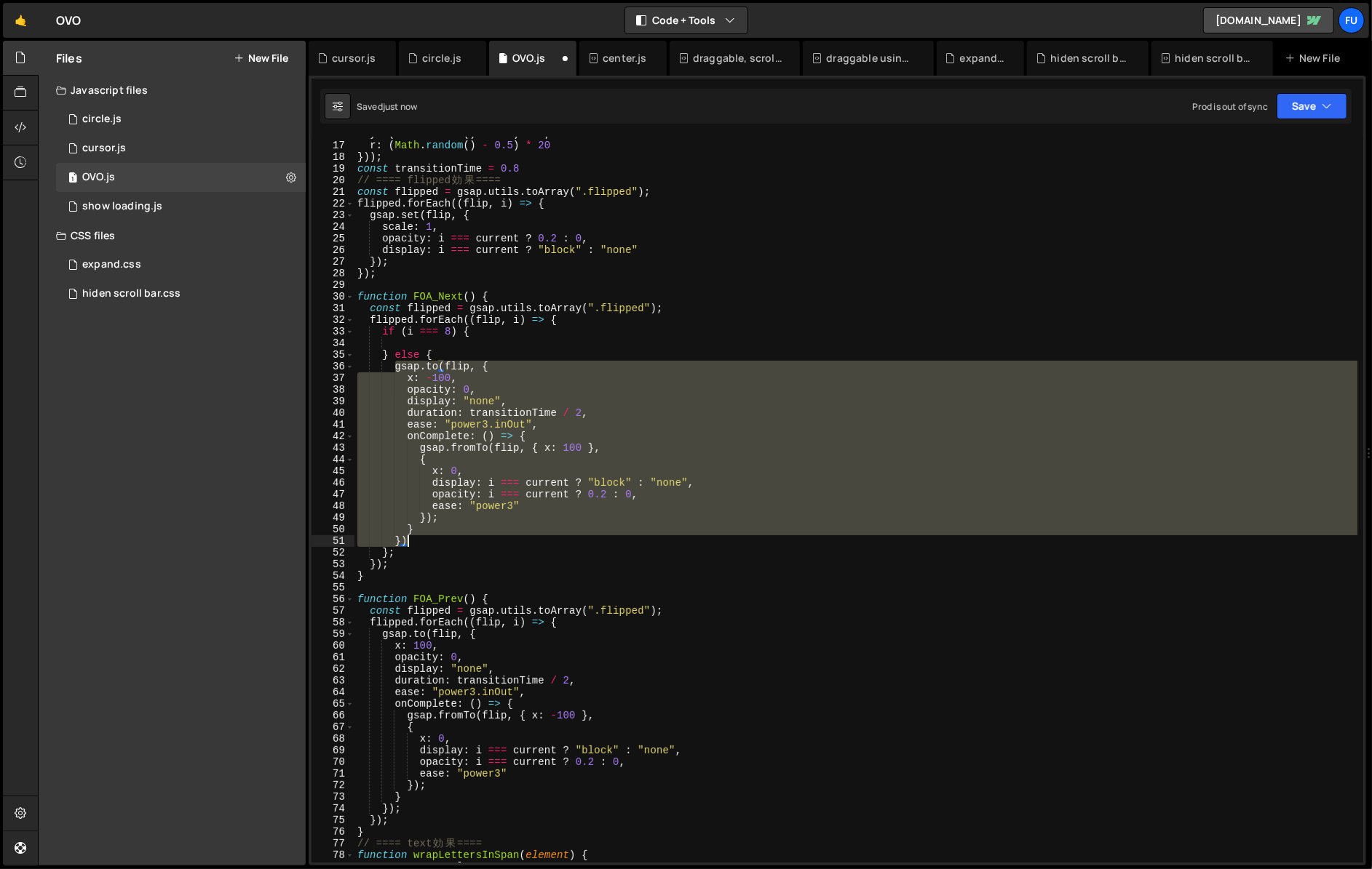
drag, startPoint x: 393, startPoint y: 368, endPoint x: 417, endPoint y: 545, distance: 178.6
click at [417, 545] on div "y : ( Math . random ( ) - 0.5 ) * 5 , r : ( Math . random ( ) - 0.5 ) * 20 })) …" at bounding box center [855, 502] width 1002 height 749
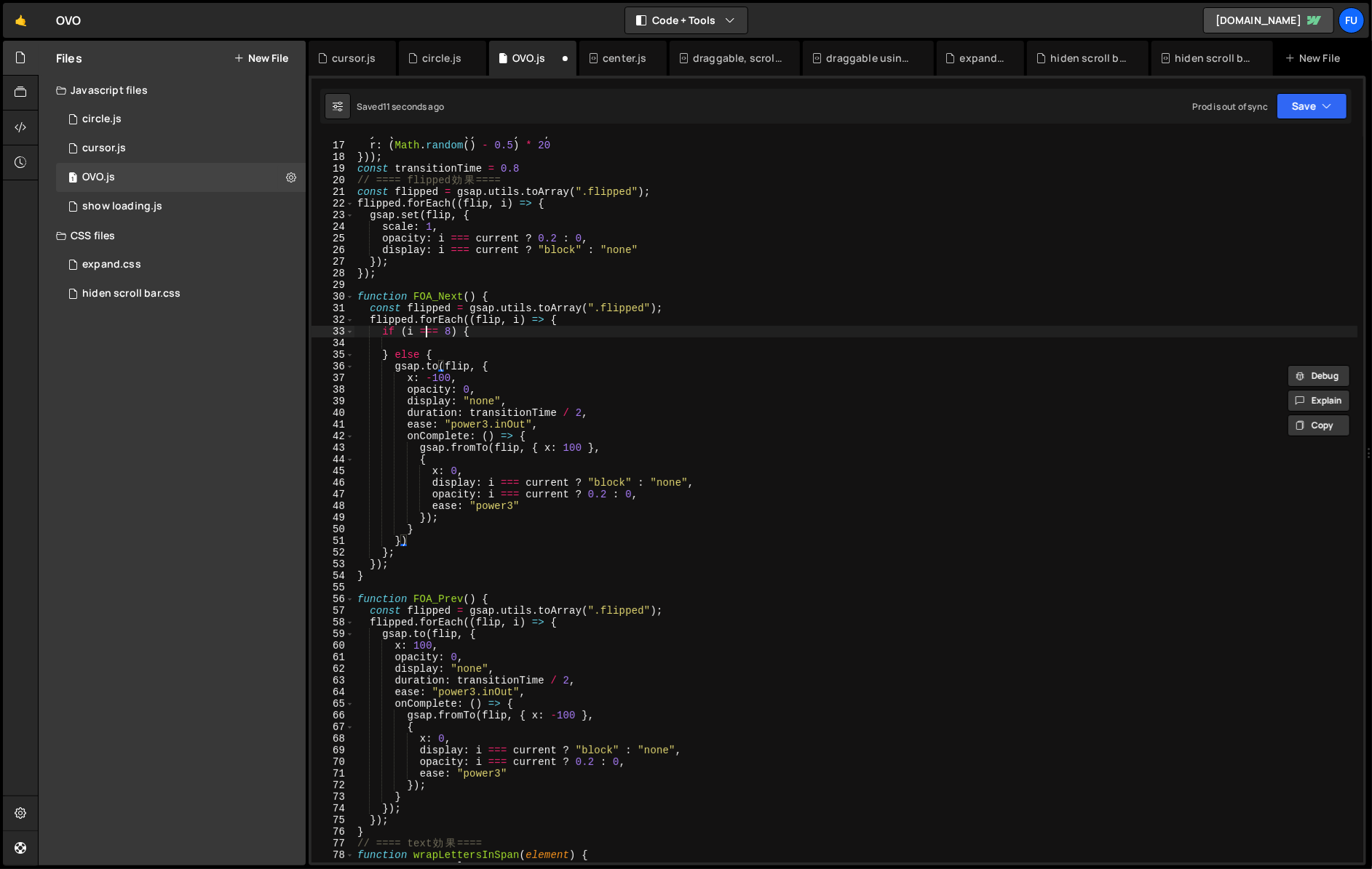
click at [424, 332] on div "y : ( Math . random ( ) - 0.5 ) * 5 , r : ( Math . random ( ) - 0.5 ) * 20 })) …" at bounding box center [855, 502] width 1002 height 749
click at [424, 350] on div "y : ( Math . random ( ) - 0.5 ) * 5 , r : ( Math . random ( ) - 0.5 ) * 20 })) …" at bounding box center [855, 502] width 1002 height 749
type textarea "} else {"
click at [444, 342] on div "y : ( Math . random ( ) - 0.5 ) * 5 , r : ( Math . random ( ) - 0.5 ) * 20 })) …" at bounding box center [855, 502] width 1002 height 749
paste textarea "})"
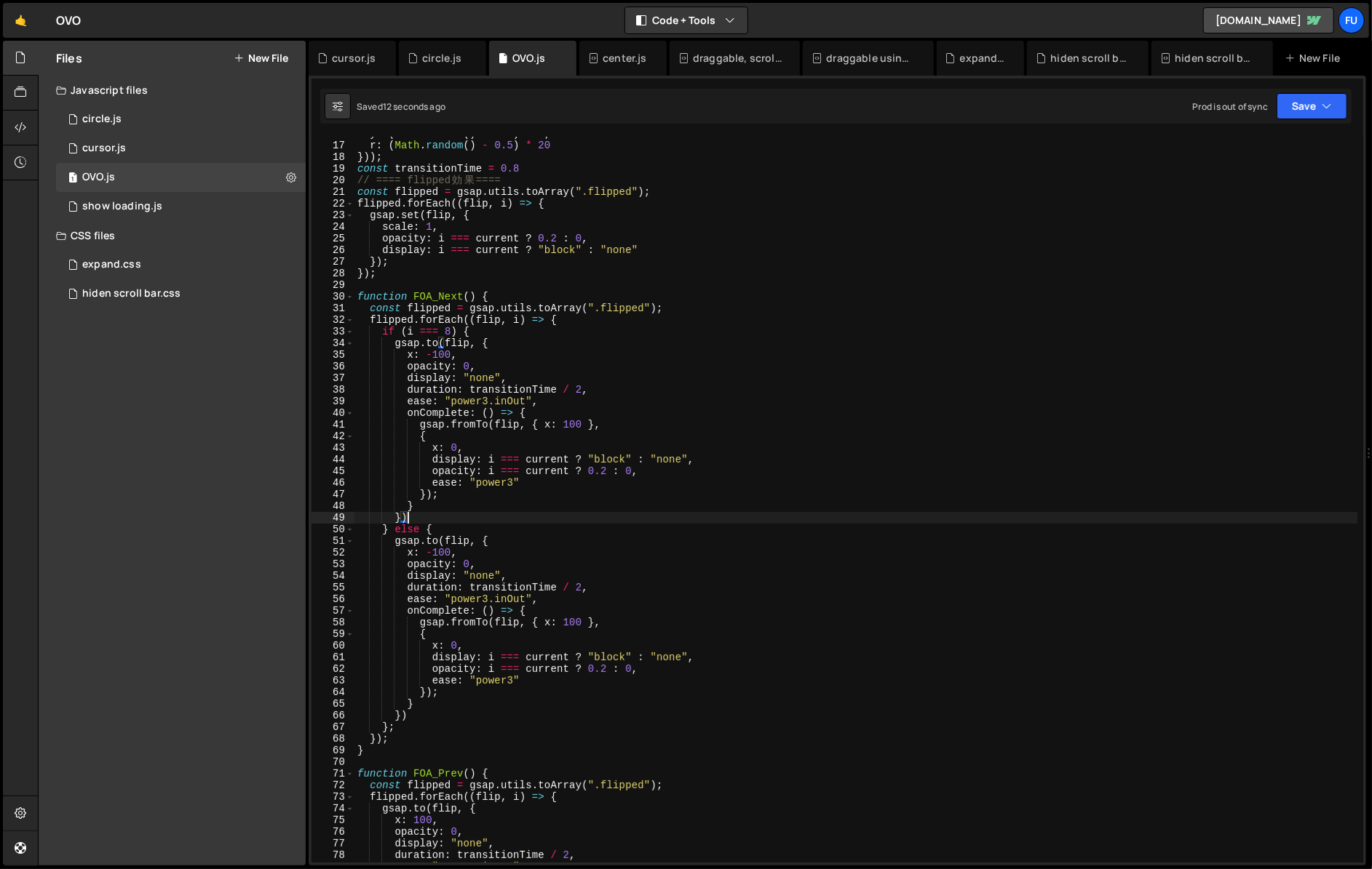
click at [448, 358] on div "y : ( Math . random ( ) - 0.5 ) * 5 , r : ( Math . random ( ) - 0.5 ) * 20 })) …" at bounding box center [855, 502] width 1002 height 749
click at [511, 334] on div "y : ( Math . random ( ) - 0.5 ) * 5 , r : ( Math . random ( ) - 0.5 ) * 20 })) …" at bounding box center [855, 502] width 1002 height 749
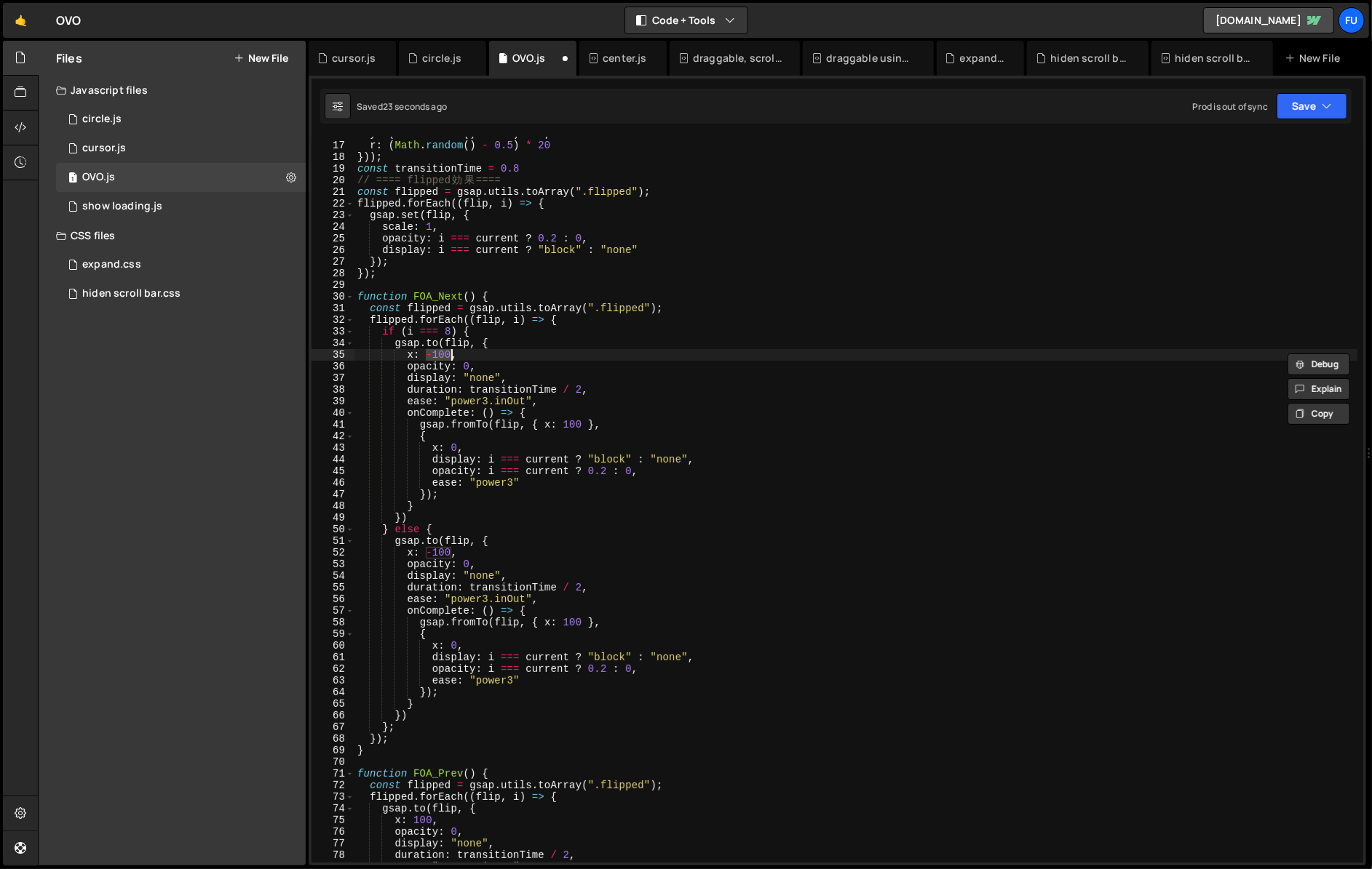
type textarea "});"
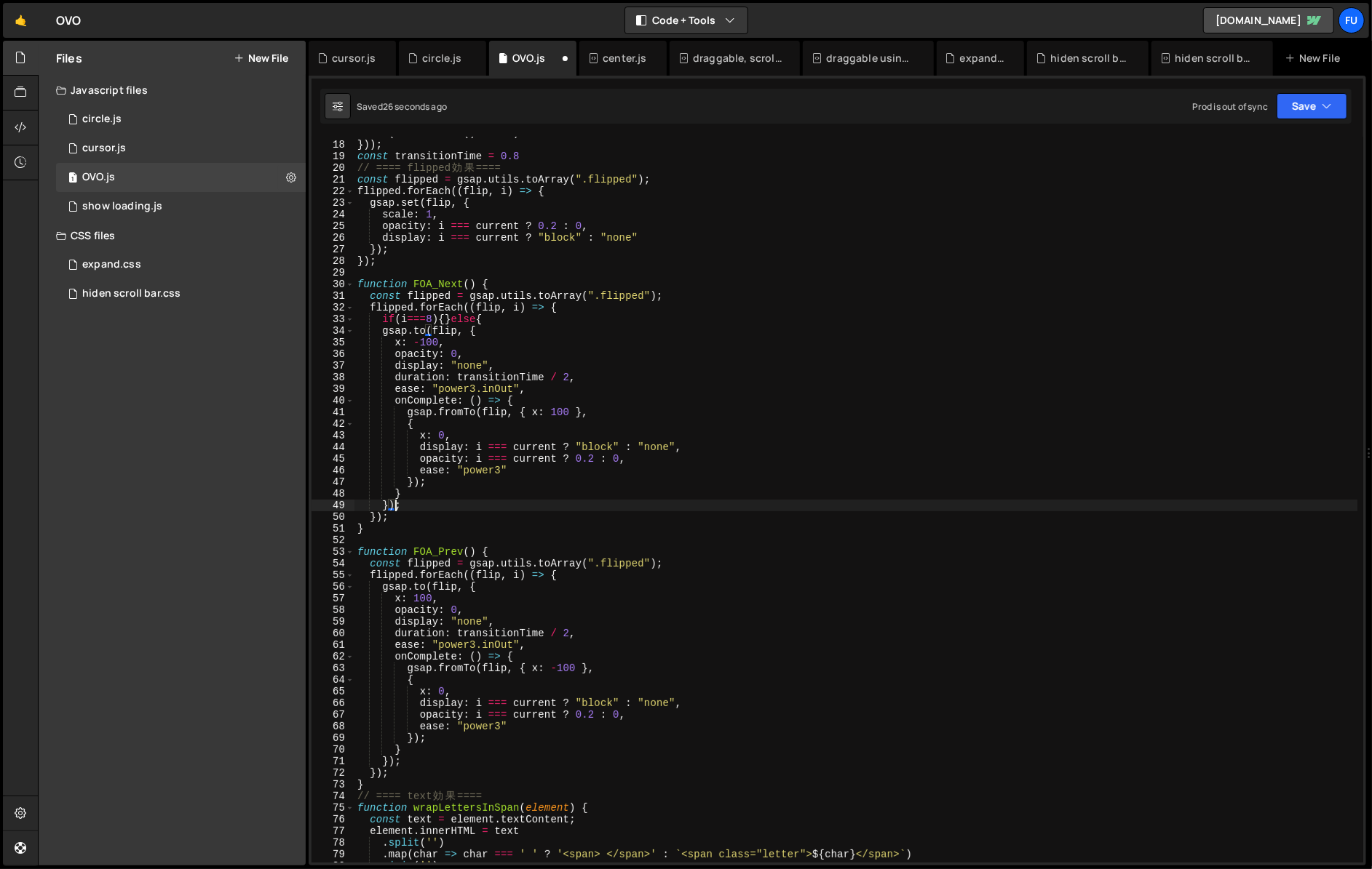
scroll to position [196, 0]
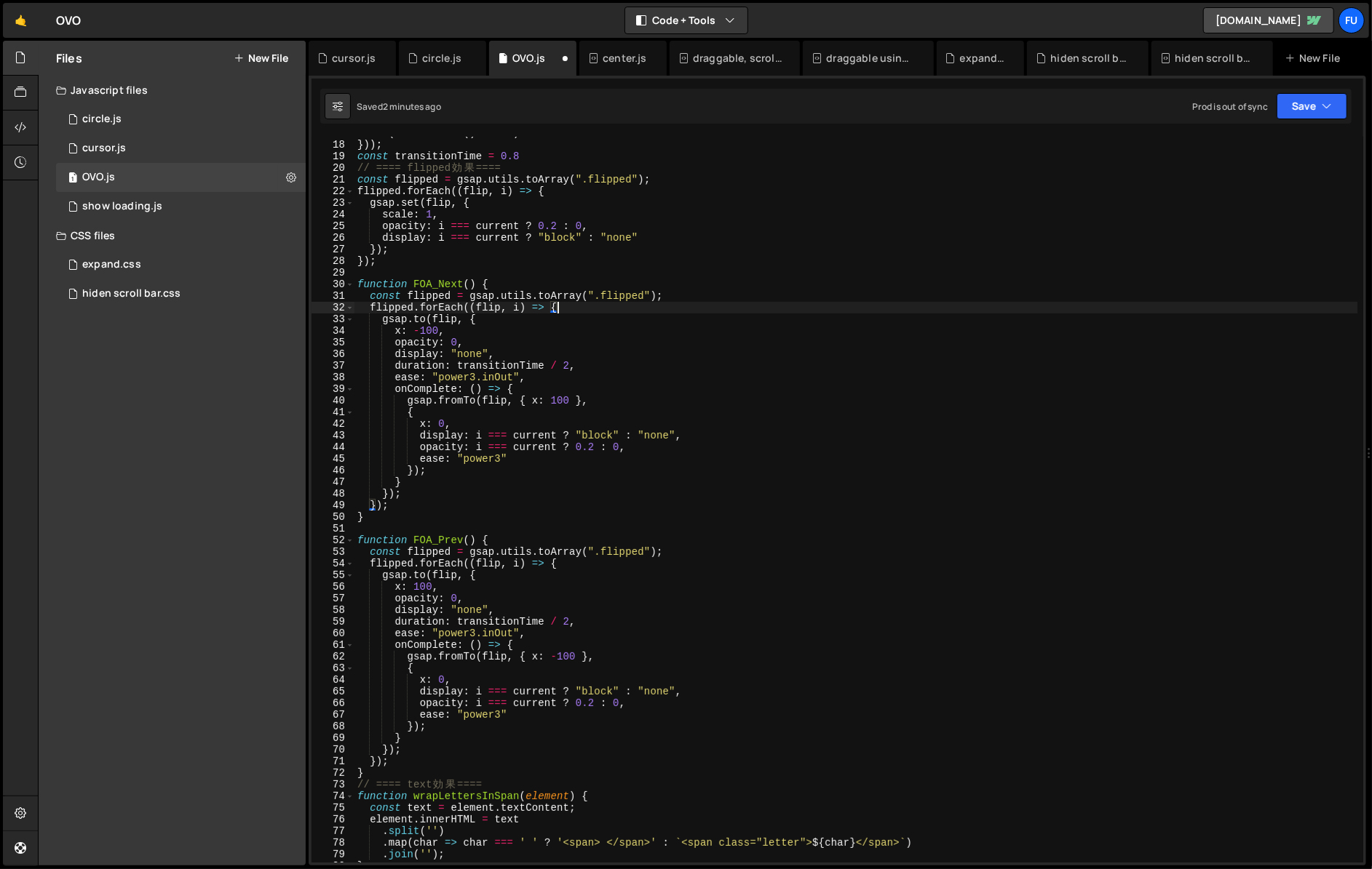
click at [416, 333] on div "r : ( Math . random ( ) - 0.5 ) * 20 })) ; const transitionTime = 0.8 // ==== f…" at bounding box center [855, 501] width 1002 height 749
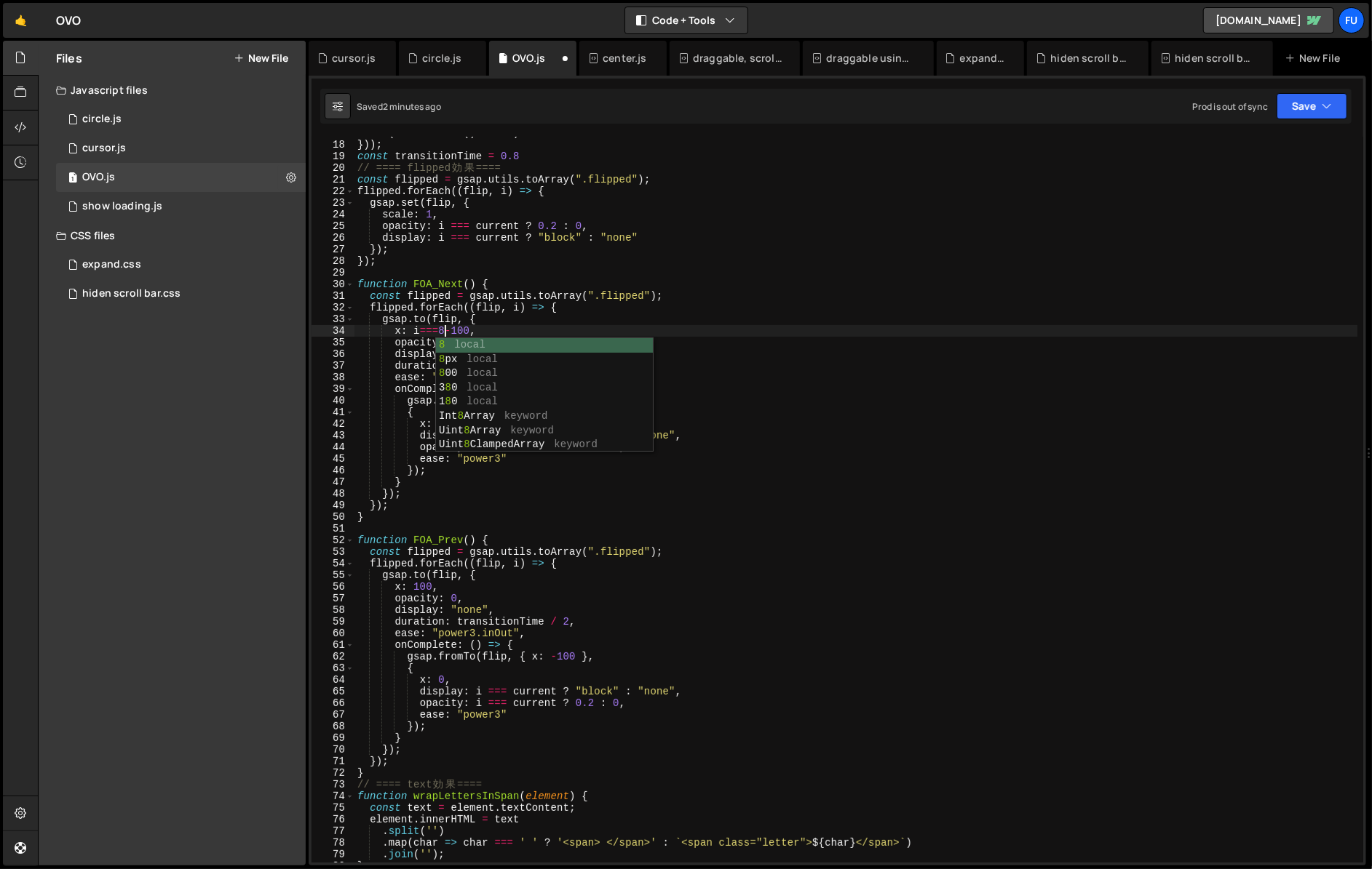
scroll to position [0, 7]
click at [483, 332] on div "r : ( Math . random ( ) - 0.5 ) * 20 })) ; const transitionTime = 0.8 // ==== f…" at bounding box center [855, 501] width 1002 height 749
click at [503, 332] on div "r : ( Math . random ( ) - 0.5 ) * 20 })) ; const transitionTime = 0.8 // ==== f…" at bounding box center [855, 501] width 1002 height 749
click at [499, 328] on div "r : ( Math . random ( ) - 0.5 ) * 20 })) ; const transitionTime = 0.8 // ==== f…" at bounding box center [855, 501] width 1002 height 749
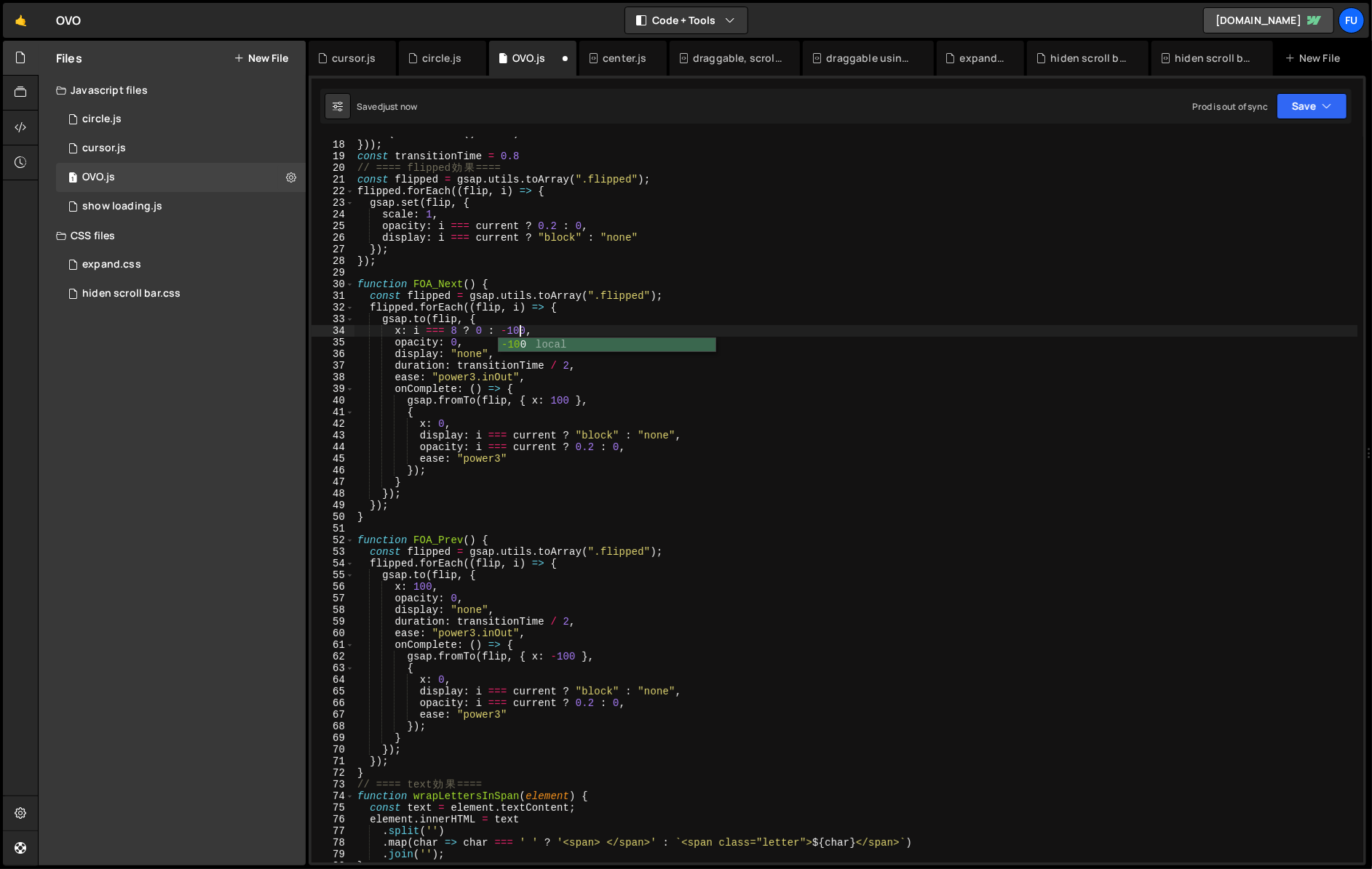
scroll to position [0, 11]
click at [528, 334] on div "r : ( Math . random ( ) - 0.5 ) * 20 })) ; const transitionTime = 0.8 // ==== f…" at bounding box center [855, 501] width 1002 height 749
click at [552, 403] on div "r : ( Math . random ( ) - 0.5 ) * 20 })) ; const transitionTime = 0.8 // ==== f…" at bounding box center [855, 501] width 1002 height 749
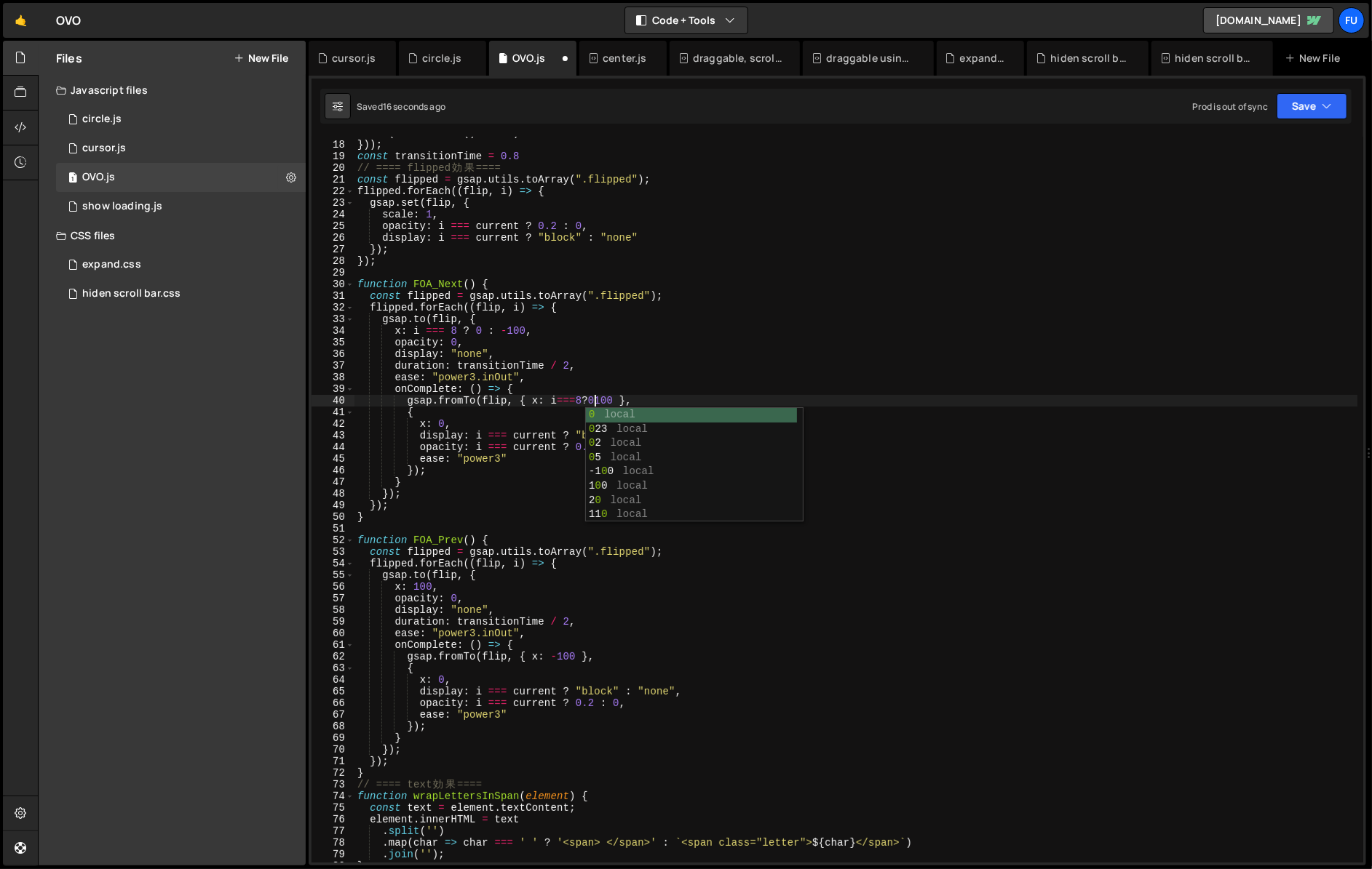
scroll to position [0, 17]
click at [502, 426] on div "r : ( Math . random ( ) - 0.5 ) * 20 })) ; const transitionTime = 0.8 // ==== f…" at bounding box center [855, 501] width 1002 height 749
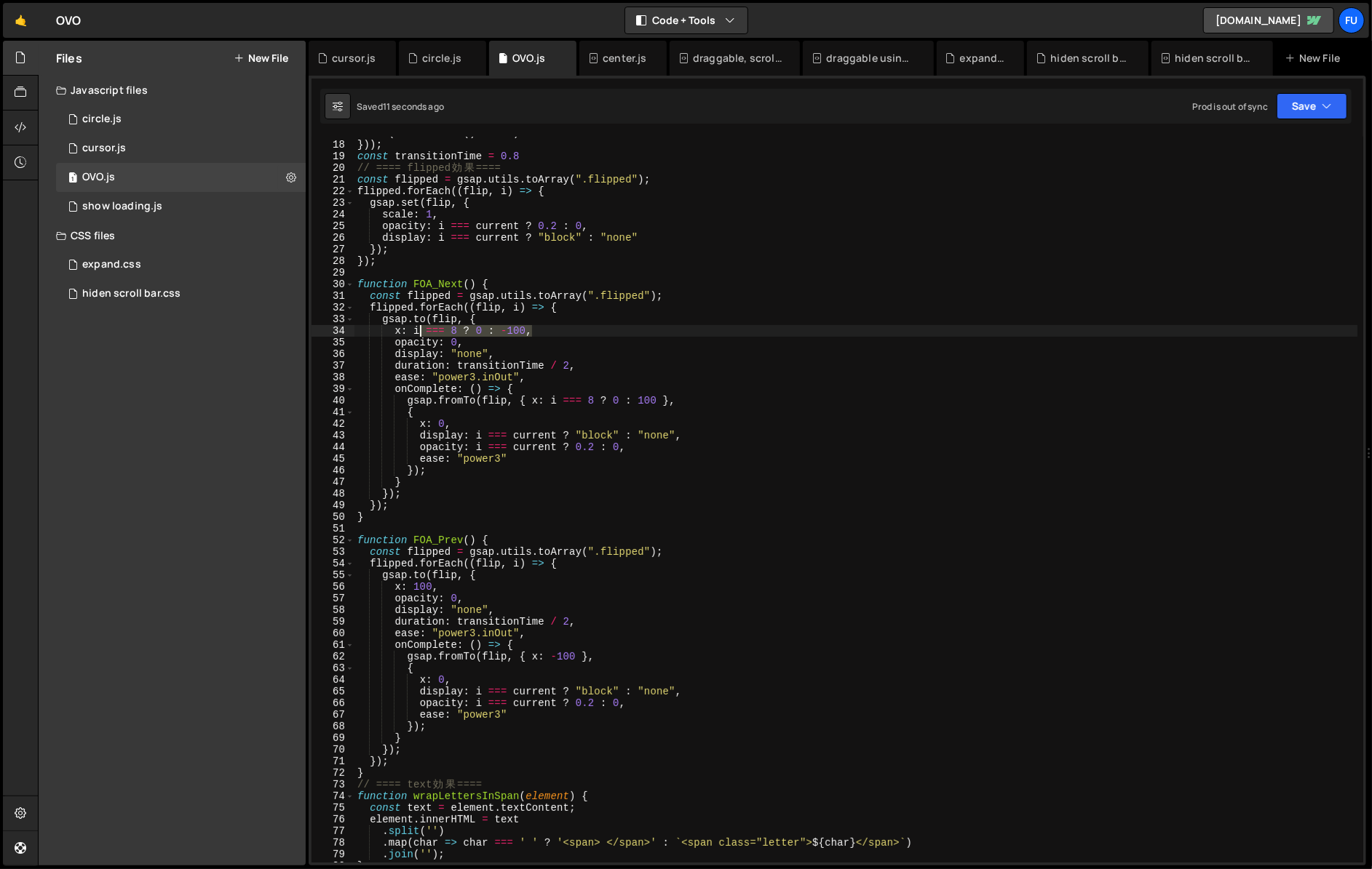
drag, startPoint x: 535, startPoint y: 329, endPoint x: 419, endPoint y: 335, distance: 116.2
click at [419, 335] on div "r : ( Math . random ( ) - 0.5 ) * 20 })) ; const transitionTime = 0.8 // ==== f…" at bounding box center [855, 501] width 1002 height 749
click at [416, 589] on div "r : ( Math . random ( ) - 0.5 ) * 20 })) ; const transitionTime = 0.8 // ==== f…" at bounding box center [855, 501] width 1002 height 749
click at [550, 661] on div "r : ( Math . random ( ) - 0.5 ) * 20 })) ; const transitionTime = 0.8 // ==== f…" at bounding box center [855, 501] width 1002 height 749
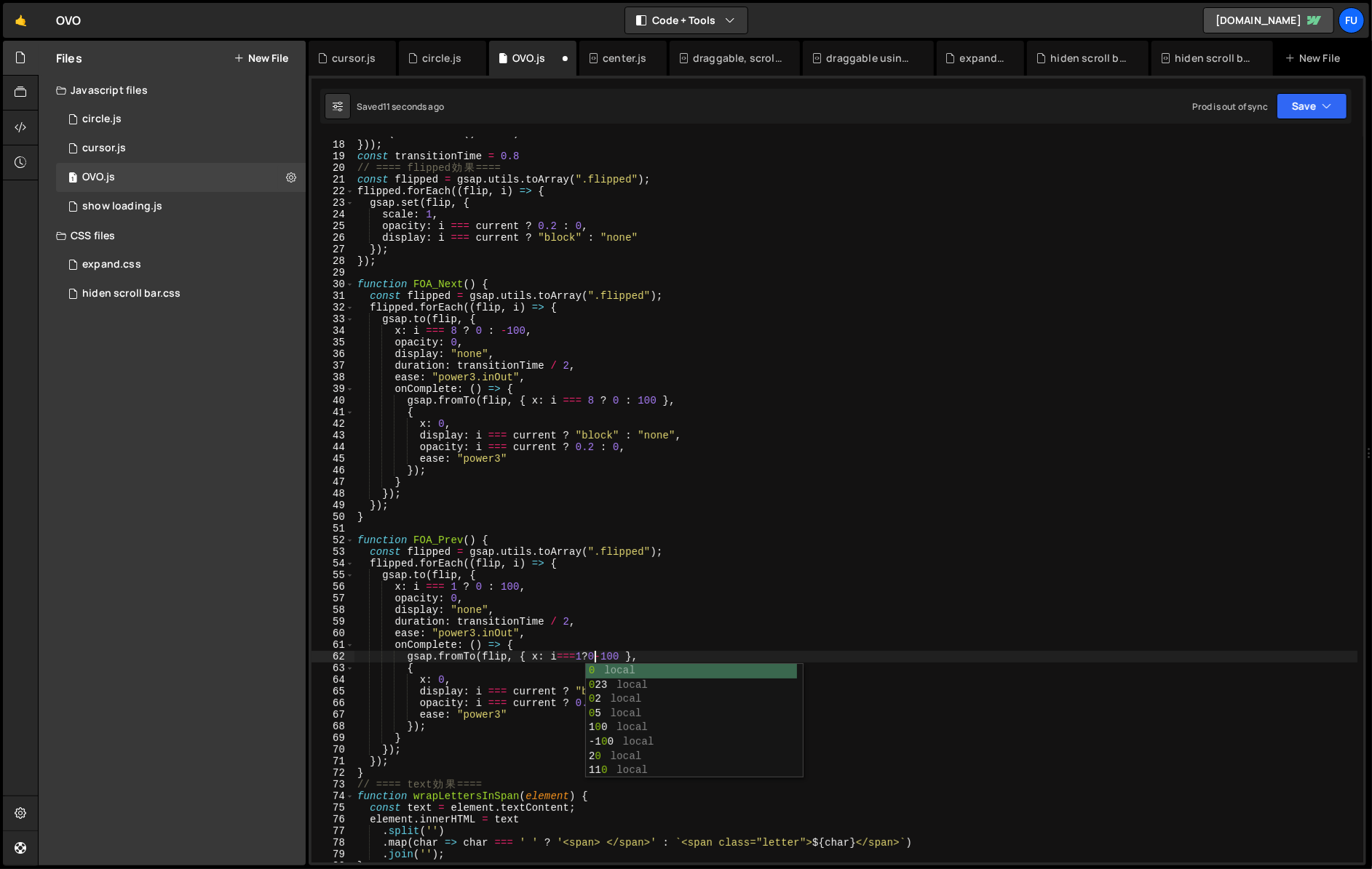
scroll to position [0, 17]
click at [458, 588] on div "r : ( Math . random ( ) - 0.5 ) * 20 })) ; const transitionTime = 0.8 // ==== f…" at bounding box center [855, 501] width 1002 height 749
click at [695, 554] on div "r : ( Math . random ( ) - 0.5 ) * 20 })) ; const transitionTime = 0.8 // ==== f…" at bounding box center [855, 501] width 1002 height 749
click at [595, 656] on div "r : ( Math . random ( ) - 0.5 ) * 20 })) ; const transitionTime = 0.8 // ==== f…" at bounding box center [855, 501] width 1002 height 749
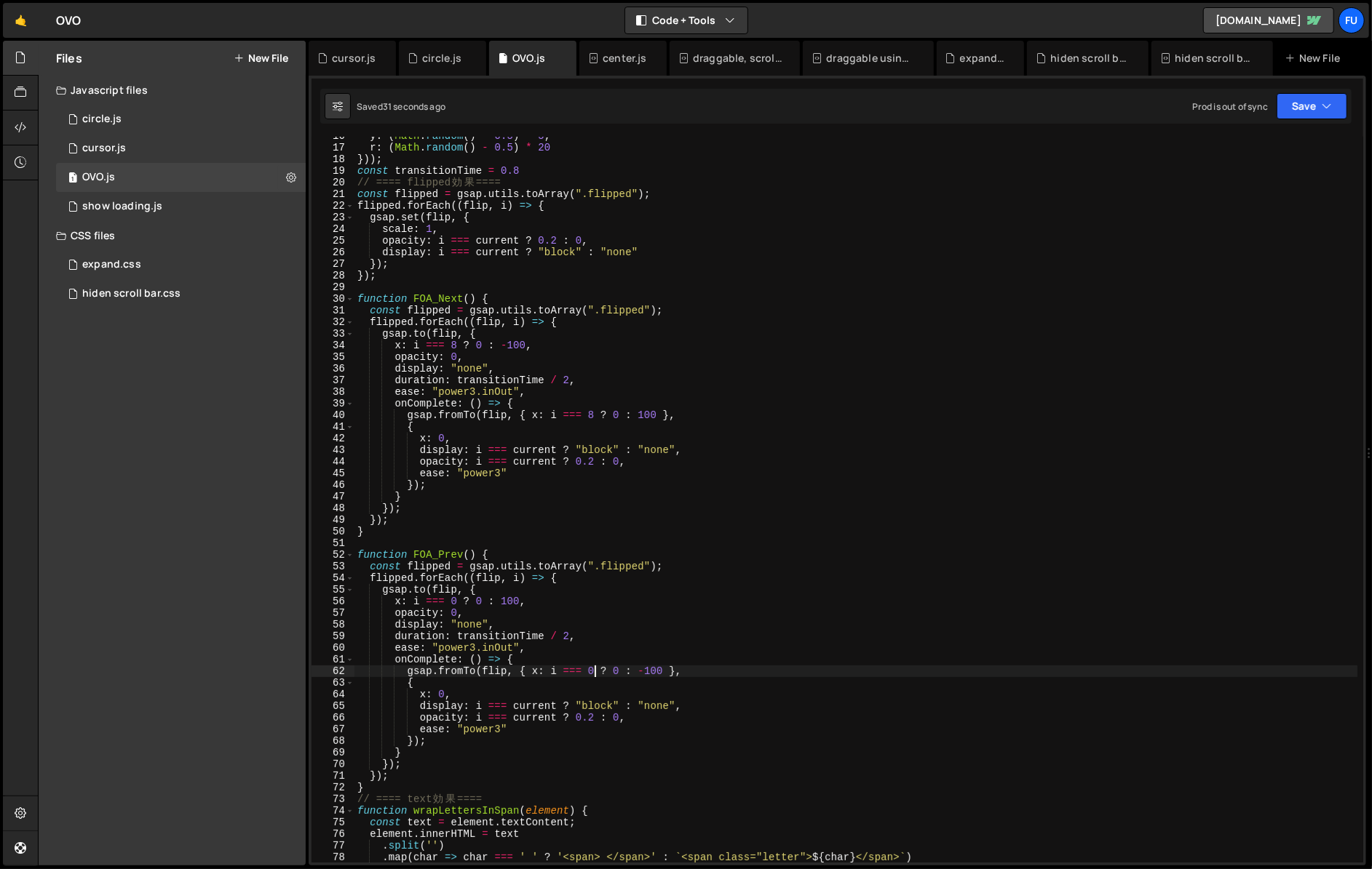
scroll to position [158, 0]
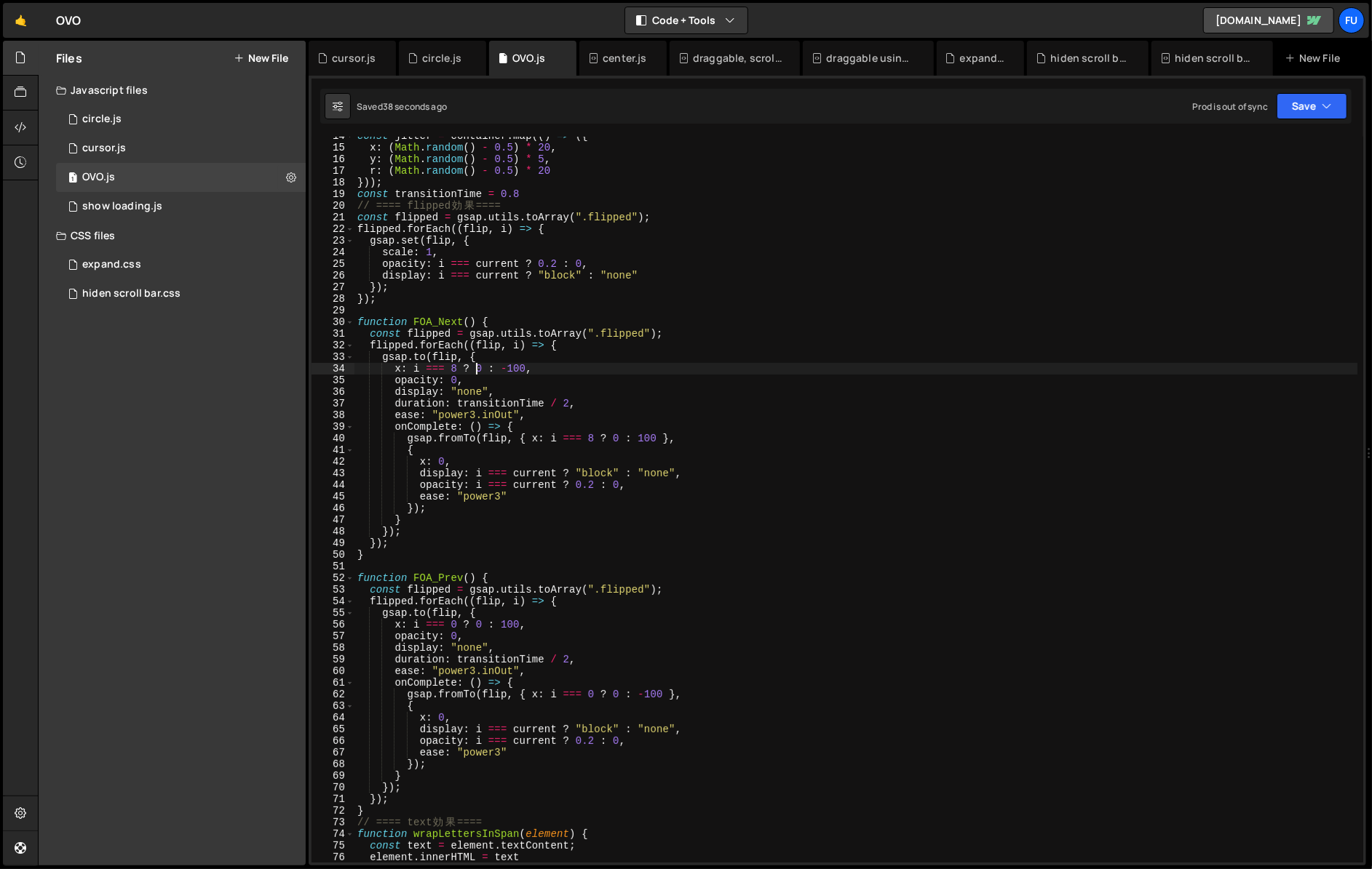
click at [476, 370] on div "const jitter = container . map (( ) => ({ x : ( Math . random ( ) - 0.5 ) * 20 …" at bounding box center [855, 504] width 1002 height 749
click at [476, 626] on div "const jitter = container . map (( ) => ({ x : ( Math . random ( ) - 0.5 ) * 20 …" at bounding box center [855, 504] width 1002 height 749
click at [480, 371] on div "const jitter = container . map (( ) => ({ x : ( Math . random ( ) - 0.5 ) * 20 …" at bounding box center [855, 504] width 1002 height 749
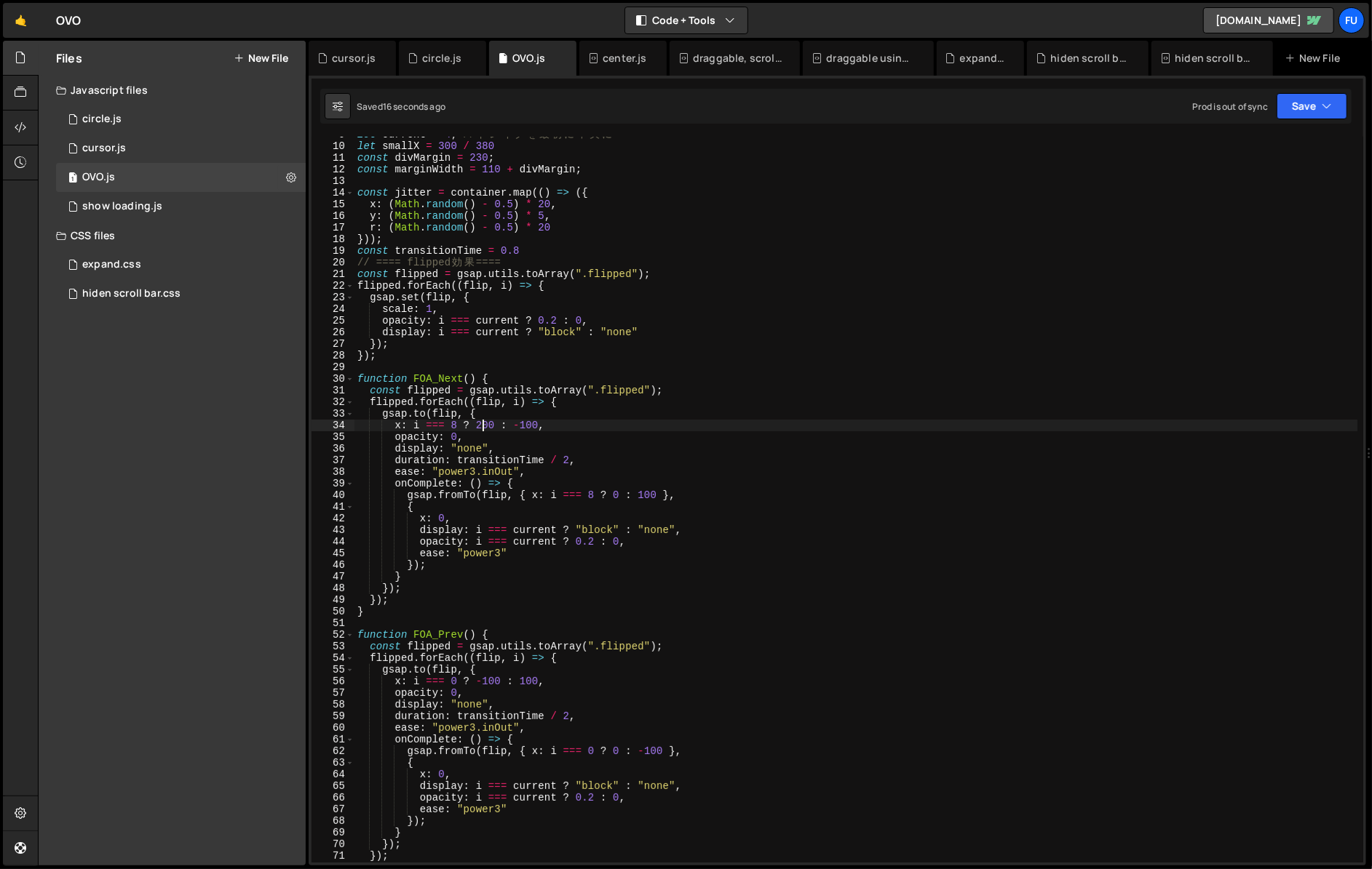
scroll to position [143, 0]
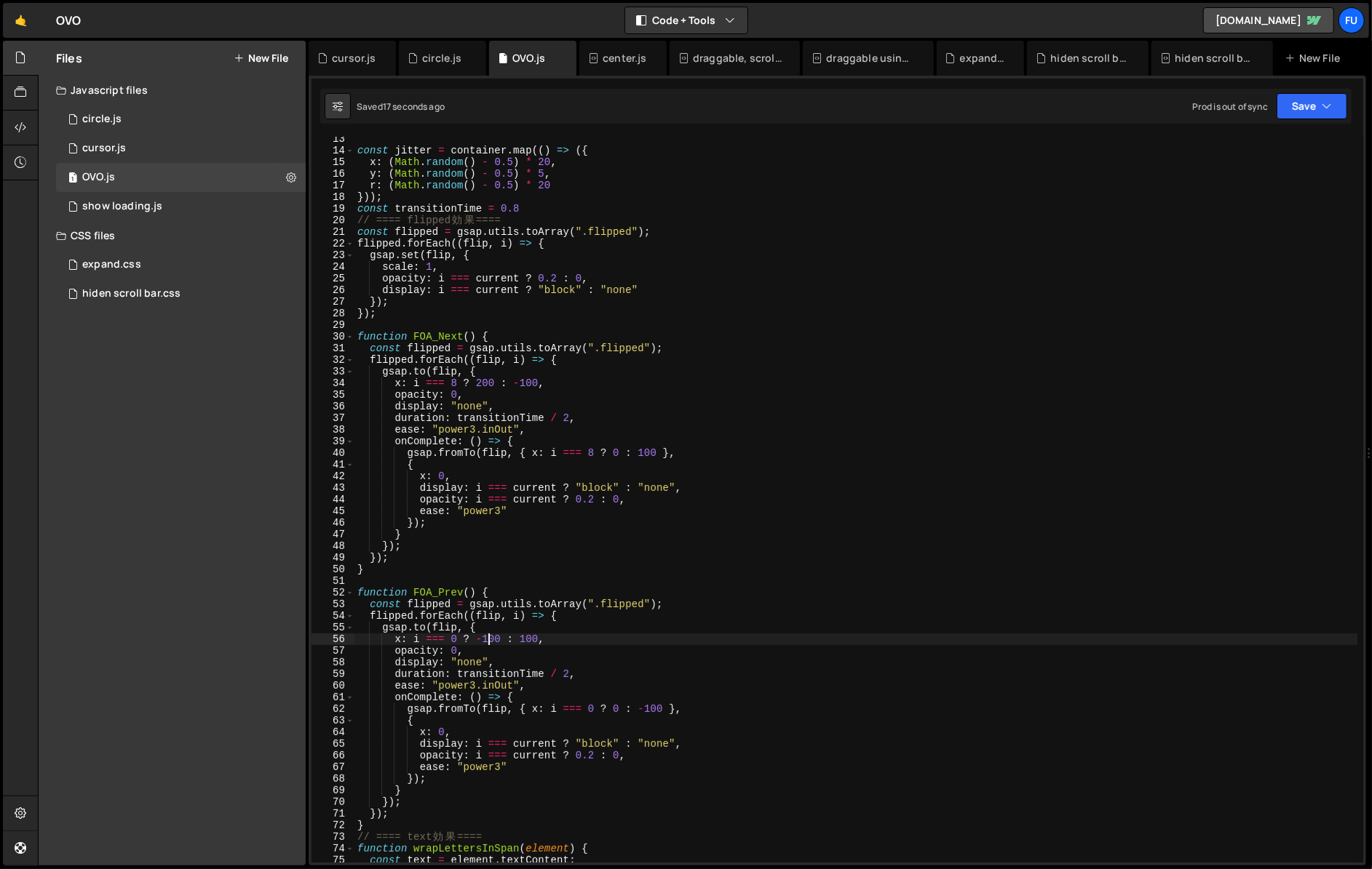
click at [488, 639] on div "const jitter = container . map (( ) => ({ x : ( Math . random ( ) - 0.5 ) * 20 …" at bounding box center [855, 507] width 1002 height 749
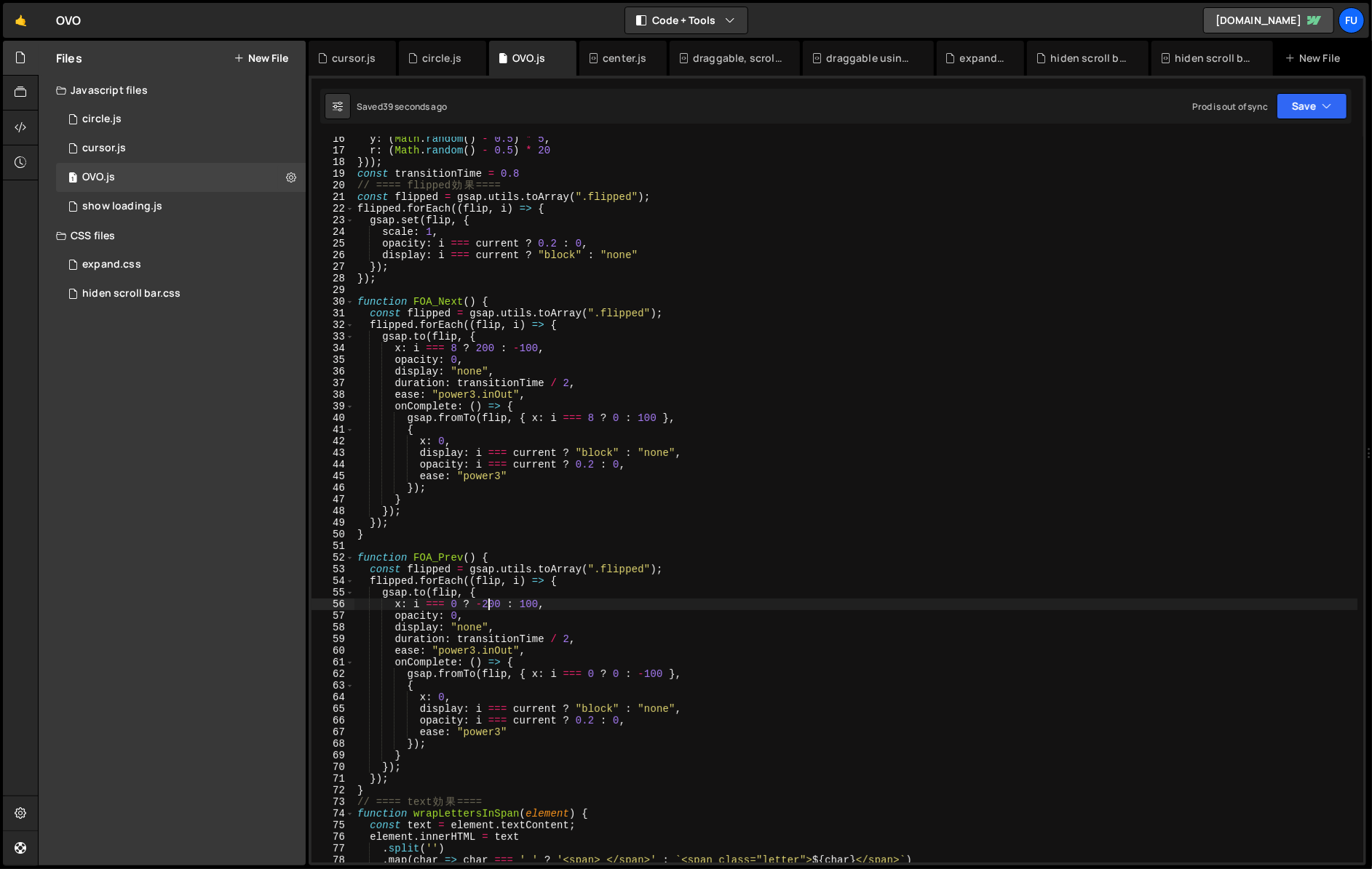
scroll to position [196, 0]
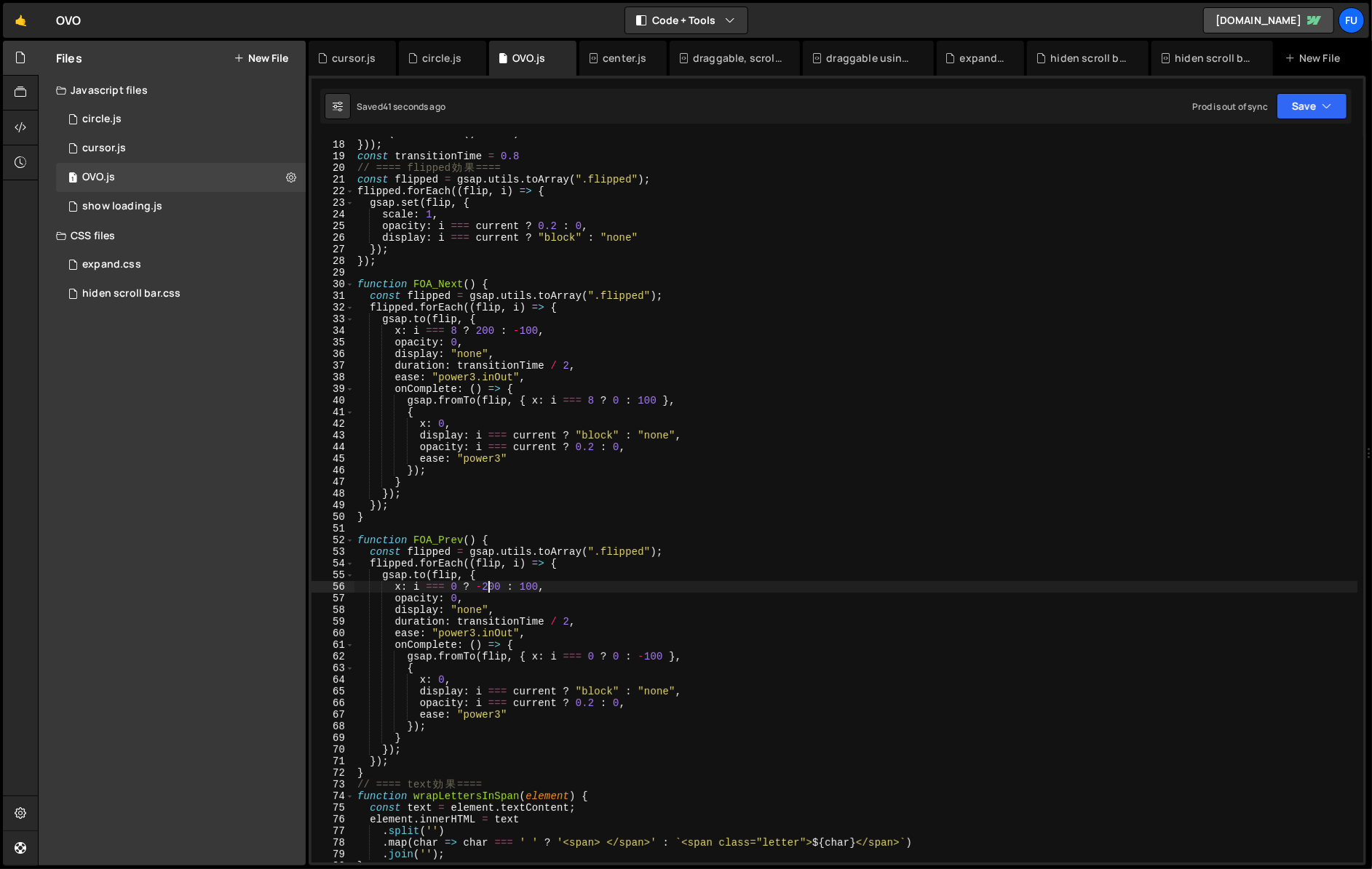
click at [614, 655] on div "r : ( Math . random ( ) - 0.5 ) * 20 })) ; const transitionTime = 0.8 // ==== f…" at bounding box center [855, 501] width 1002 height 749
click at [613, 401] on div "r : ( Math . random ( ) - 0.5 ) * 20 })) ; const transitionTime = 0.8 // ==== f…" at bounding box center [855, 501] width 1002 height 749
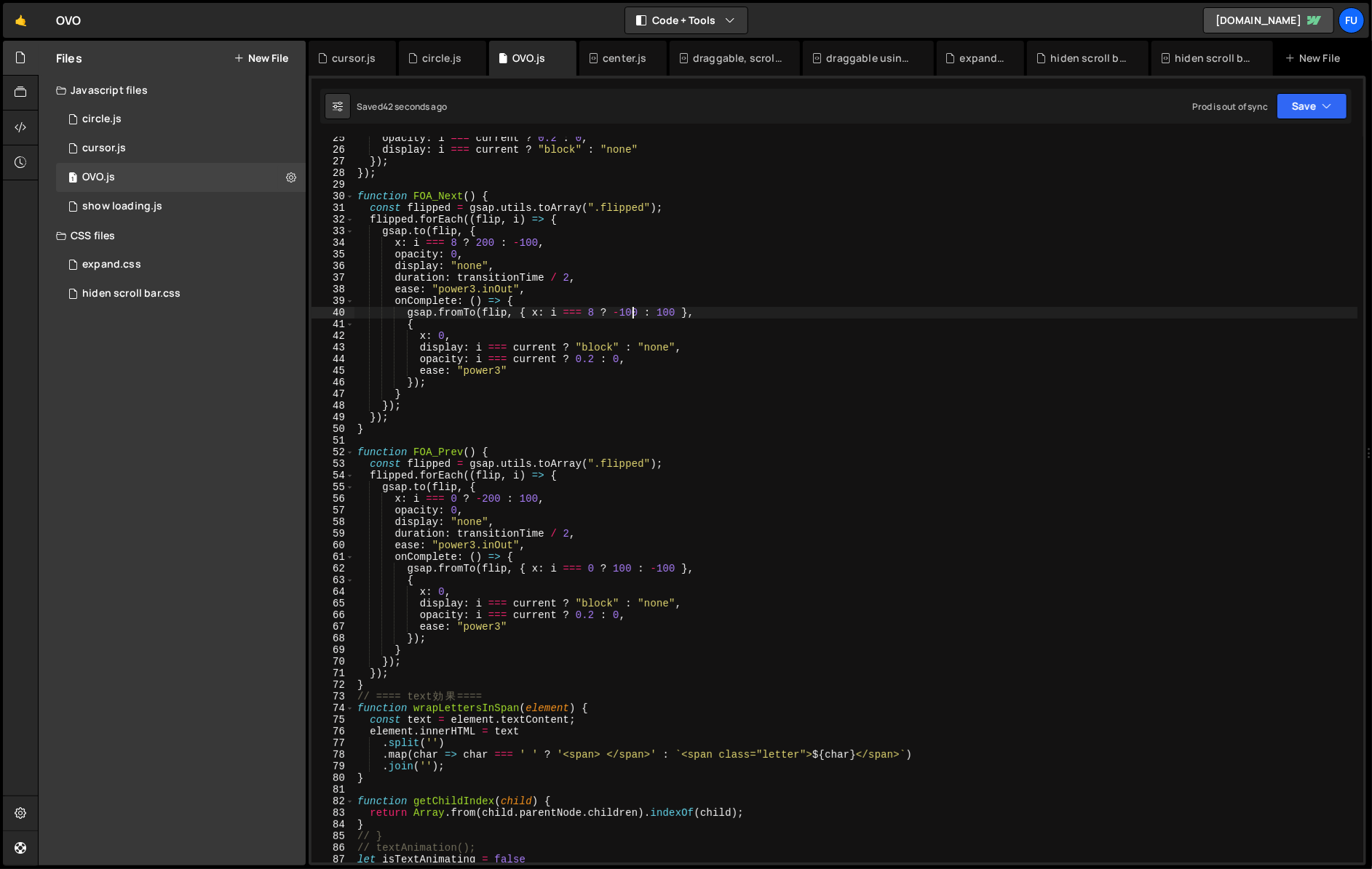
click at [635, 571] on div "opacity : i === current ? 0.2 : 0 , display : i === current ? "block" : "none" …" at bounding box center [855, 507] width 1002 height 749
drag, startPoint x: 654, startPoint y: 312, endPoint x: 541, endPoint y: 316, distance: 113.1
click at [541, 316] on div "opacity : i === current ? 0.2 : 0 , display : i === current ? "block" : "none" …" at bounding box center [855, 507] width 1002 height 749
click at [598, 319] on div "opacity : i === current ? 0.2 : 0 , display : i === current ? "block" : "none" …" at bounding box center [855, 507] width 1002 height 749
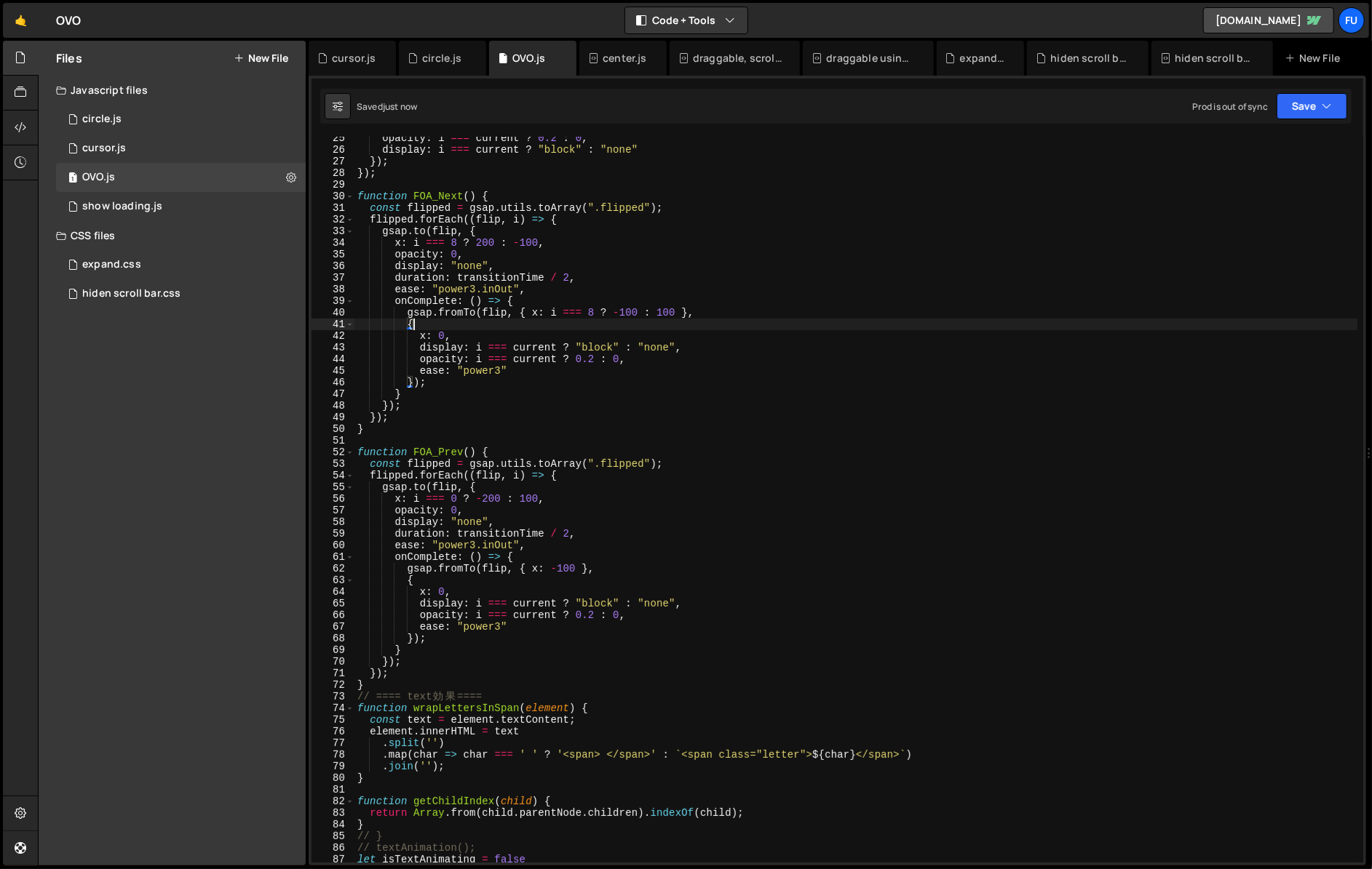
scroll to position [0, 3]
drag, startPoint x: 656, startPoint y: 310, endPoint x: 546, endPoint y: 312, distance: 110.0
click at [546, 312] on div "opacity : i === current ? 0.2 : 0 , display : i === current ? "block" : "none" …" at bounding box center [855, 507] width 1002 height 749
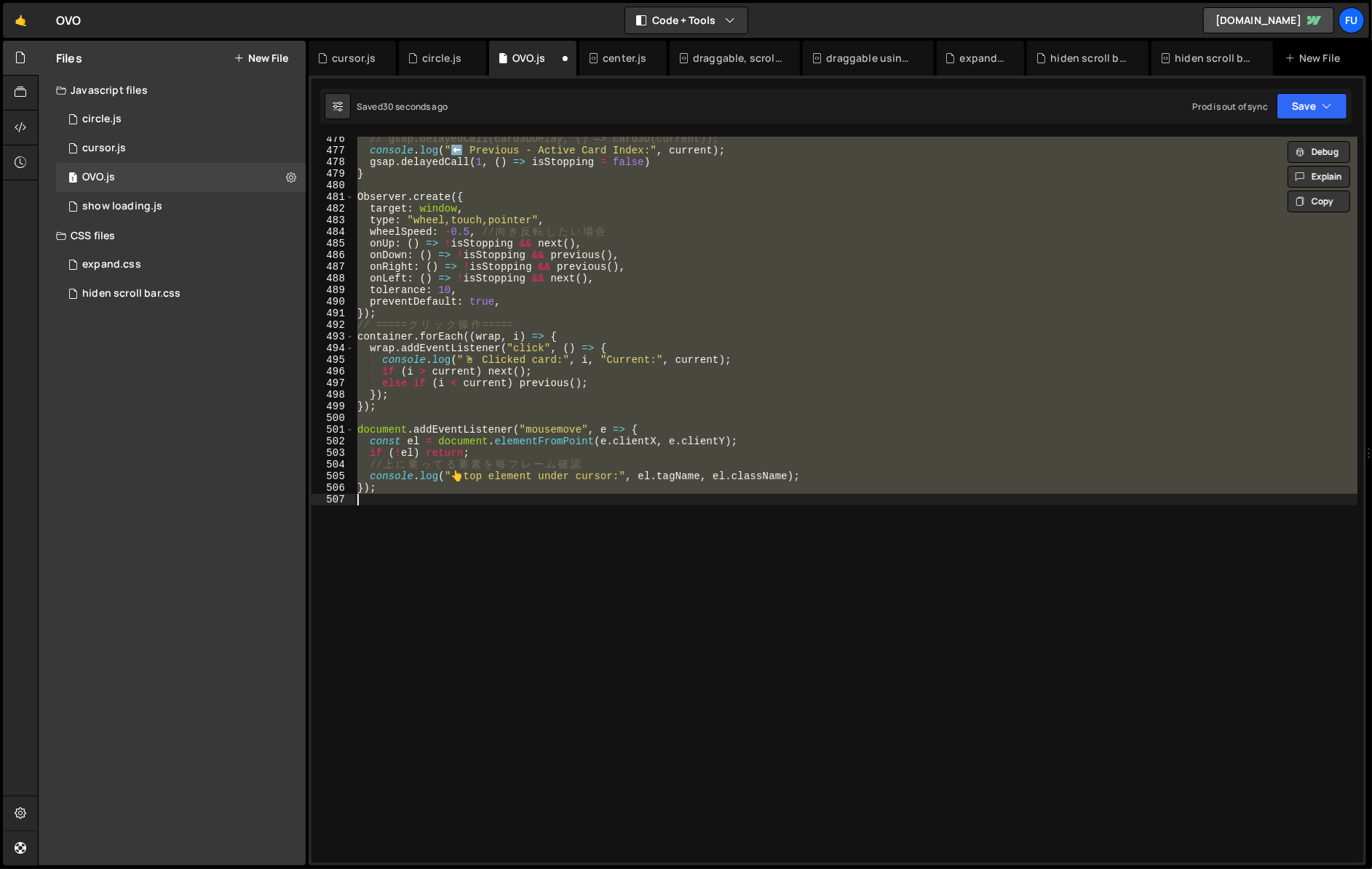
scroll to position [347, 0]
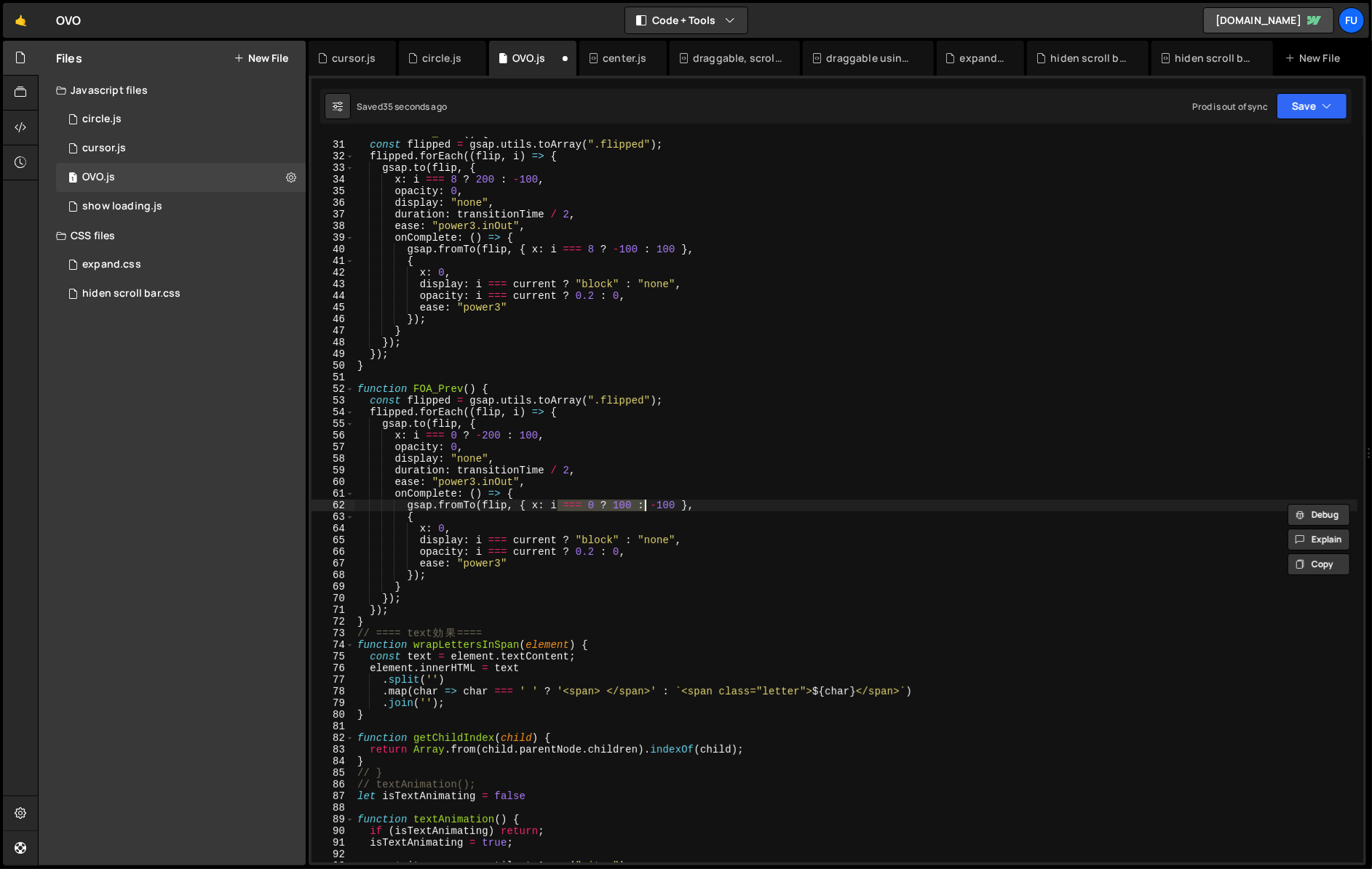
click at [637, 327] on div "function FOA_Next ( ) { const flipped = gsap . utils . toArray ( ".flipped" ) ;…" at bounding box center [855, 501] width 1002 height 749
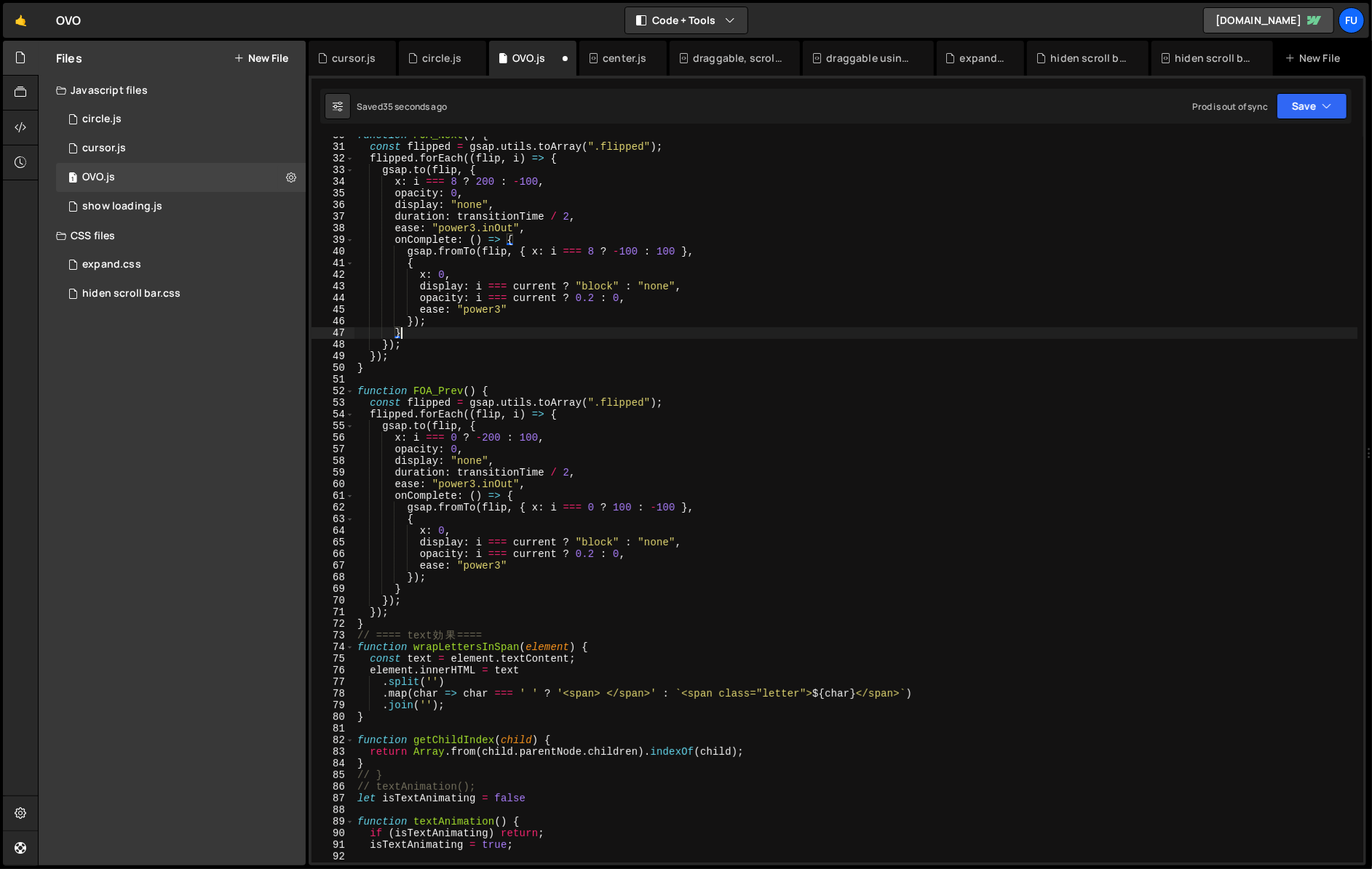
scroll to position [266, 0]
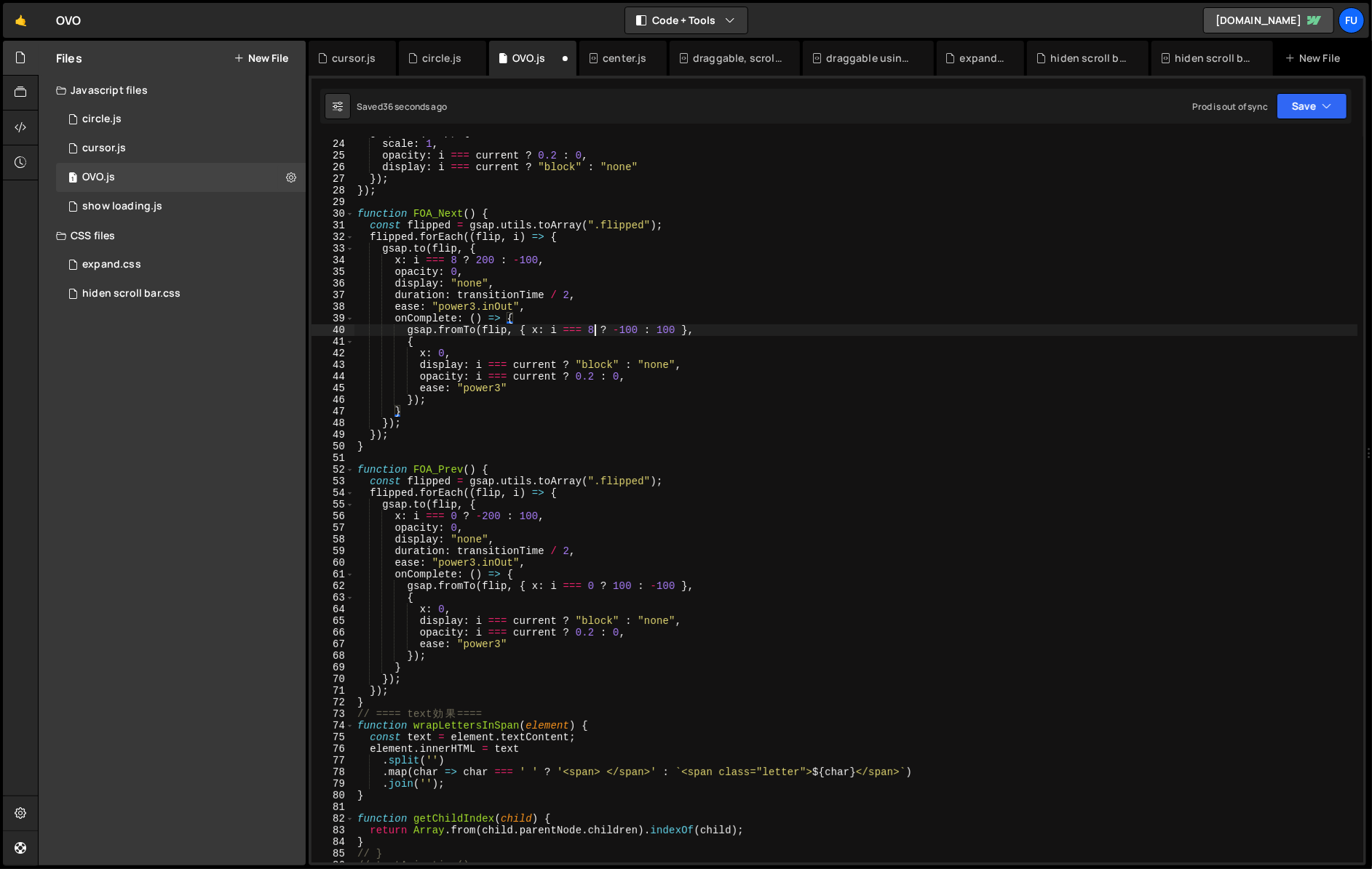
click at [594, 328] on div "gsap . set ( flip , { scale : 1 , opacity : i === current ? 0.2 : 0 , display :…" at bounding box center [855, 501] width 1002 height 749
click at [596, 575] on div "gsap . set ( flip , { scale : 1 , opacity : i === current ? 0.2 : 0 , display :…" at bounding box center [855, 501] width 1002 height 749
click at [596, 589] on div "gsap . set ( flip , { scale : 1 , opacity : i === current ? 0.2 : 0 , display :…" at bounding box center [855, 501] width 1002 height 749
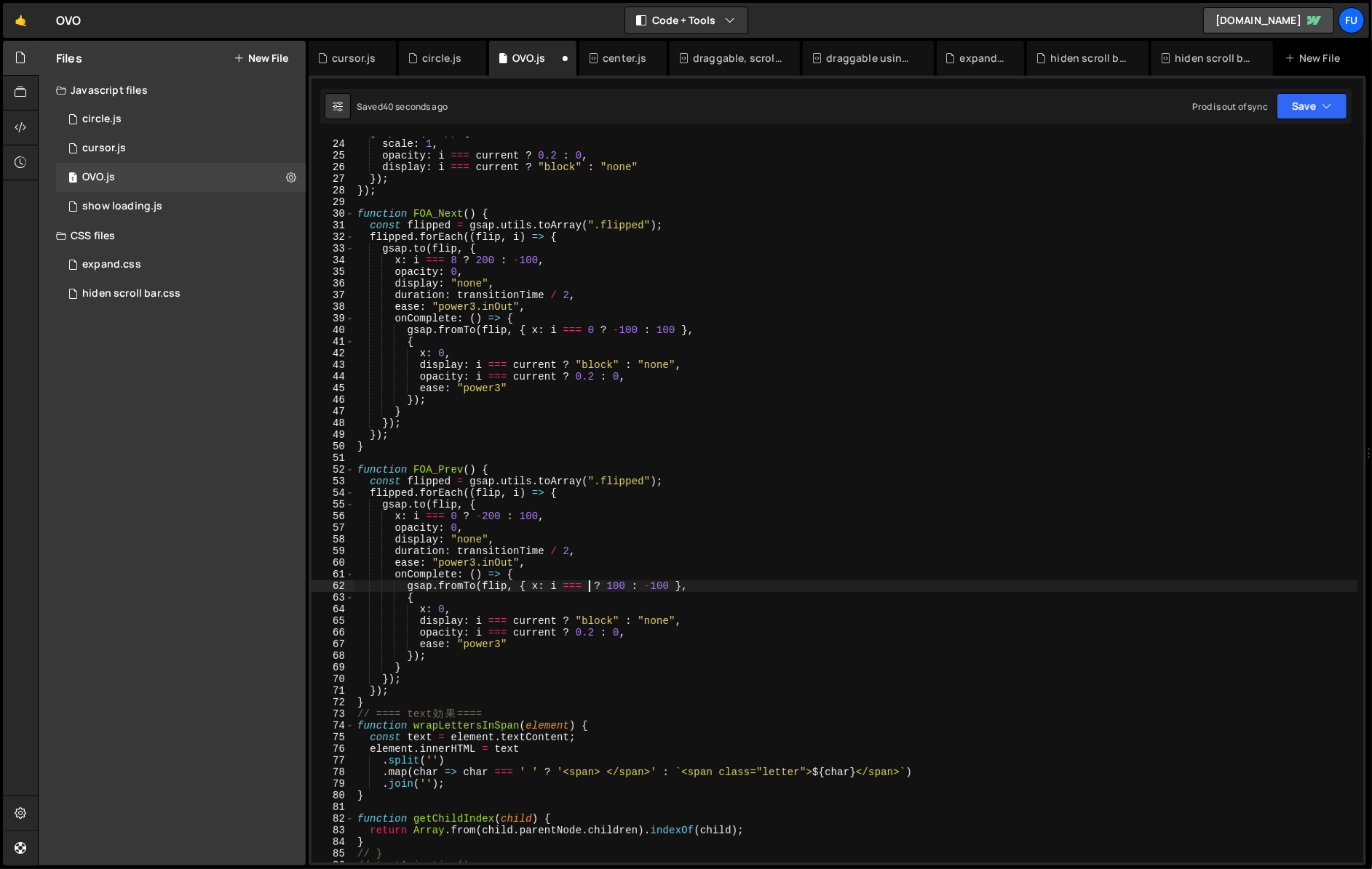
scroll to position [0, 16]
click at [618, 587] on div "gsap . set ( flip , { scale : 1 , opacity : i === current ? 0.2 : 0 , display :…" at bounding box center [855, 501] width 1002 height 749
click at [625, 332] on div "gsap . set ( flip , { scale : 1 , opacity : i === current ? 0.2 : 0 , display :…" at bounding box center [855, 501] width 1002 height 749
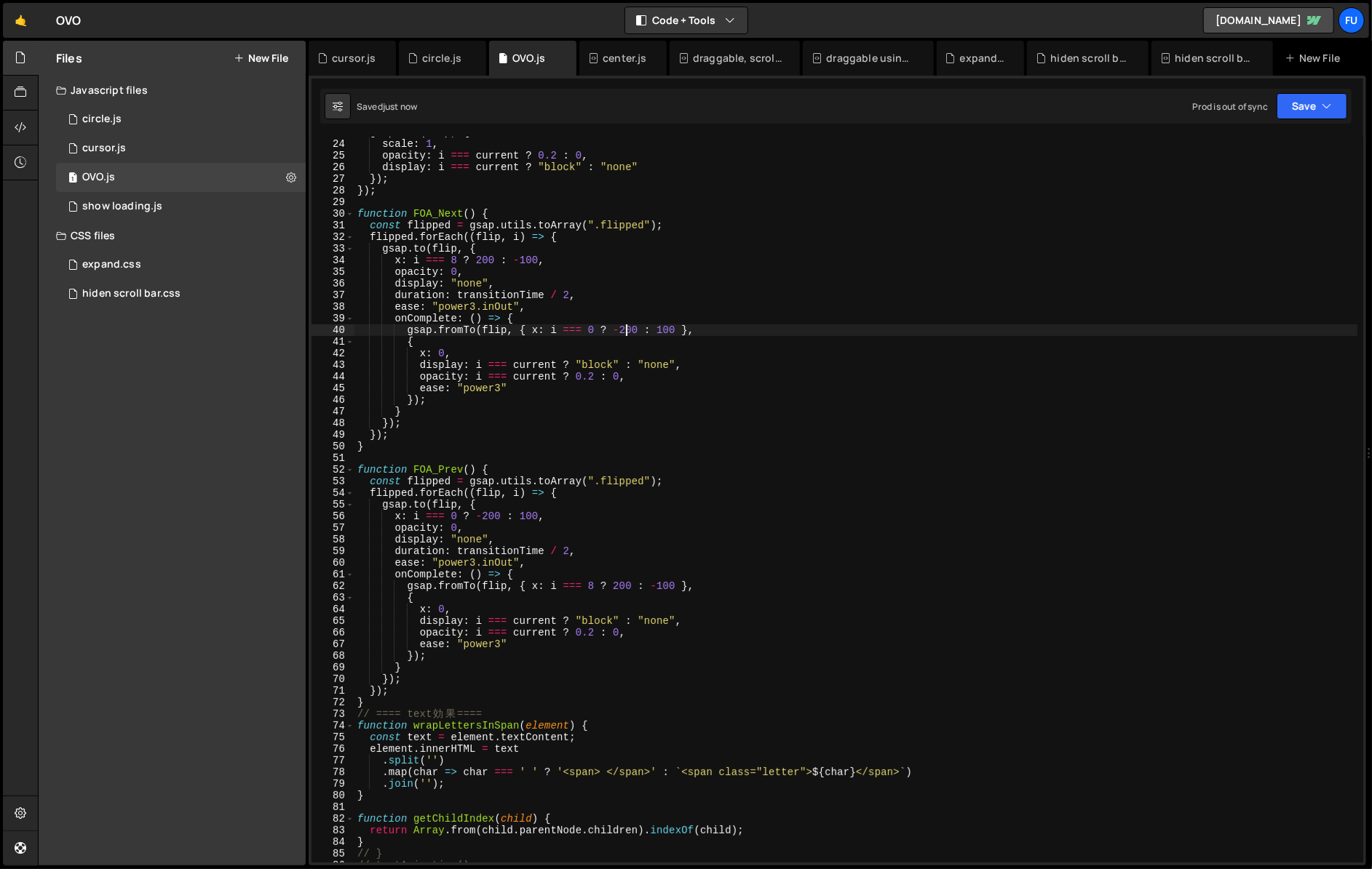
type textarea "gsap.fromTo(flip, { x: i === 0 ? -200 : 100 },"
